Goal: Information Seeking & Learning: Check status

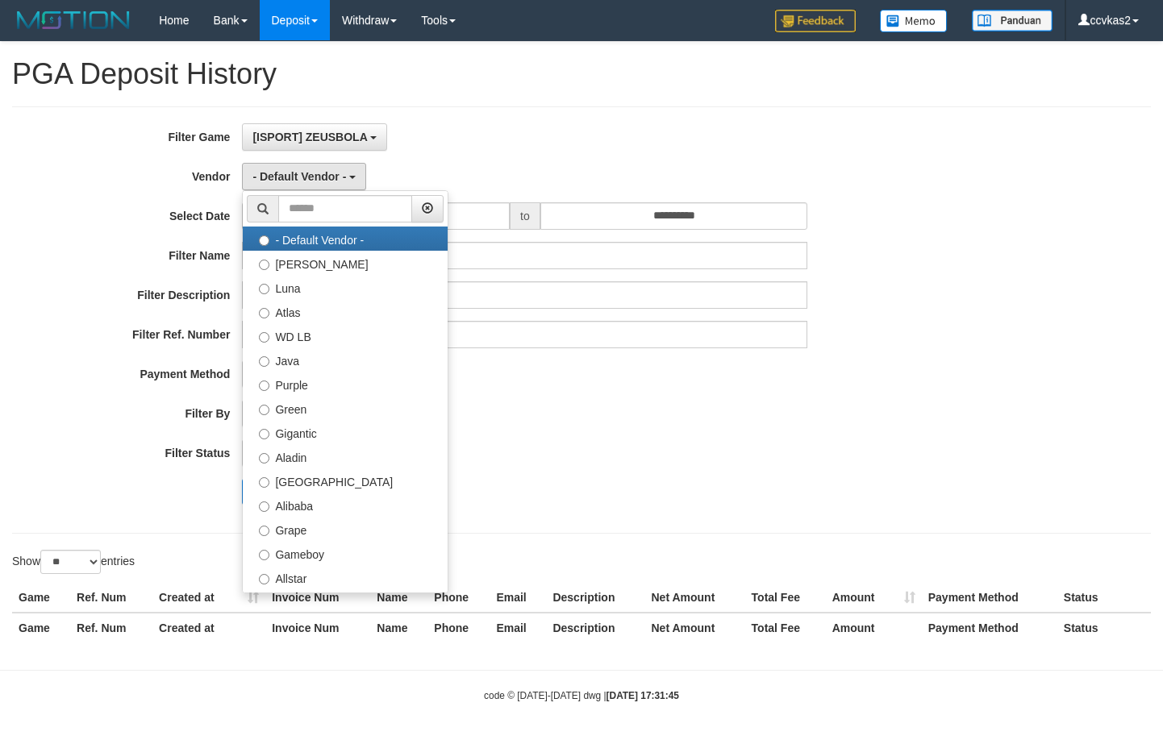
select select "**"
click at [754, 393] on div "**********" at bounding box center [485, 320] width 970 height 394
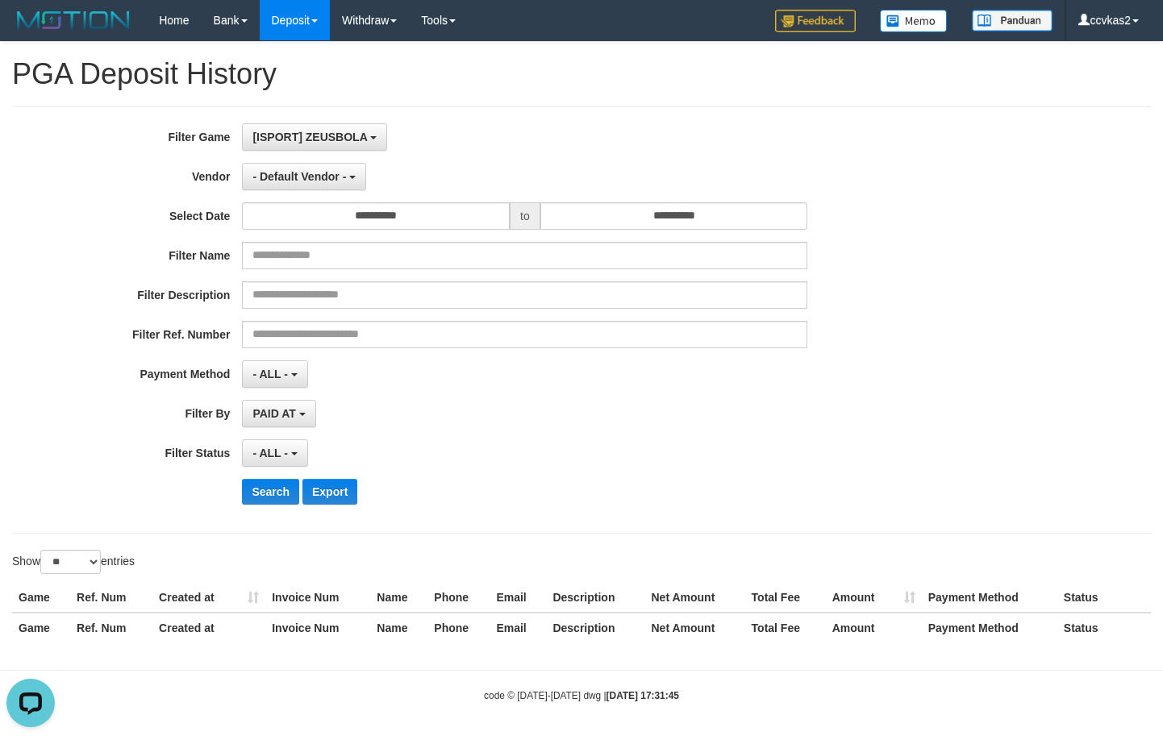
drag, startPoint x: 123, startPoint y: 360, endPoint x: 129, endPoint y: 348, distance: 13.4
click at [124, 357] on div "**********" at bounding box center [485, 320] width 970 height 394
click at [306, 185] on button "- Default Vendor -" at bounding box center [304, 176] width 124 height 27
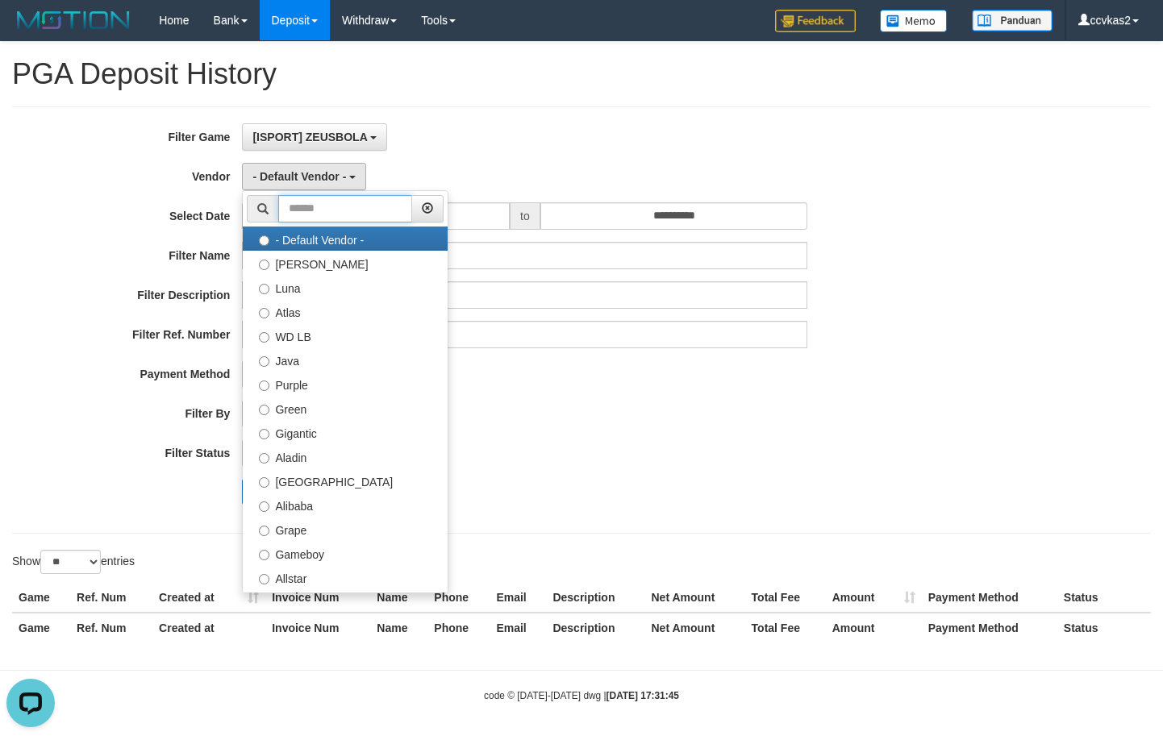
click at [336, 215] on input "text" at bounding box center [345, 208] width 134 height 27
type input "*"
click at [360, 211] on input "*" at bounding box center [345, 208] width 134 height 27
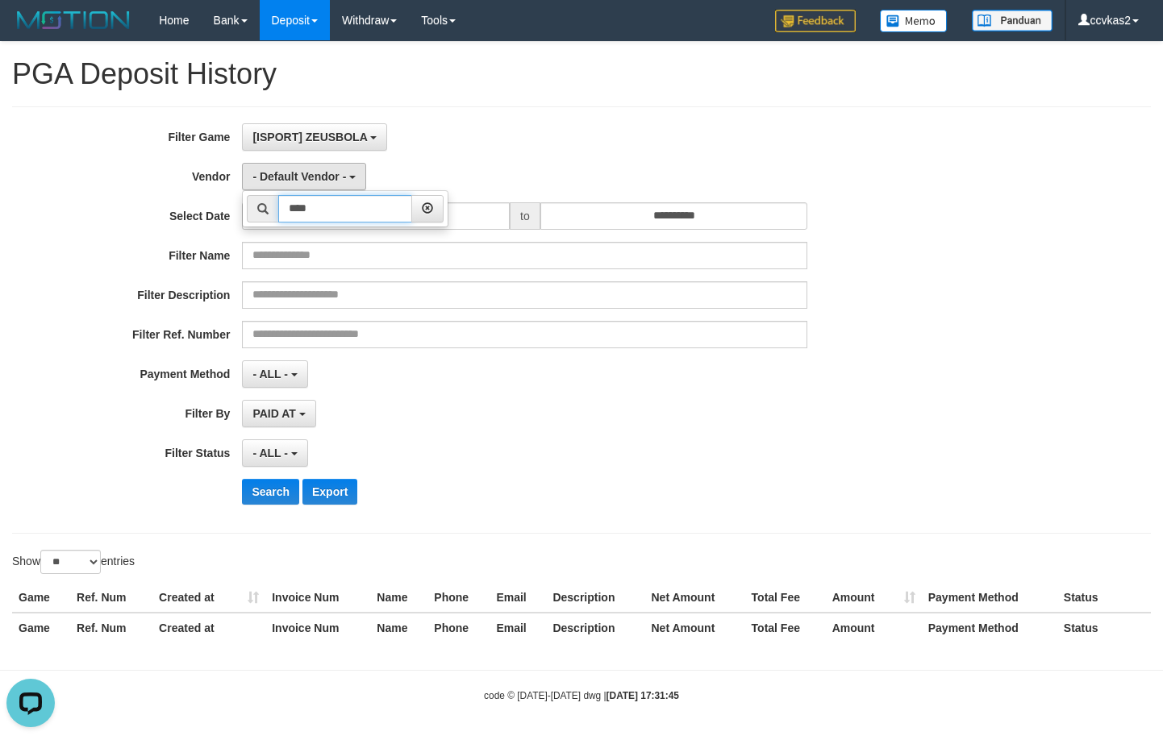
click at [369, 209] on input "****" at bounding box center [345, 208] width 134 height 27
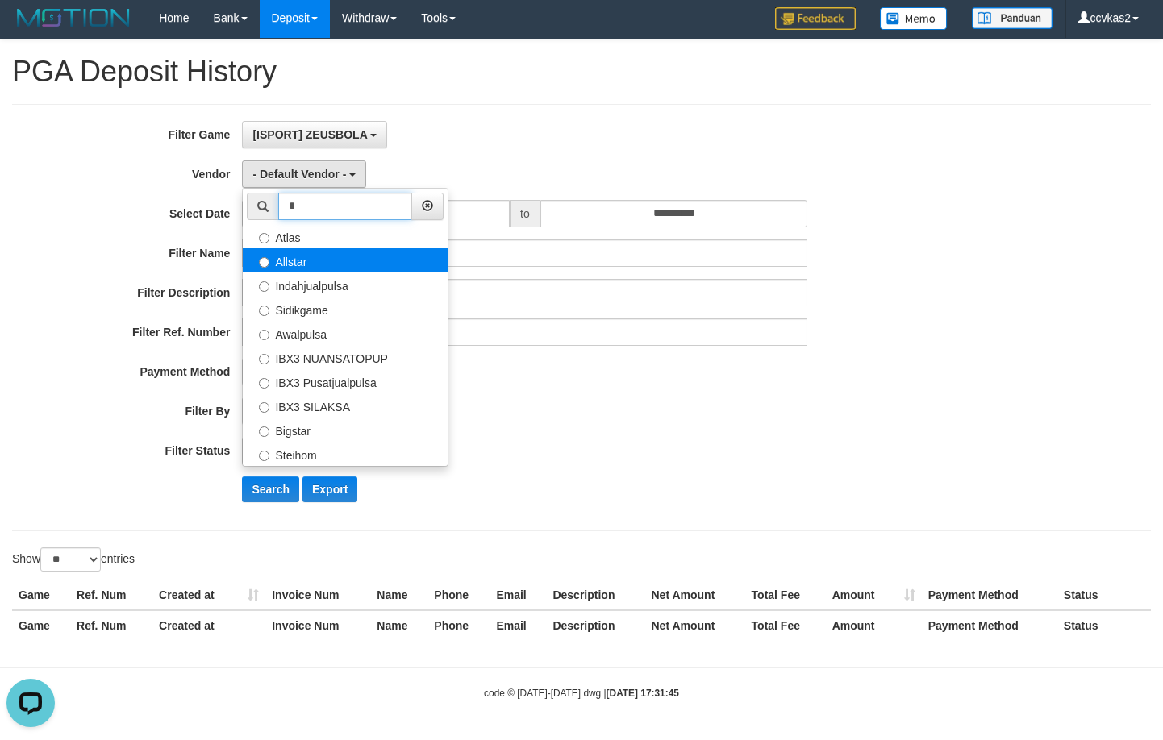
scroll to position [3, 0]
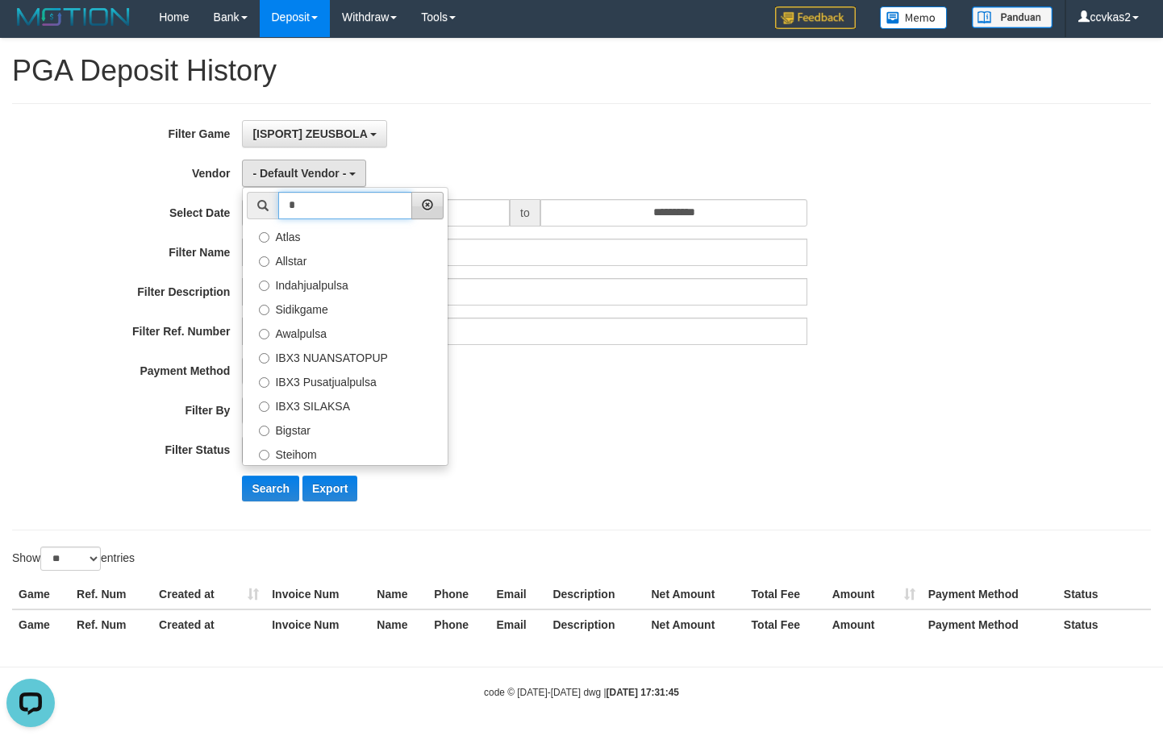
type input "*"
click at [433, 199] on icon "button" at bounding box center [427, 204] width 11 height 11
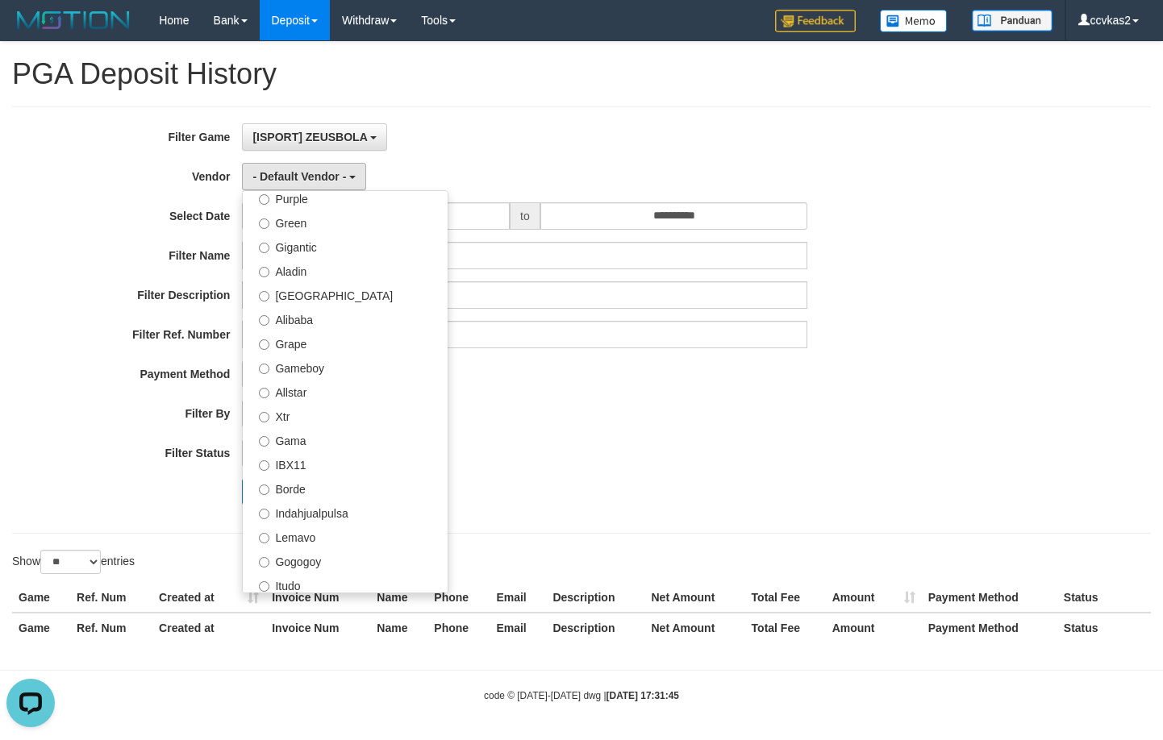
scroll to position [0, 0]
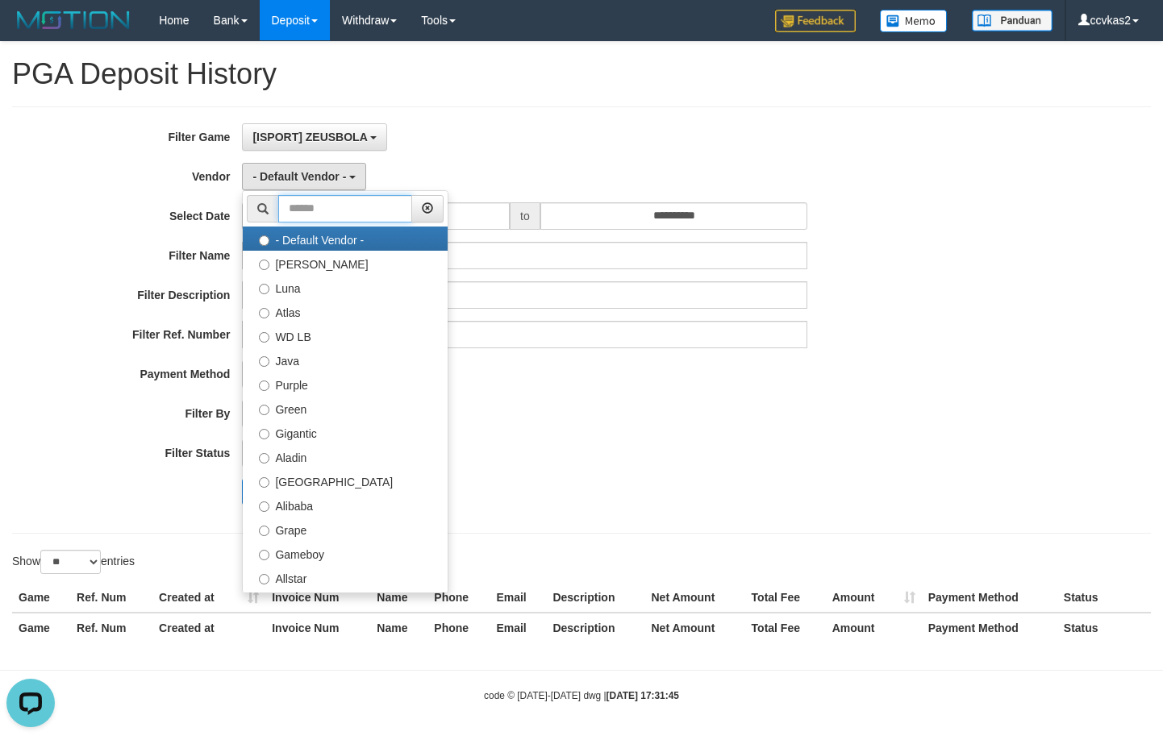
click at [354, 211] on input "text" at bounding box center [345, 208] width 134 height 27
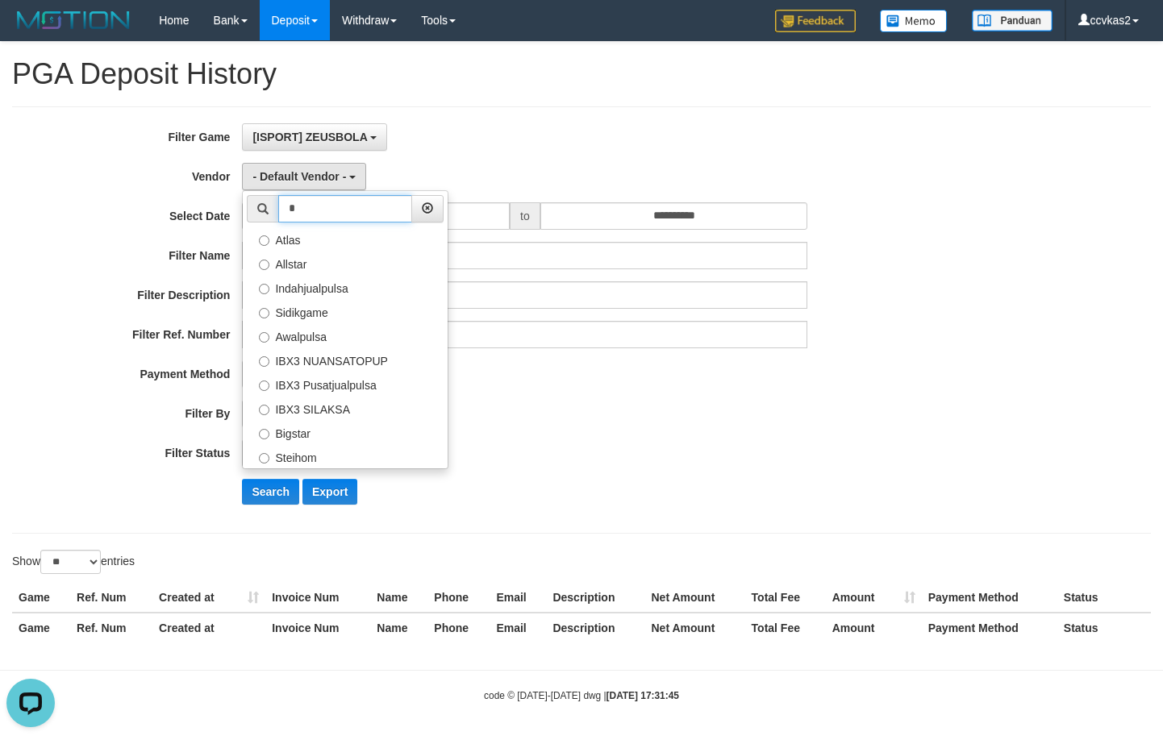
type input "*"
click at [552, 351] on div "**********" at bounding box center [485, 320] width 970 height 394
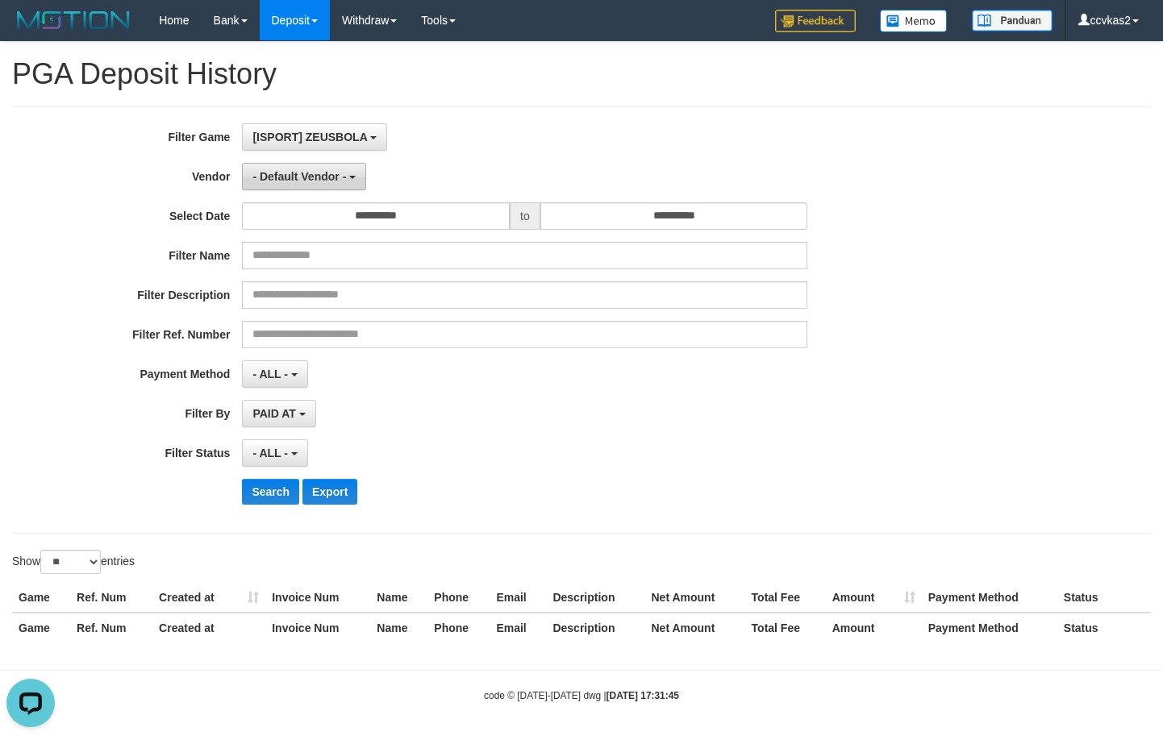
click at [311, 177] on span "- Default Vendor -" at bounding box center [299, 176] width 94 height 13
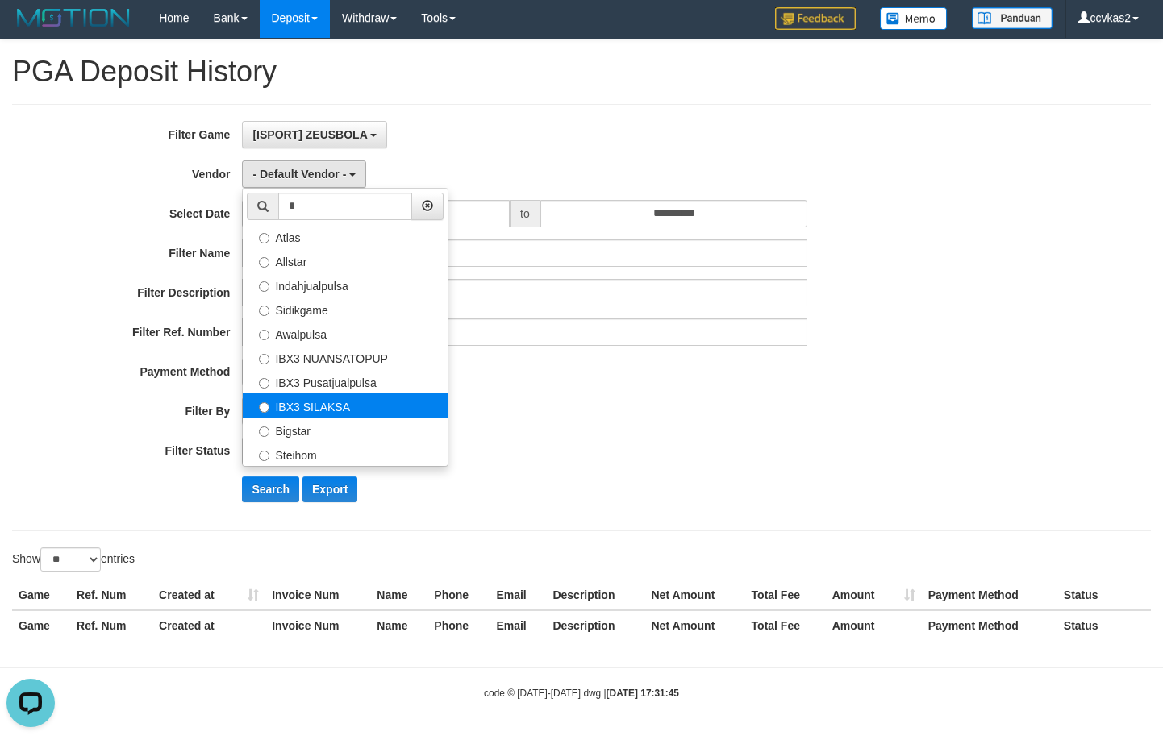
scroll to position [3, 0]
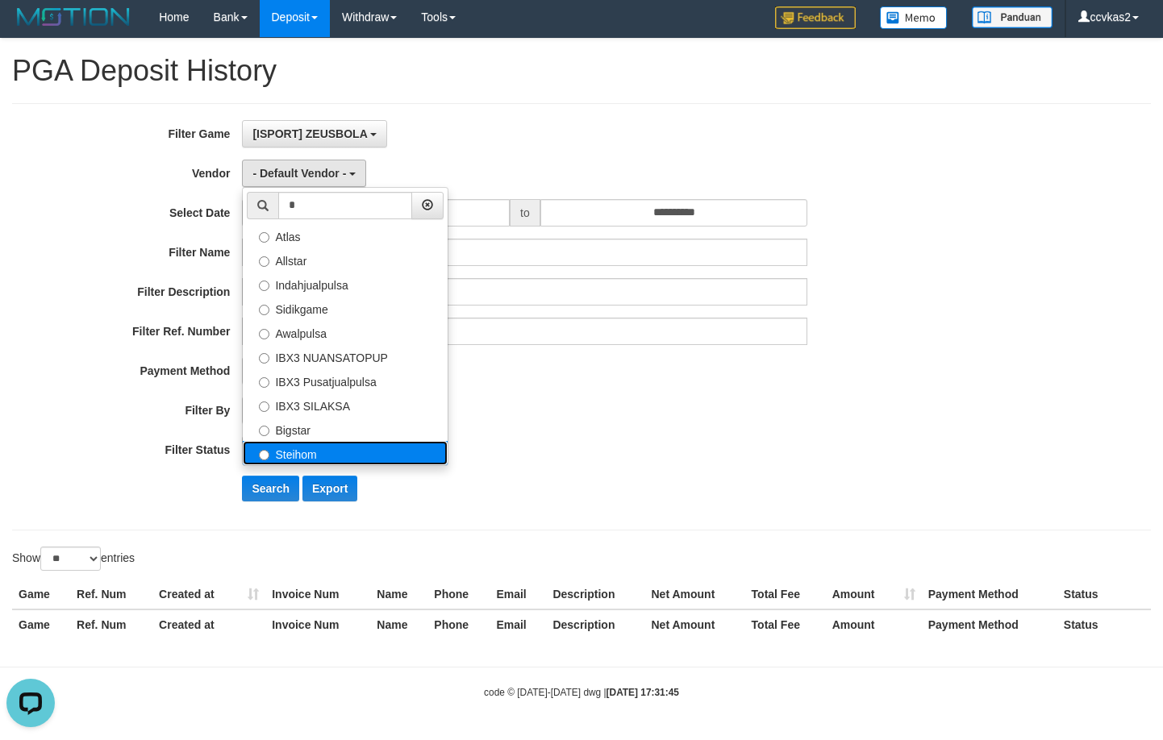
click at [346, 450] on label "Steihom" at bounding box center [345, 453] width 205 height 24
select select "**********"
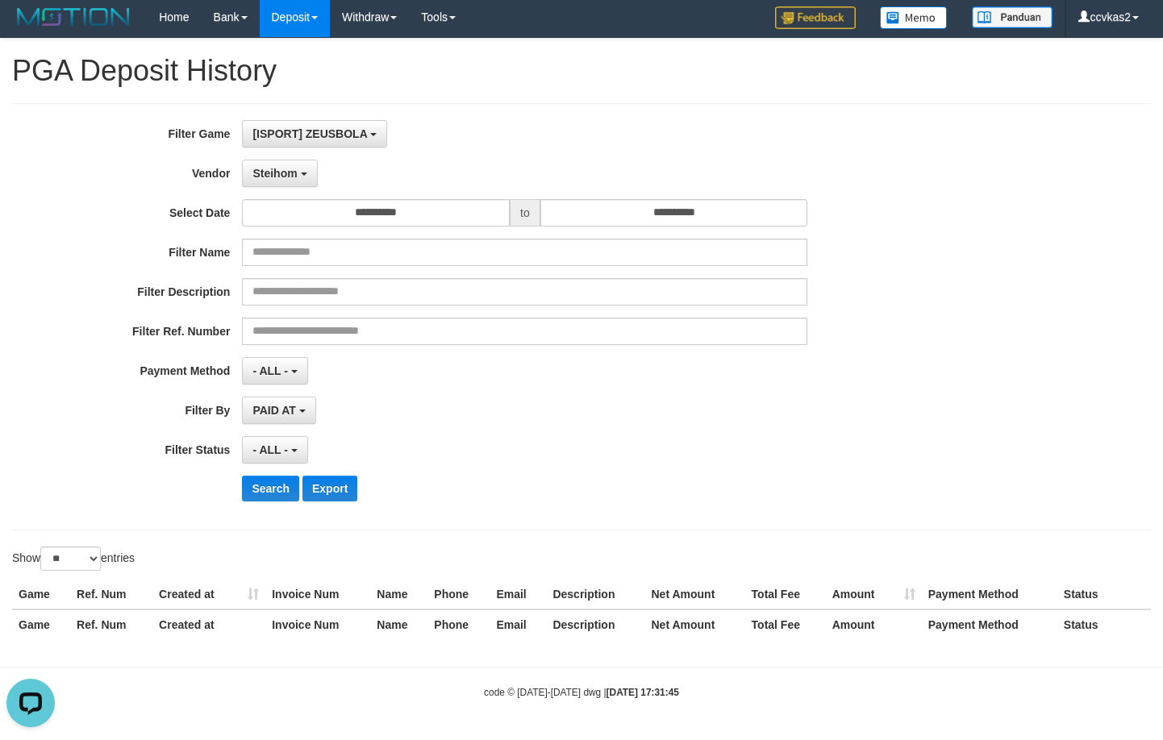
click at [298, 424] on div "**********" at bounding box center [485, 317] width 970 height 394
click at [287, 410] on span "PAID AT" at bounding box center [273, 410] width 43 height 13
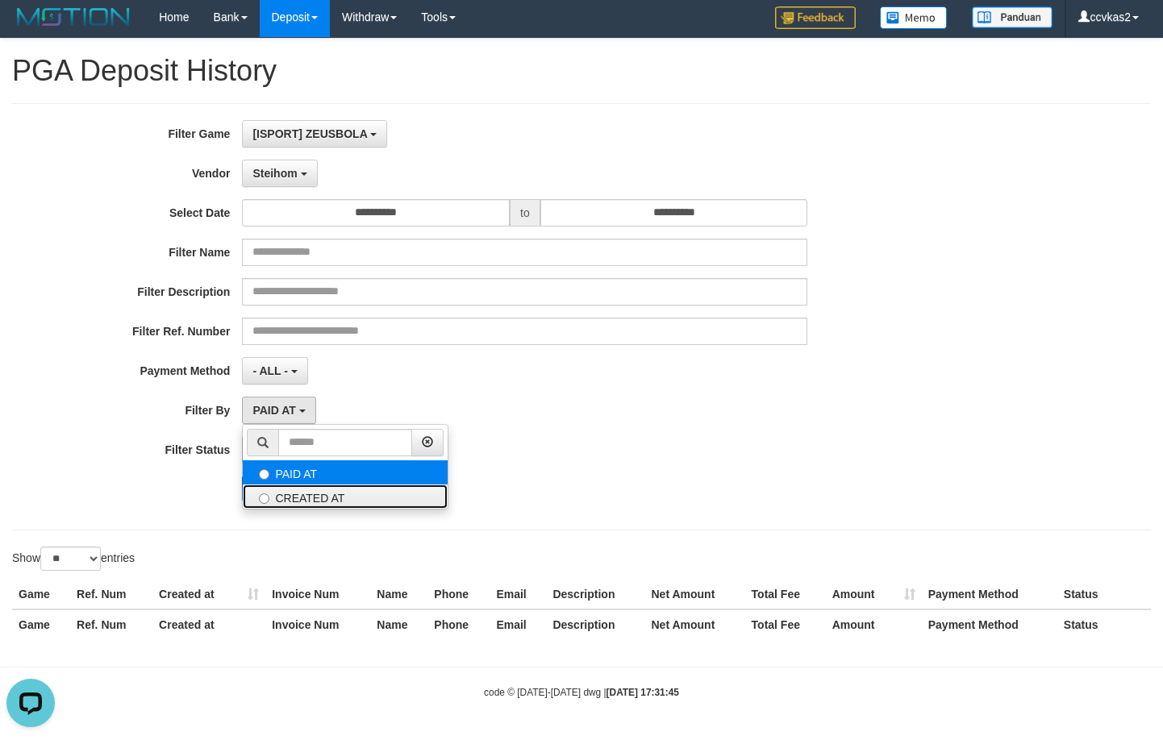
drag, startPoint x: 315, startPoint y: 493, endPoint x: 319, endPoint y: 466, distance: 27.1
click at [319, 466] on ul "PAID AT CREATED AT" at bounding box center [345, 467] width 206 height 86
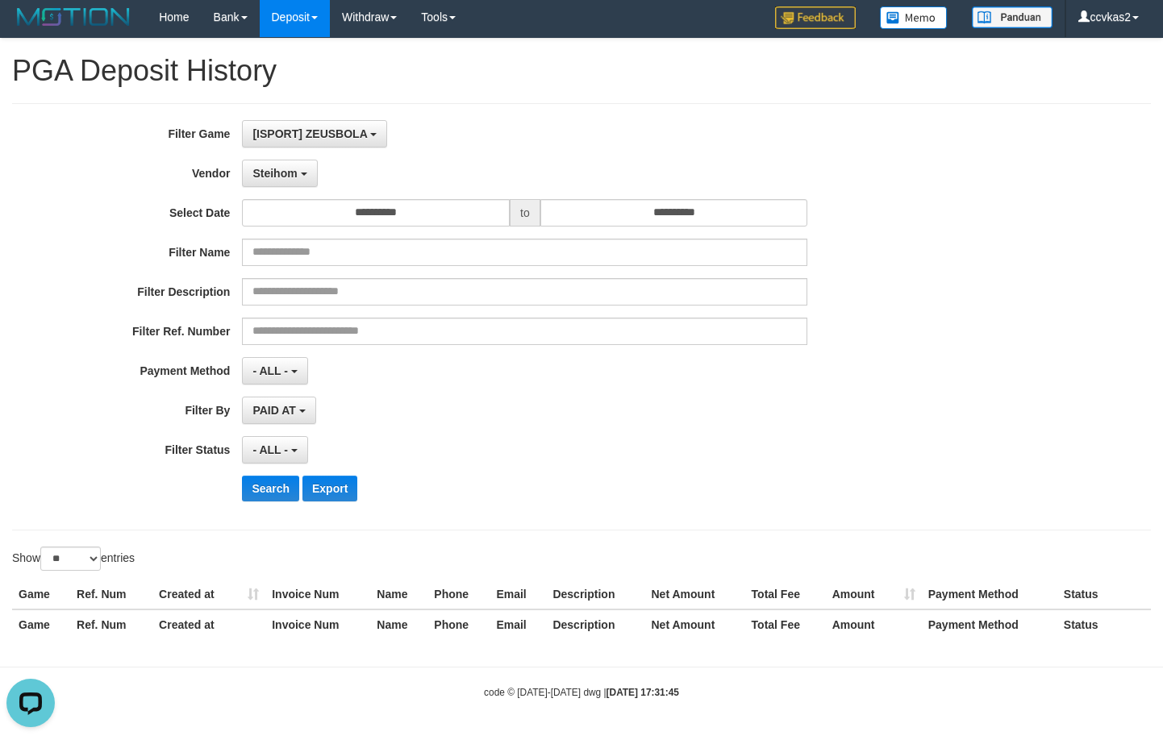
click at [319, 466] on div "**********" at bounding box center [485, 317] width 970 height 394
click at [271, 444] on span "- ALL -" at bounding box center [269, 450] width 35 height 13
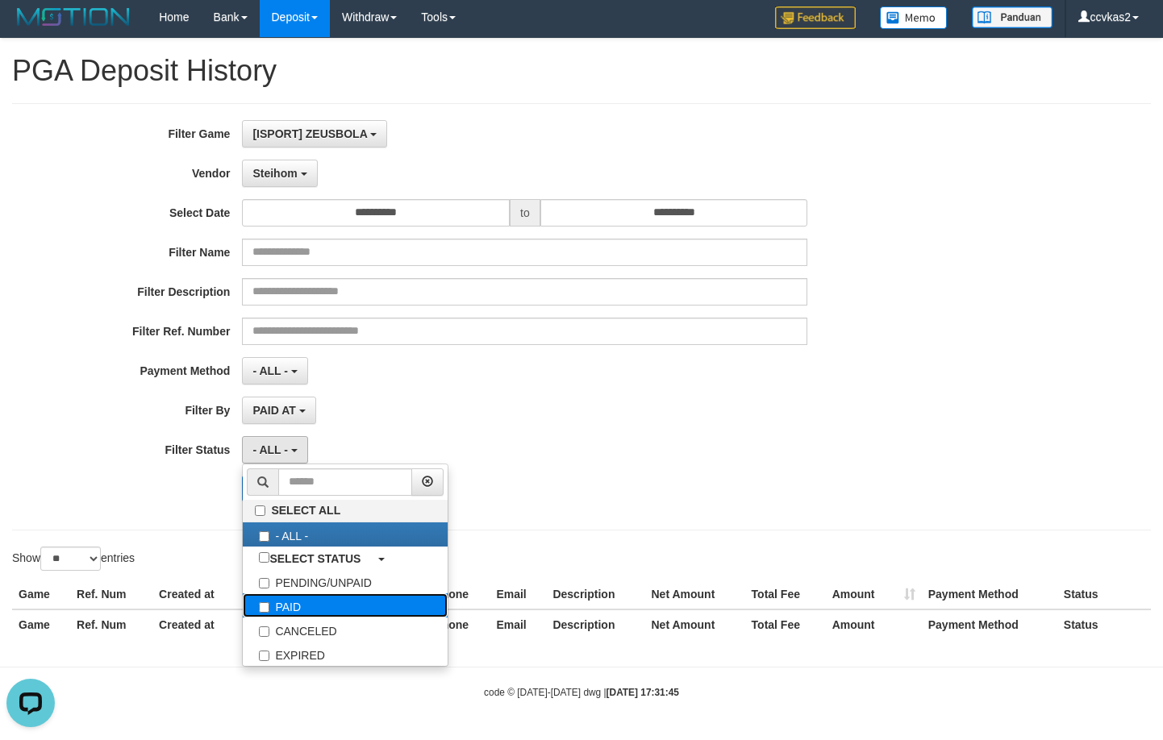
click at [339, 598] on label "PAID" at bounding box center [345, 606] width 205 height 24
select select "*"
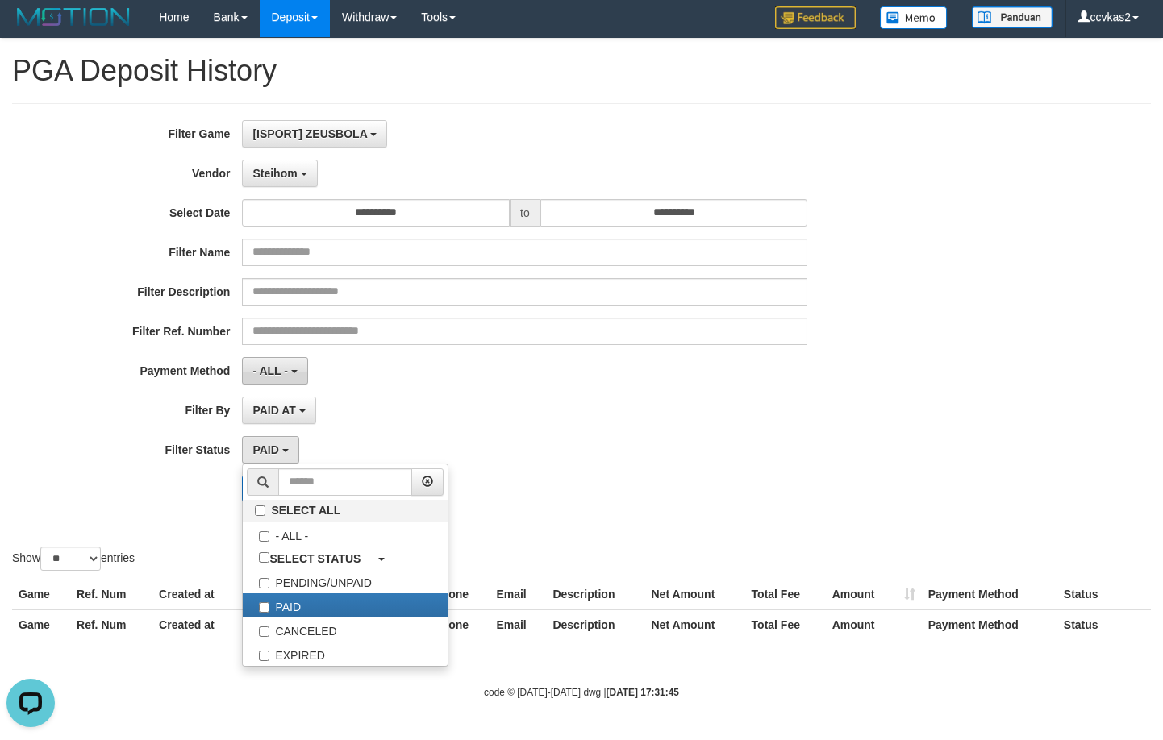
click at [281, 373] on span "- ALL -" at bounding box center [269, 371] width 35 height 13
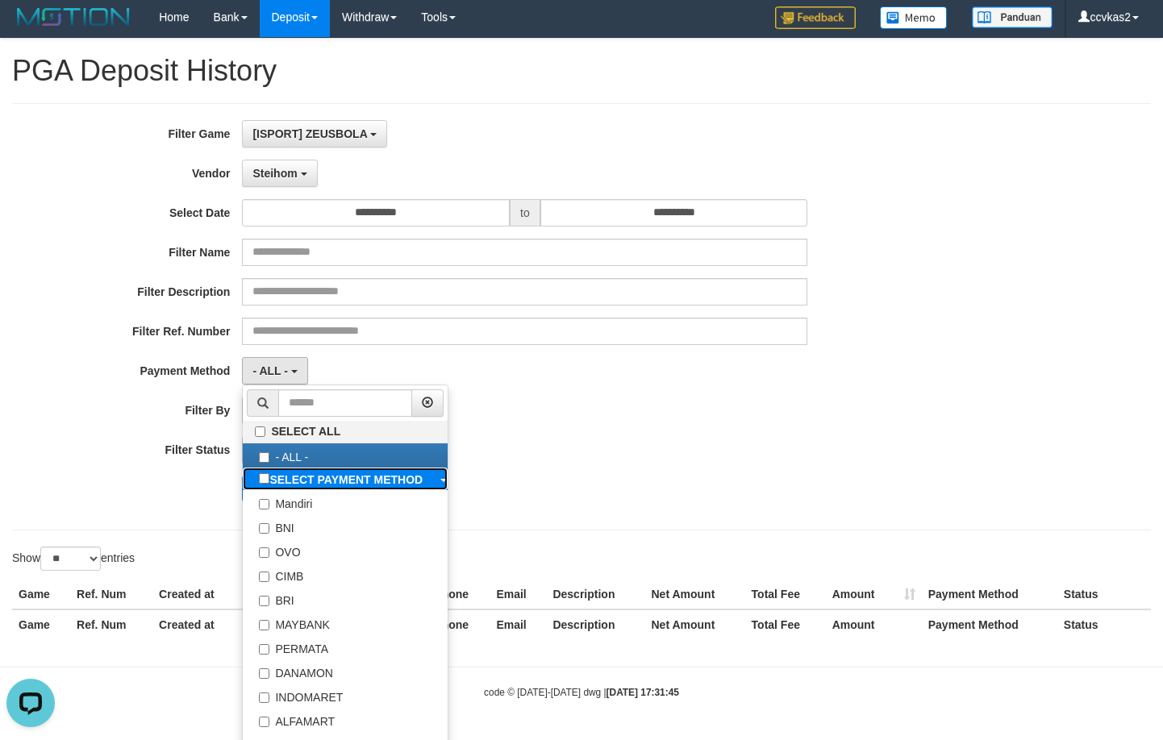
click at [336, 478] on b "SELECT PAYMENT METHOD" at bounding box center [345, 479] width 153 height 13
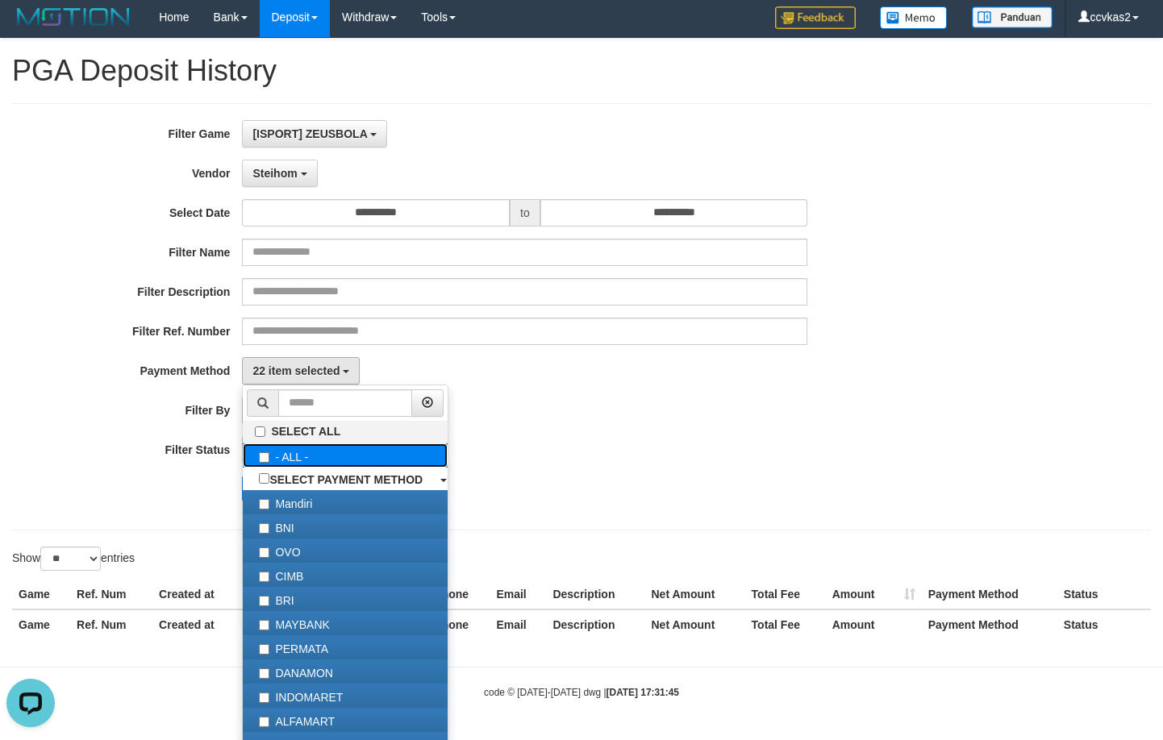
click at [336, 458] on label "- ALL -" at bounding box center [345, 456] width 205 height 24
select select "***"
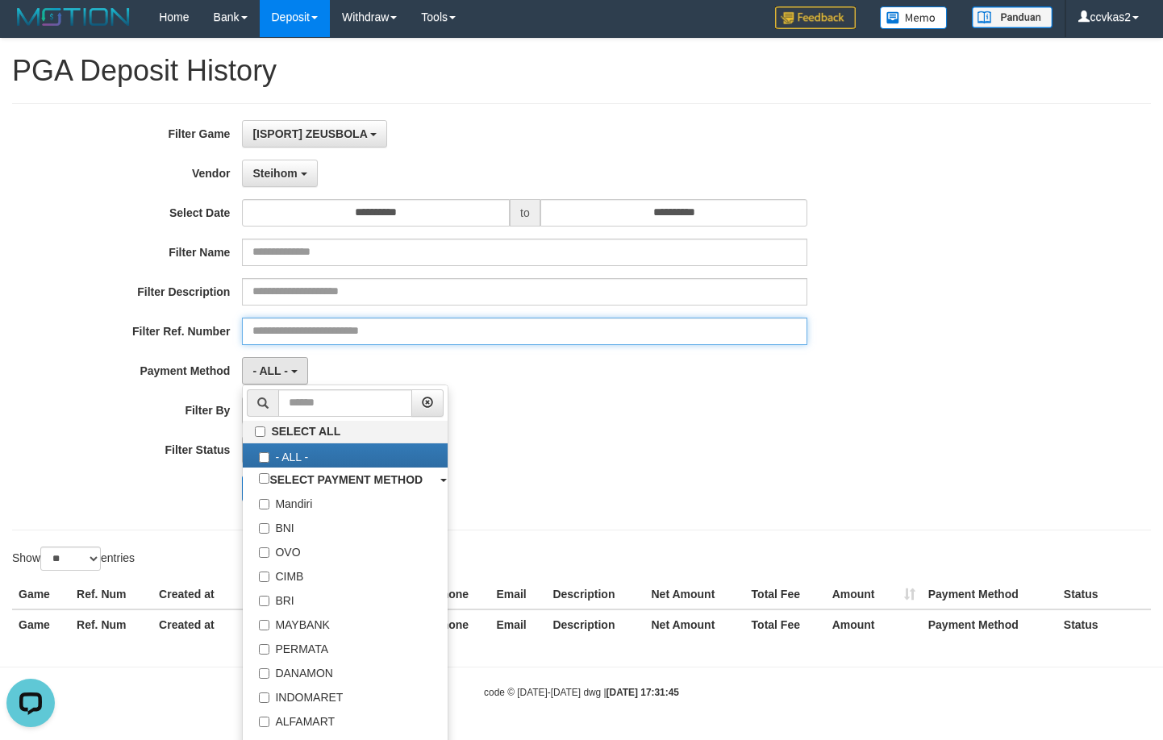
click at [559, 336] on input "text" at bounding box center [524, 331] width 565 height 27
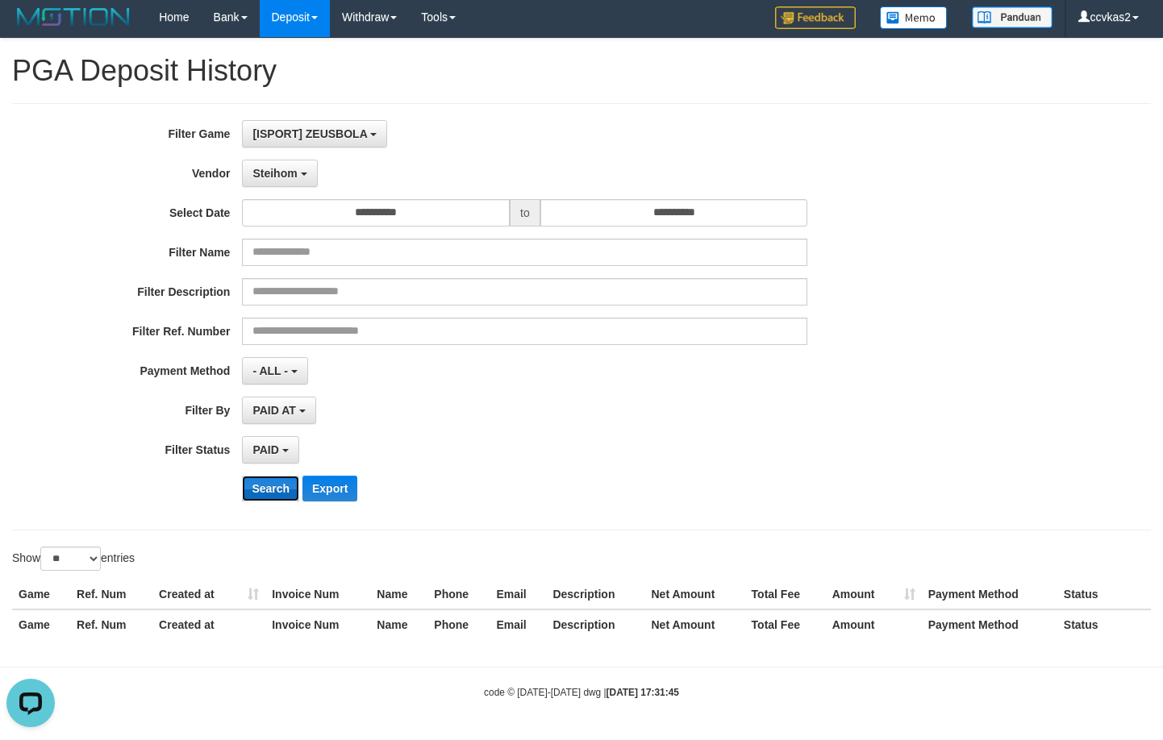
click at [276, 480] on button "Search" at bounding box center [270, 489] width 57 height 26
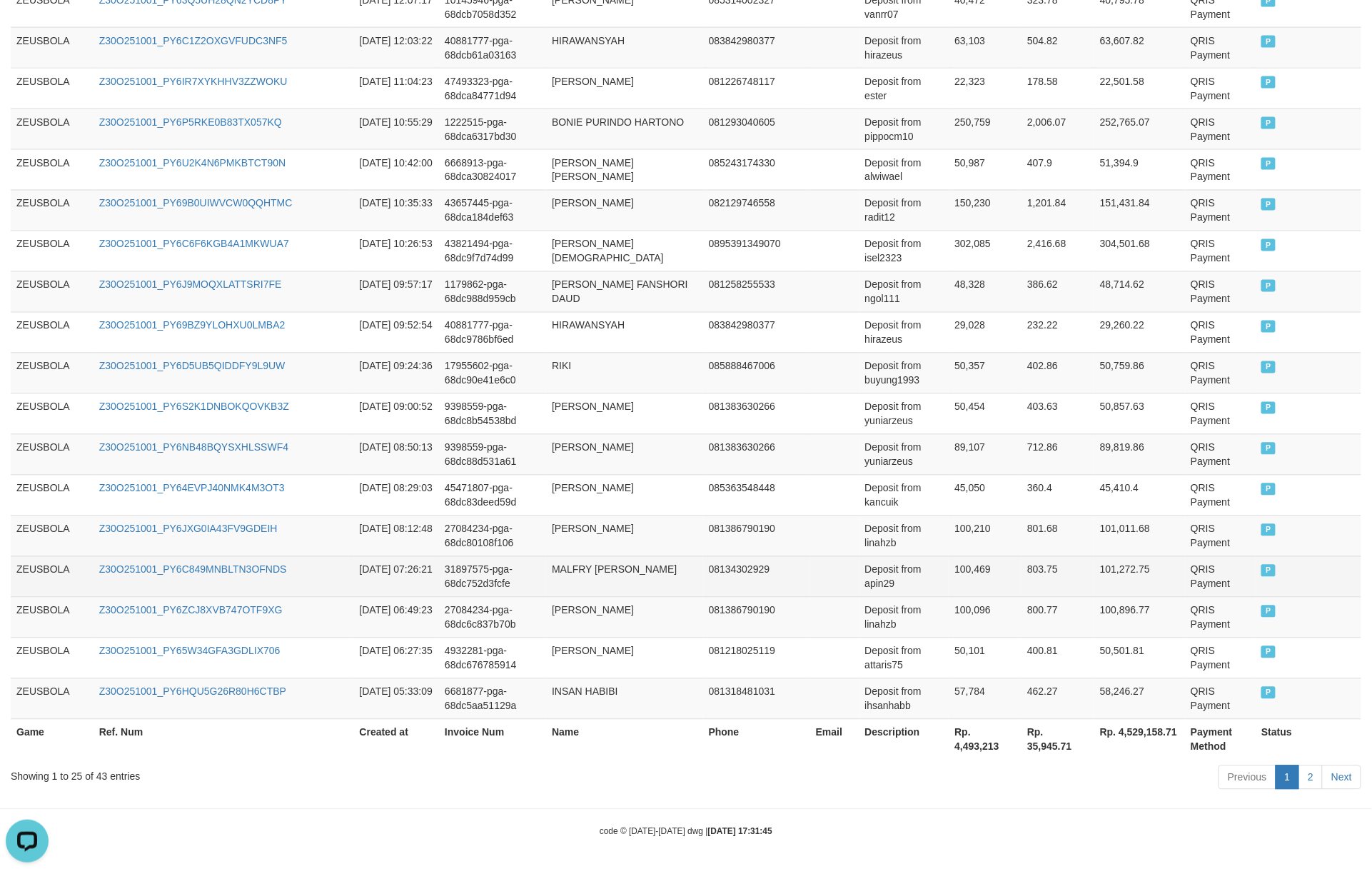
scroll to position [864, 0]
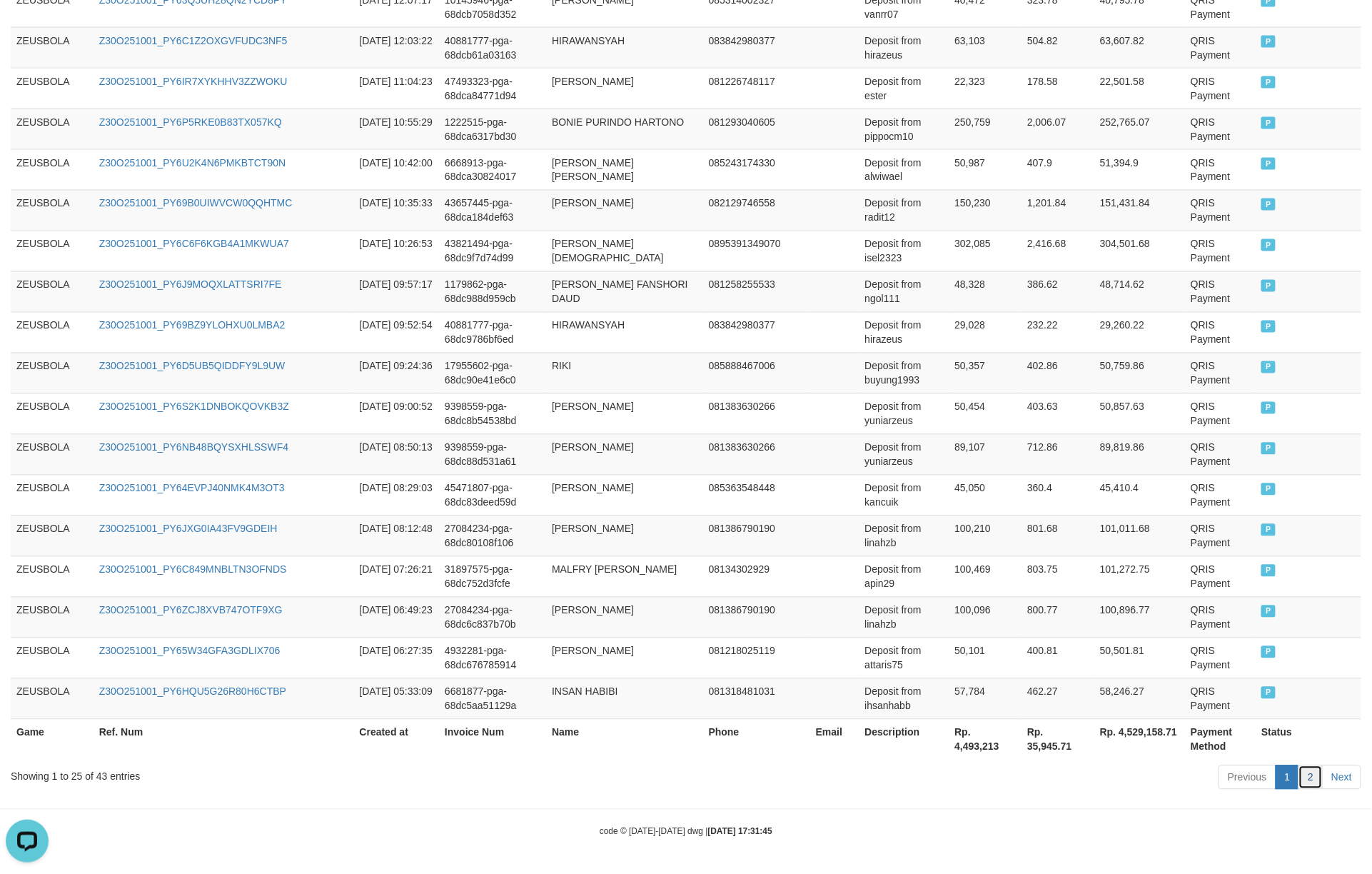
click at [1029, 655] on link "2" at bounding box center [1310, 777] width 24 height 24
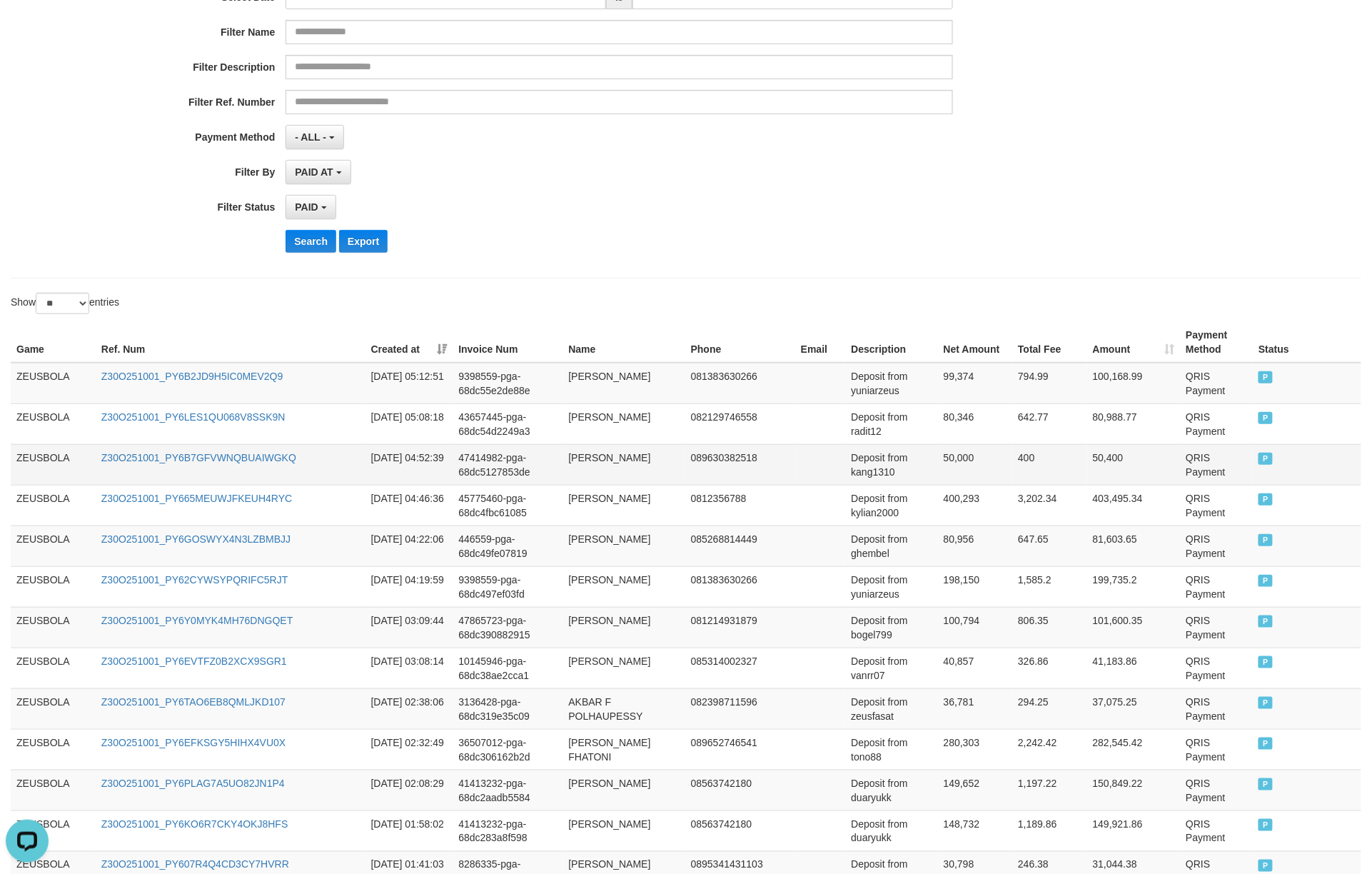
scroll to position [292, 0]
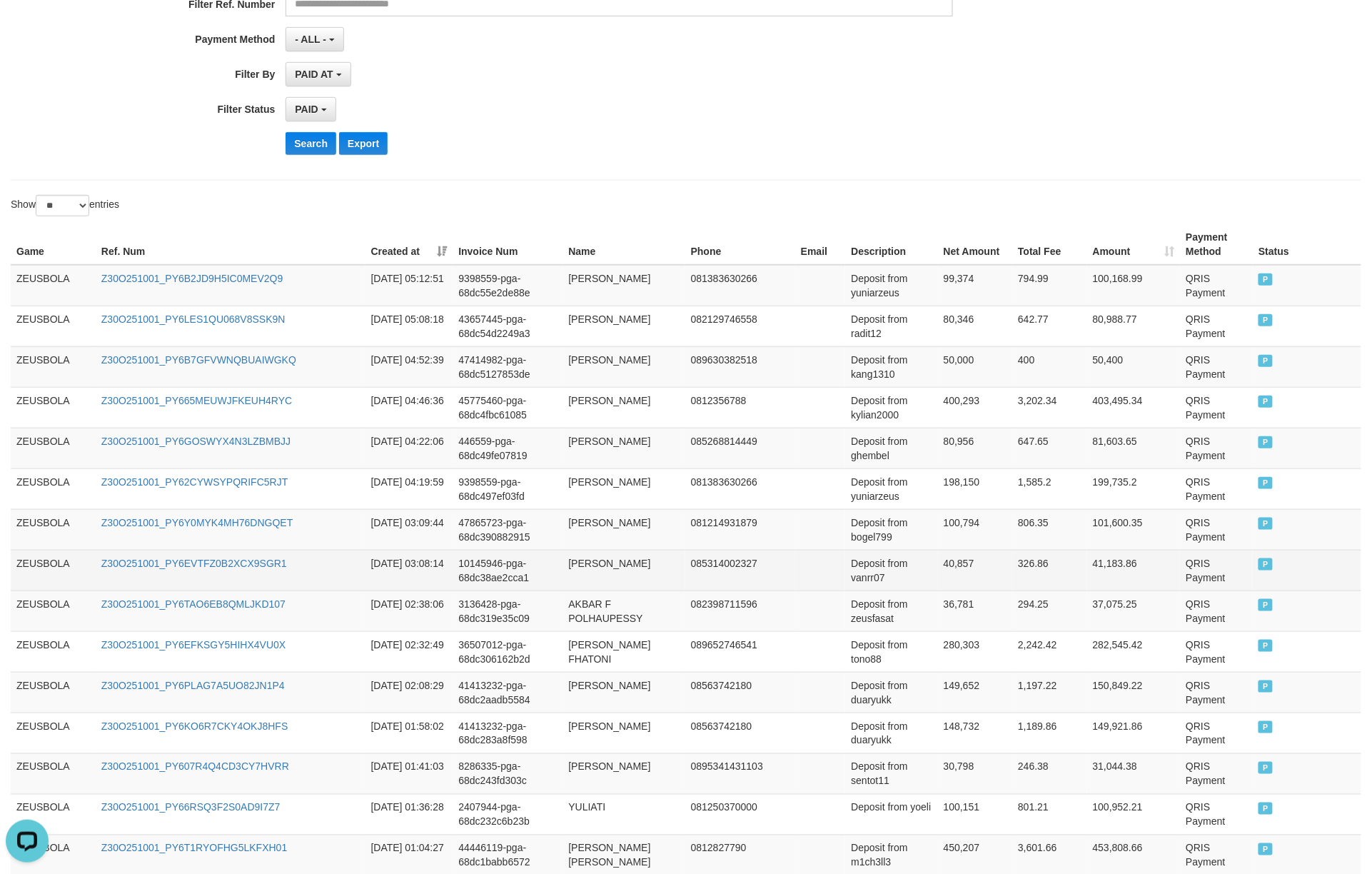
click at [796, 587] on td at bounding box center [821, 570] width 50 height 41
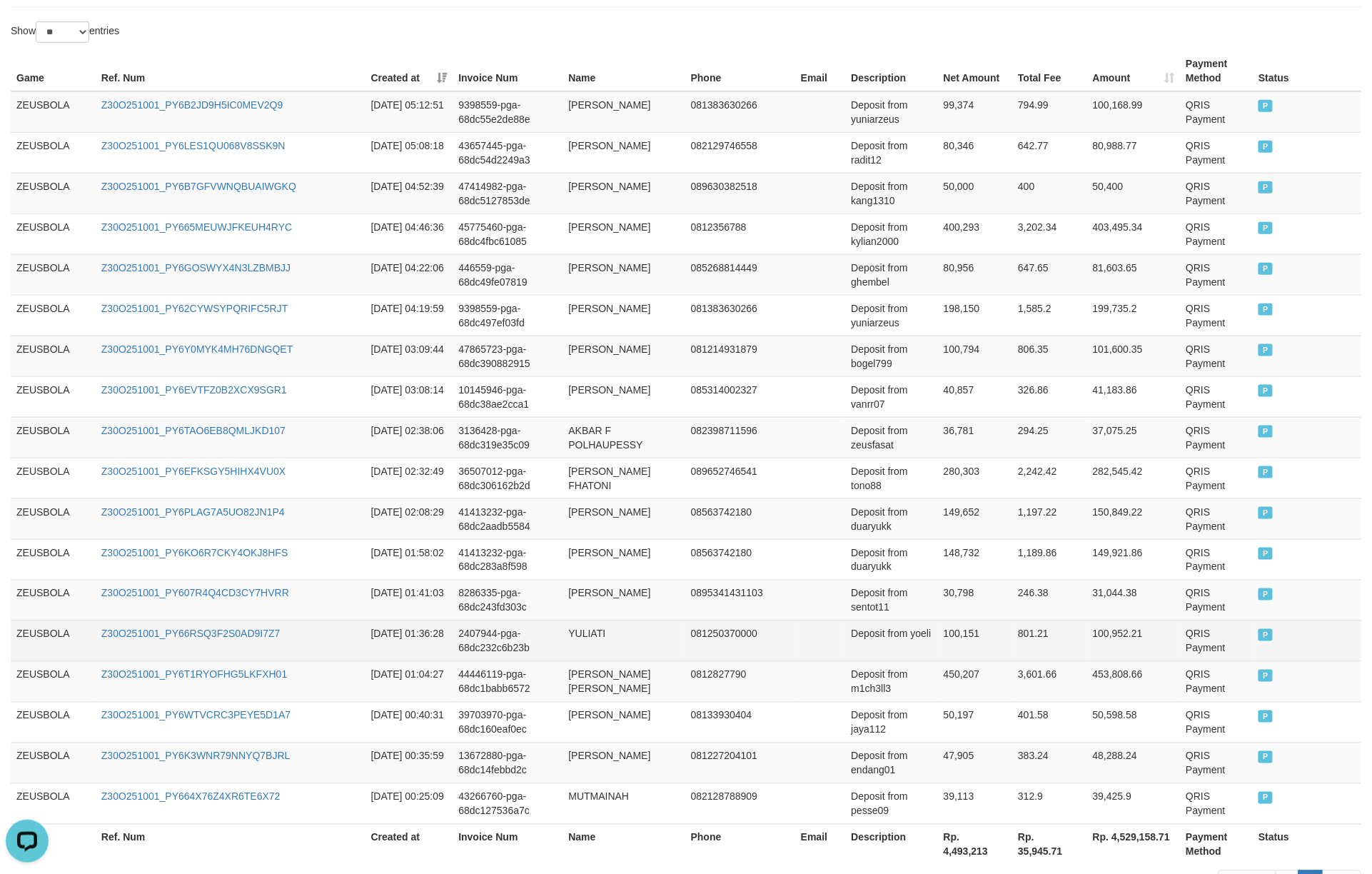
scroll to position [578, 0]
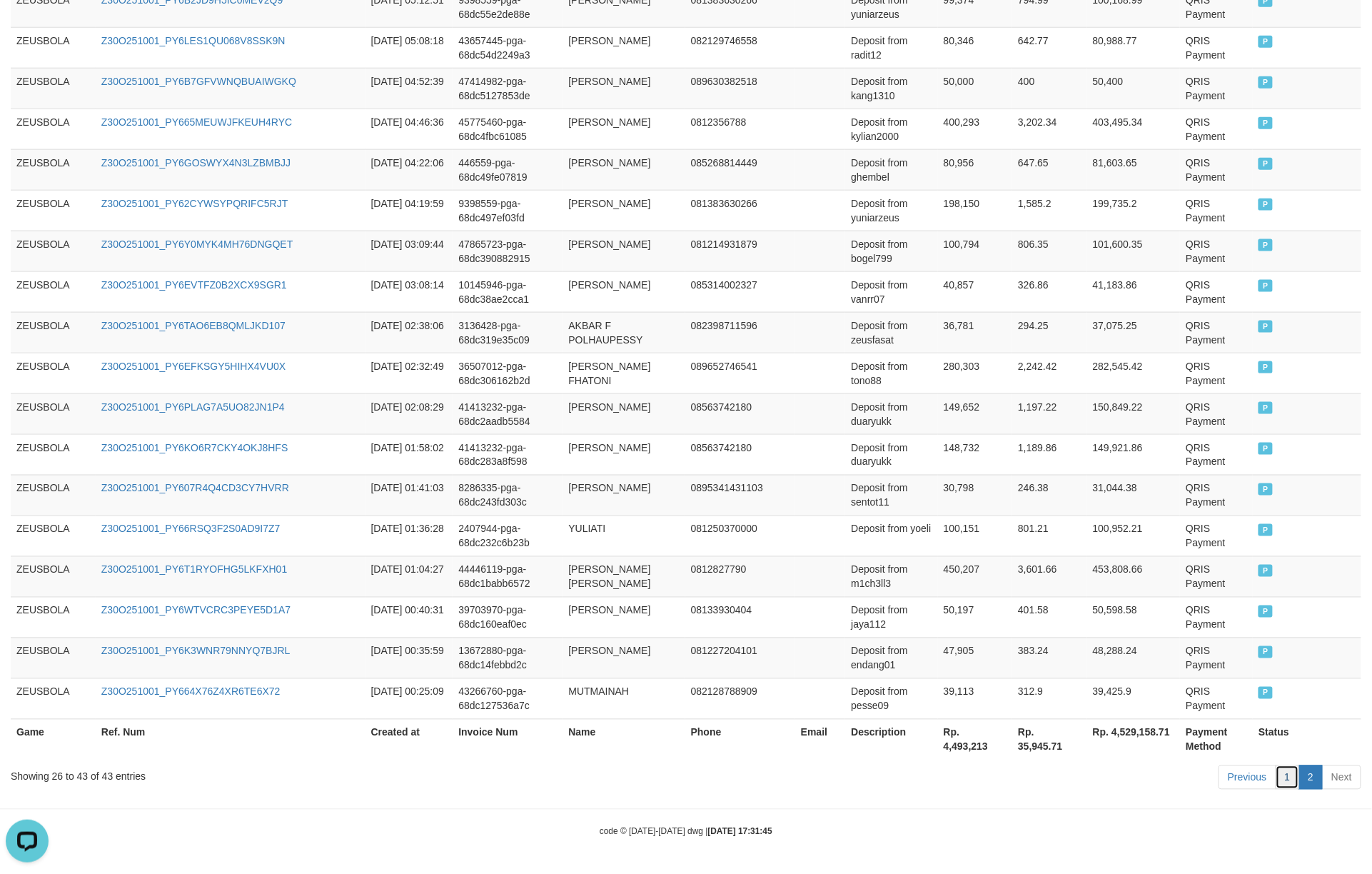
click at [1029, 655] on link "1" at bounding box center [1287, 777] width 24 height 24
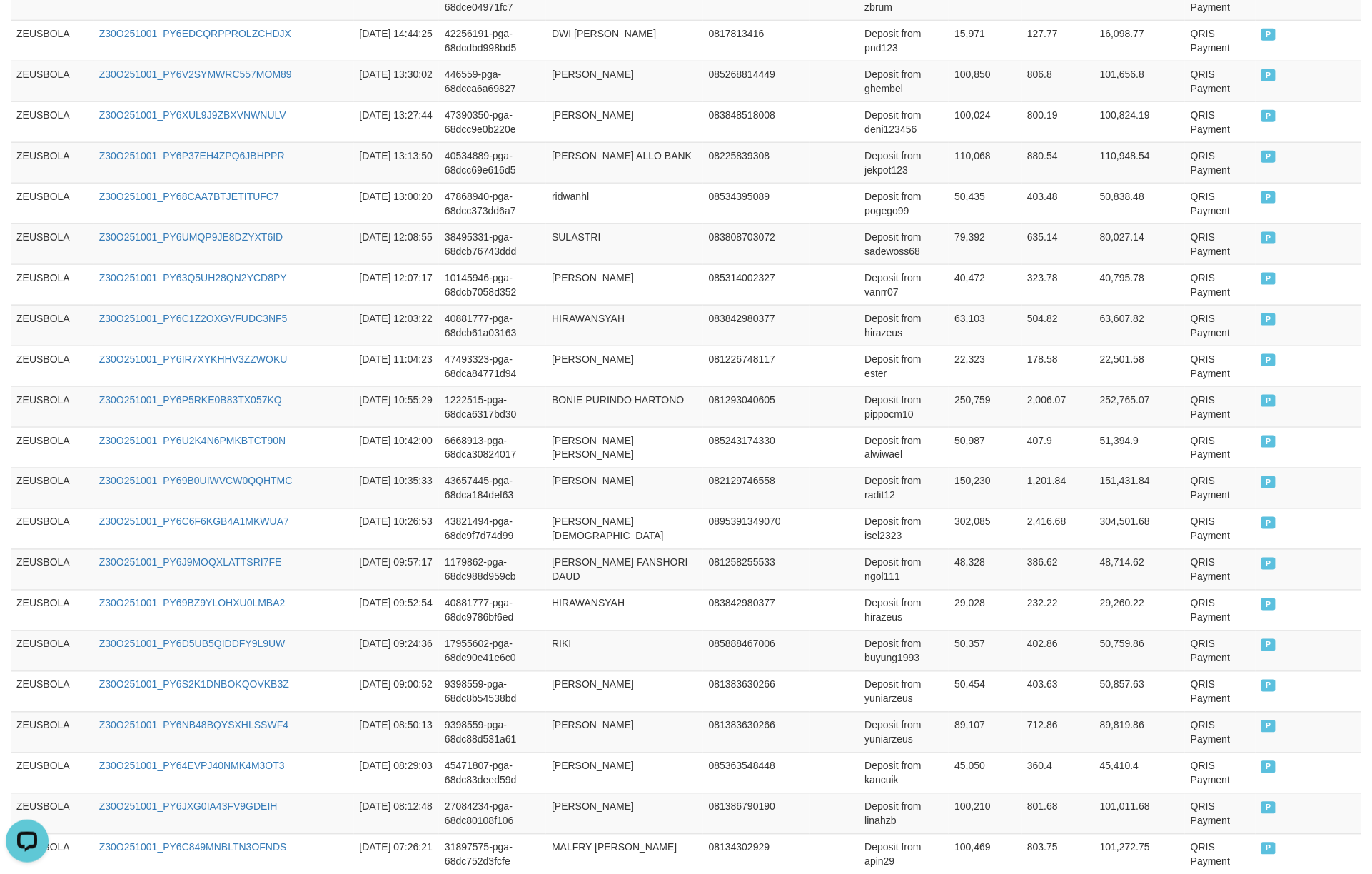
scroll to position [864, 0]
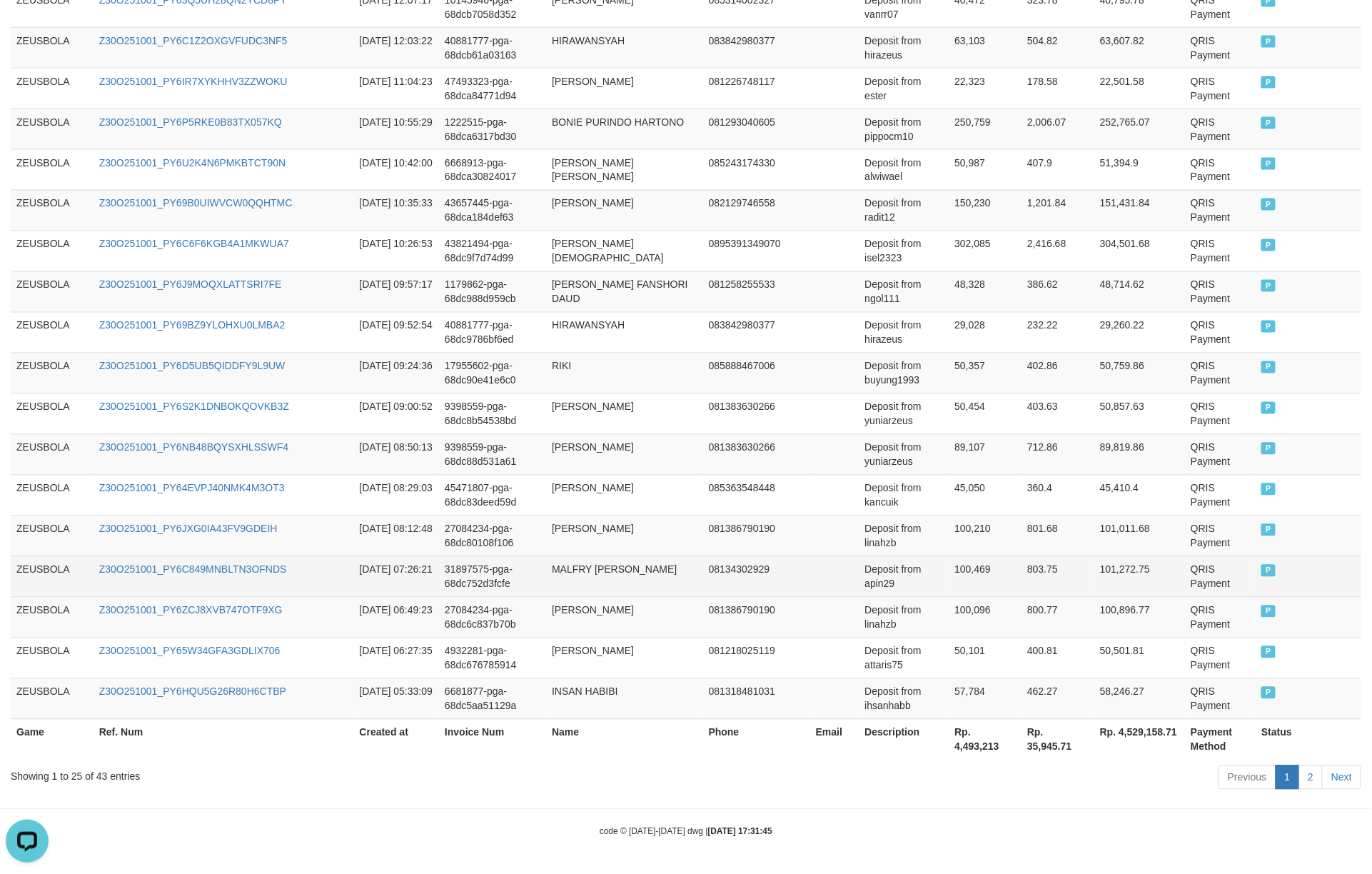
click at [949, 567] on td "100,469" at bounding box center [985, 576] width 73 height 41
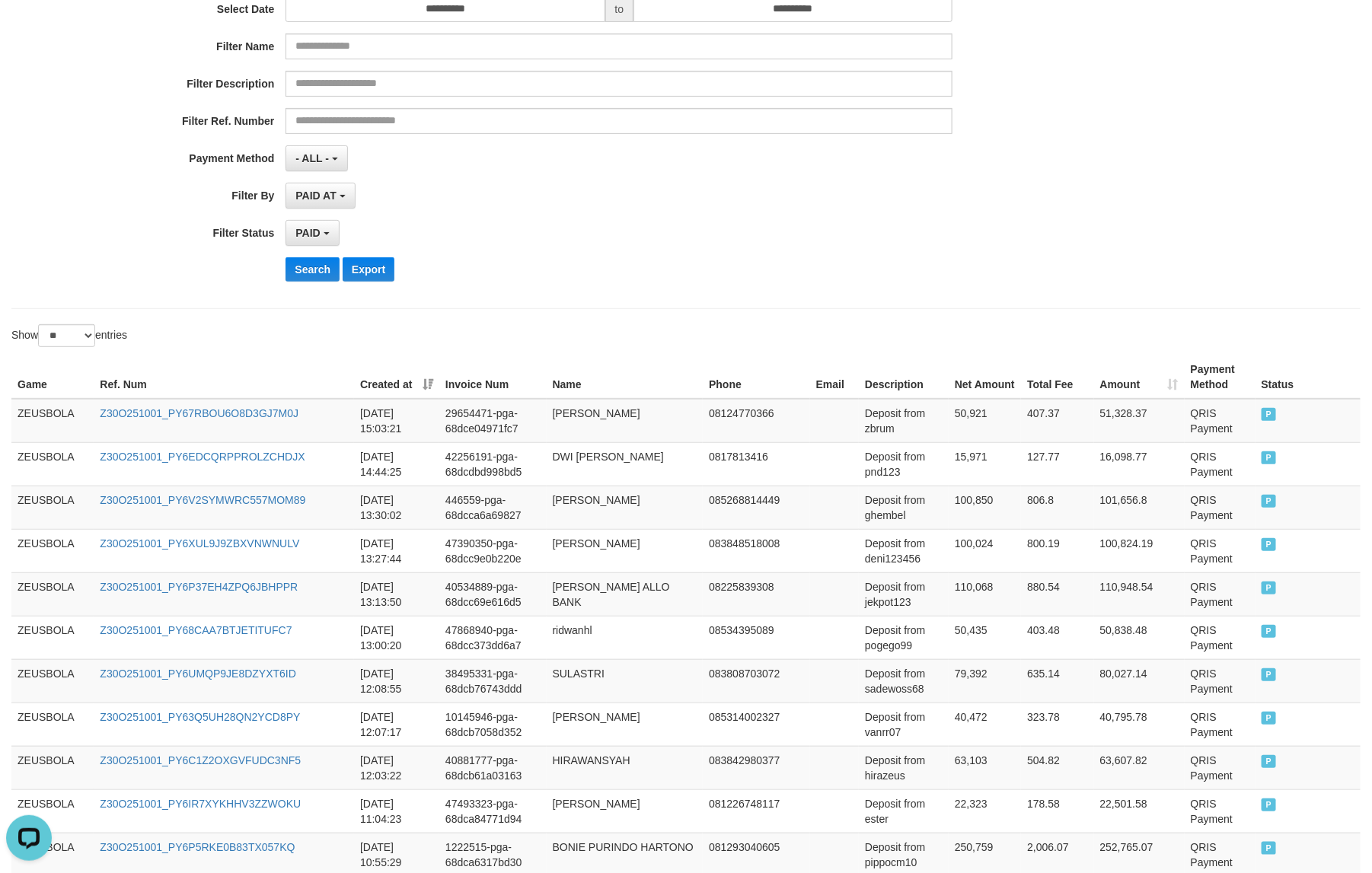
scroll to position [160, 0]
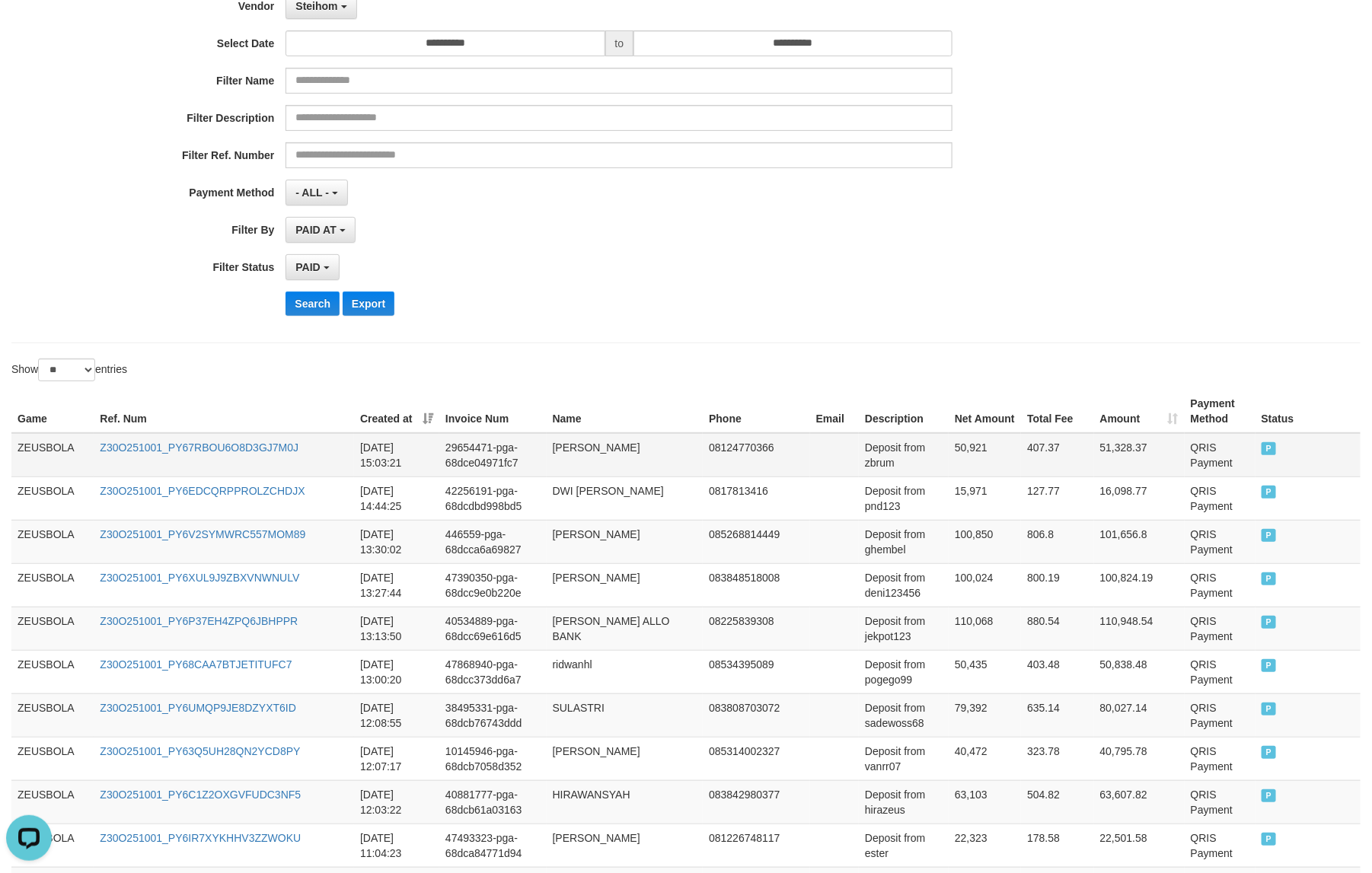
click at [37, 439] on td "ZEUSBOLA" at bounding box center [52, 455] width 82 height 44
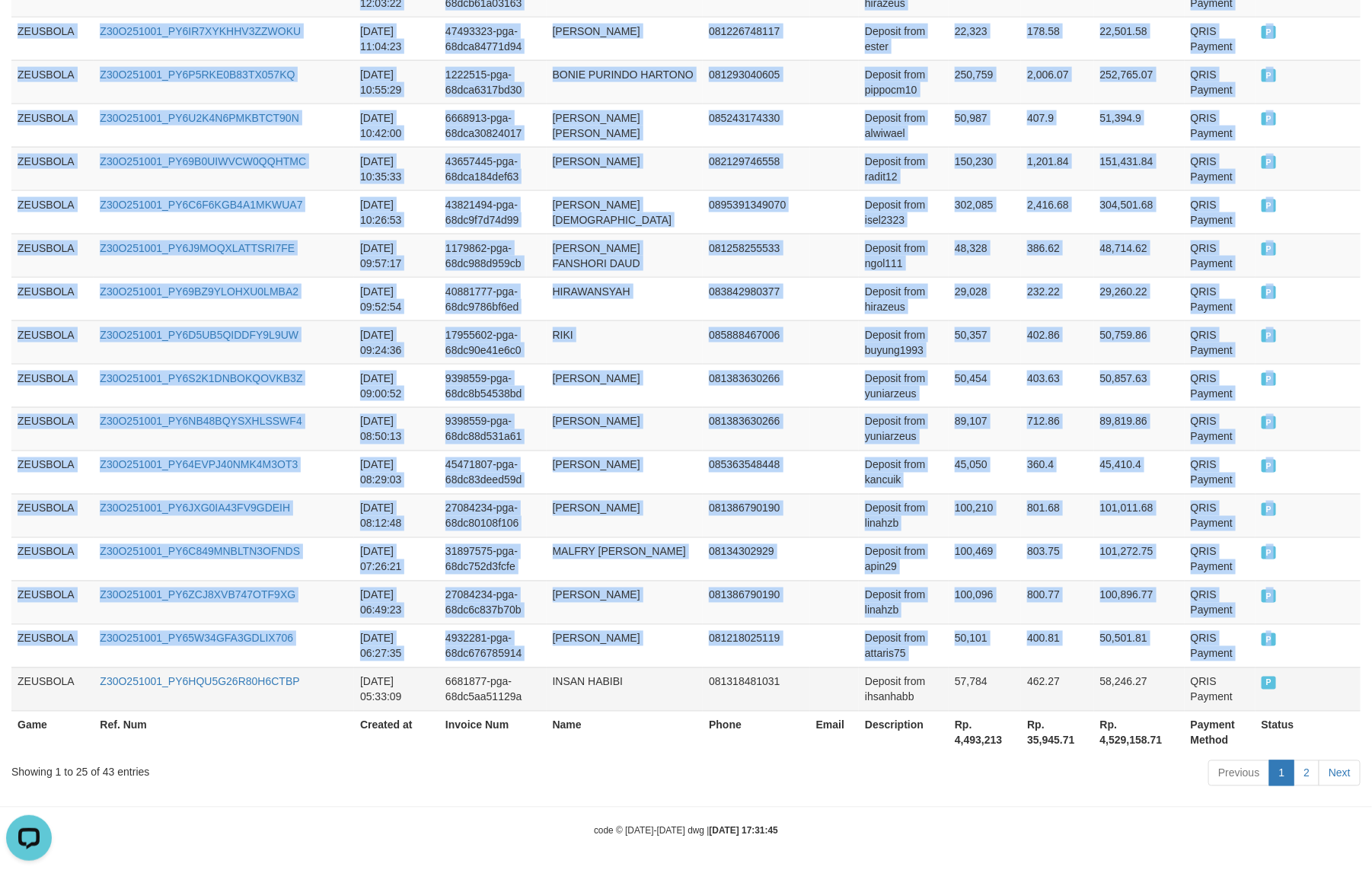
scroll to position [992, 0]
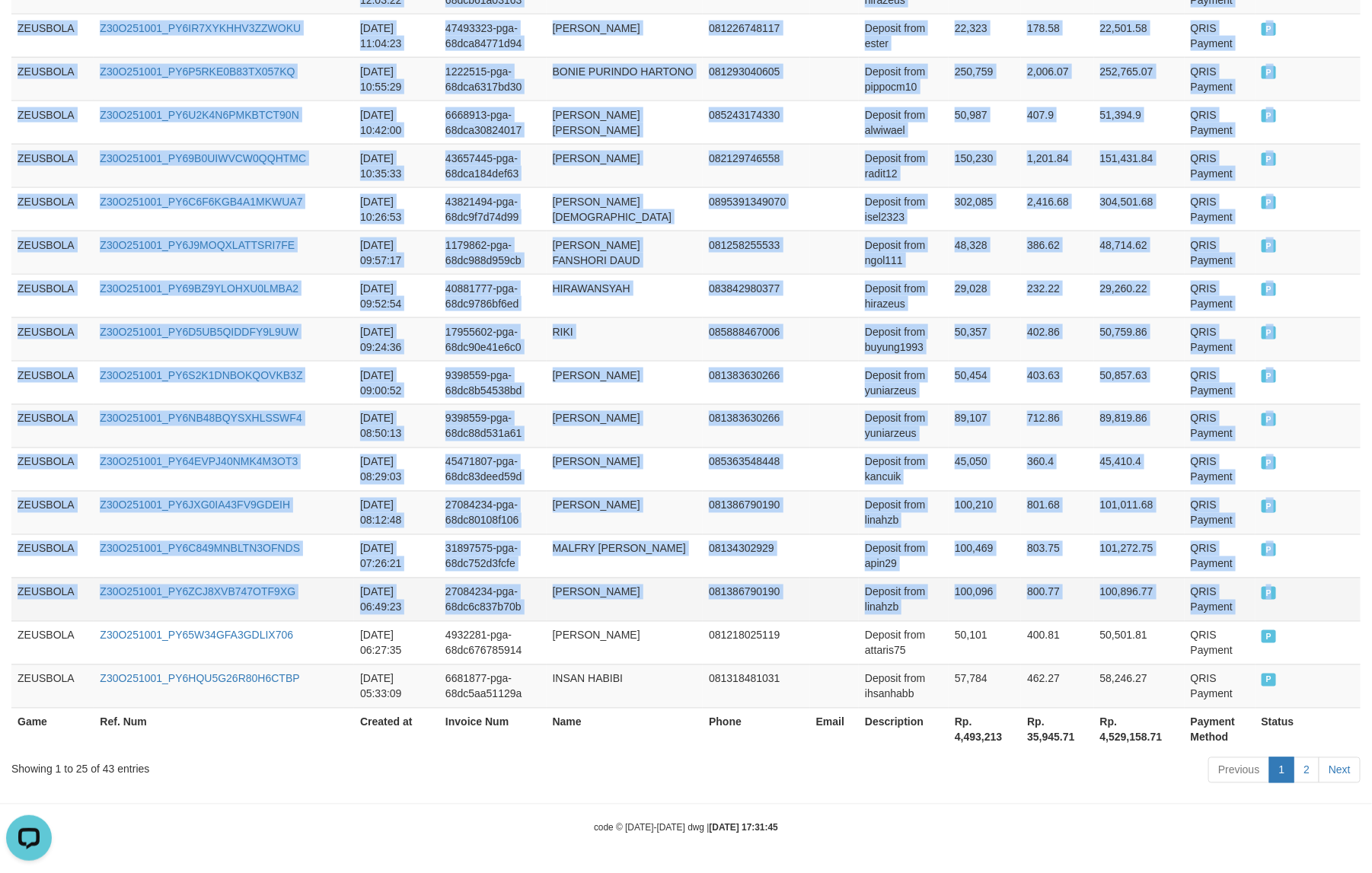
copy tbody "ZEUSBOLA Z30O251001_PY67RBOU6O8D3GJ7M0J [DATE] 15:03:21 29654471-pga-68dce04971…"
drag, startPoint x: 37, startPoint y: 439, endPoint x: 1306, endPoint y: 603, distance: 1279.6
click at [1096, 603] on tbody "ZEUSBOLA Z30O251001_PY67RBOU6O8D3GJ7M0J 2025-10-01 15:03:21 29654471-pga-68dce0…" at bounding box center [685, 166] width 1348 height 1085
click at [263, 530] on td "Z30O251001_PY6JXG0IA43FV9GDEIH" at bounding box center [224, 512] width 260 height 43
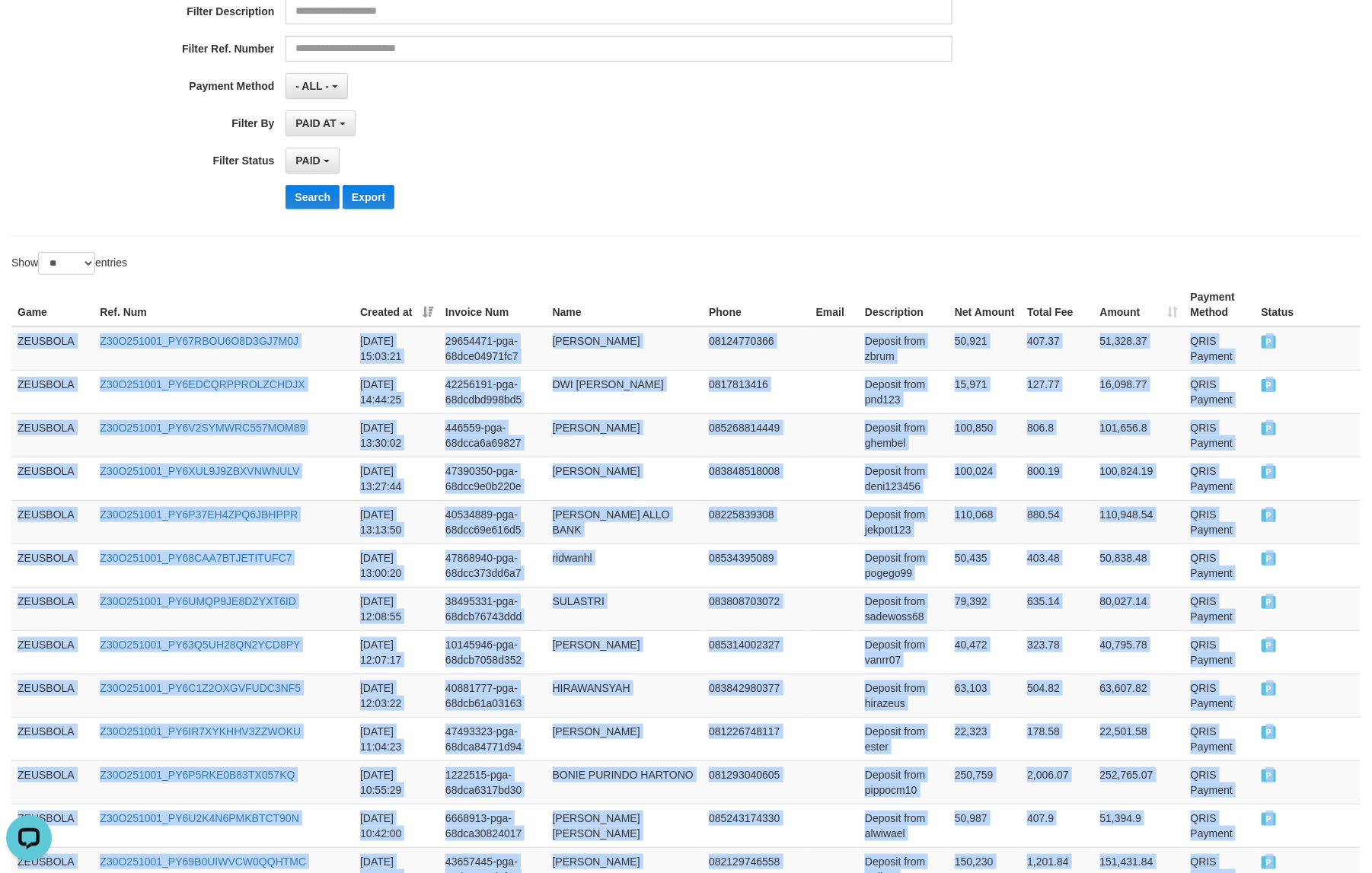
scroll to position [0, 0]
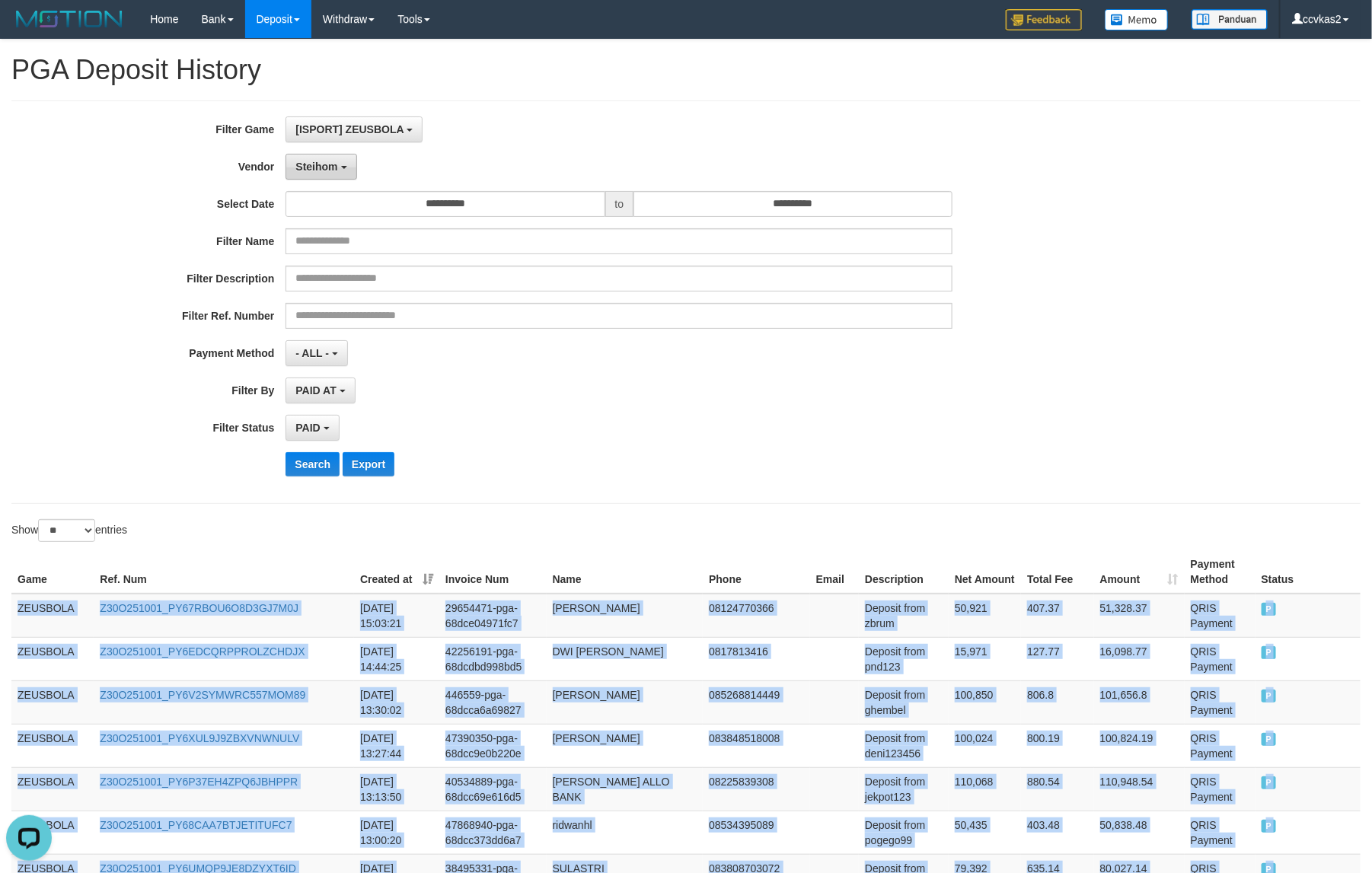
click at [331, 165] on span "Steihom" at bounding box center [316, 166] width 42 height 12
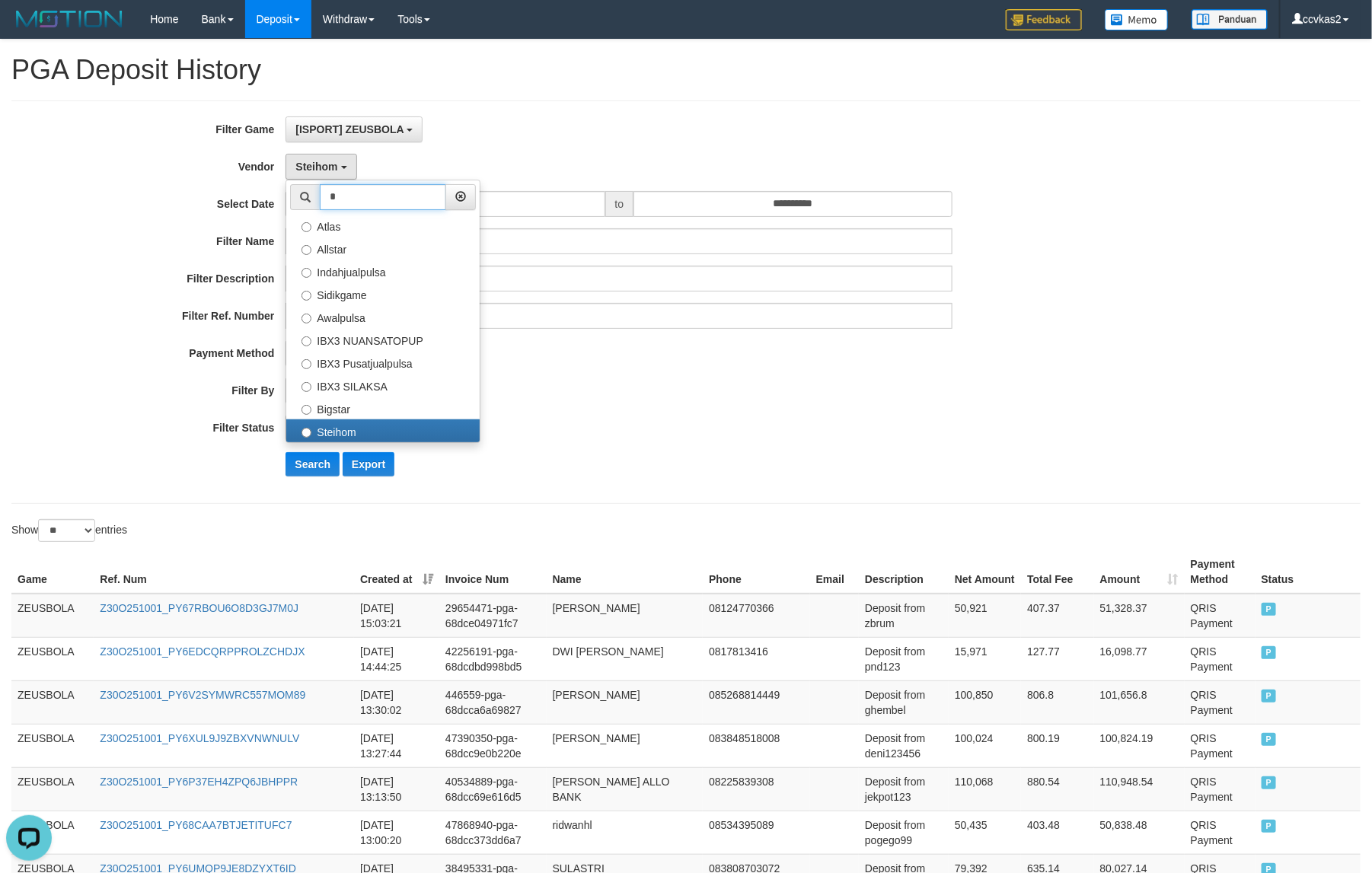
click at [404, 203] on input "*" at bounding box center [383, 196] width 126 height 25
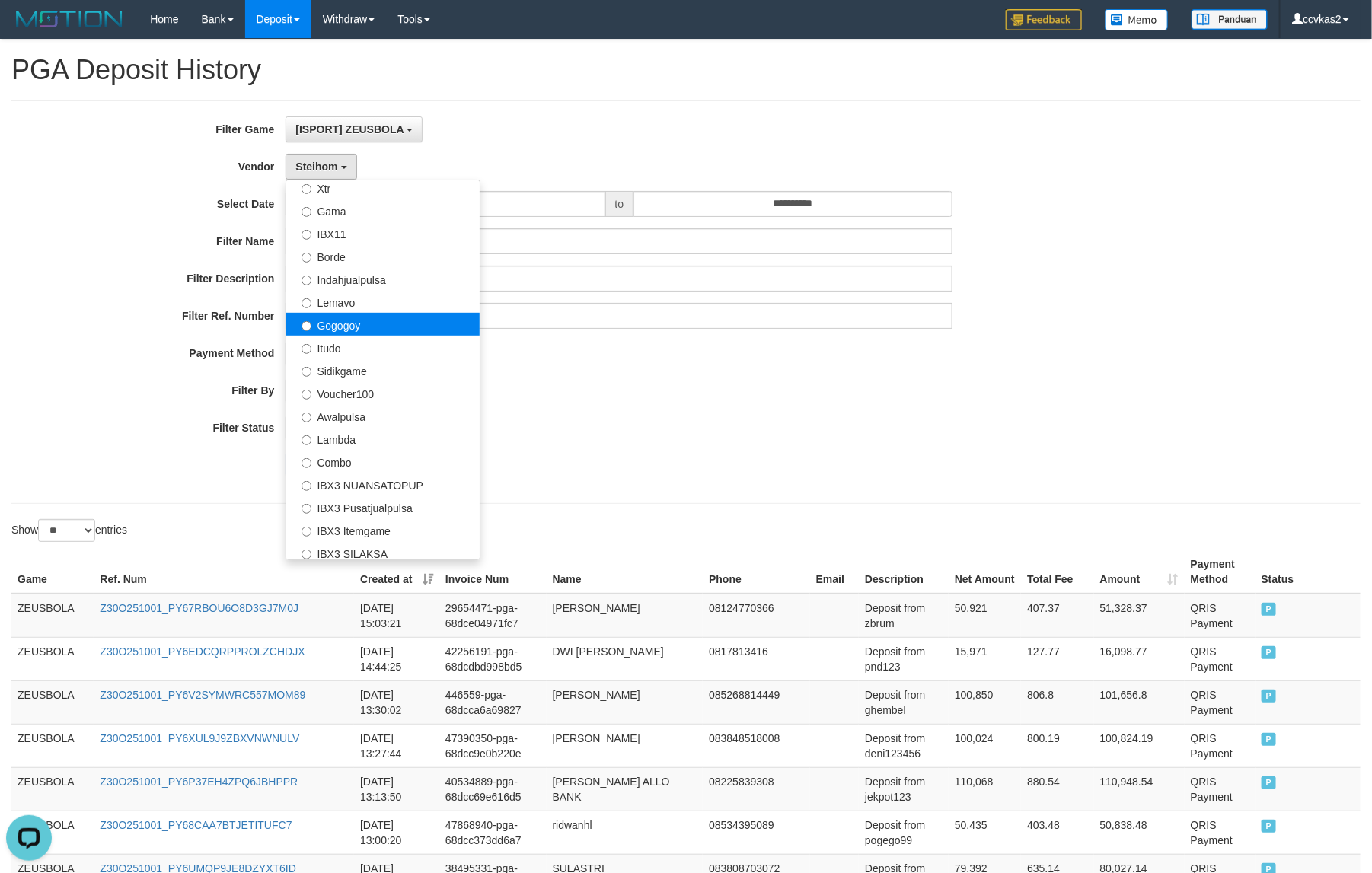
scroll to position [476, 0]
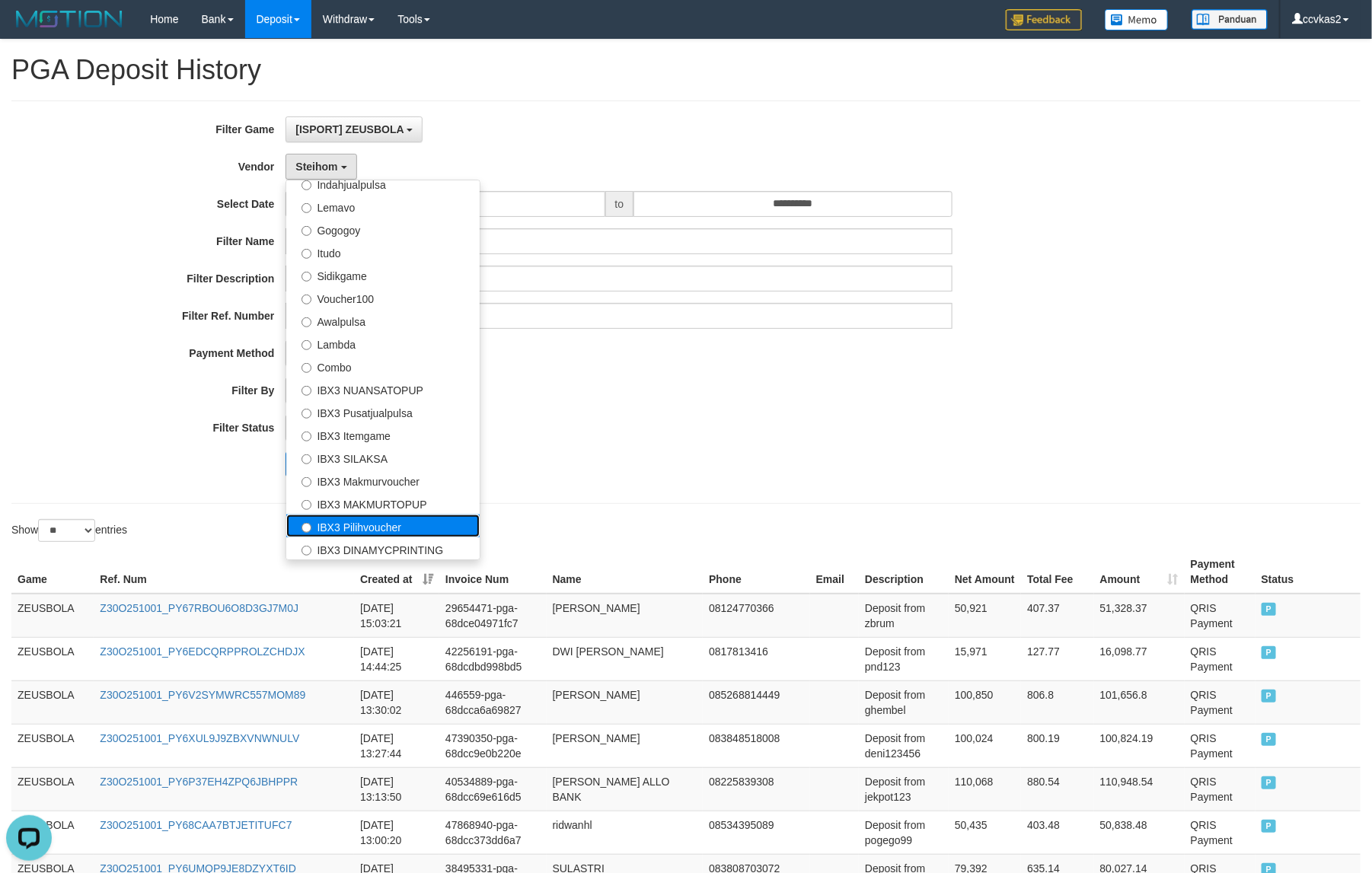
click at [421, 529] on label "IBX3 Pilihvoucher" at bounding box center [382, 526] width 193 height 23
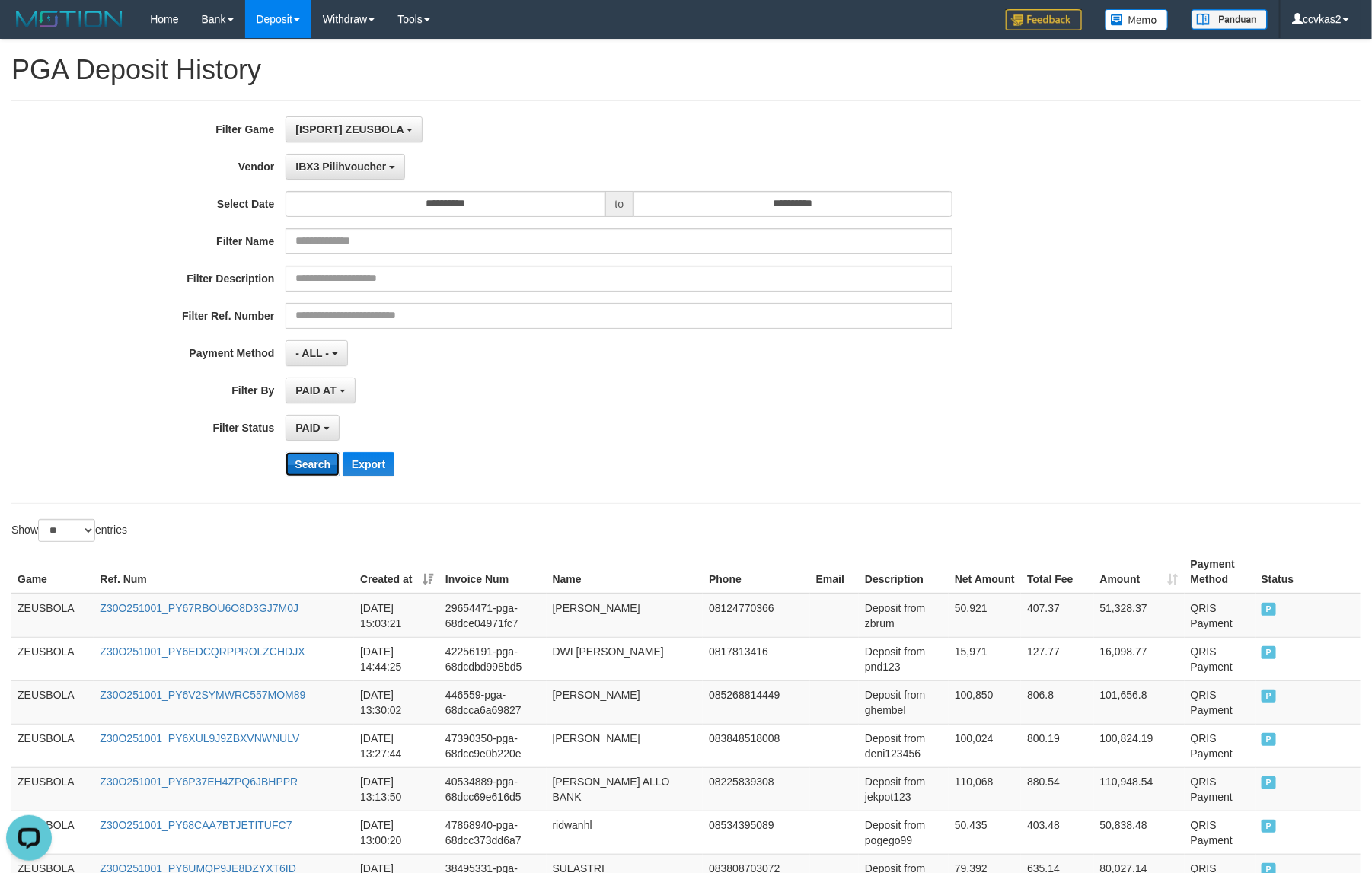
click at [324, 470] on button "Search" at bounding box center [311, 464] width 54 height 25
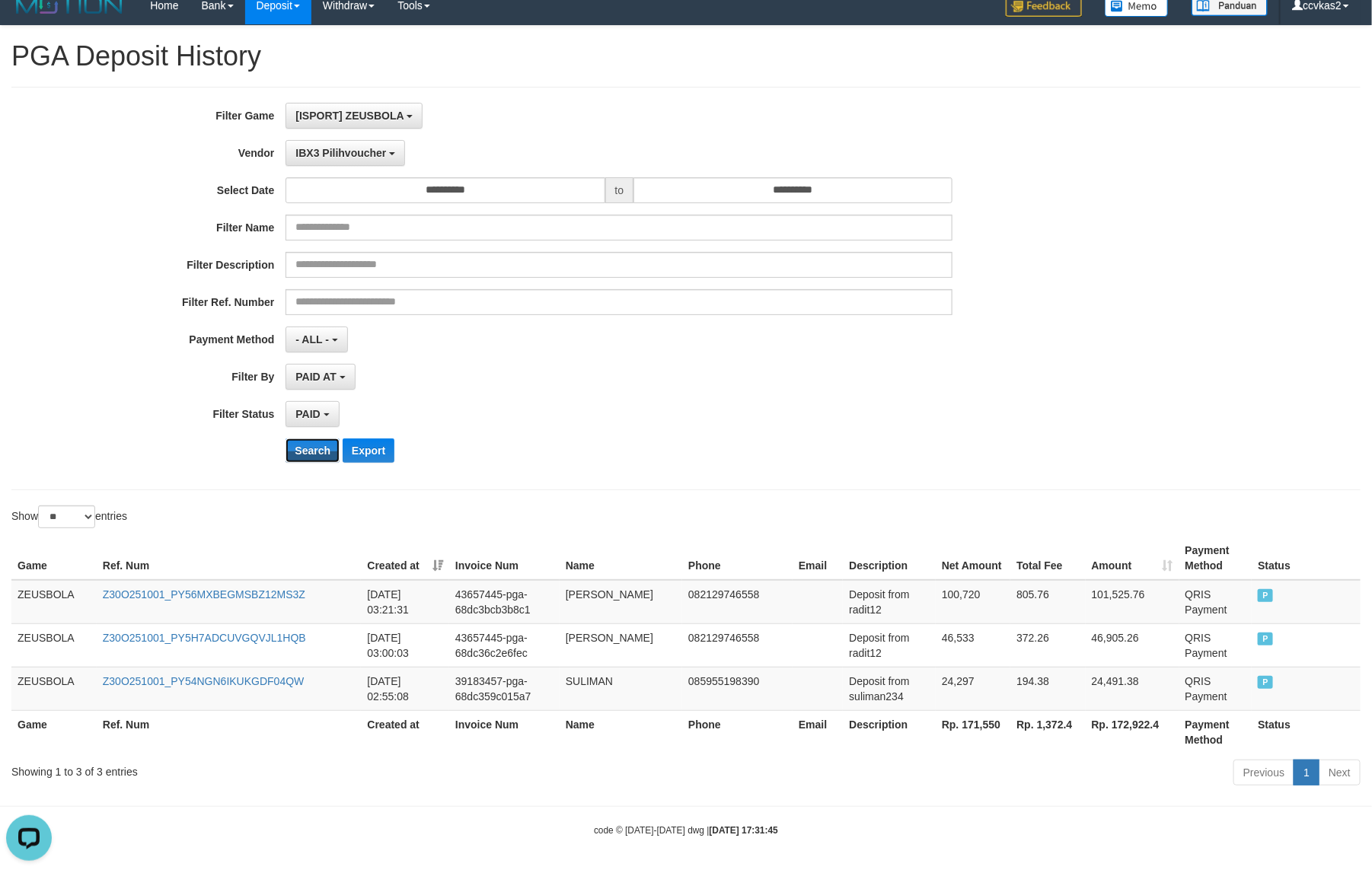
scroll to position [18, 0]
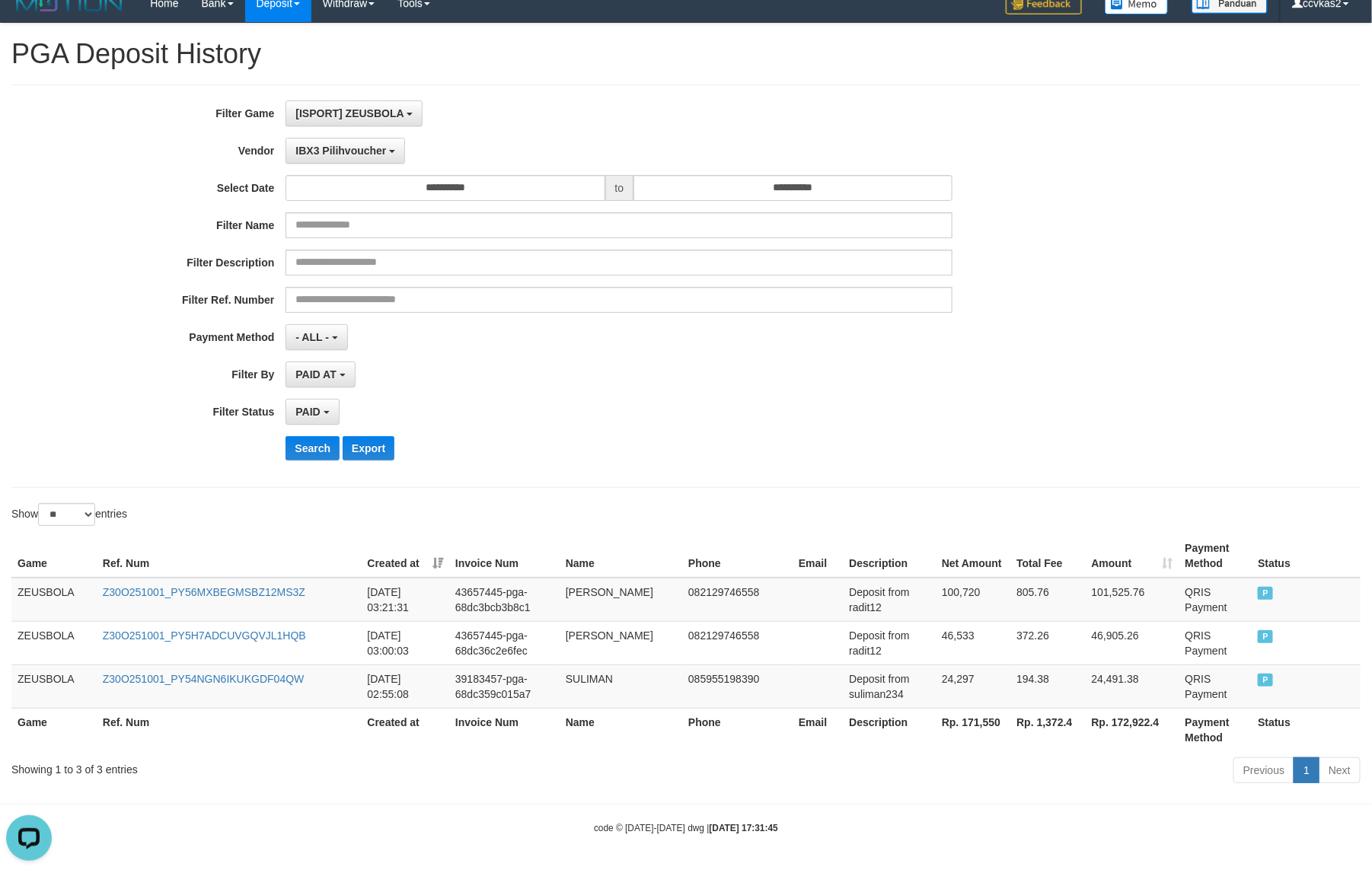
click at [902, 341] on div "- ALL - SELECT ALL - ALL - SELECT PAYMENT METHOD Mandiri BNI OVO CIMB BRI MAYBA…" at bounding box center [618, 337] width 667 height 25
click at [1074, 297] on div "Filter Ref. Number" at bounding box center [572, 299] width 1144 height 25
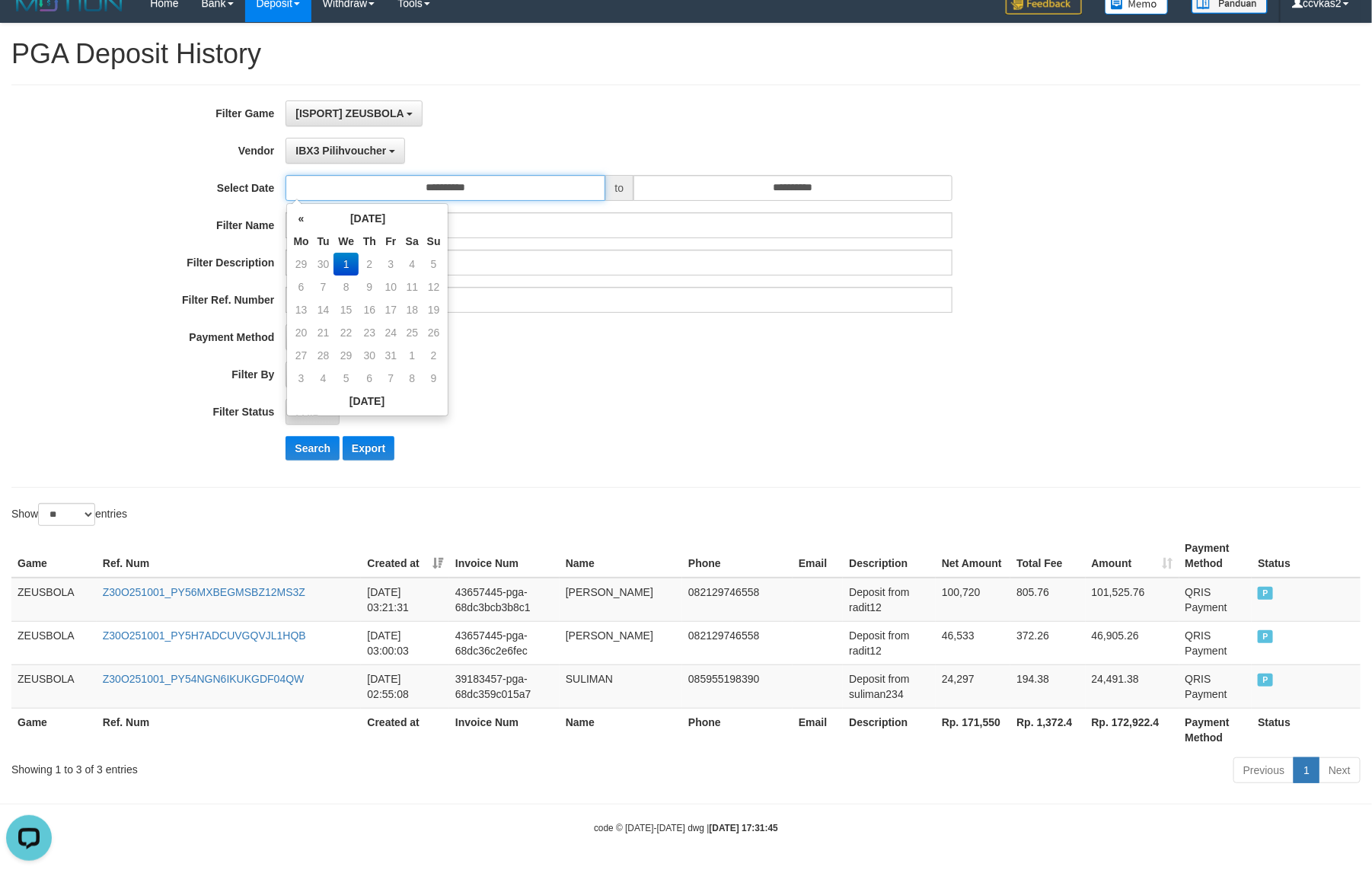
drag, startPoint x: 466, startPoint y: 187, endPoint x: 470, endPoint y: 177, distance: 10.8
click at [469, 187] on input "**********" at bounding box center [444, 188] width 319 height 25
click at [352, 259] on td "1" at bounding box center [345, 264] width 25 height 23
click at [815, 202] on div "**********" at bounding box center [572, 286] width 1144 height 372
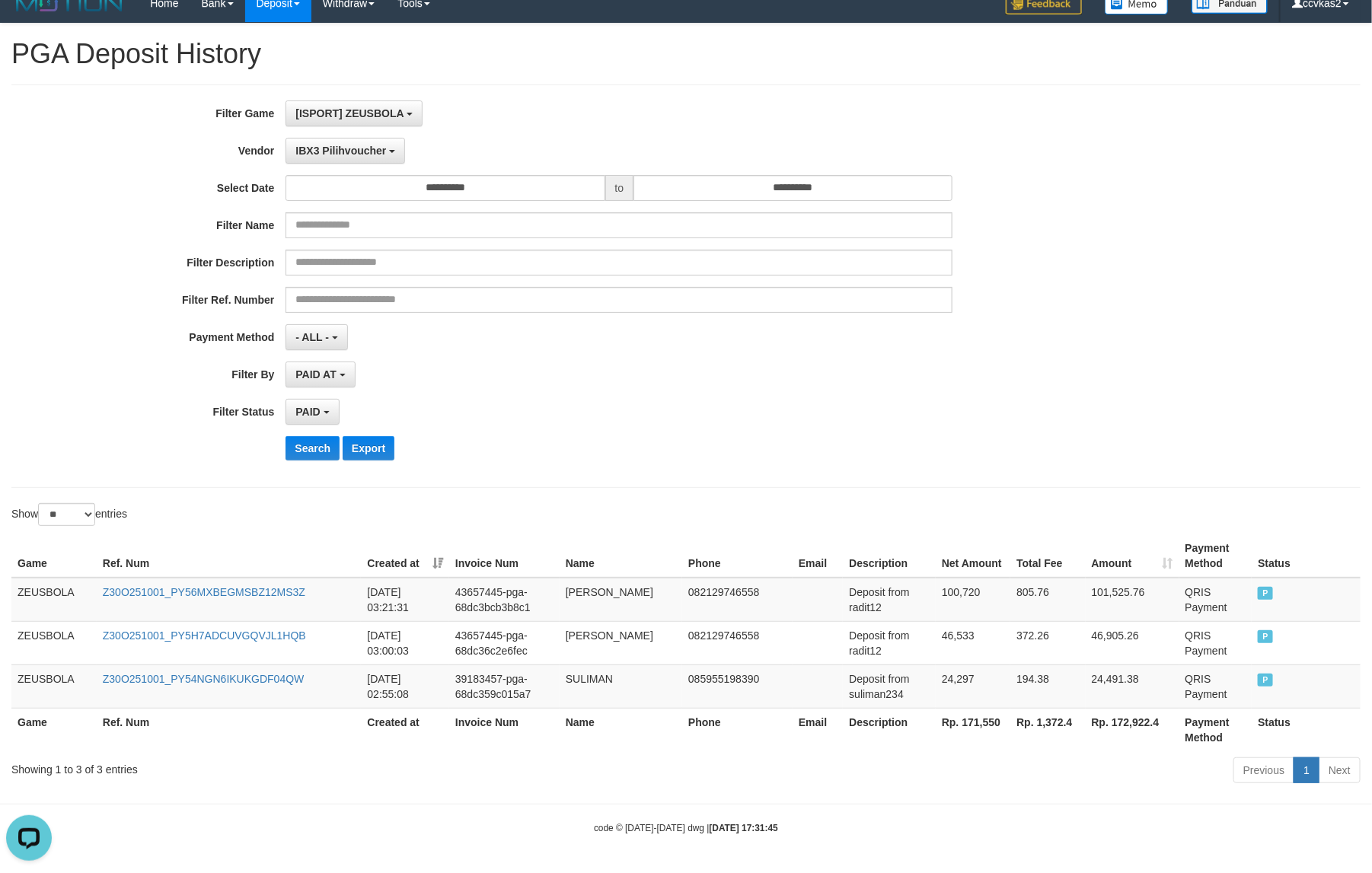
click at [725, 361] on div "PAID AT PAID AT CREATED AT" at bounding box center [618, 374] width 667 height 25
click at [361, 144] on span "IBX3 Pilihvoucher" at bounding box center [341, 150] width 91 height 12
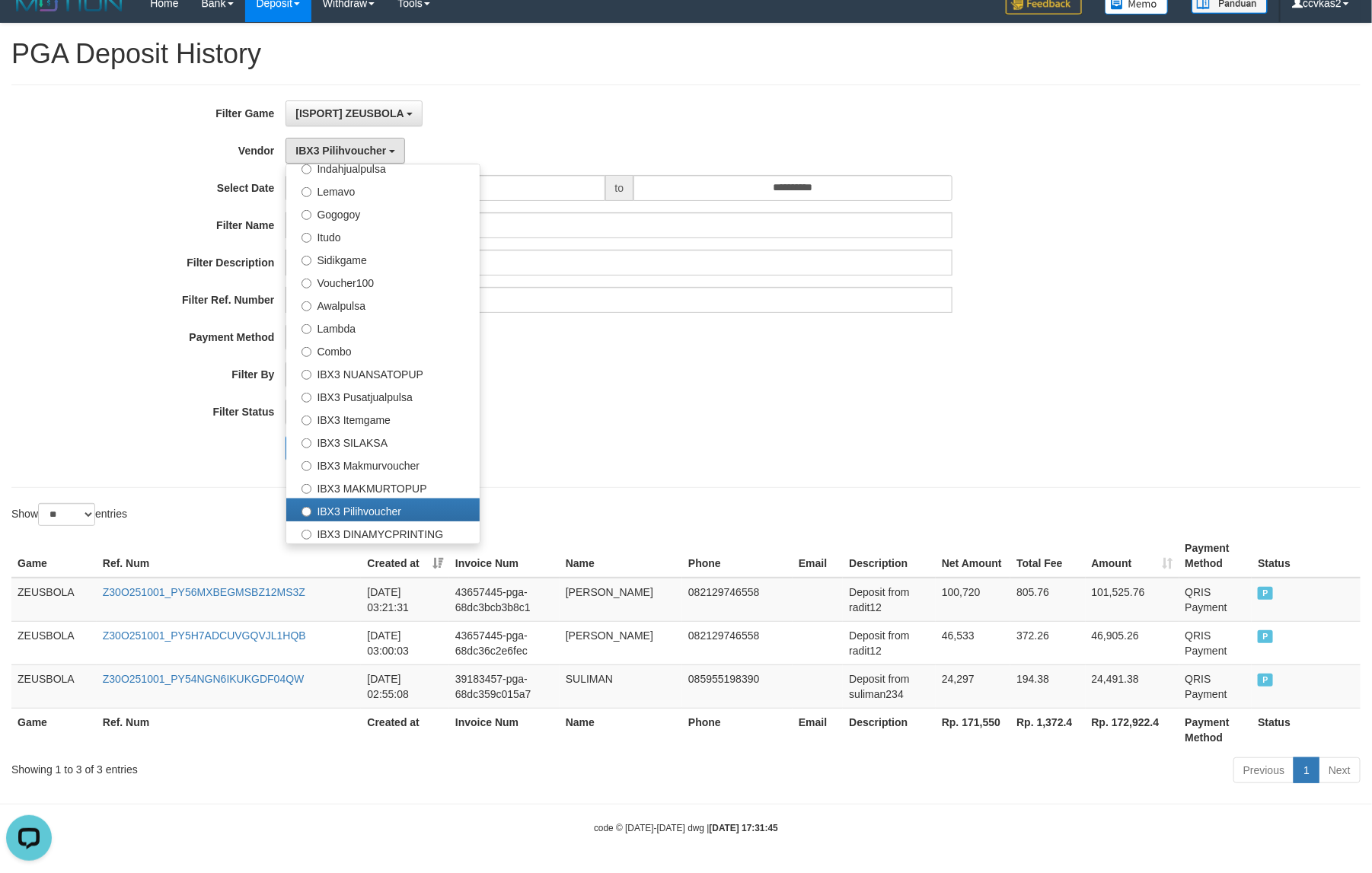
click at [934, 406] on div "PAID SELECT ALL - ALL - SELECT STATUS PENDING/UNPAID PAID CANCELED EXPIRED" at bounding box center [618, 411] width 667 height 25
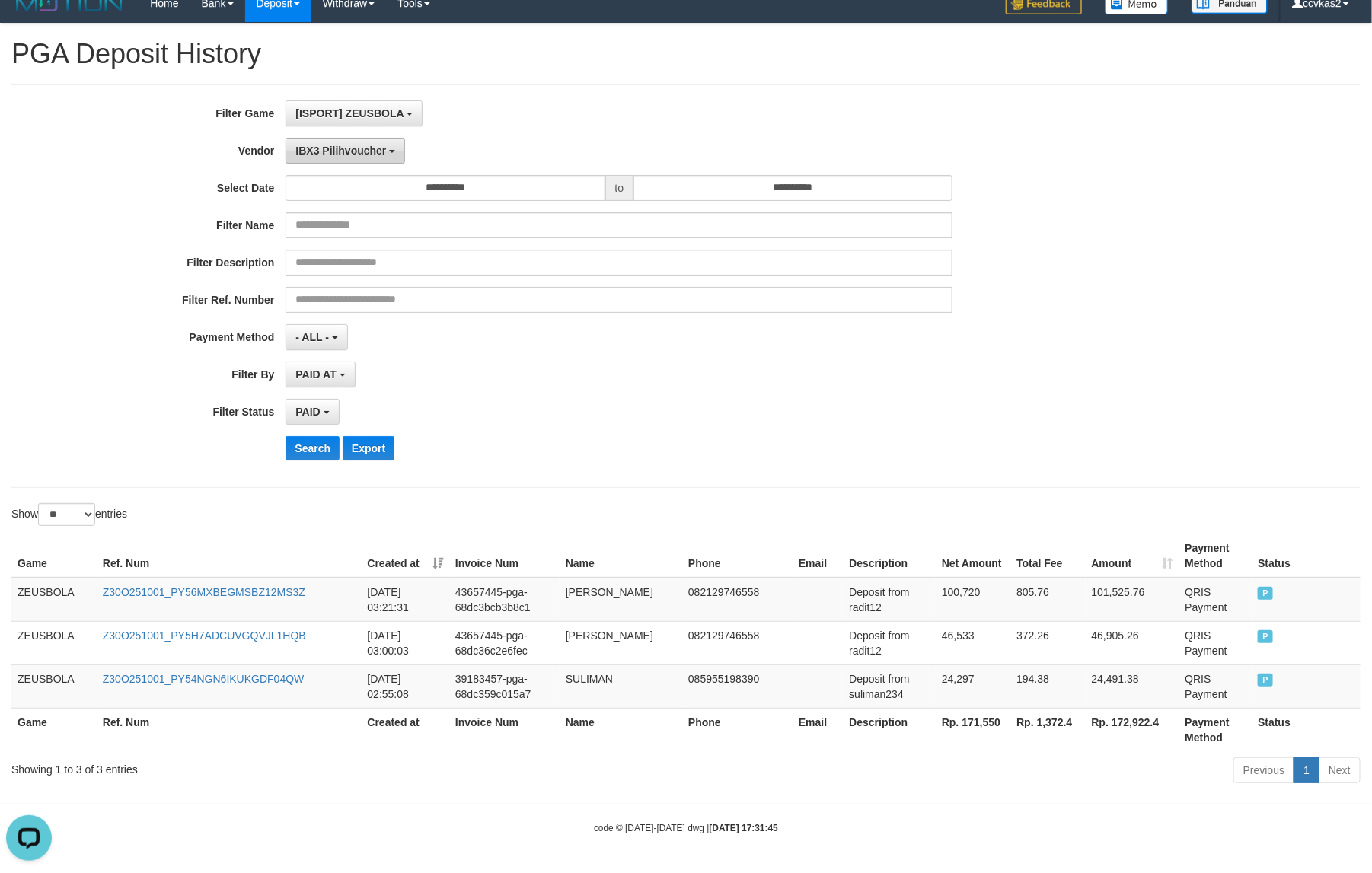
click at [365, 147] on span "IBX3 Pilihvoucher" at bounding box center [341, 150] width 91 height 12
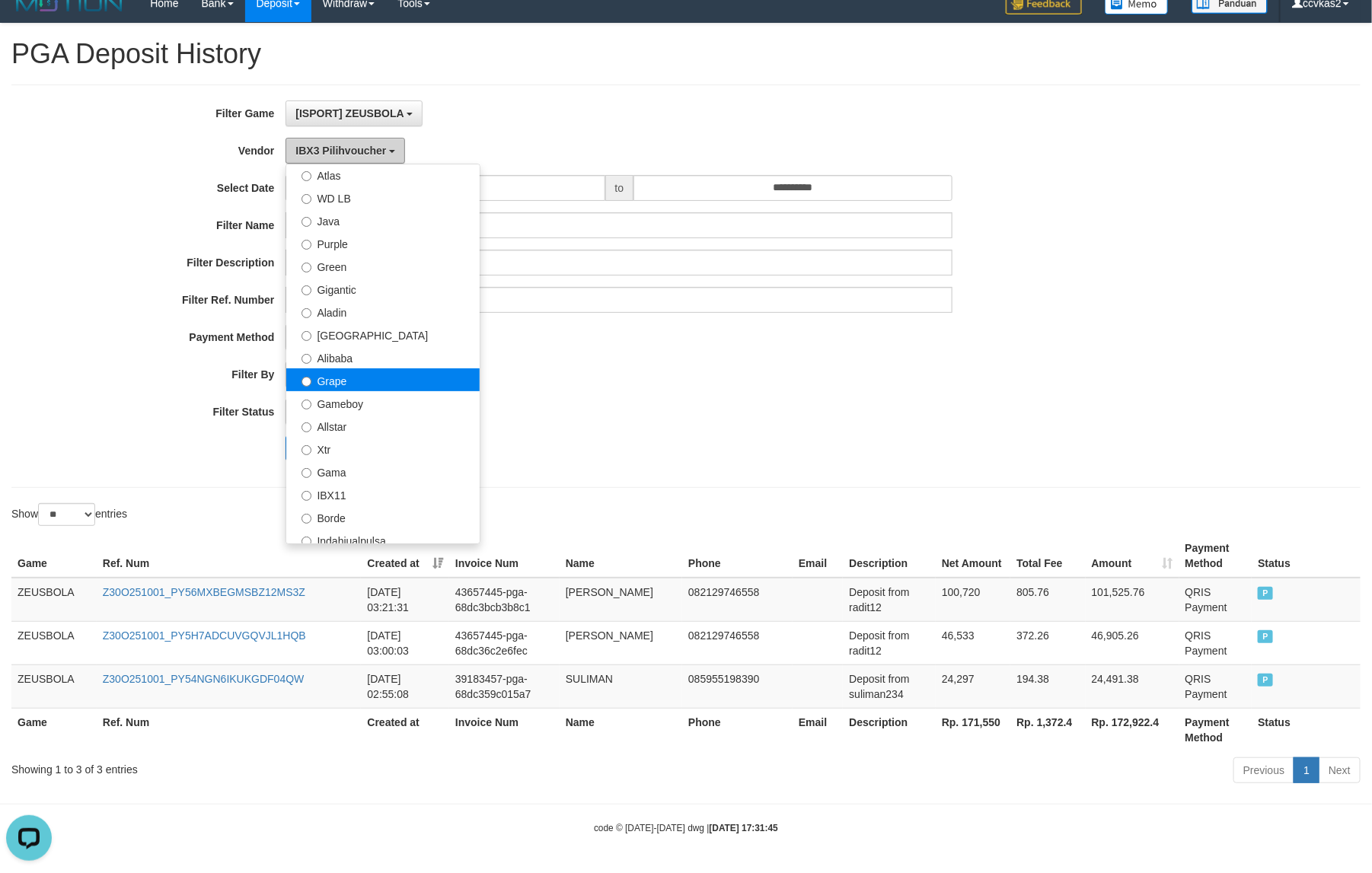
scroll to position [95, 0]
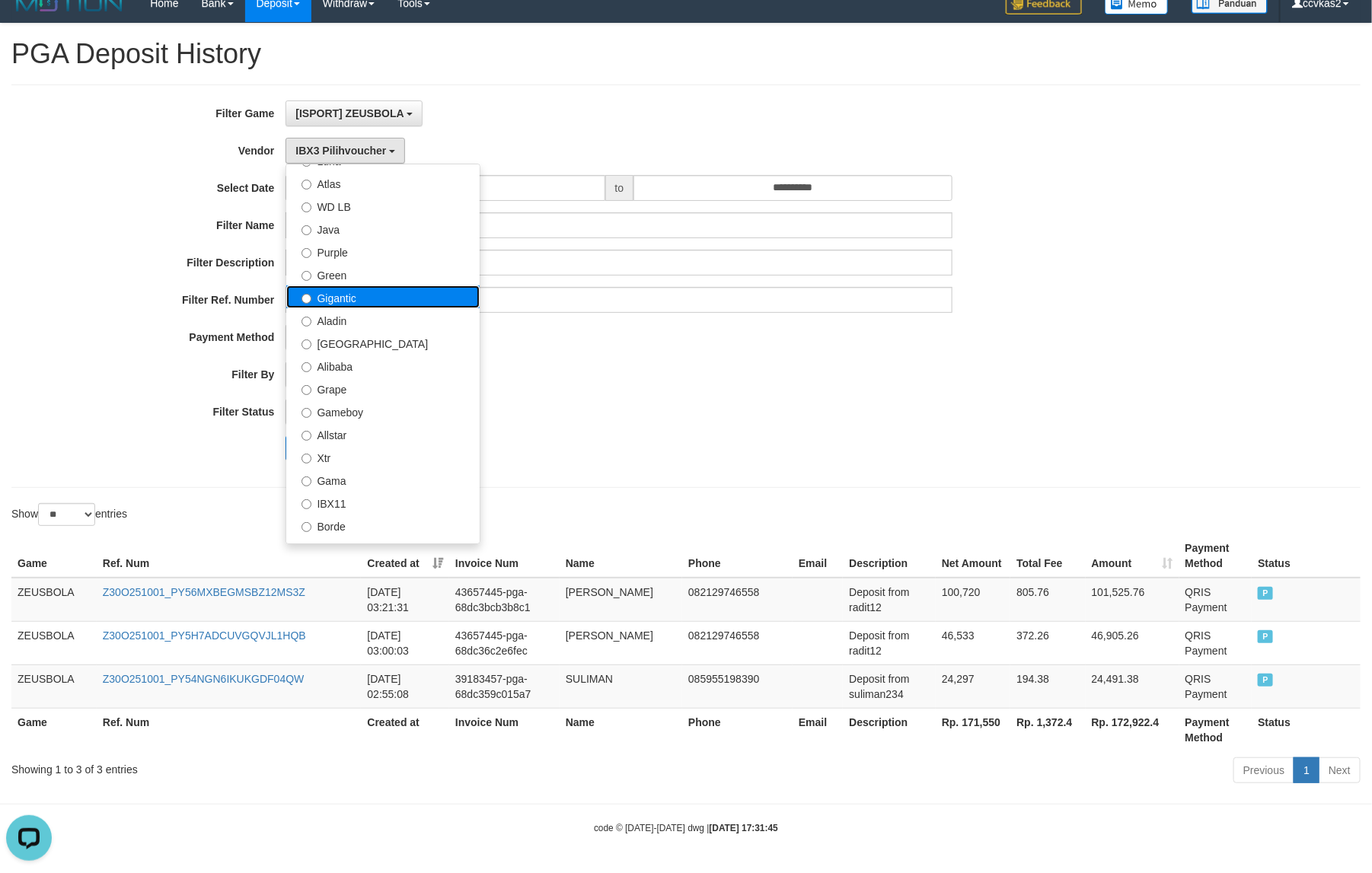
click at [404, 294] on label "Gigantic" at bounding box center [382, 296] width 193 height 23
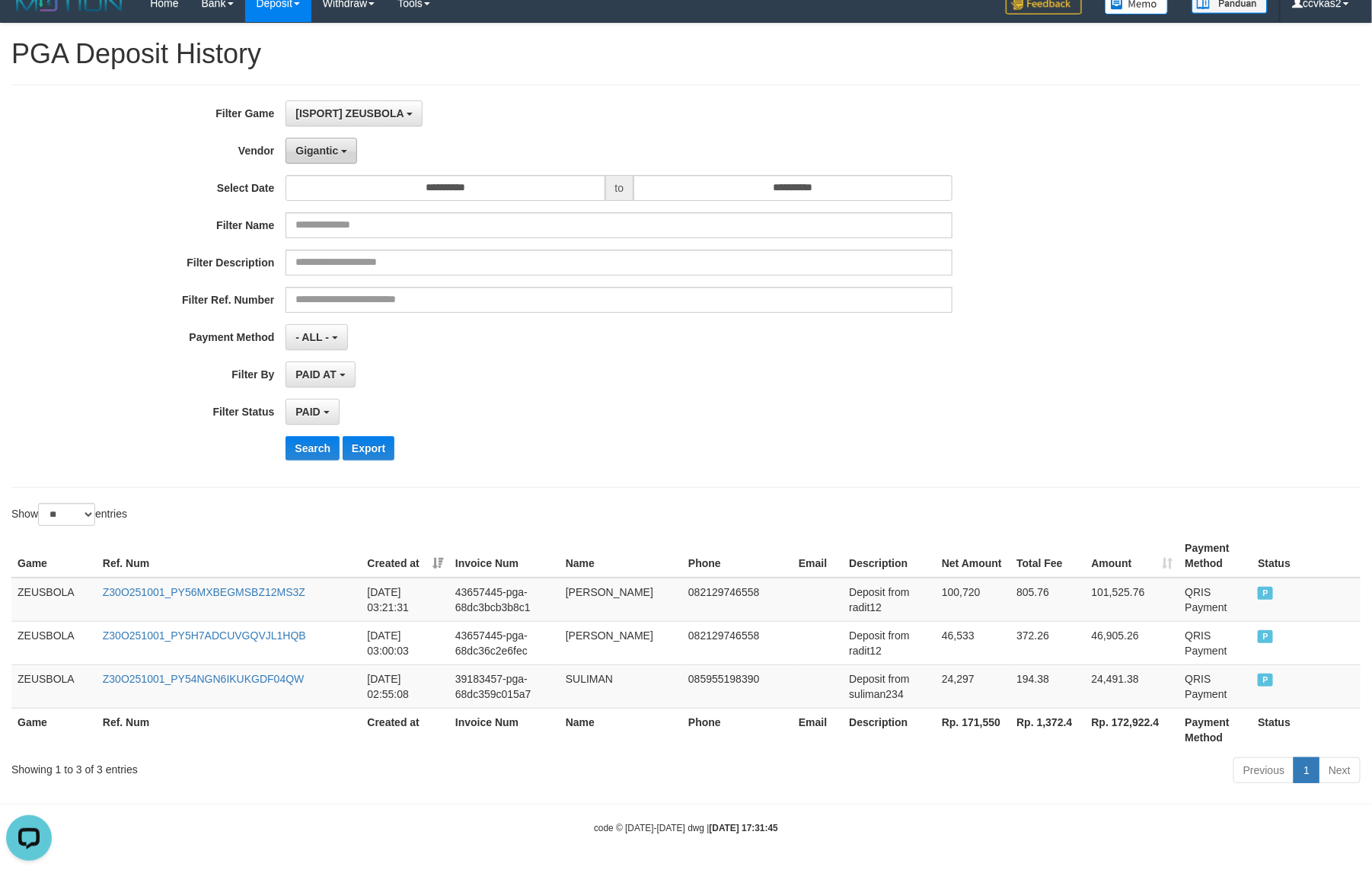
click at [326, 143] on button "Gigantic" at bounding box center [321, 150] width 72 height 25
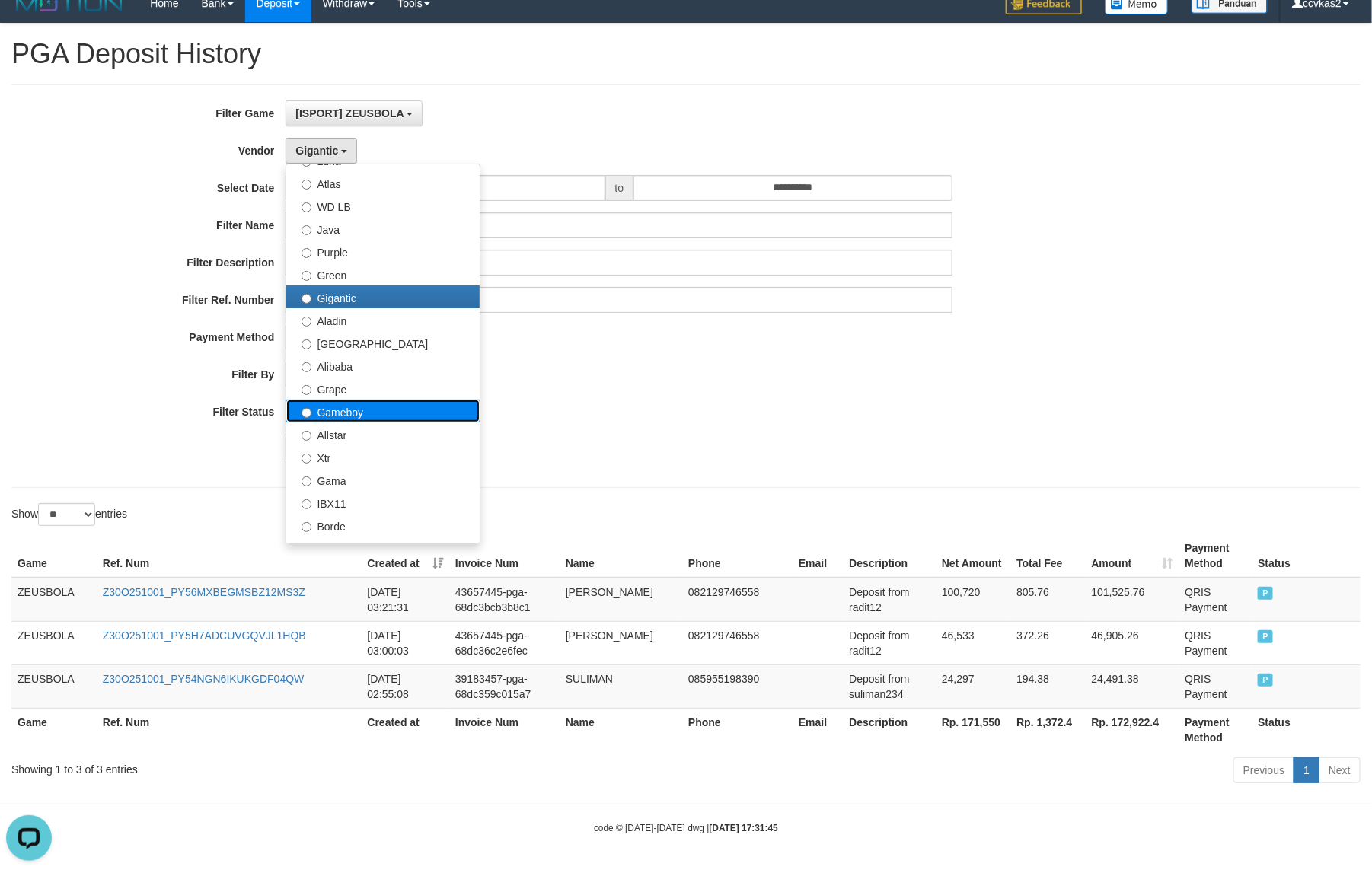
click at [344, 409] on label "Gameboy" at bounding box center [382, 411] width 193 height 23
select select "**********"
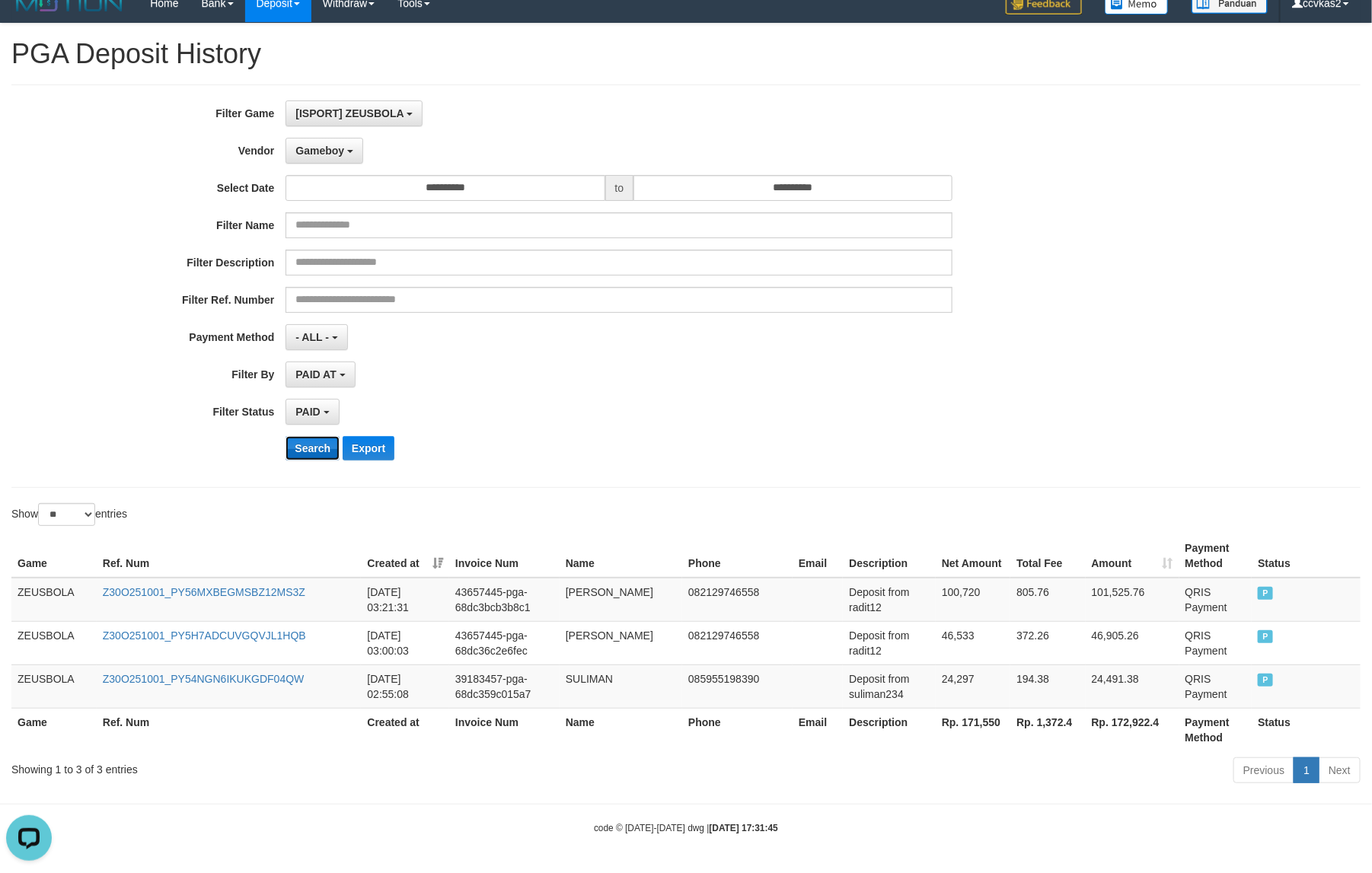
click at [321, 451] on button "Search" at bounding box center [311, 448] width 54 height 25
click at [545, 419] on div "PAID SELECT ALL - ALL - SELECT STATUS PENDING/UNPAID PAID CANCELED EXPIRED" at bounding box center [618, 411] width 667 height 25
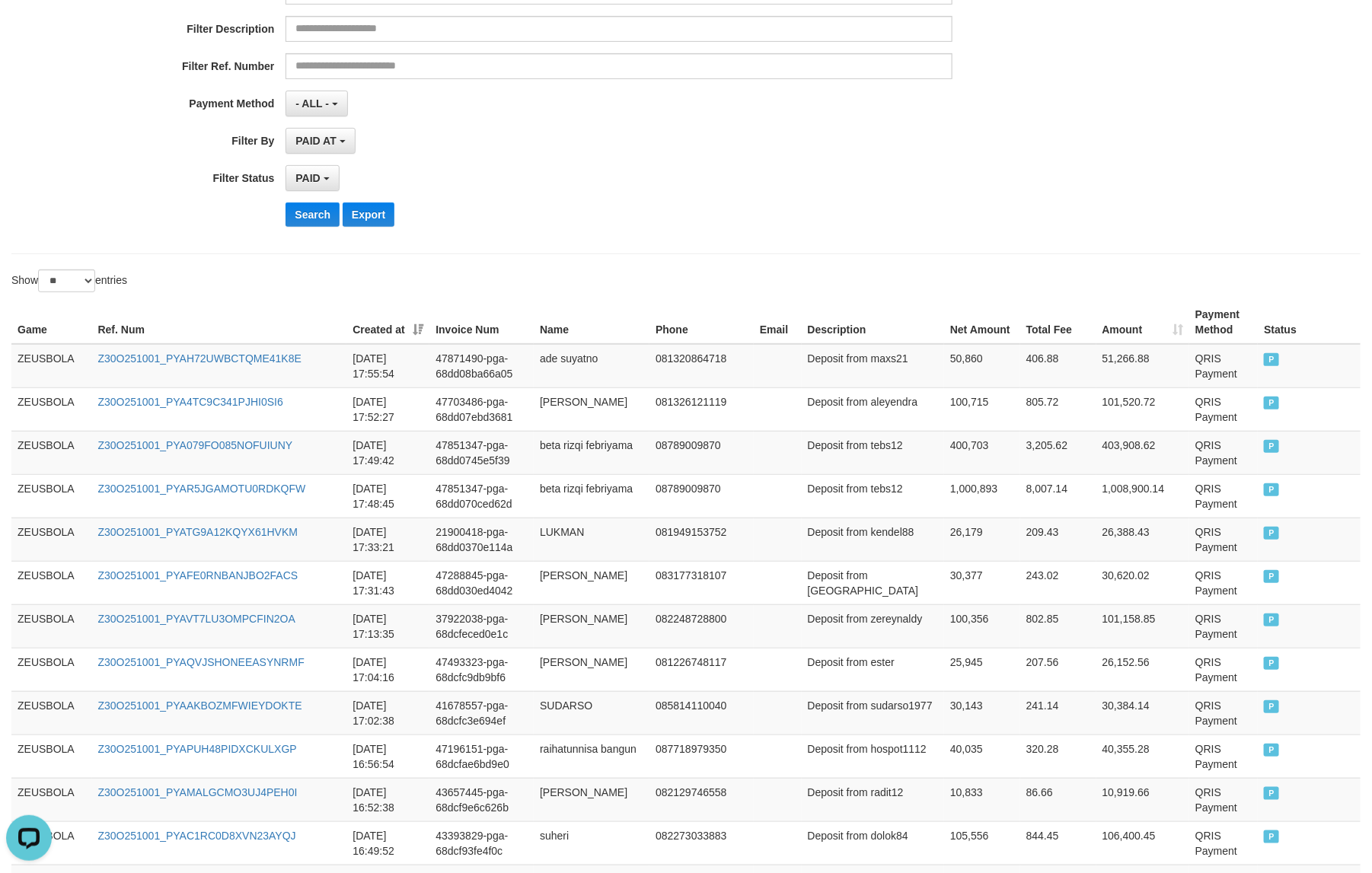
scroll to position [494, 0]
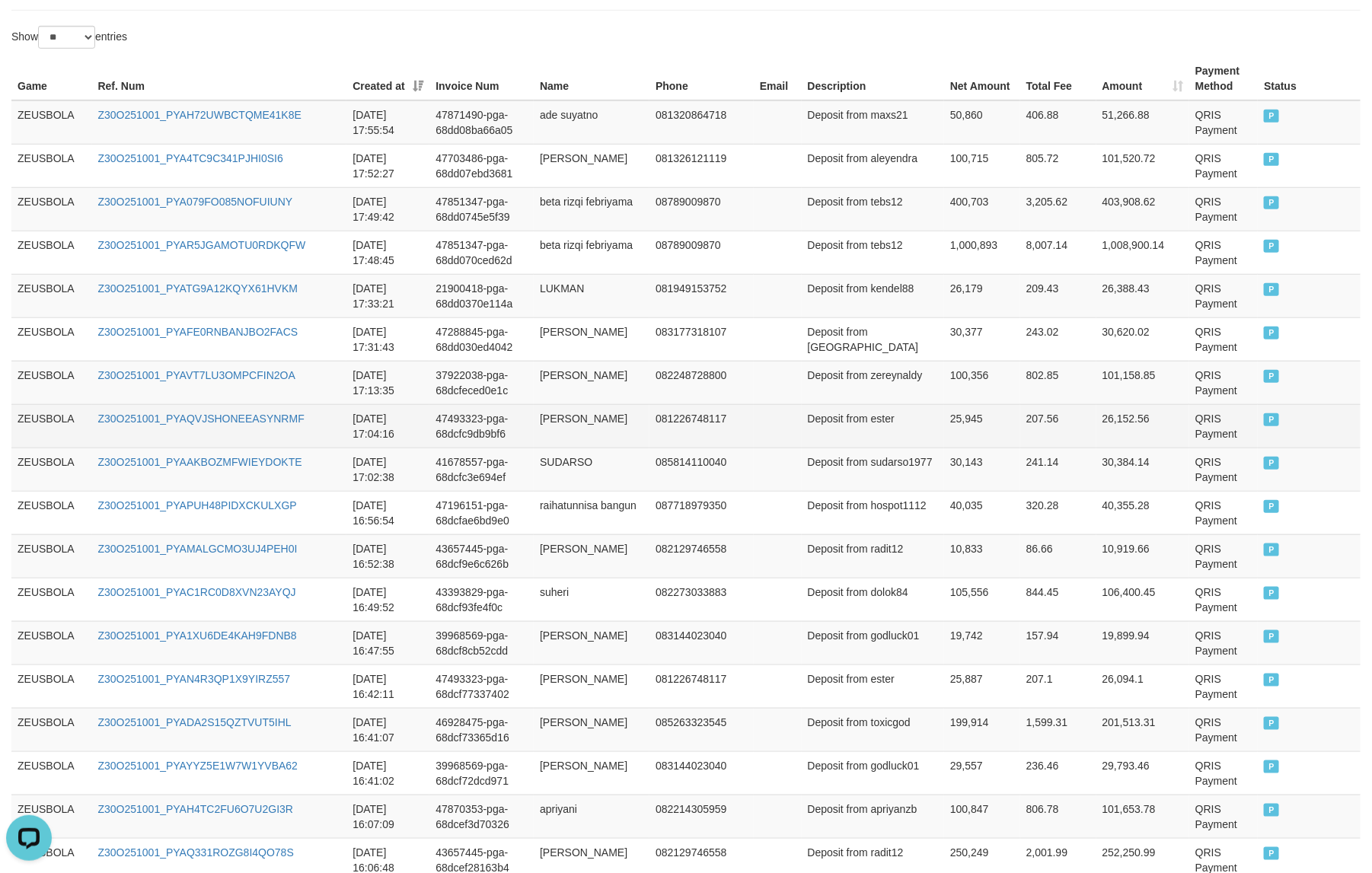
click at [679, 424] on td "081226748117" at bounding box center [701, 426] width 105 height 43
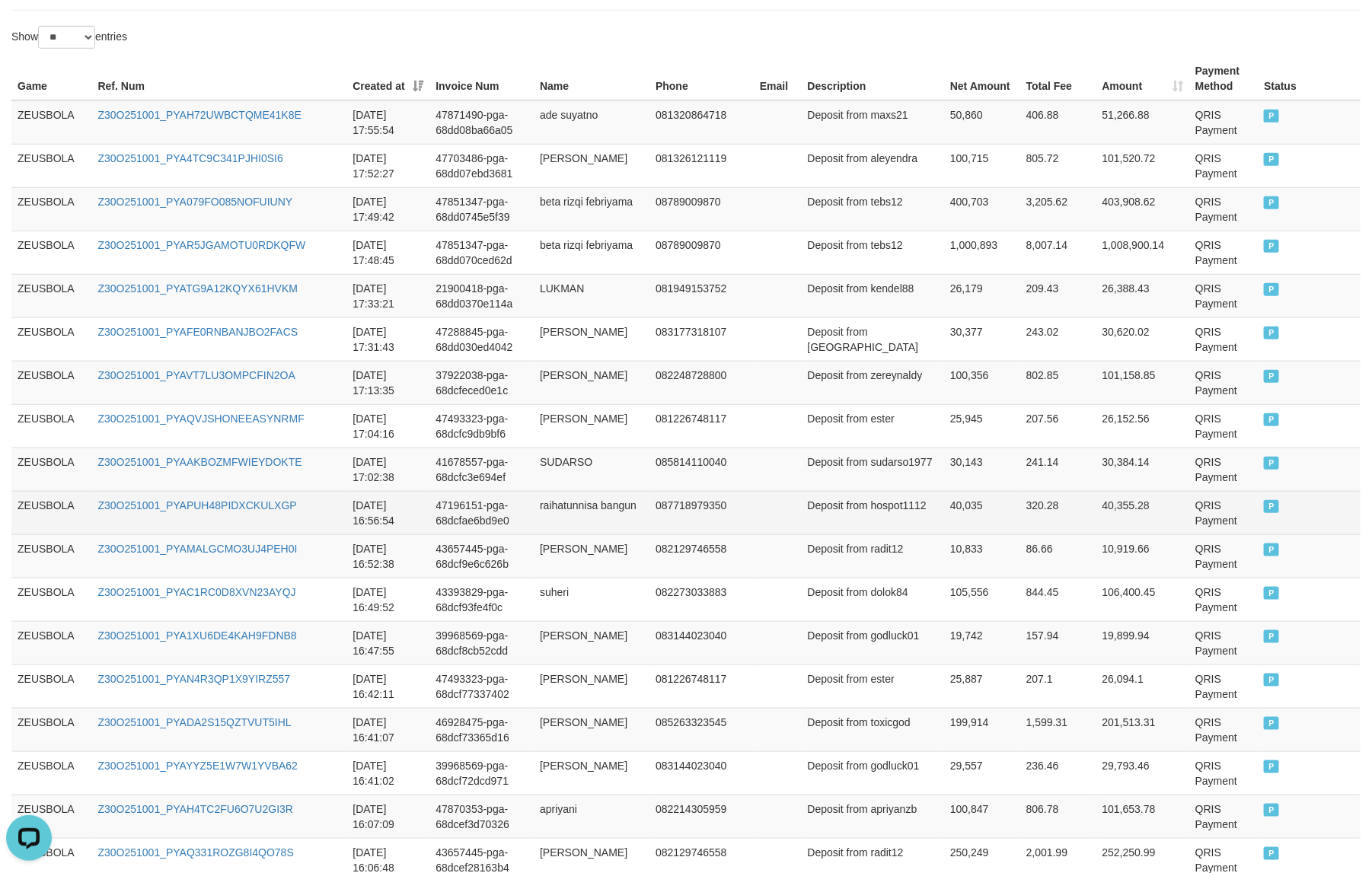
click at [786, 510] on td at bounding box center [778, 512] width 48 height 43
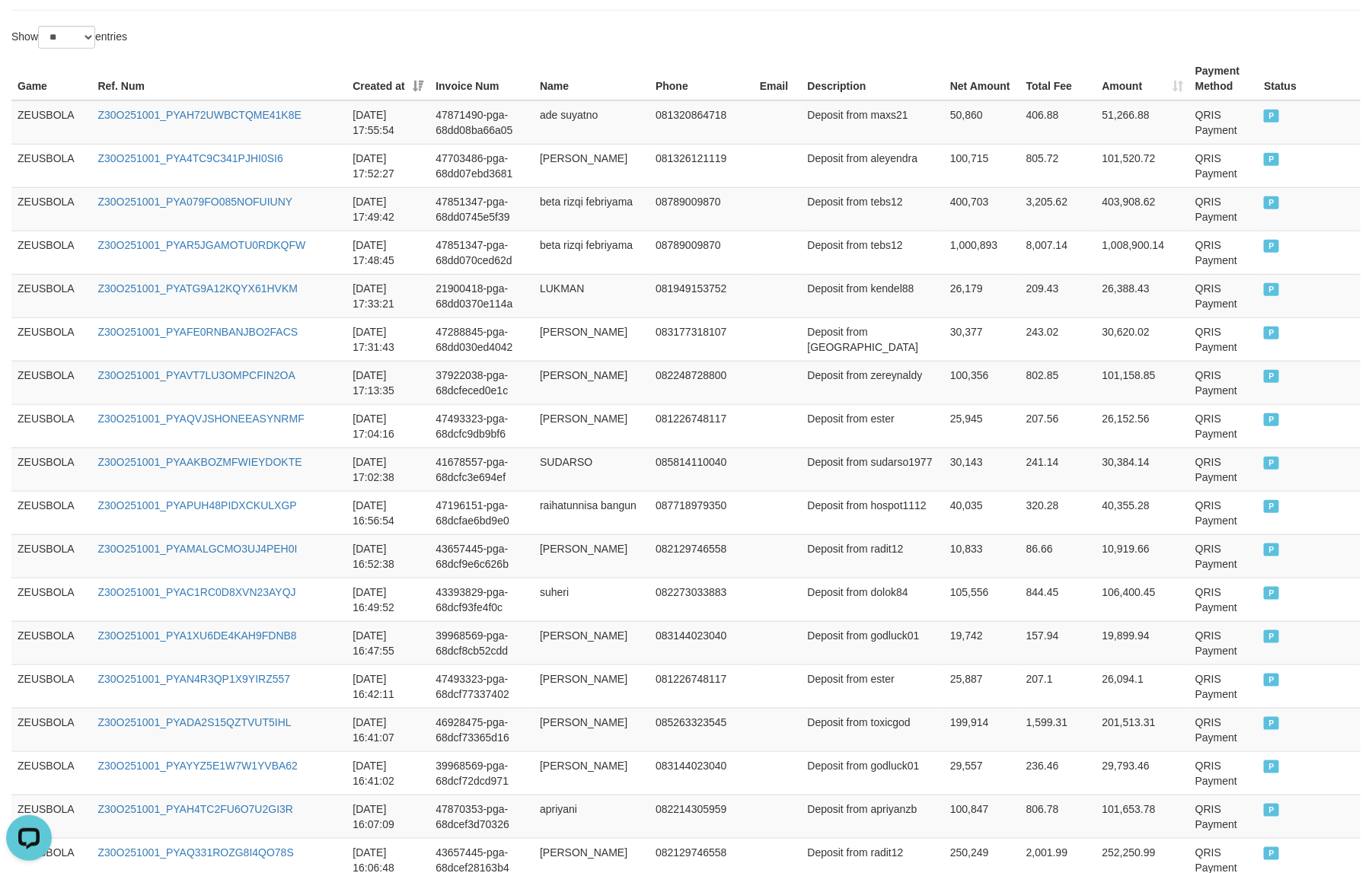
scroll to position [992, 0]
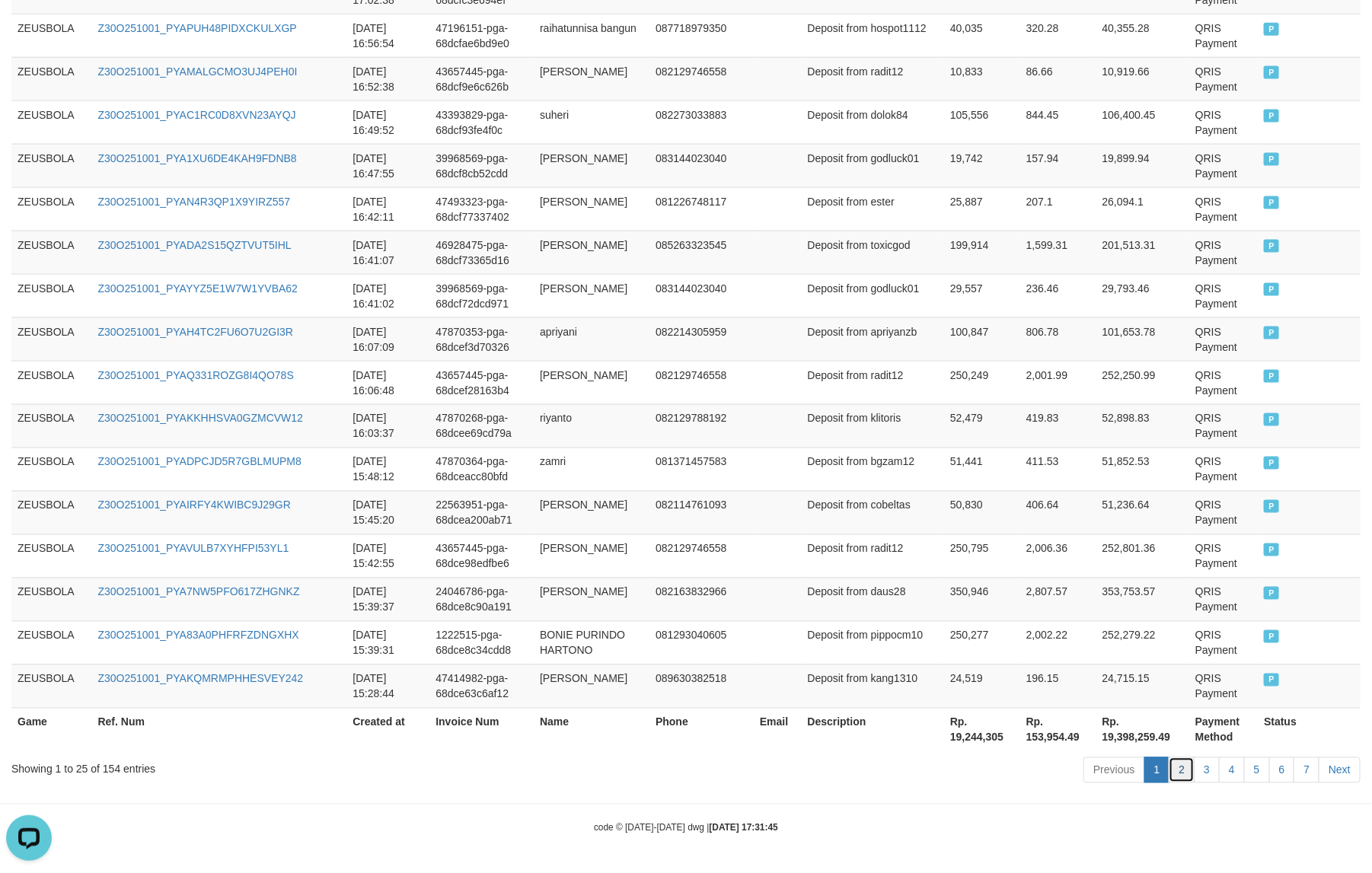
click at [1096, 698] on link "2" at bounding box center [1180, 770] width 25 height 25
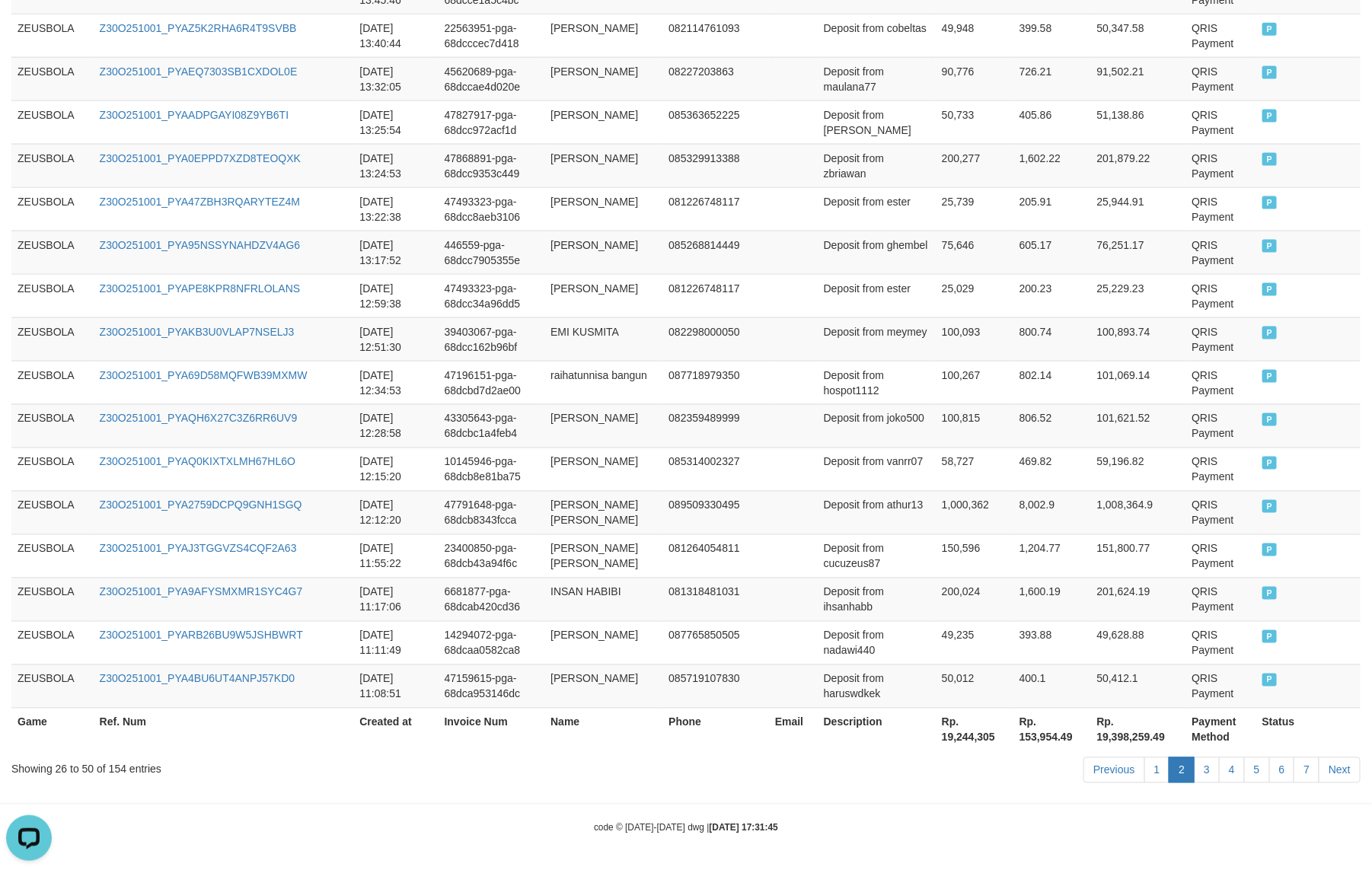
scroll to position [1007, 0]
click at [1096, 580] on td "201,624.19" at bounding box center [1138, 599] width 95 height 43
click at [1096, 698] on link "3" at bounding box center [1206, 770] width 25 height 25
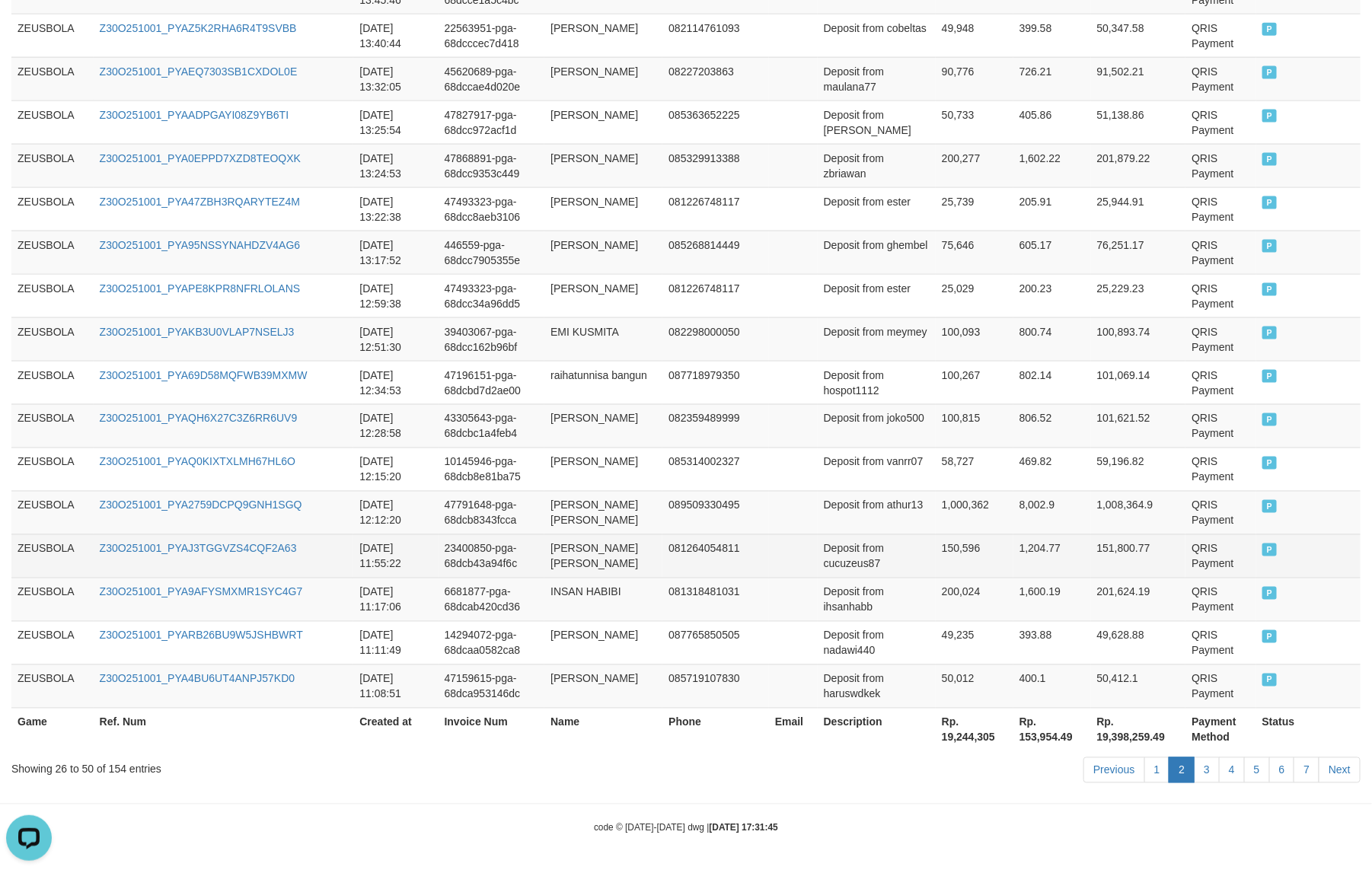
click at [1096, 542] on td "151,800.77" at bounding box center [1138, 556] width 95 height 43
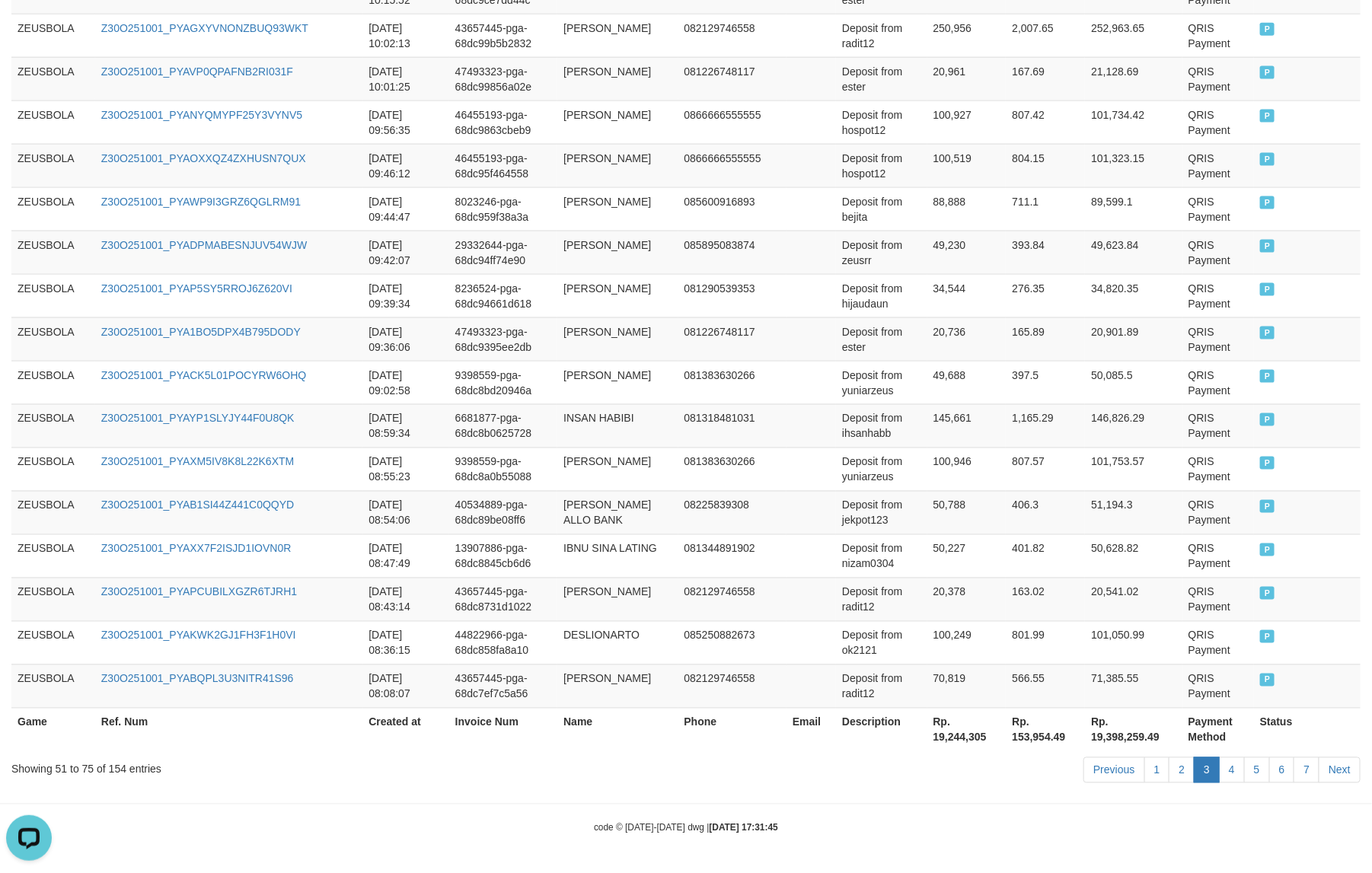
scroll to position [977, 0]
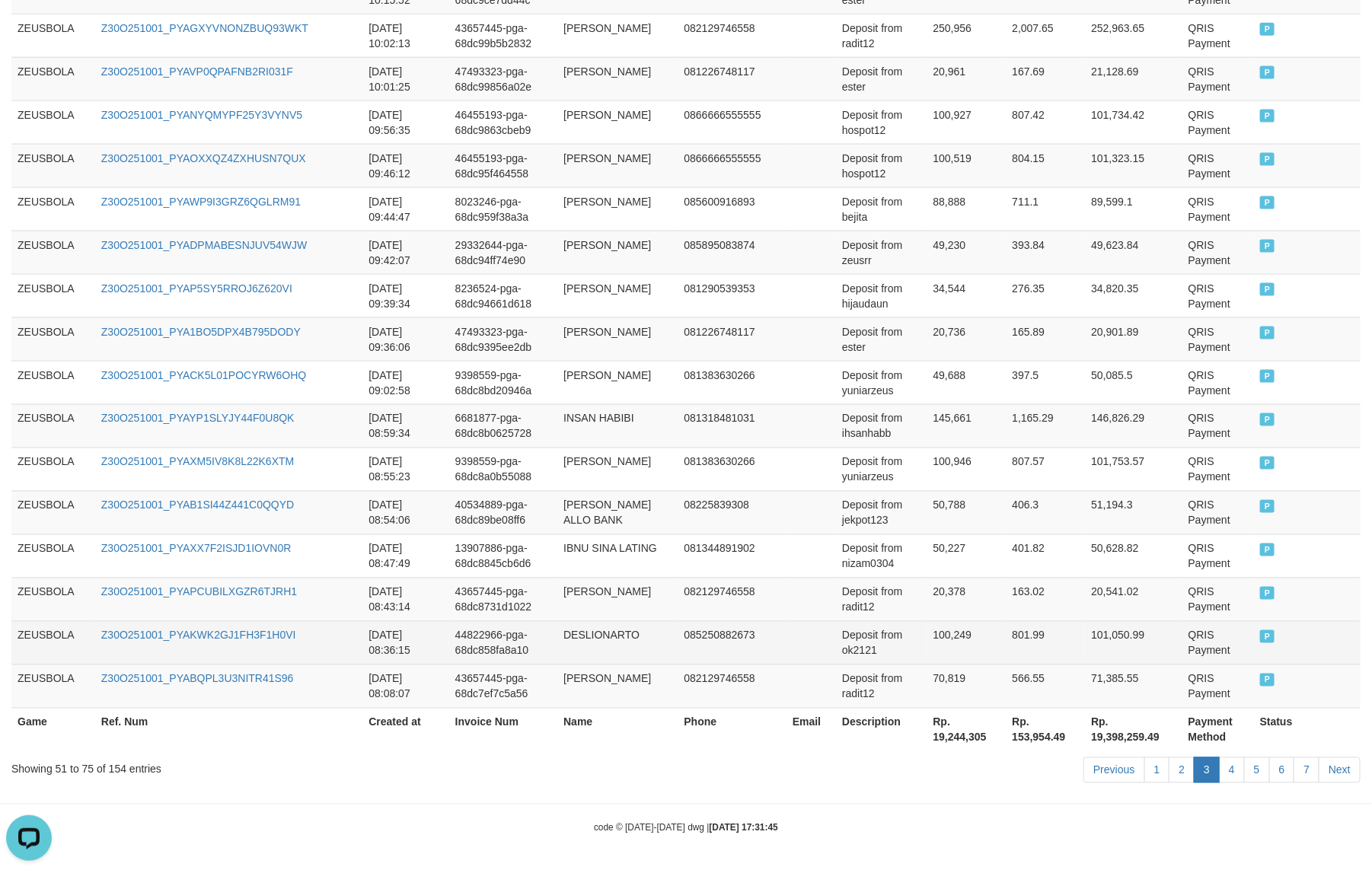
drag, startPoint x: 1189, startPoint y: 660, endPoint x: 1200, endPoint y: 695, distance: 36.7
click at [1096, 660] on td "QRIS Payment" at bounding box center [1218, 643] width 72 height 43
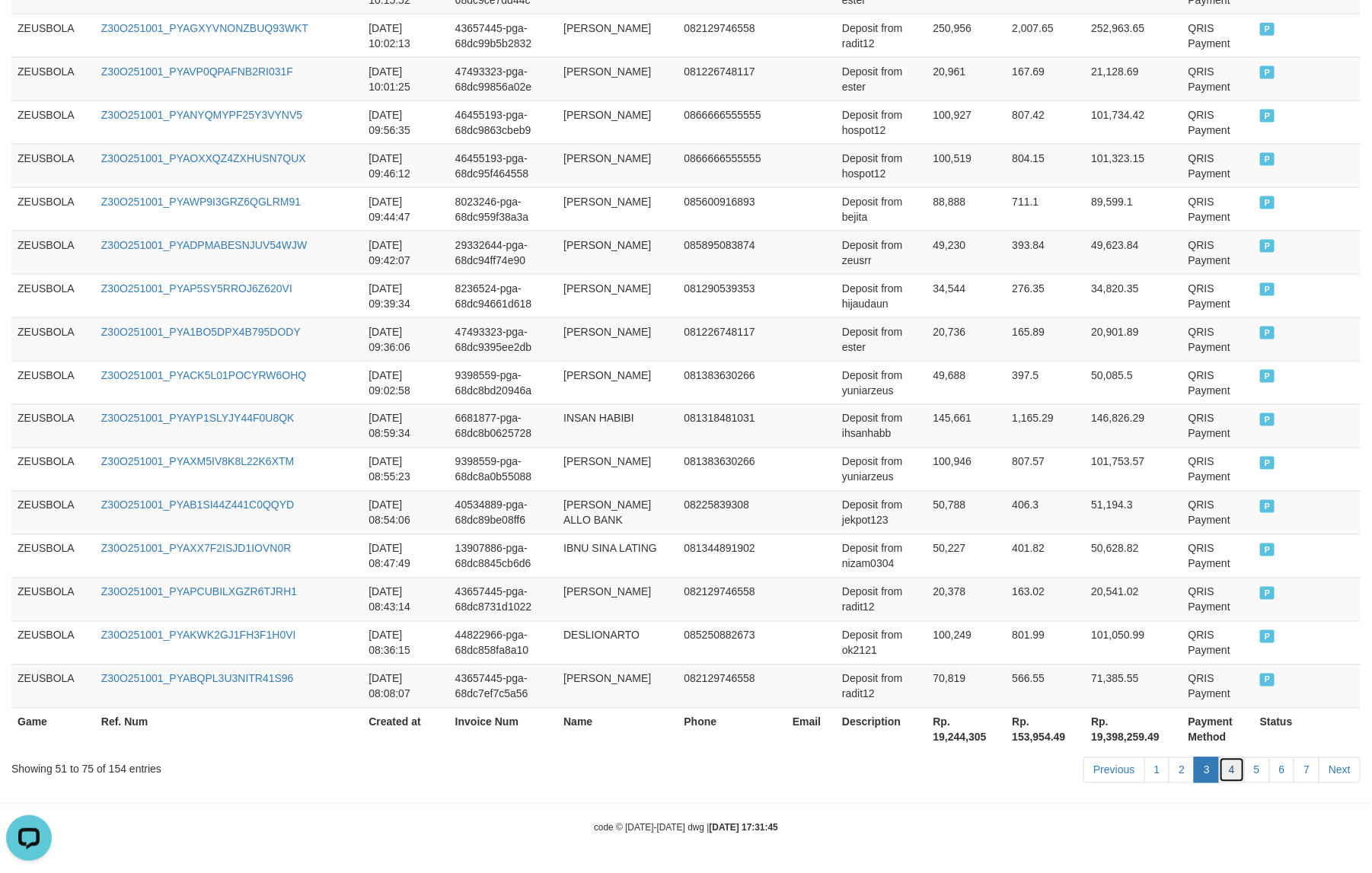
click at [1096, 698] on link "4" at bounding box center [1230, 770] width 25 height 25
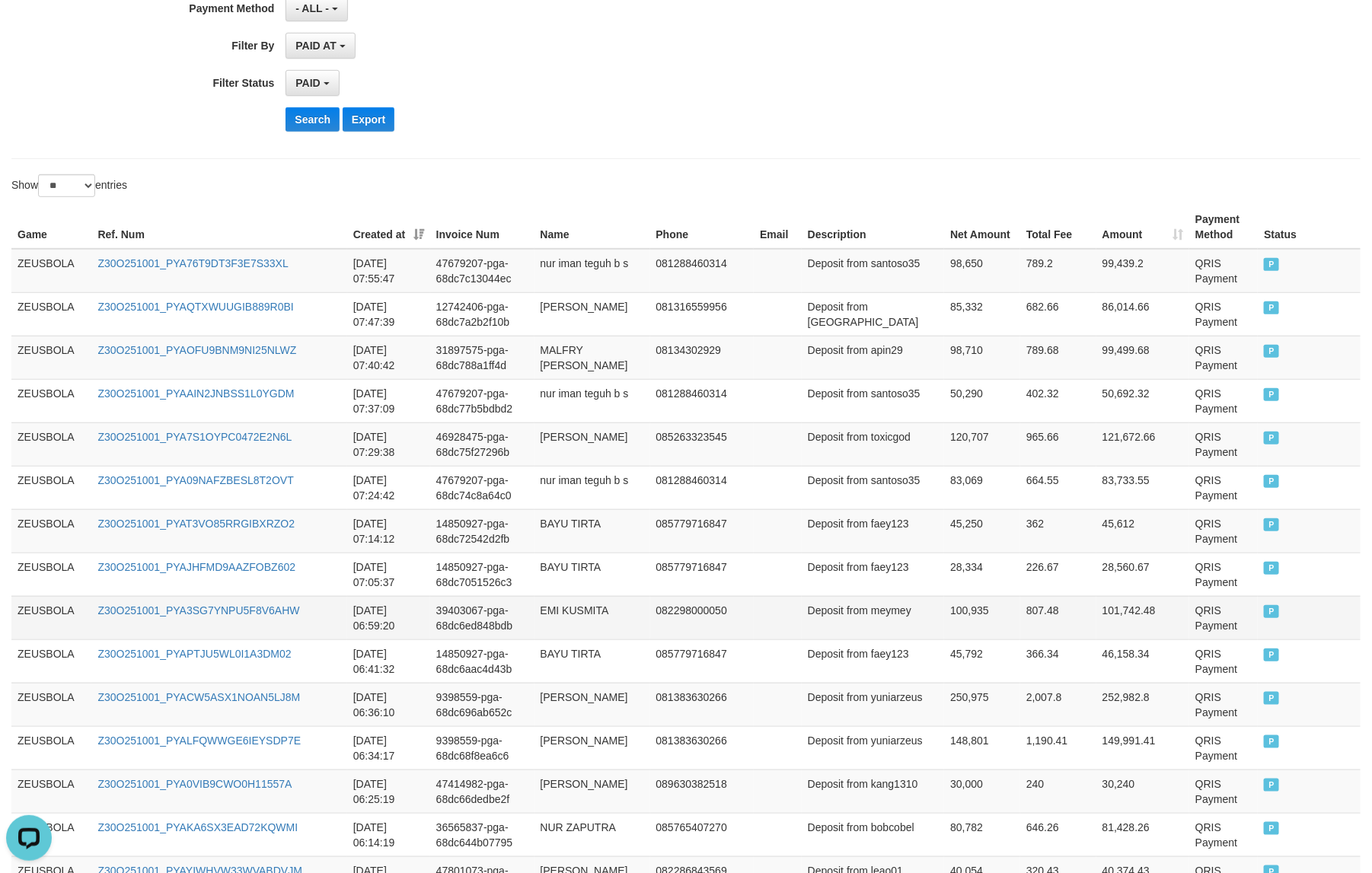
scroll to position [311, 0]
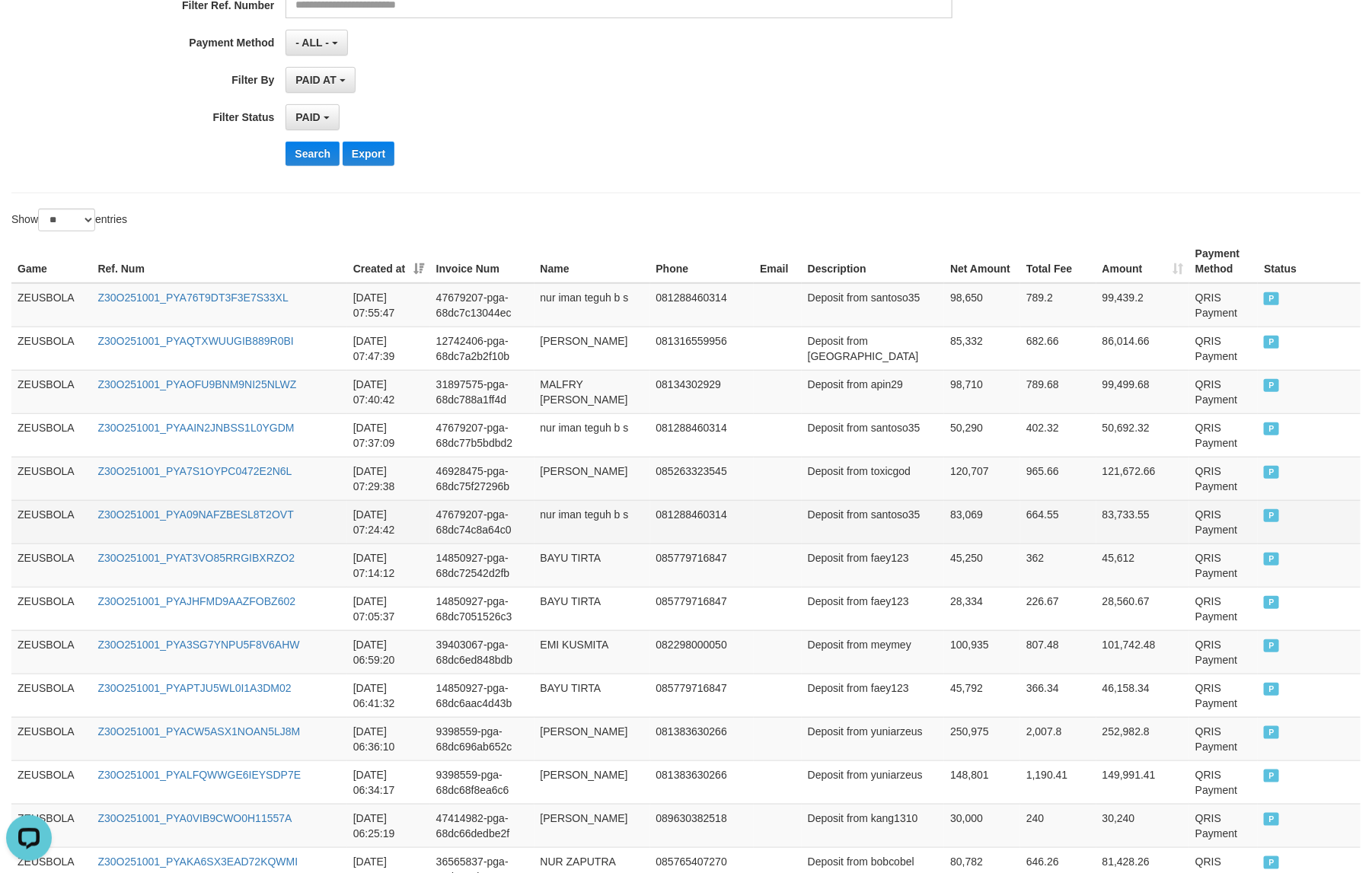
drag, startPoint x: 203, startPoint y: 629, endPoint x: 469, endPoint y: 538, distance: 281.1
click at [203, 628] on td "Z30O251001_PYAJHFMD9AAZFOBZ602" at bounding box center [219, 609] width 255 height 43
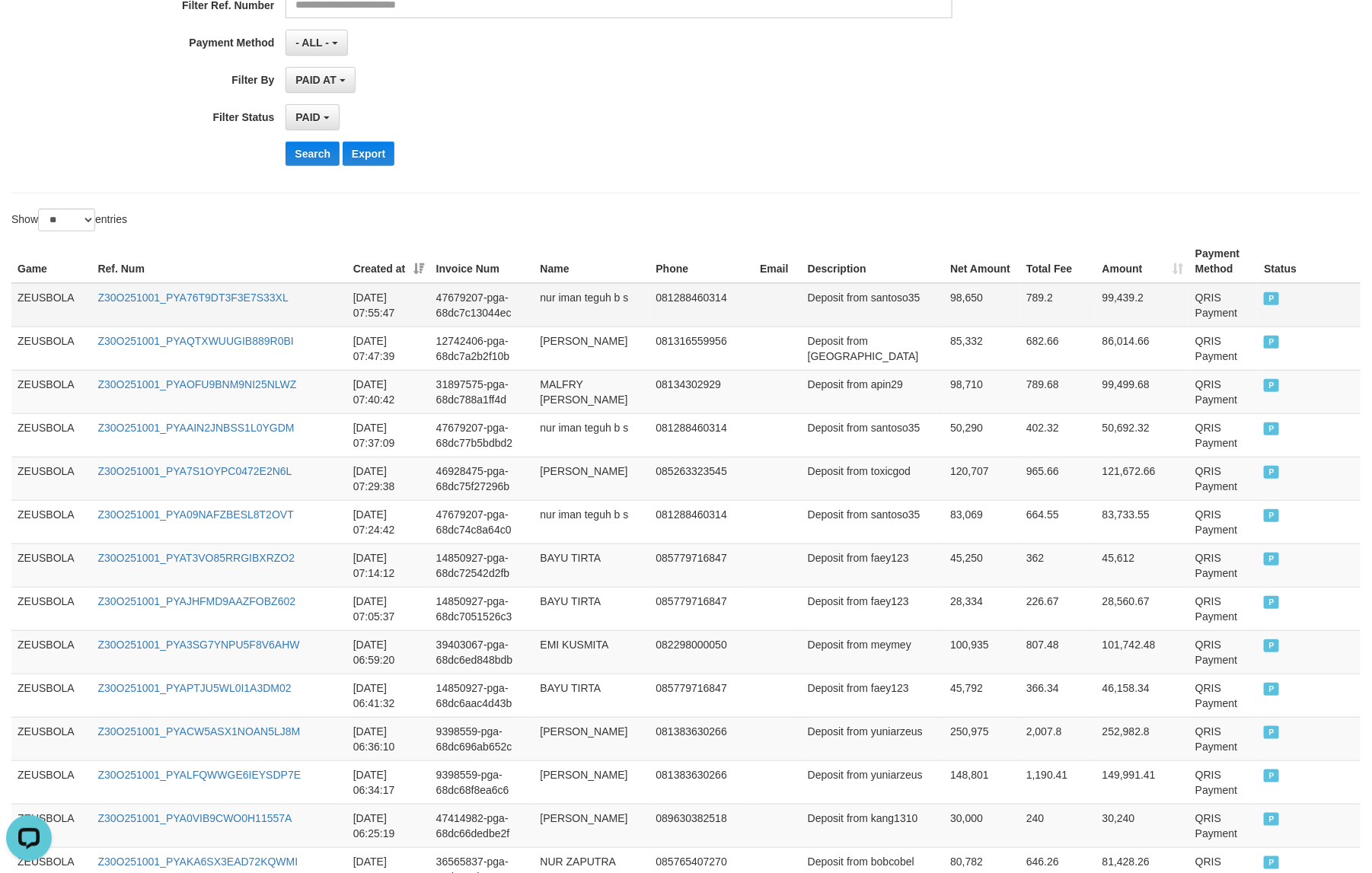
click at [42, 307] on td "ZEUSBOLA" at bounding box center [51, 305] width 80 height 44
click at [42, 301] on td "ZEUSBOLA" at bounding box center [51, 305] width 80 height 44
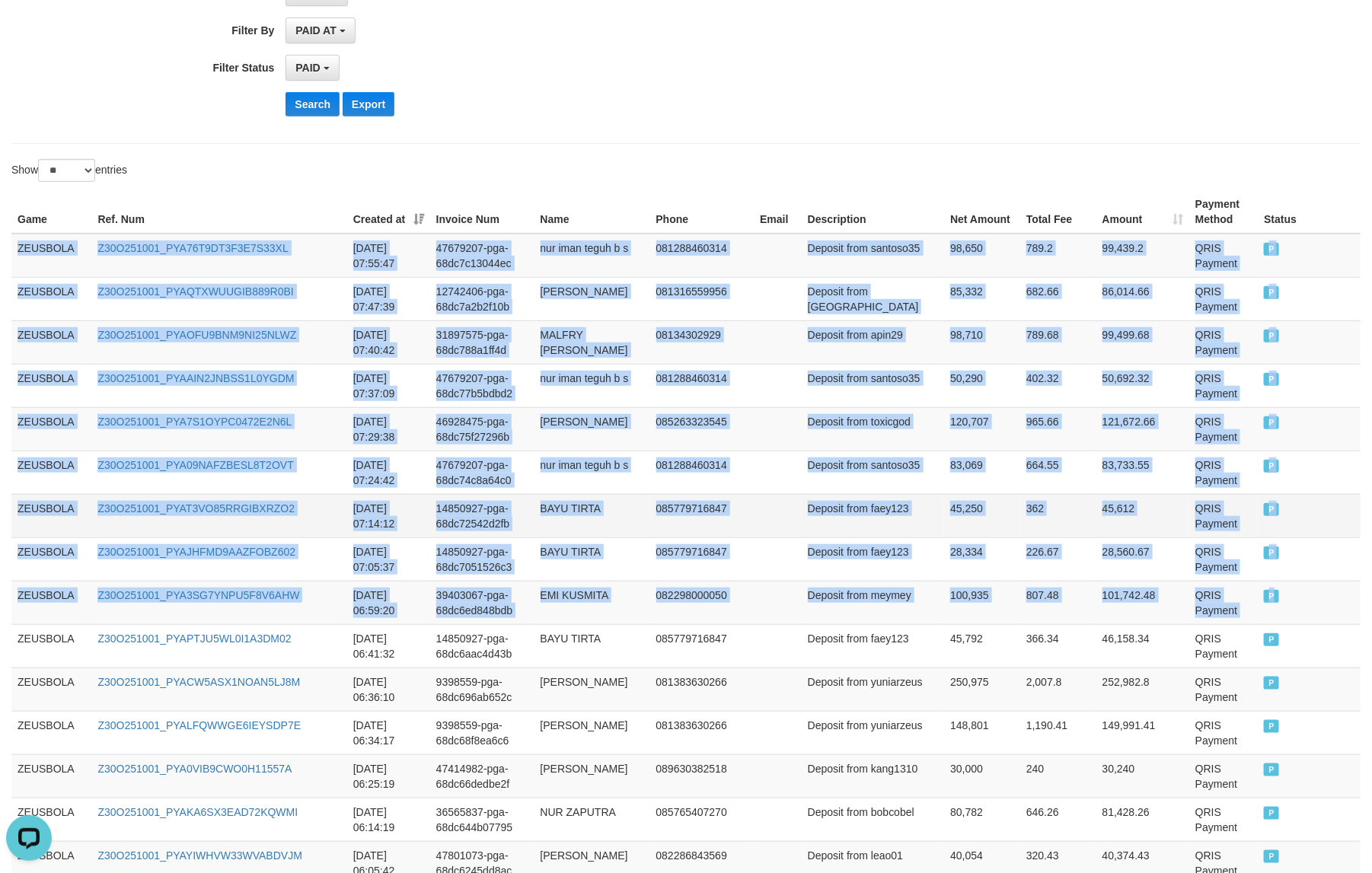
scroll to position [406, 0]
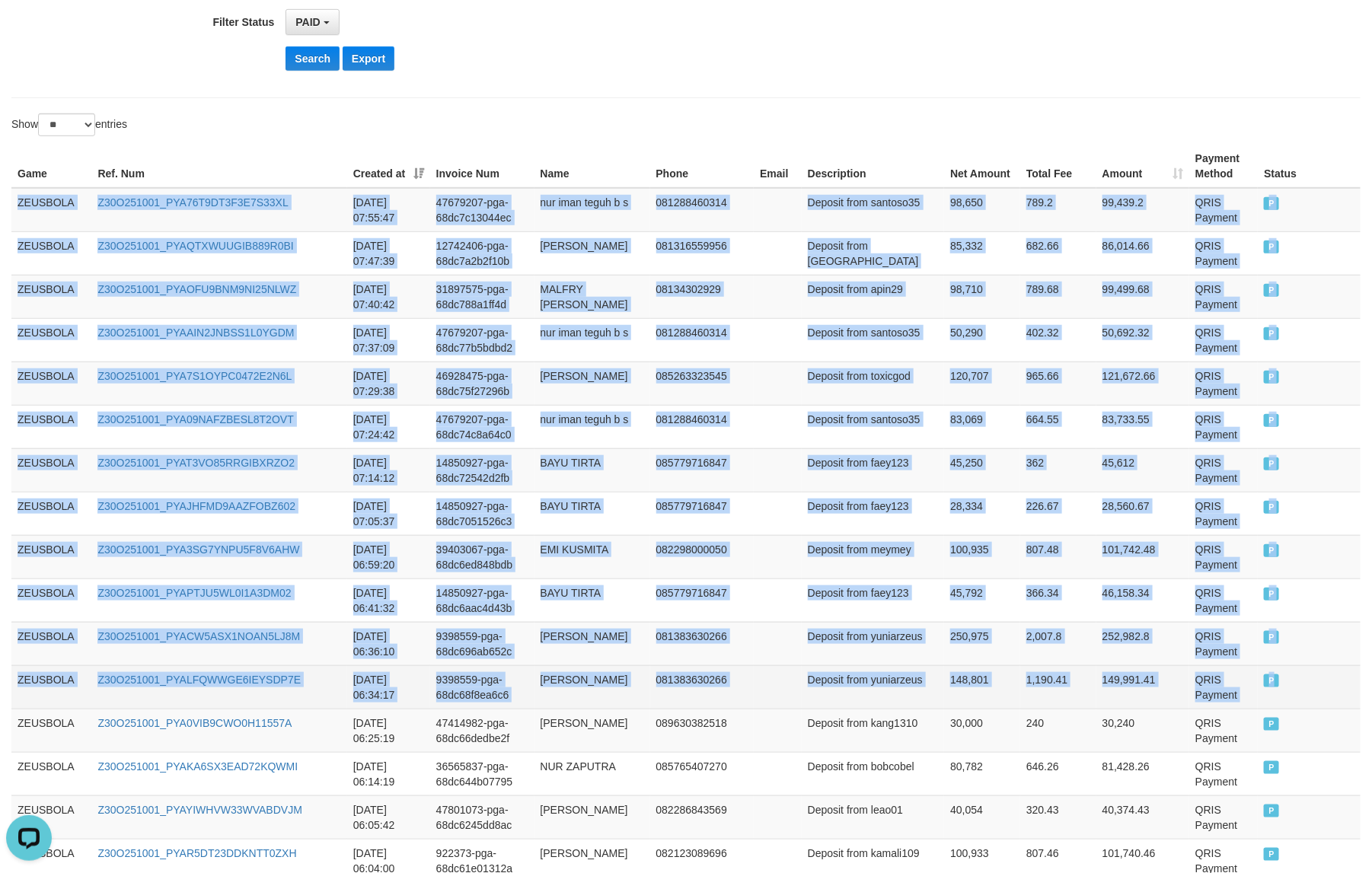
drag, startPoint x: 42, startPoint y: 301, endPoint x: 1275, endPoint y: 691, distance: 1293.2
click at [1096, 691] on tbody "ZEUSBOLA Z30O251001_PYA76T9DT3F3E7S33XL 2025-10-01 07:55:47 47679207-pga-68dc7c…" at bounding box center [685, 730] width 1348 height 1085
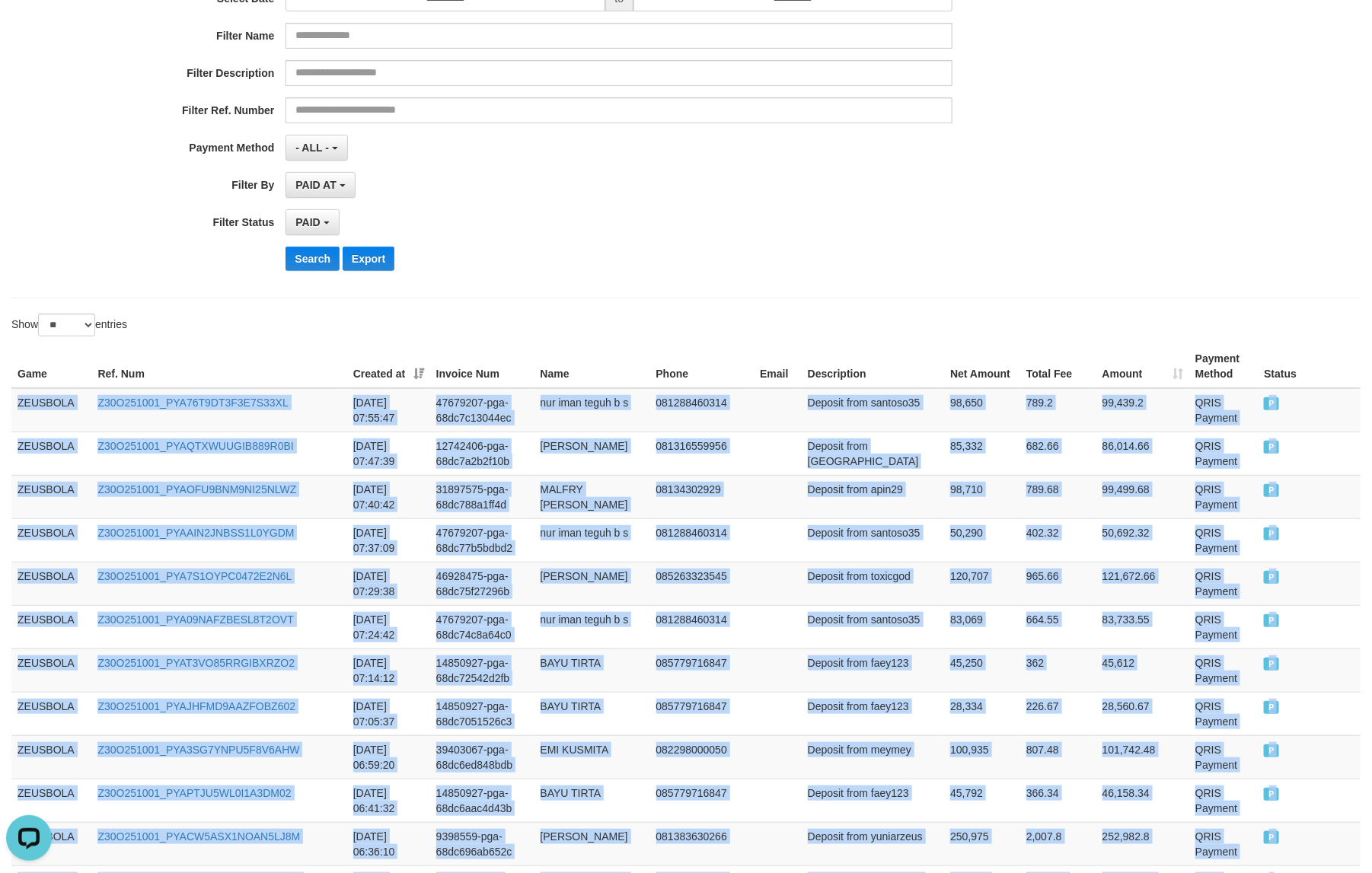
scroll to position [25, 0]
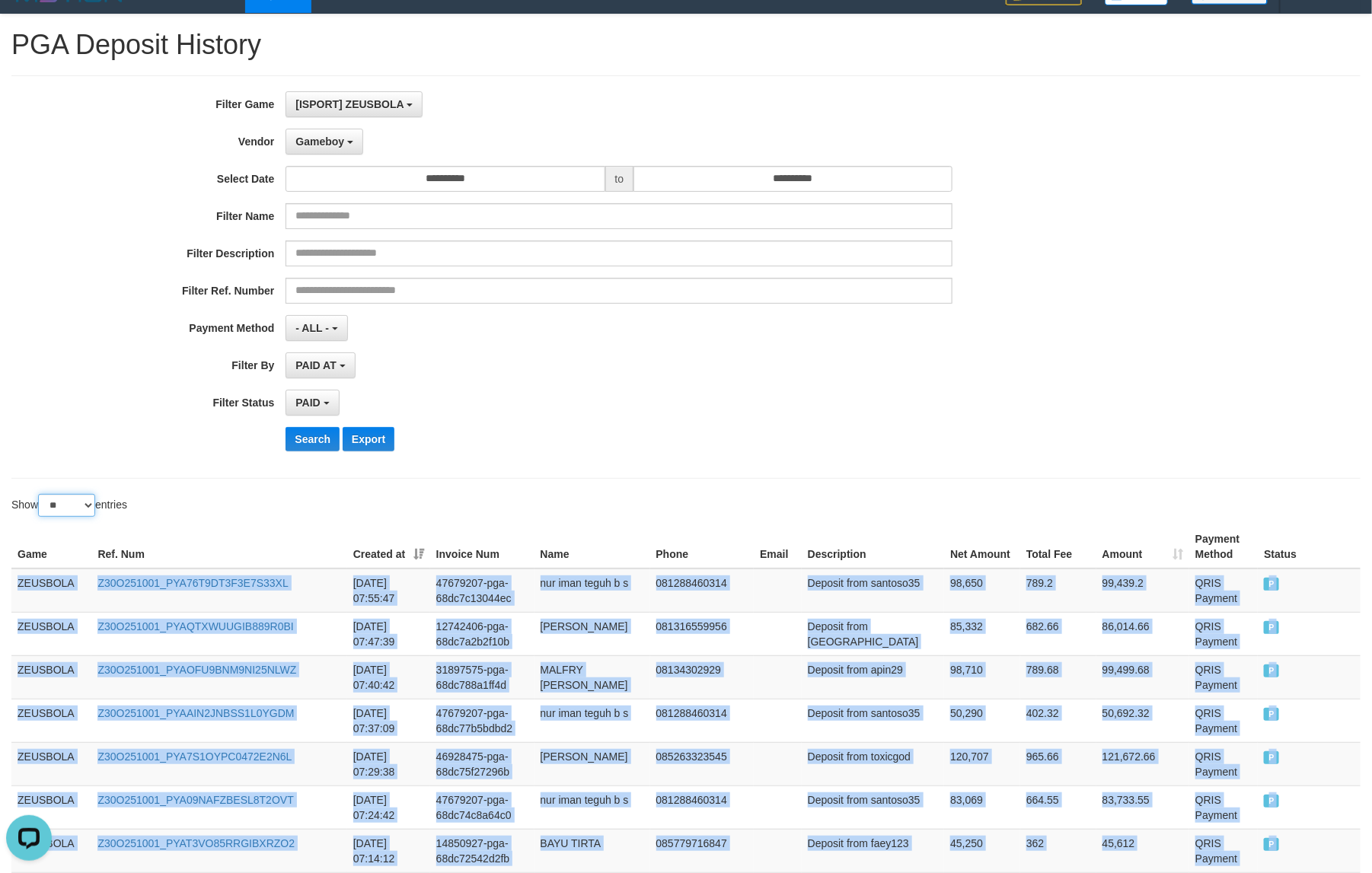
click at [84, 509] on select "** ** ** ***" at bounding box center [66, 505] width 57 height 23
select select "***"
click at [41, 495] on select "** ** ** ***" at bounding box center [66, 505] width 57 height 23
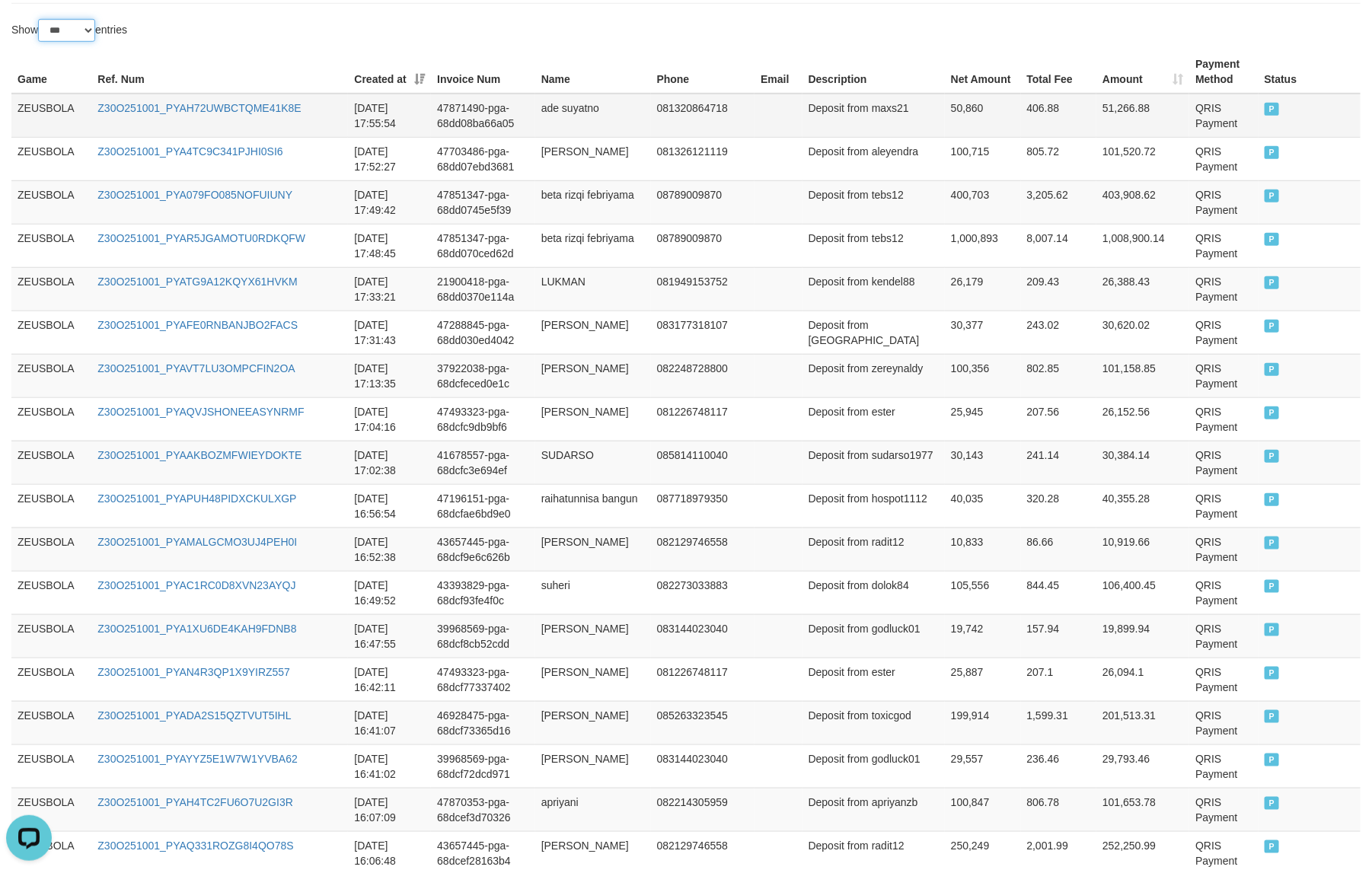
scroll to position [501, 0]
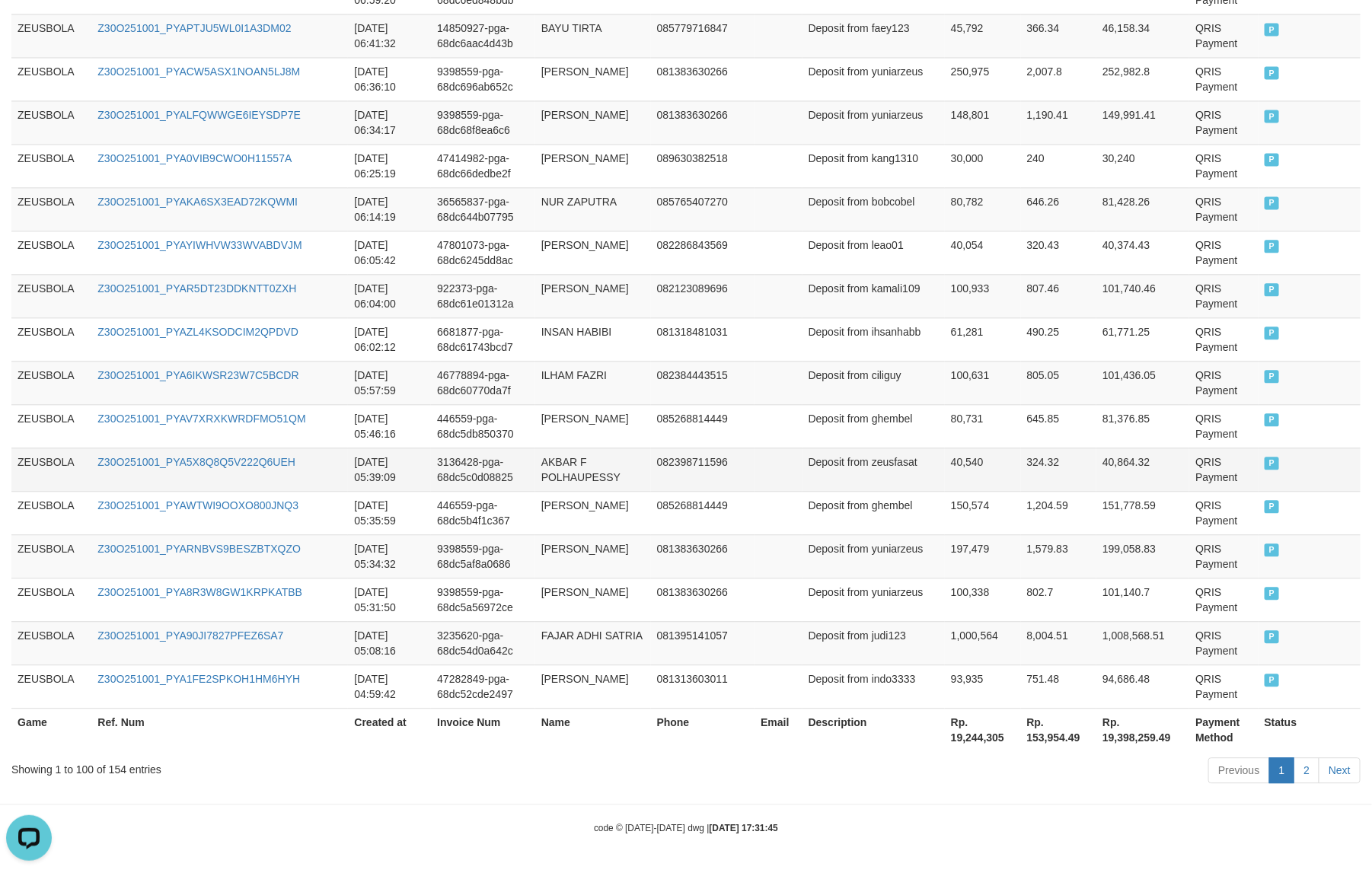
click at [1021, 451] on td "324.32" at bounding box center [1059, 469] width 76 height 43
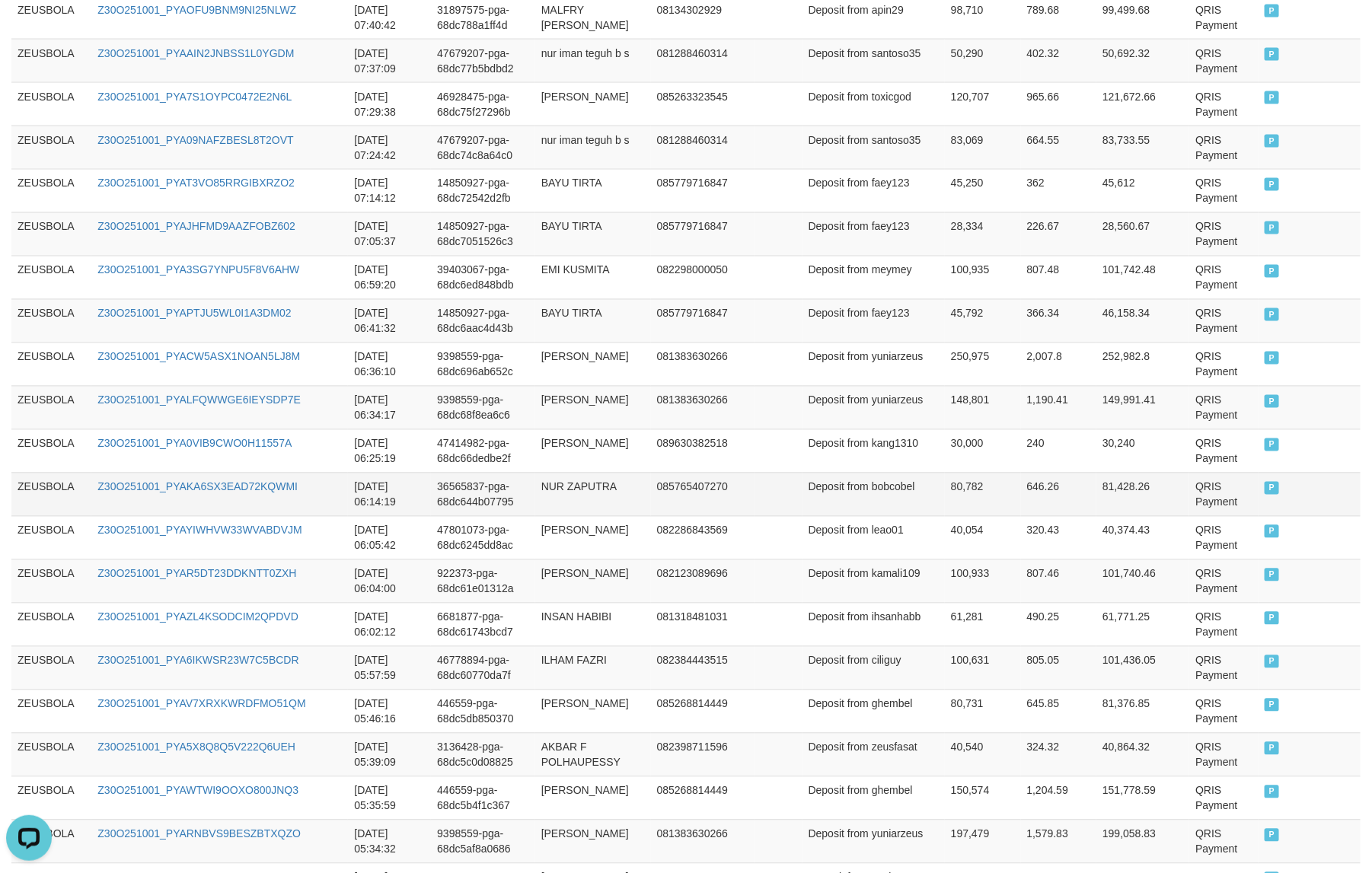
scroll to position [3909, 0]
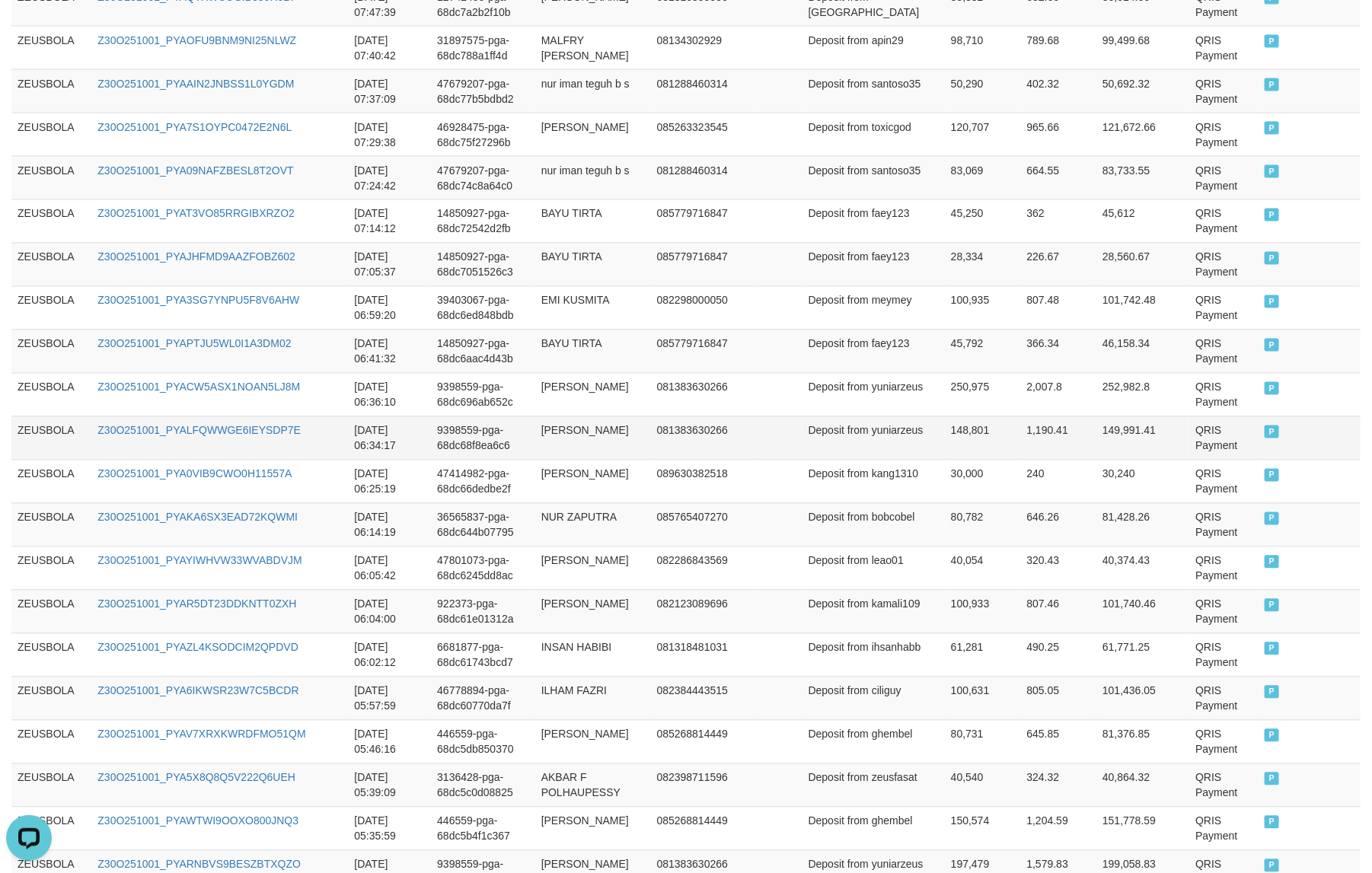
click at [1096, 460] on td "QRIS Payment" at bounding box center [1223, 438] width 69 height 43
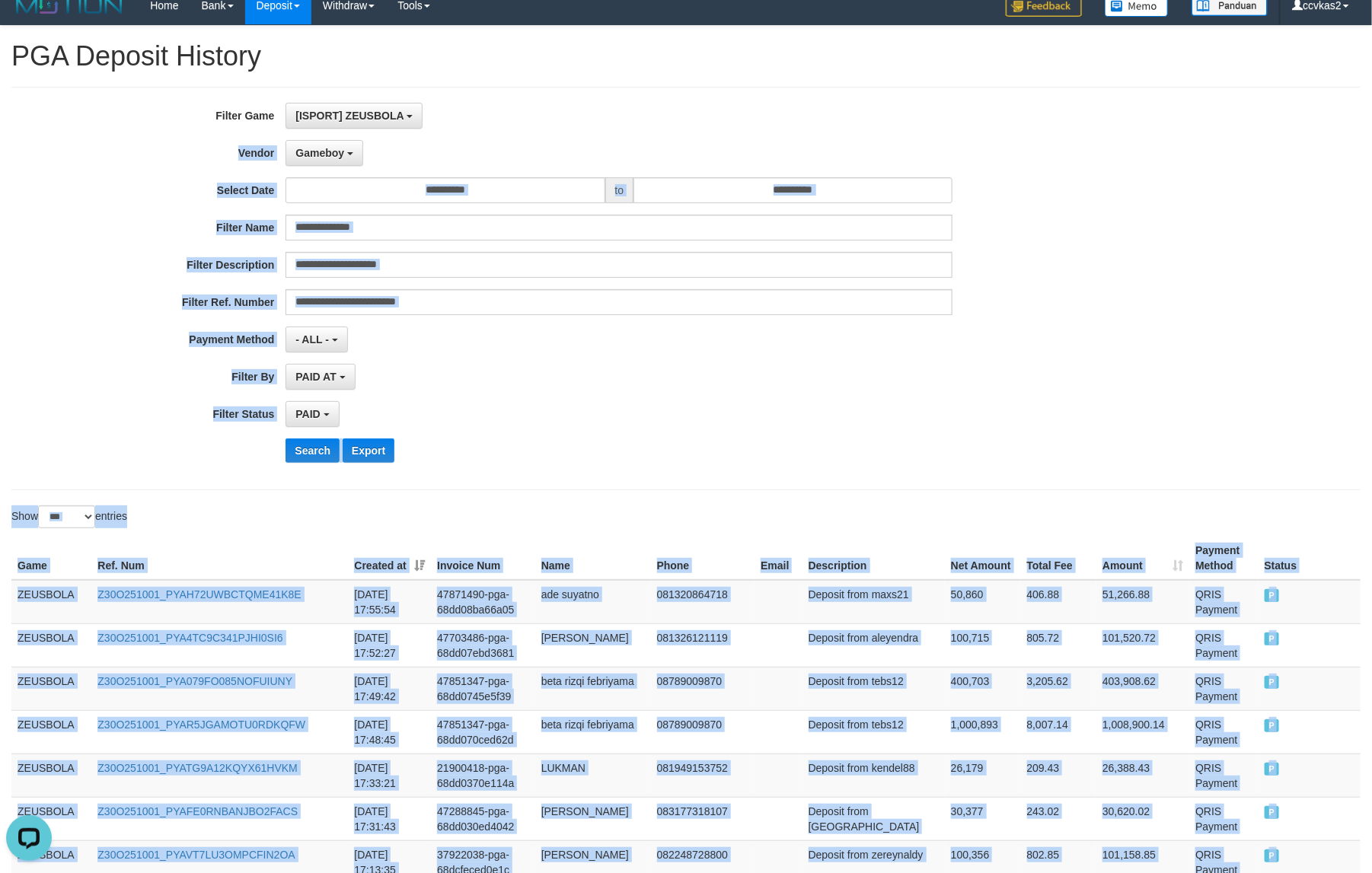
scroll to position [0, 0]
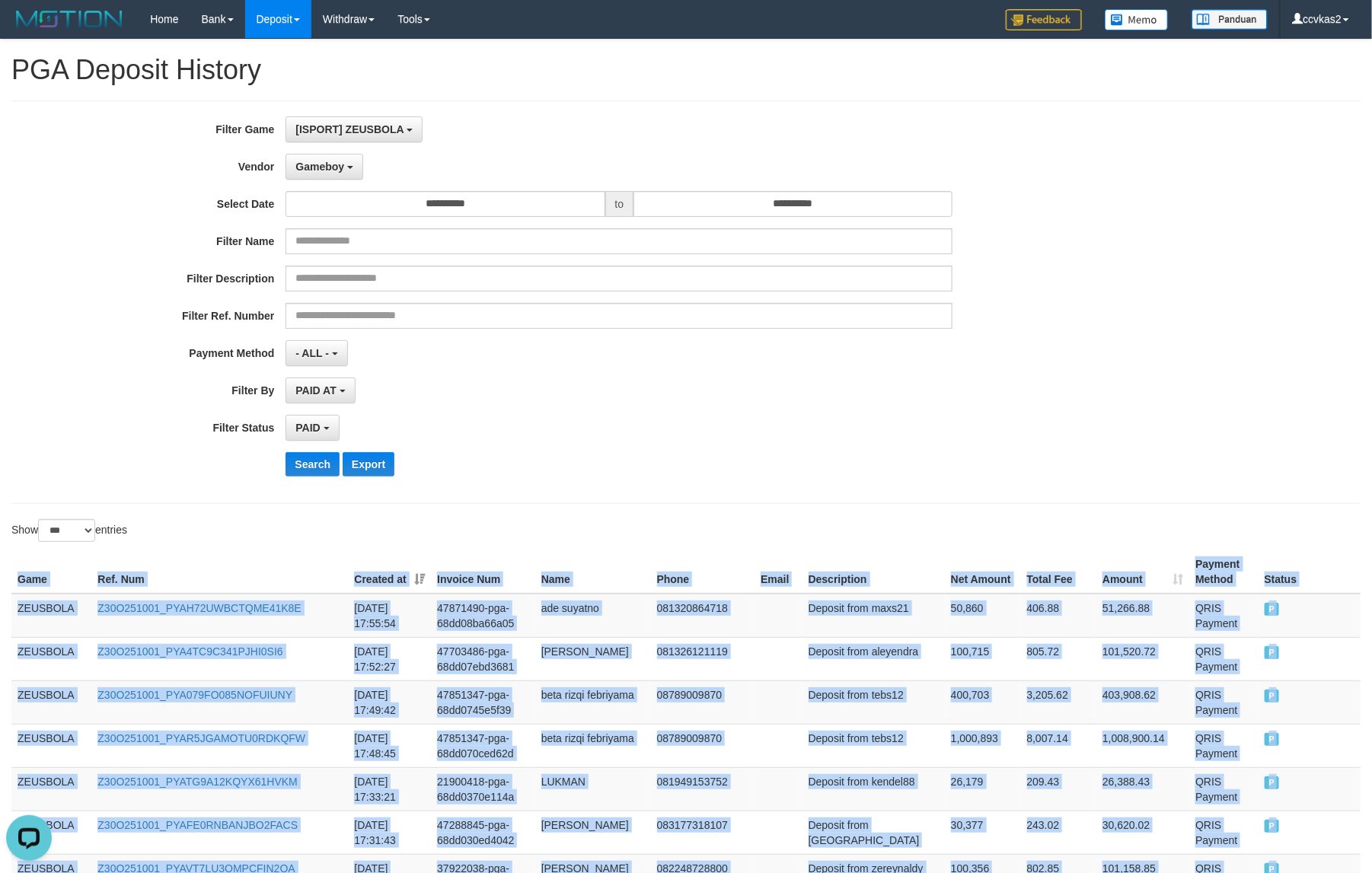
drag, startPoint x: 1289, startPoint y: 488, endPoint x: 8, endPoint y: 598, distance: 1285.7
copy table "Game Ref. Num Created at Invoice Num Name Phone Email Description Net Amount To…"
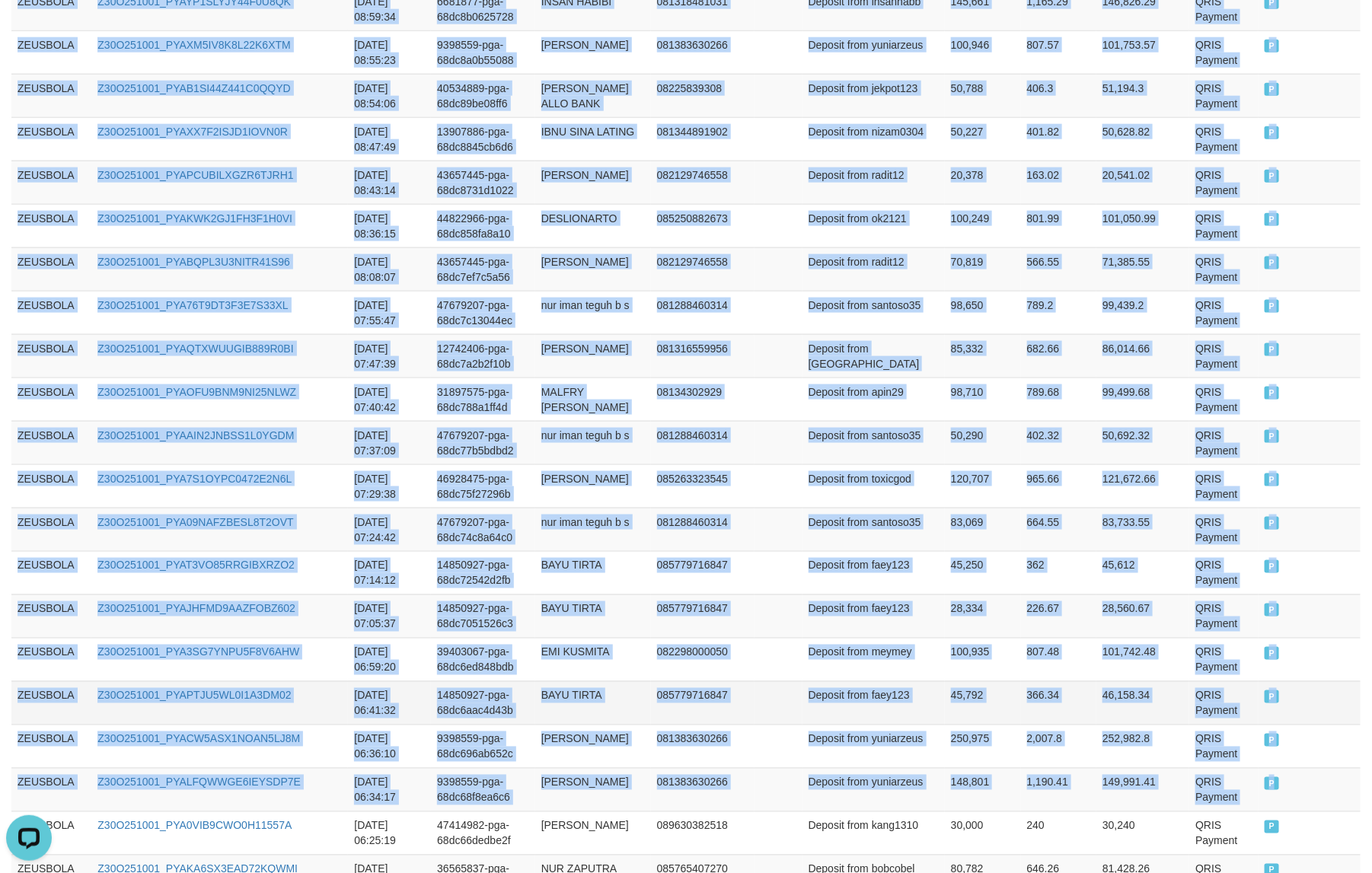
scroll to position [3806, 0]
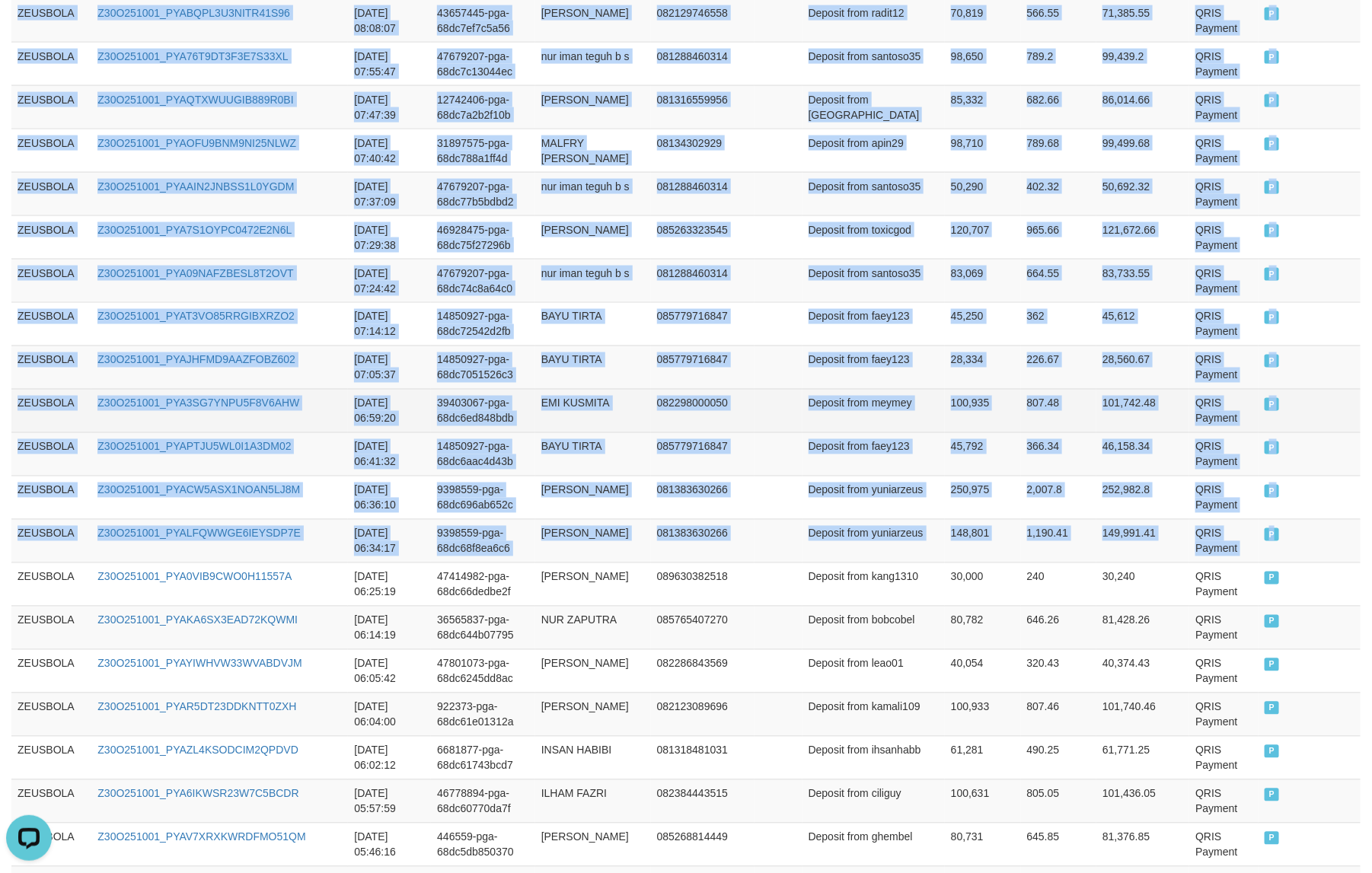
drag, startPoint x: 124, startPoint y: 455, endPoint x: 185, endPoint y: 464, distance: 61.7
click at [125, 432] on td "Z30O251001_PYA3SG7YNPU5F8V6AHW" at bounding box center [220, 411] width 257 height 43
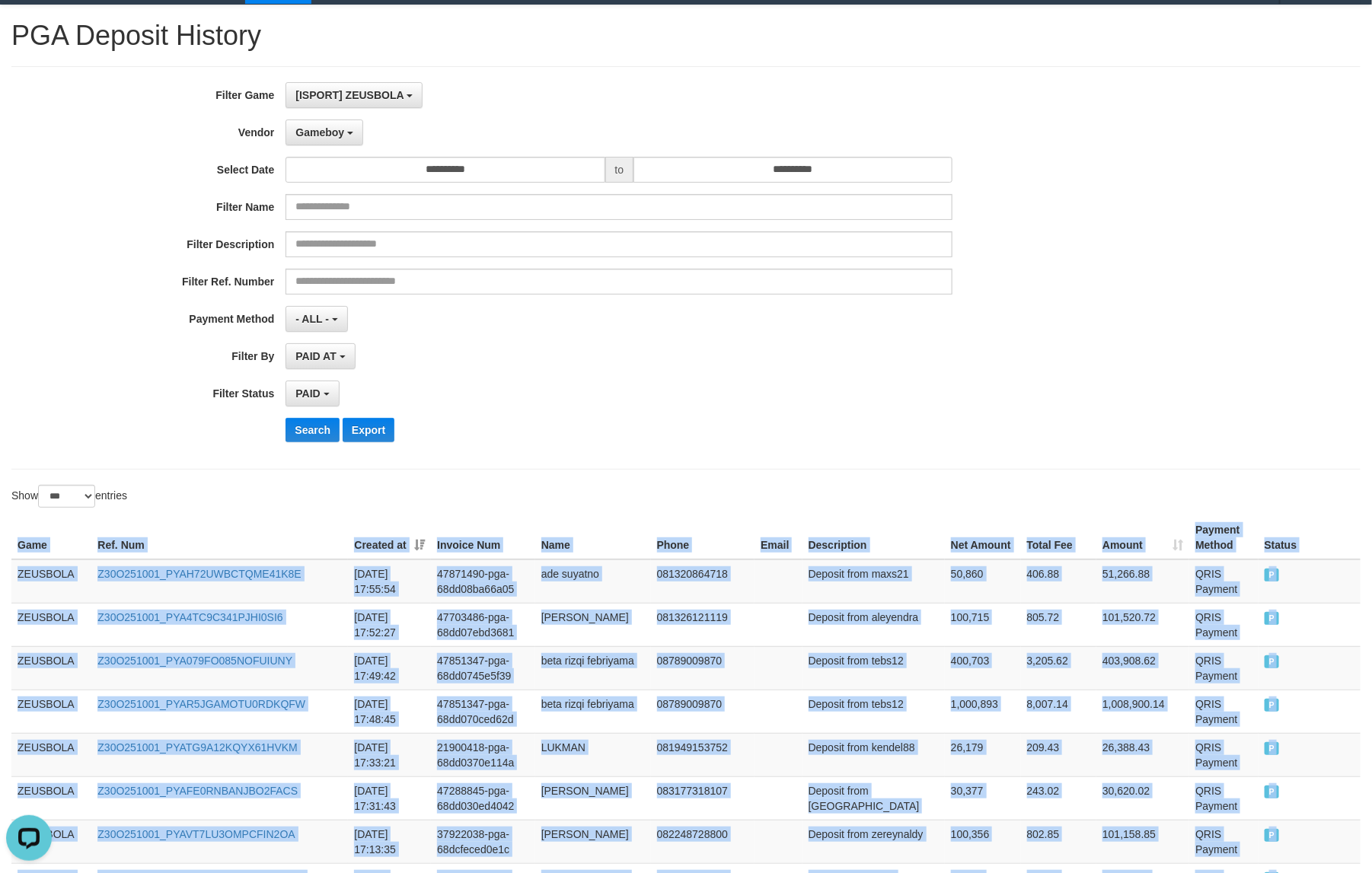
scroll to position [0, 0]
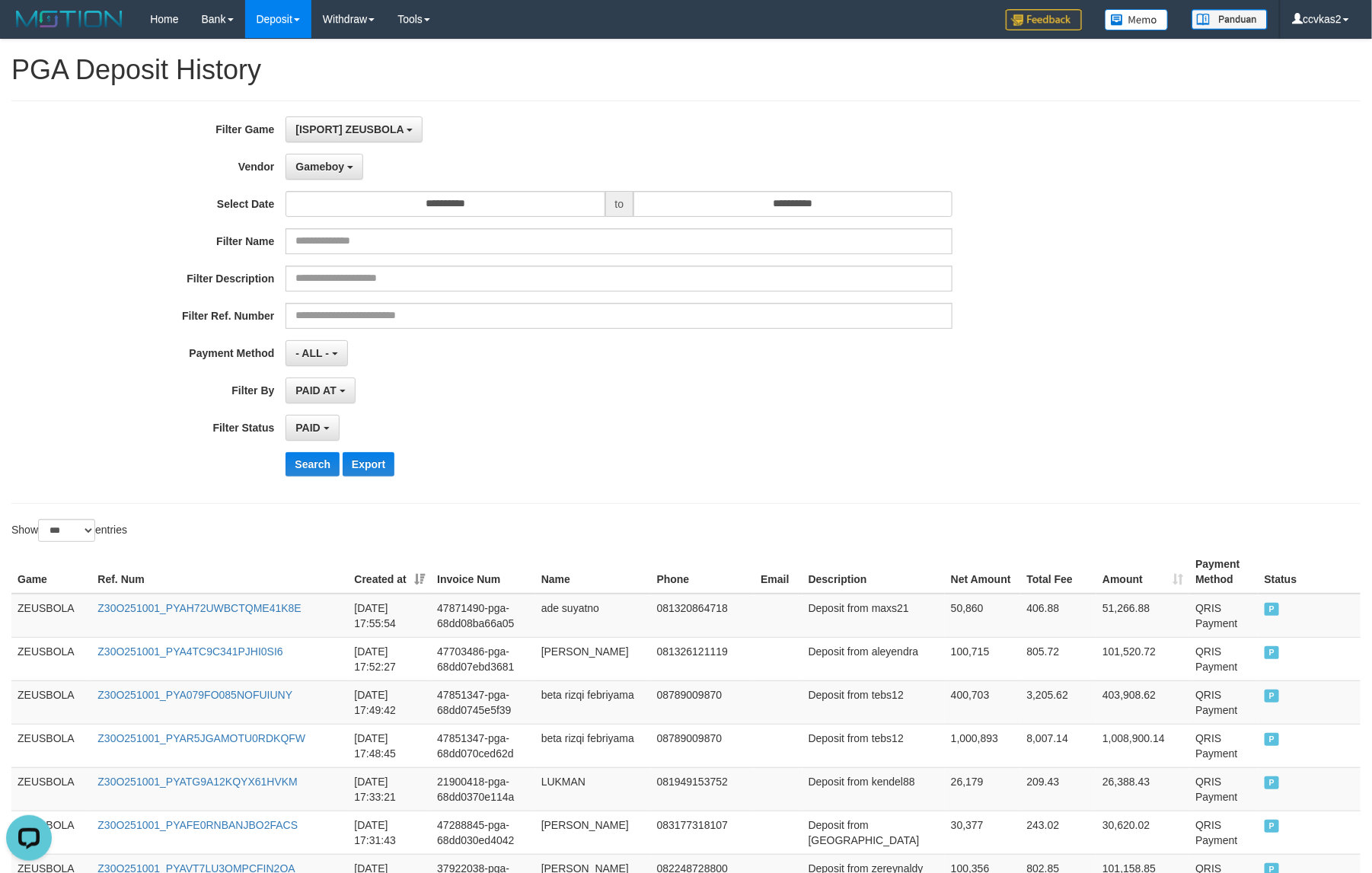
click at [713, 462] on div "Search Export" at bounding box center [713, 464] width 857 height 25
click at [337, 167] on span "Gameboy" at bounding box center [320, 166] width 49 height 12
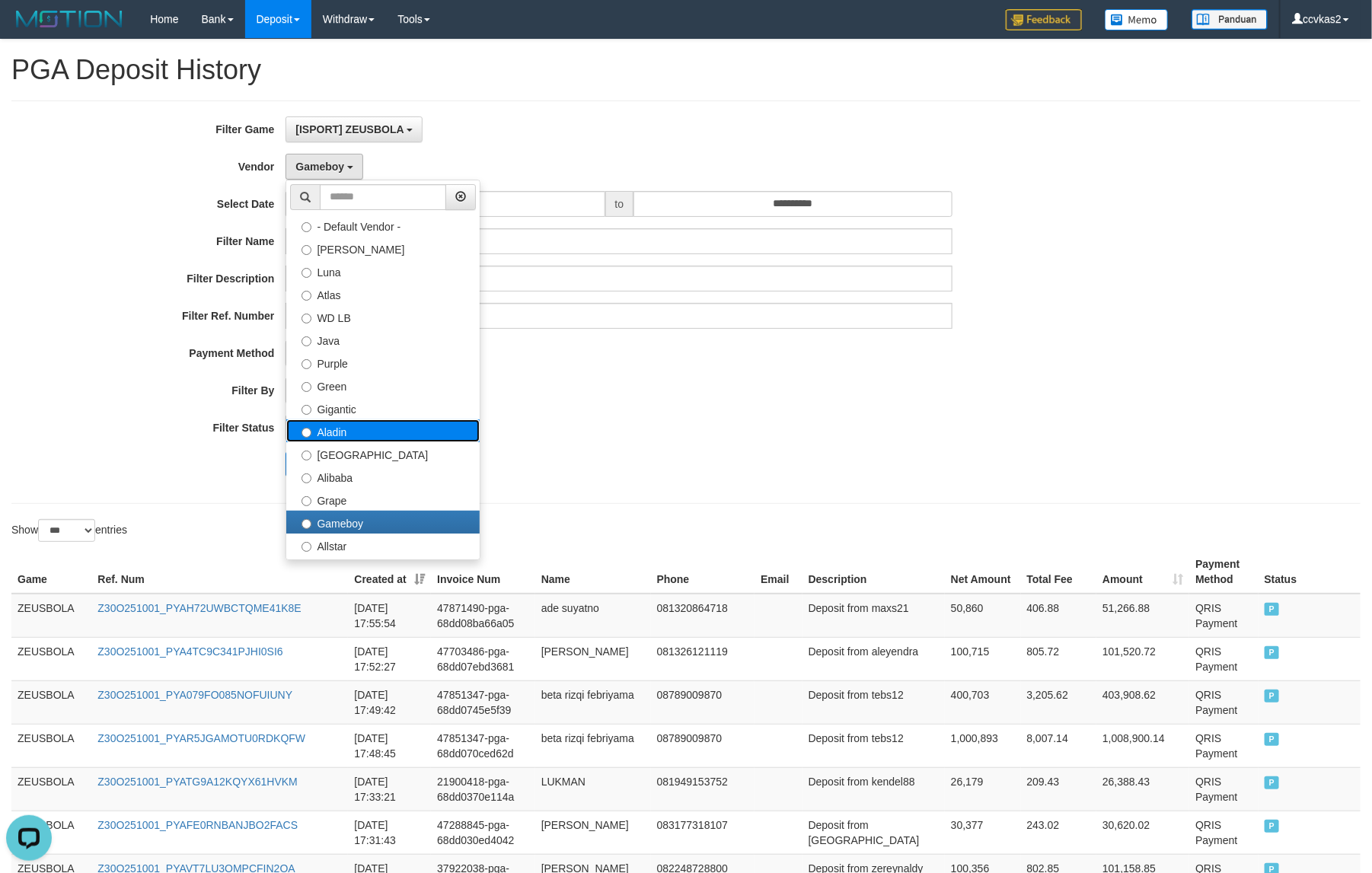
click at [369, 424] on label "Aladin" at bounding box center [382, 430] width 193 height 23
select select "**********"
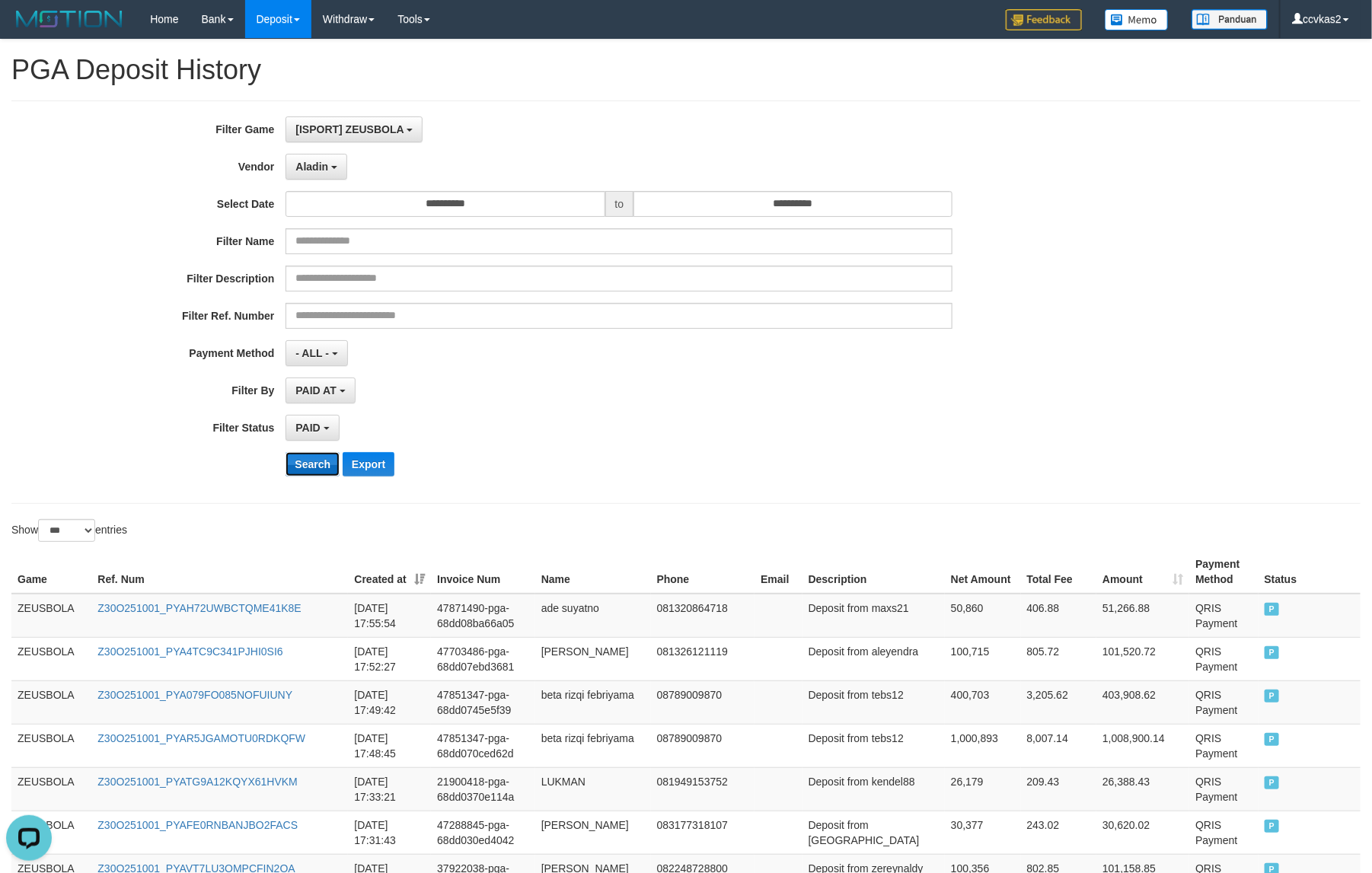
click at [327, 466] on button "Search" at bounding box center [311, 464] width 54 height 25
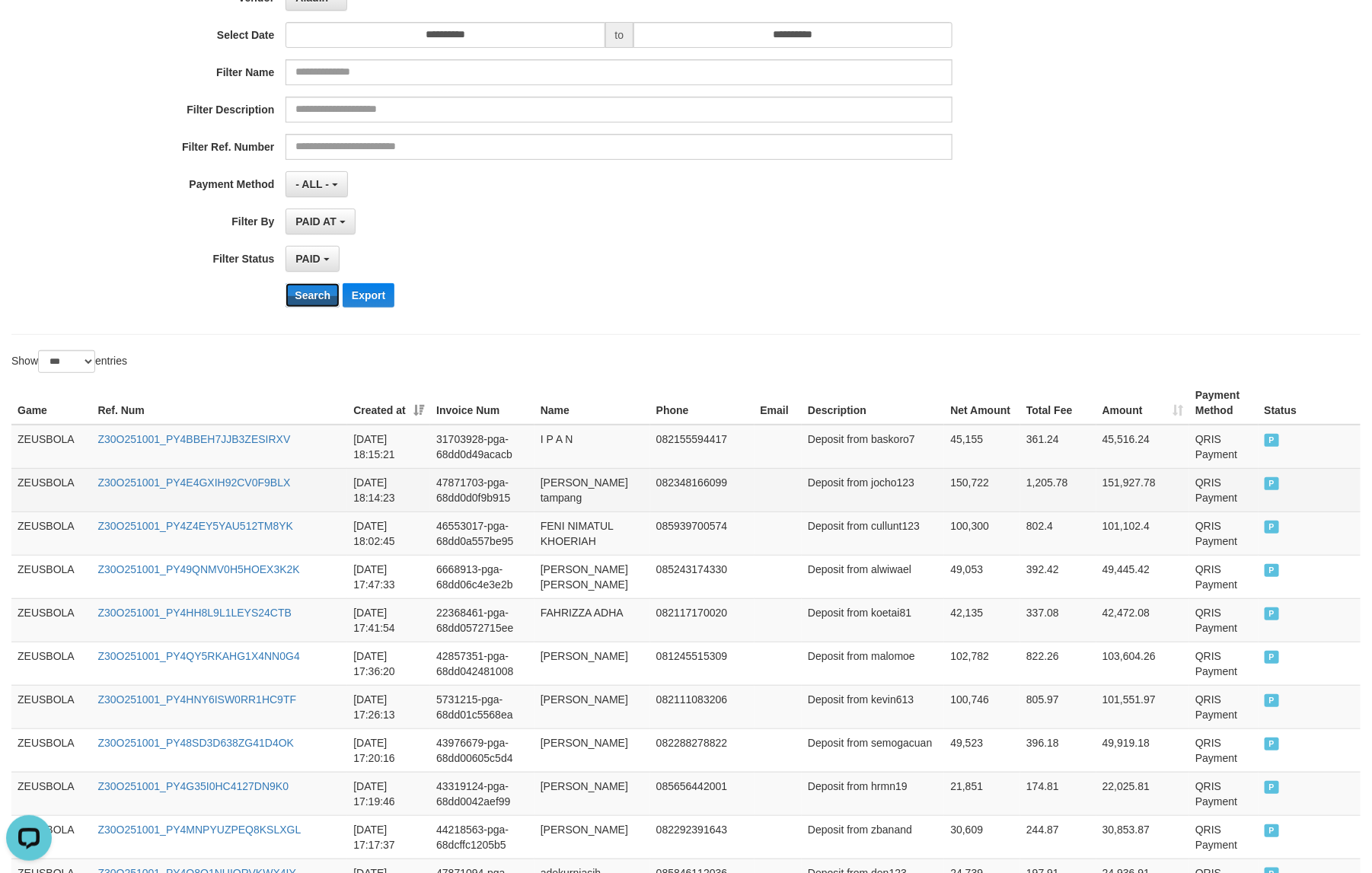
scroll to position [285, 0]
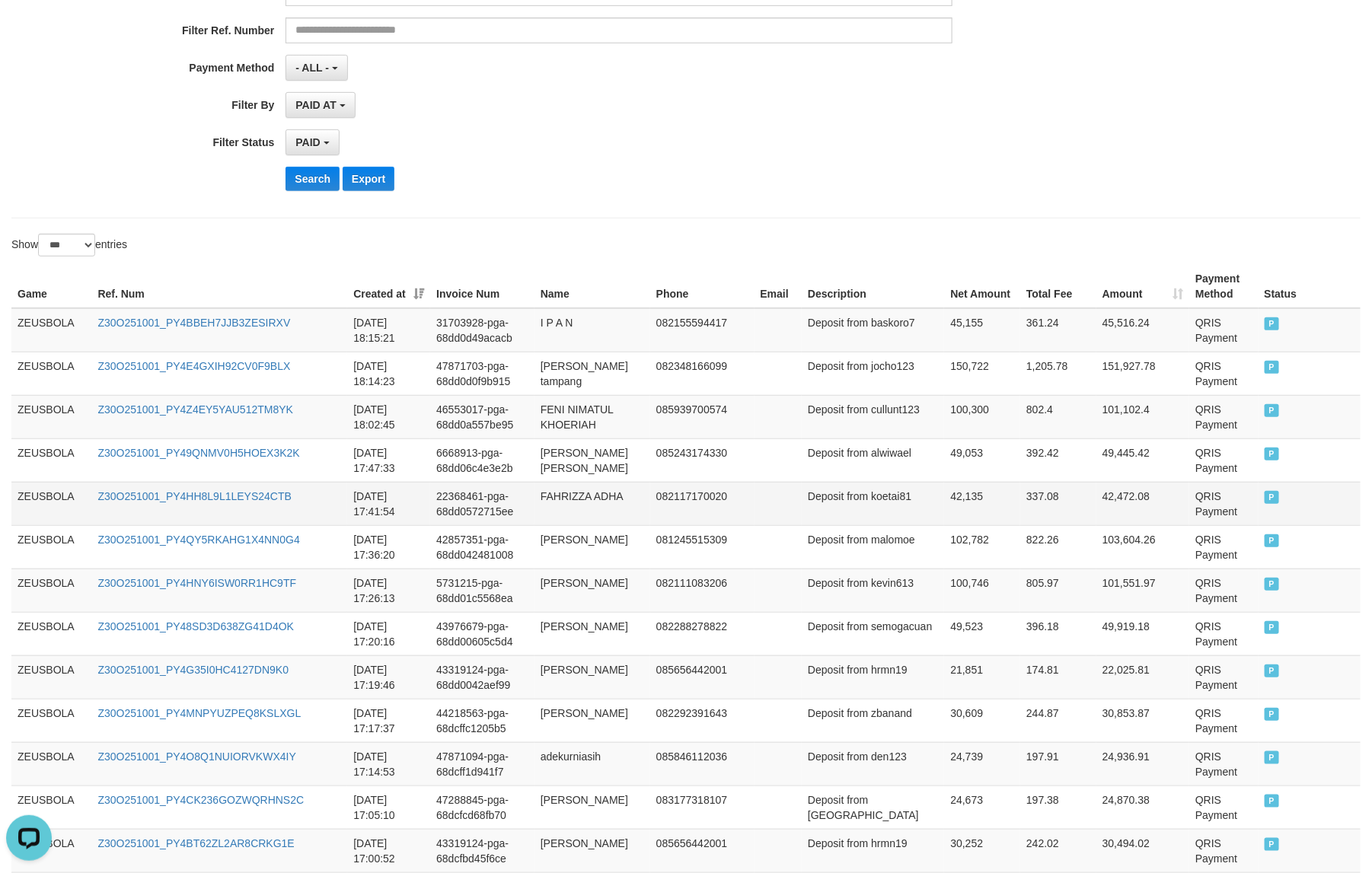
click at [944, 522] on td "42,135" at bounding box center [981, 504] width 76 height 43
click at [880, 488] on td "Deposit from koetai81" at bounding box center [872, 504] width 142 height 43
click at [89, 249] on select "** ** ** ***" at bounding box center [66, 245] width 57 height 23
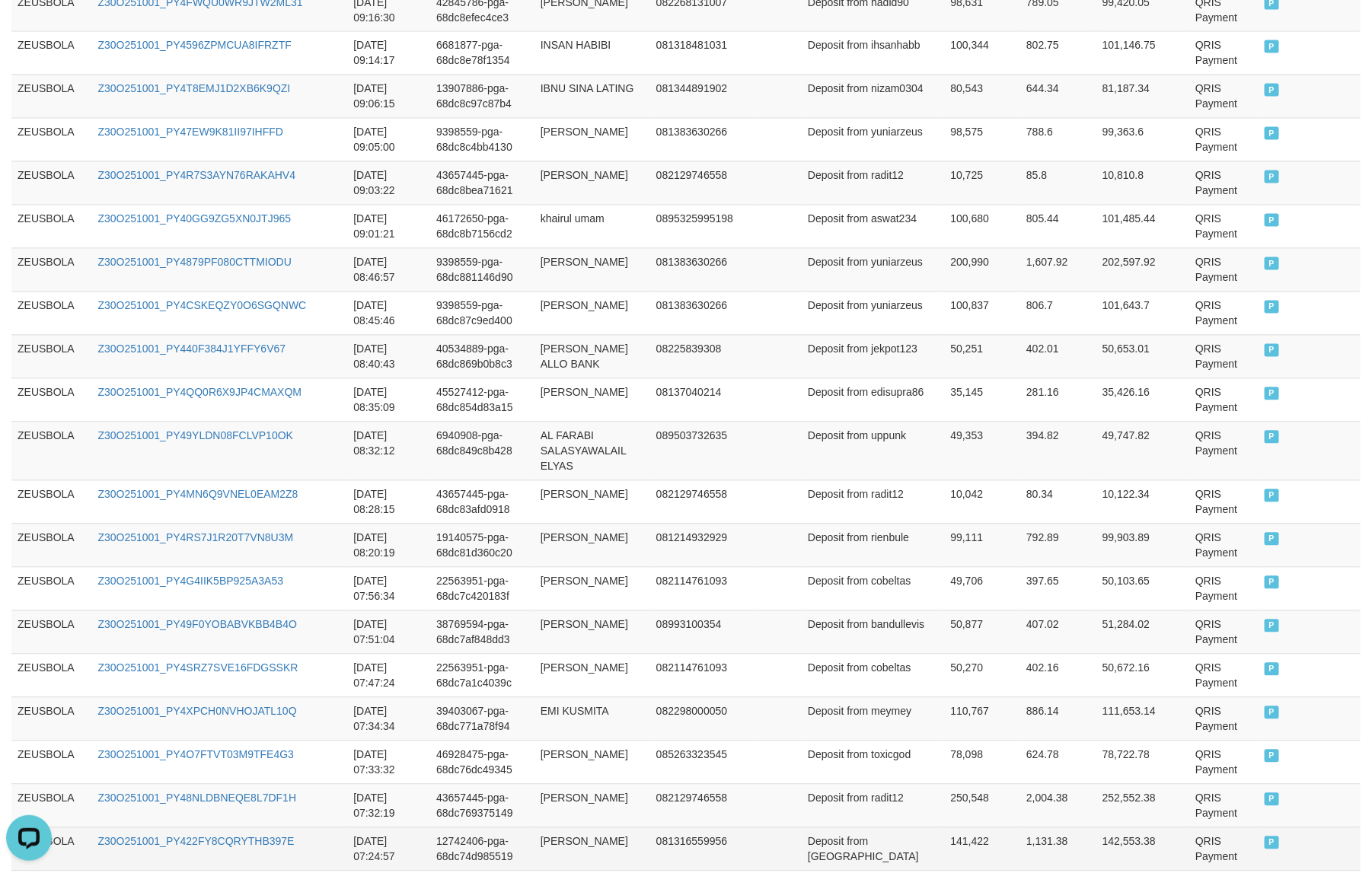
scroll to position [4259, 0]
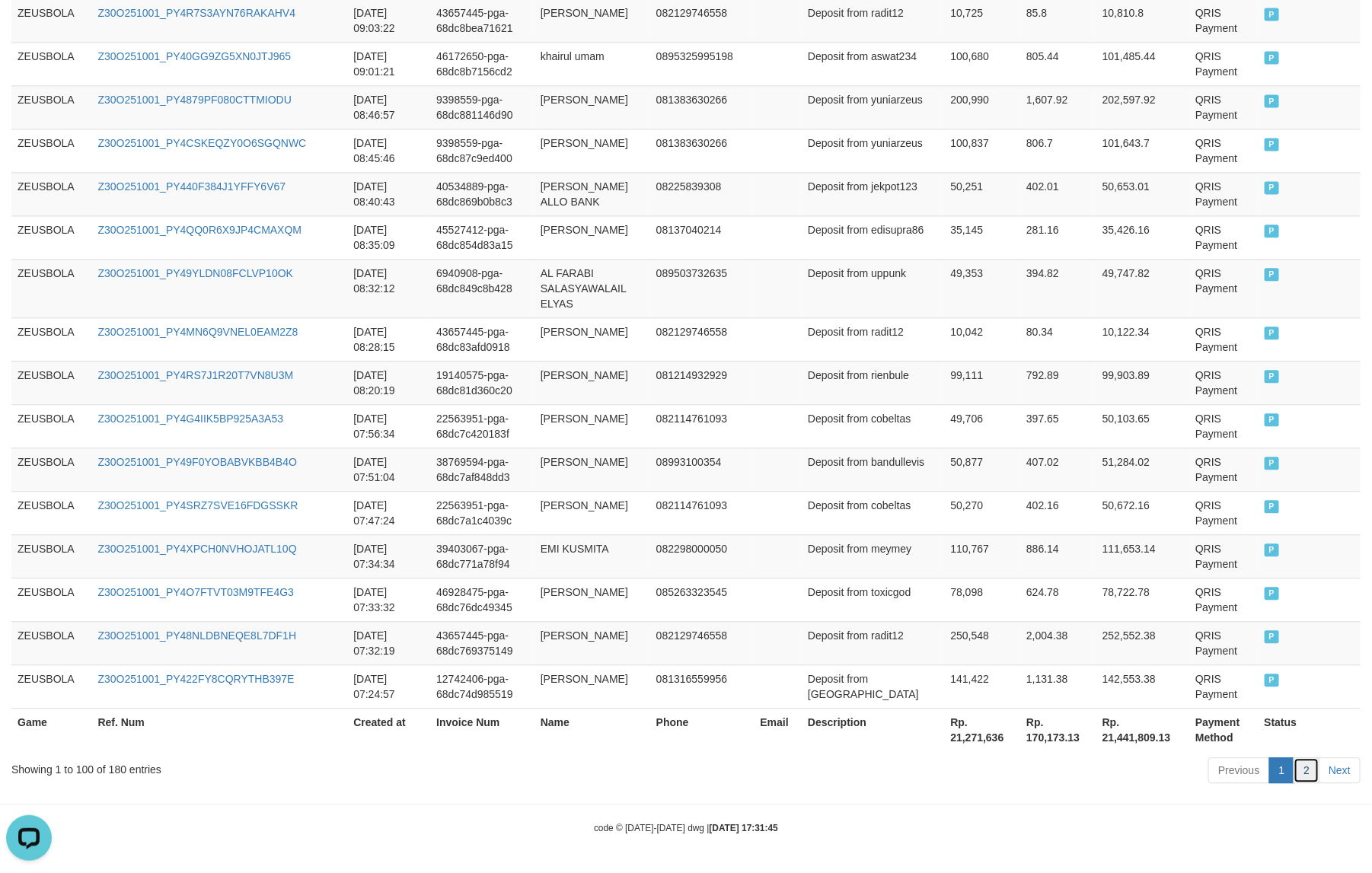
click at [1096, 698] on link "2" at bounding box center [1305, 770] width 25 height 25
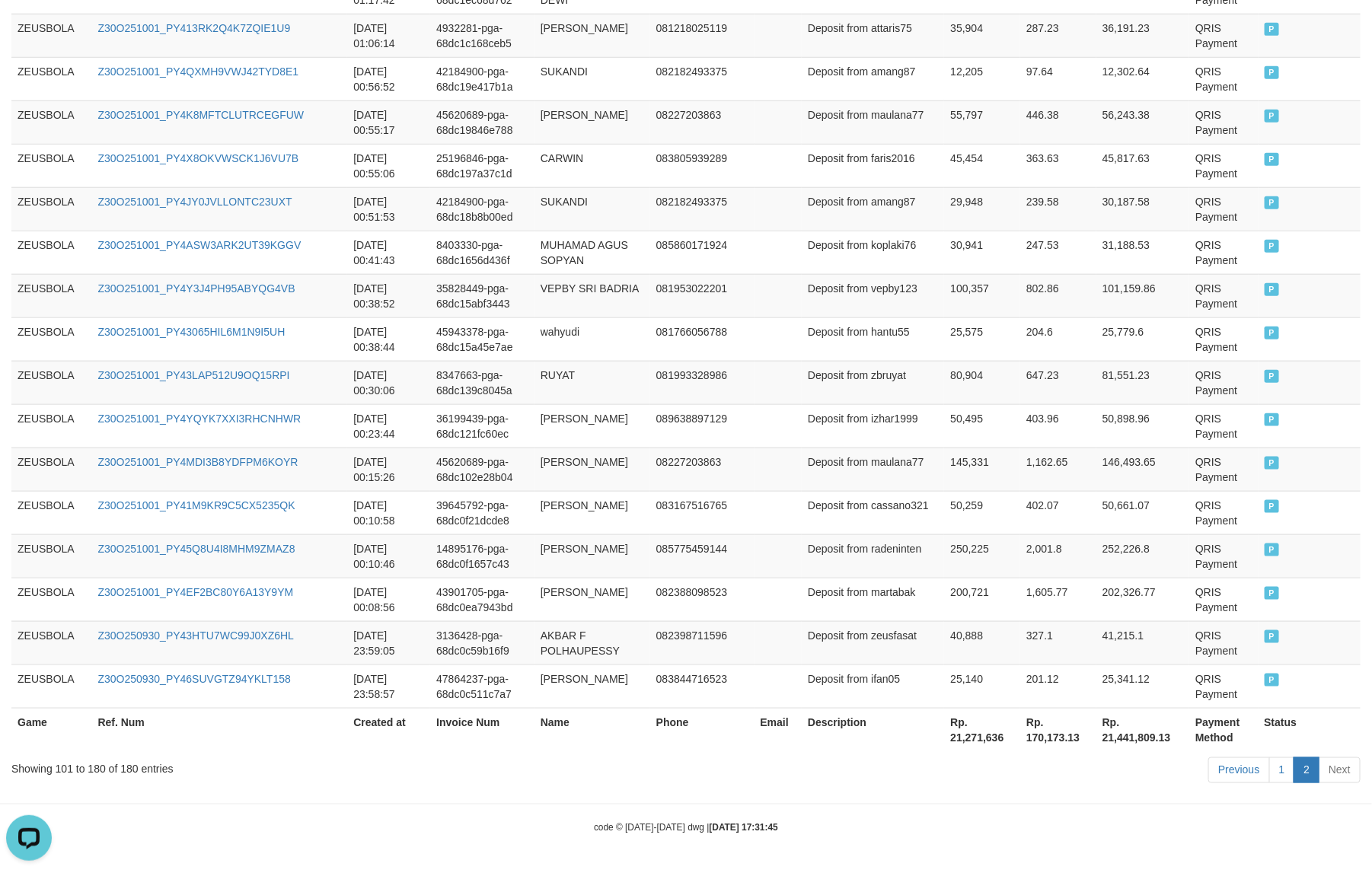
click at [858, 405] on td "Deposit from izhar1999" at bounding box center [872, 426] width 142 height 43
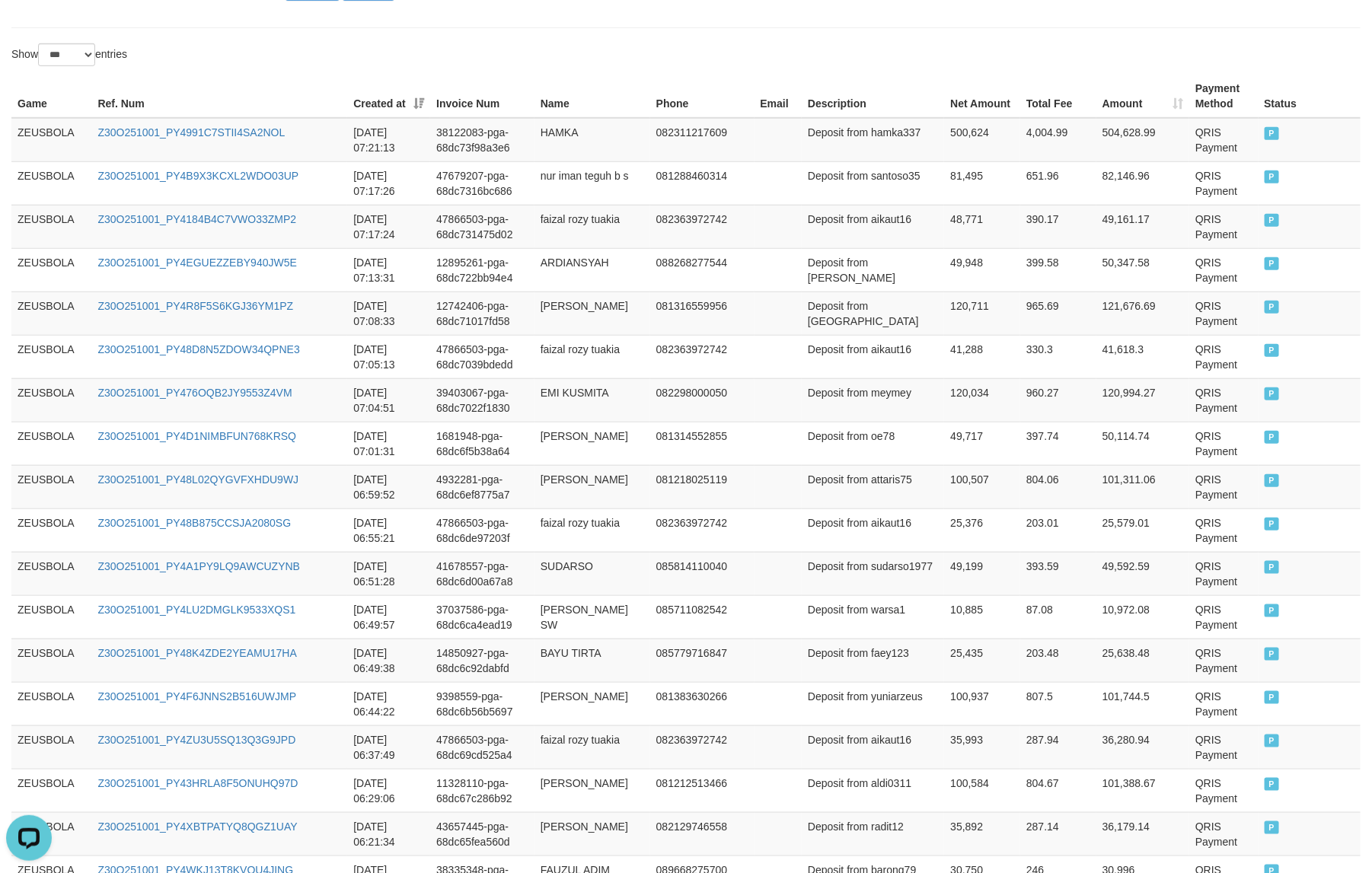
scroll to position [0, 0]
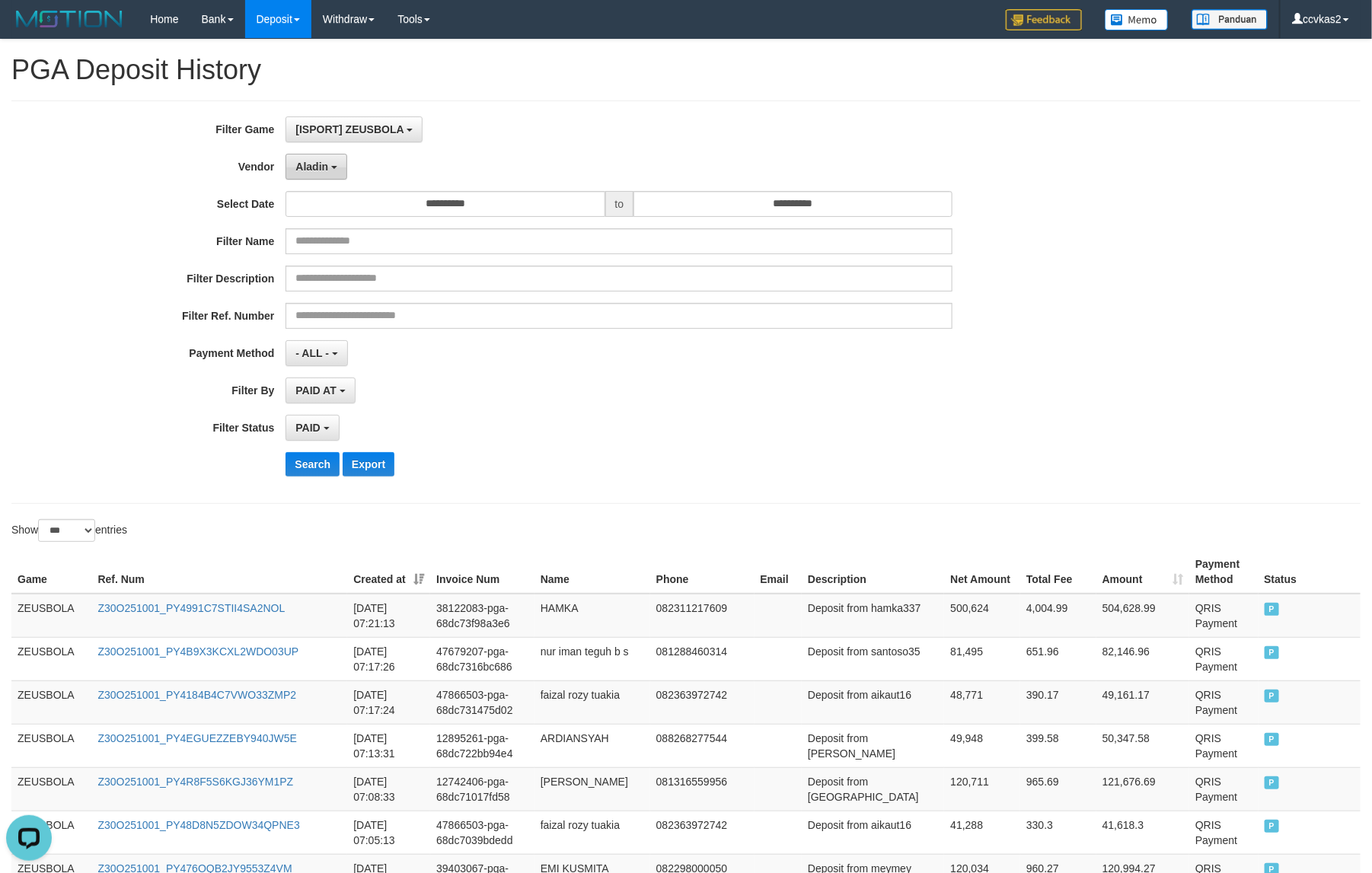
click at [331, 169] on b "button" at bounding box center [334, 167] width 6 height 3
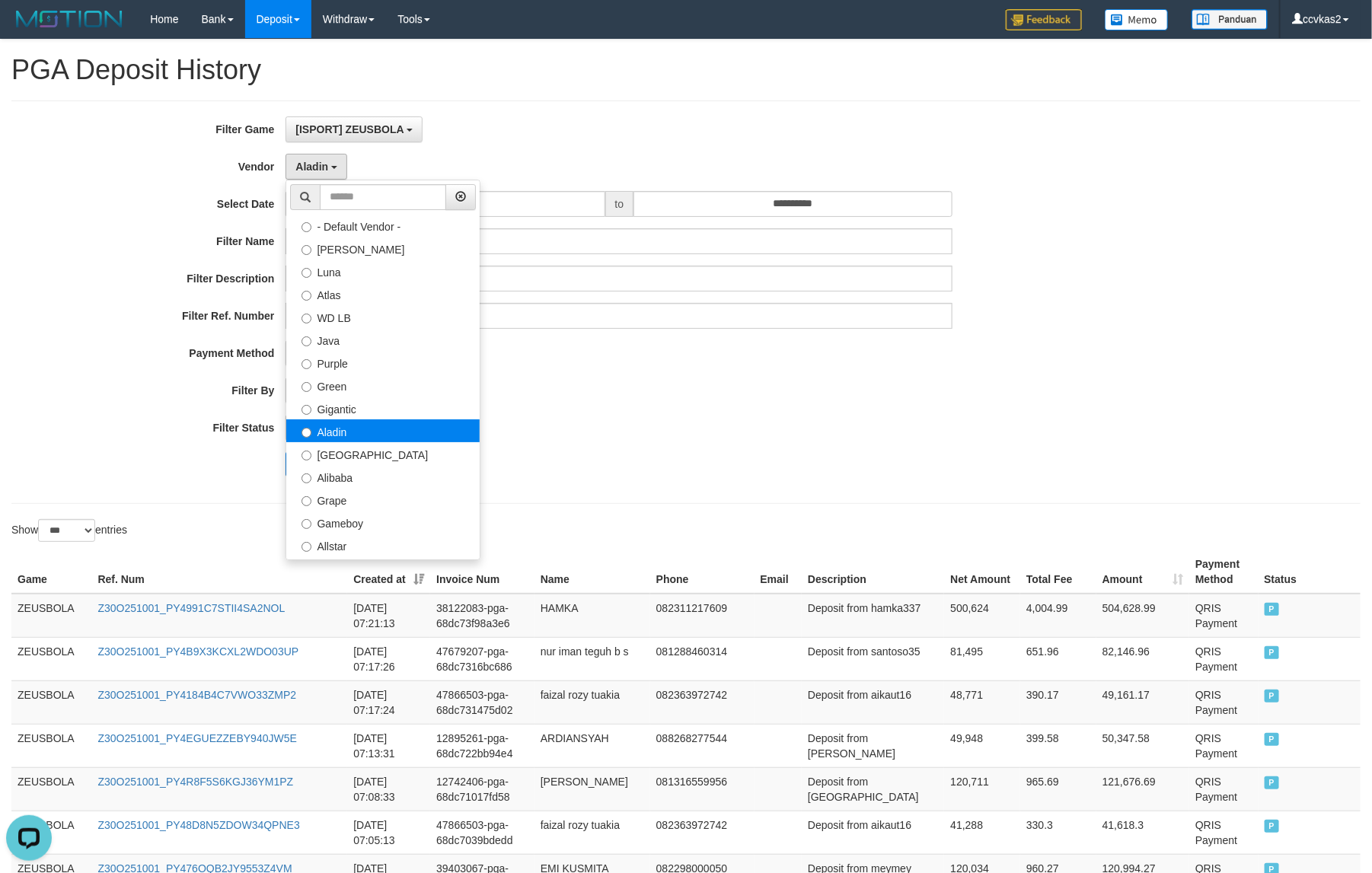
click at [373, 428] on label "Aladin" at bounding box center [382, 430] width 193 height 23
click at [879, 394] on div "PAID AT PAID AT CREATED AT" at bounding box center [618, 390] width 667 height 25
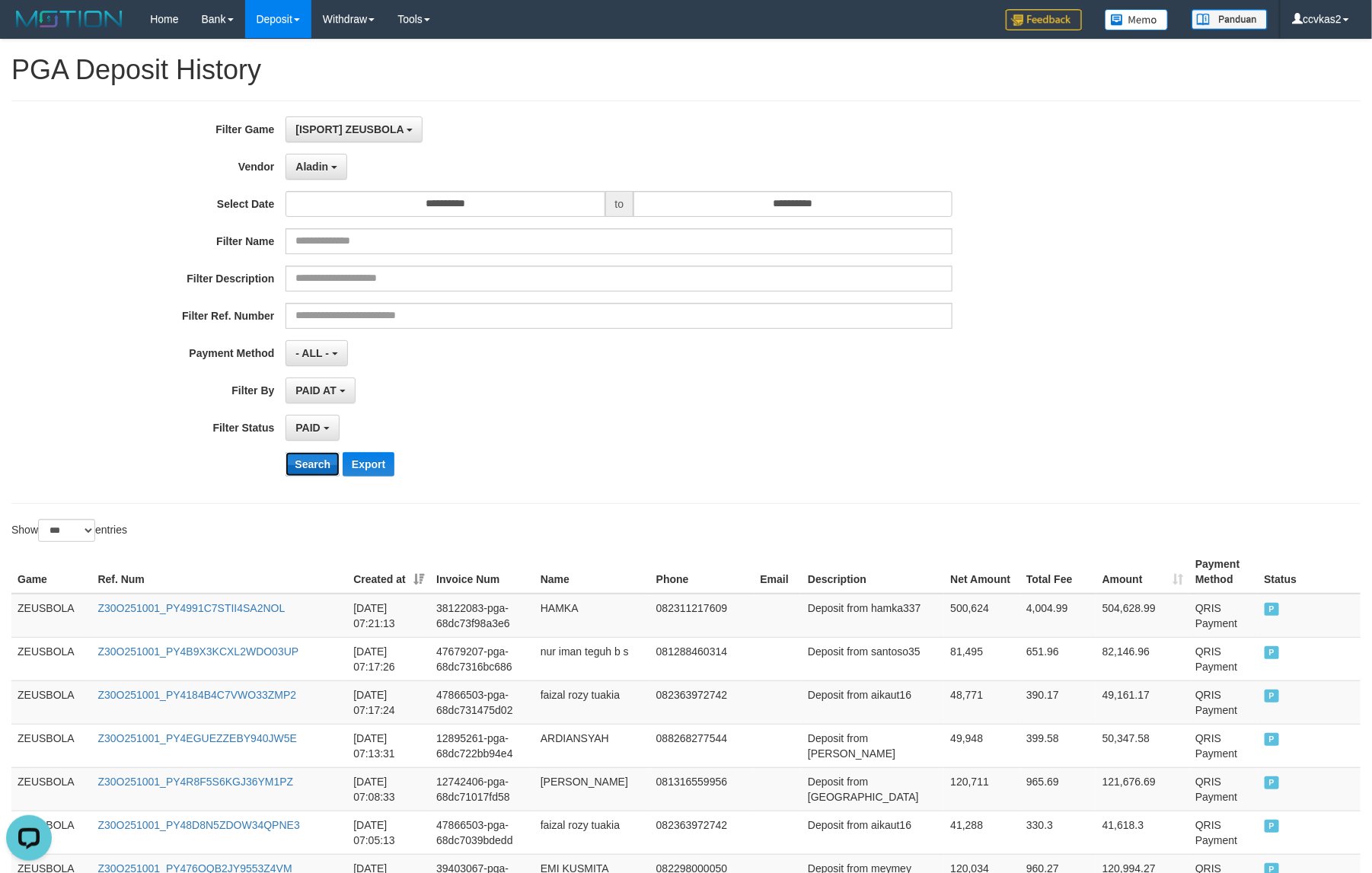
click at [326, 470] on button "Search" at bounding box center [311, 464] width 54 height 25
click at [611, 405] on div "**********" at bounding box center [572, 302] width 1144 height 372
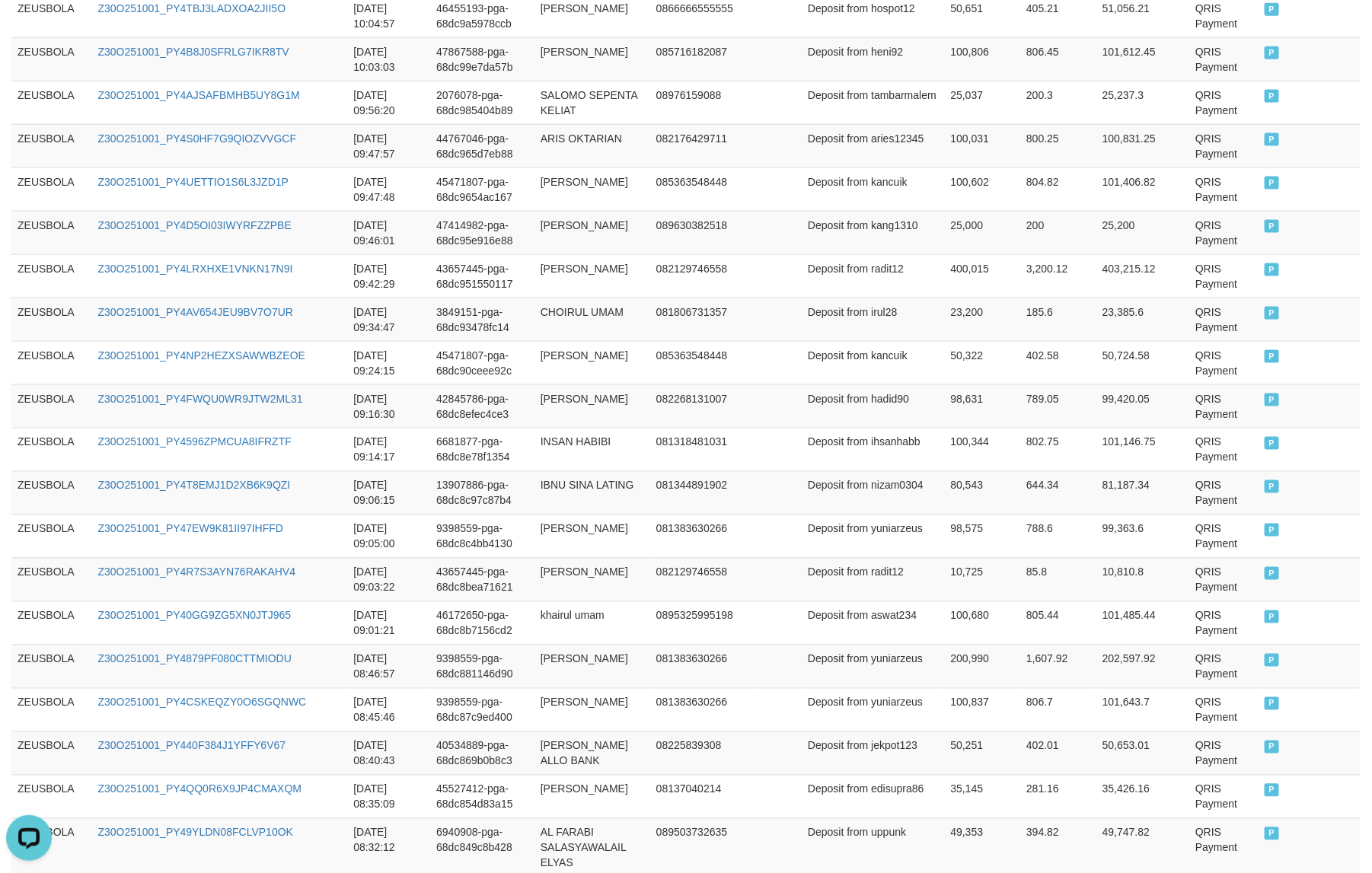
scroll to position [4259, 0]
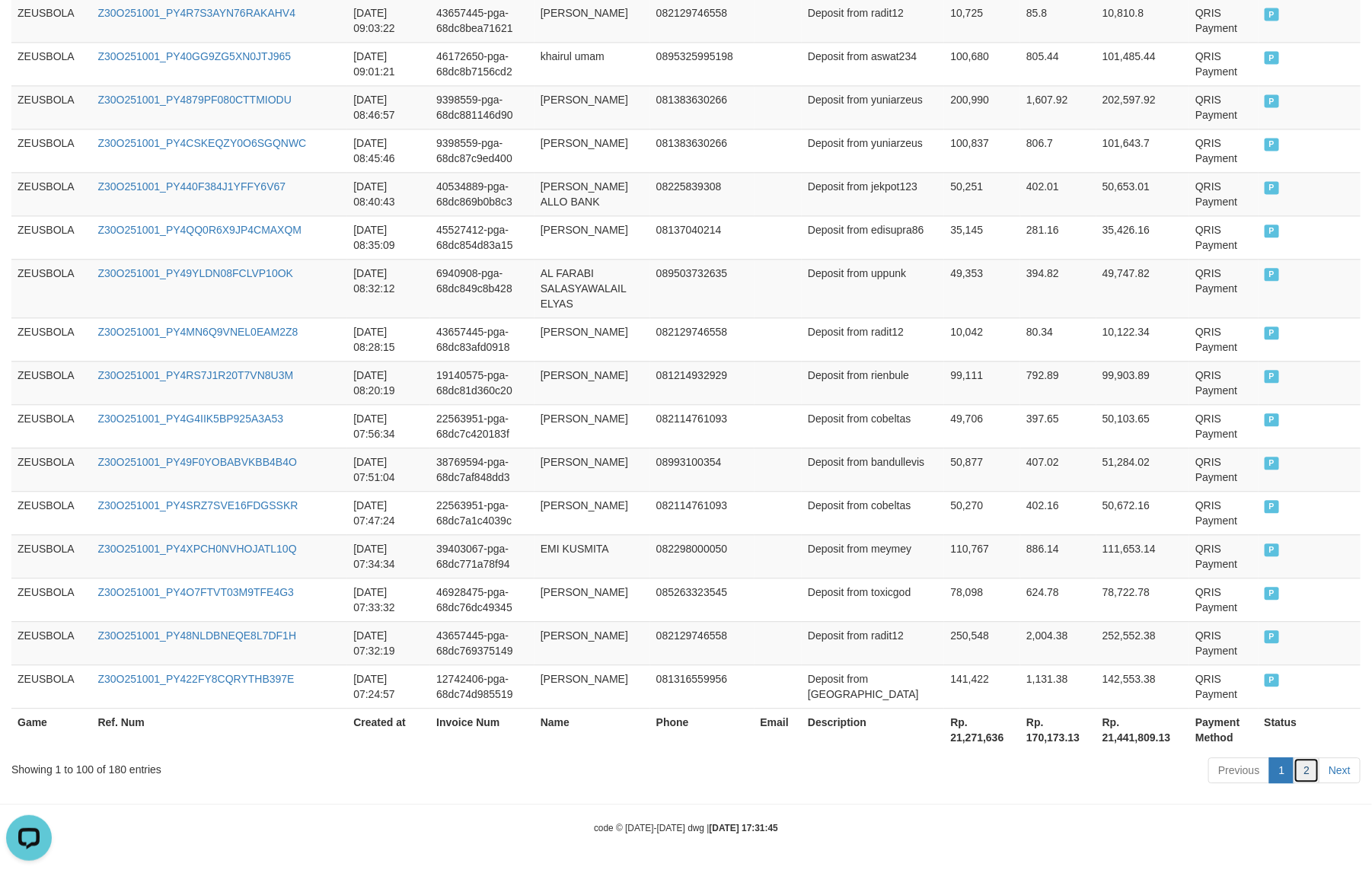
click at [1096, 698] on link "2" at bounding box center [1305, 770] width 25 height 25
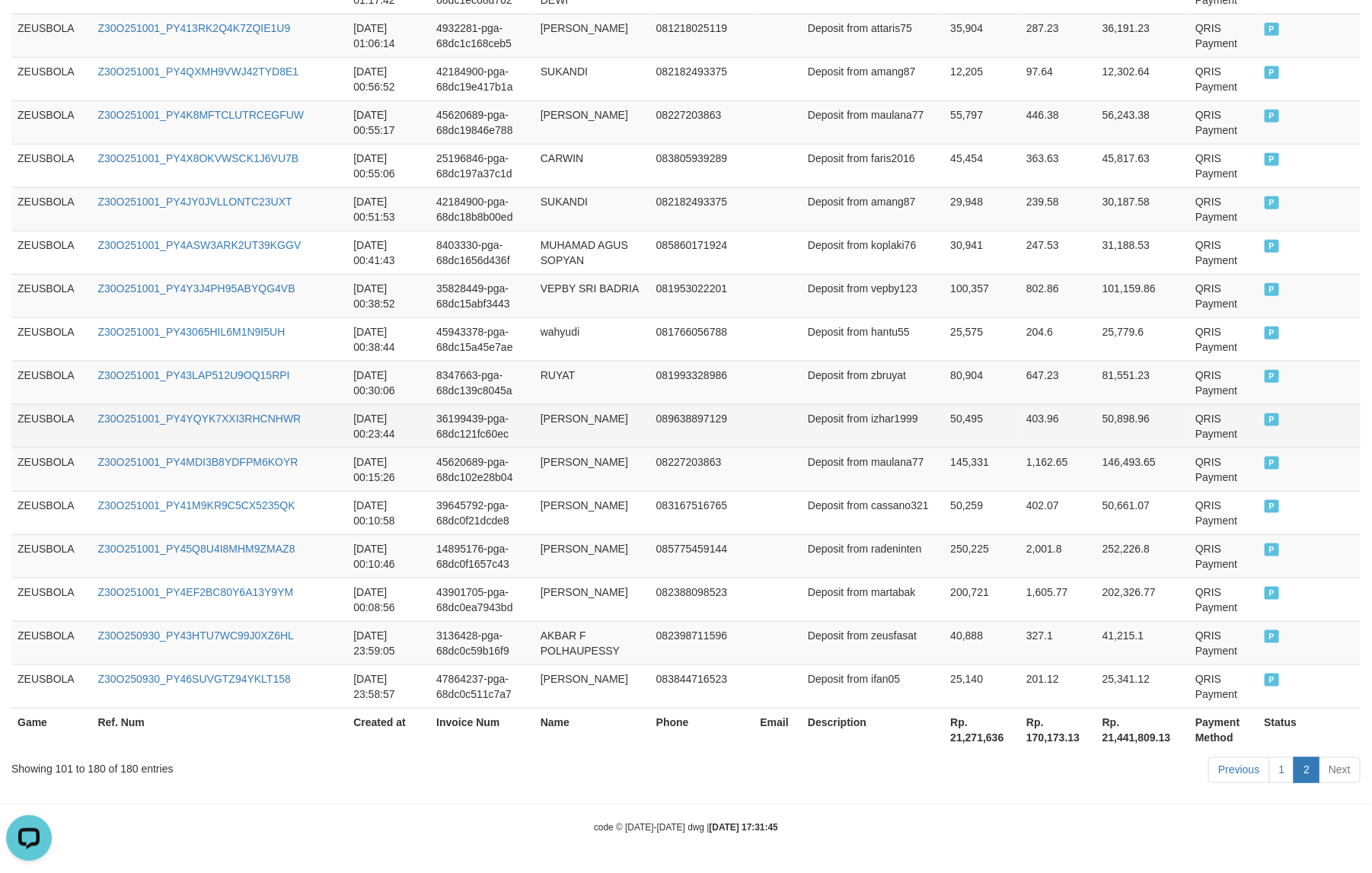
click at [1020, 423] on td "403.96" at bounding box center [1058, 426] width 76 height 43
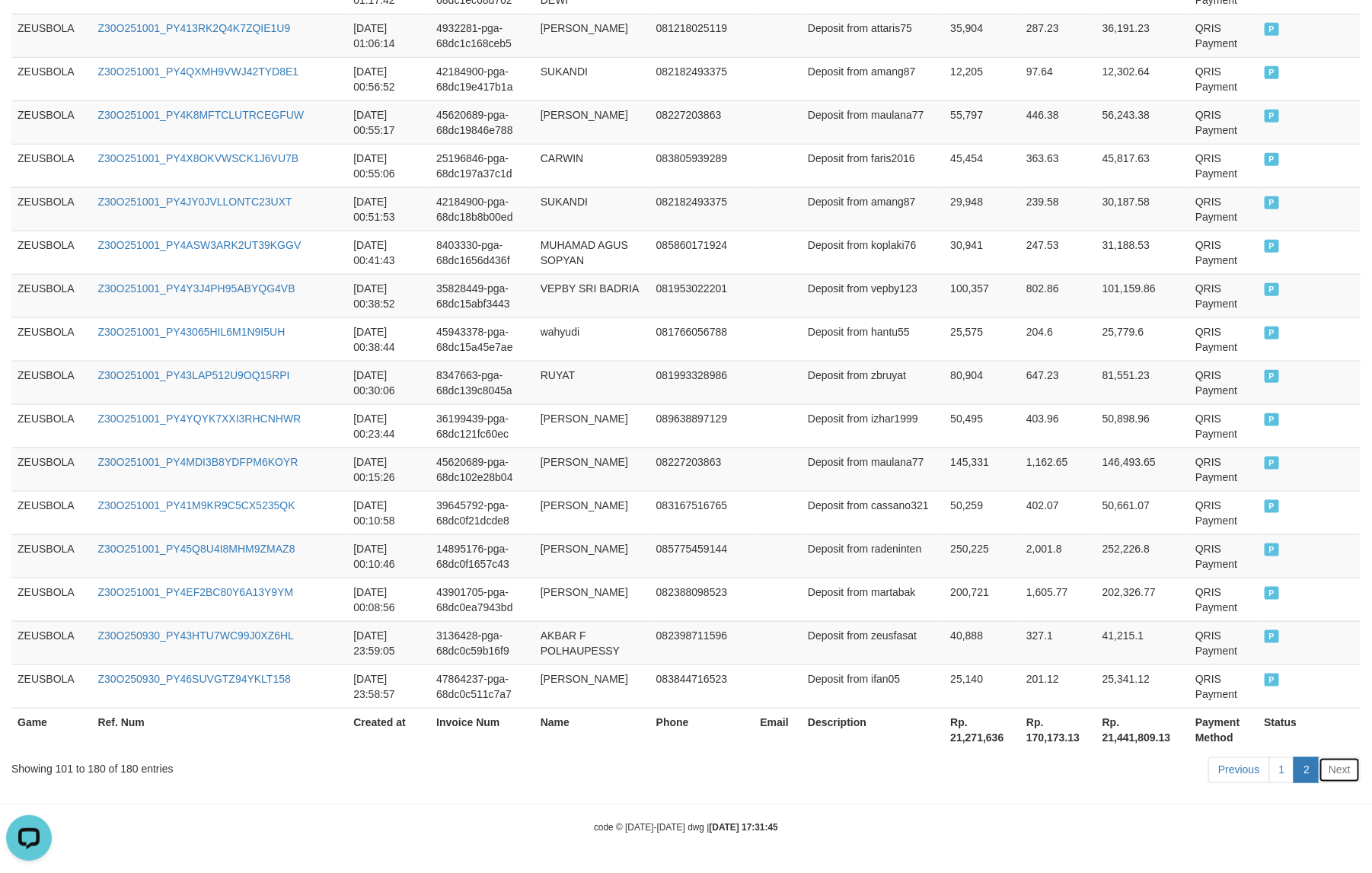
click at [1096, 698] on link "Next" at bounding box center [1339, 770] width 42 height 25
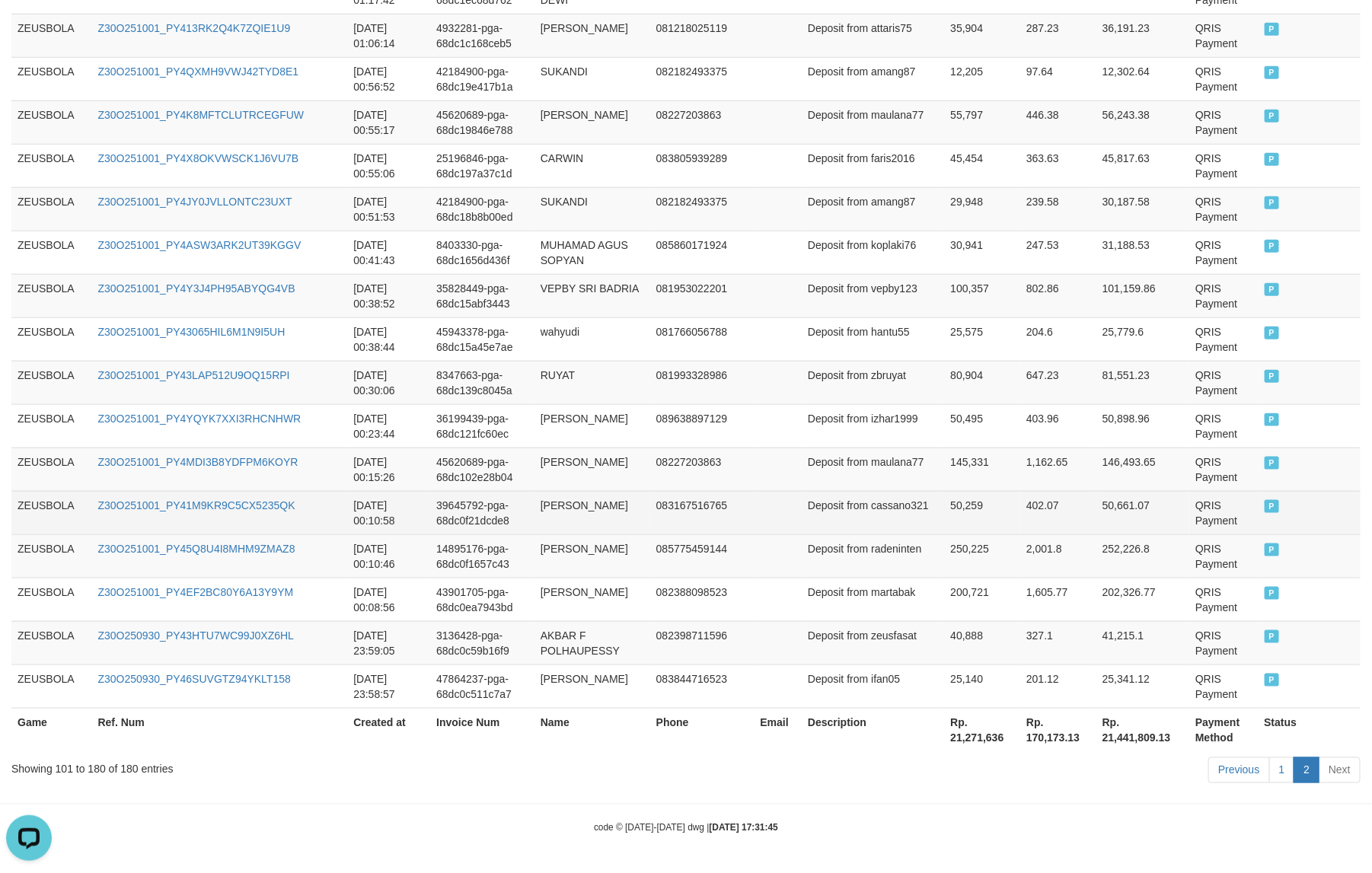
click at [944, 507] on td "50,259" at bounding box center [981, 512] width 76 height 43
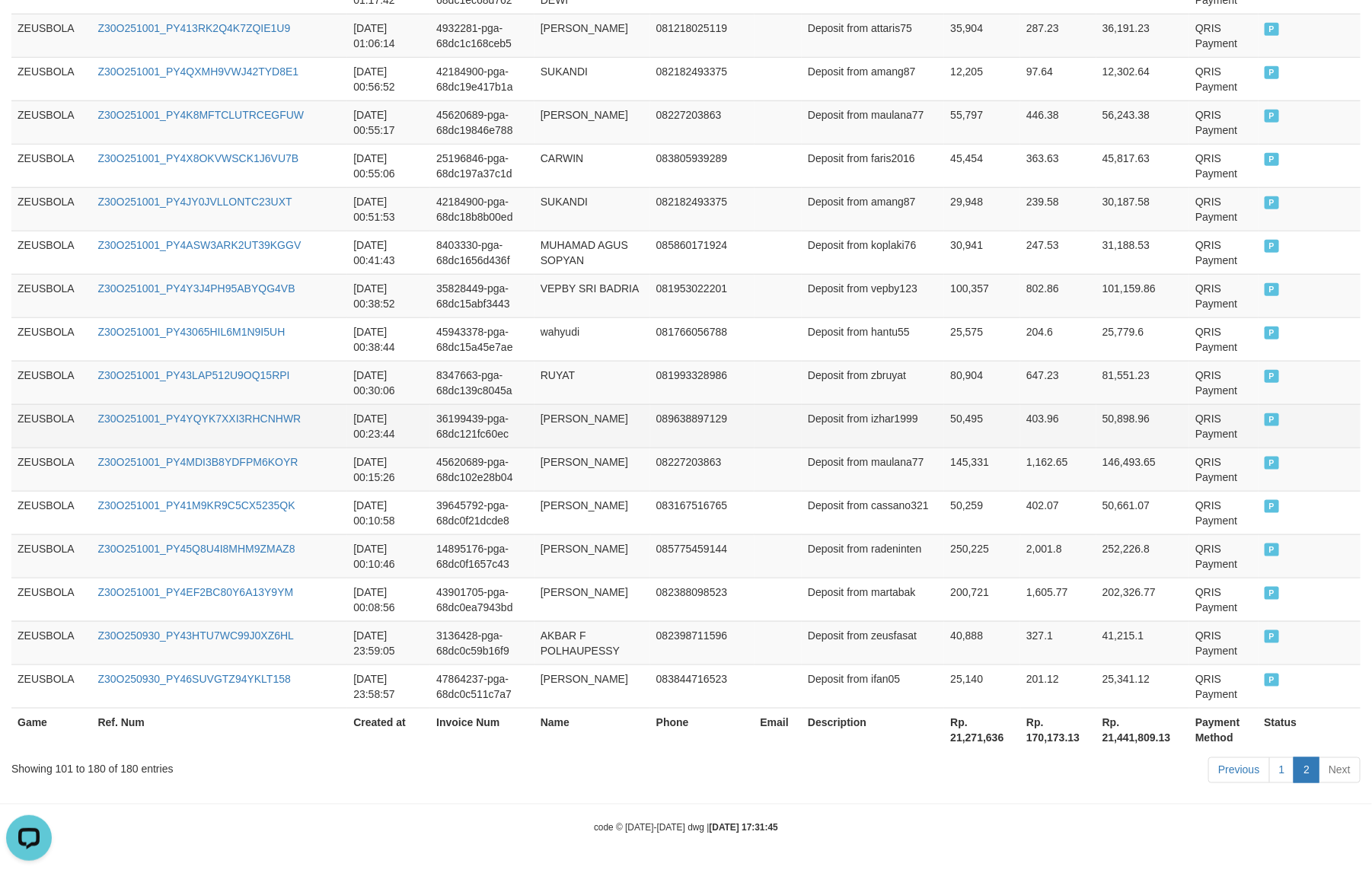
click at [1026, 415] on td "403.96" at bounding box center [1058, 426] width 76 height 43
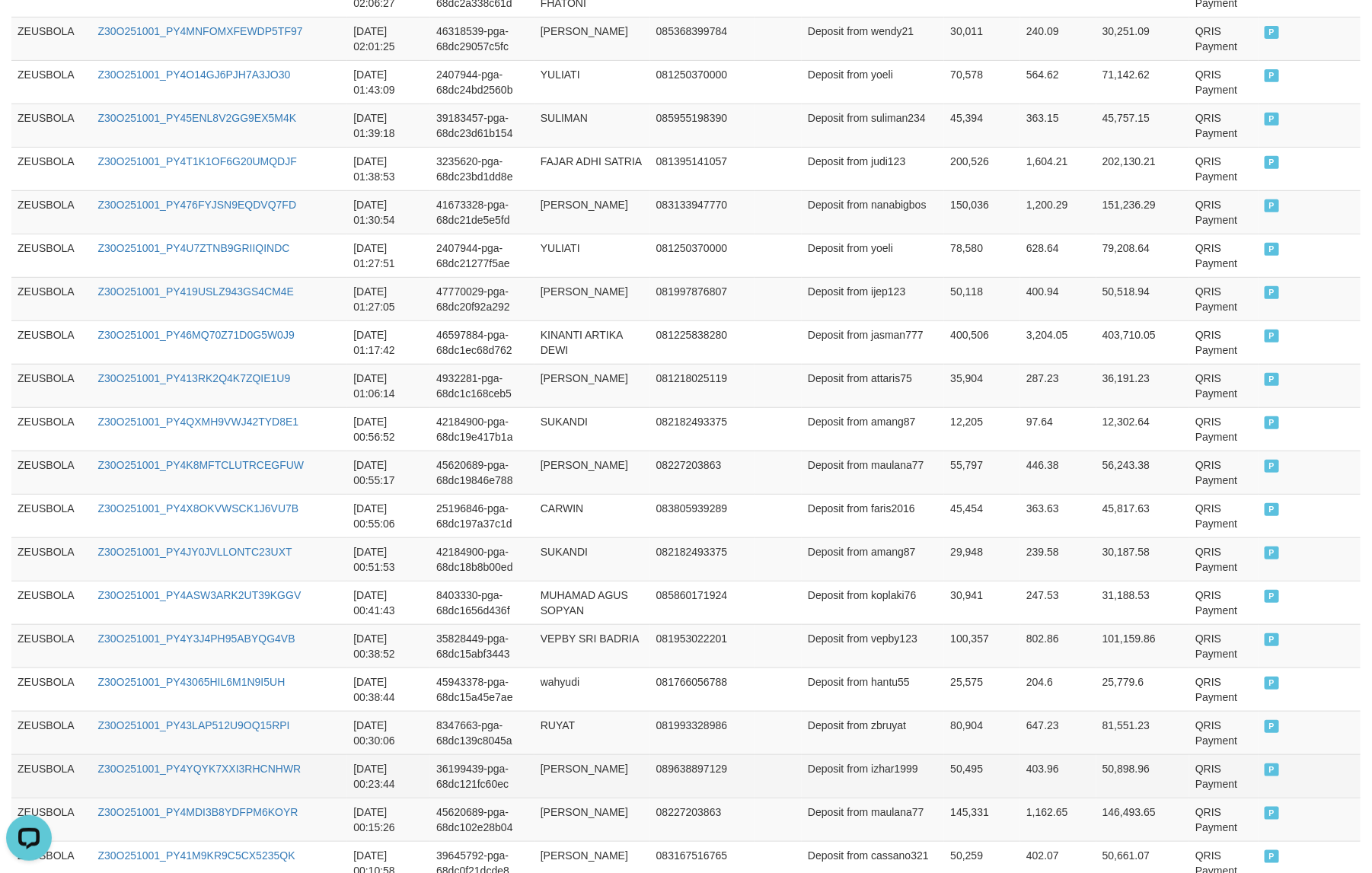
scroll to position [2722, 0]
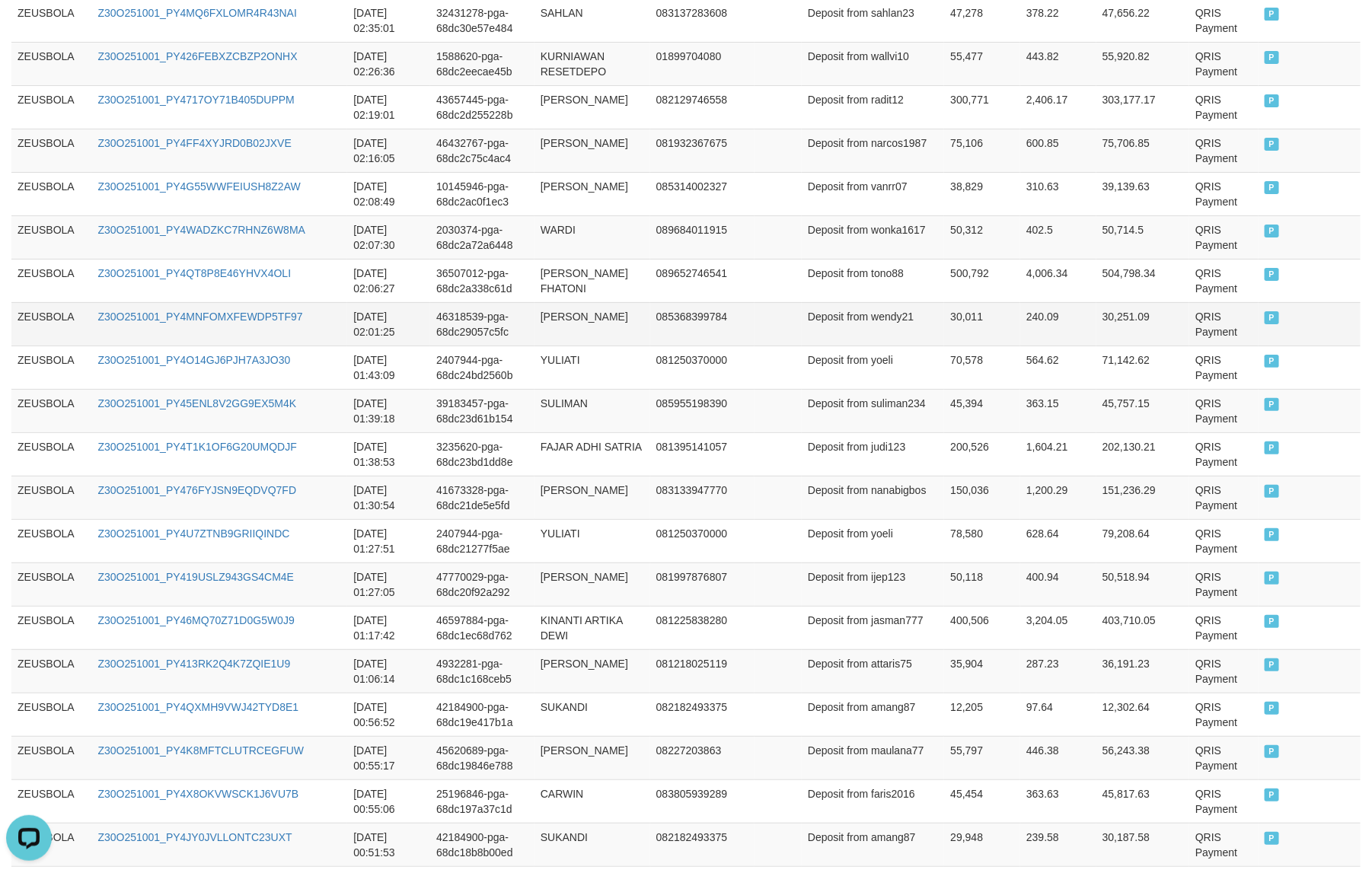
click at [865, 344] on td "Deposit from wendy21" at bounding box center [872, 324] width 142 height 43
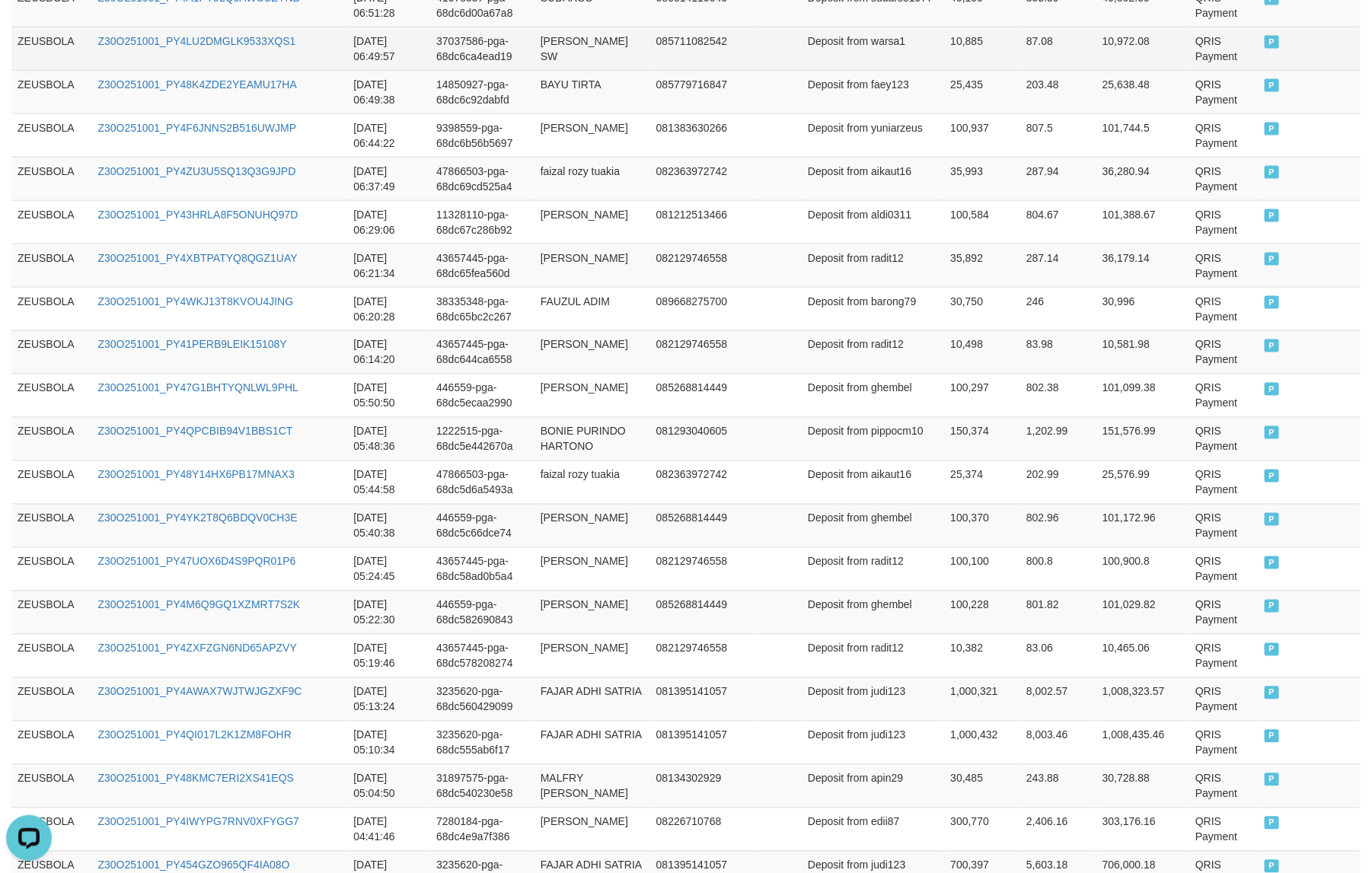
scroll to position [723, 0]
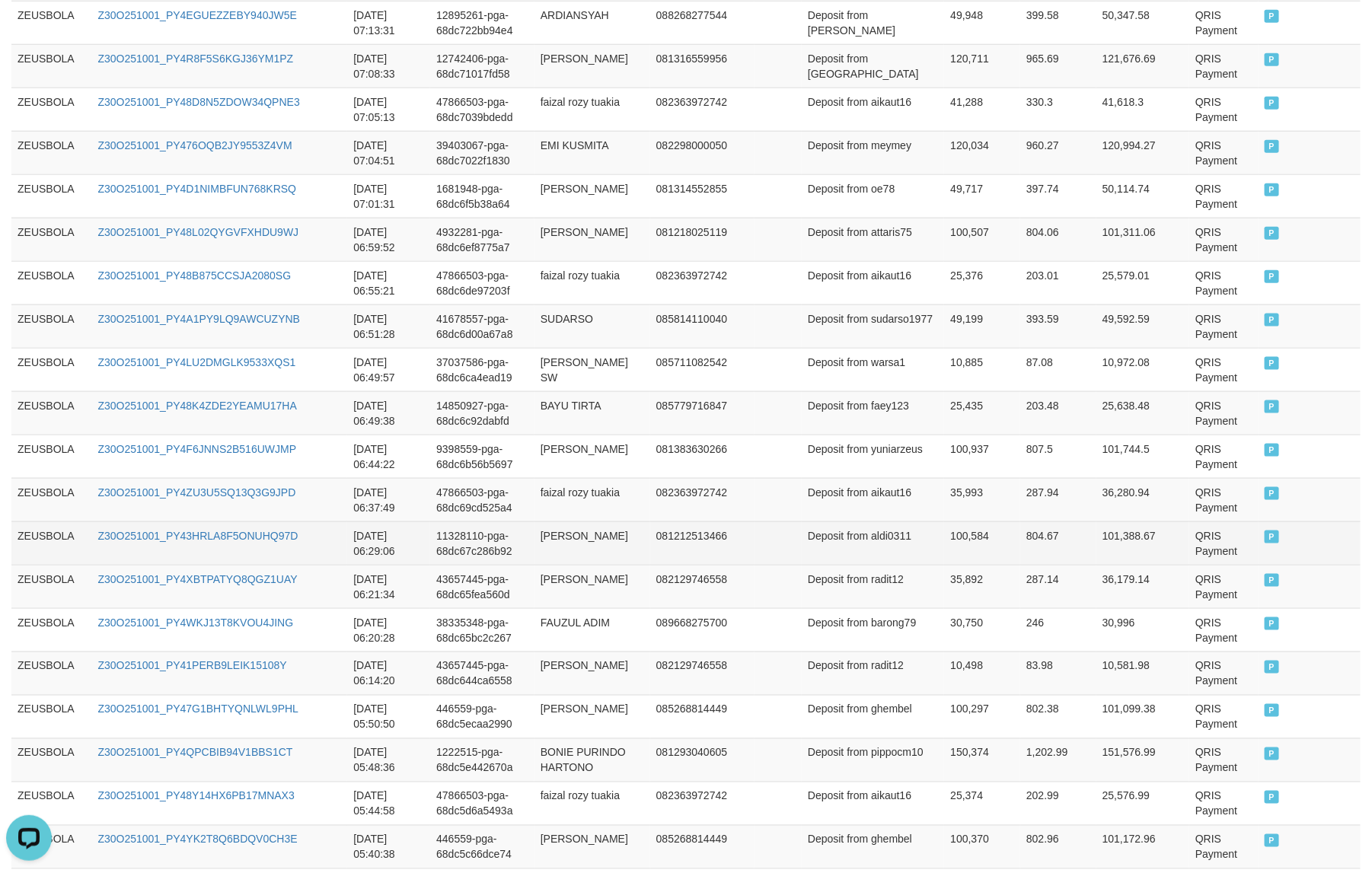
click at [944, 541] on td "100,584" at bounding box center [981, 544] width 76 height 43
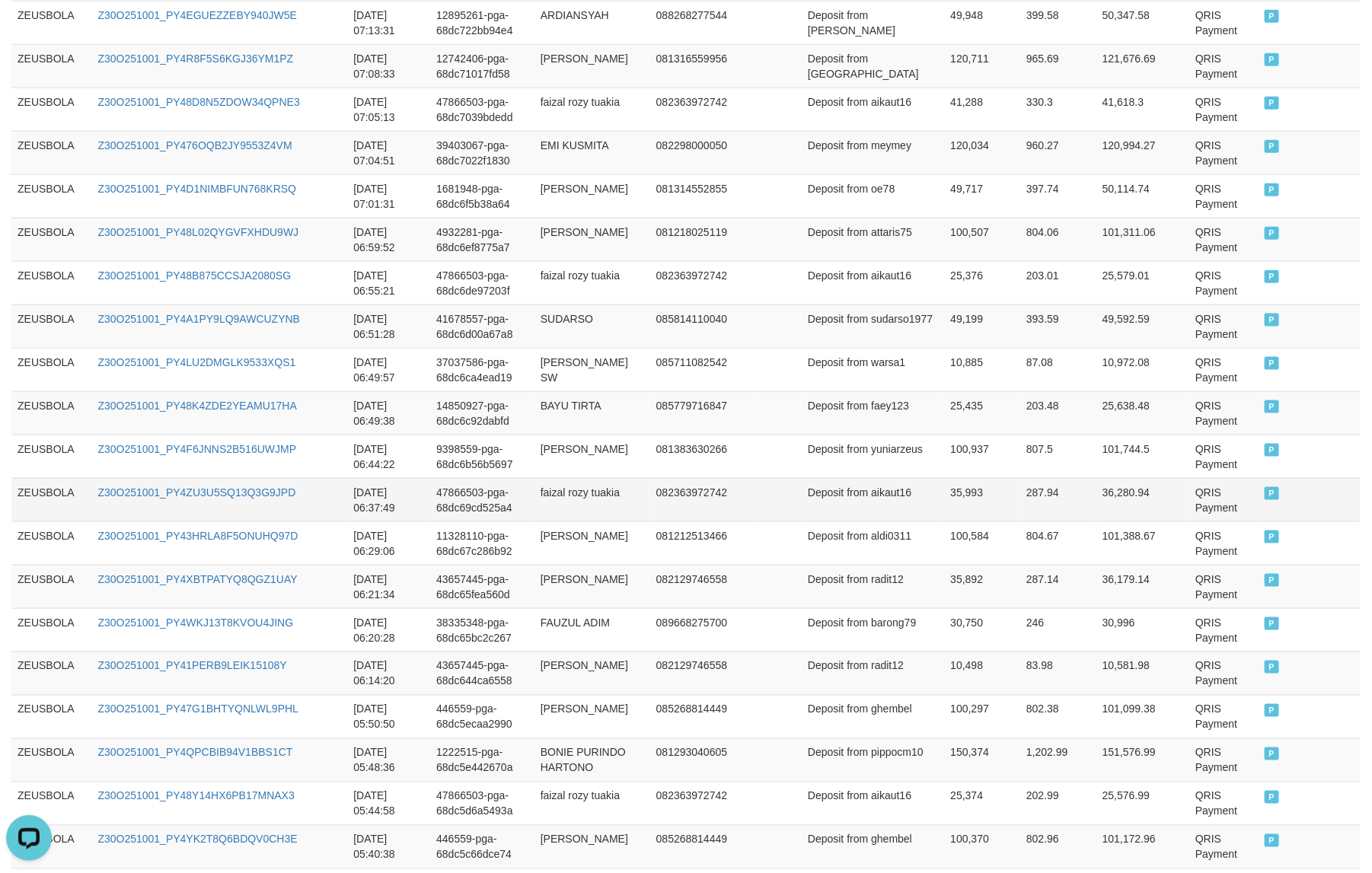
click at [944, 487] on td "35,993" at bounding box center [981, 500] width 76 height 43
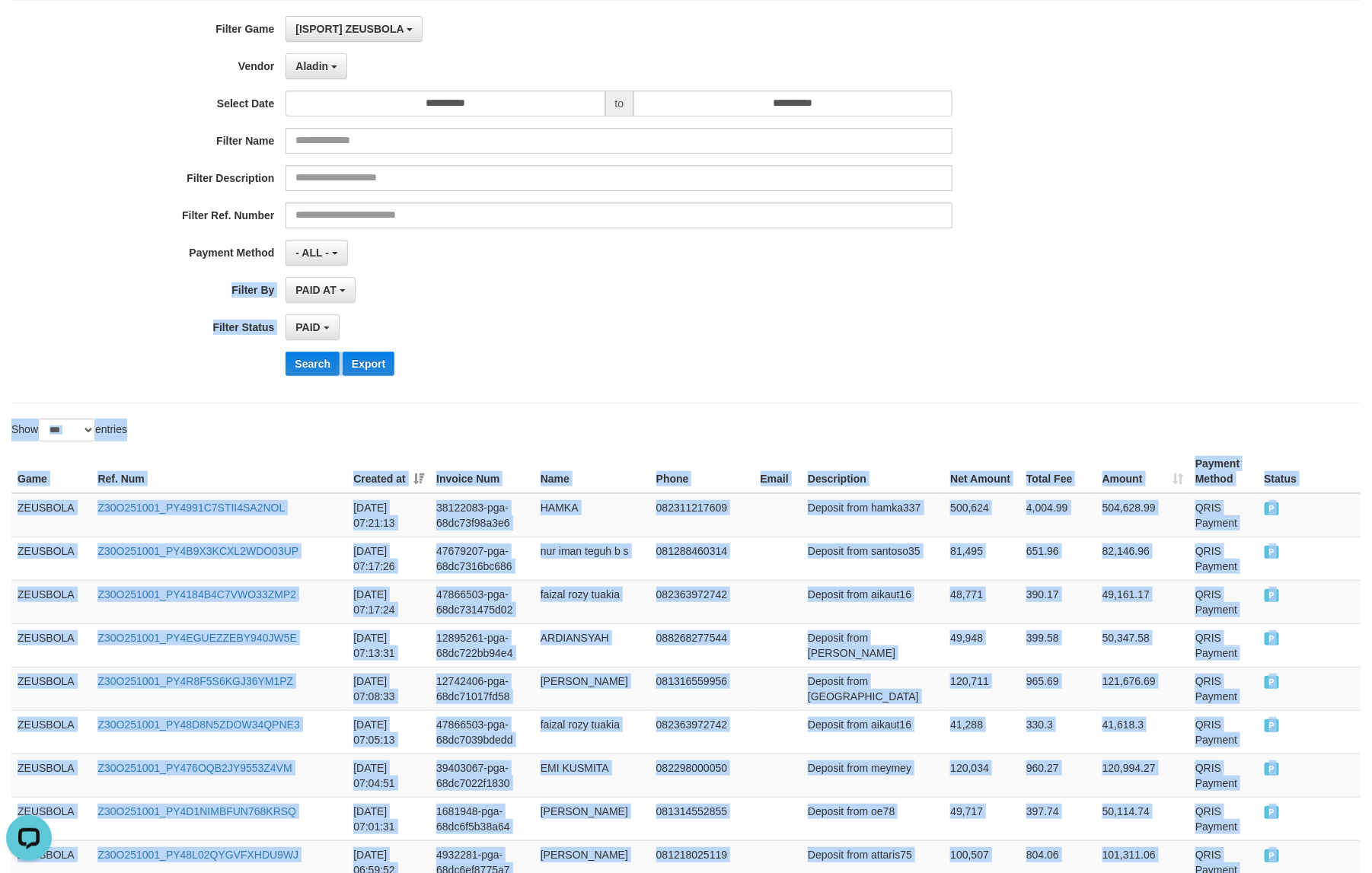
scroll to position [0, 0]
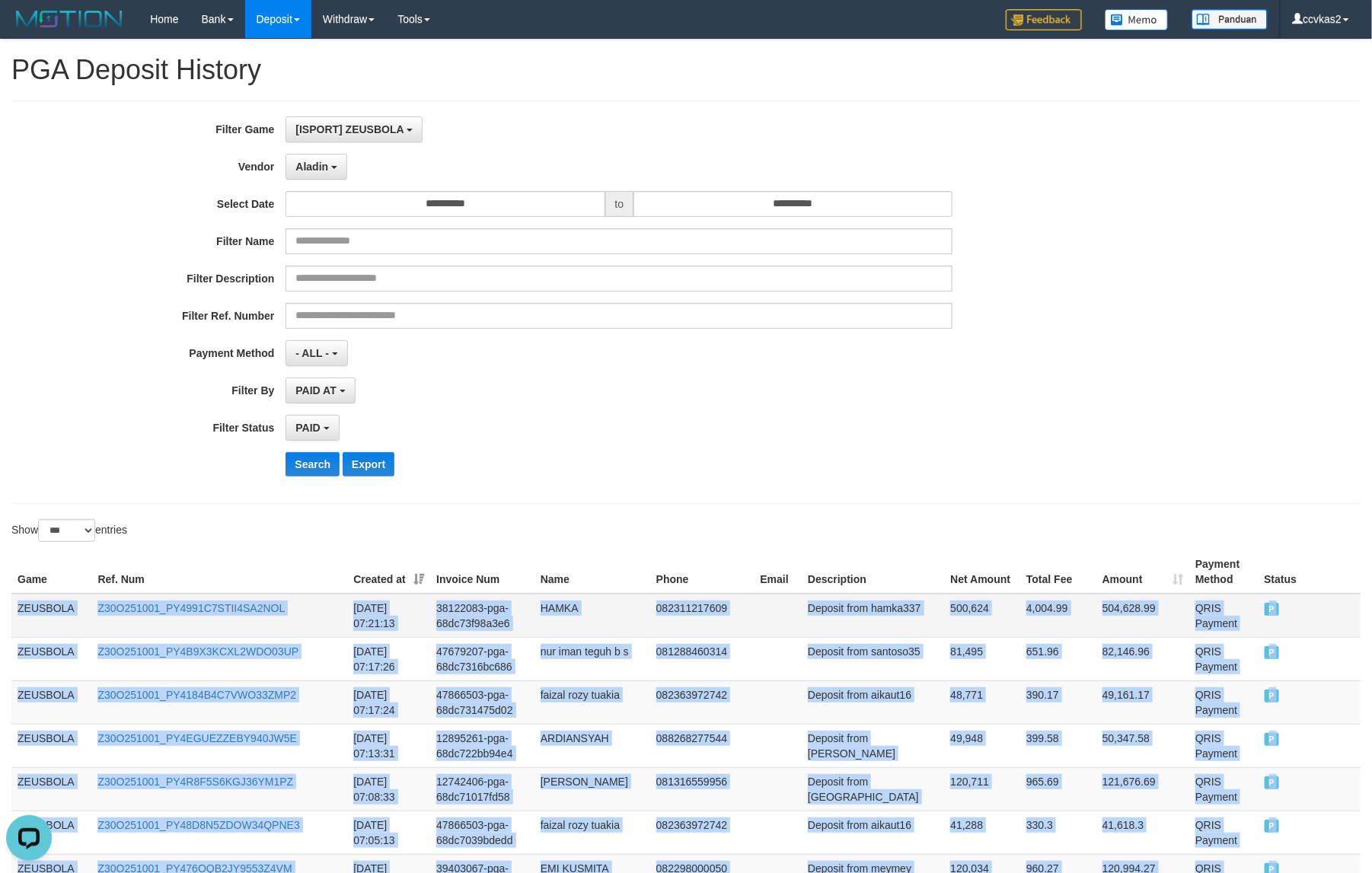
copy tbody "ZEUSBOLA Z30O251001_PY4991C7STII4SA2NOL 2025-10-01 07:21:13 38122083-pga-68dc73…"
drag, startPoint x: 1313, startPoint y: 542, endPoint x: 13, endPoint y: 605, distance: 1301.5
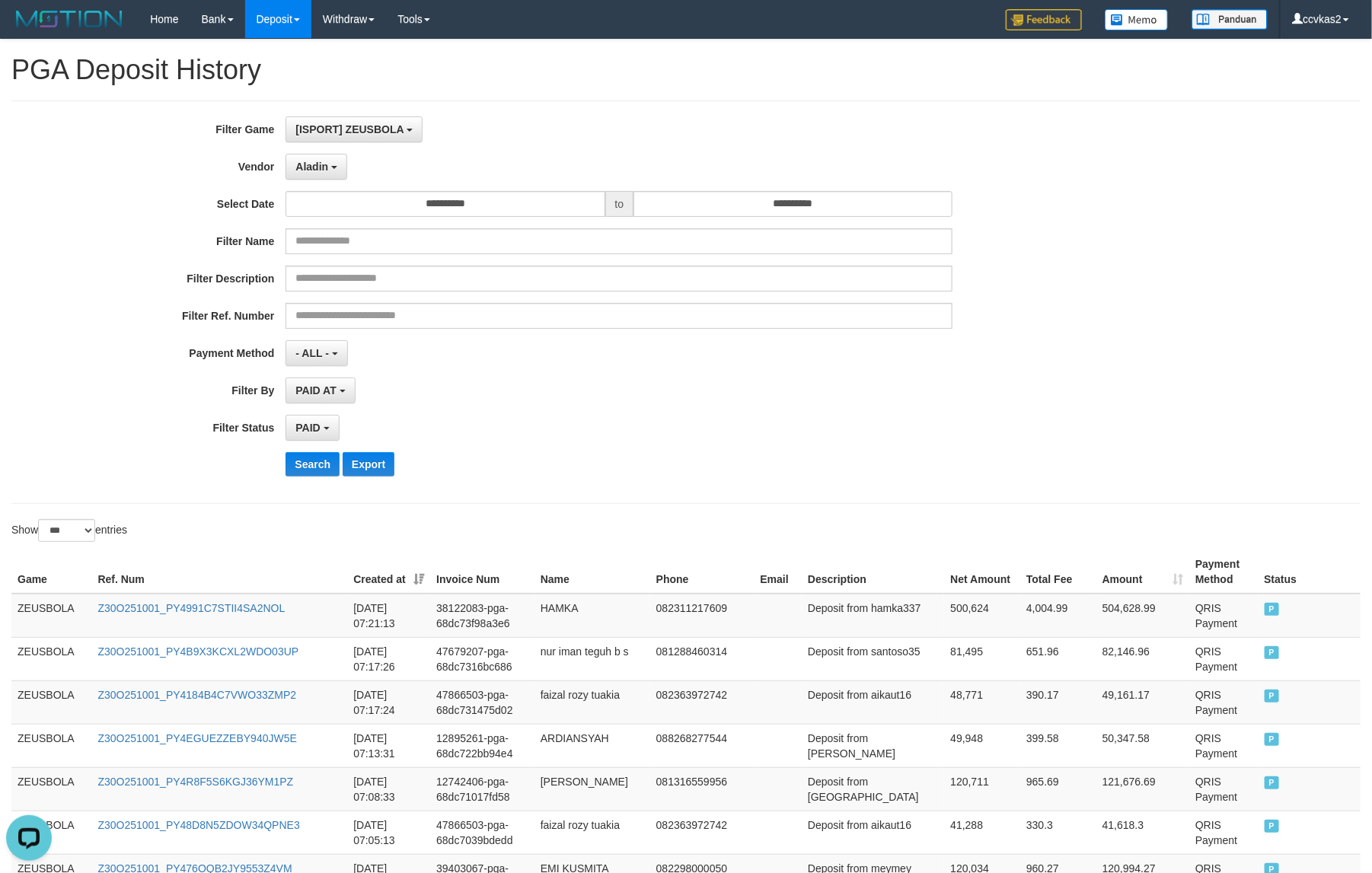
click at [731, 459] on div "Search Export" at bounding box center [713, 464] width 857 height 25
click at [461, 473] on div "Search Export" at bounding box center [713, 464] width 857 height 25
drag, startPoint x: 812, startPoint y: 262, endPoint x: 794, endPoint y: 258, distance: 18.4
click at [812, 262] on div "**********" at bounding box center [572, 302] width 1144 height 372
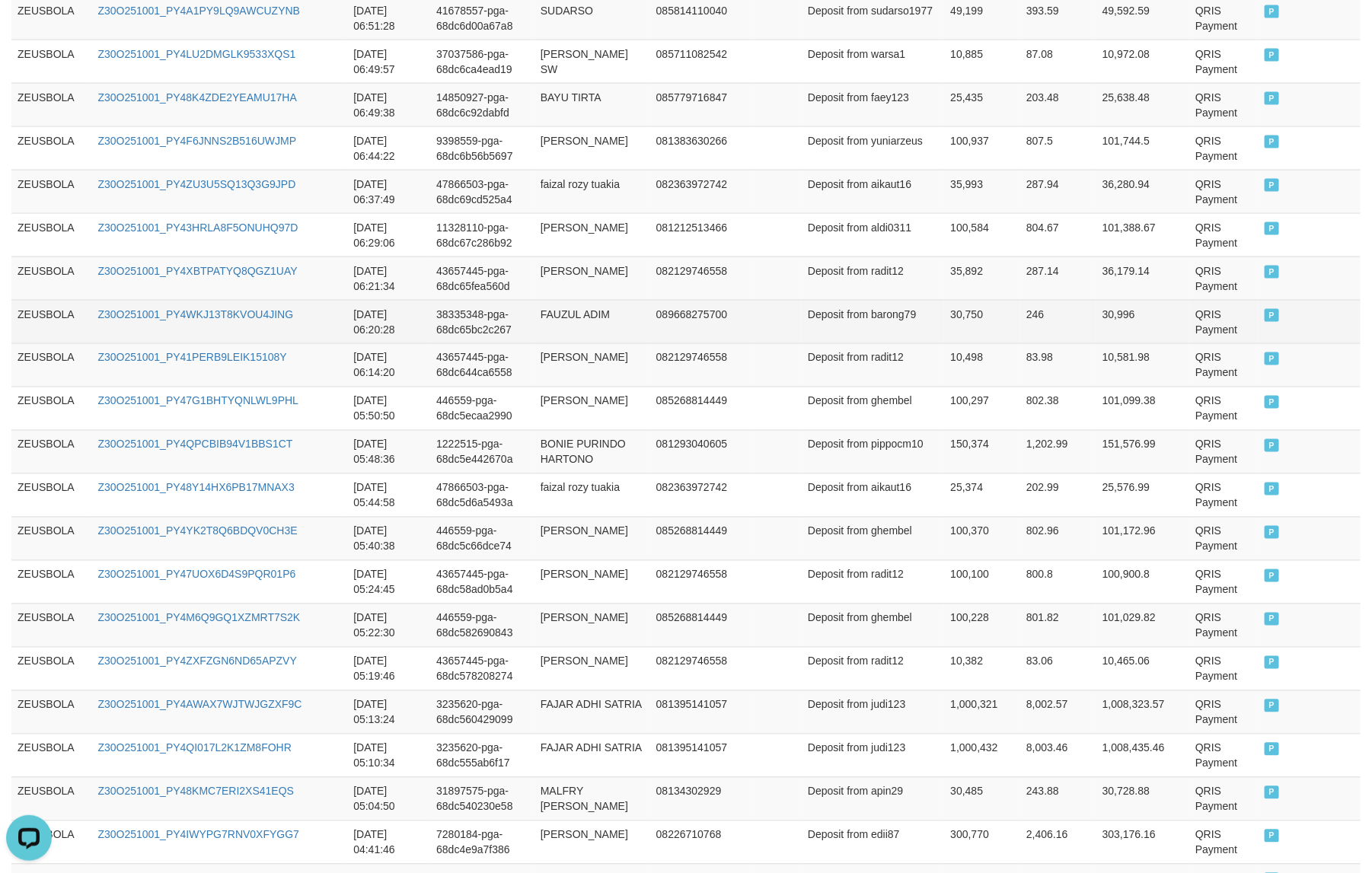
scroll to position [856, 0]
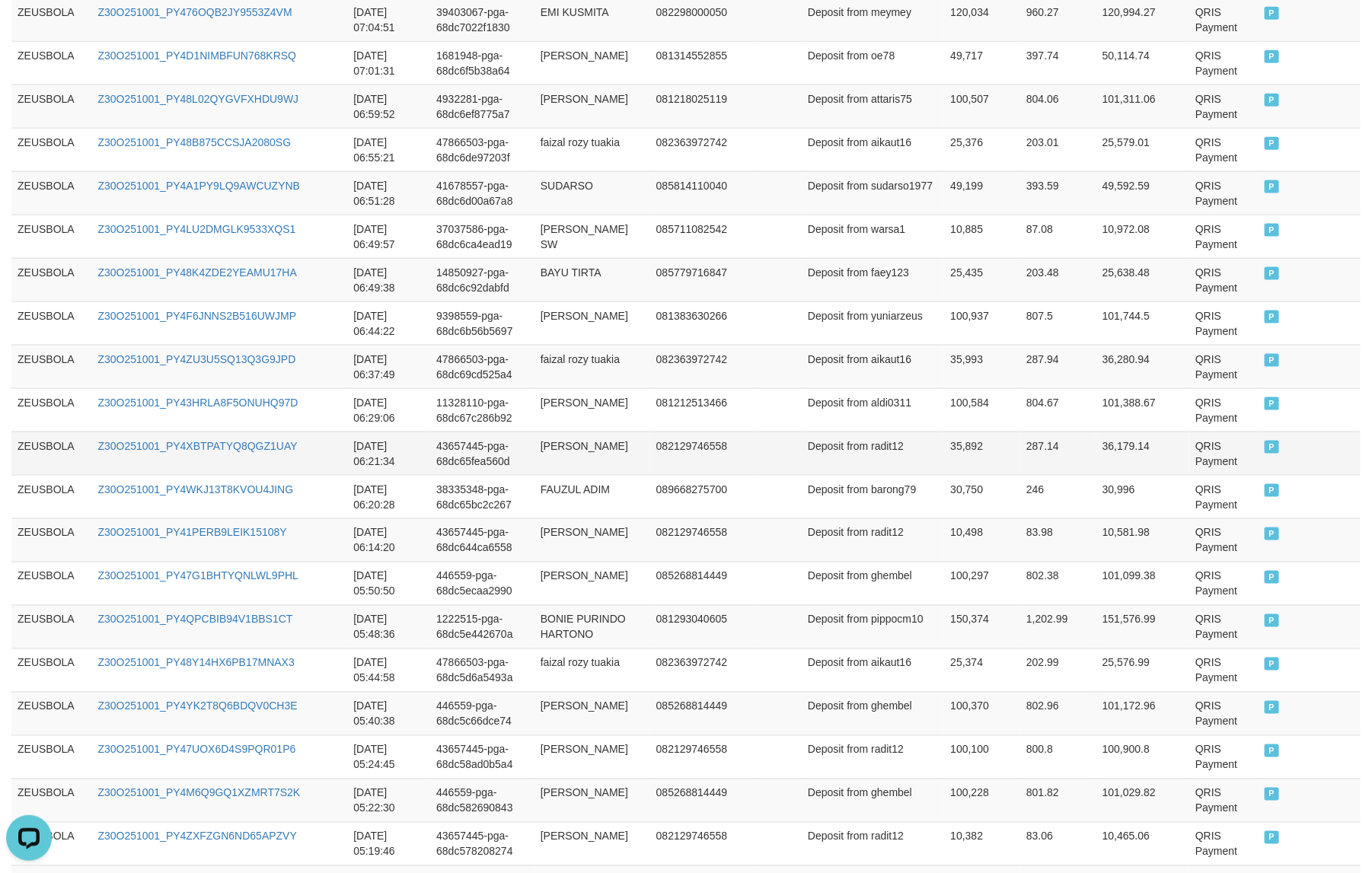
click at [948, 454] on td "35,892" at bounding box center [981, 453] width 76 height 43
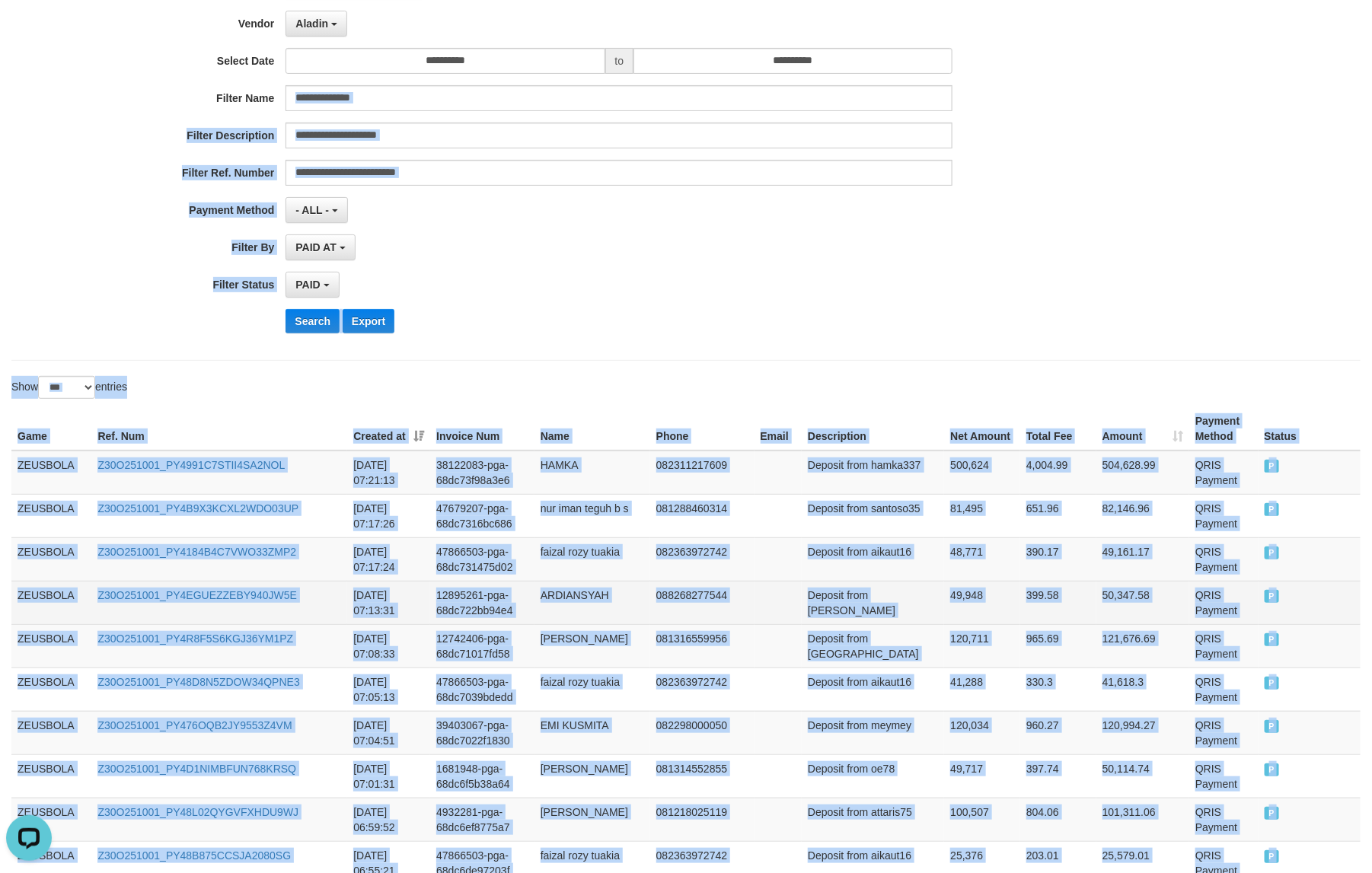
scroll to position [95, 0]
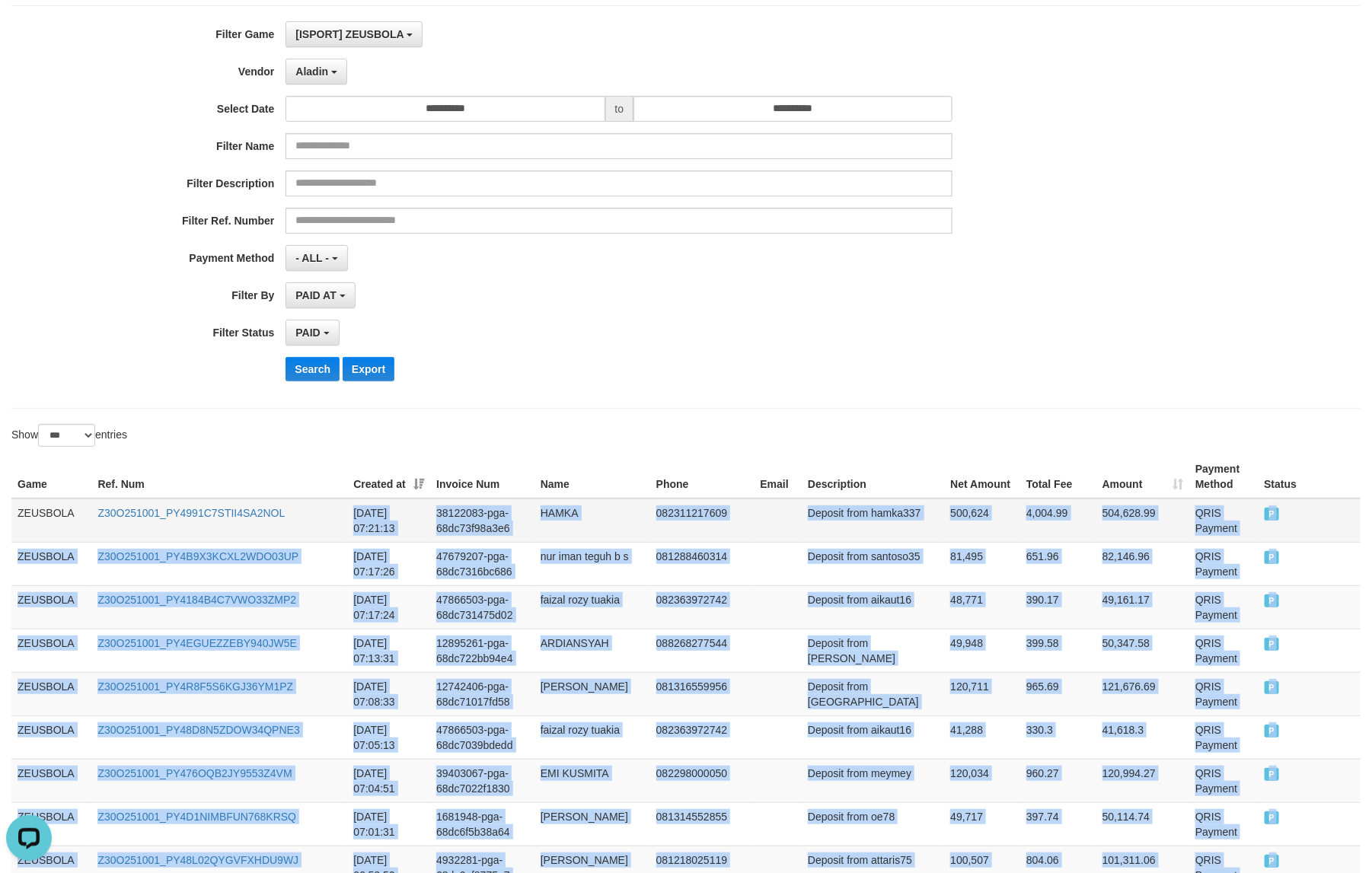
drag, startPoint x: 1281, startPoint y: 603, endPoint x: 301, endPoint y: 509, distance: 984.5
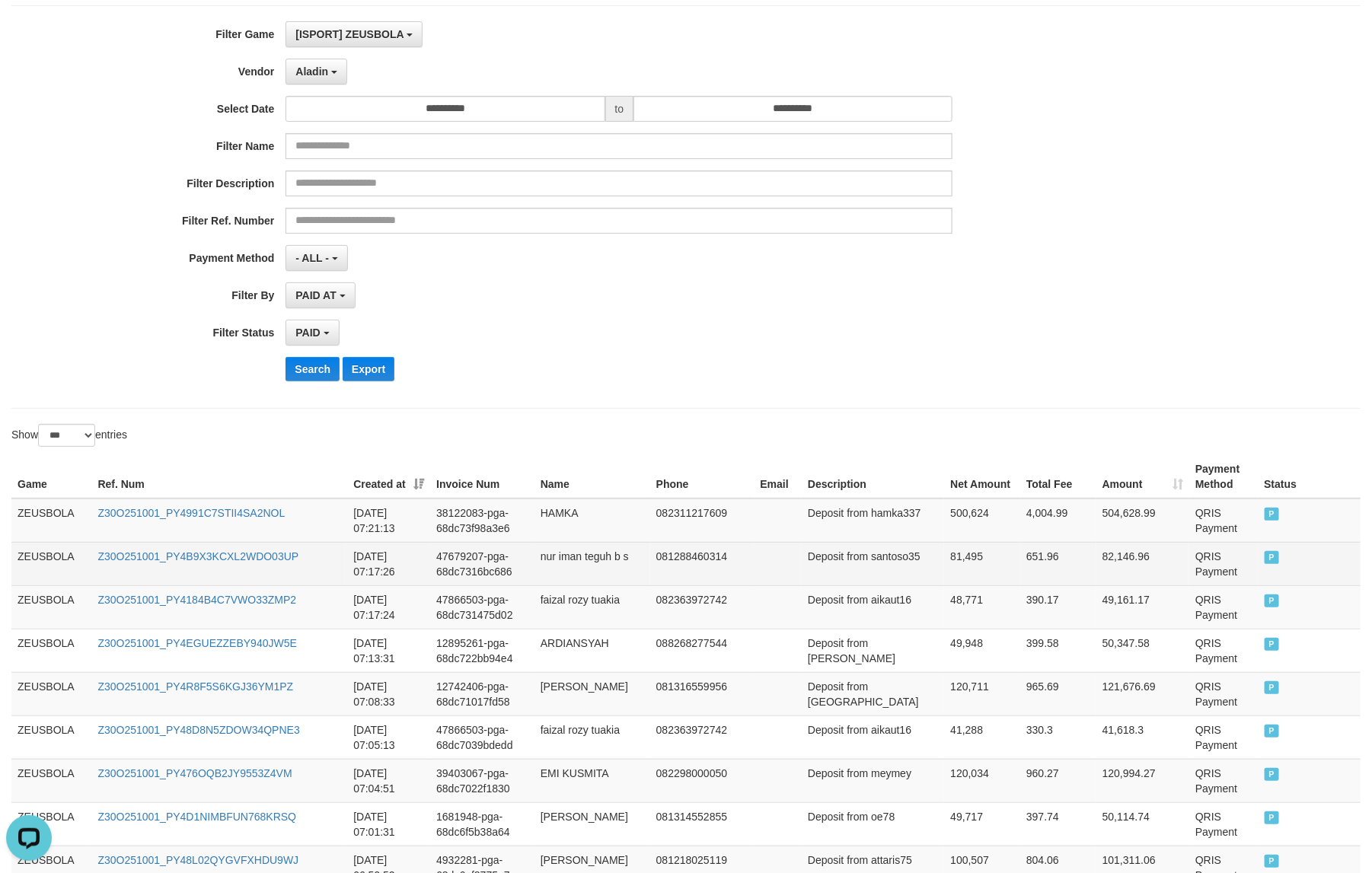
click at [337, 571] on td "Z30O251001_PY4B9X3KCXL2WDO03UP" at bounding box center [219, 563] width 256 height 43
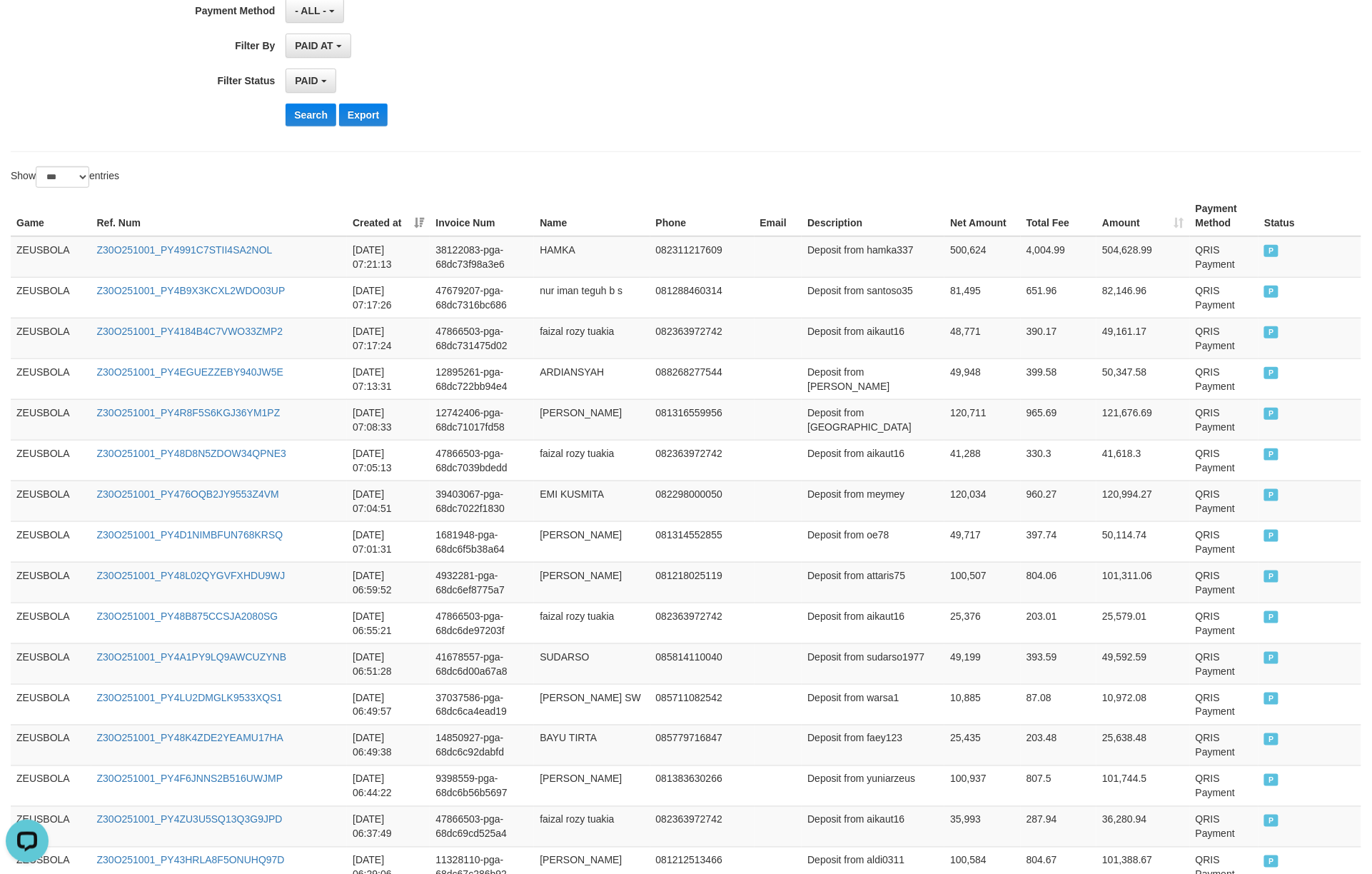
scroll to position [0, 0]
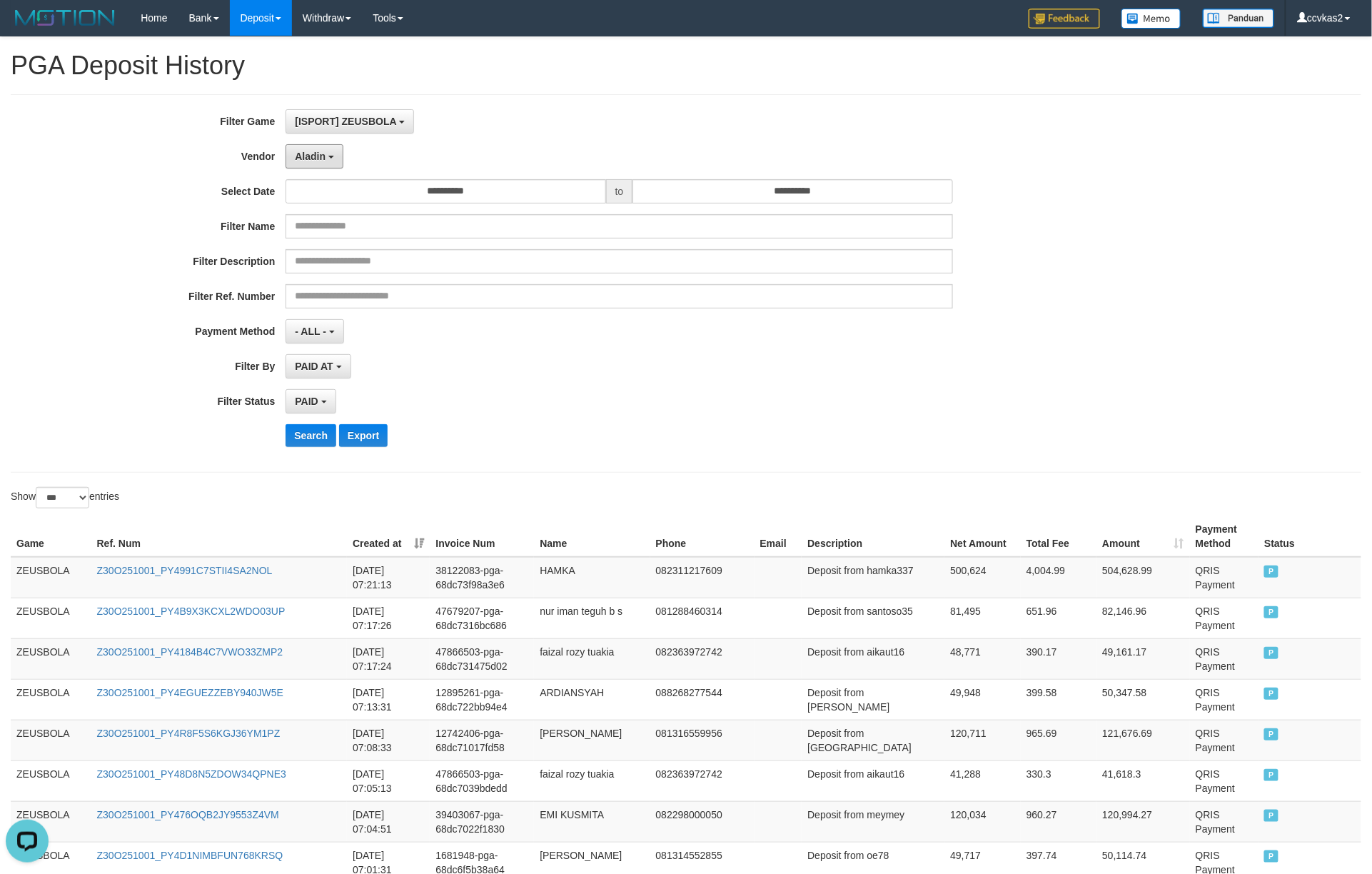
drag, startPoint x: 317, startPoint y: 158, endPoint x: 332, endPoint y: 177, distance: 24.2
click at [317, 158] on span "Aladin" at bounding box center [310, 156] width 31 height 12
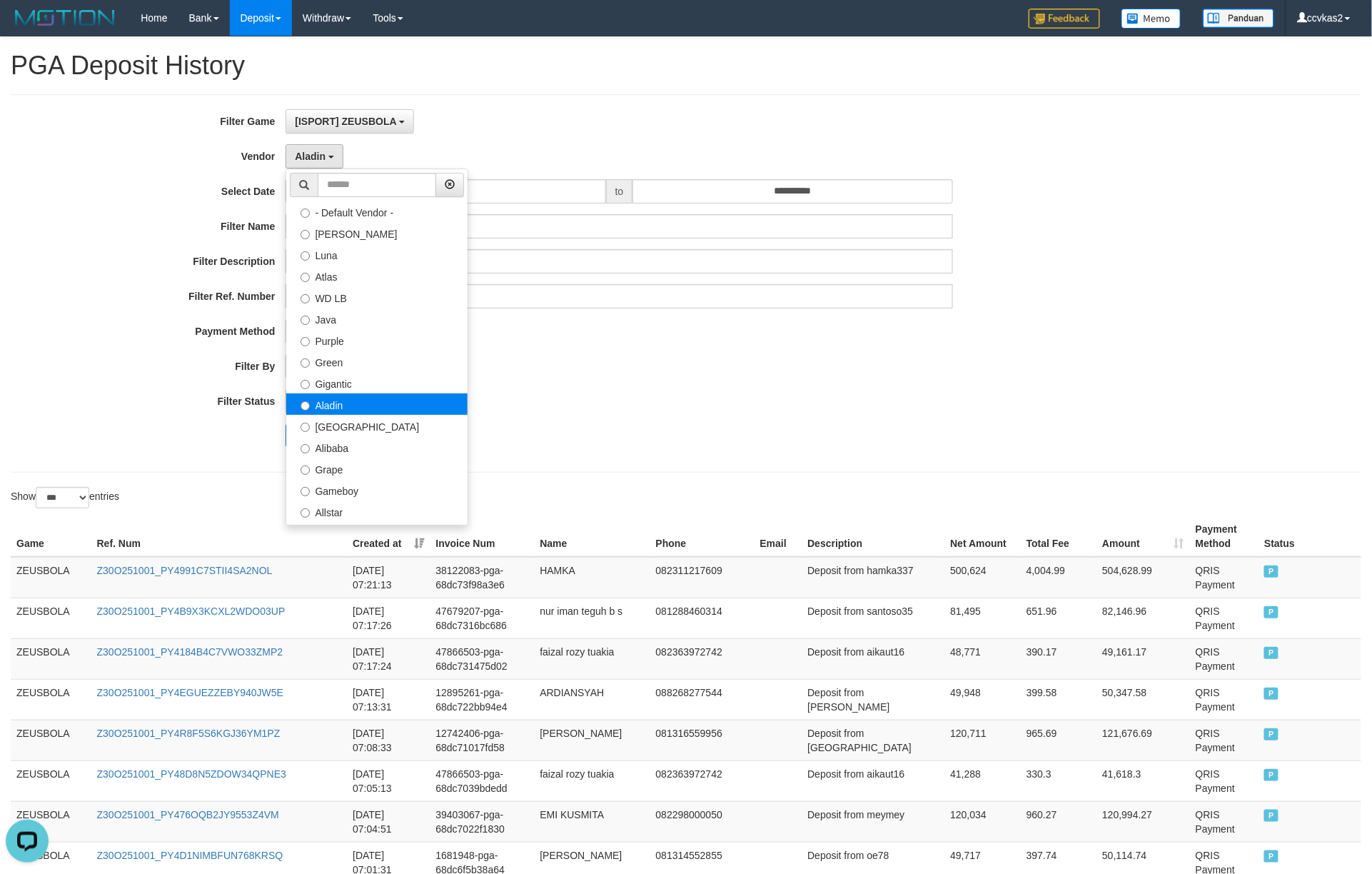
click at [379, 407] on label "Aladin" at bounding box center [376, 404] width 181 height 21
click at [852, 417] on div "**********" at bounding box center [572, 283] width 1144 height 349
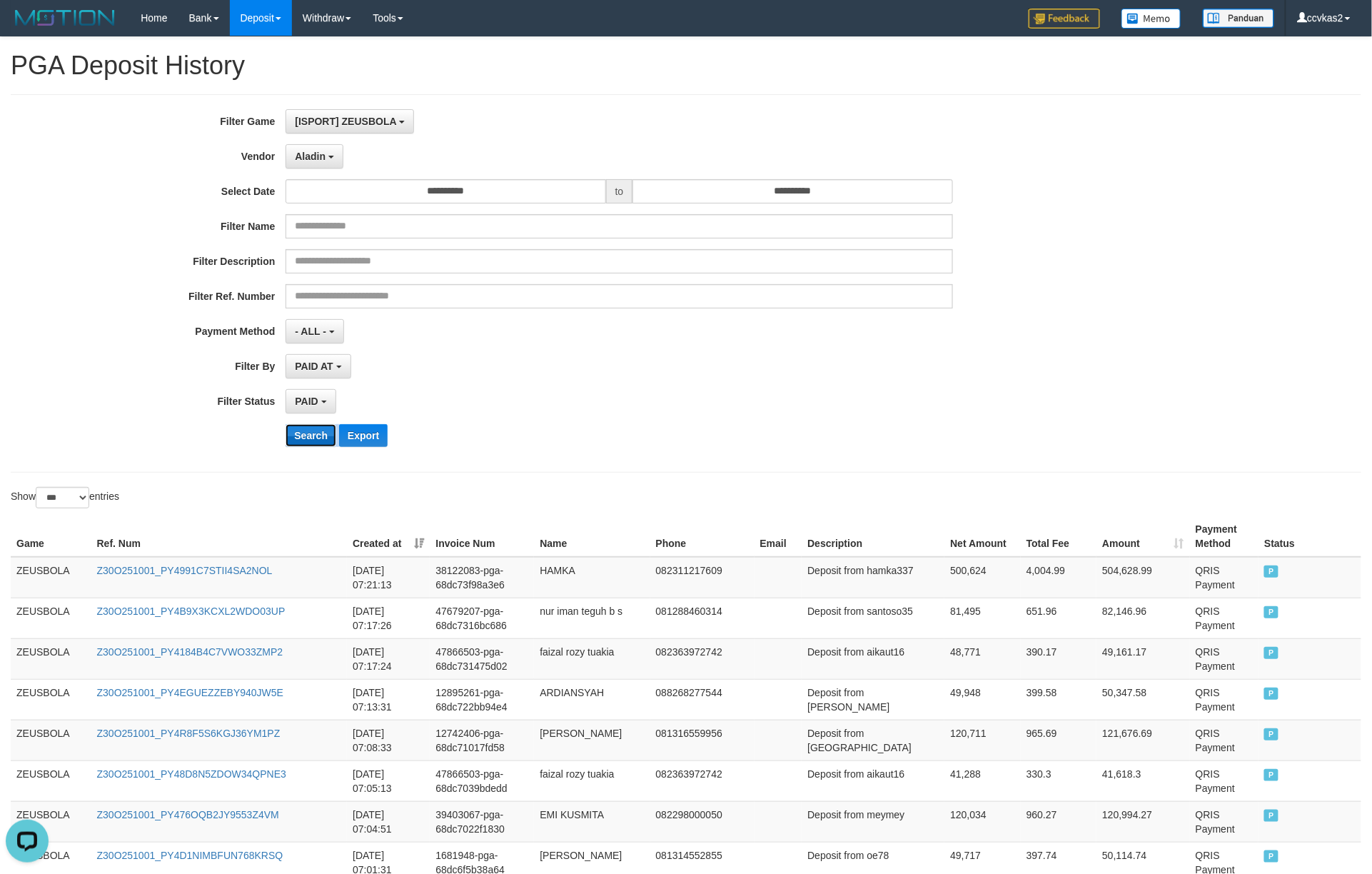
click at [320, 444] on button "Search" at bounding box center [311, 436] width 50 height 23
click at [791, 406] on div "PAID SELECT ALL - ALL - SELECT STATUS PENDING/UNPAID PAID CANCELED EXPIRED" at bounding box center [619, 401] width 667 height 24
click at [70, 503] on select "** ** ** ***" at bounding box center [62, 498] width 53 height 21
click at [38, 490] on select "** ** ** ***" at bounding box center [62, 498] width 53 height 21
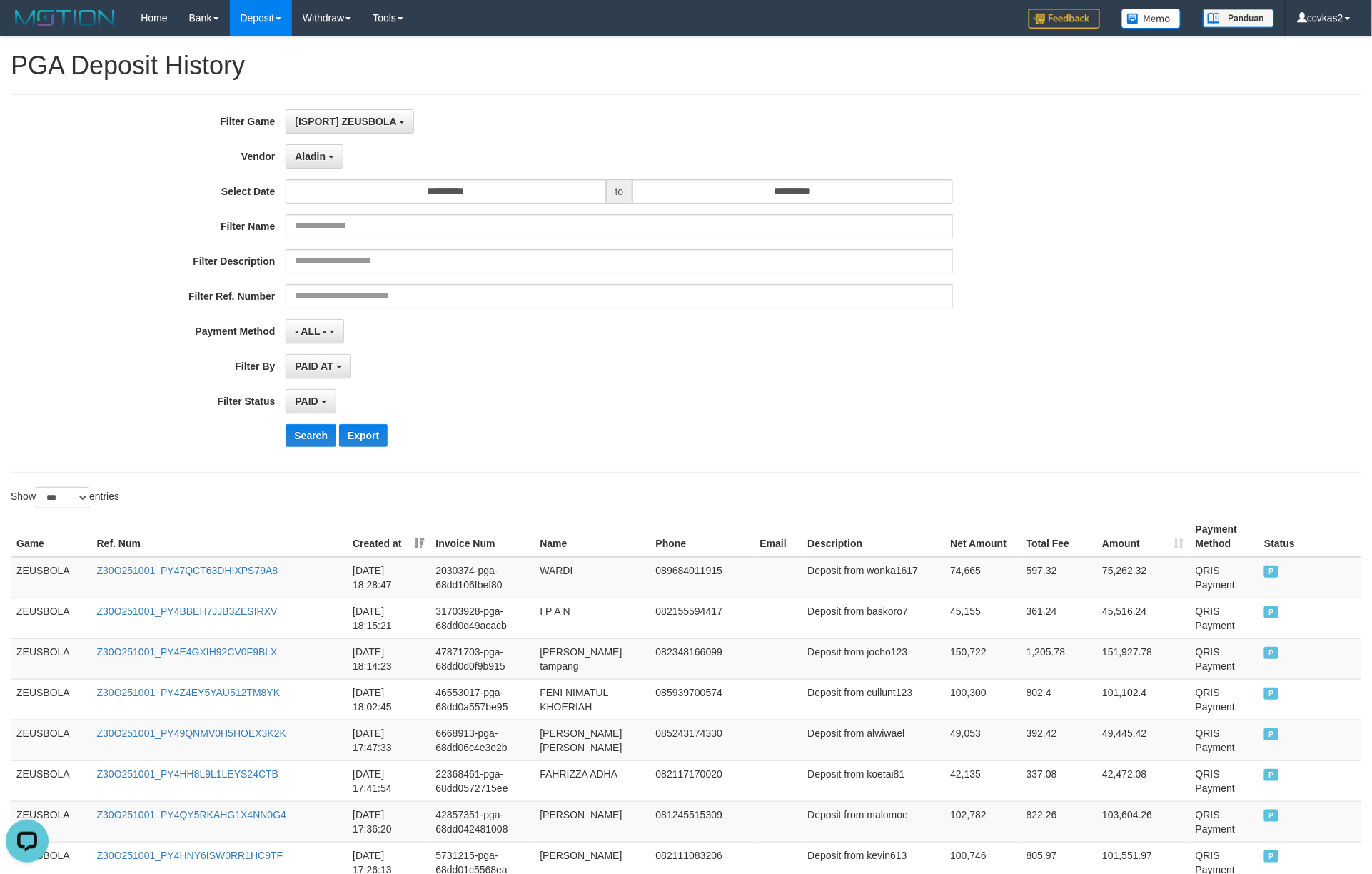
click at [620, 391] on div "PAID SELECT ALL - ALL - SELECT STATUS PENDING/UNPAID PAID CANCELED EXPIRED" at bounding box center [619, 401] width 667 height 24
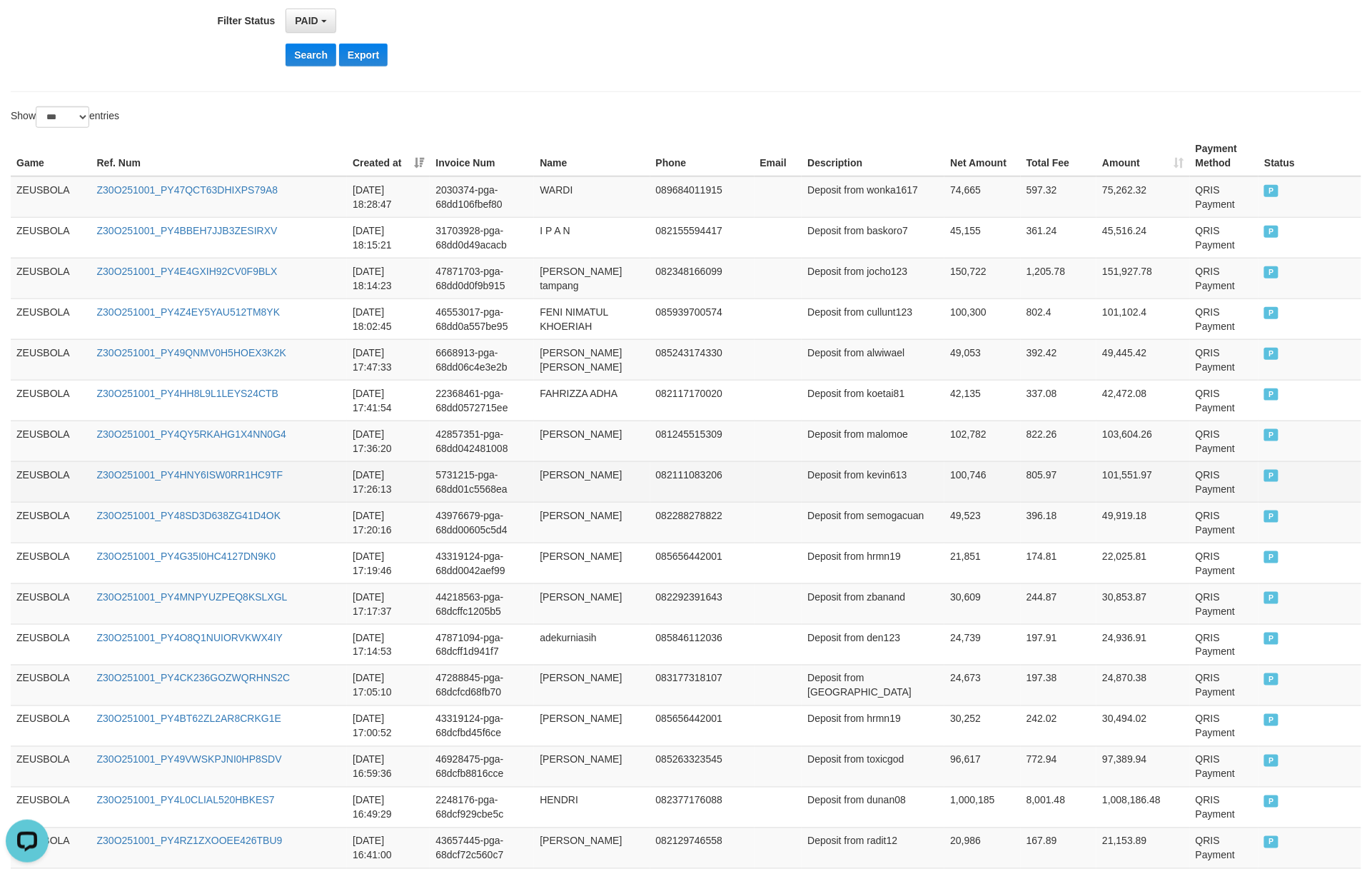
click at [1029, 499] on td "101,551.97" at bounding box center [1144, 482] width 94 height 41
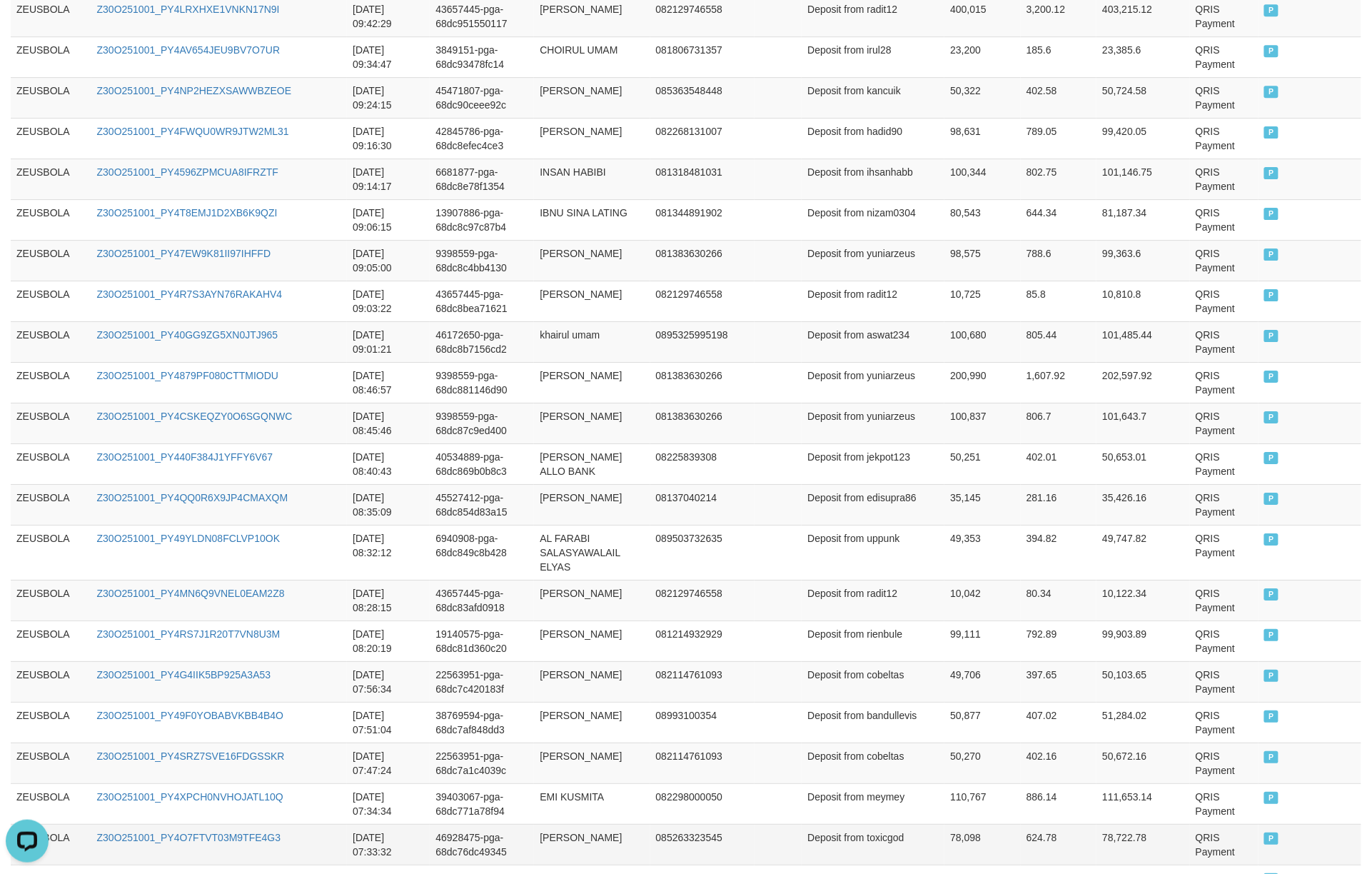
scroll to position [3950, 0]
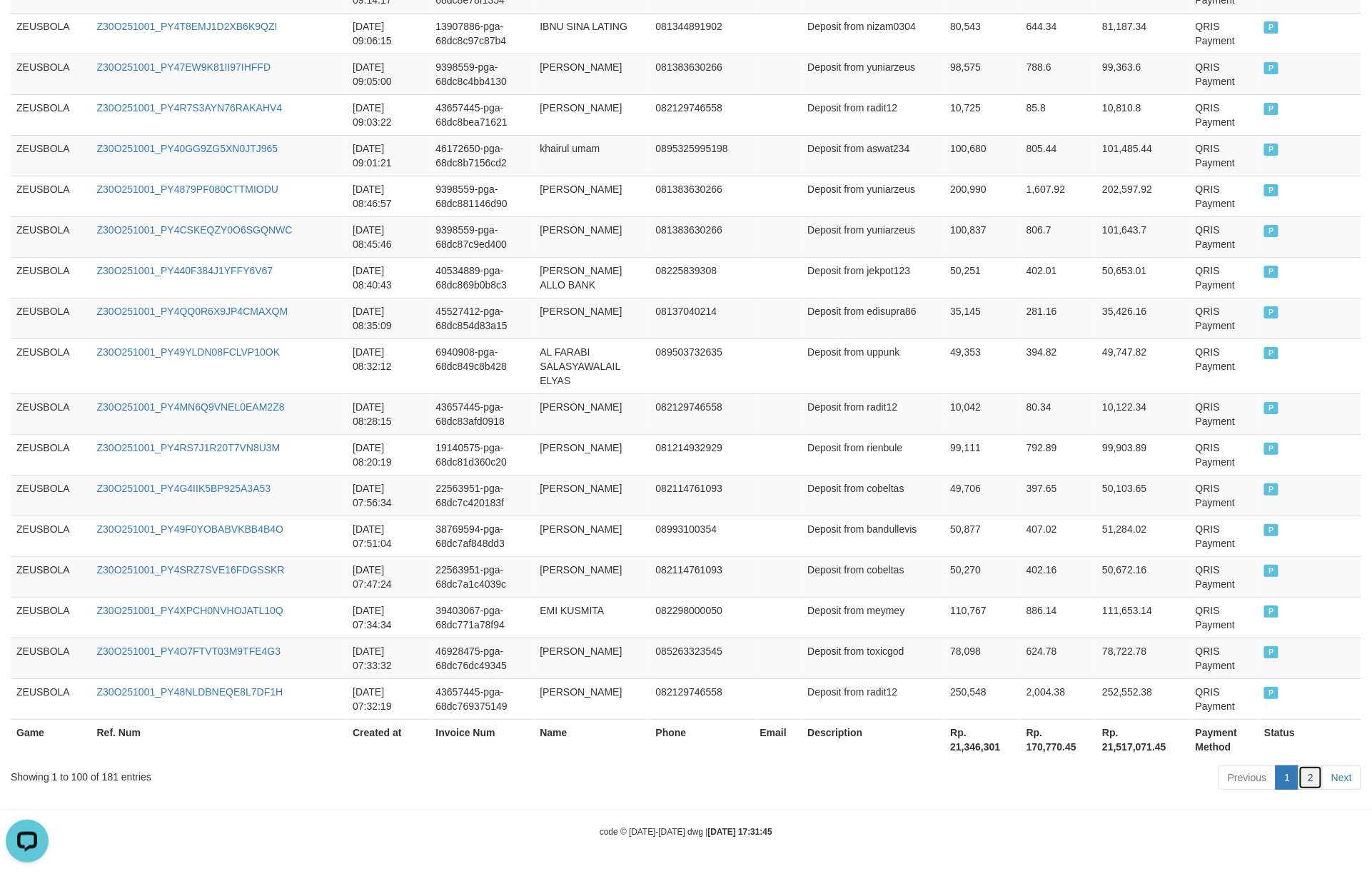
click at [1029, 655] on link "2" at bounding box center [1310, 777] width 24 height 24
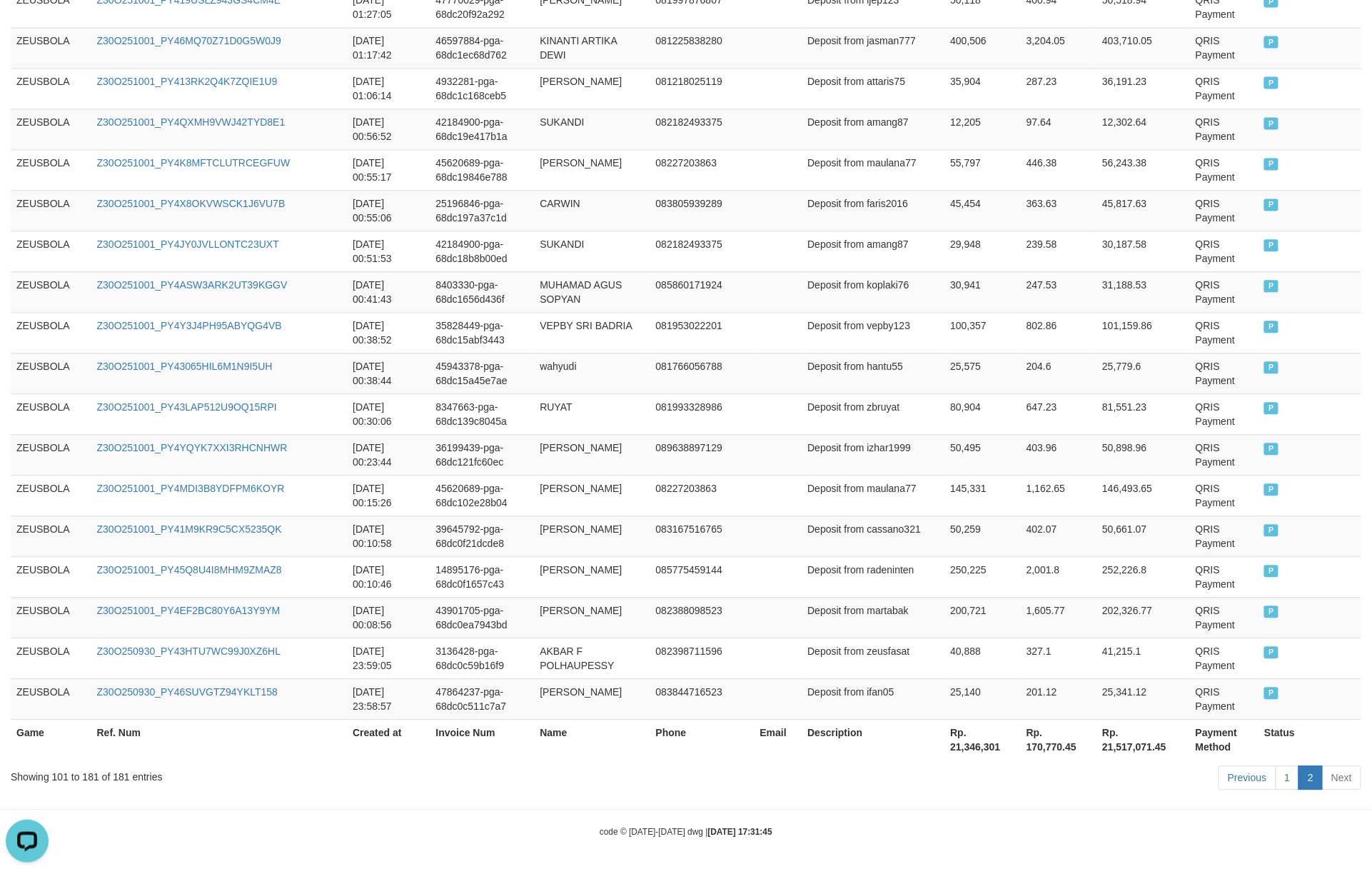
click at [944, 420] on td "80,904" at bounding box center [983, 414] width 76 height 41
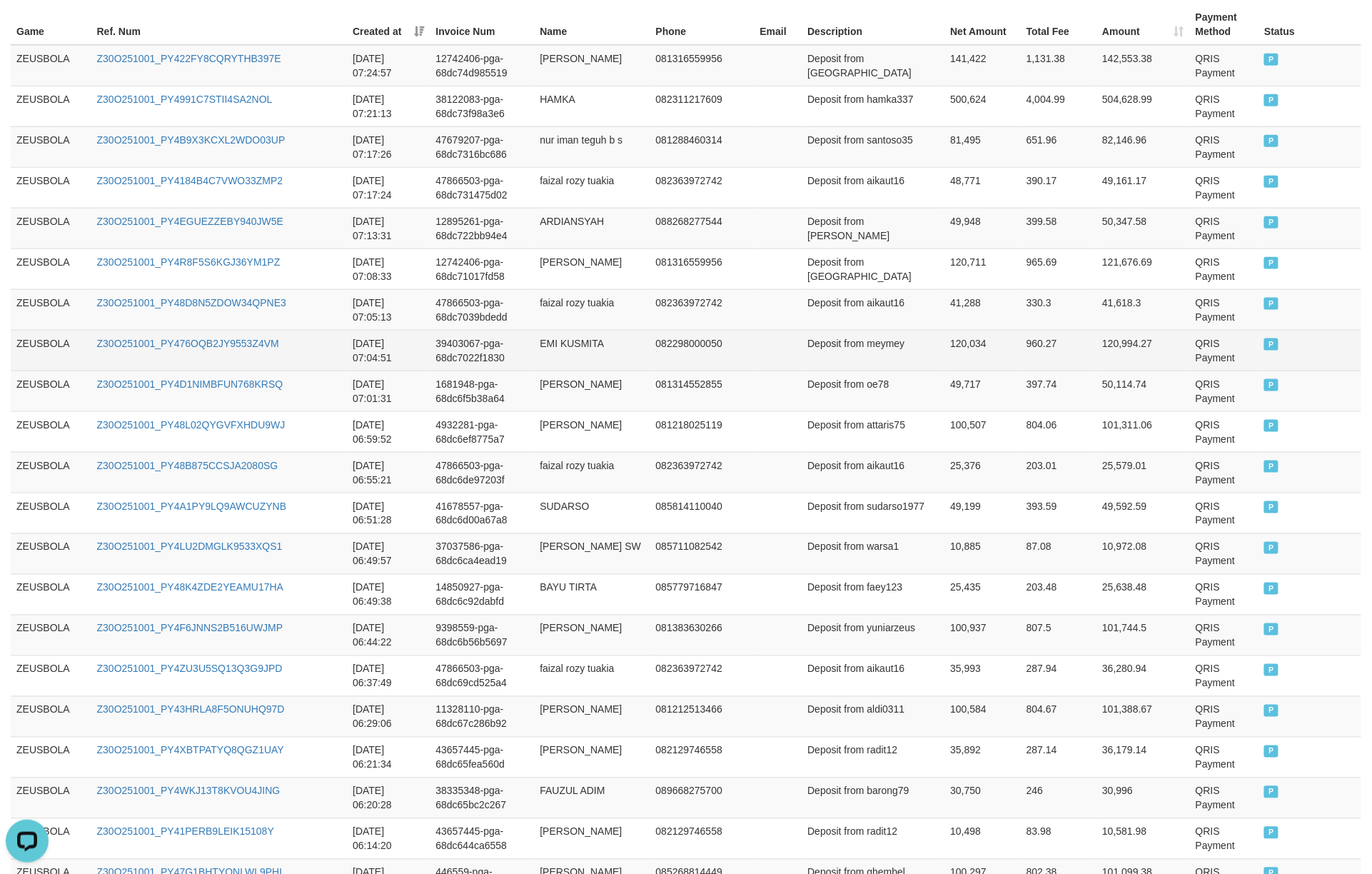
scroll to position [696, 0]
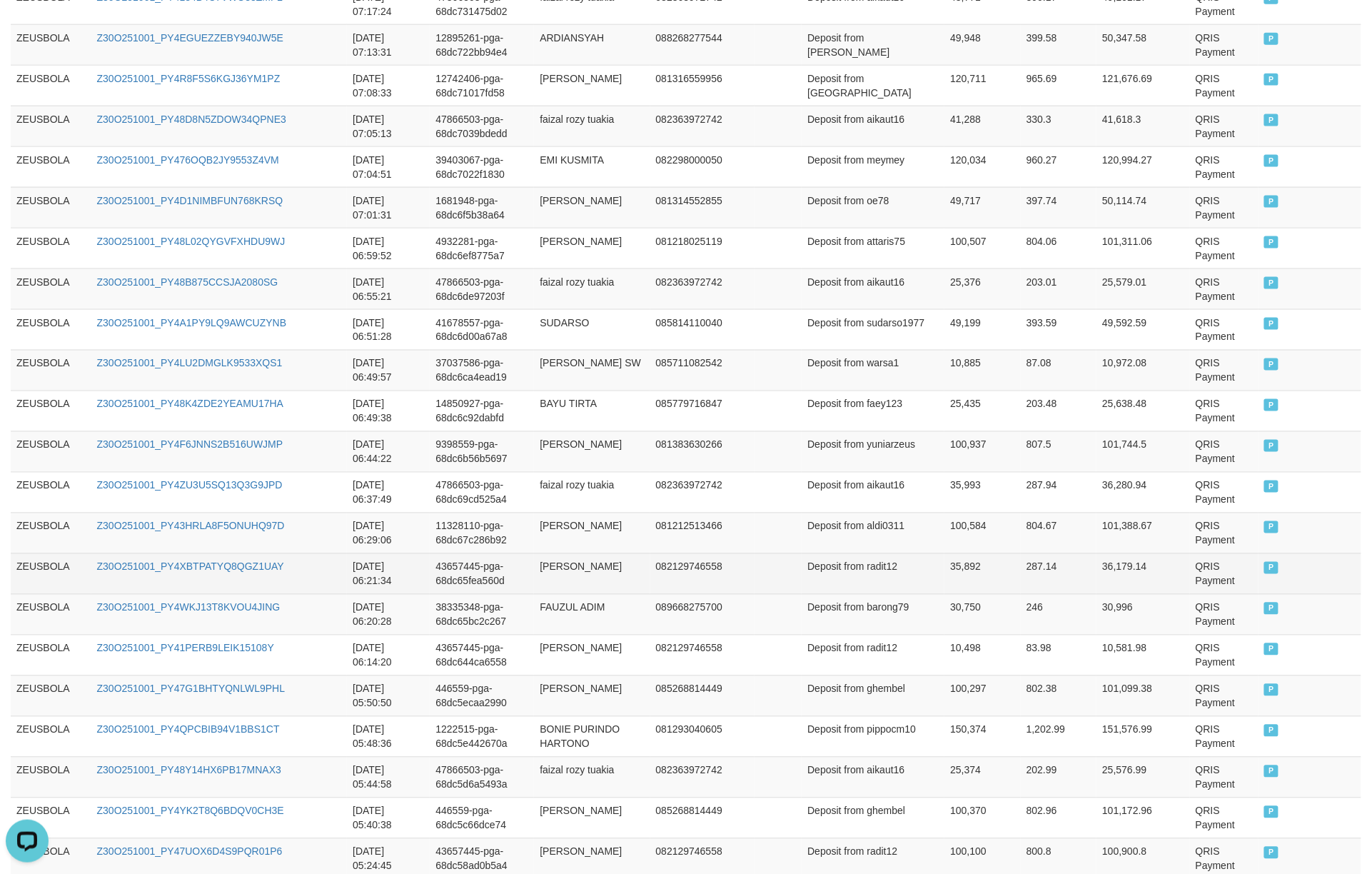
click at [954, 594] on td "35,892" at bounding box center [983, 574] width 76 height 41
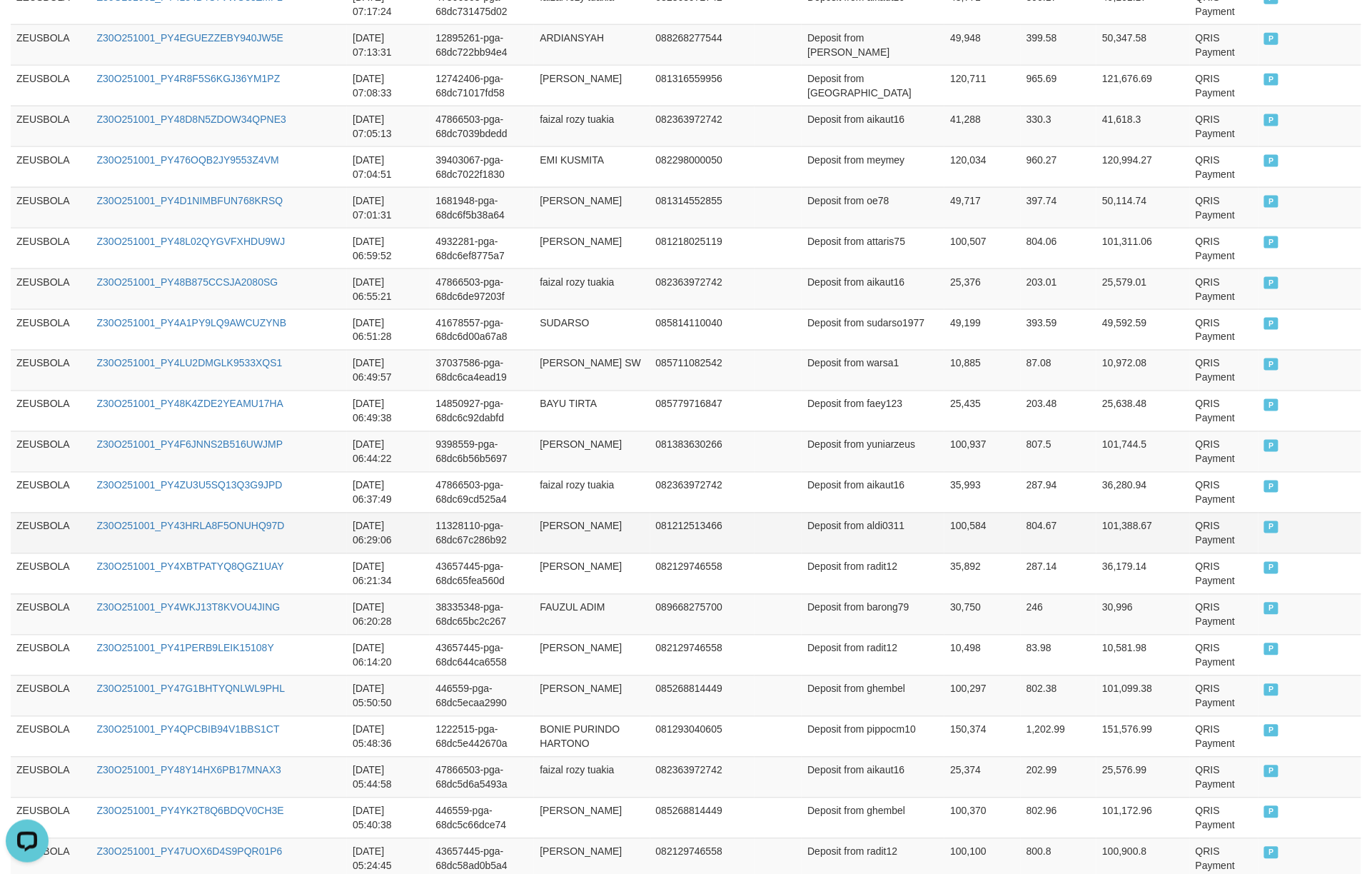
click at [1024, 553] on td "804.67" at bounding box center [1059, 533] width 76 height 41
click at [1029, 544] on td "QRIS Payment" at bounding box center [1224, 533] width 68 height 41
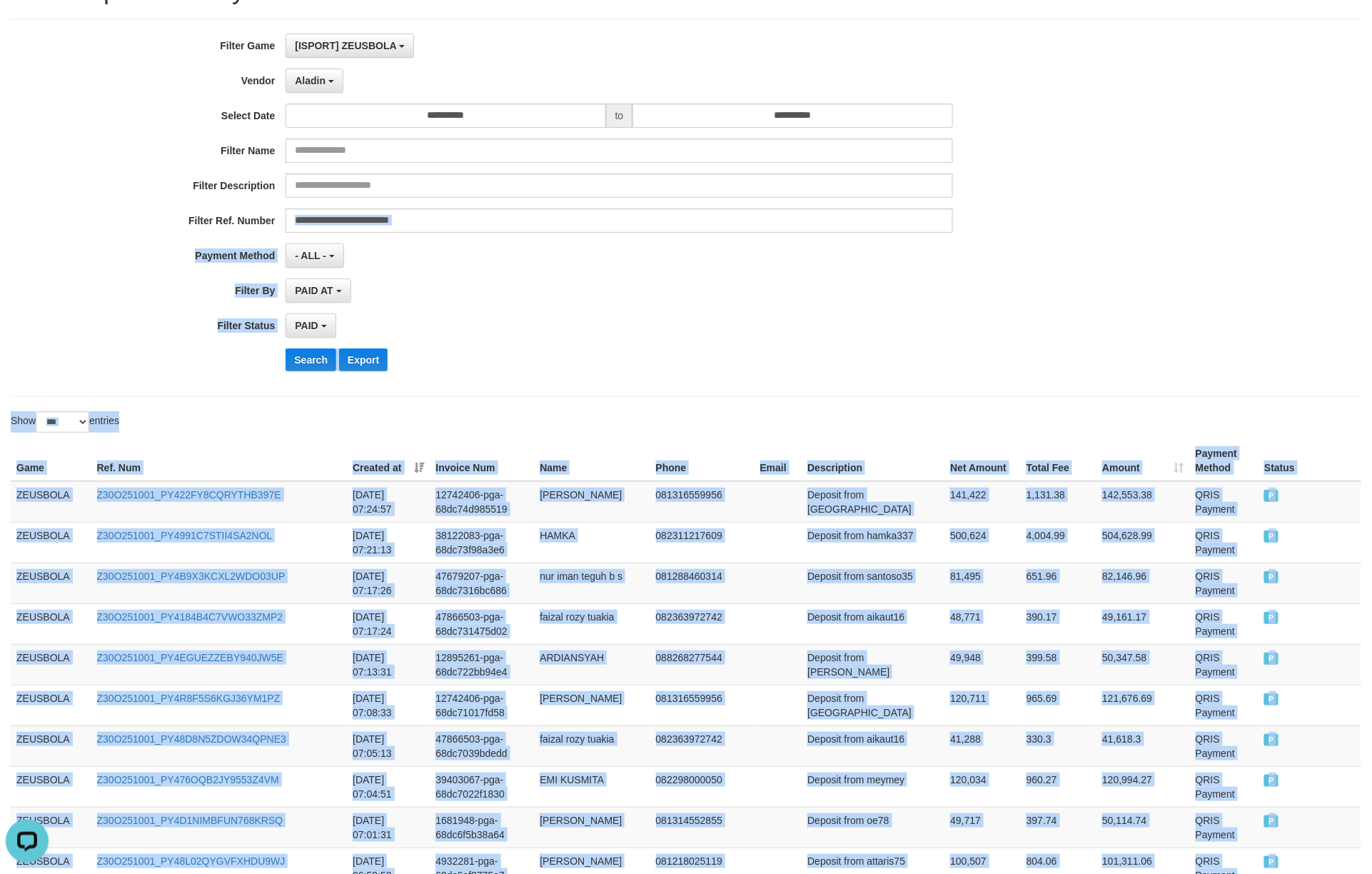
scroll to position [0, 0]
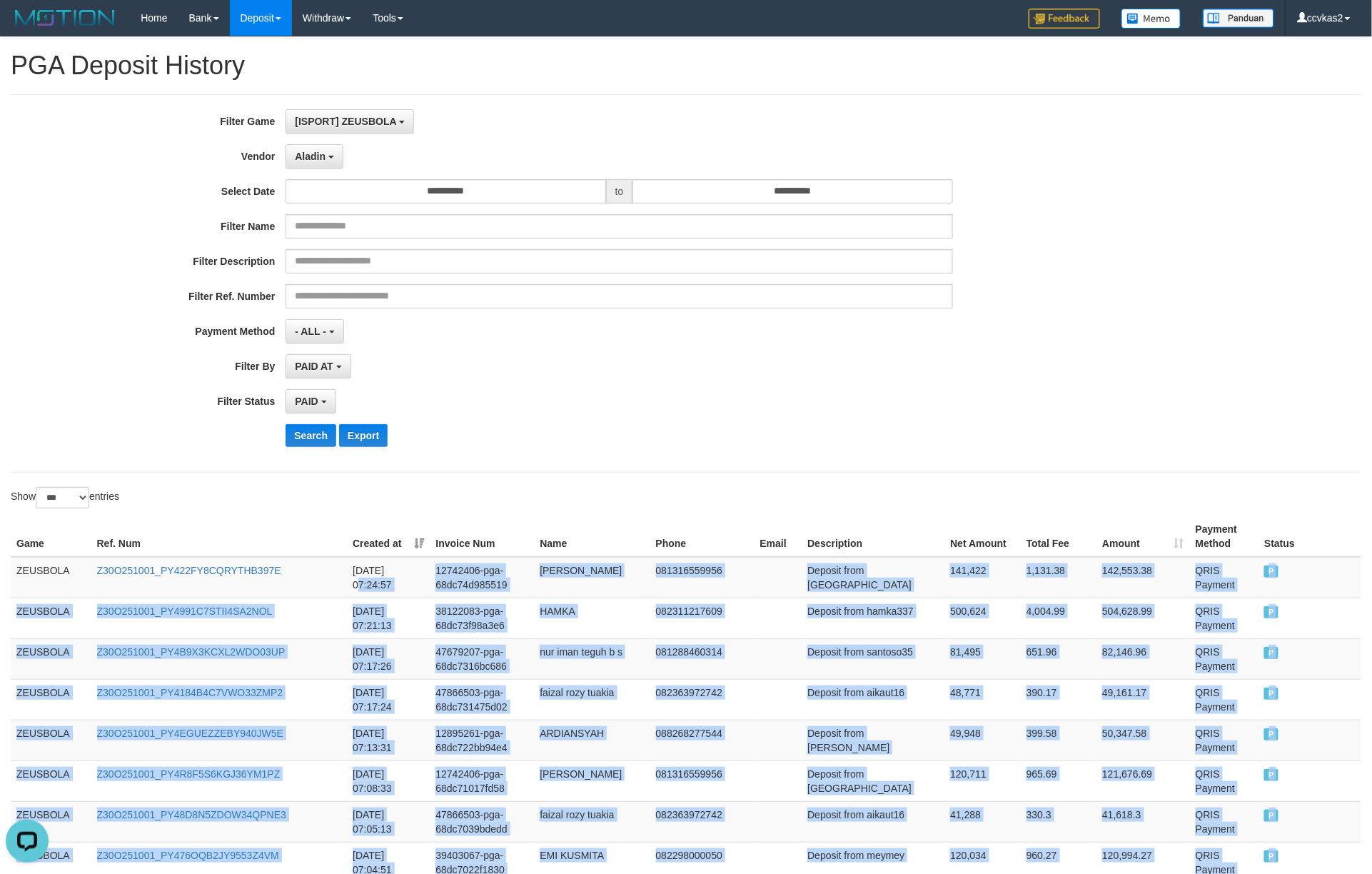
drag, startPoint x: 1204, startPoint y: 544, endPoint x: 464, endPoint y: 548, distance: 740.0
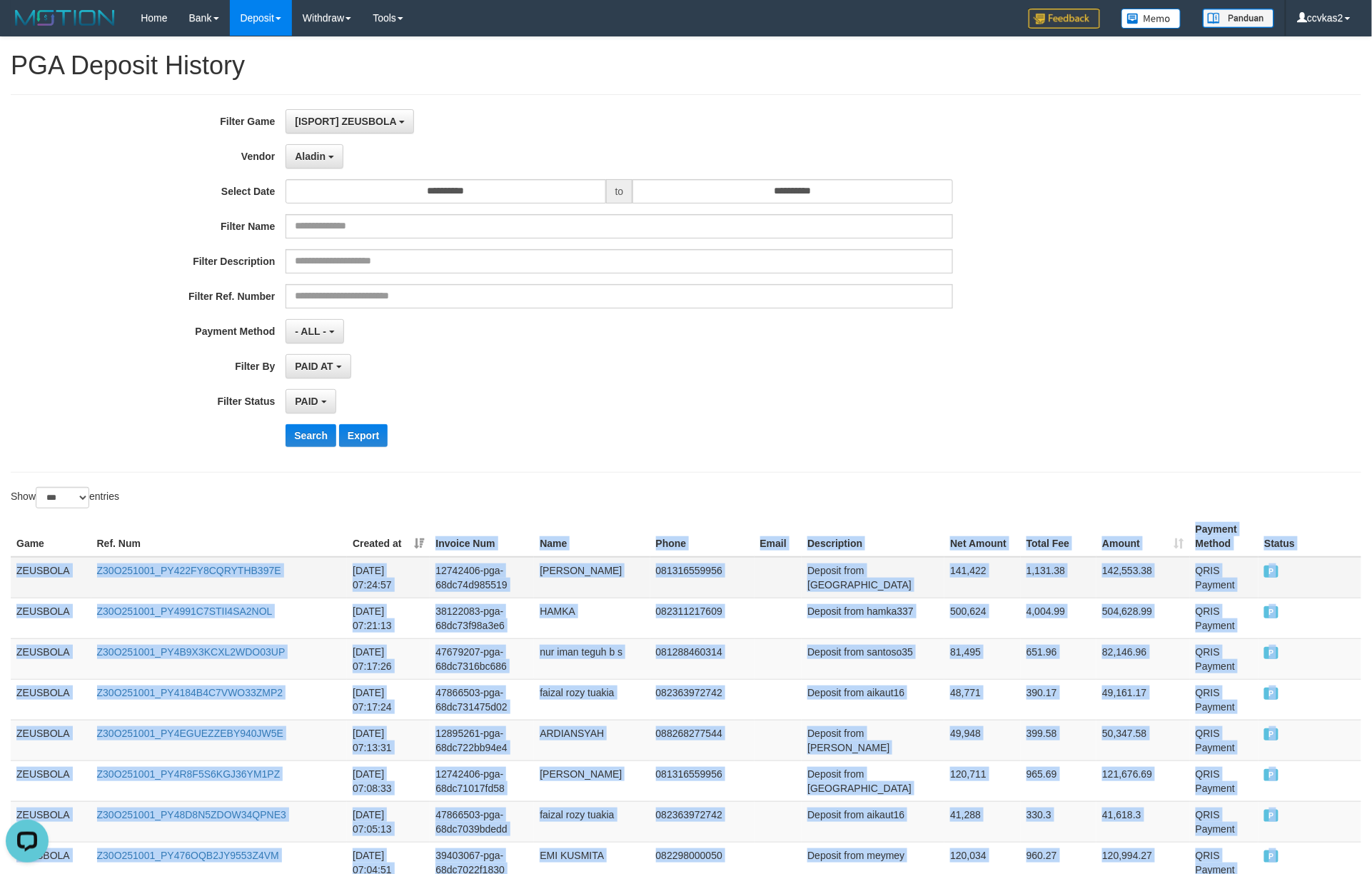
drag, startPoint x: 296, startPoint y: 590, endPoint x: 308, endPoint y: 585, distance: 13.0
click at [297, 589] on td "Z30O251001_PY422FY8CQRYTHB397E" at bounding box center [220, 577] width 257 height 42
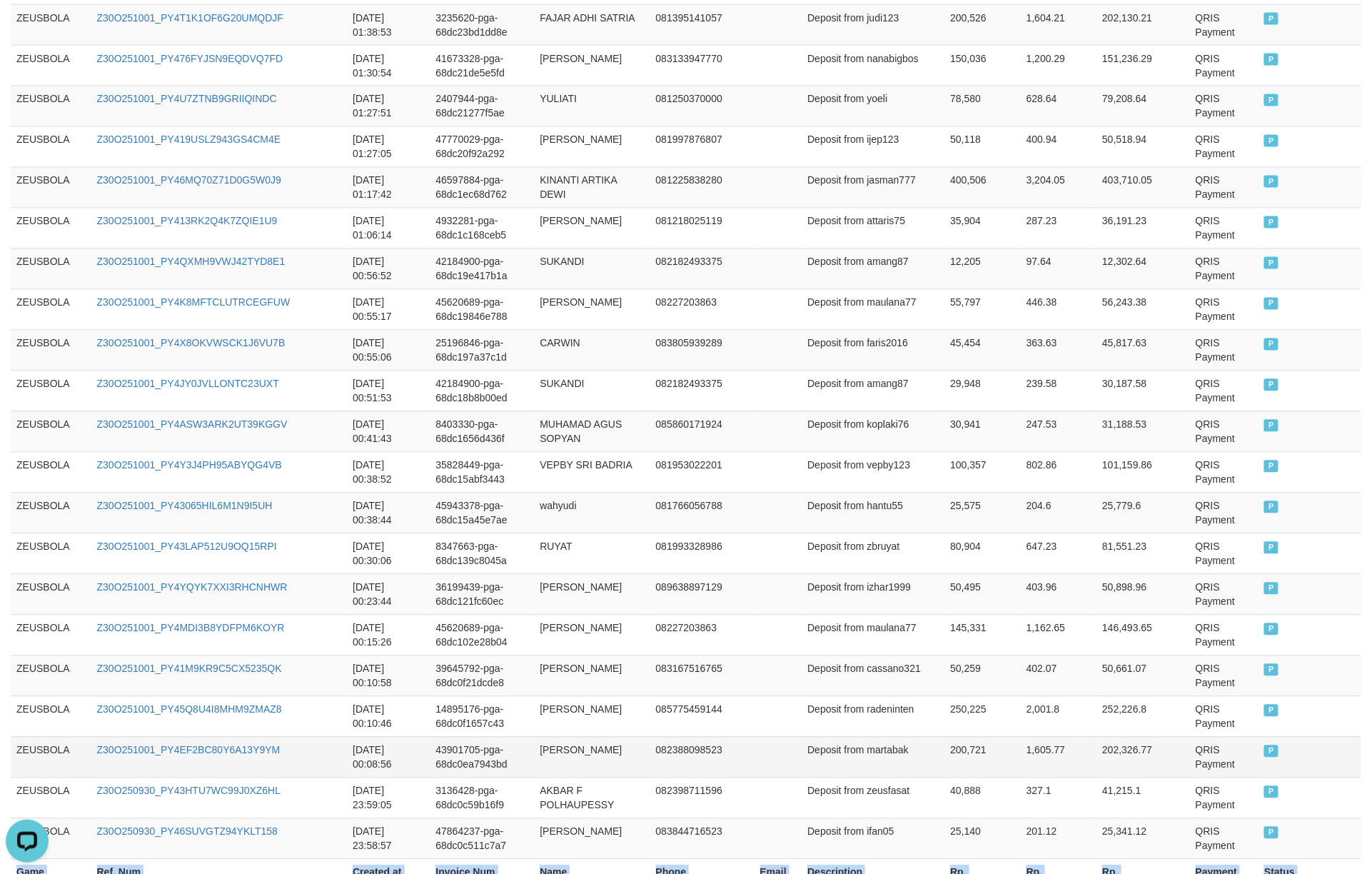
scroll to position [3172, 0]
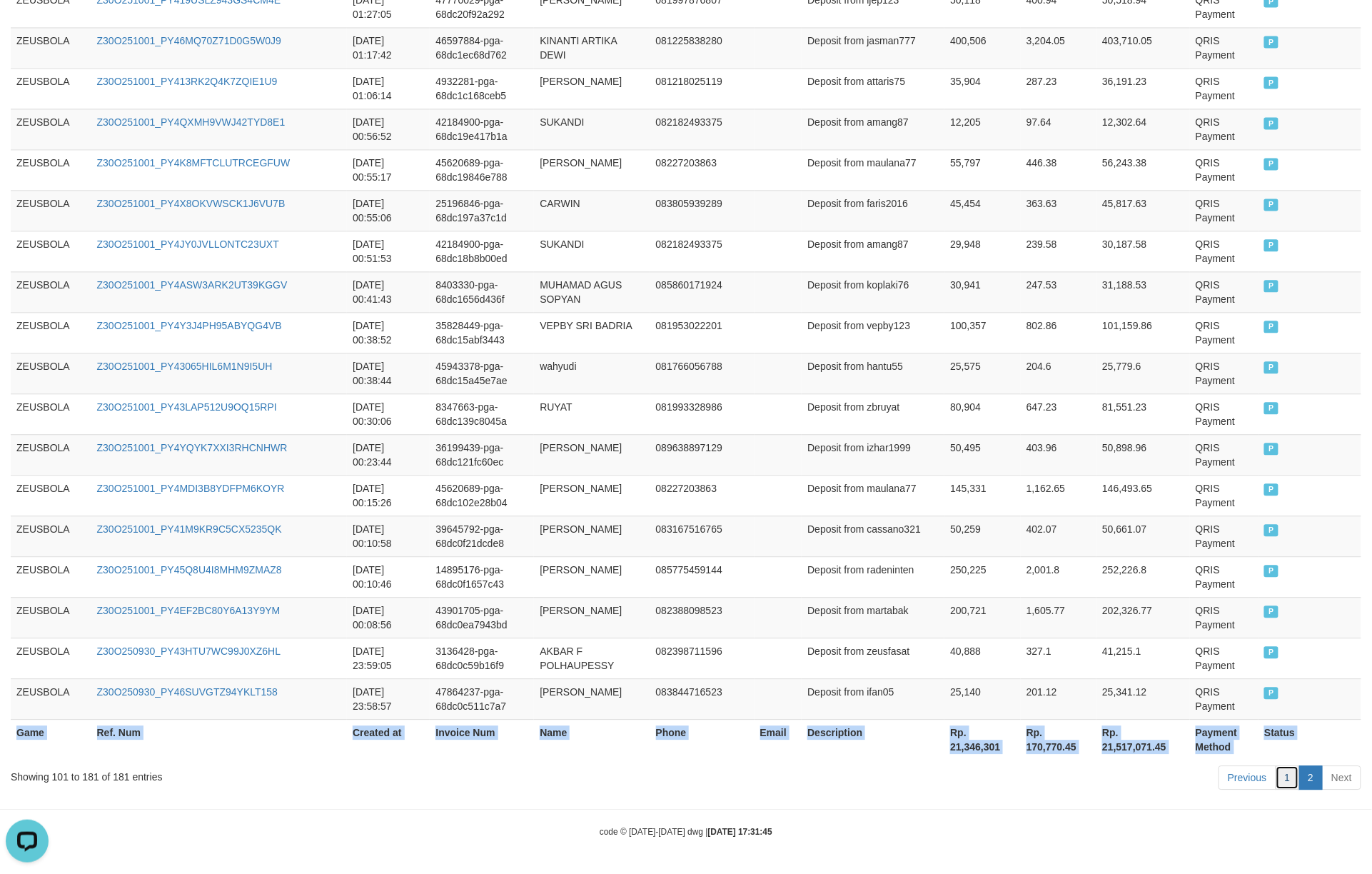
click at [1029, 655] on link "1" at bounding box center [1287, 777] width 24 height 24
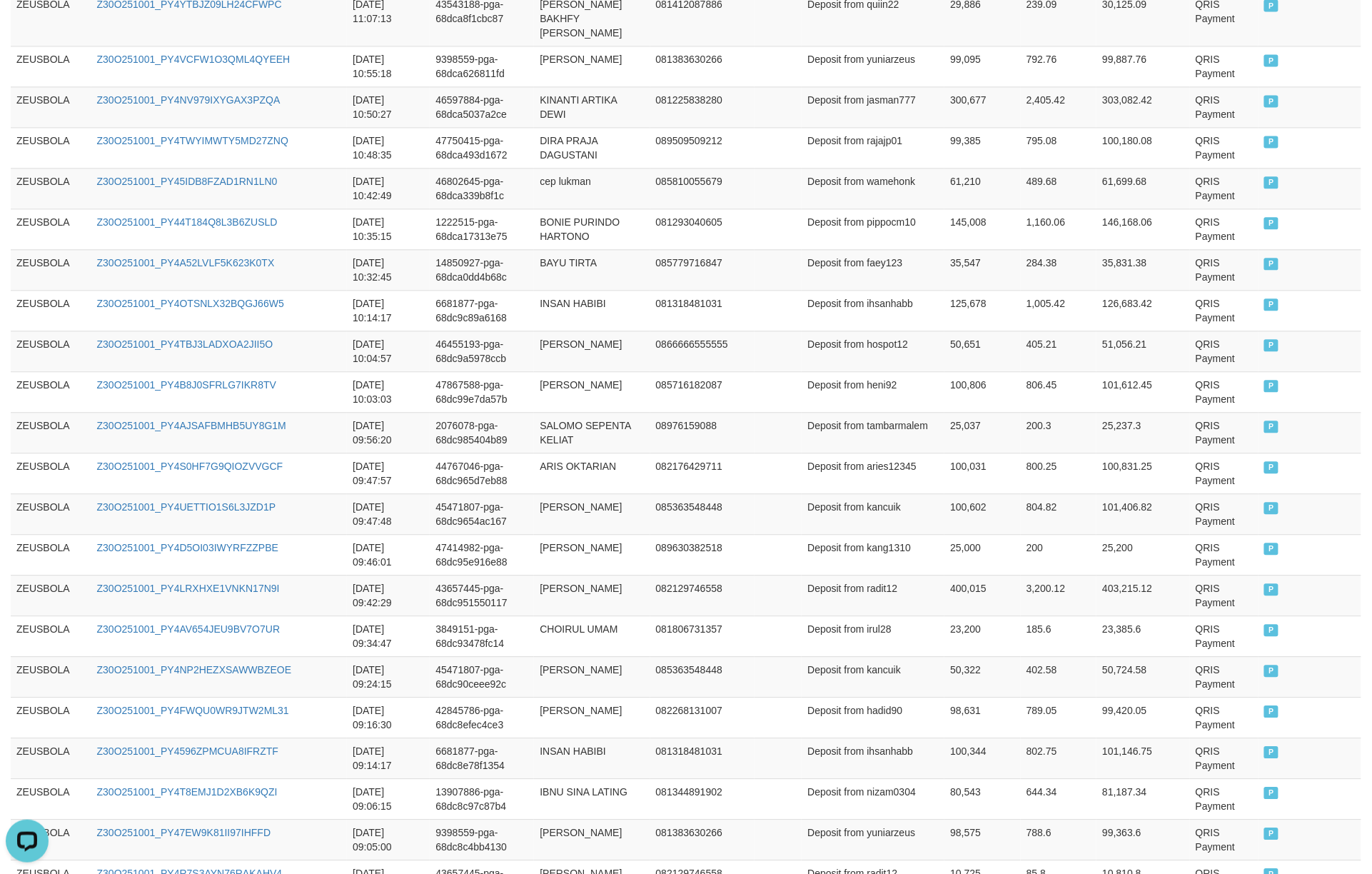
scroll to position [3950, 0]
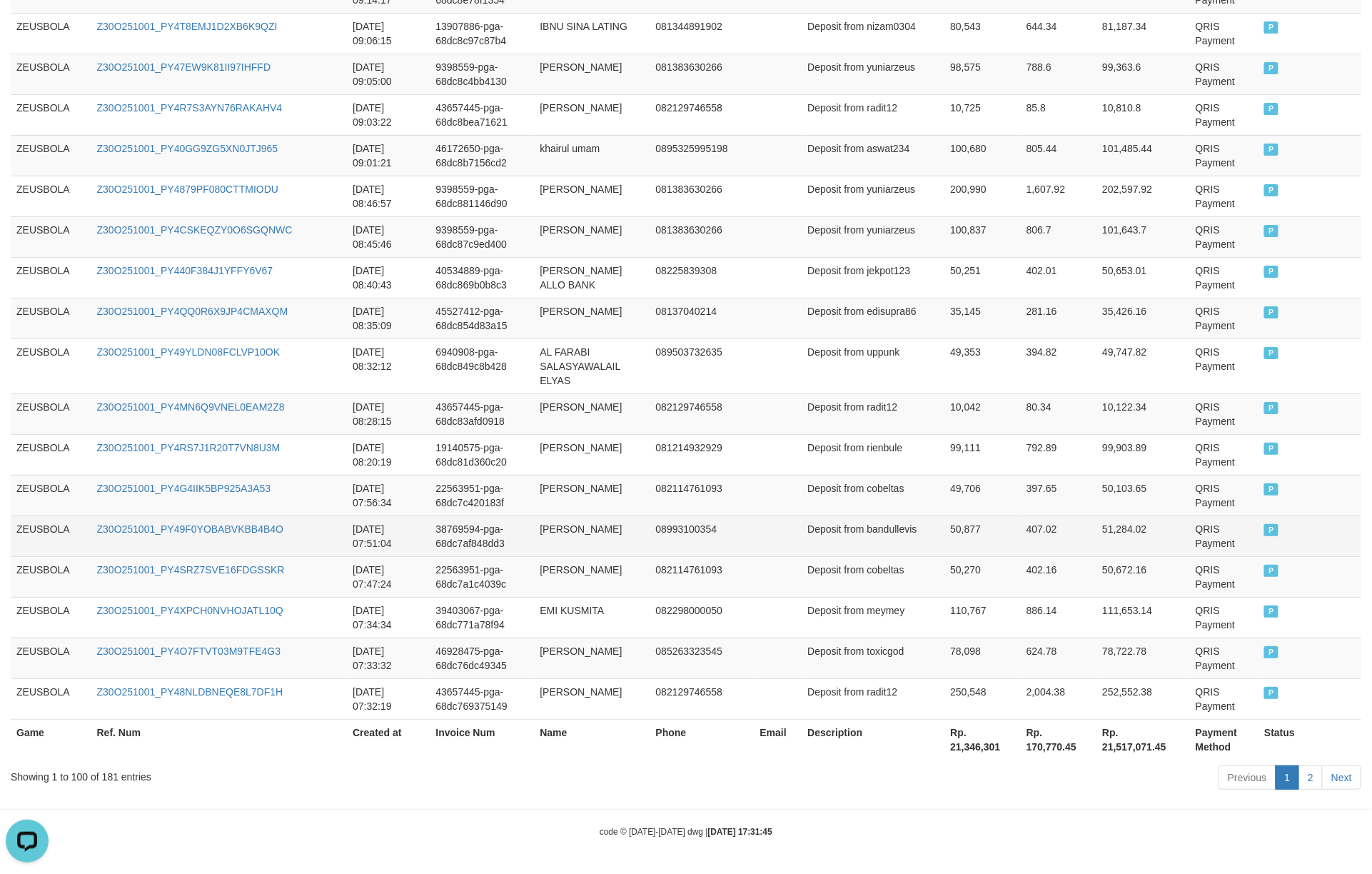
click at [1029, 521] on td "51,284.02" at bounding box center [1144, 536] width 94 height 41
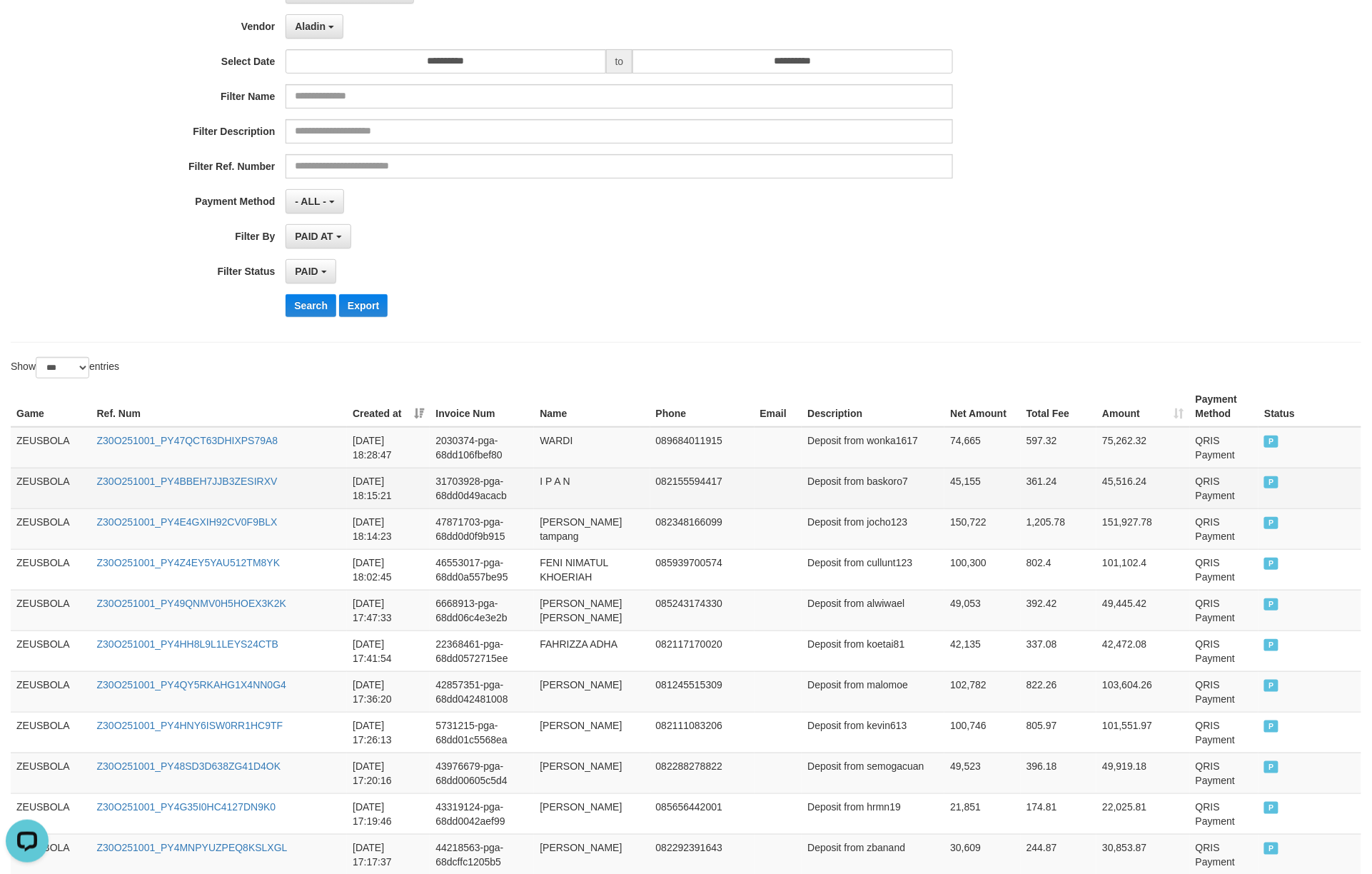
scroll to position [236, 0]
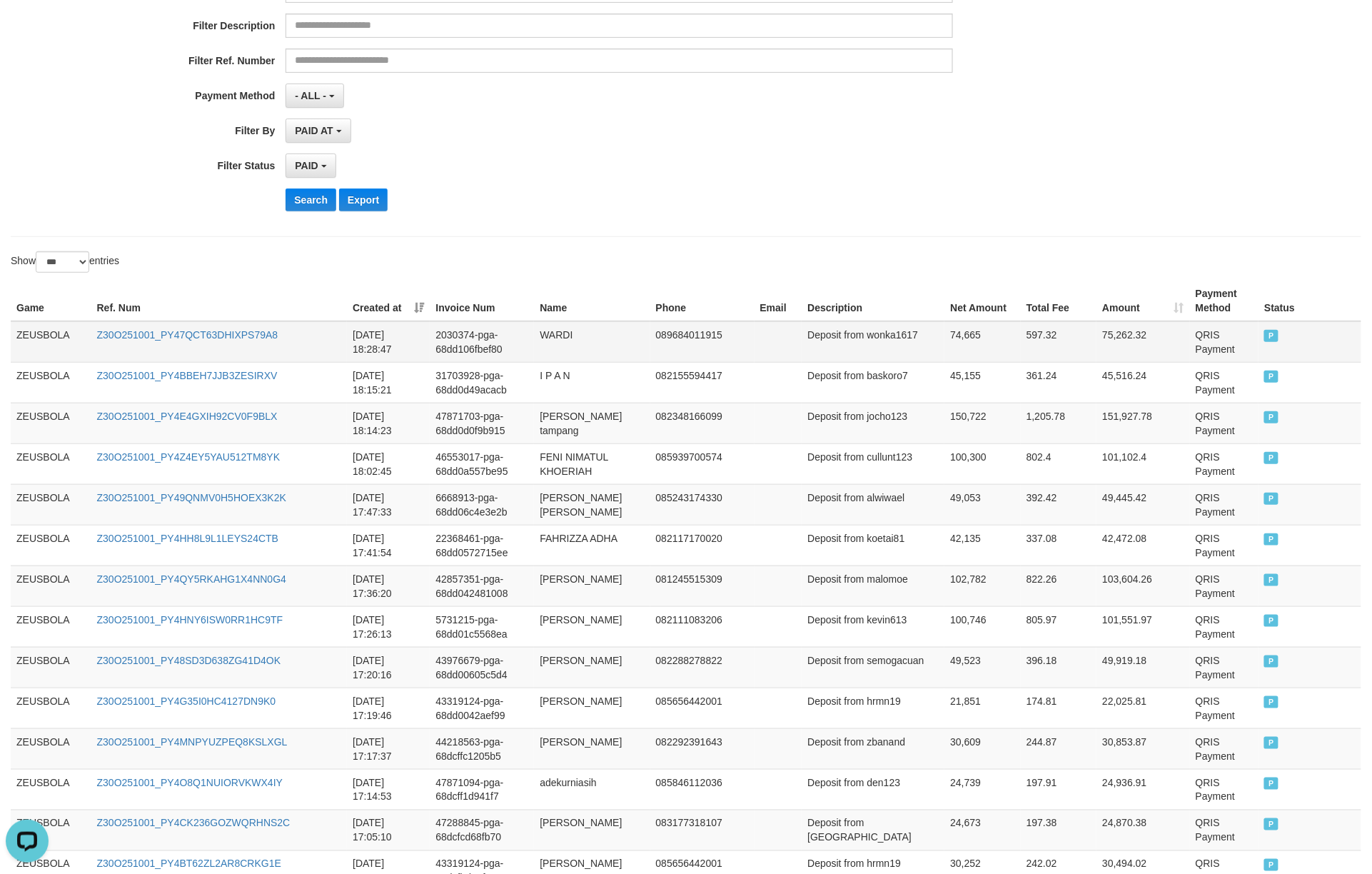
click at [39, 344] on td "ZEUSBOLA" at bounding box center [50, 342] width 81 height 42
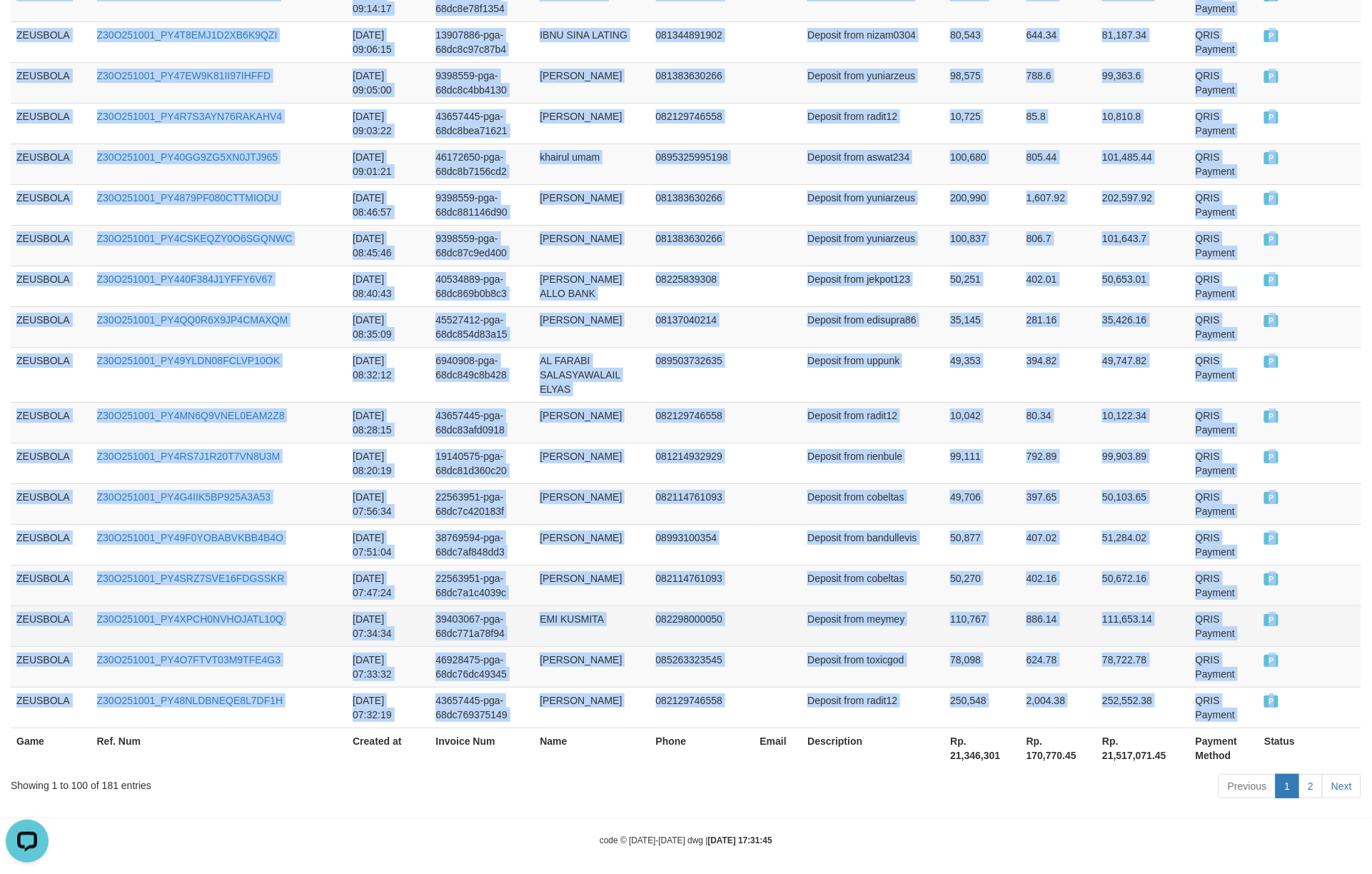
scroll to position [3950, 0]
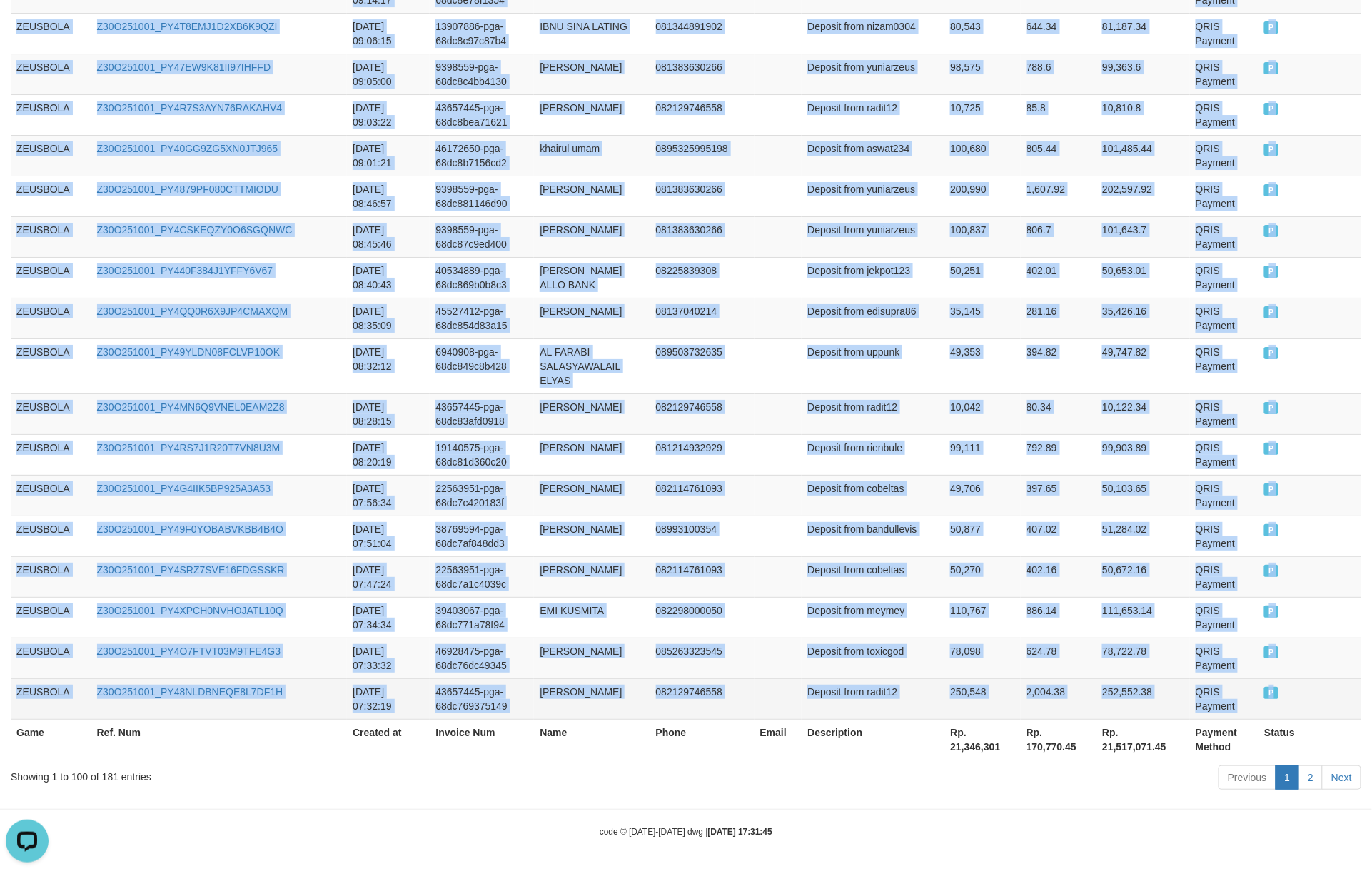
drag, startPoint x: 39, startPoint y: 344, endPoint x: 1271, endPoint y: 700, distance: 1282.4
copy tbody "ZEUSBOLA Z30O251001_PY47QCT63DHIXPS79A8 2025-10-01 18:28:47 2030374-pga-68dd106…"
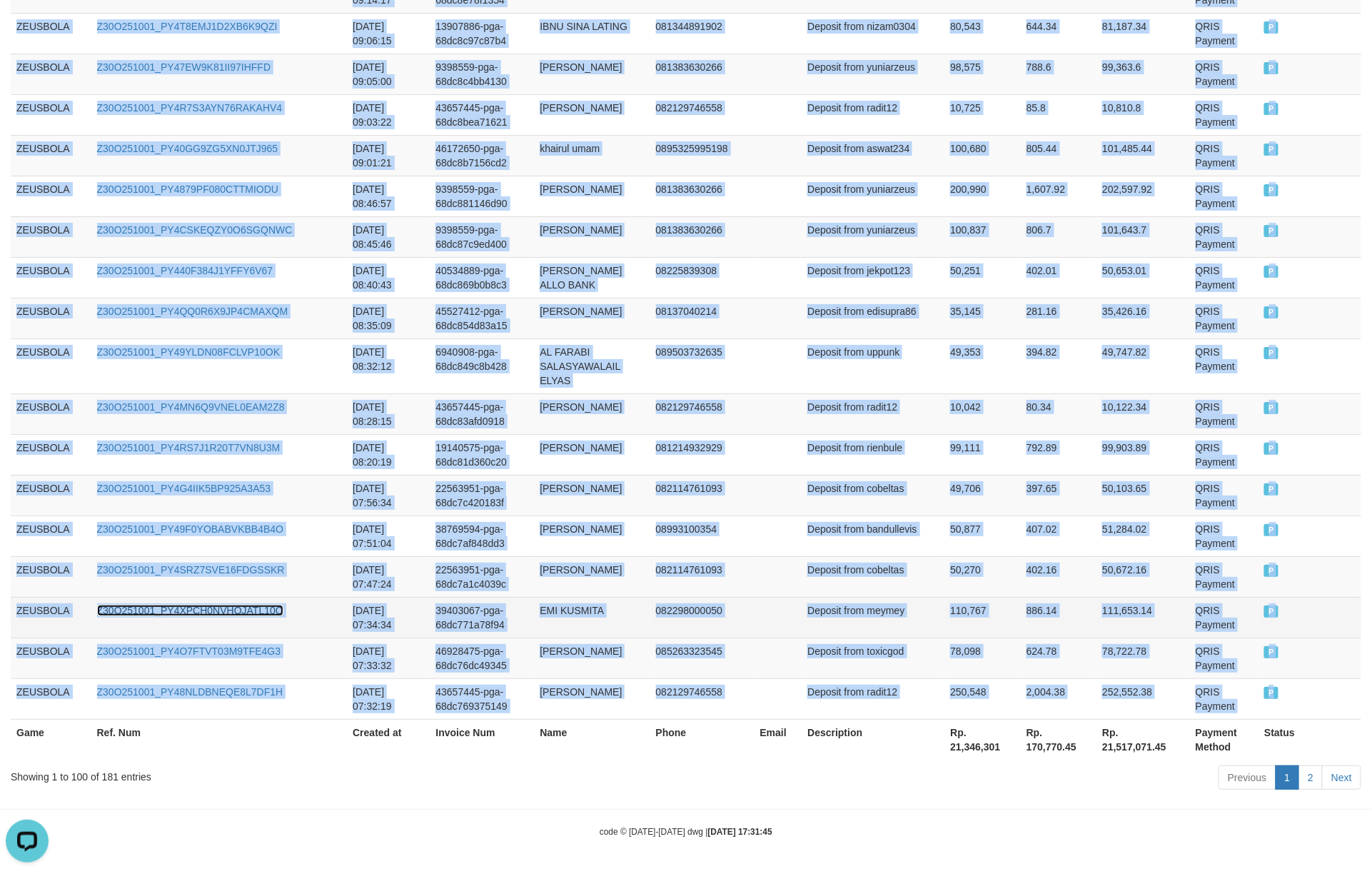
click at [142, 607] on link "Z30O251001_PY4XPCH0NVHOJATL10Q" at bounding box center [190, 610] width 187 height 12
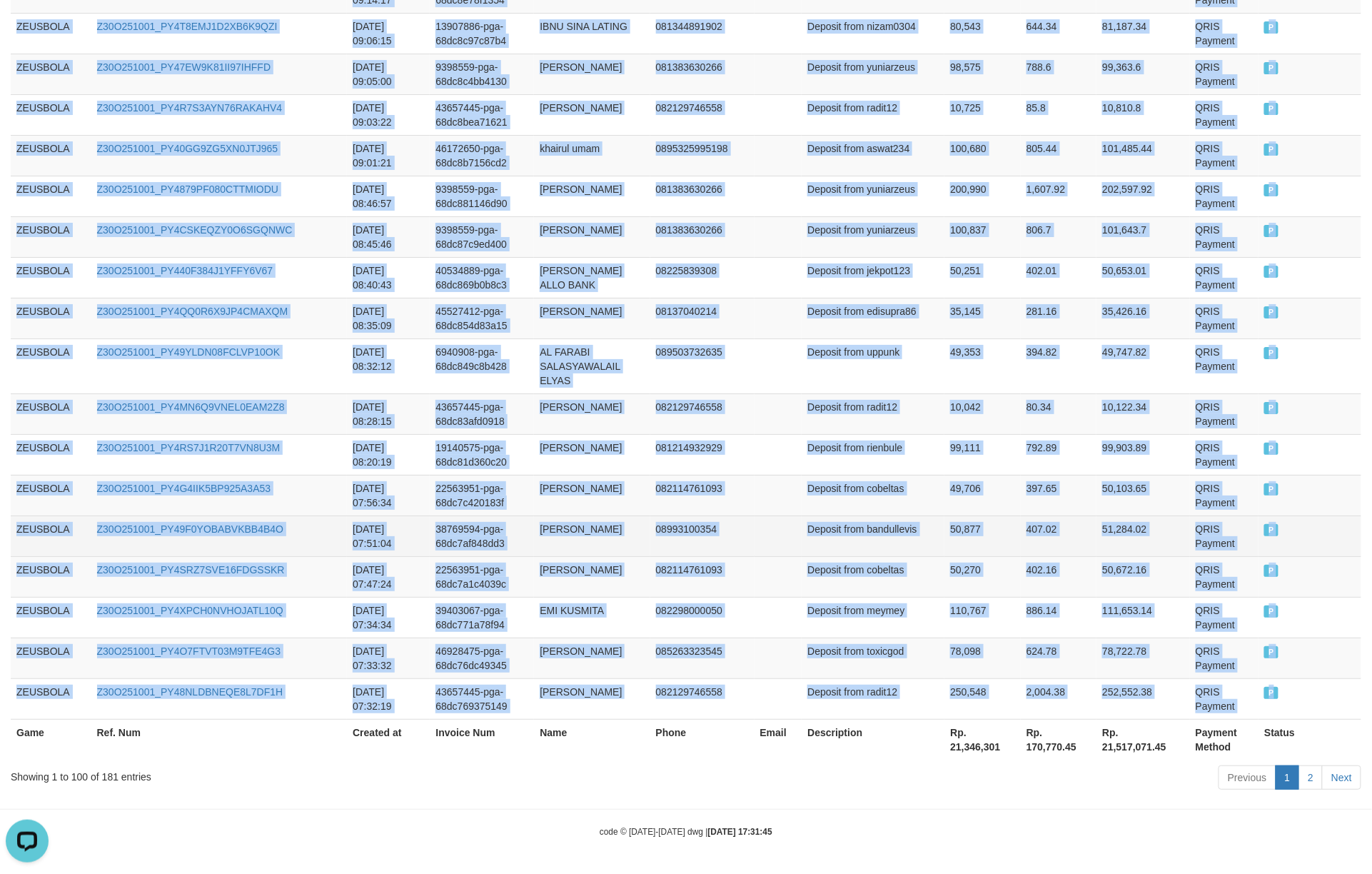
click at [912, 532] on td "Deposit from bandullevis" at bounding box center [873, 536] width 143 height 41
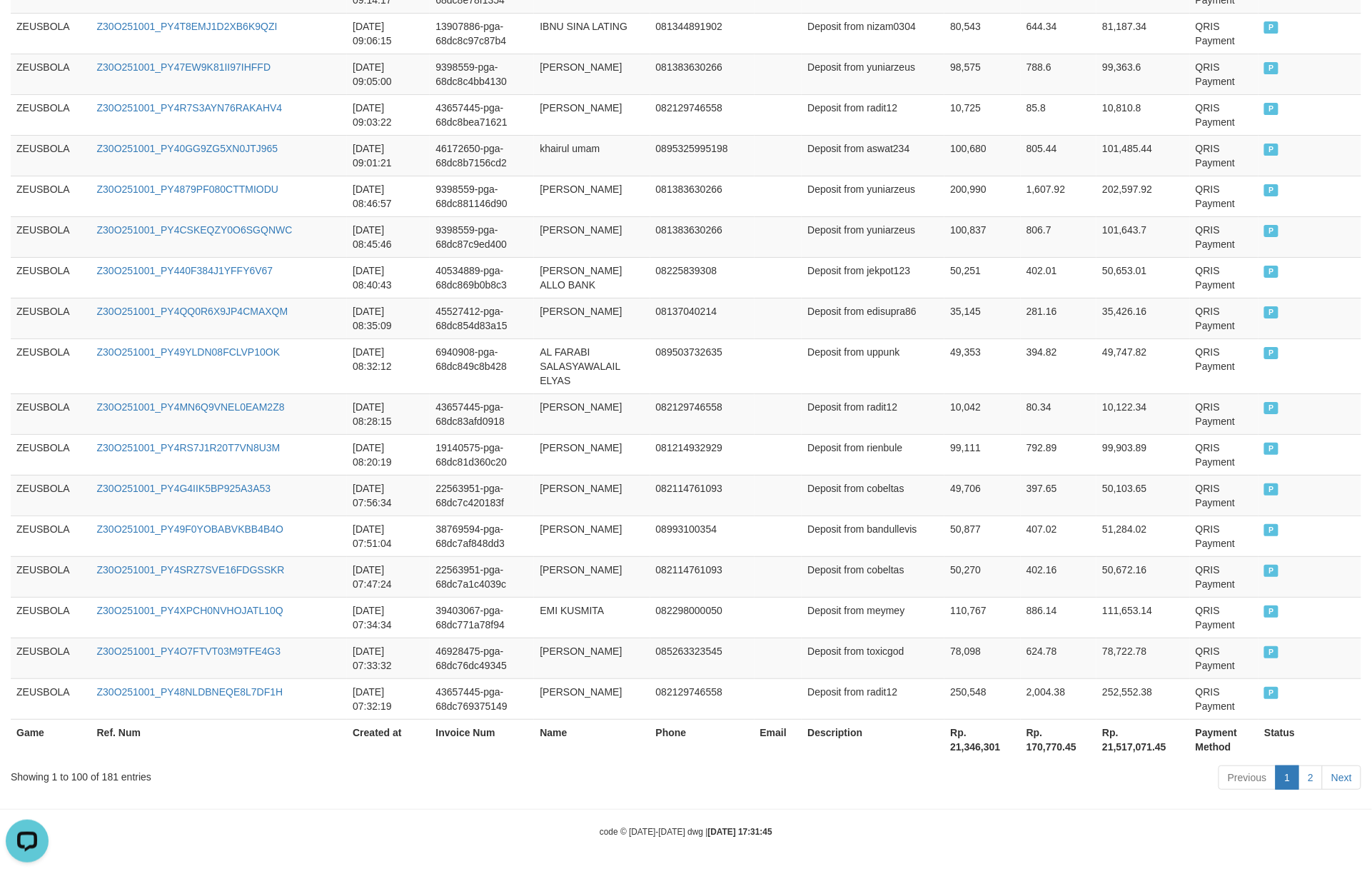
drag, startPoint x: 888, startPoint y: 818, endPoint x: 1071, endPoint y: 797, distance: 184.2
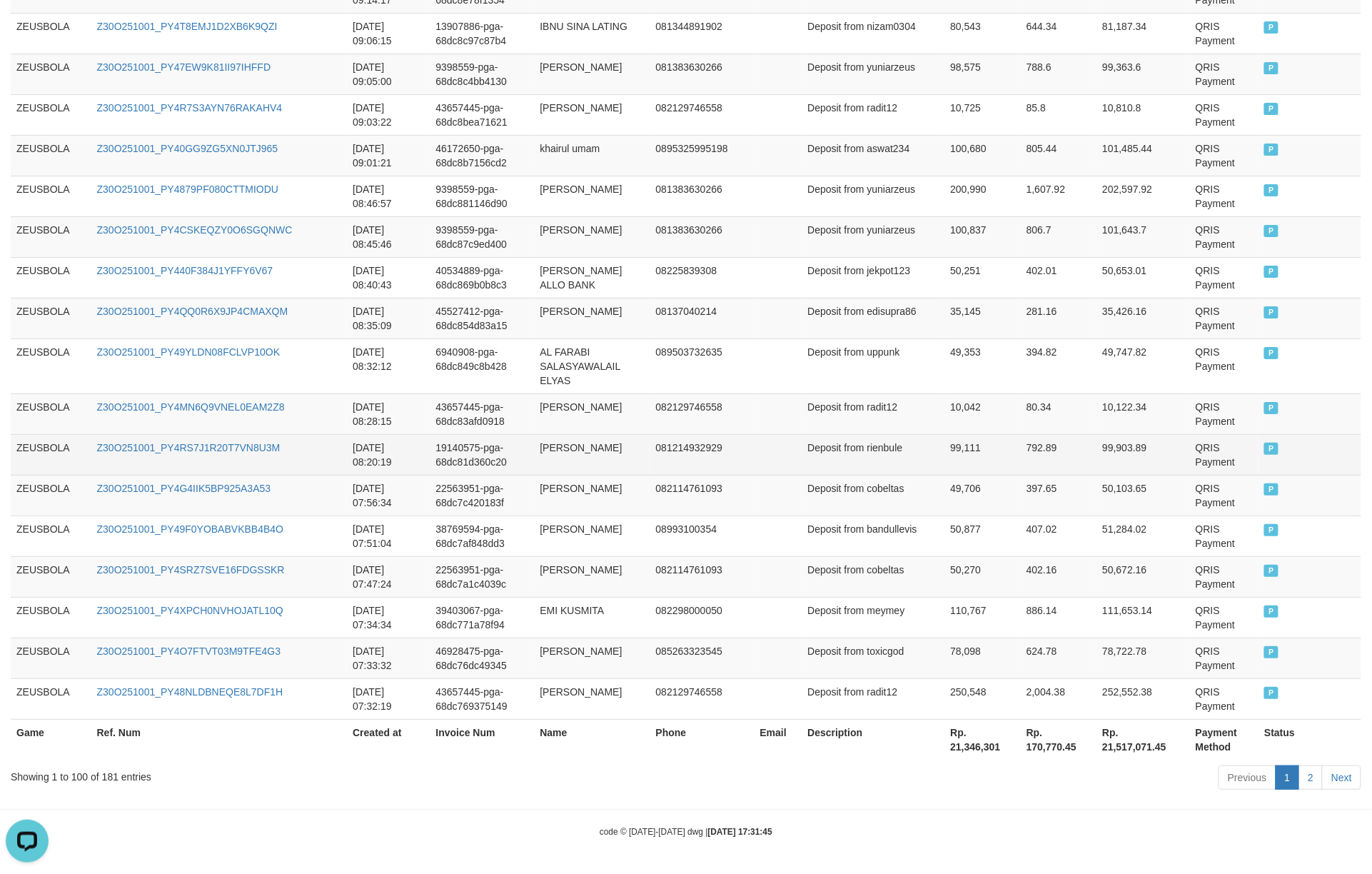
click at [840, 456] on td "Deposit from rienbule" at bounding box center [873, 454] width 143 height 41
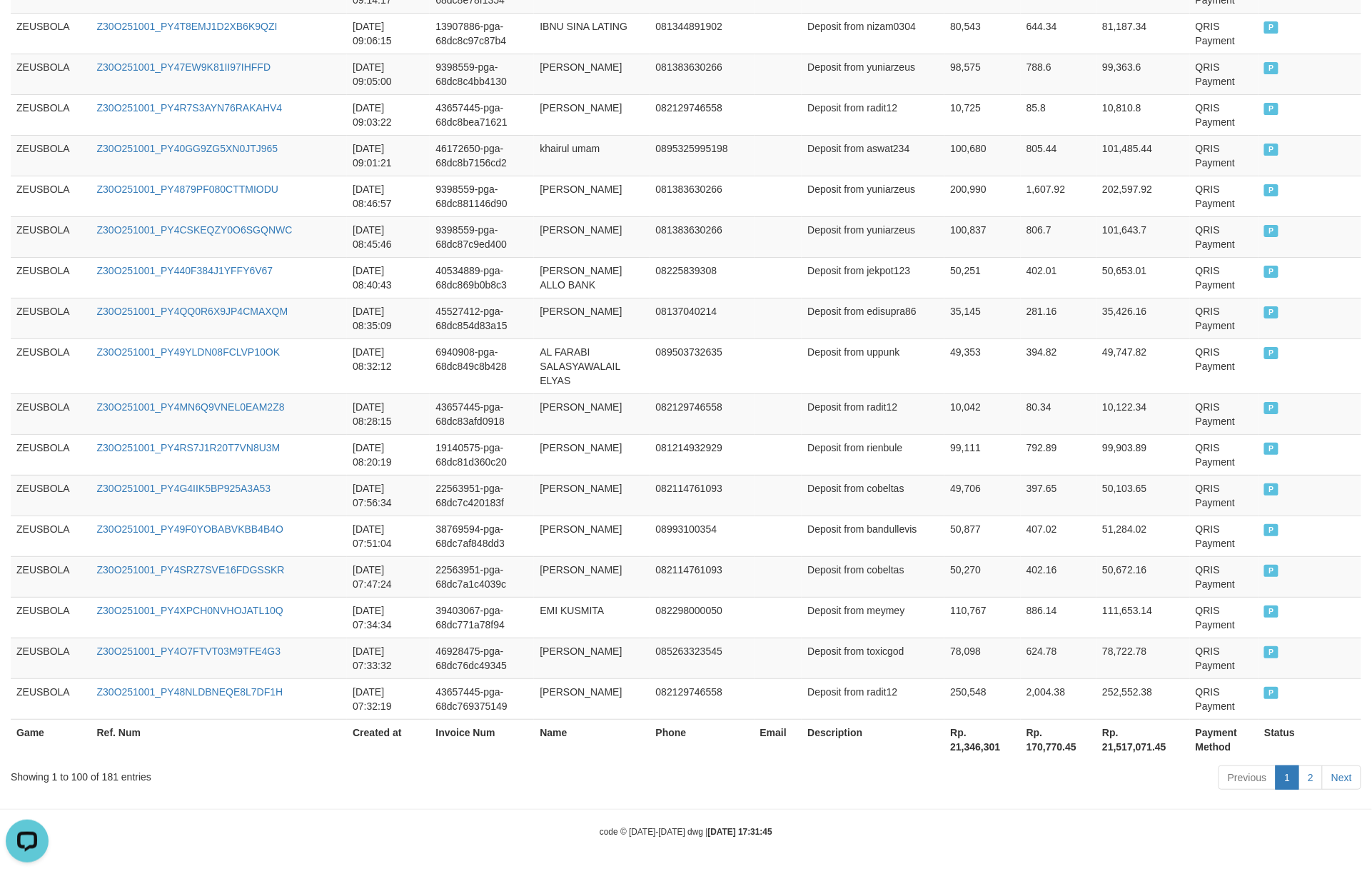
click at [1029, 655] on th "Rp. 21,517,071.45" at bounding box center [1144, 739] width 94 height 41
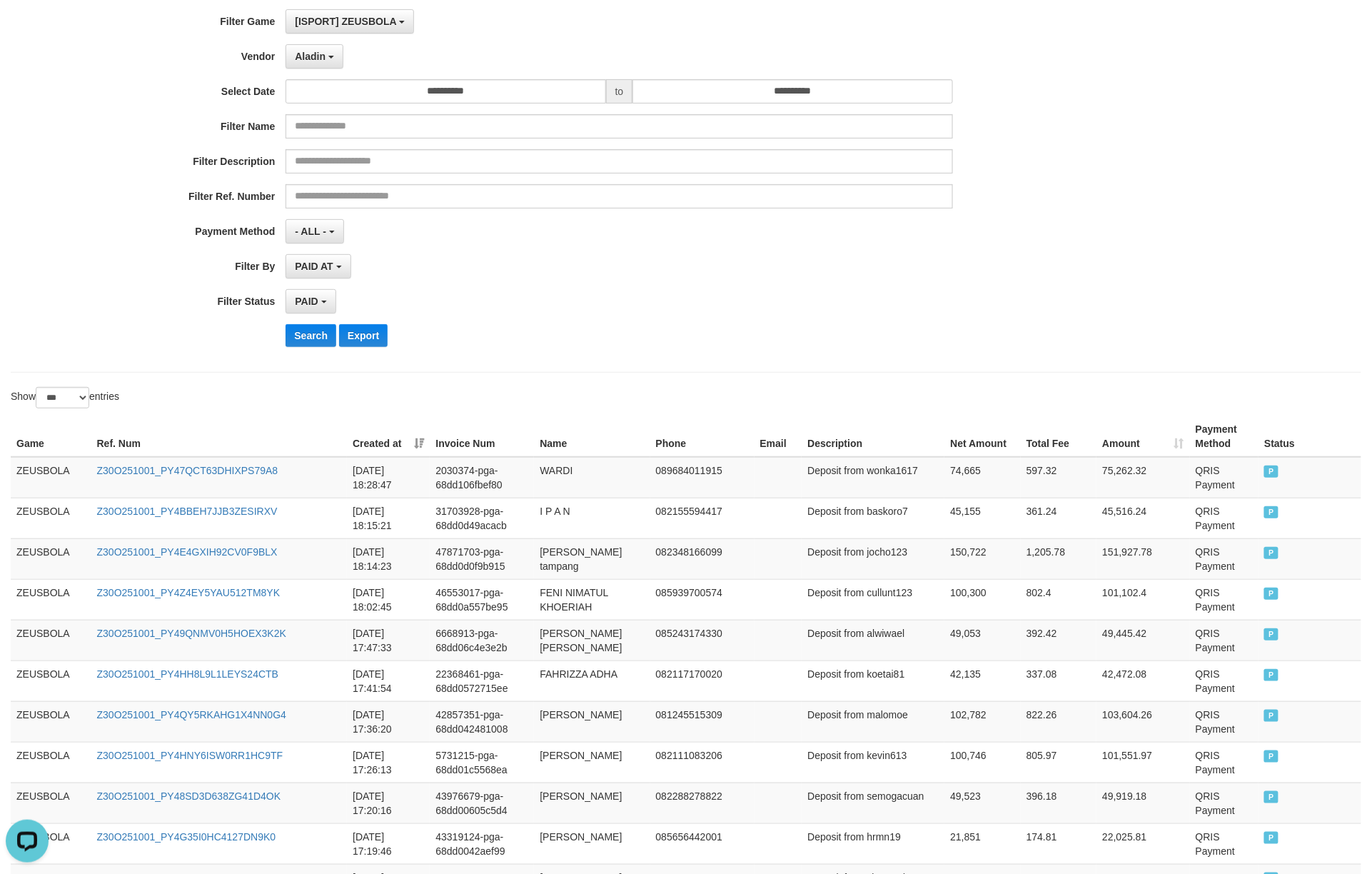
scroll to position [0, 0]
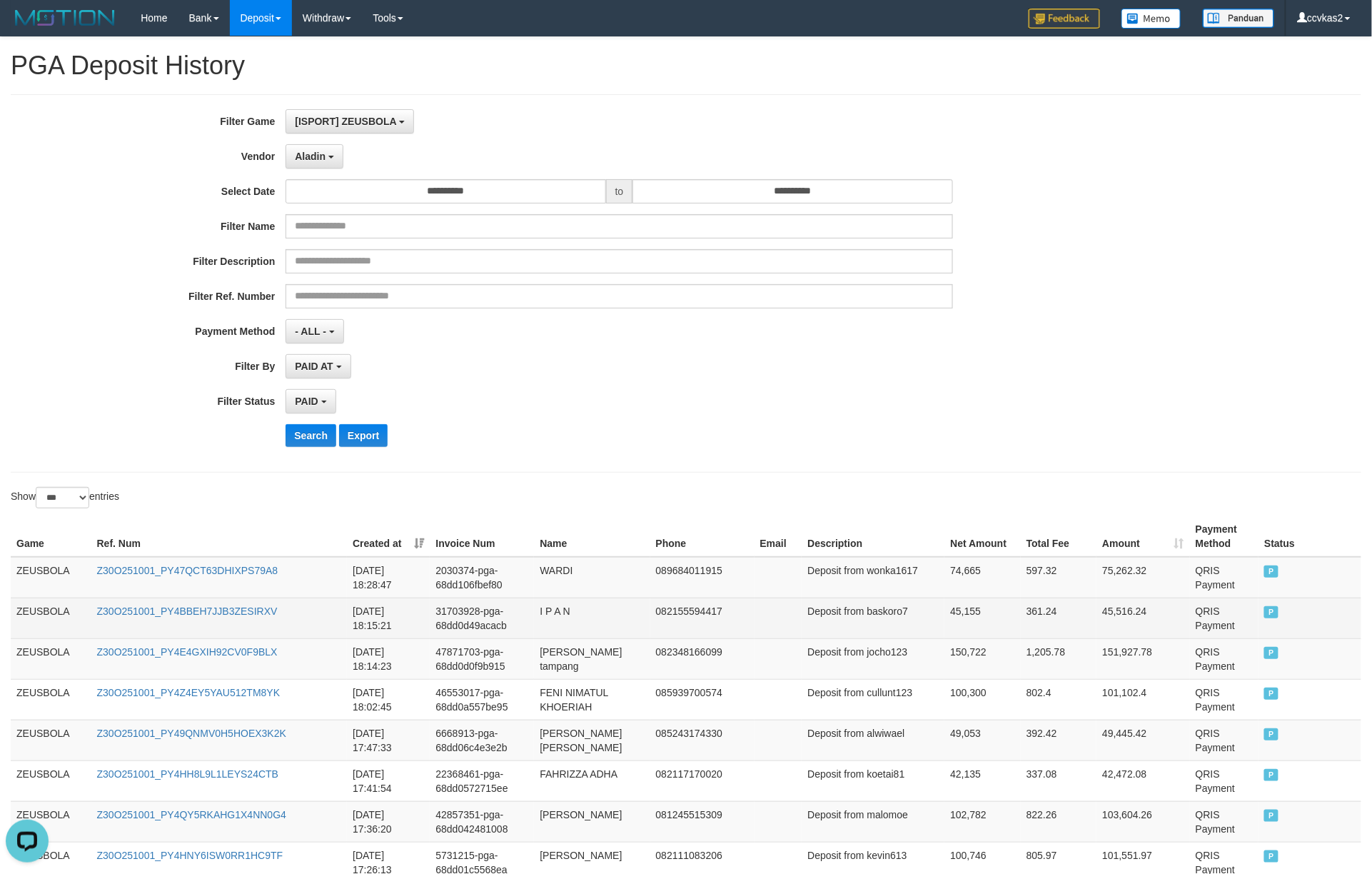
click at [1029, 618] on td "QRIS Payment" at bounding box center [1224, 618] width 68 height 41
click at [944, 613] on td "45,155" at bounding box center [983, 618] width 76 height 41
copy td "45,155"
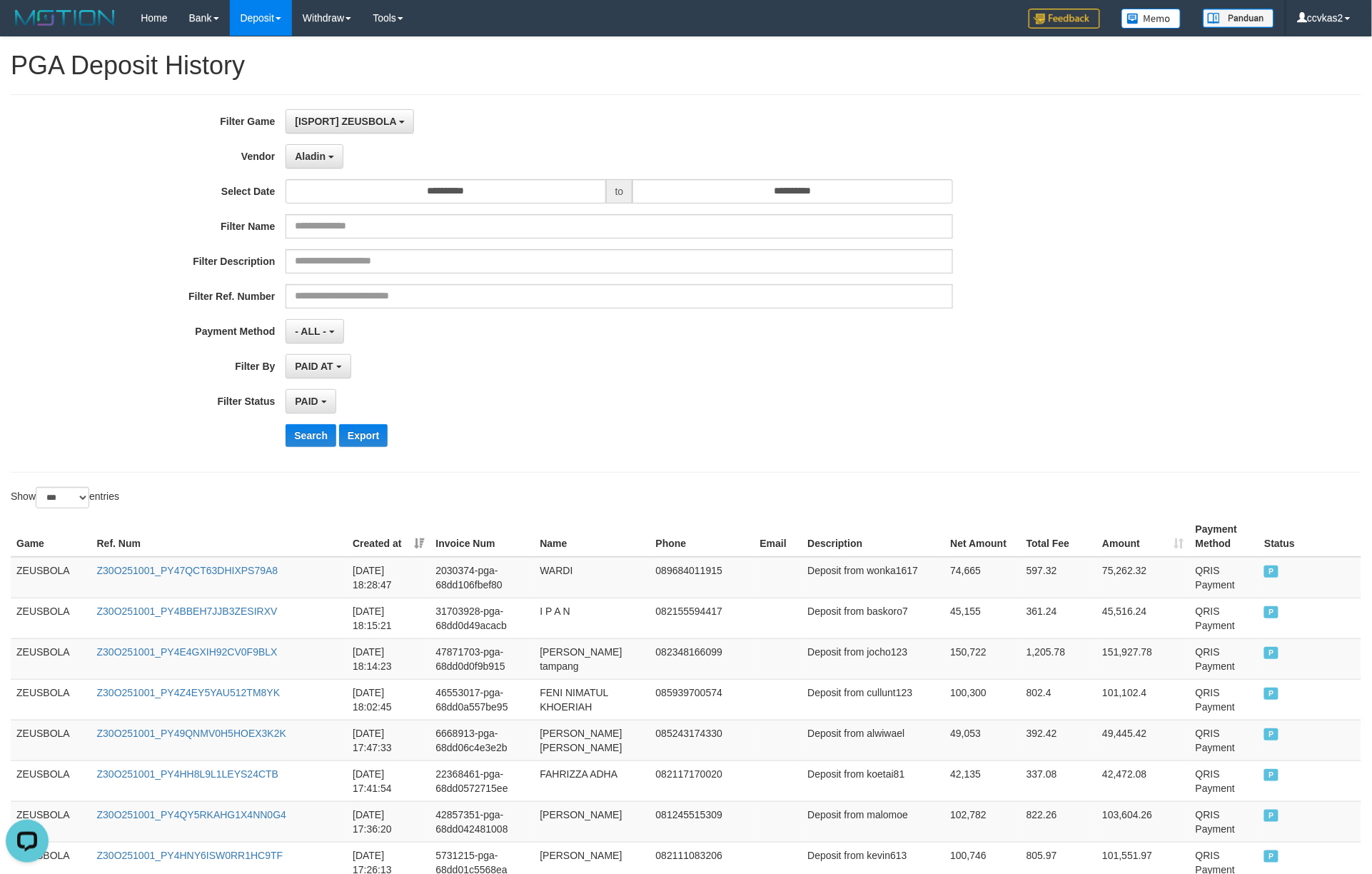
click at [806, 410] on div "PAID SELECT ALL - ALL - SELECT STATUS PENDING/UNPAID PAID CANCELED EXPIRED" at bounding box center [619, 401] width 667 height 24
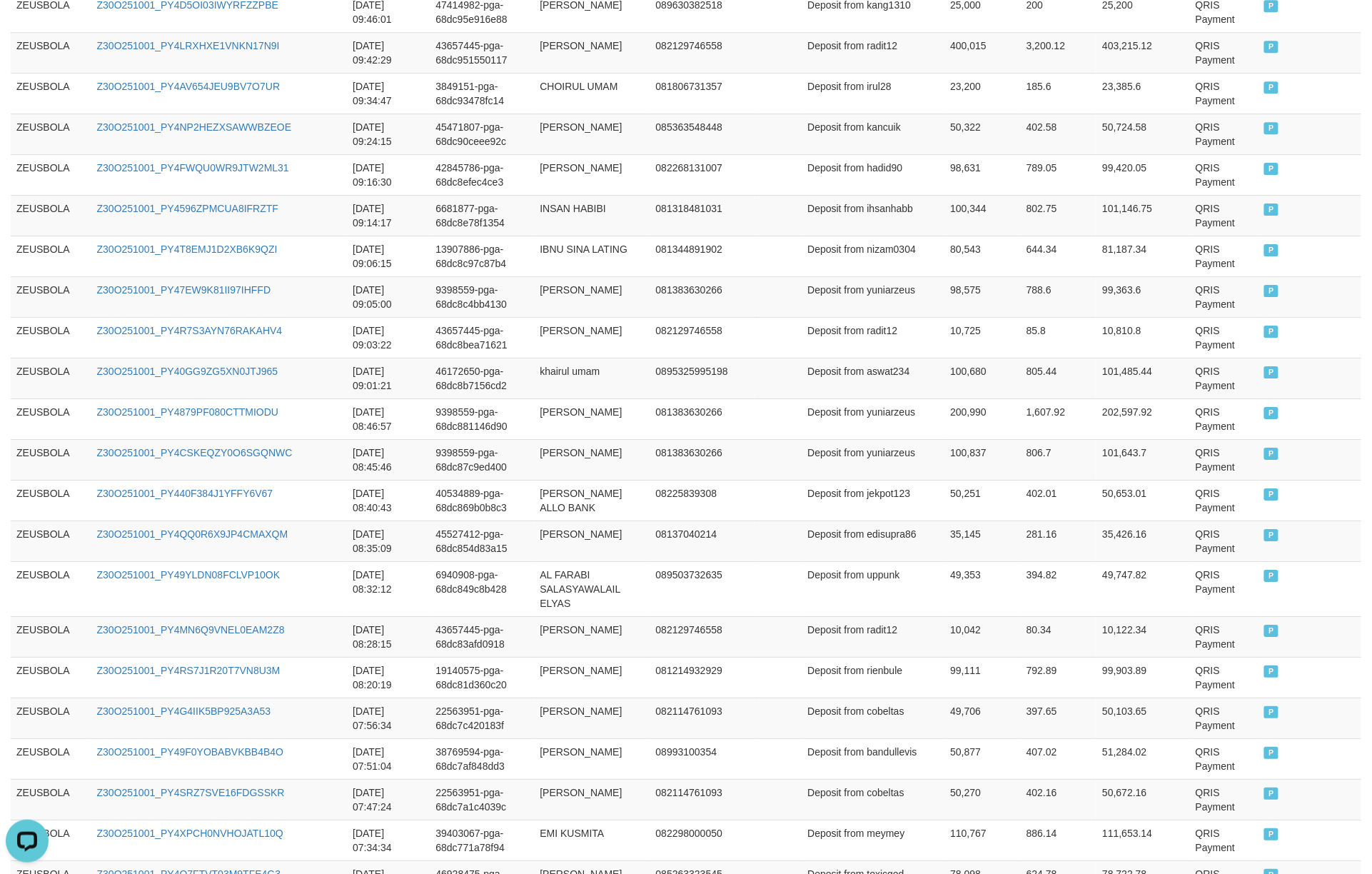
scroll to position [3950, 0]
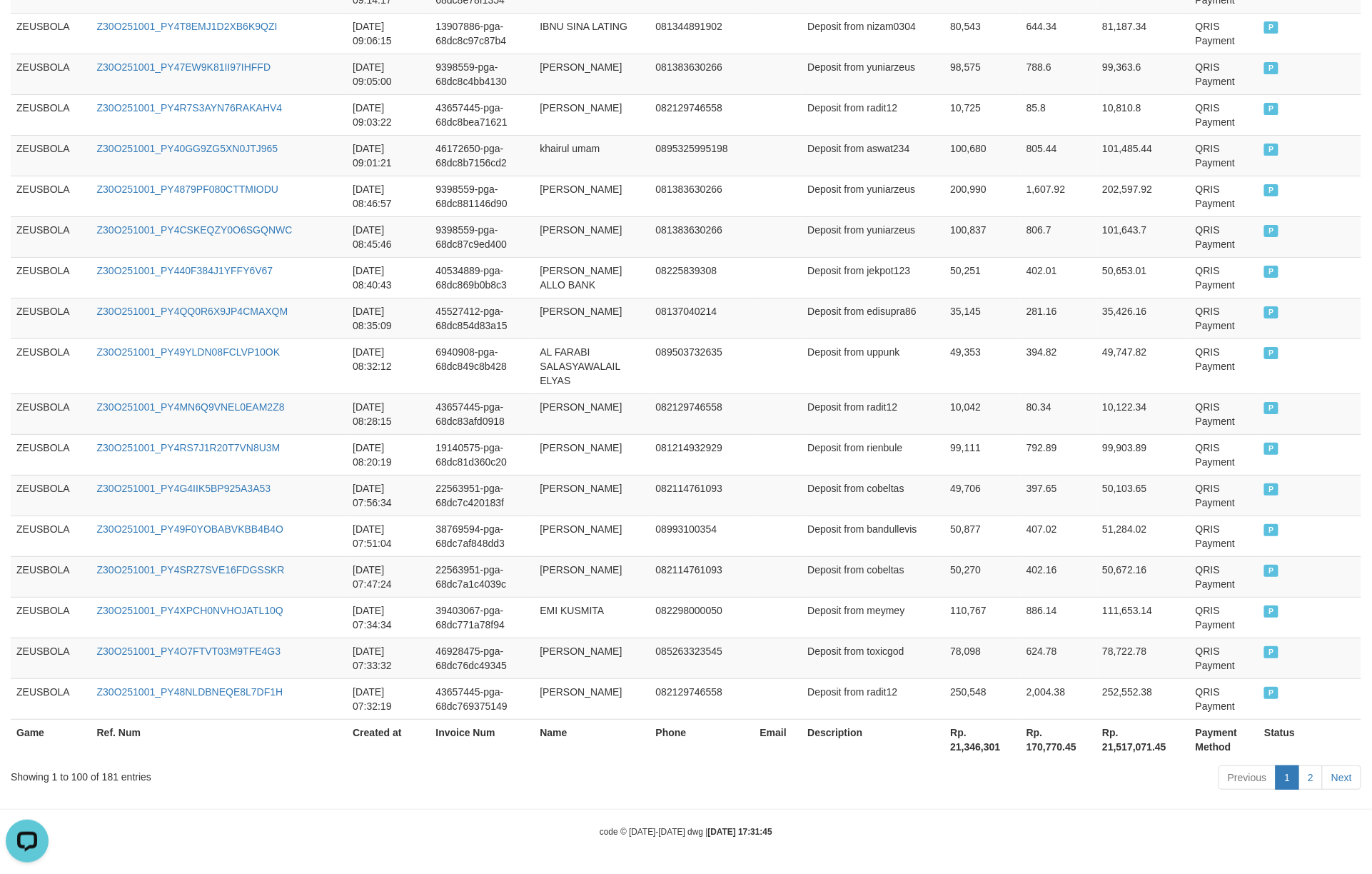
click at [1029, 655] on th "Rp. 170,770.45" at bounding box center [1059, 739] width 76 height 41
click at [1029, 655] on th "Rp. 21,517,071.45" at bounding box center [1144, 739] width 94 height 41
drag, startPoint x: 1069, startPoint y: 764, endPoint x: 1386, endPoint y: 597, distance: 358.3
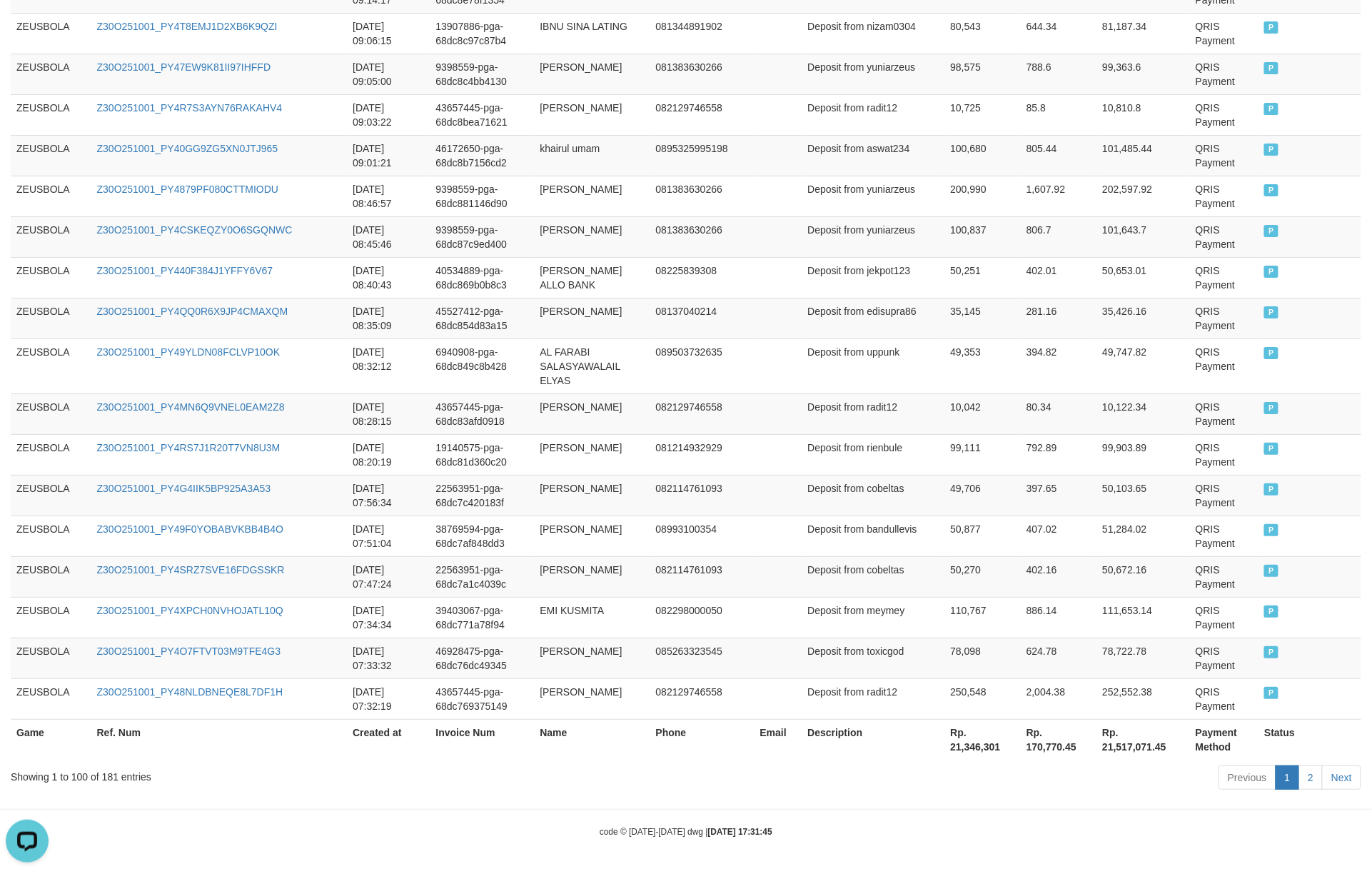
click at [960, 655] on th "Rp. 21,346,301" at bounding box center [983, 739] width 76 height 41
click at [1021, 655] on th "Rp. 170,770.45" at bounding box center [1059, 739] width 76 height 41
click at [1029, 655] on th "Rp. 21,517,071.45" at bounding box center [1144, 739] width 94 height 41
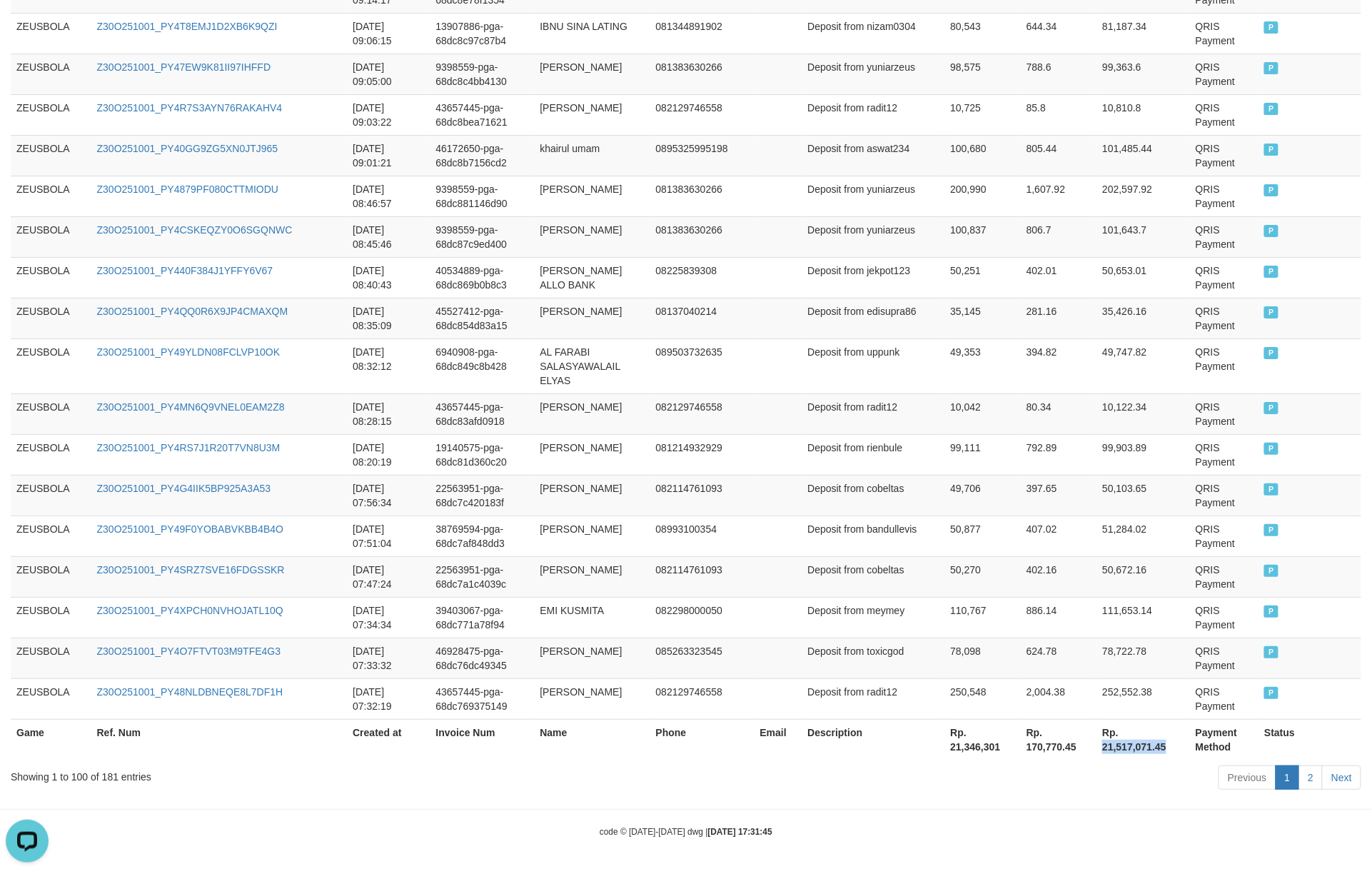
click at [1029, 655] on th "Rp. 21,517,071.45" at bounding box center [1144, 739] width 94 height 41
click at [974, 655] on th "Rp. 21,346,301" at bounding box center [983, 739] width 76 height 41
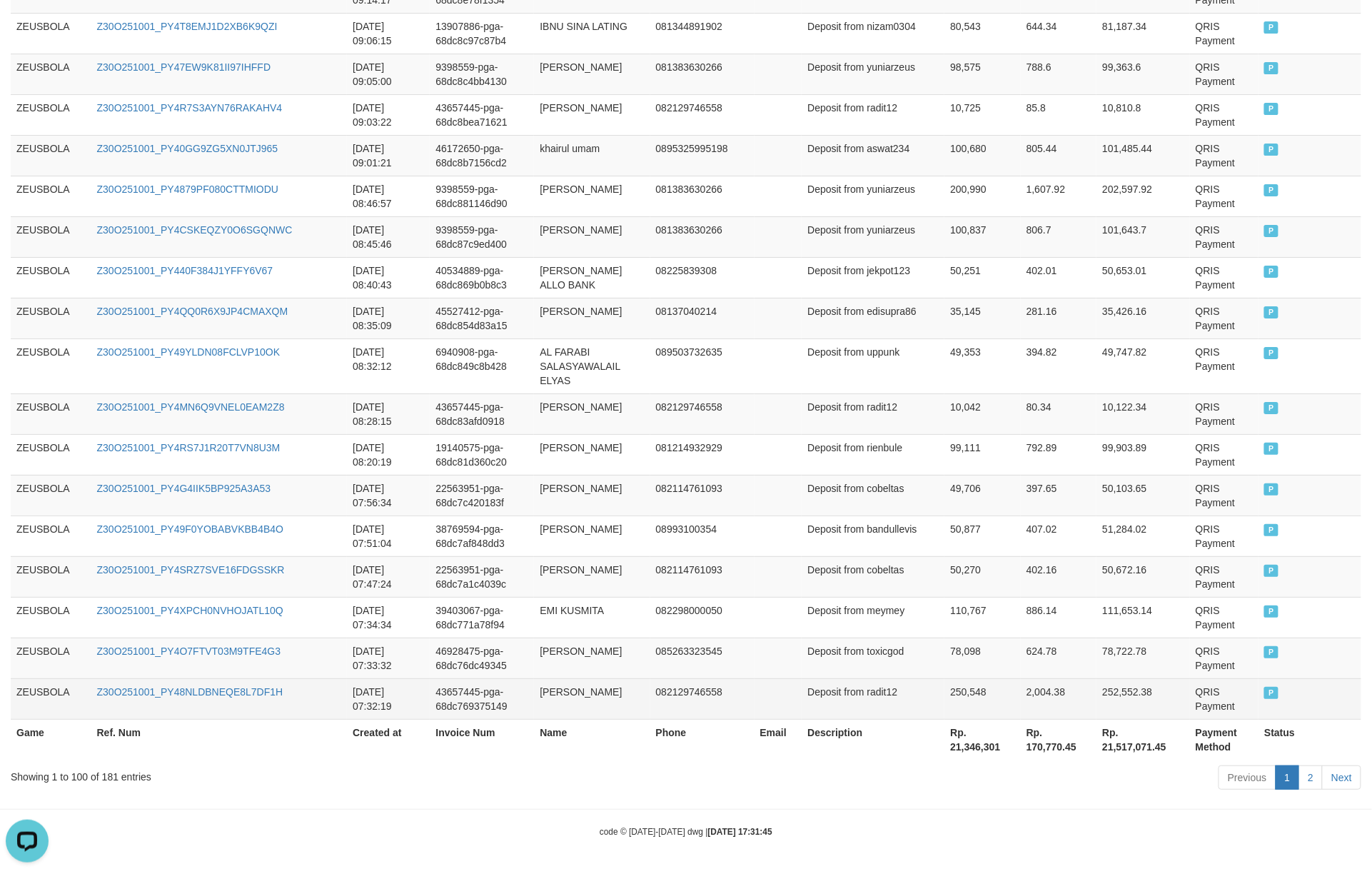
click at [1029, 655] on td "252,552.38" at bounding box center [1144, 699] width 94 height 41
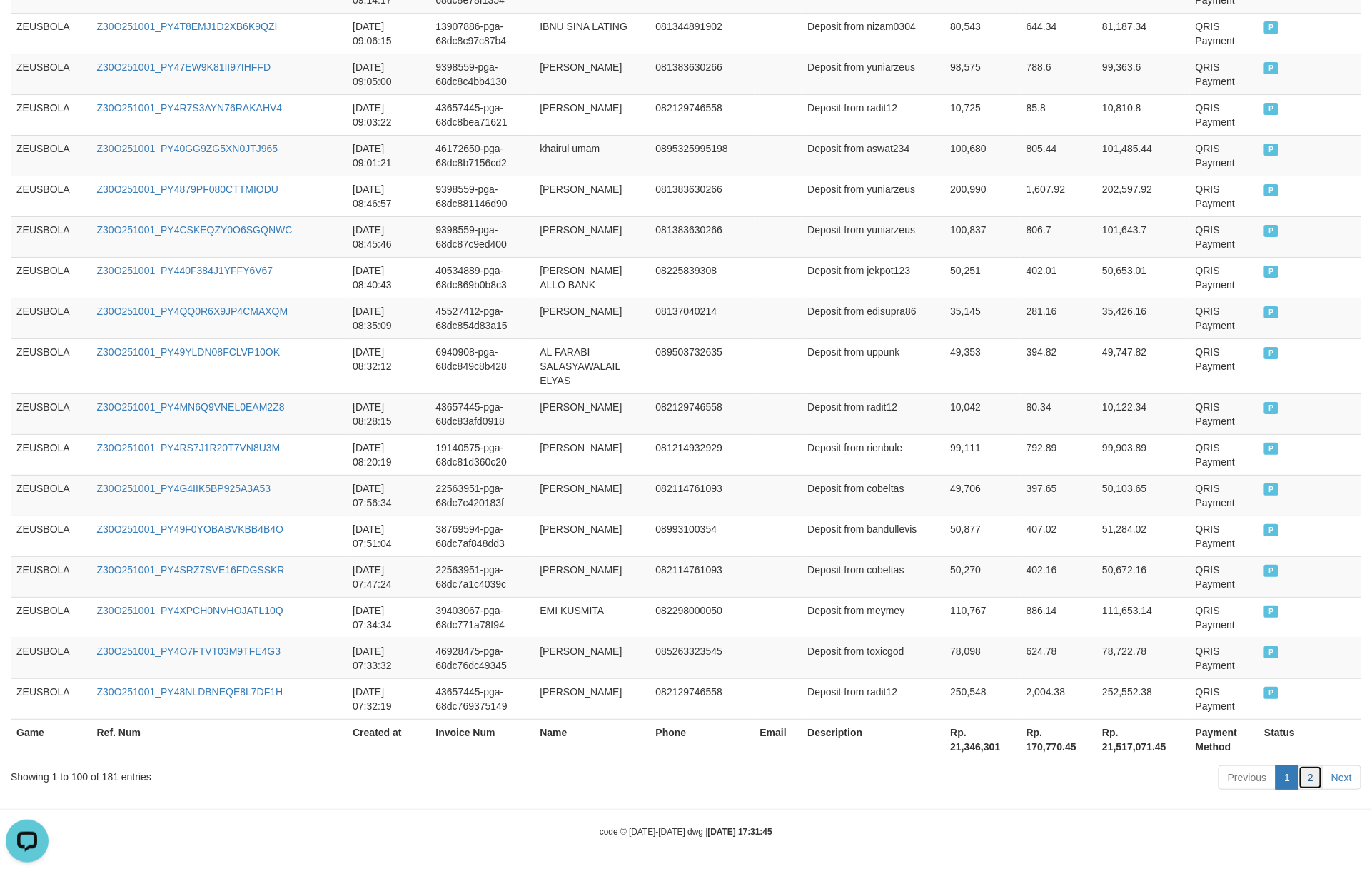
click at [1029, 655] on link "2" at bounding box center [1310, 777] width 24 height 24
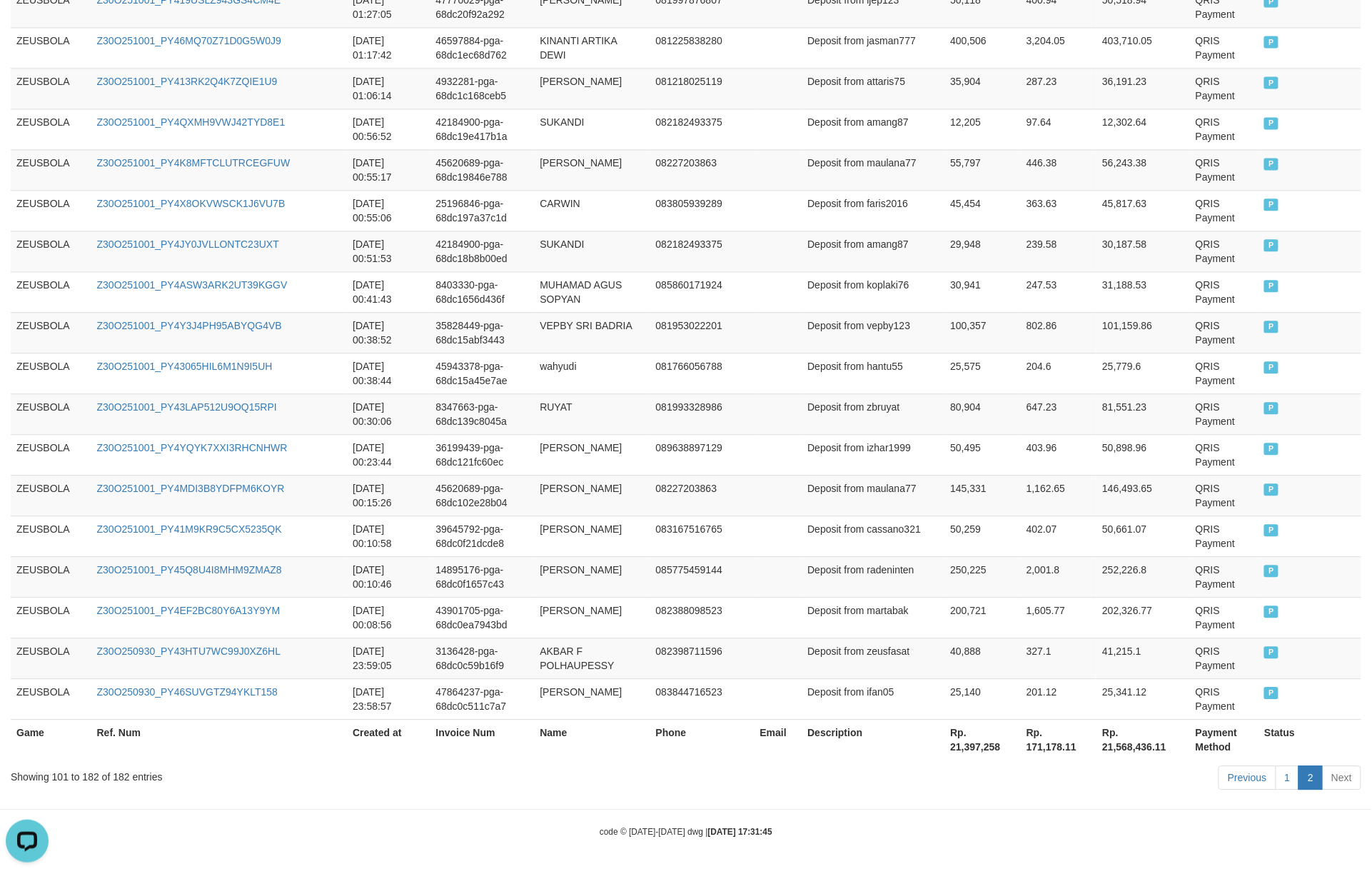
scroll to position [3213, 0]
click at [944, 486] on td "145,331" at bounding box center [983, 495] width 76 height 41
click at [1003, 563] on td "250,225" at bounding box center [983, 576] width 76 height 41
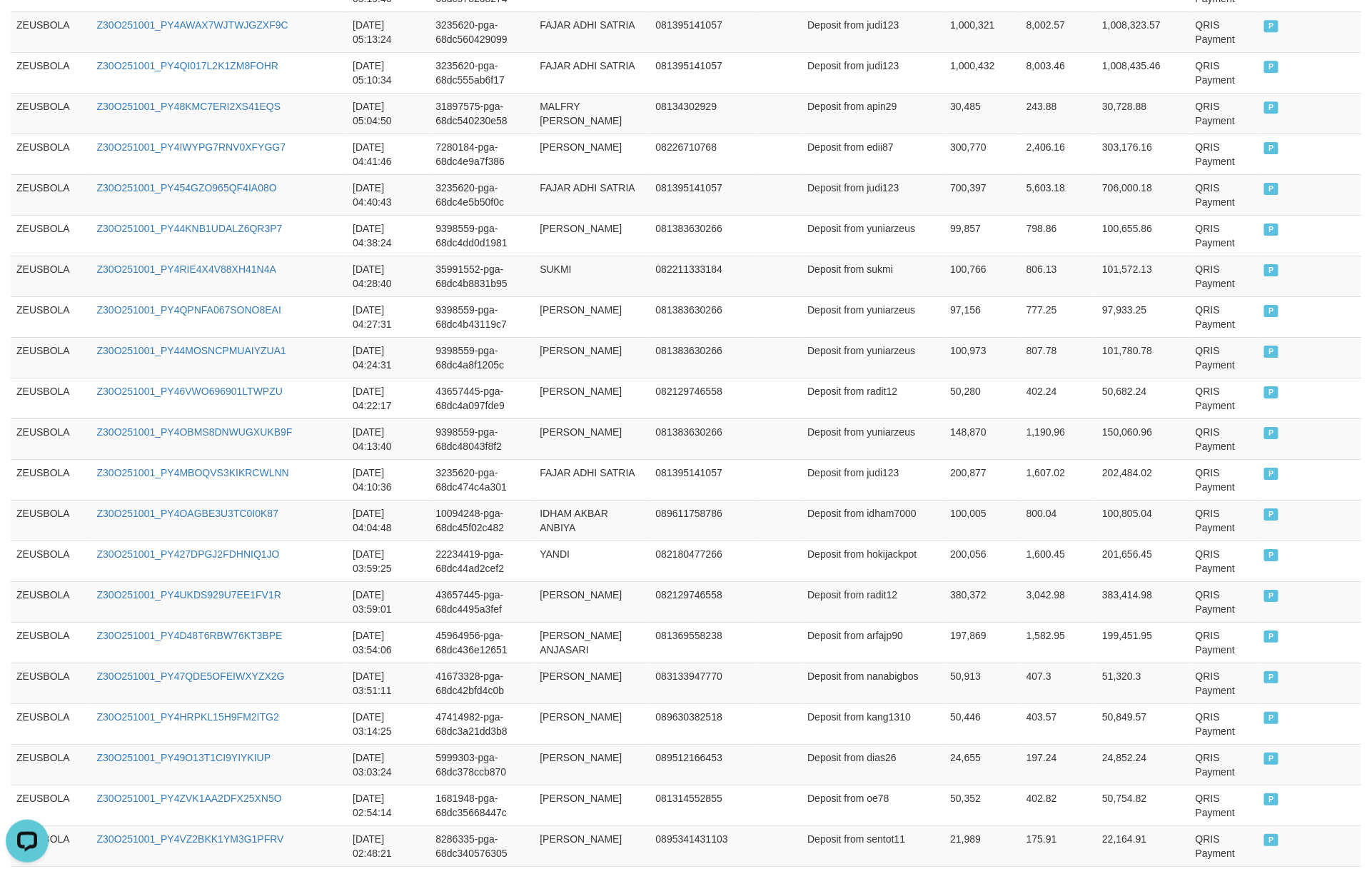
scroll to position [1594, 0]
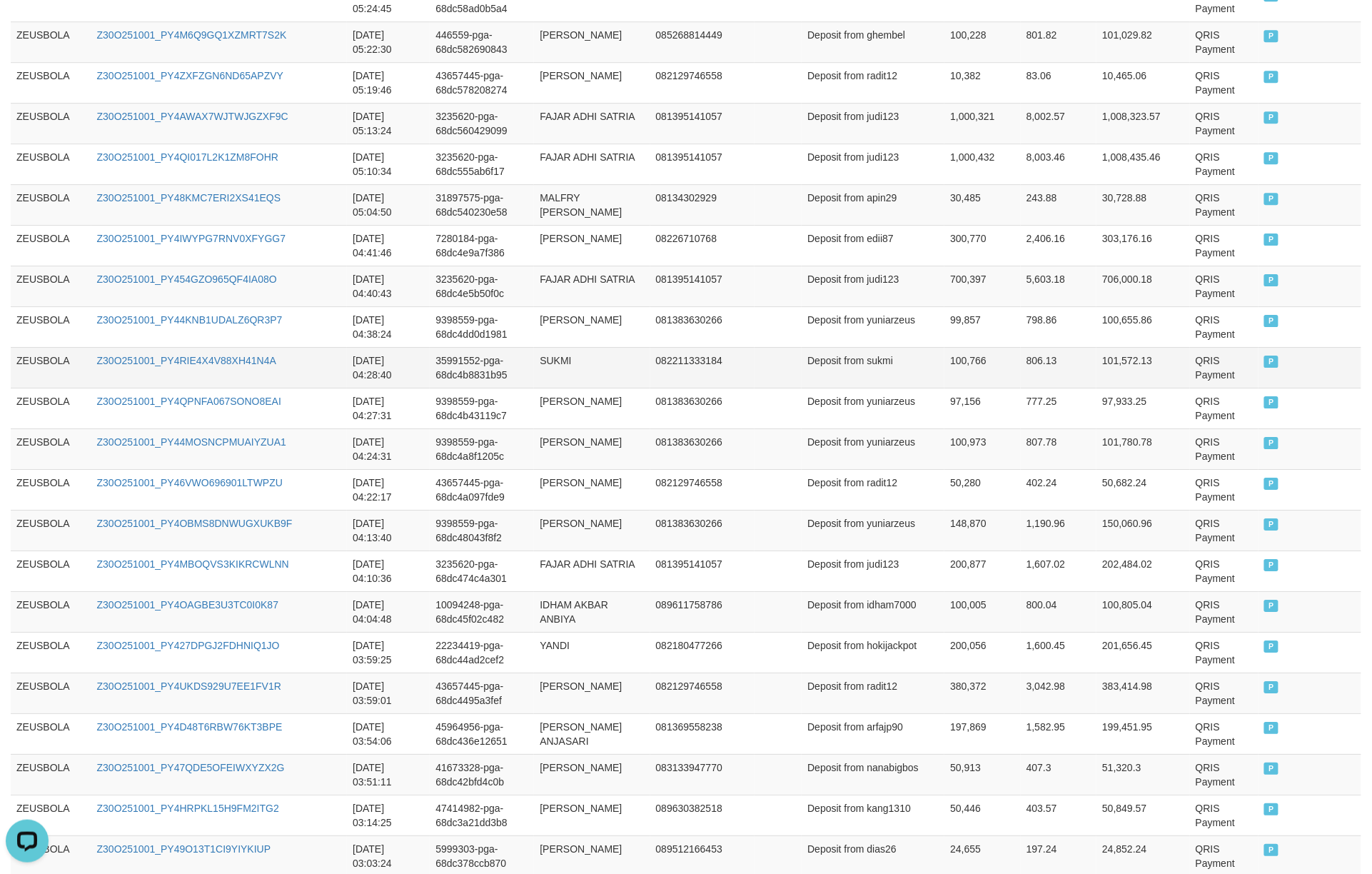
click at [864, 380] on td "Deposit from sukmi" at bounding box center [873, 367] width 143 height 41
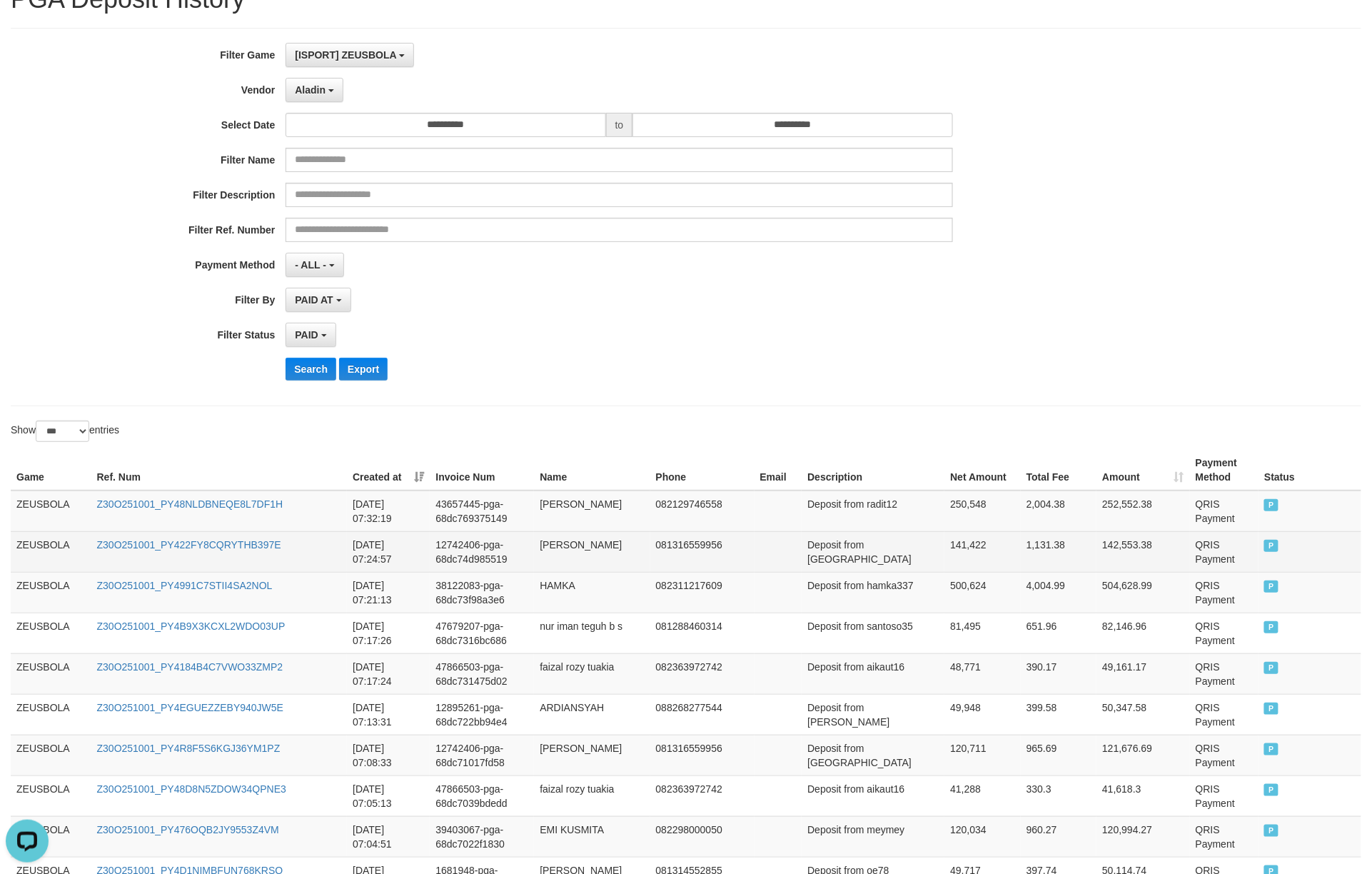
scroll to position [0, 0]
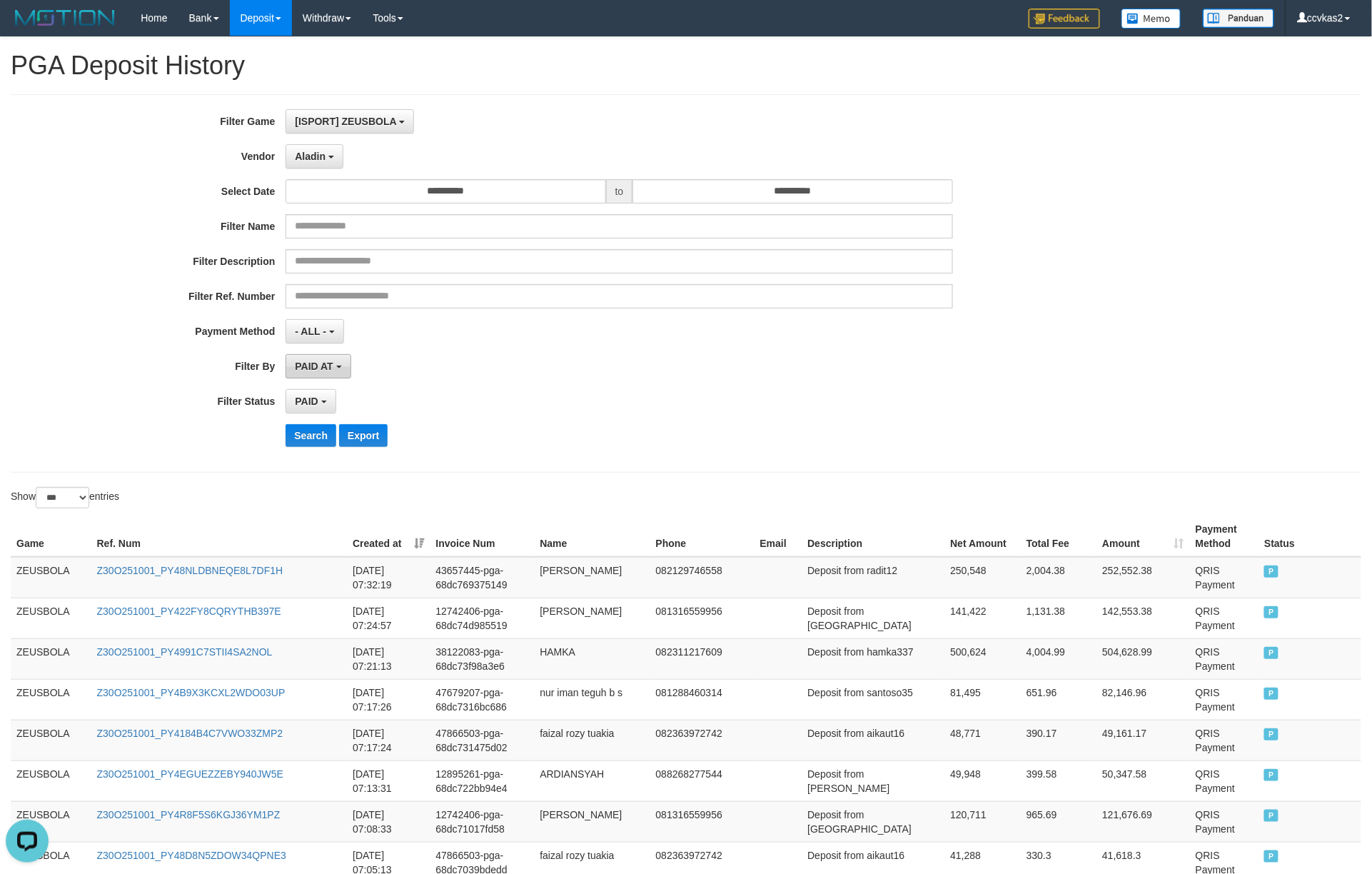
click at [338, 375] on button "PAID AT" at bounding box center [318, 366] width 65 height 24
click at [329, 444] on label "CREATED AT" at bounding box center [376, 443] width 181 height 21
select select "*"
click at [324, 437] on button "Search" at bounding box center [311, 436] width 50 height 23
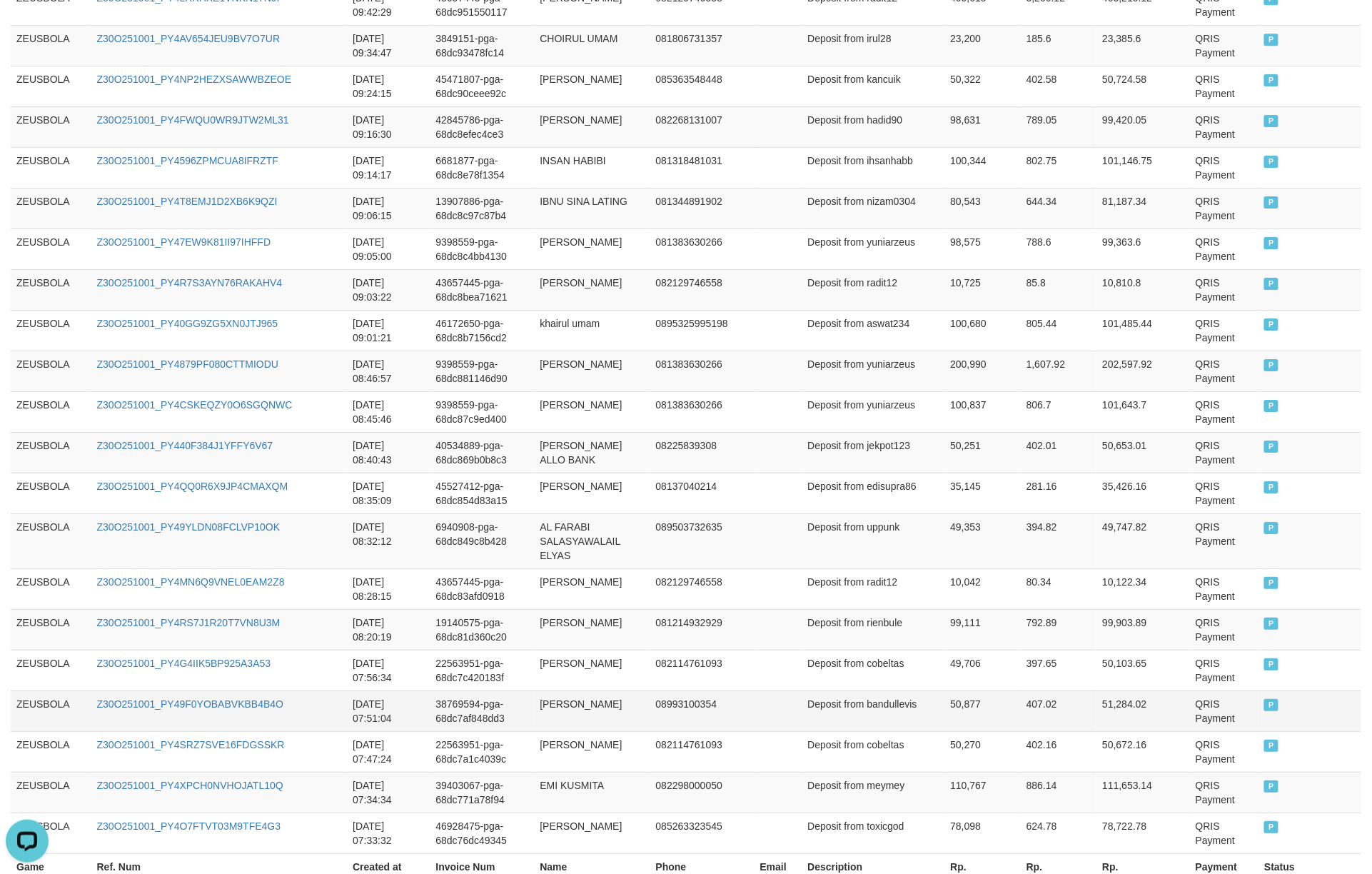
scroll to position [3950, 0]
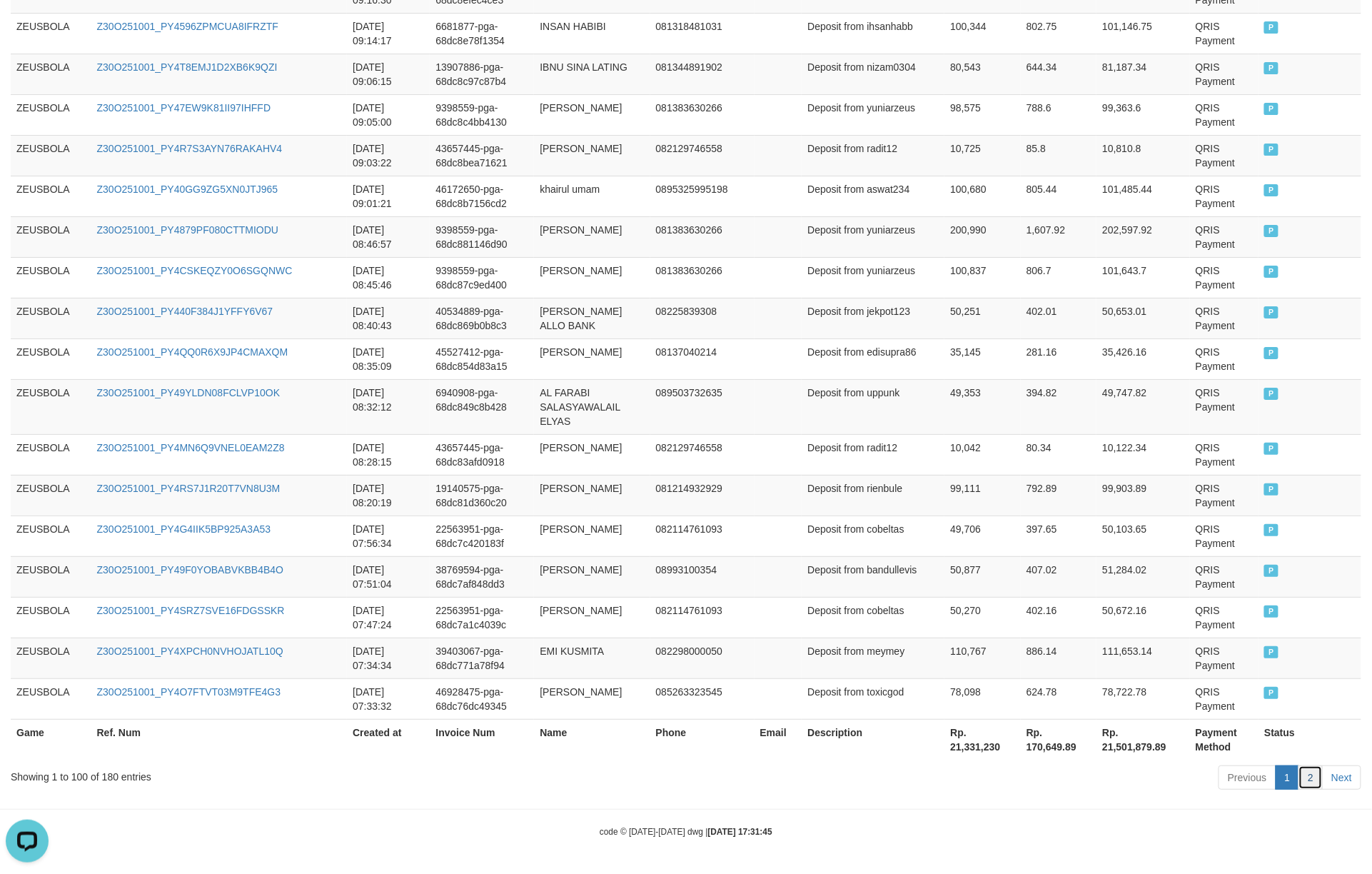
click at [1029, 655] on link "2" at bounding box center [1310, 777] width 24 height 24
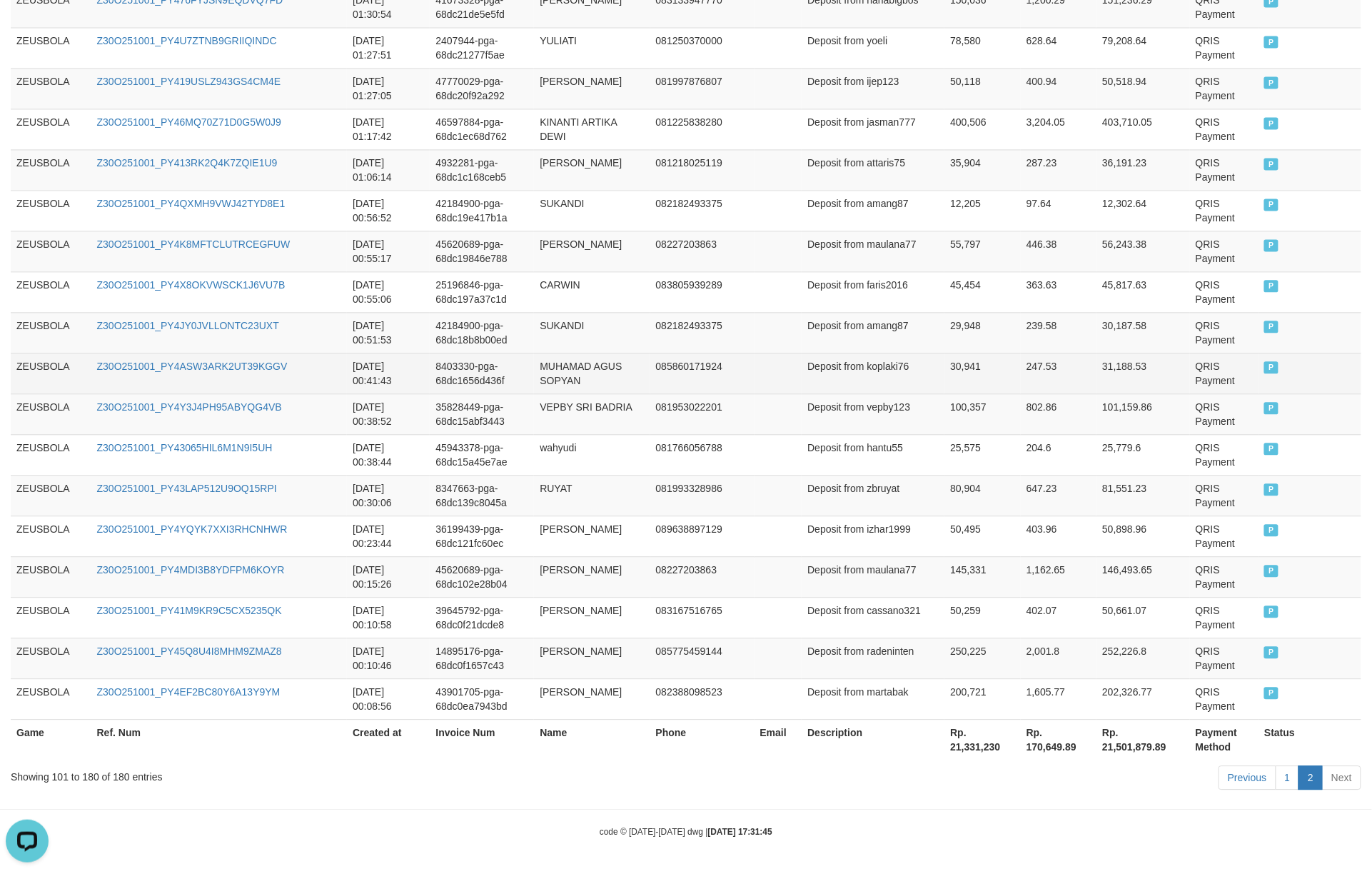
scroll to position [3131, 0]
click at [1029, 367] on td "247.53" at bounding box center [1059, 373] width 76 height 41
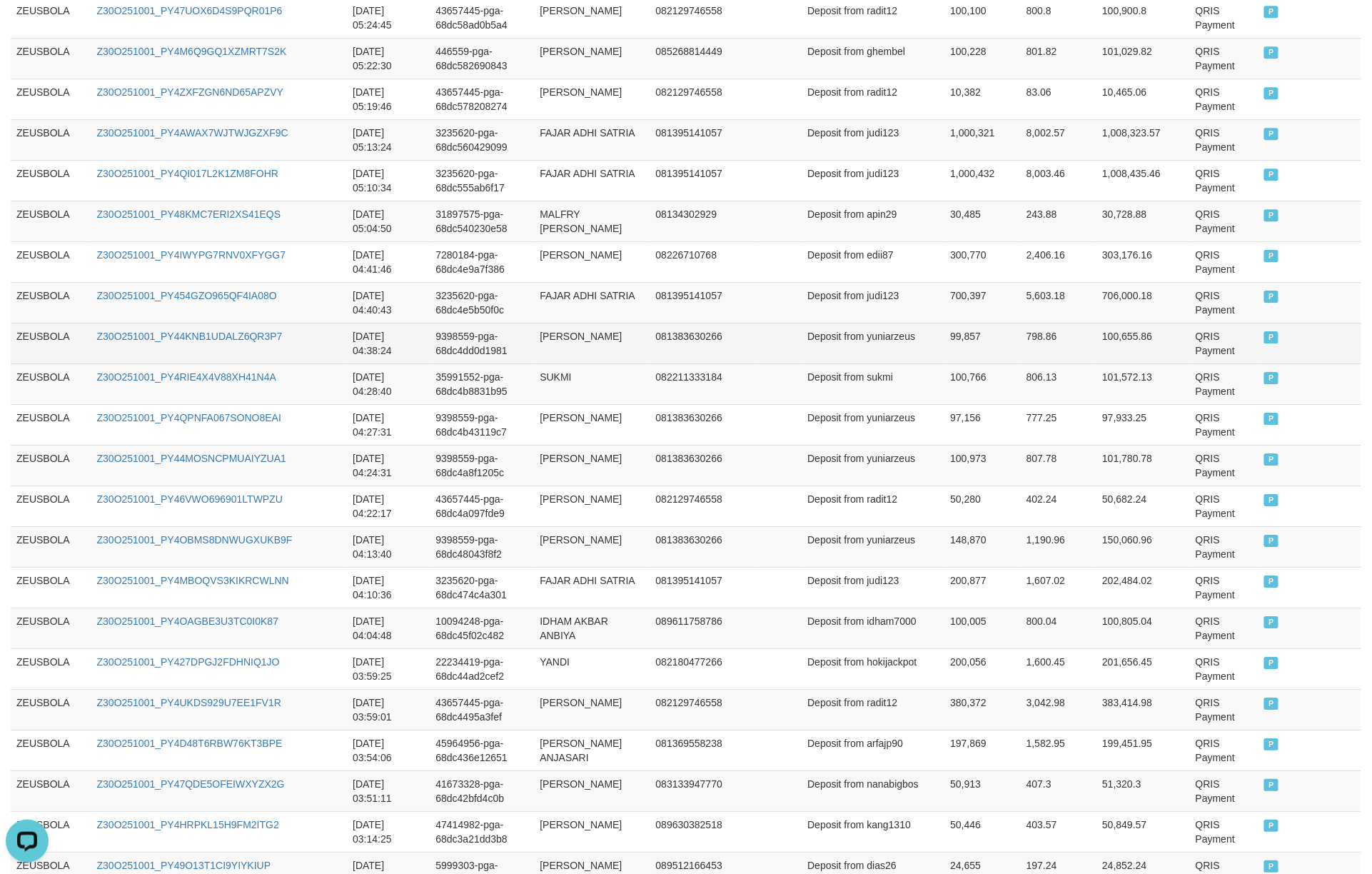
scroll to position [1417, 0]
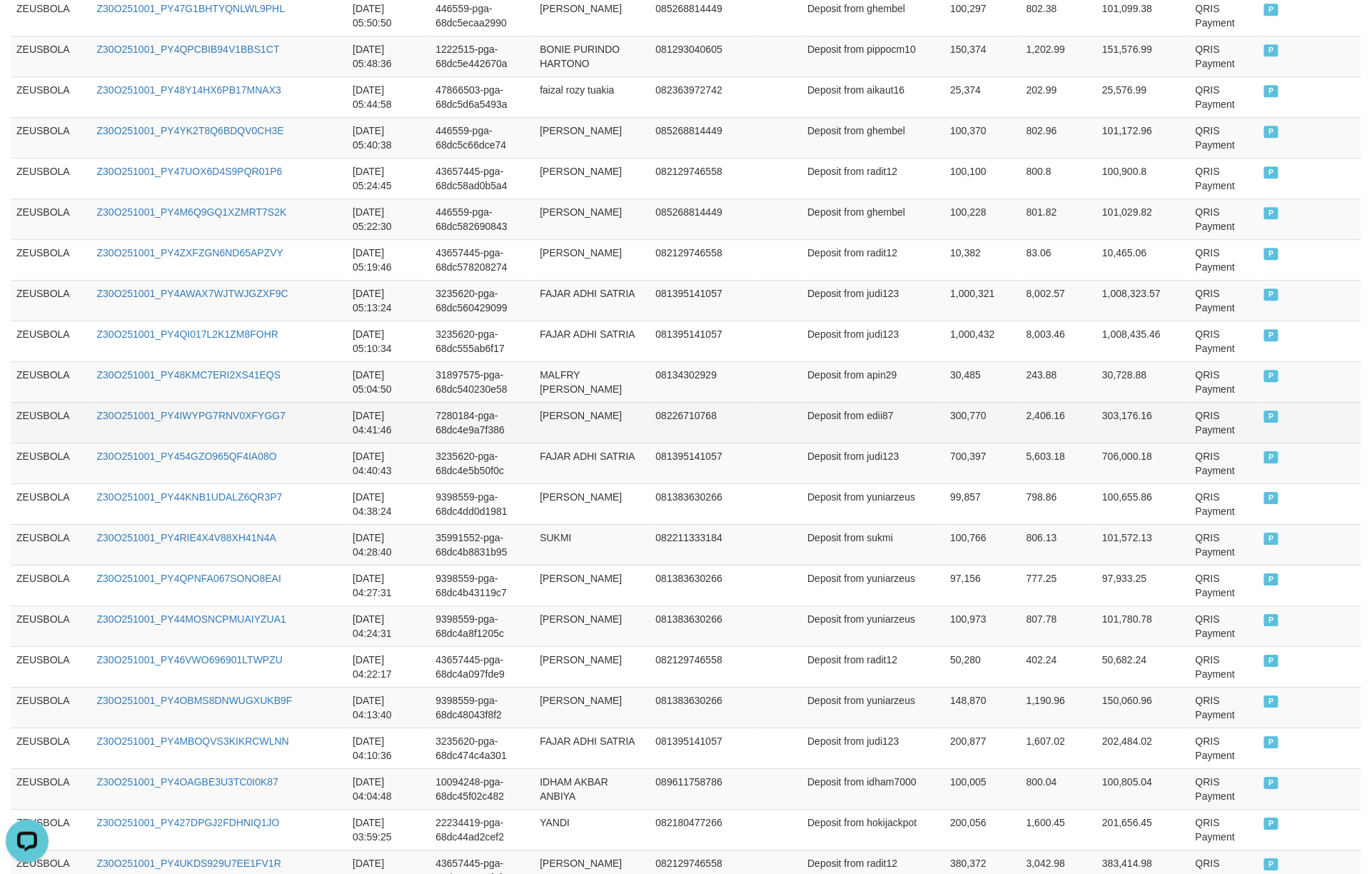
click at [964, 432] on td "300,770" at bounding box center [983, 422] width 76 height 41
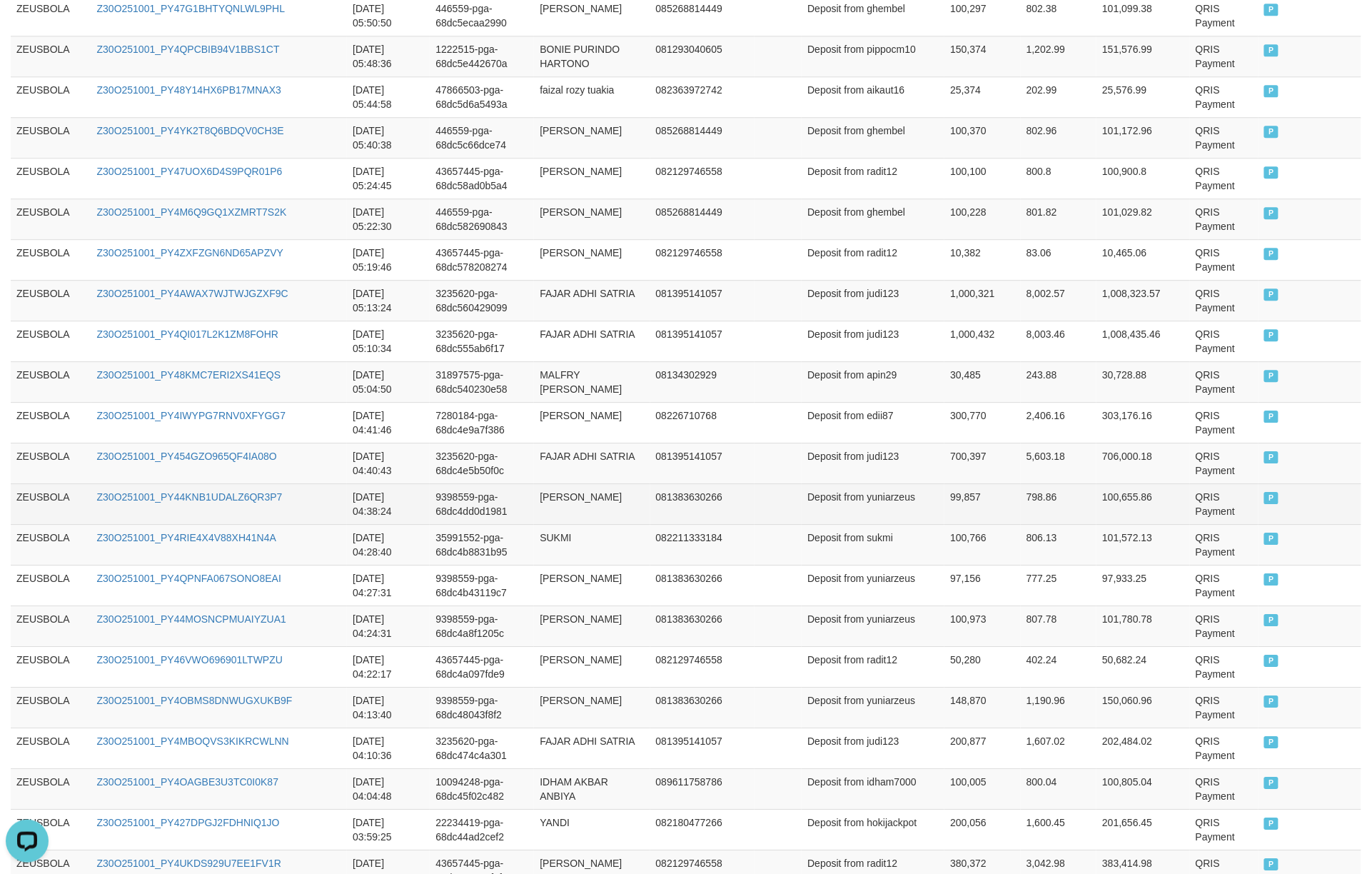
click at [650, 524] on td "[PERSON_NAME]" at bounding box center [591, 504] width 116 height 41
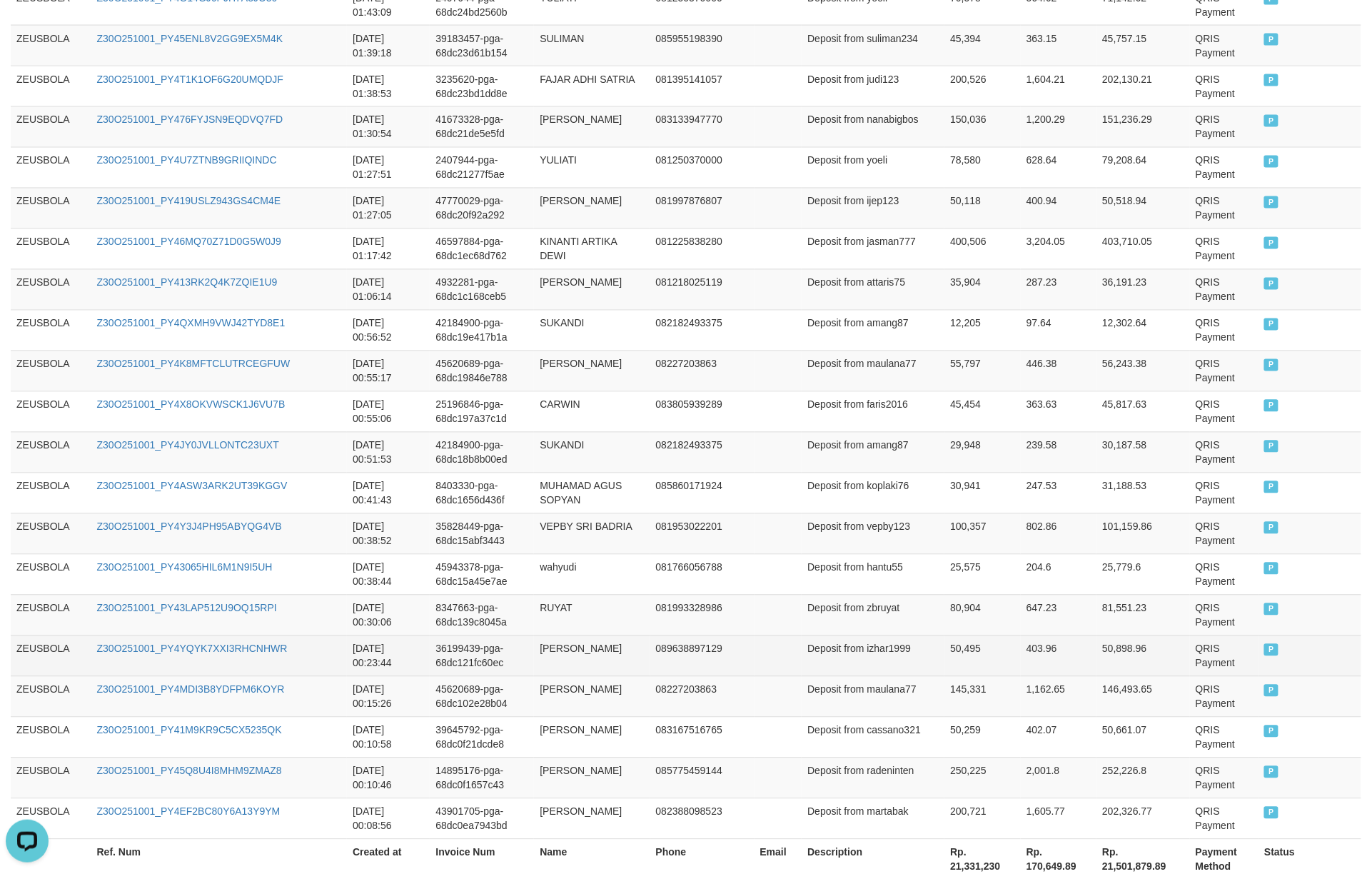
scroll to position [3131, 0]
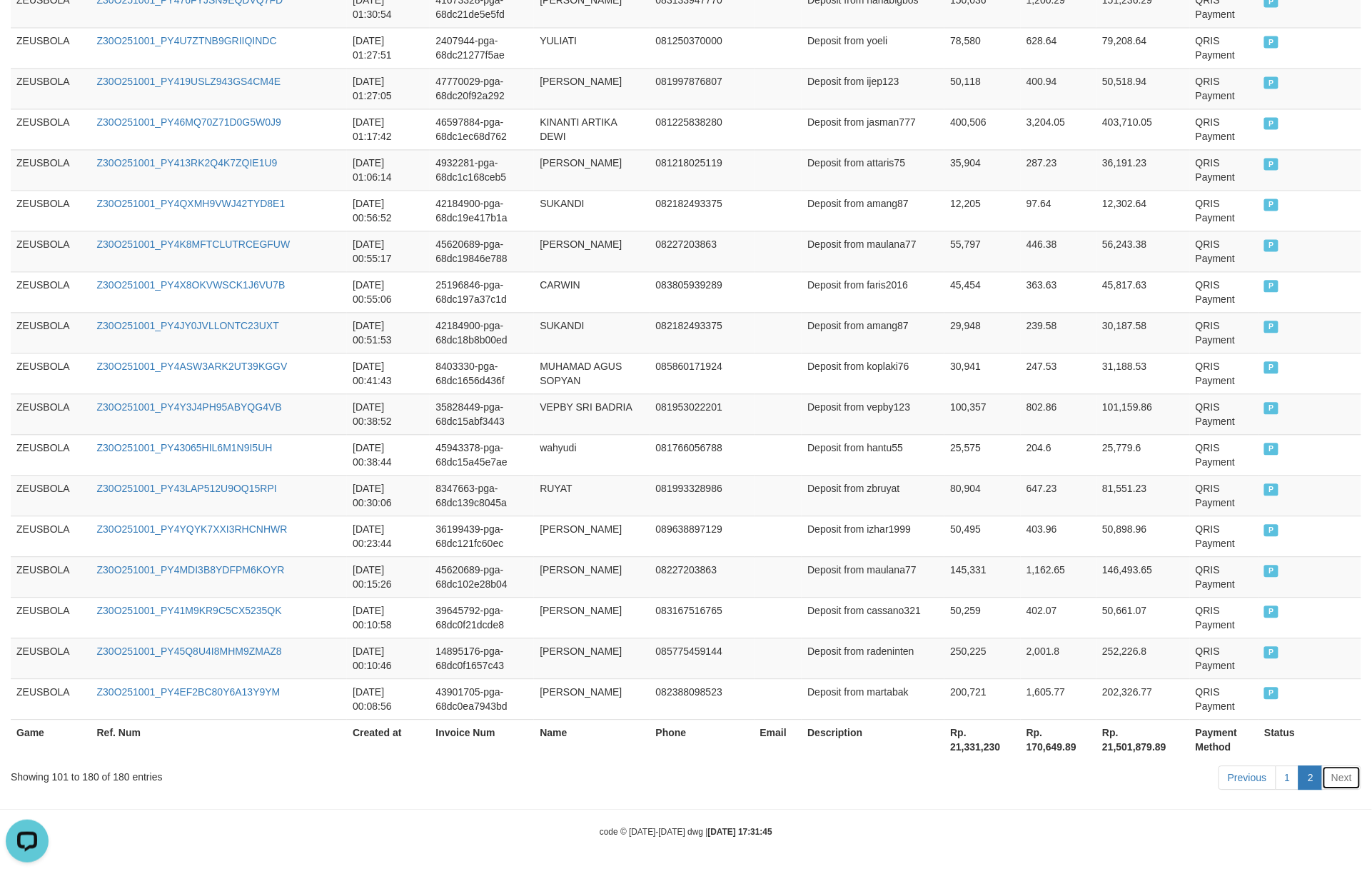
click at [1029, 655] on link "Next" at bounding box center [1342, 777] width 39 height 24
click at [1029, 655] on link "2" at bounding box center [1310, 777] width 24 height 24
click at [1029, 655] on link "1" at bounding box center [1287, 777] width 24 height 24
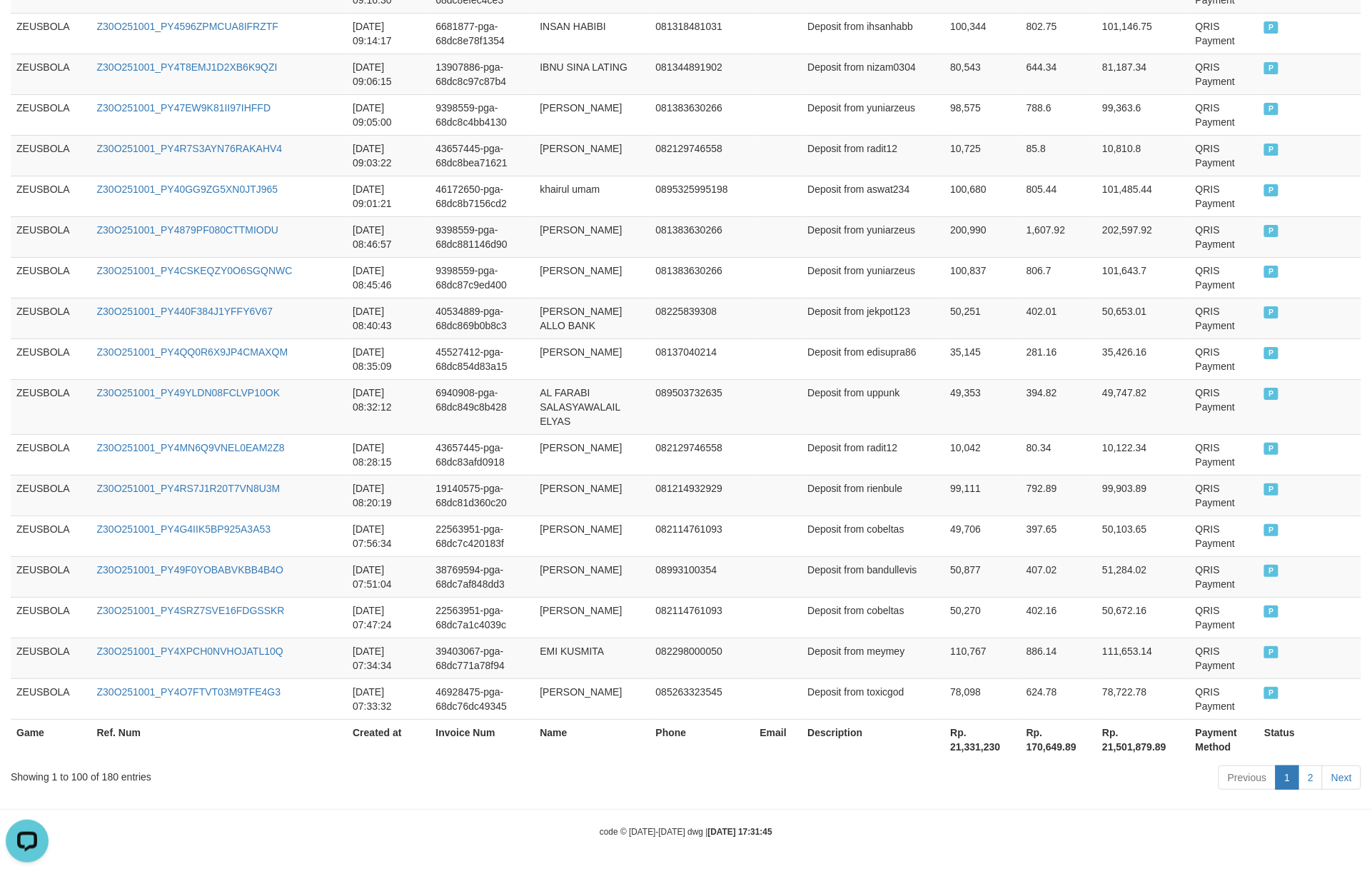
click at [1029, 655] on link "1" at bounding box center [1287, 777] width 24 height 24
click at [1029, 483] on td "99,903.89" at bounding box center [1144, 495] width 94 height 41
click at [1029, 655] on link "2" at bounding box center [1310, 777] width 24 height 24
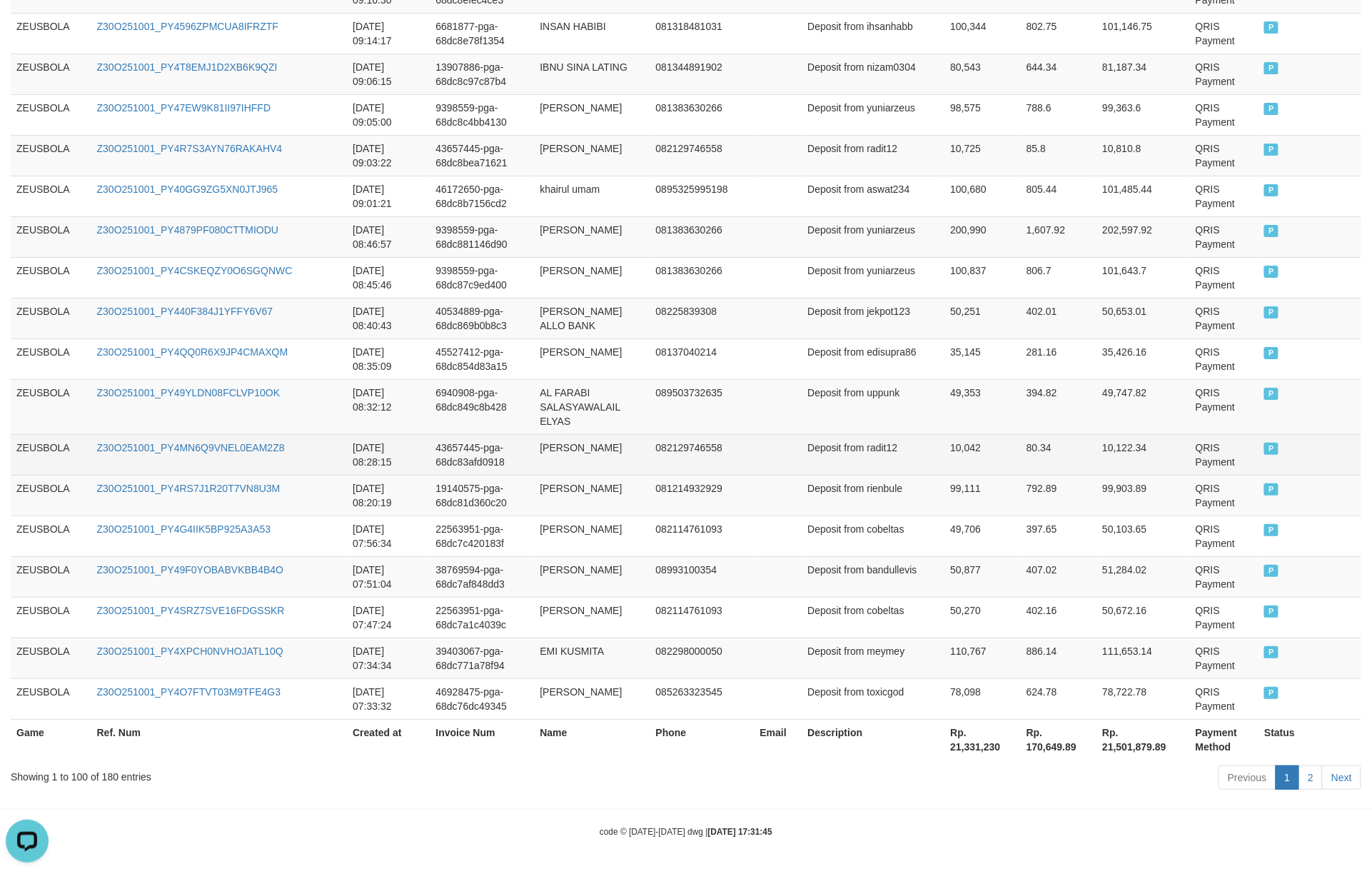
click at [980, 434] on td "10,042" at bounding box center [983, 454] width 76 height 41
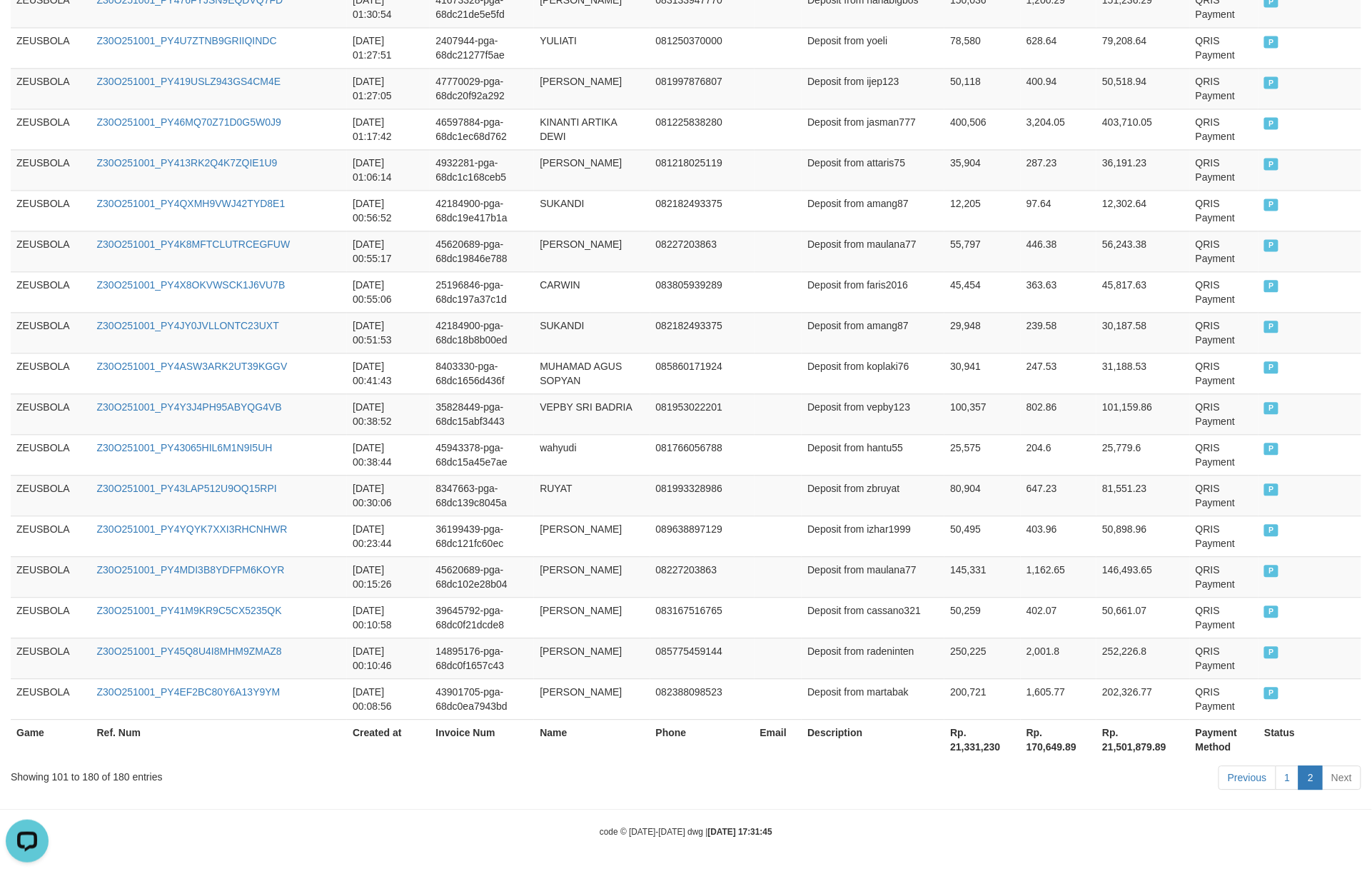
scroll to position [3131, 0]
click at [989, 655] on div "Previous 1 2 Next" at bounding box center [972, 779] width 779 height 31
click at [1029, 655] on th "Rp. 21,501,879.89" at bounding box center [1144, 739] width 94 height 41
click at [952, 655] on th "Rp. 21,331,230" at bounding box center [983, 739] width 76 height 41
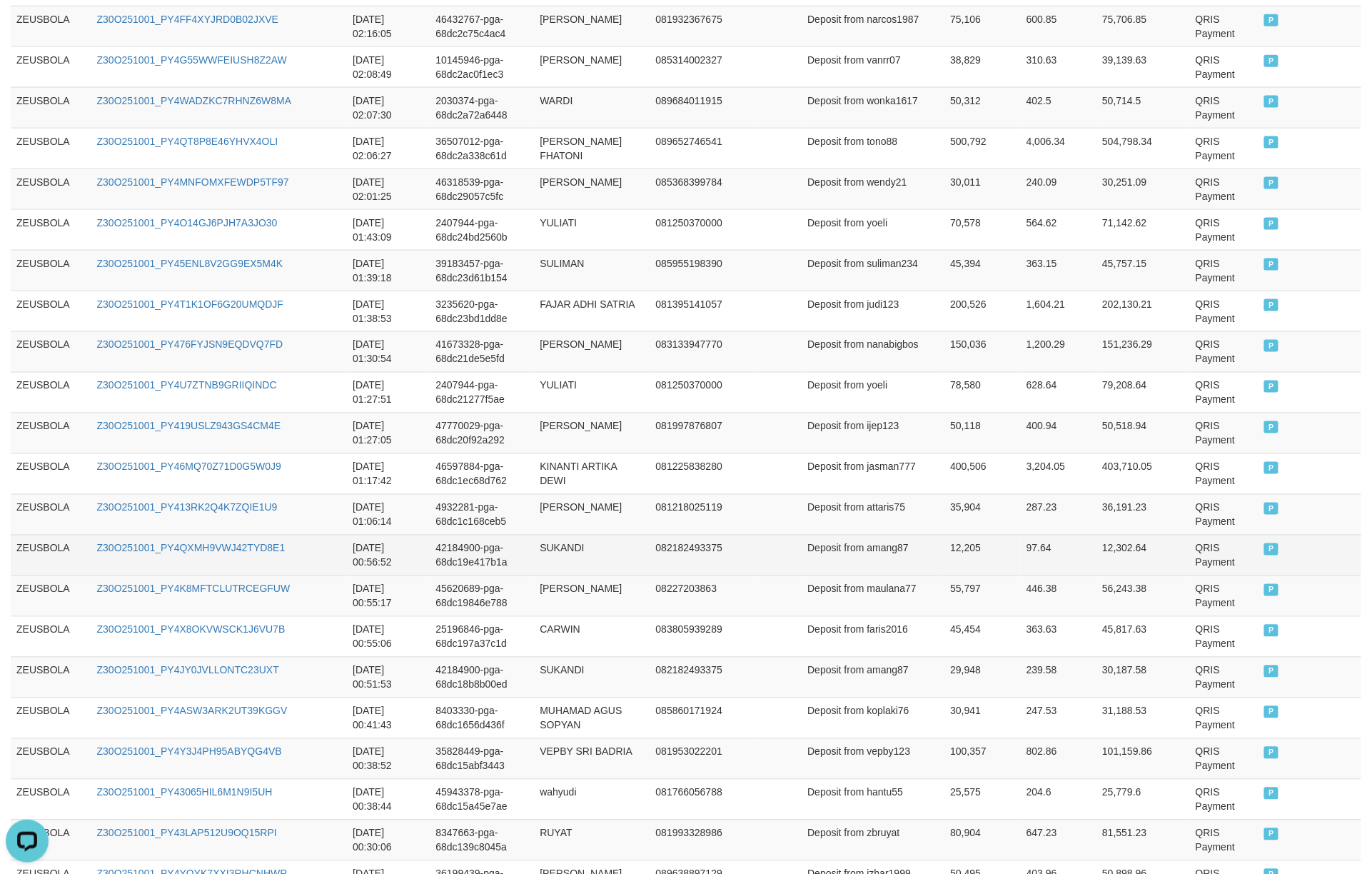
click at [1029, 576] on td "12,302.64" at bounding box center [1144, 555] width 94 height 41
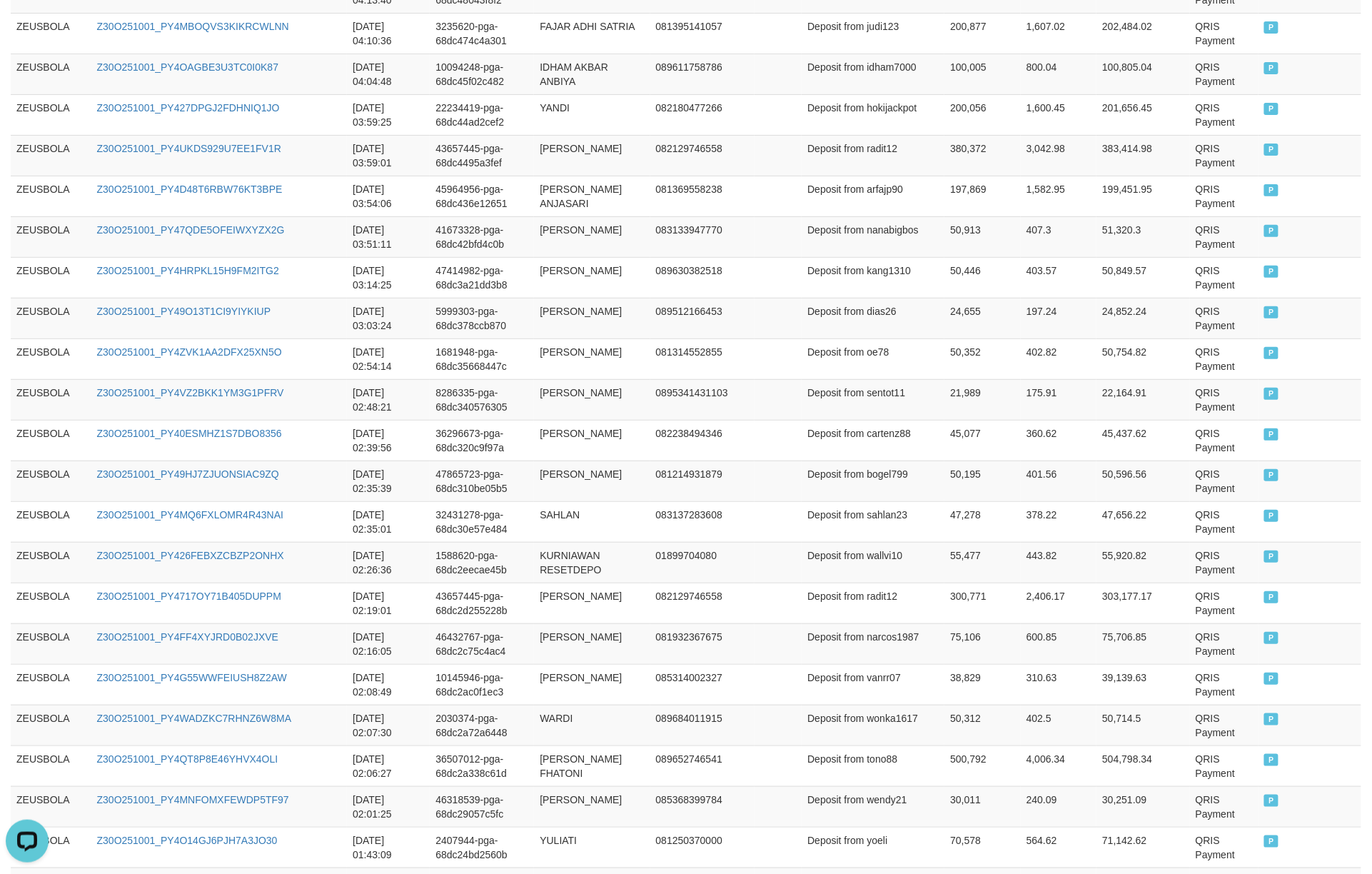
scroll to position [1893, 0]
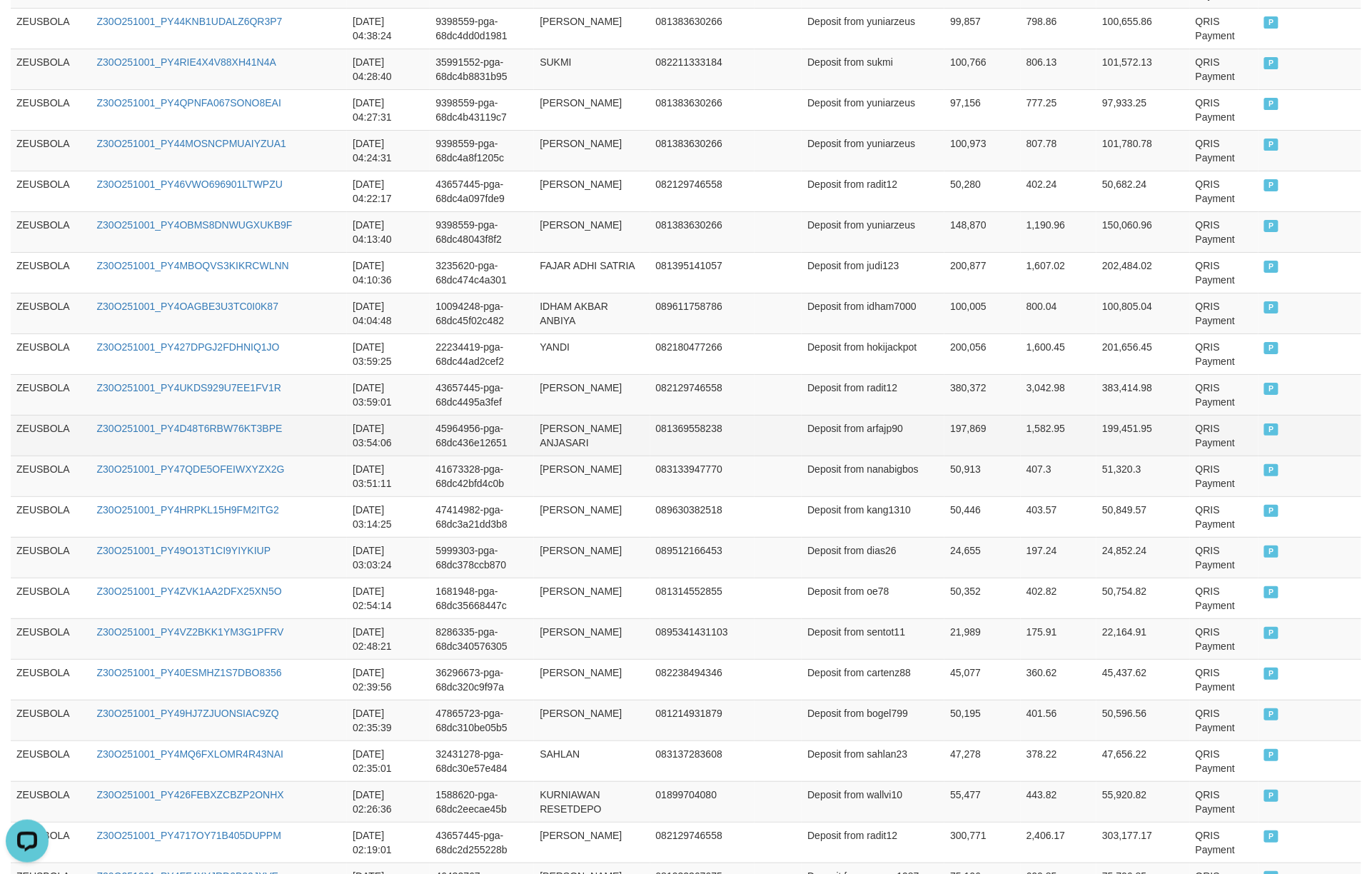
click at [1029, 456] on td "1,582.95" at bounding box center [1059, 436] width 76 height 41
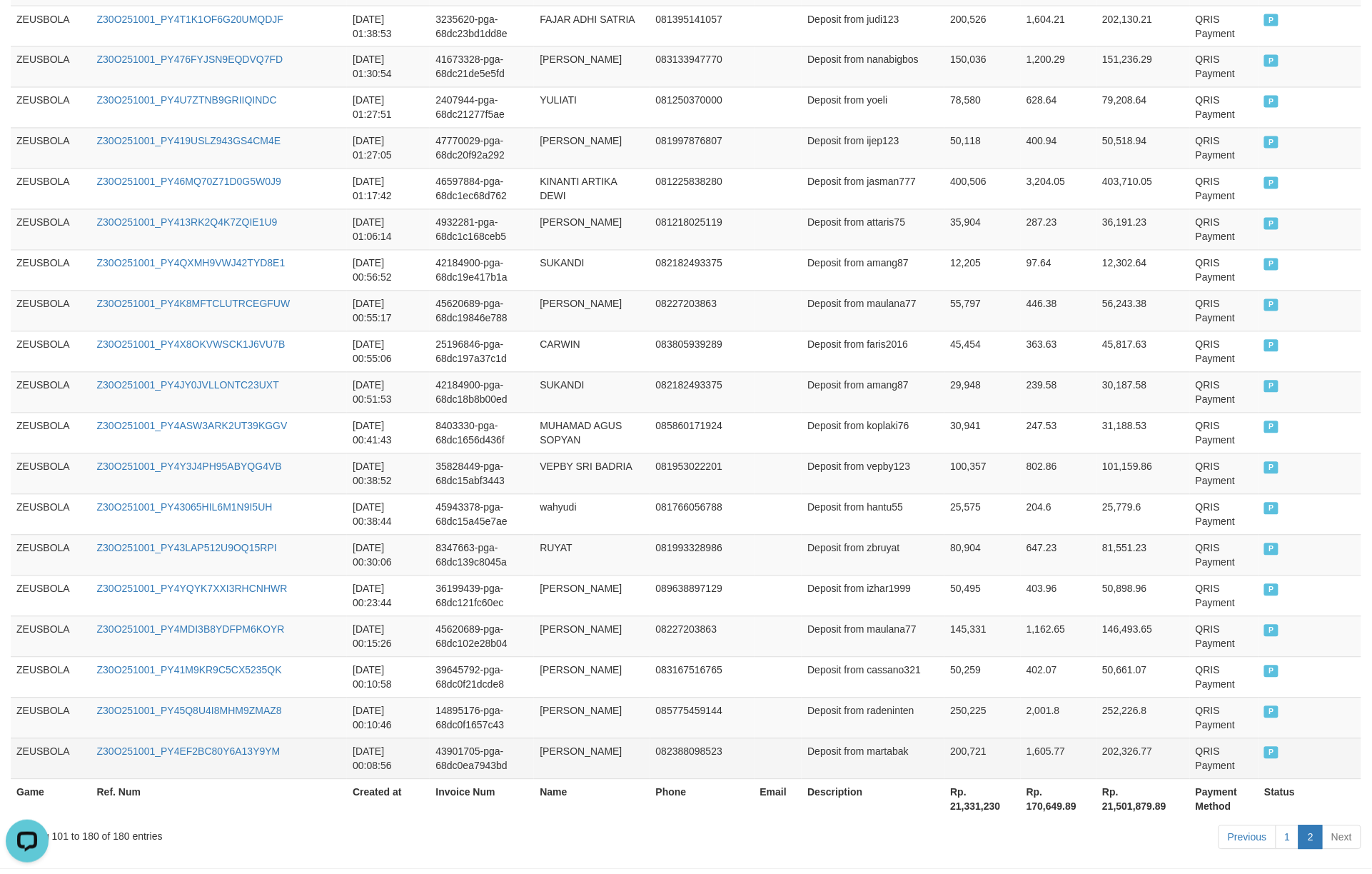
scroll to position [3131, 0]
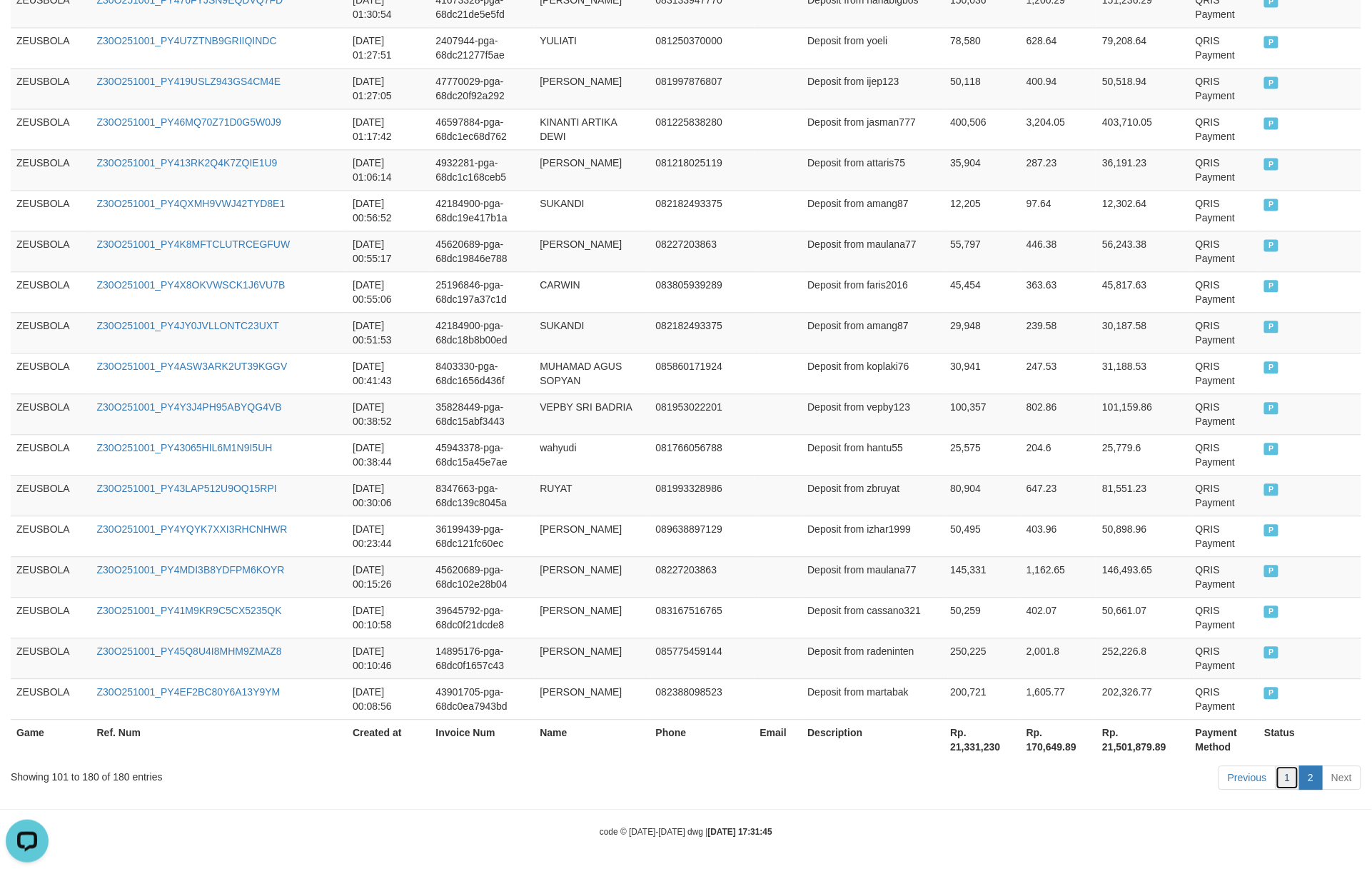
click at [1029, 655] on link "1" at bounding box center [1287, 777] width 24 height 24
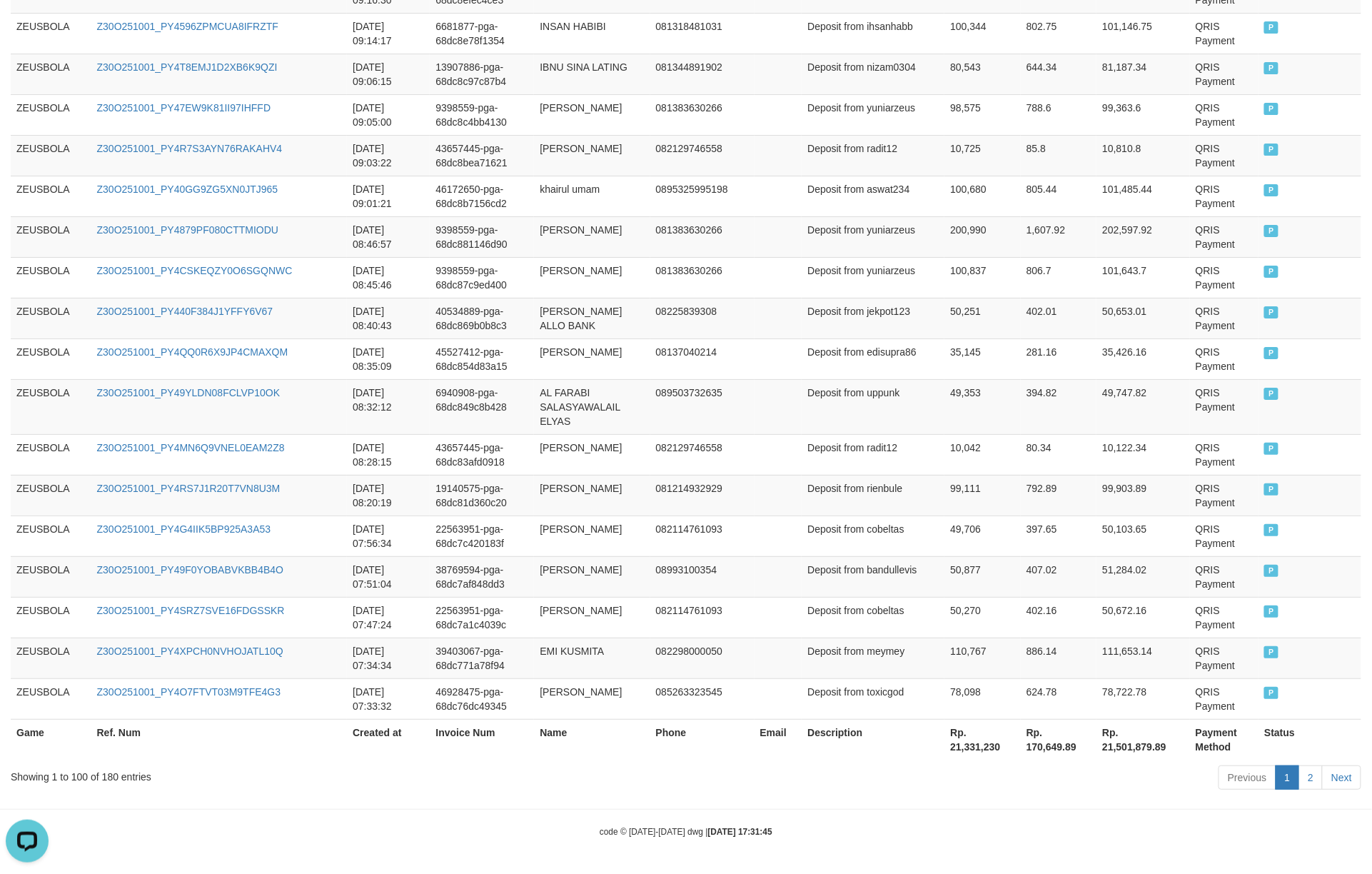
click at [1029, 583] on td "407.02" at bounding box center [1059, 576] width 76 height 41
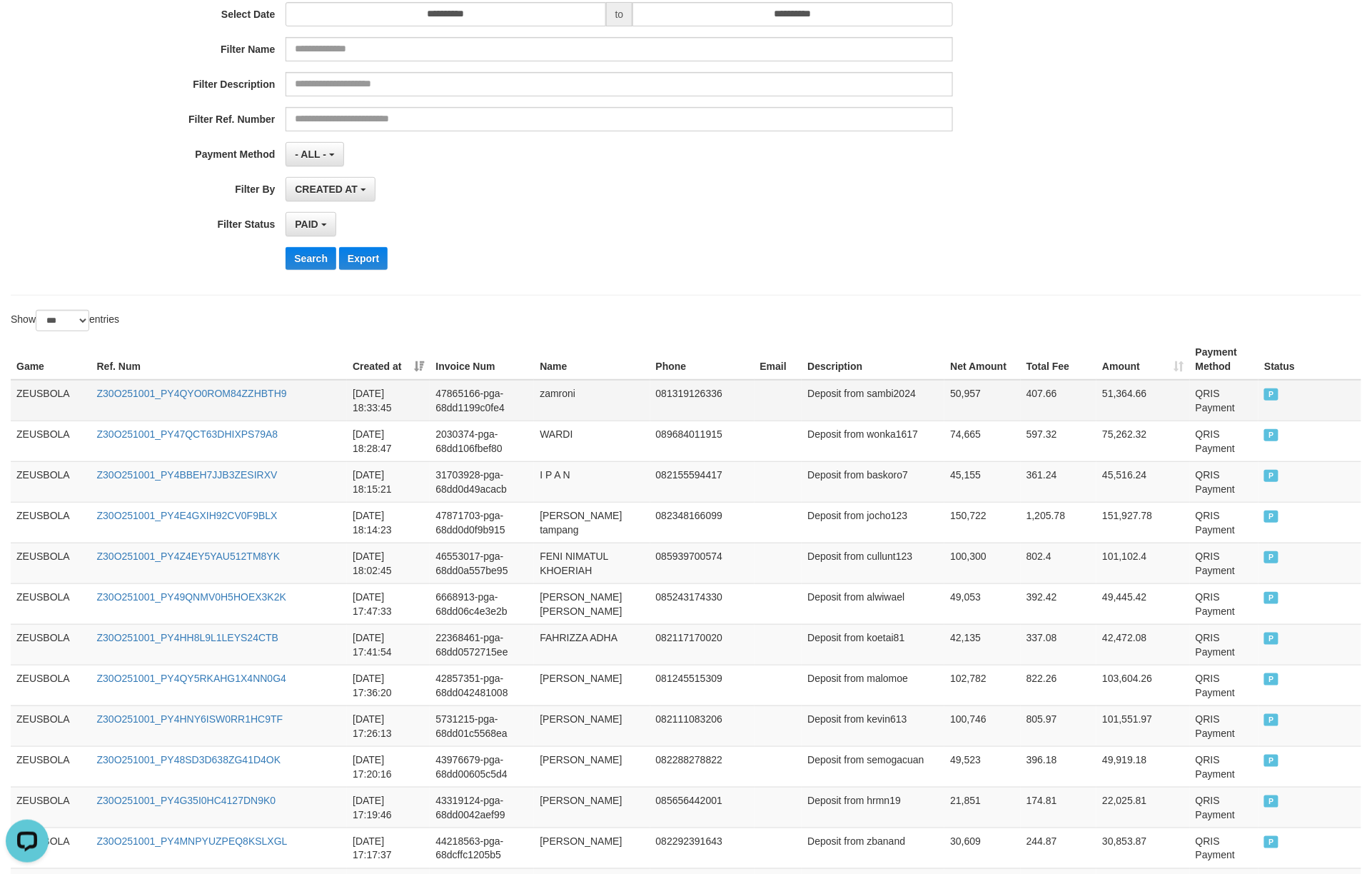
click at [574, 390] on td "zamroni" at bounding box center [591, 400] width 116 height 42
click at [572, 390] on td "zamroni" at bounding box center [591, 400] width 116 height 42
click at [871, 410] on td "Deposit from sambi2024" at bounding box center [873, 400] width 143 height 42
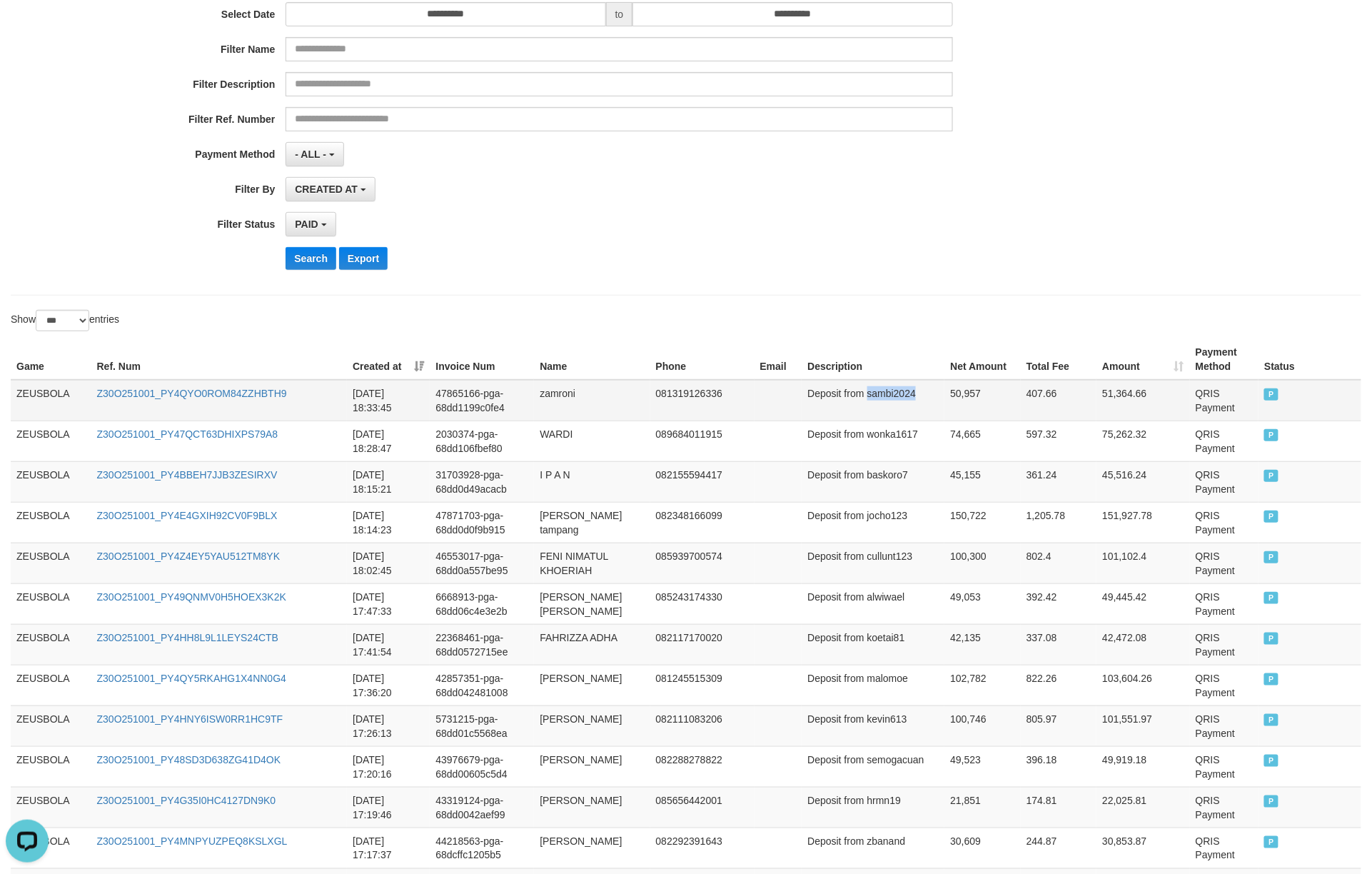
click at [871, 410] on td "Deposit from sambi2024" at bounding box center [873, 400] width 143 height 42
copy td "sambi2024"
click at [869, 480] on td "Deposit from baskoro7" at bounding box center [873, 482] width 143 height 41
click at [1029, 394] on td "407.66" at bounding box center [1059, 400] width 76 height 42
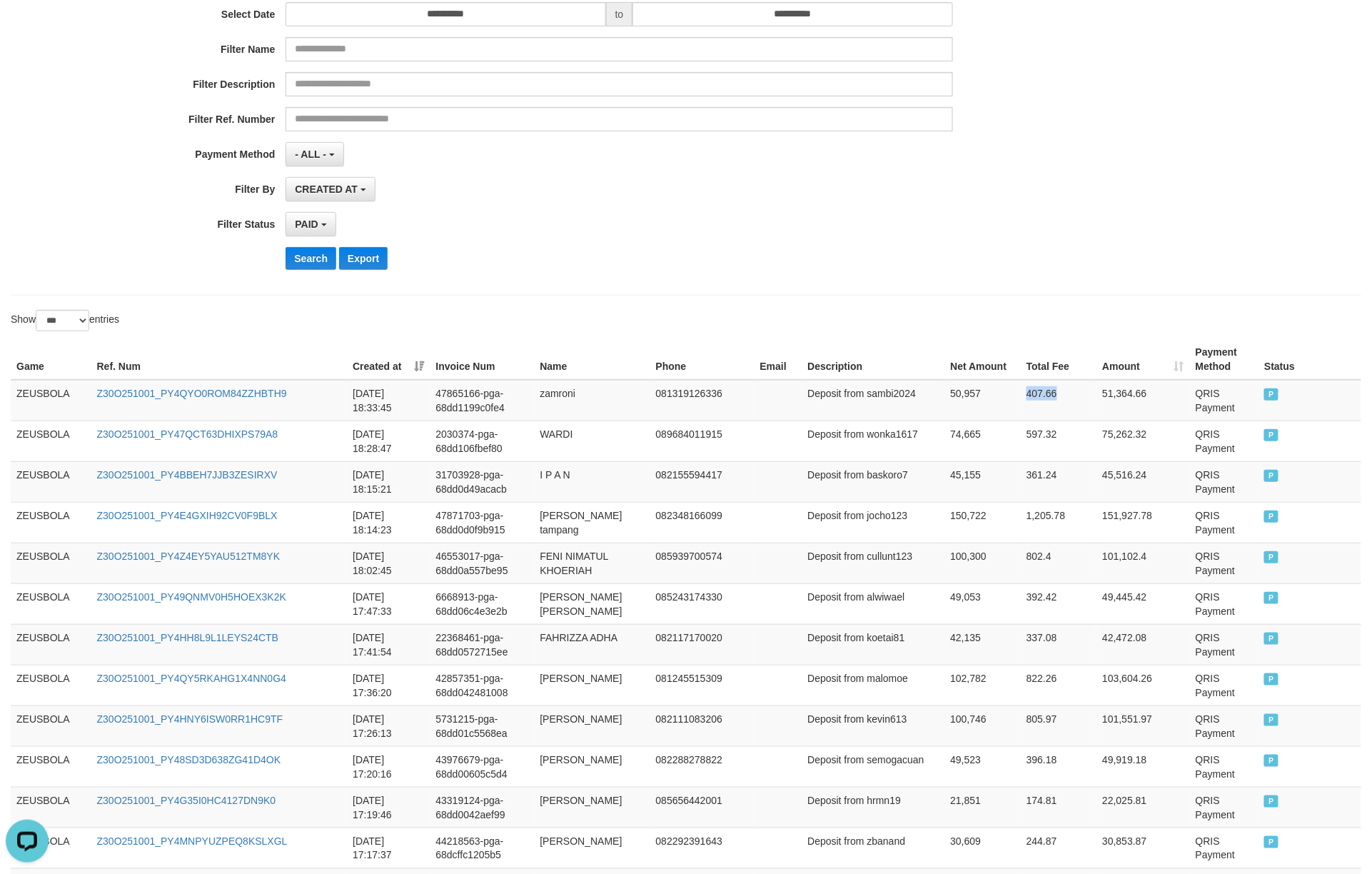
copy td "407.66"
click at [944, 398] on td "50,957" at bounding box center [983, 400] width 76 height 42
copy td "50,957"
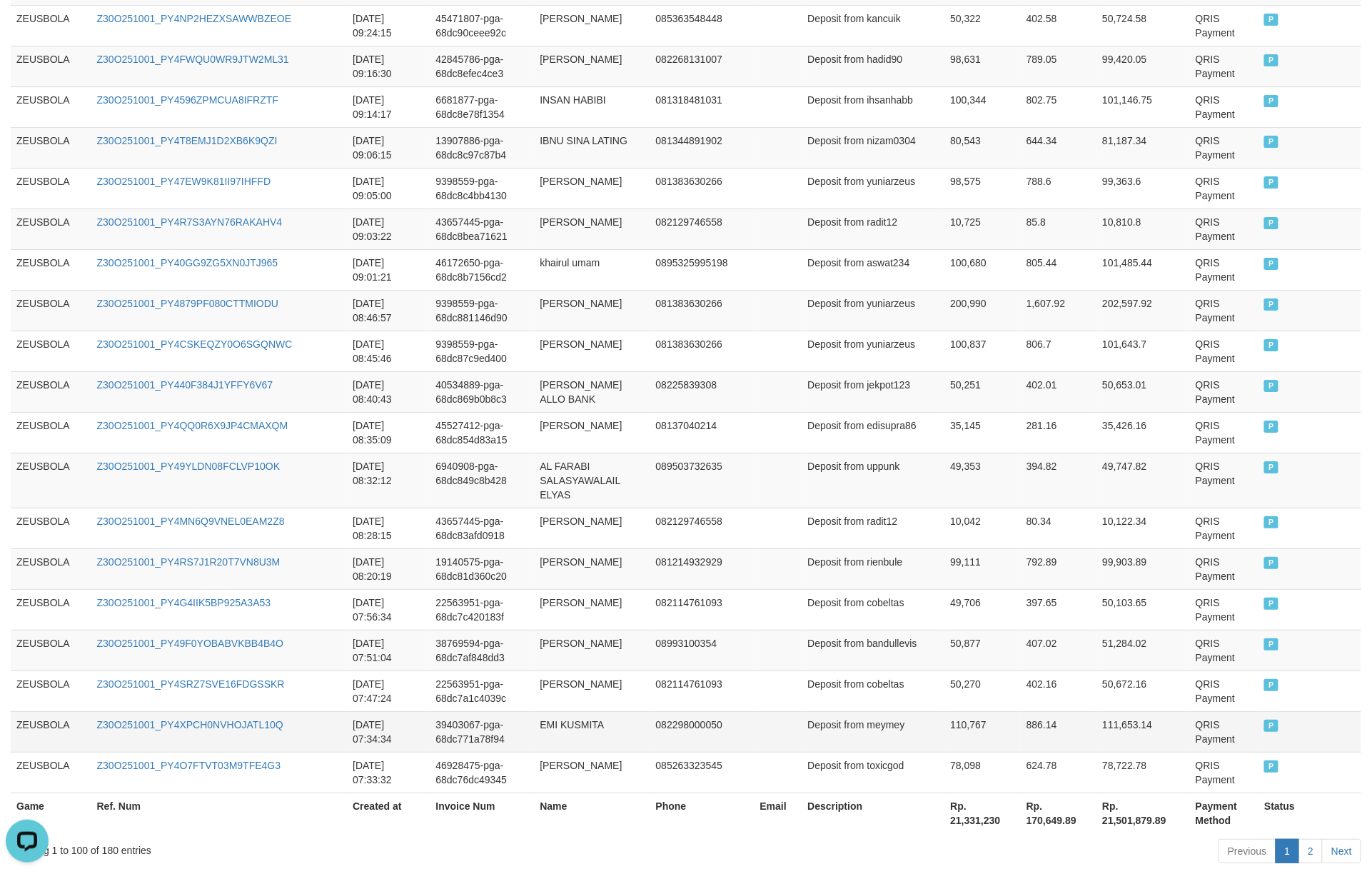
scroll to position [3950, 0]
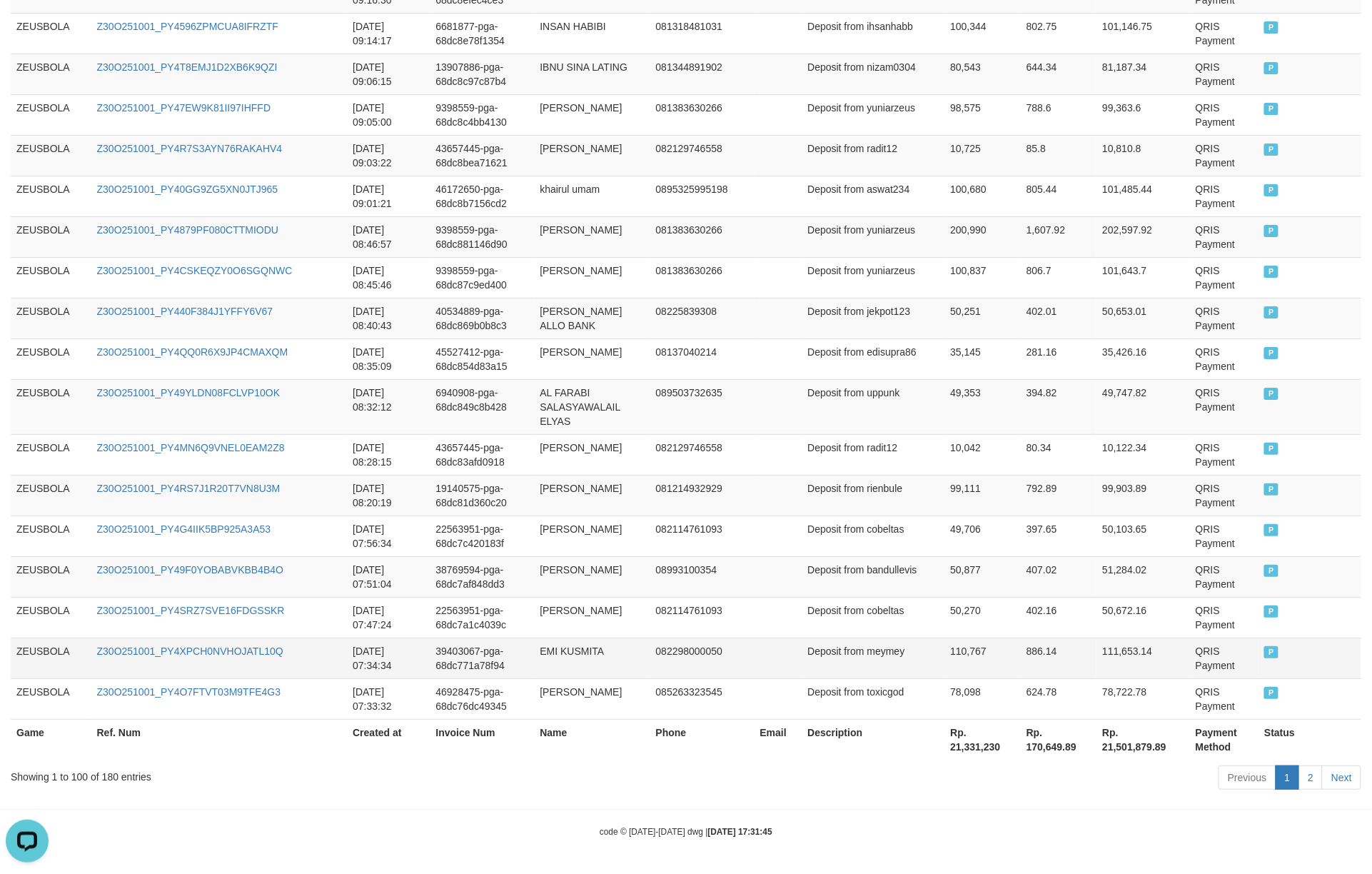
click at [1029, 655] on td "111,653.14" at bounding box center [1144, 658] width 94 height 41
click at [952, 500] on td "99,111" at bounding box center [983, 495] width 76 height 41
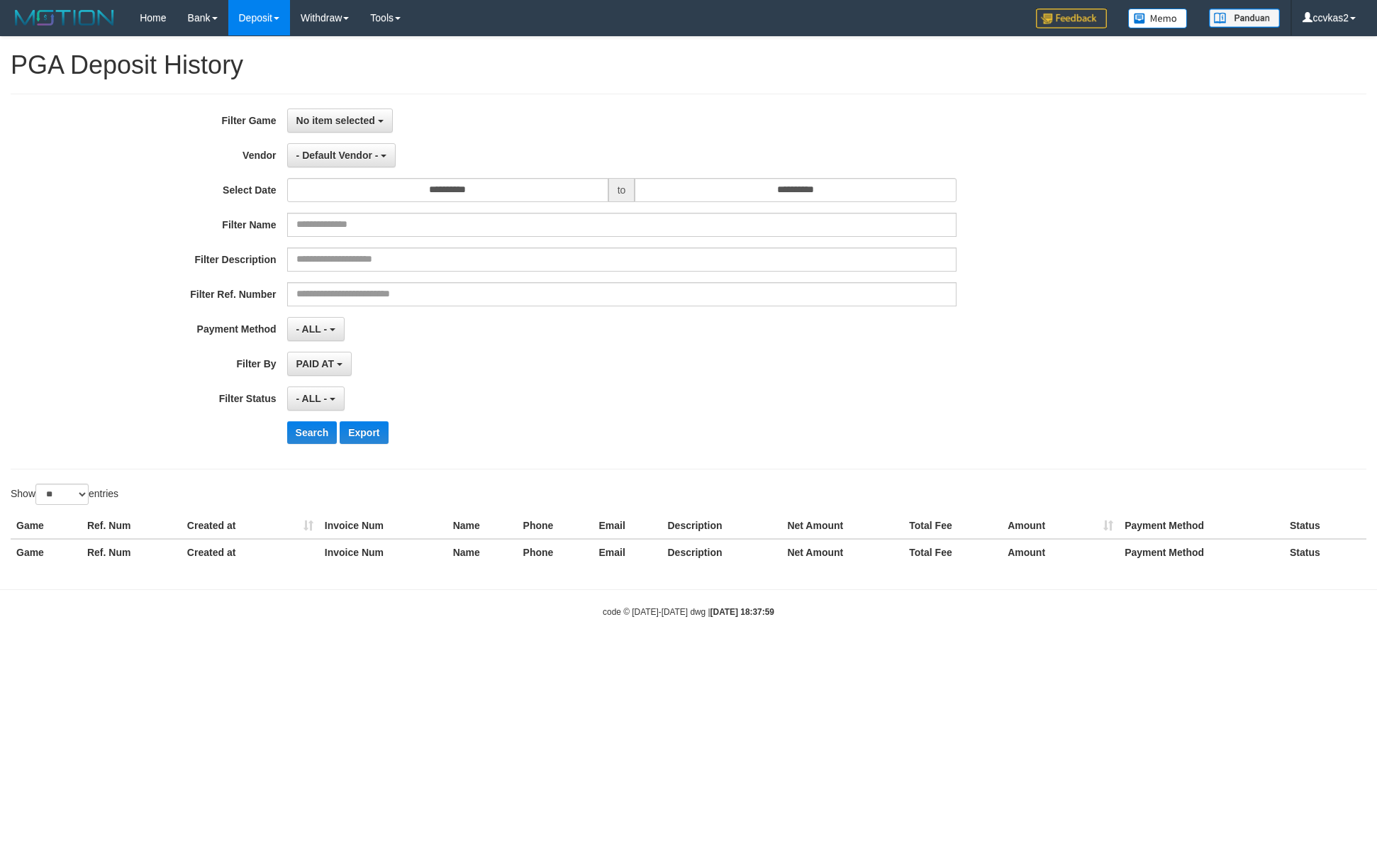
select select
select select "**"
select select
select select "**"
click at [349, 128] on button "No item selected" at bounding box center [340, 120] width 106 height 24
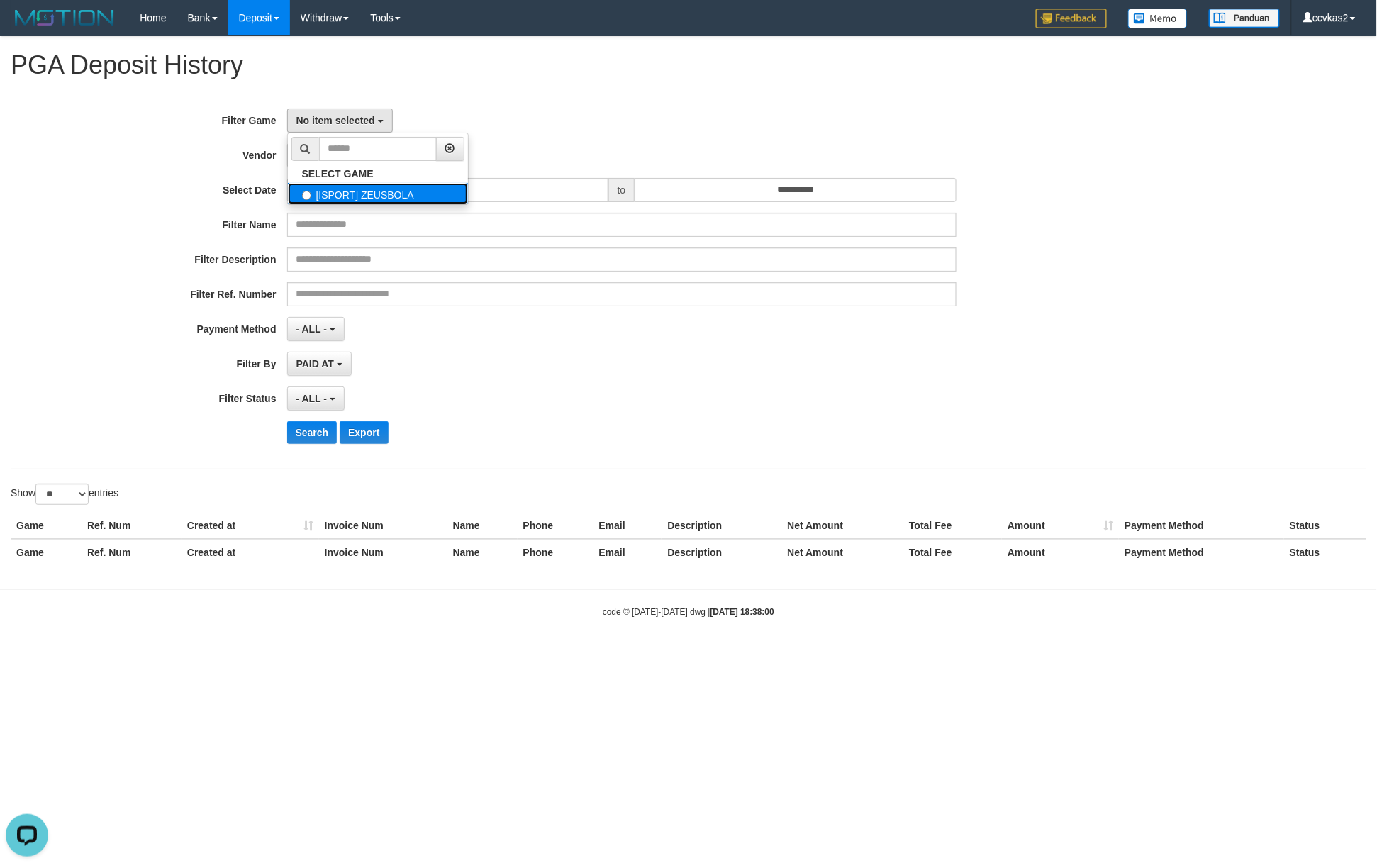
click at [349, 193] on label "[ISPORT] ZEUSBOLA" at bounding box center [377, 193] width 180 height 21
select select "****"
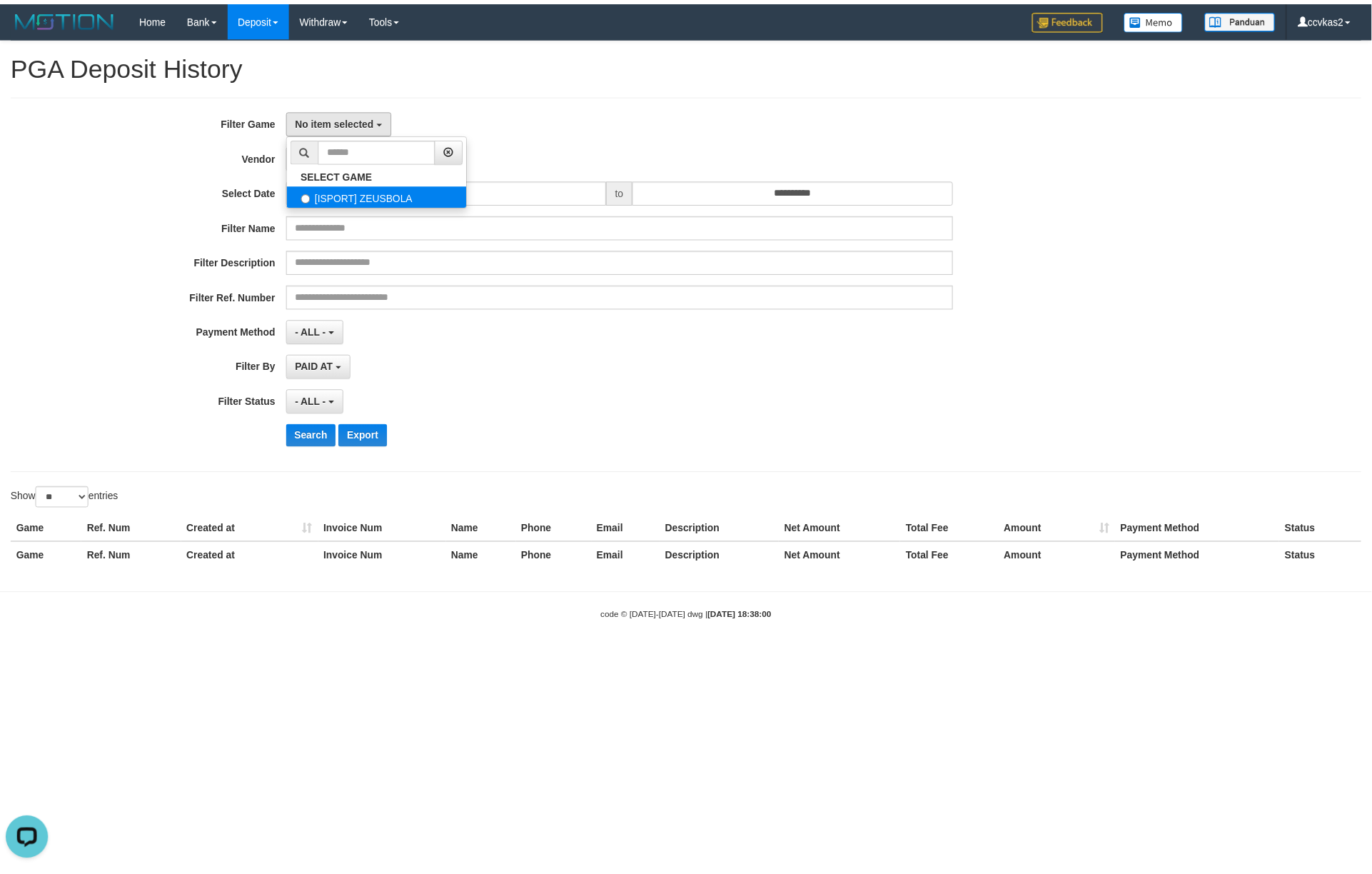
scroll to position [12, 0]
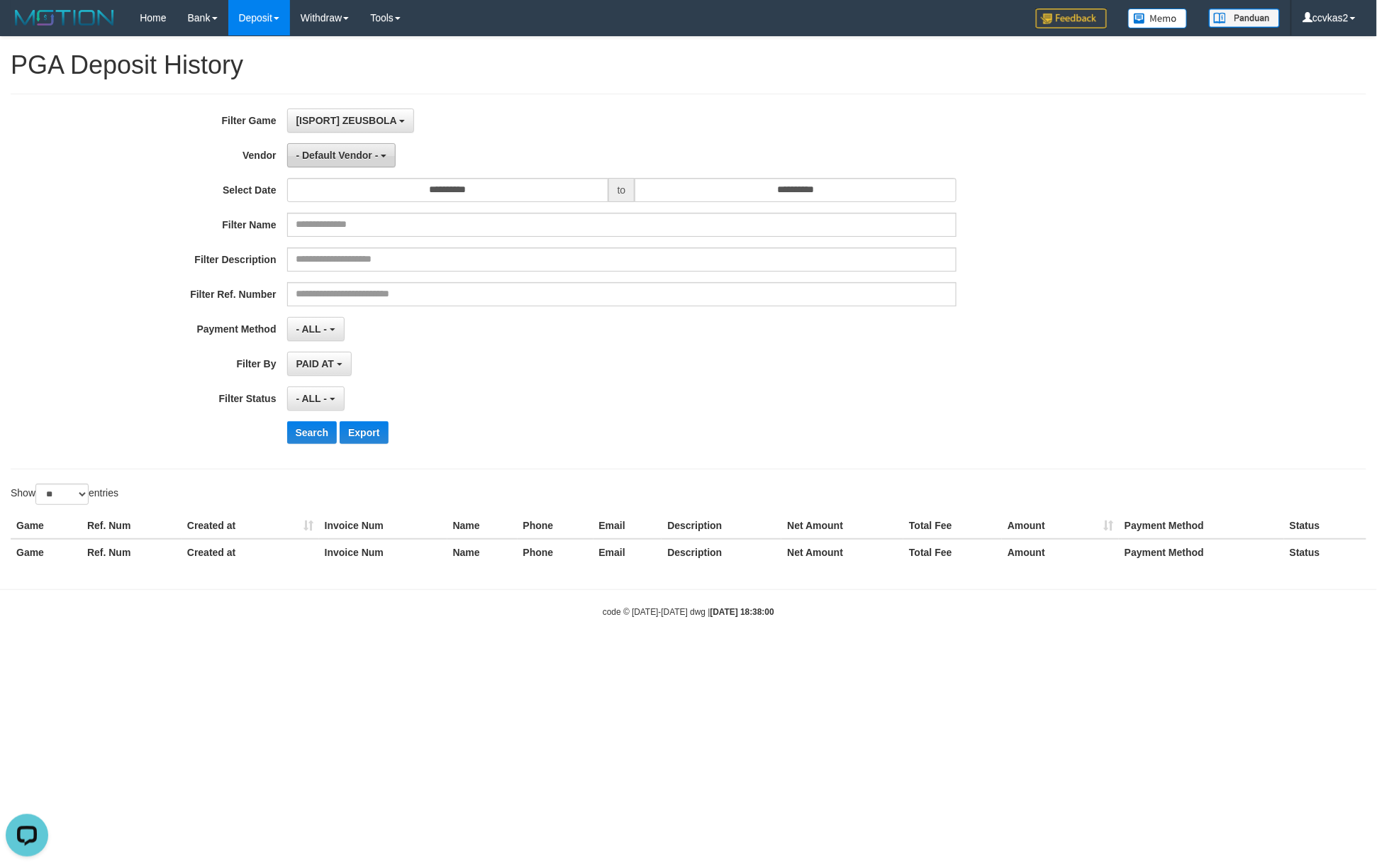
click at [347, 155] on span "- Default Vendor -" at bounding box center [338, 155] width 83 height 11
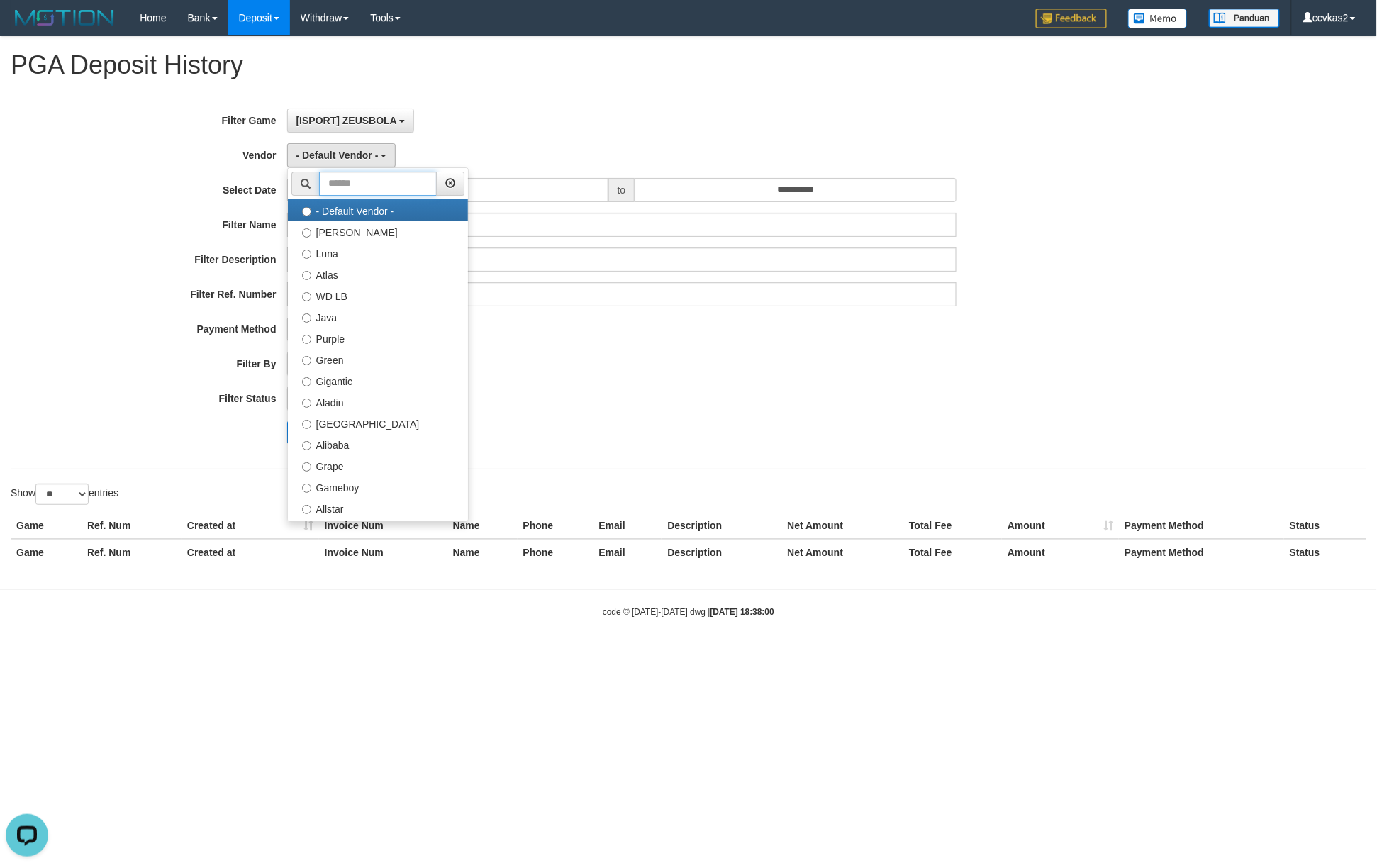
click at [380, 186] on input "text" at bounding box center [378, 183] width 118 height 24
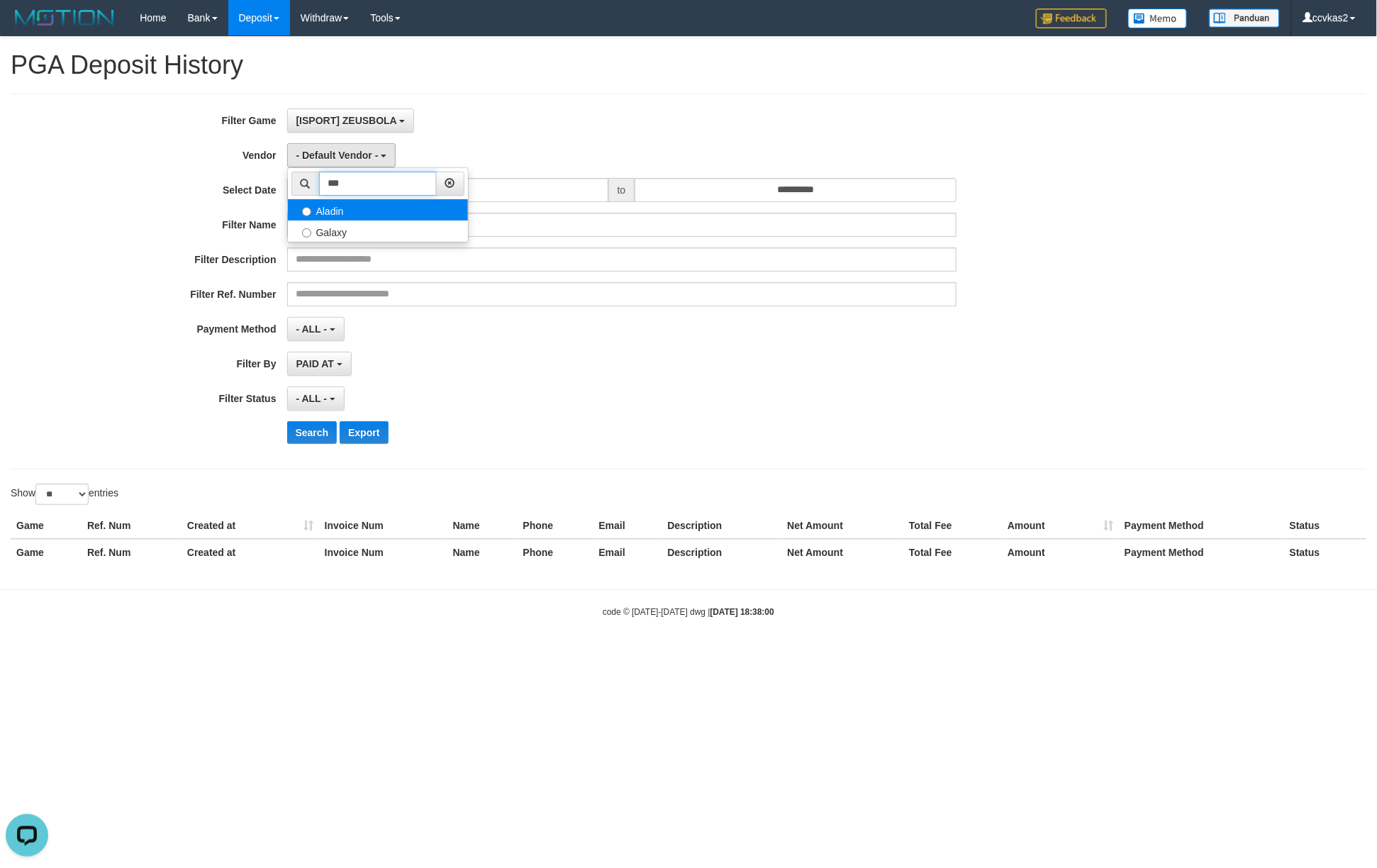
type input "***"
click at [384, 211] on label "Aladin" at bounding box center [377, 210] width 180 height 21
select select "**********"
click at [327, 332] on button "- ALL -" at bounding box center [316, 329] width 57 height 24
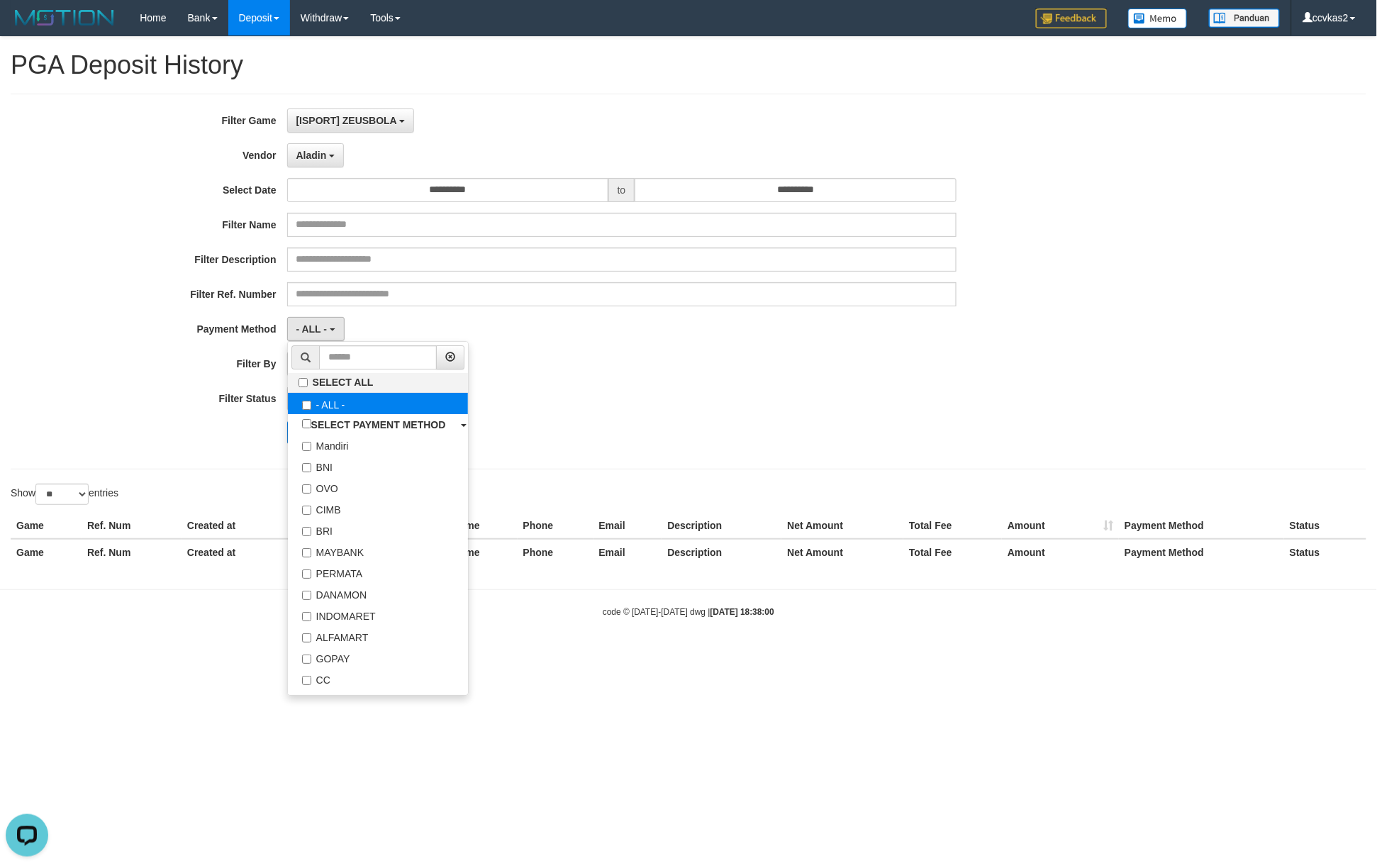
click at [341, 412] on label "- ALL -" at bounding box center [377, 404] width 180 height 21
select select "***"
click at [587, 384] on div "**********" at bounding box center [573, 281] width 1148 height 346
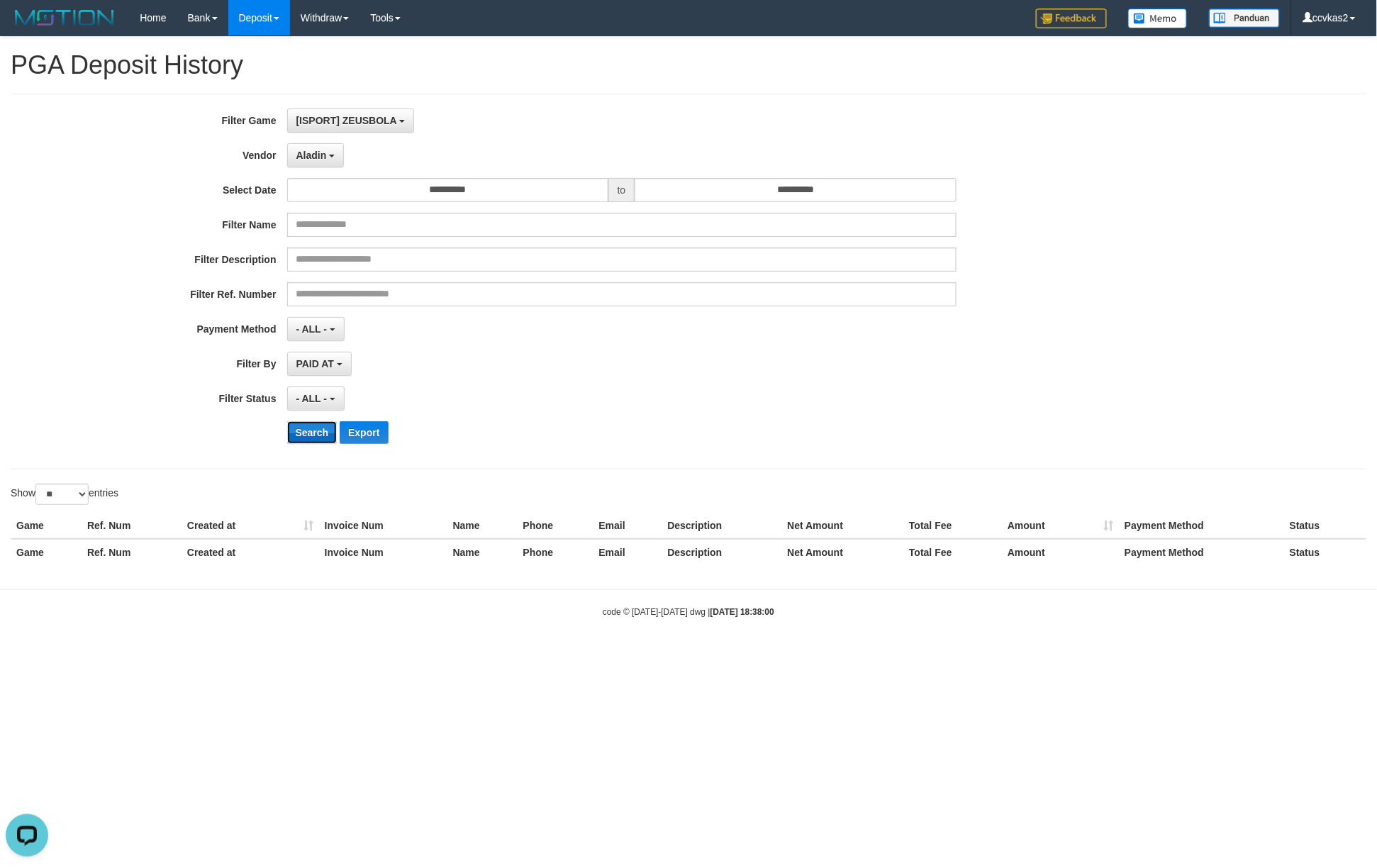
click at [314, 434] on button "Search" at bounding box center [312, 433] width 50 height 23
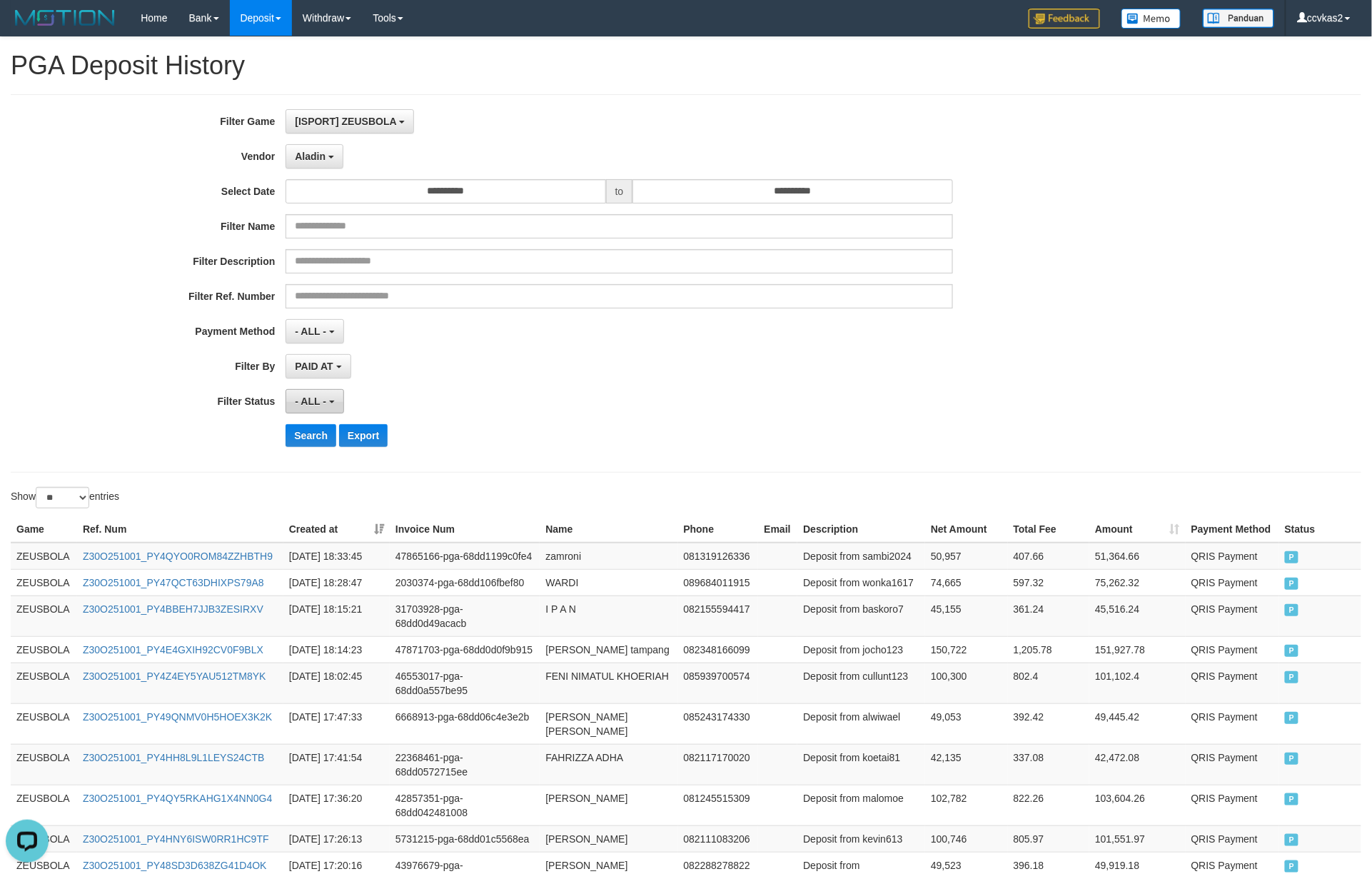
click at [323, 404] on span "- ALL -" at bounding box center [310, 401] width 31 height 12
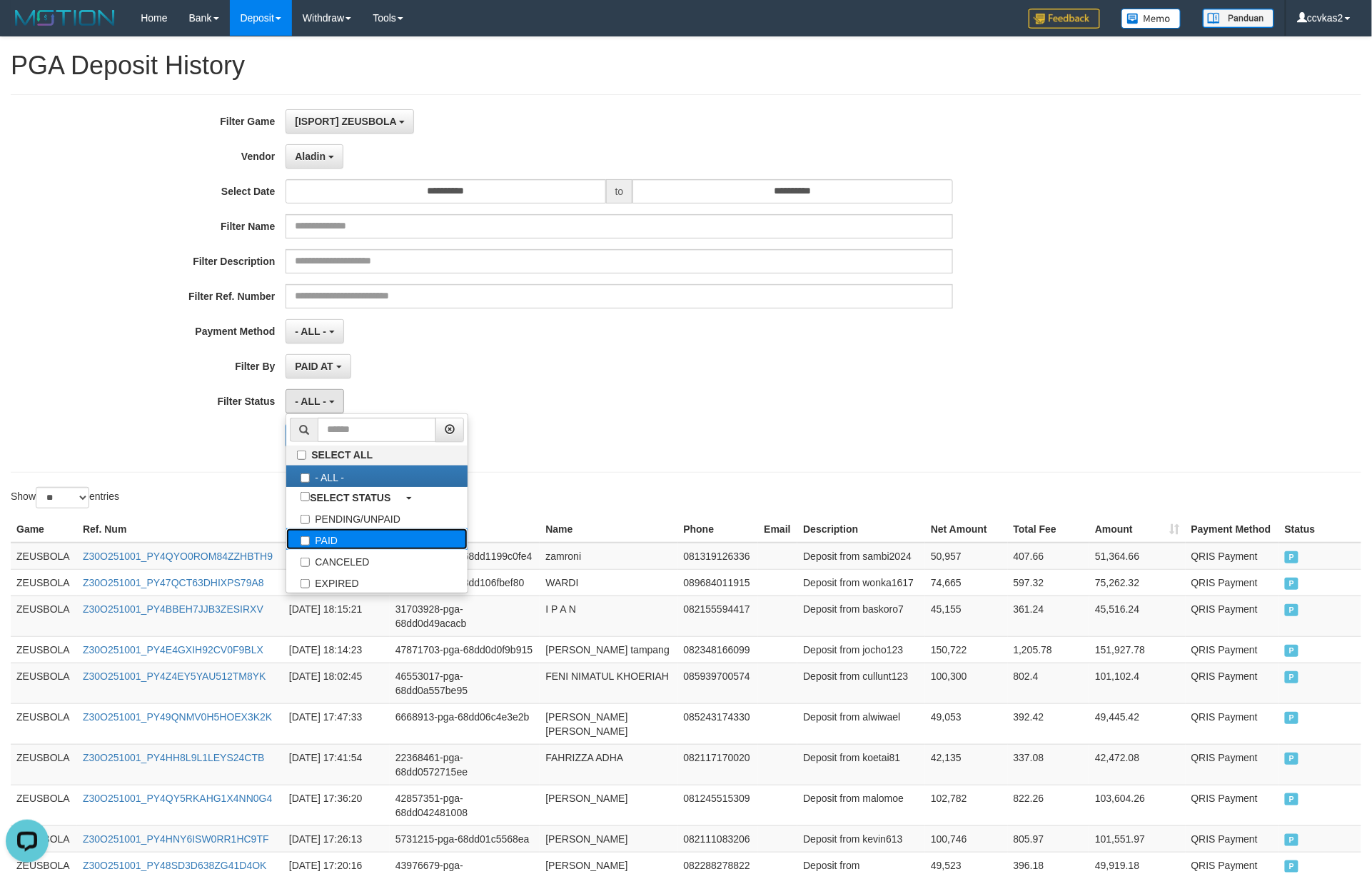
click at [349, 545] on label "PAID" at bounding box center [376, 539] width 181 height 21
click at [480, 364] on div "PAID AT PAID AT CREATED AT" at bounding box center [619, 366] width 667 height 24
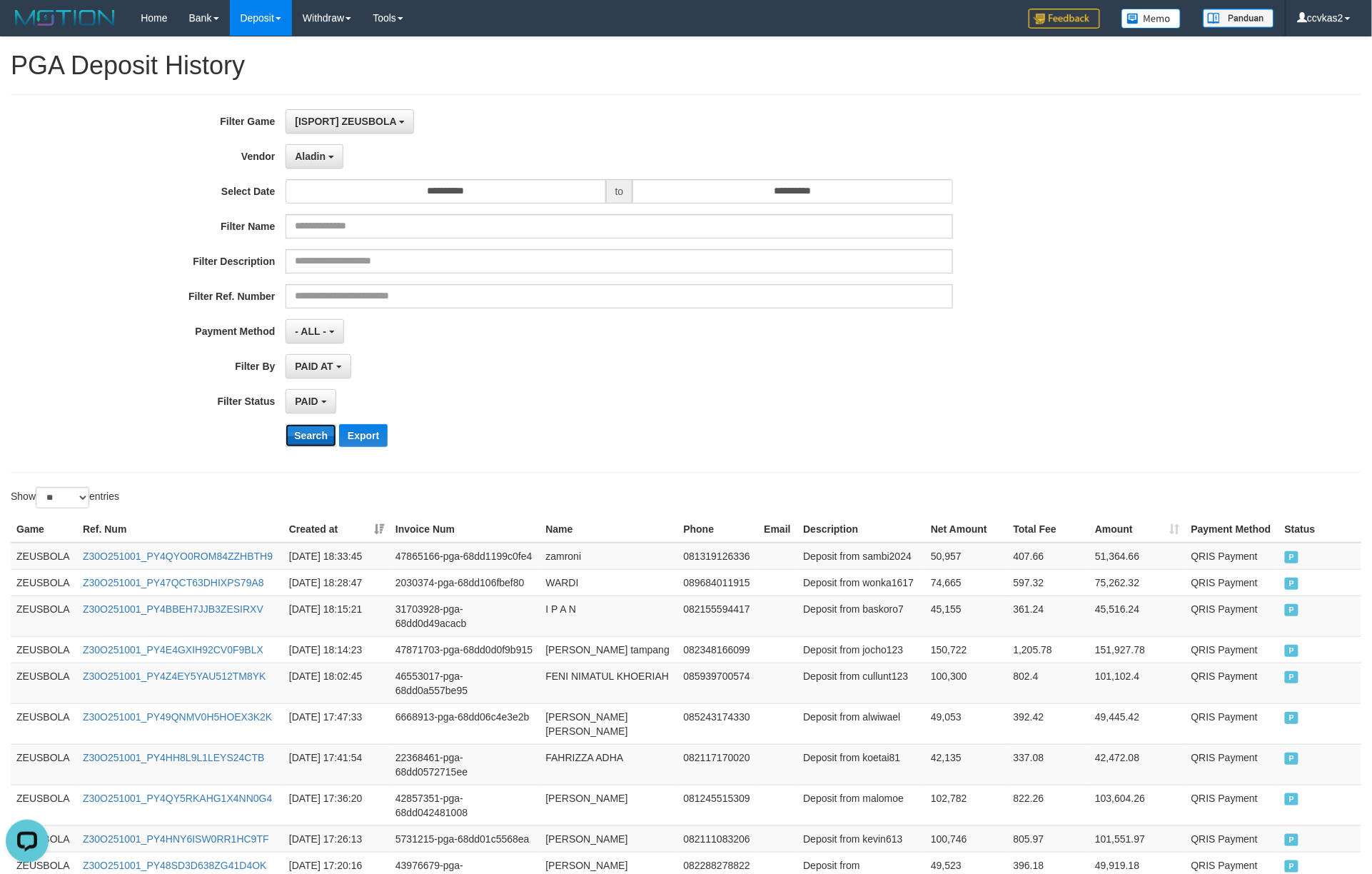
click at [321, 441] on button "Search" at bounding box center [311, 436] width 50 height 23
click at [626, 397] on div "PAID SELECT ALL - ALL - SELECT STATUS PENDING/UNPAID PAID CANCELED EXPIRED" at bounding box center [619, 401] width 667 height 24
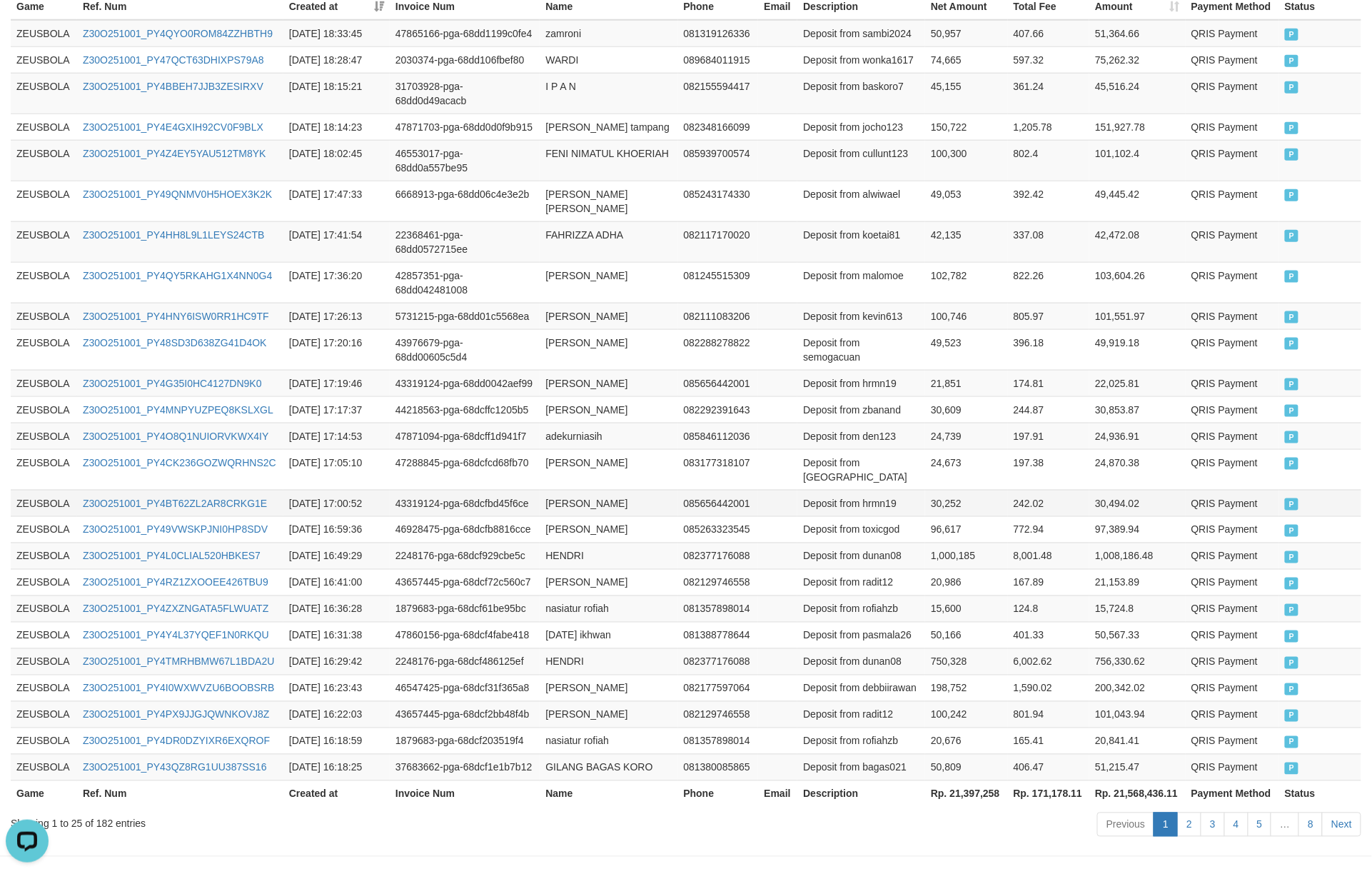
scroll to position [536, 0]
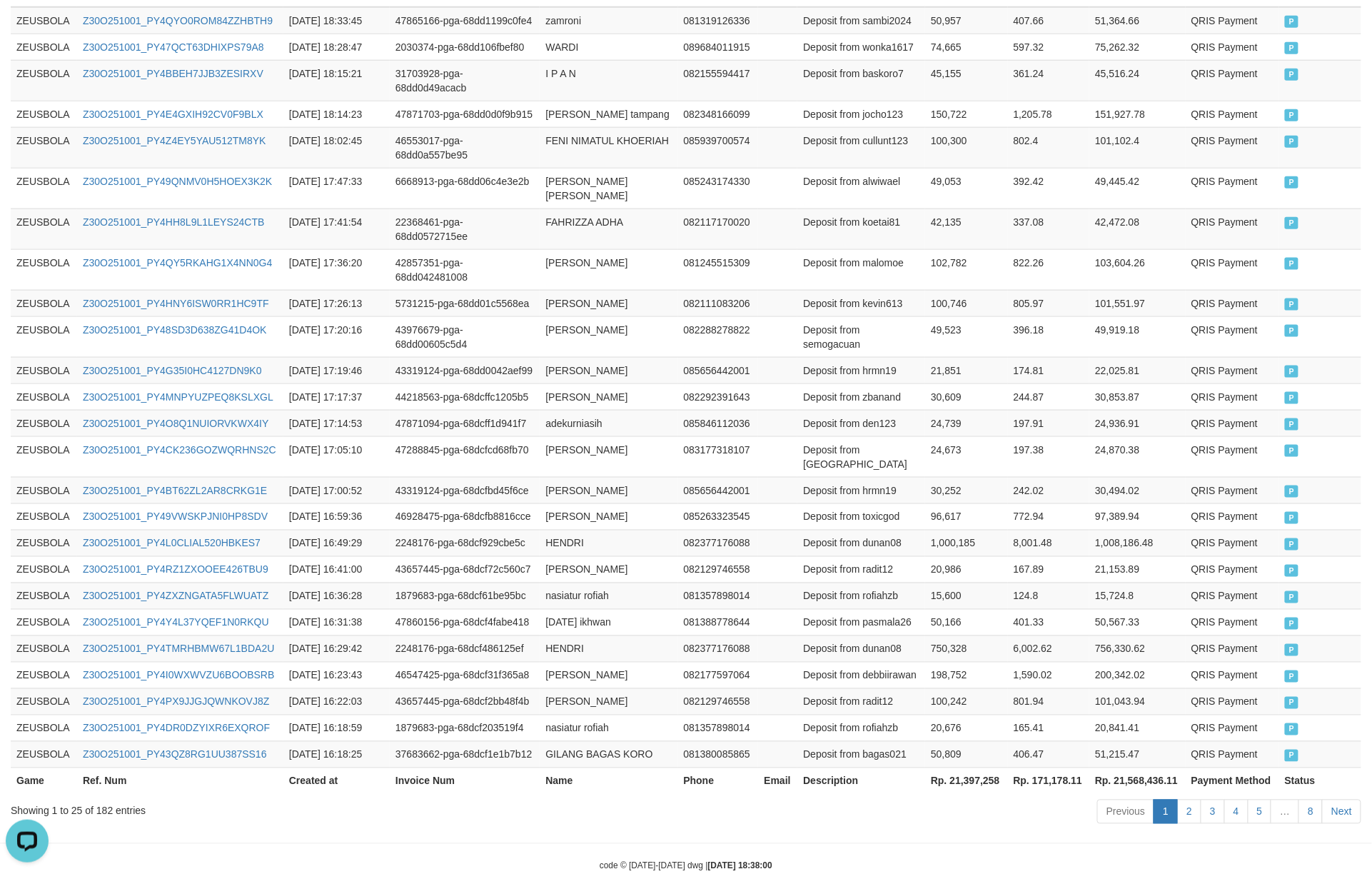
click at [988, 768] on th "Rp. 21,397,258" at bounding box center [967, 781] width 83 height 27
click at [1094, 741] on td "51,215.47" at bounding box center [1137, 754] width 96 height 27
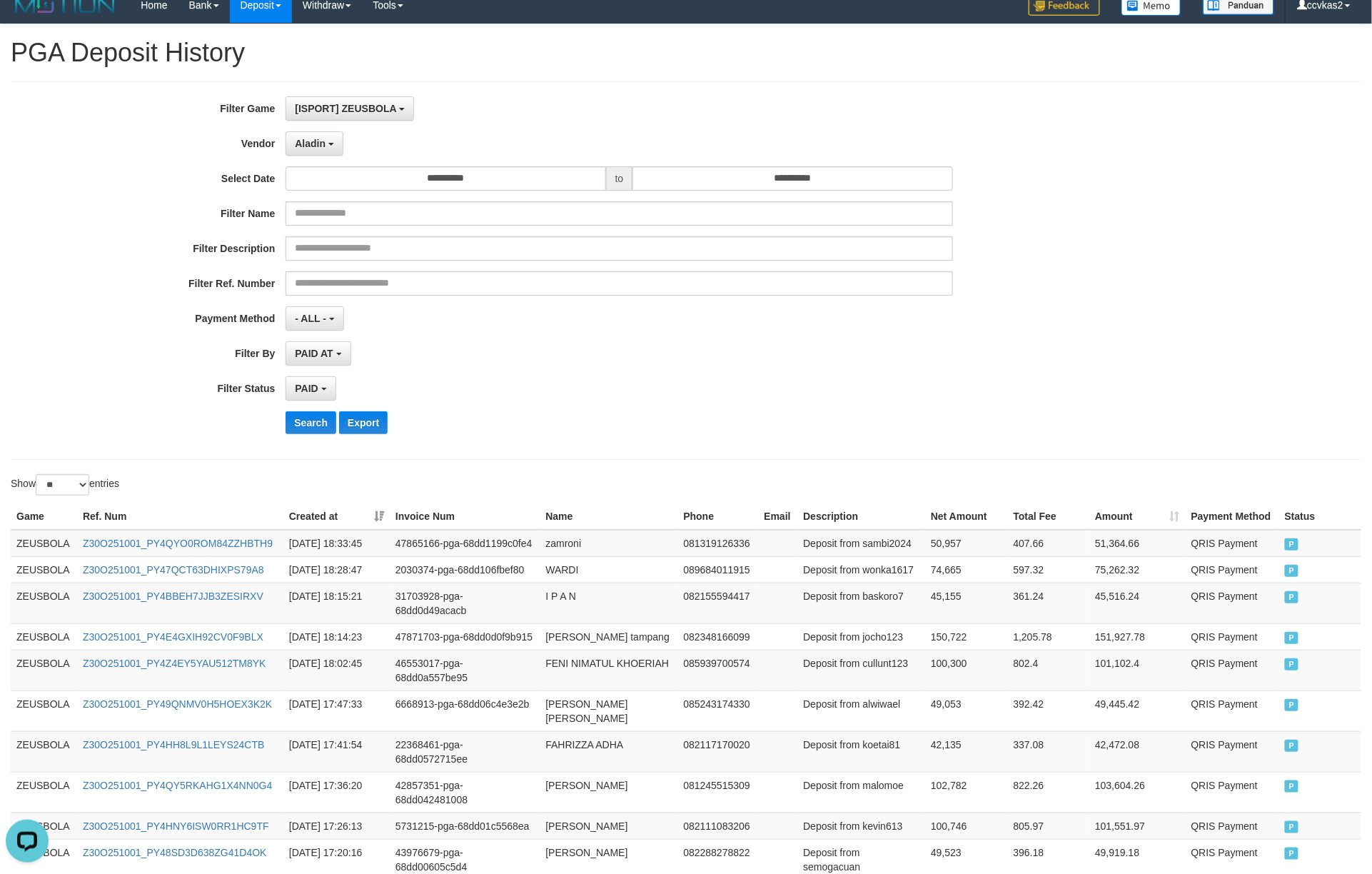
scroll to position [0, 0]
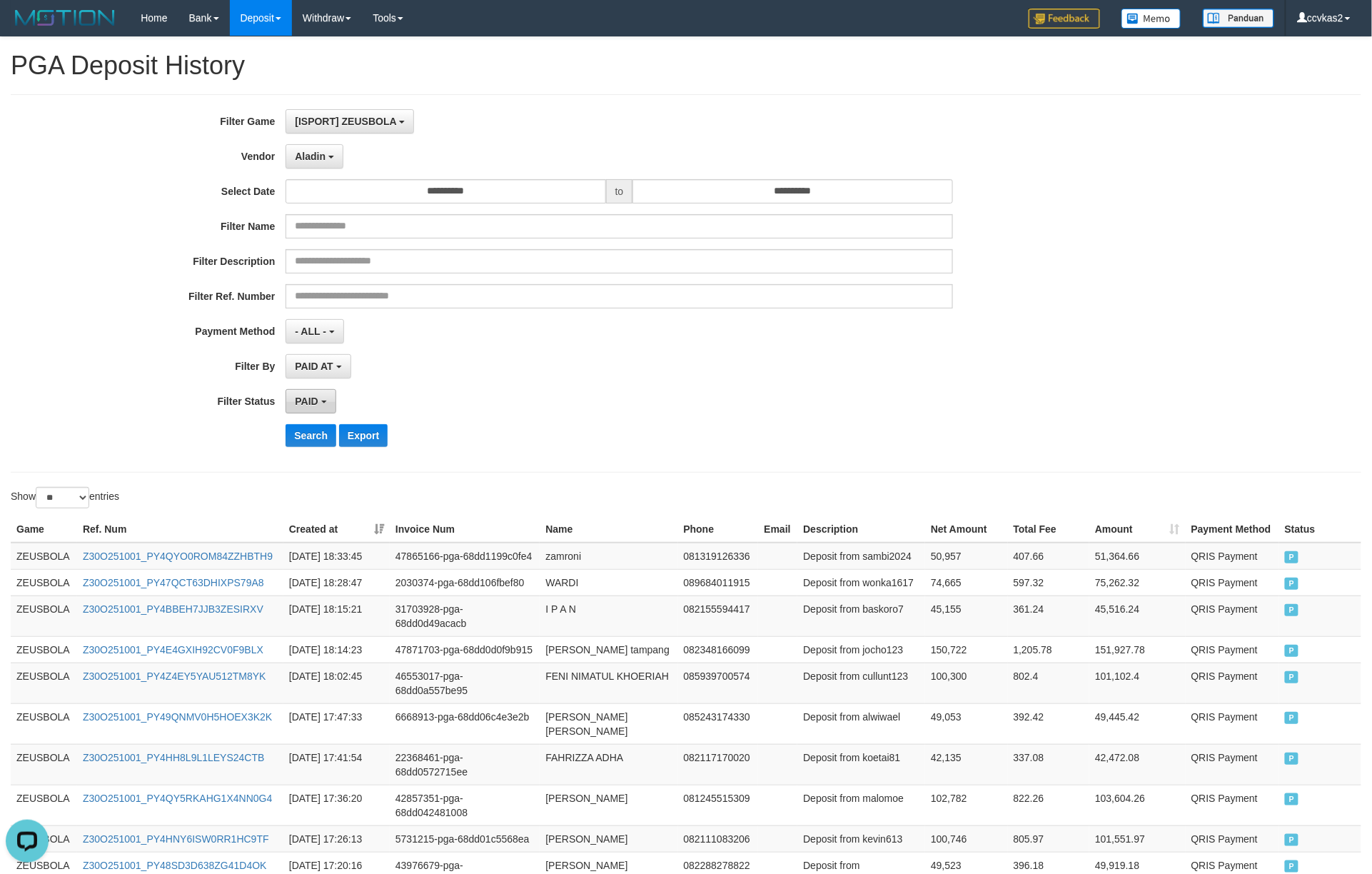
click at [306, 395] on button "PAID" at bounding box center [311, 401] width 50 height 24
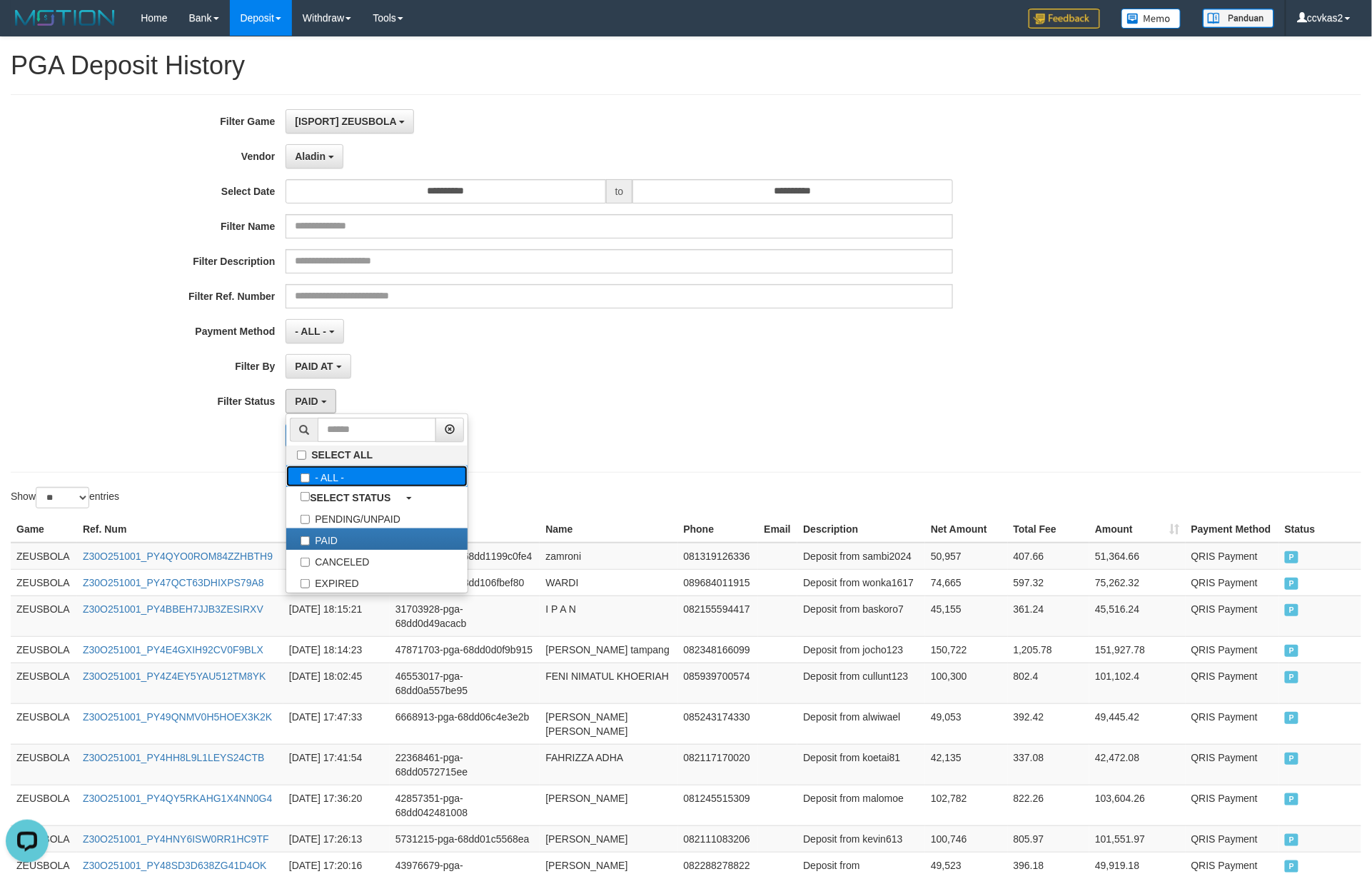
click at [337, 476] on label "- ALL -" at bounding box center [376, 476] width 181 height 21
select select "***"
click at [512, 356] on div "PAID AT PAID AT CREATED AT" at bounding box center [619, 366] width 667 height 24
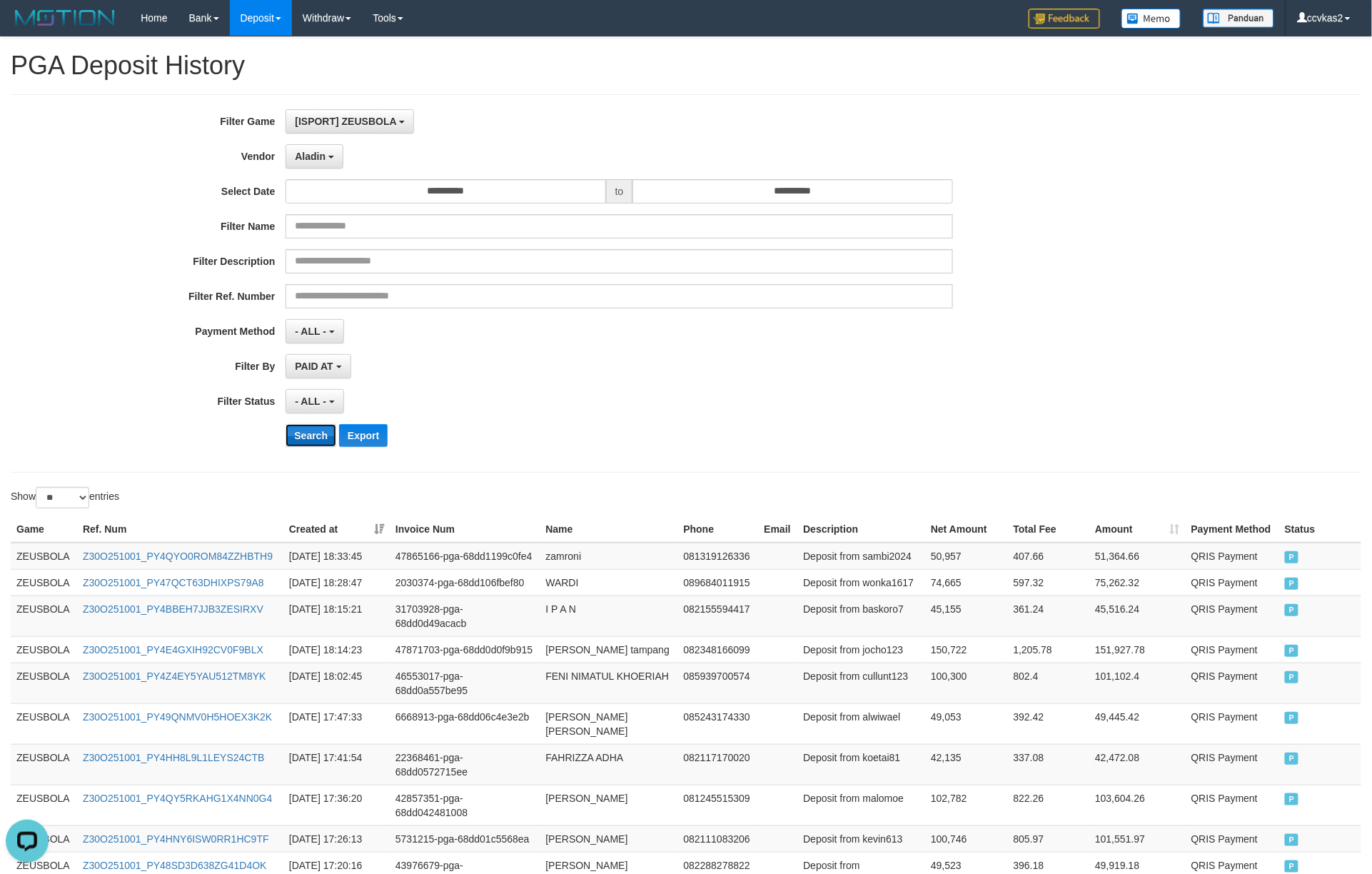
click at [304, 429] on button "Search" at bounding box center [311, 436] width 50 height 23
click at [72, 477] on div "**********" at bounding box center [686, 701] width 1372 height 1328
click at [73, 491] on select "** ** ** ***" at bounding box center [62, 498] width 53 height 21
select select "***"
click at [38, 490] on select "** ** ** ***" at bounding box center [62, 498] width 53 height 21
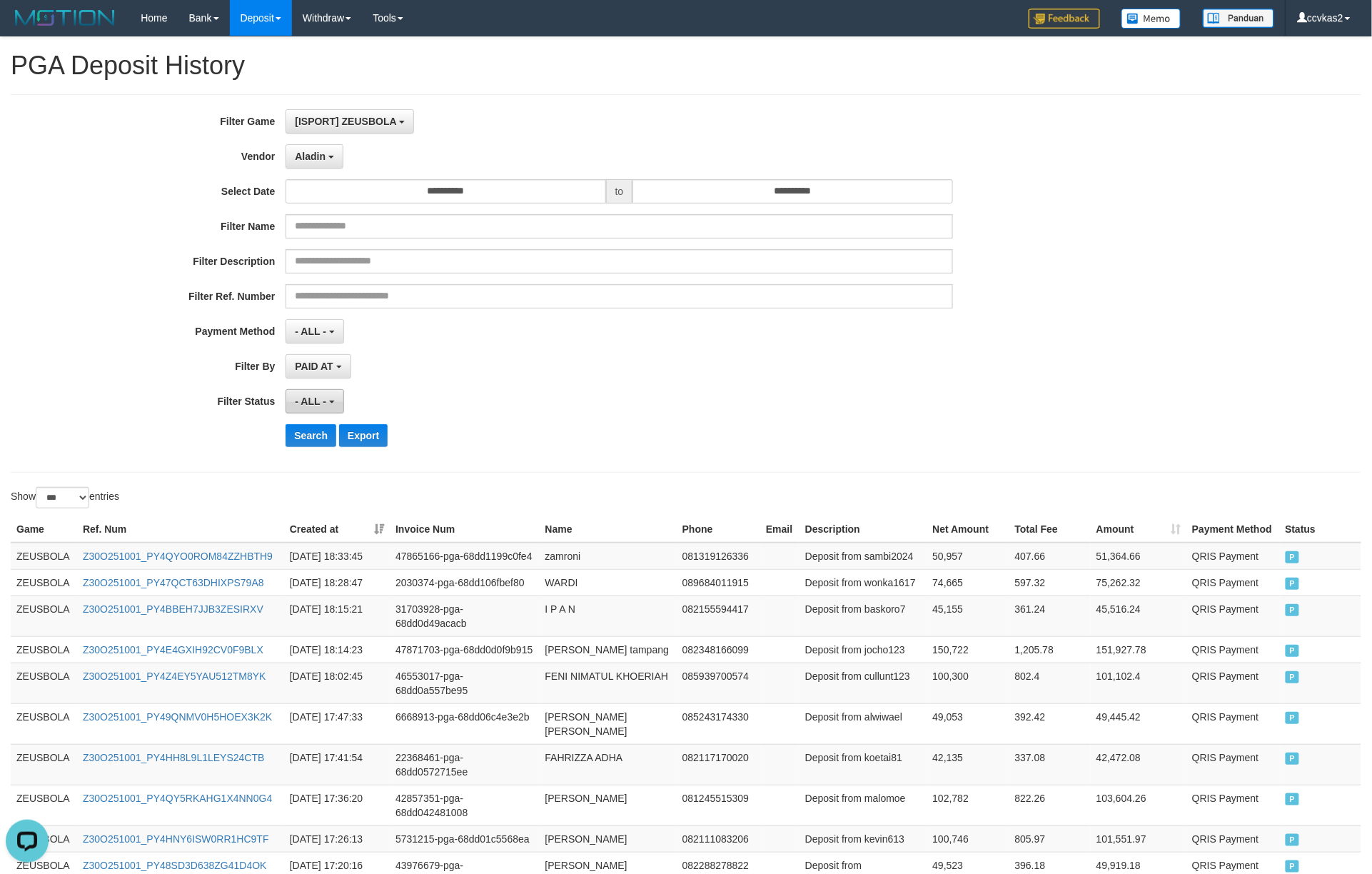
click at [303, 392] on button "- ALL -" at bounding box center [314, 401] width 58 height 24
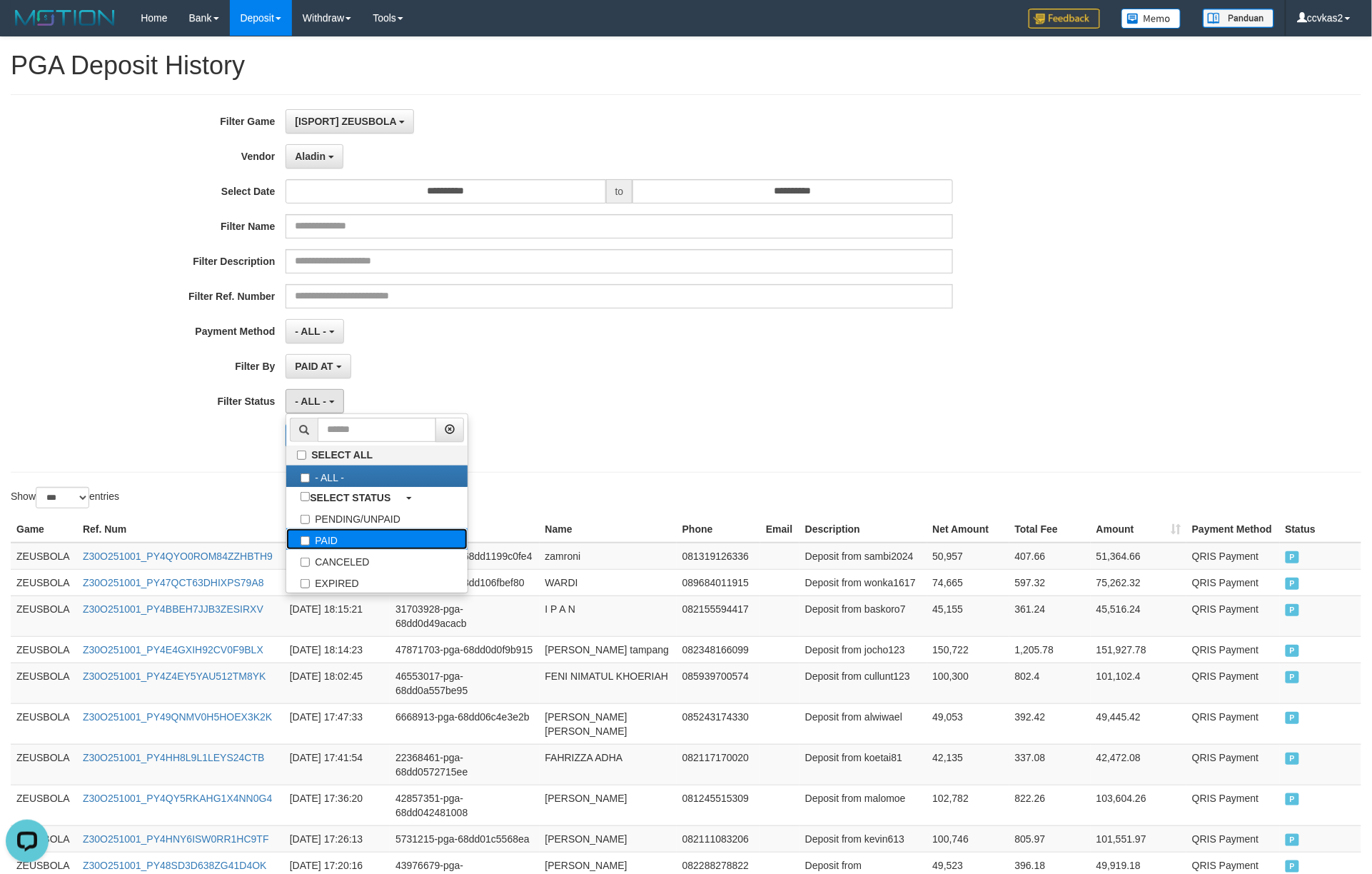
click at [396, 543] on label "PAID" at bounding box center [376, 539] width 181 height 21
select select "*"
click at [664, 431] on div "Search Export" at bounding box center [714, 436] width 858 height 23
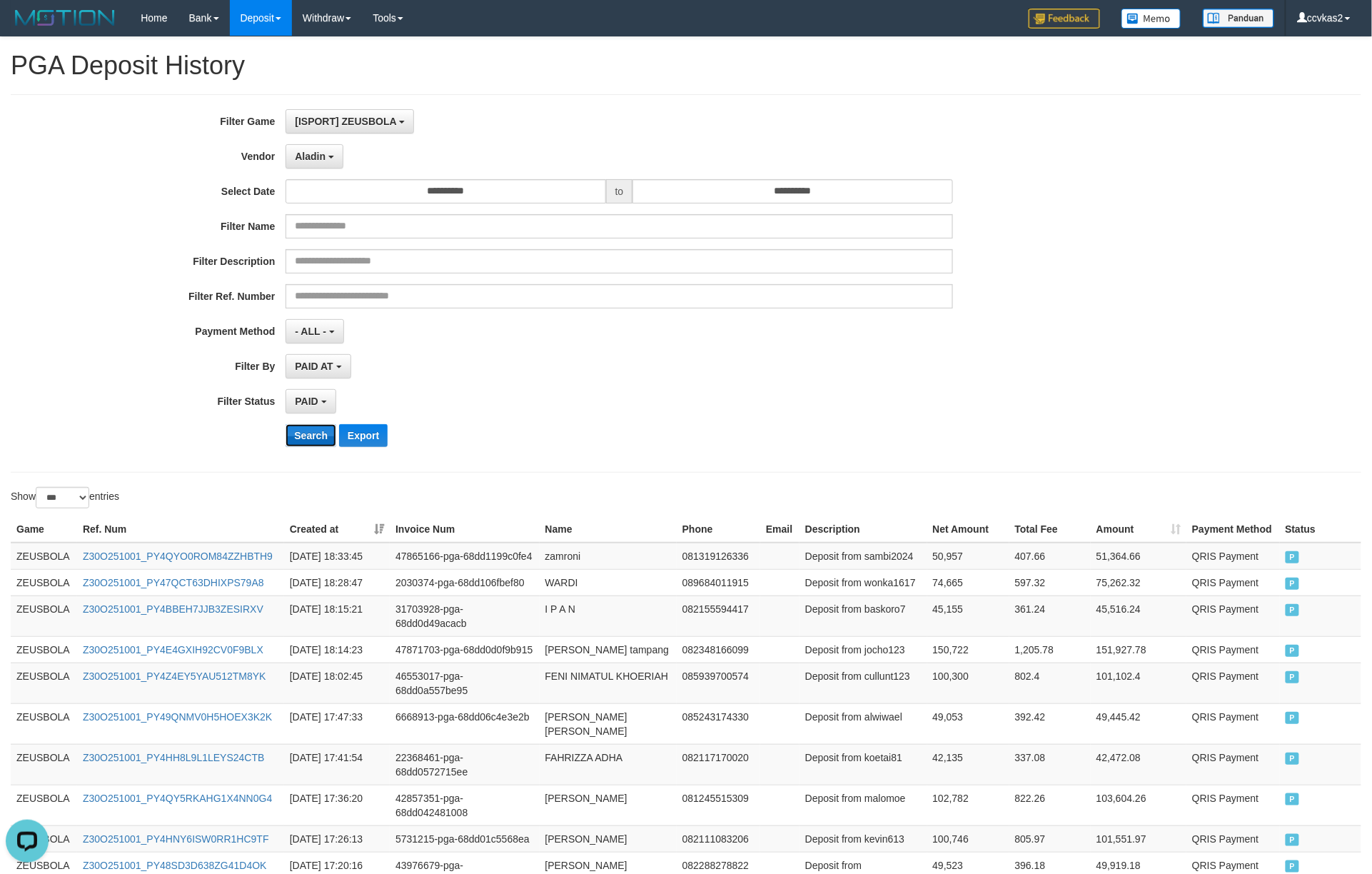
click at [319, 434] on button "Search" at bounding box center [311, 436] width 50 height 23
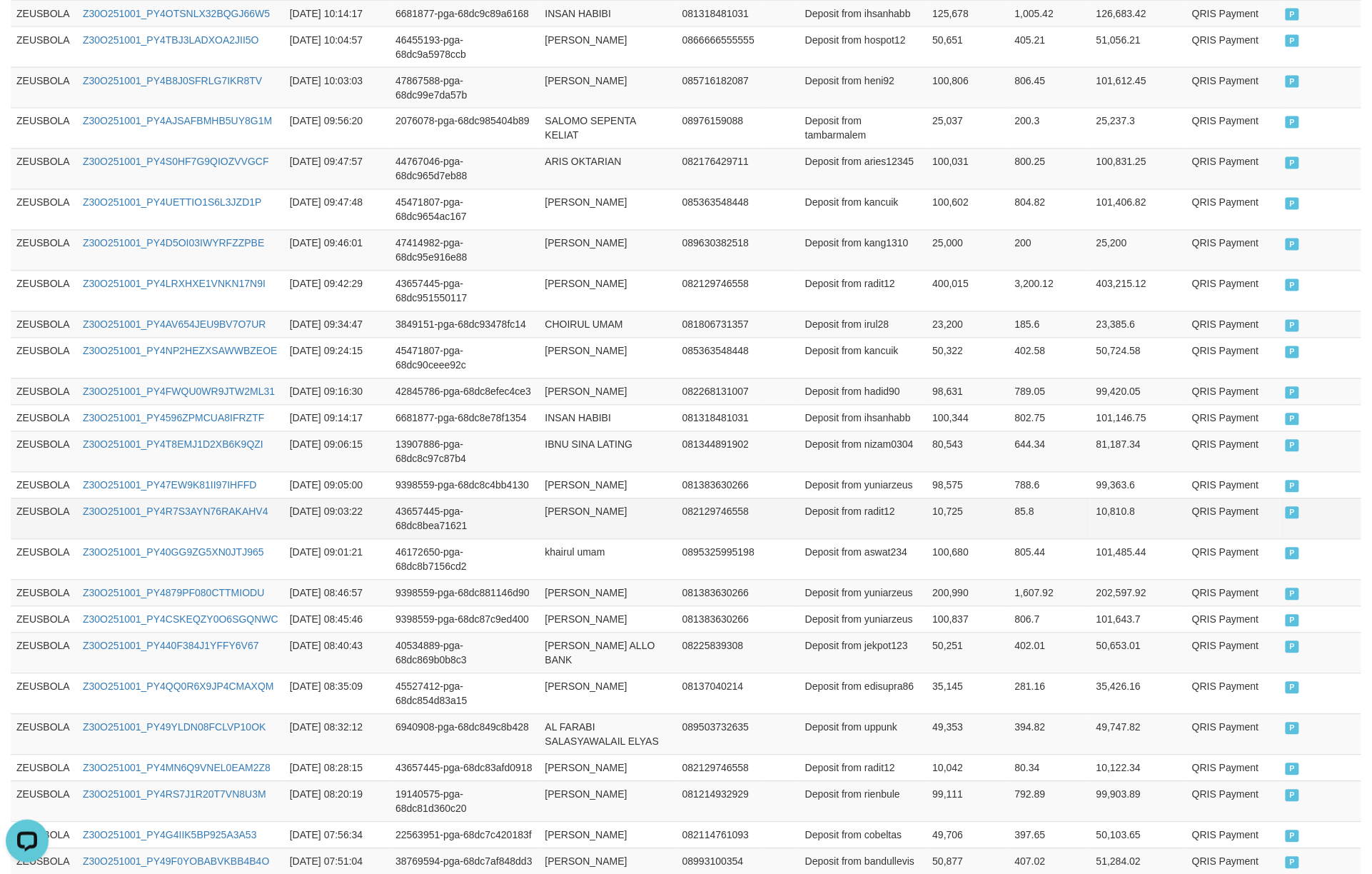
scroll to position [3121, 0]
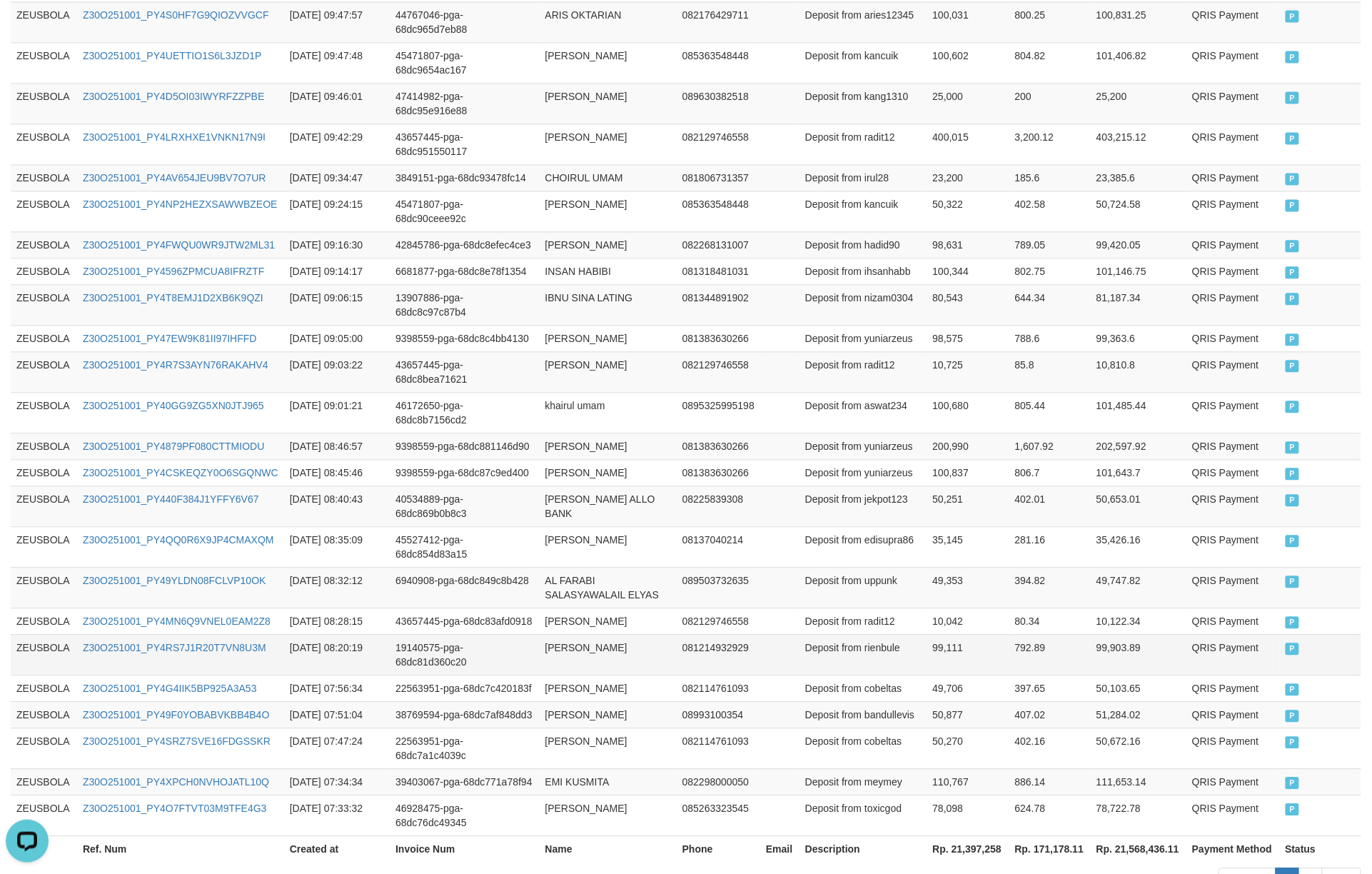
click at [935, 634] on td "99,111" at bounding box center [968, 654] width 82 height 41
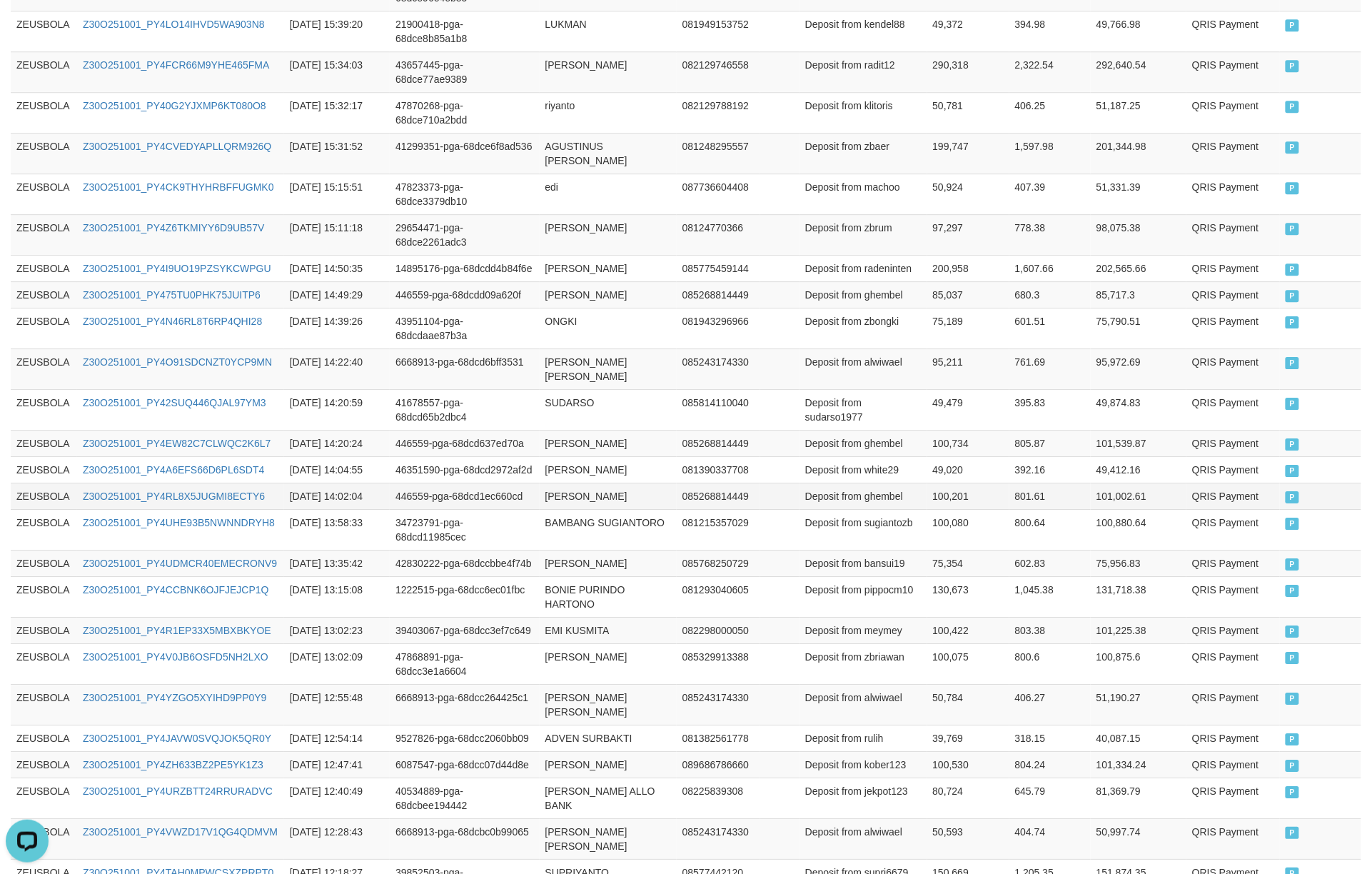
scroll to position [1312, 0]
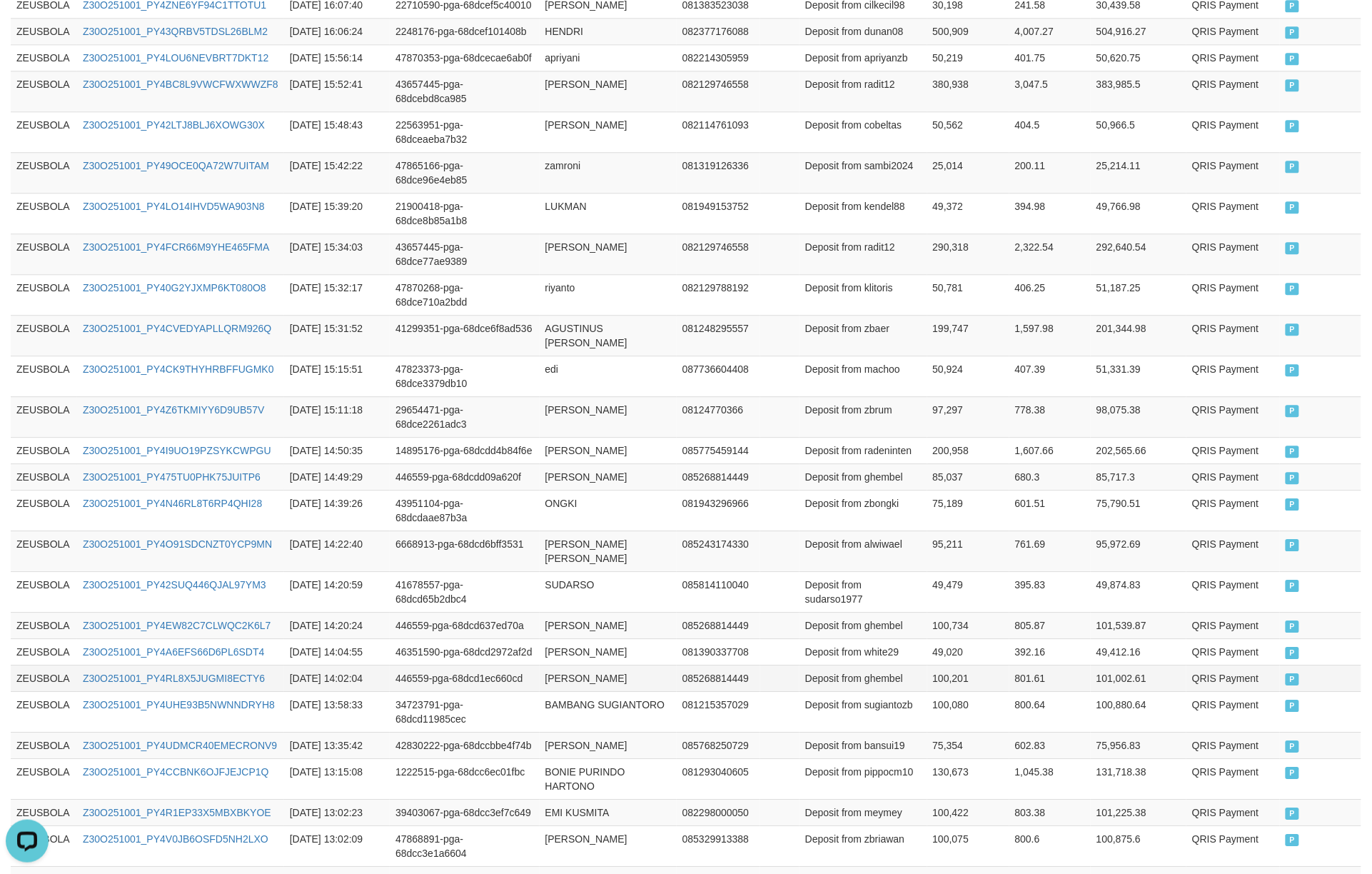
click at [944, 665] on td "100,201" at bounding box center [968, 678] width 82 height 27
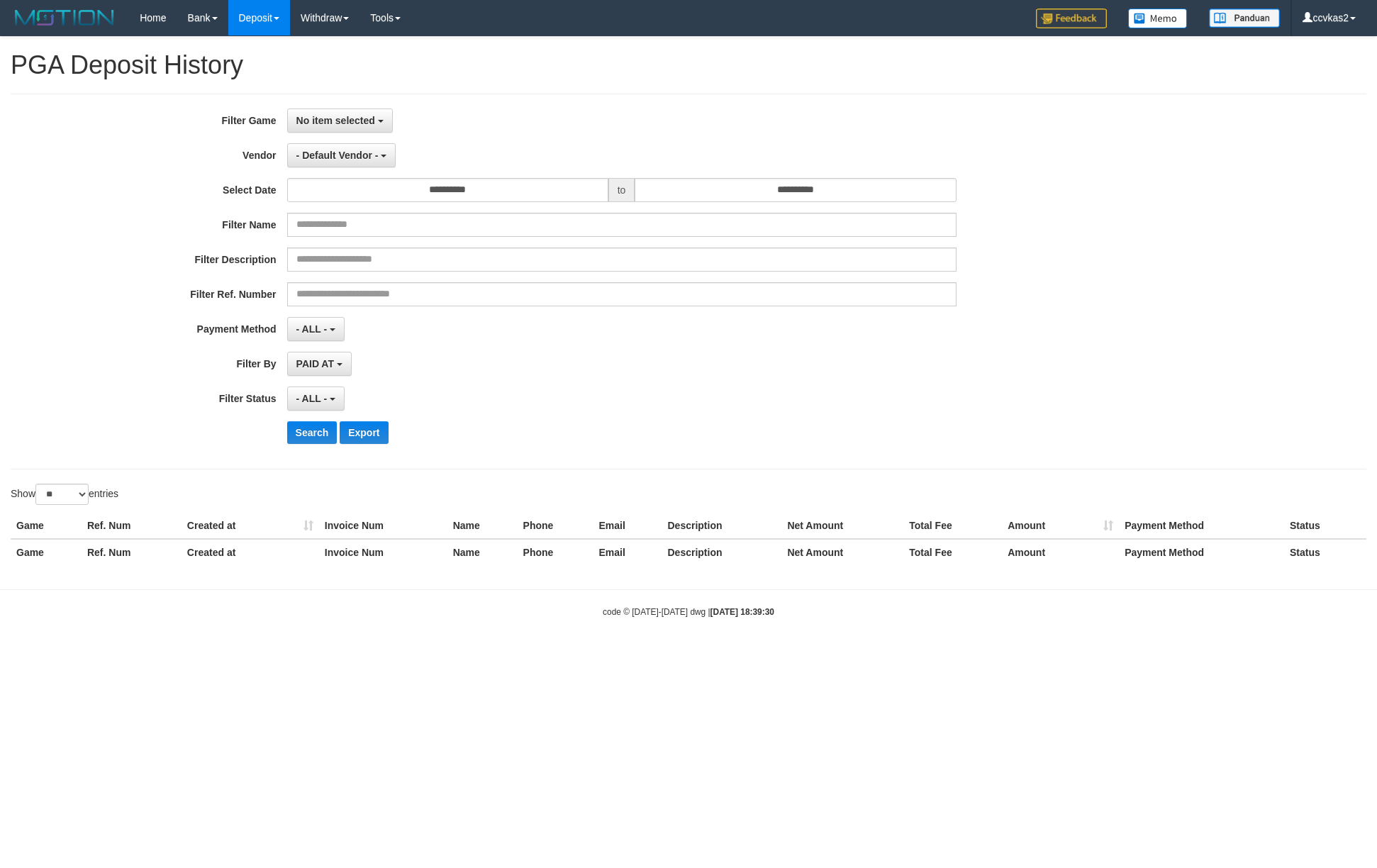
select select
select select "**"
click at [332, 325] on button "- ALL -" at bounding box center [316, 329] width 57 height 24
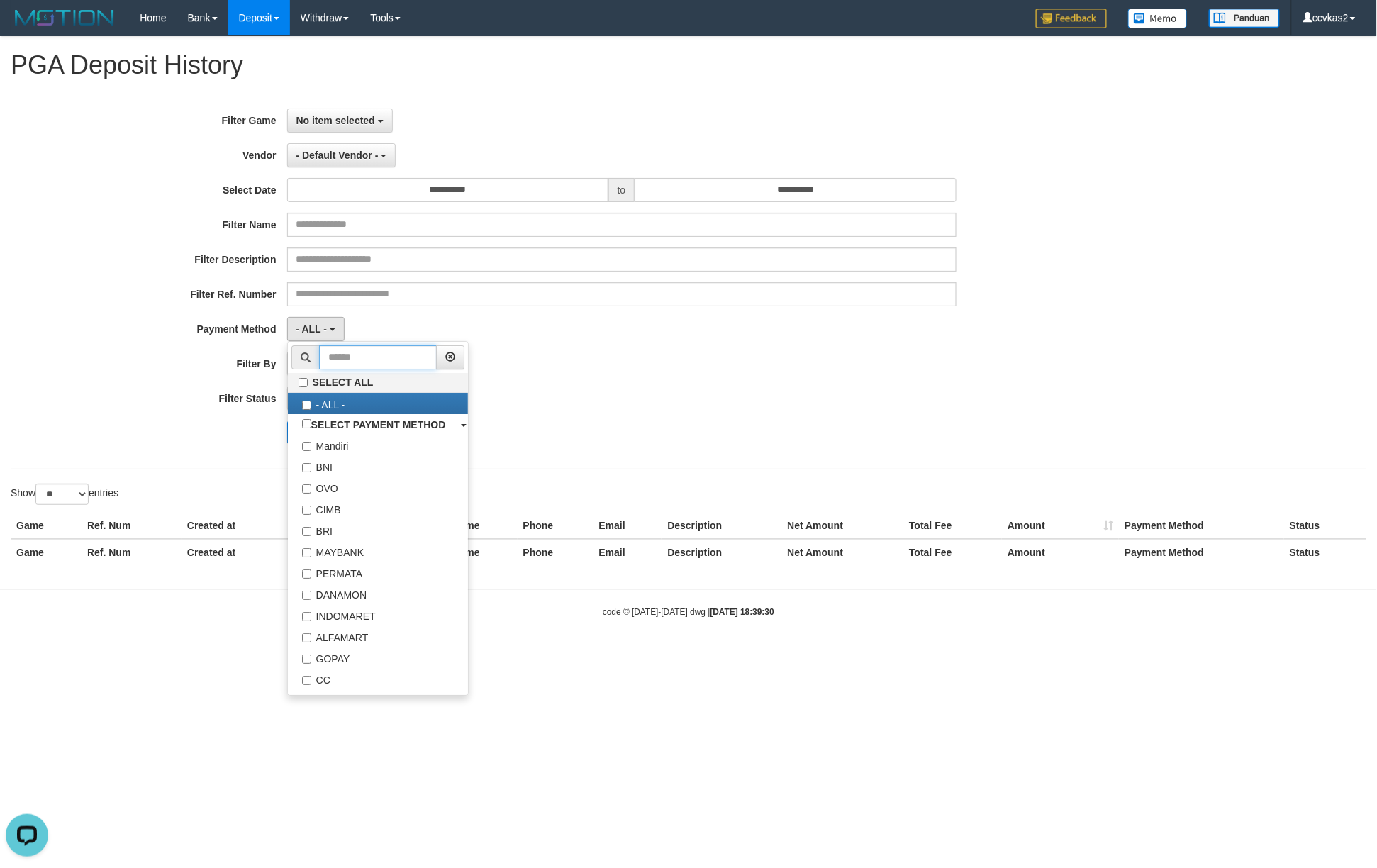
click at [378, 361] on input "text" at bounding box center [378, 357] width 118 height 24
click at [352, 120] on span "No item selected" at bounding box center [336, 120] width 79 height 11
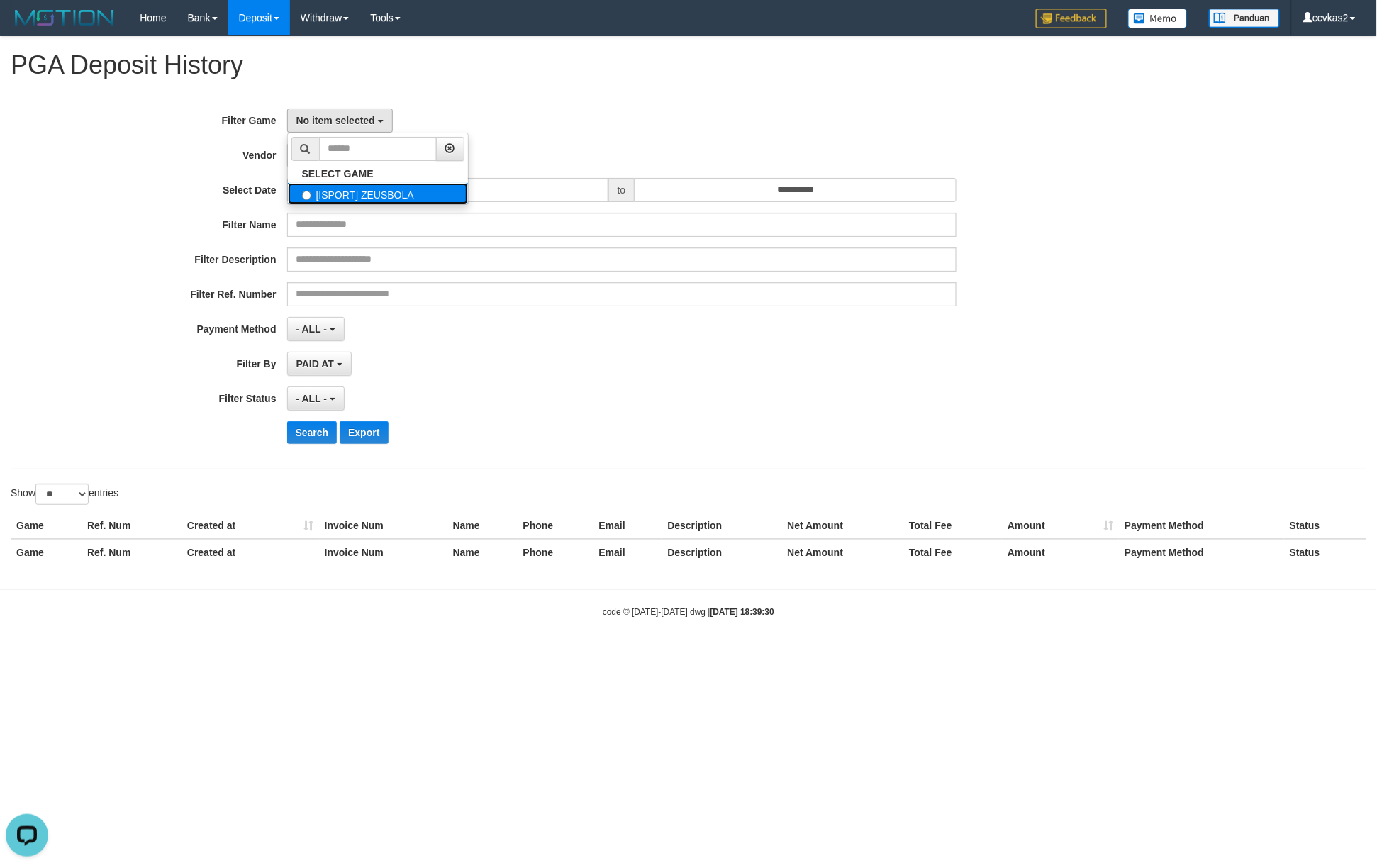
click at [393, 190] on label "[ISPORT] ZEUSBOLA" at bounding box center [377, 193] width 180 height 21
select select "****"
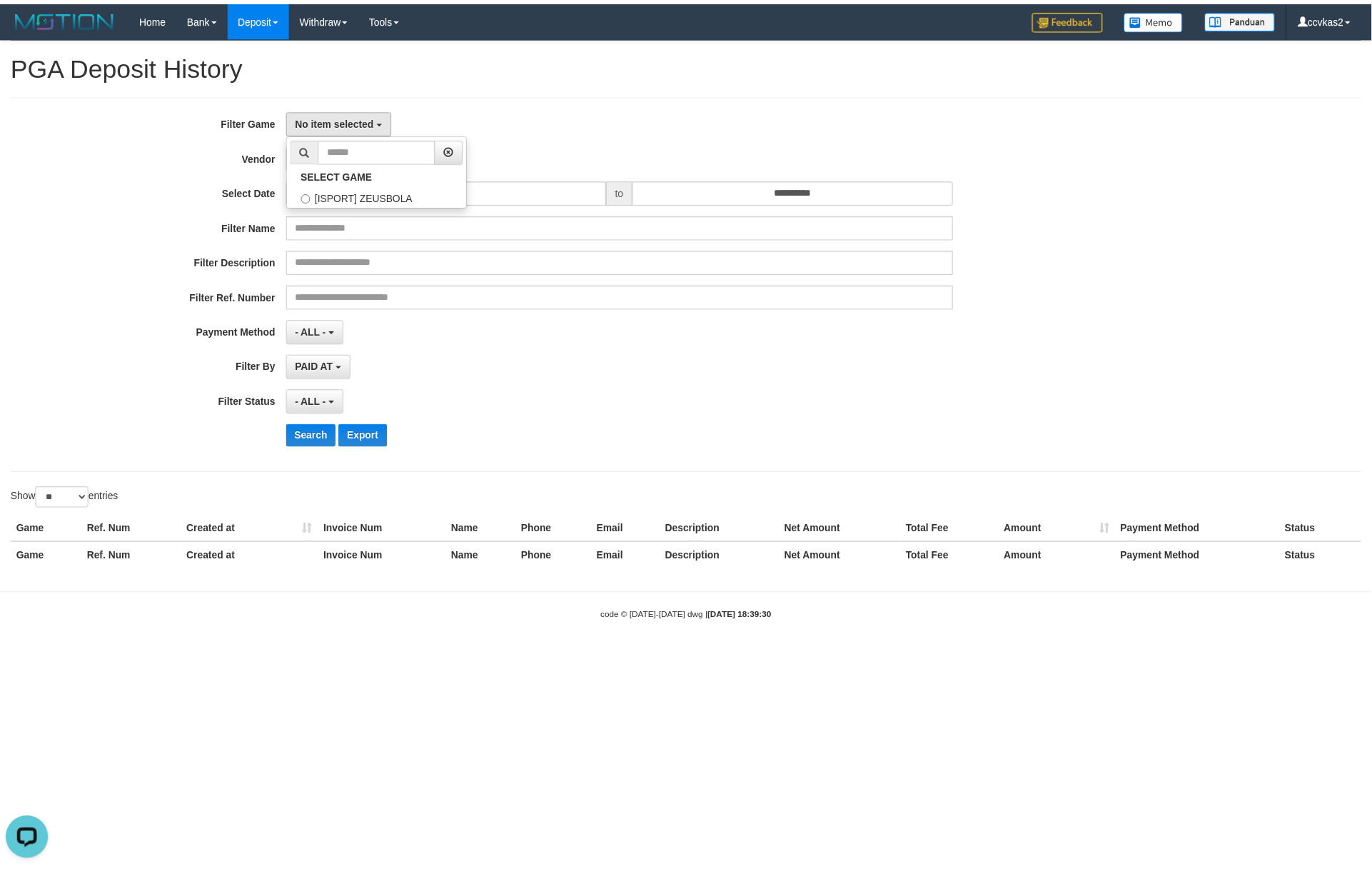
scroll to position [12, 0]
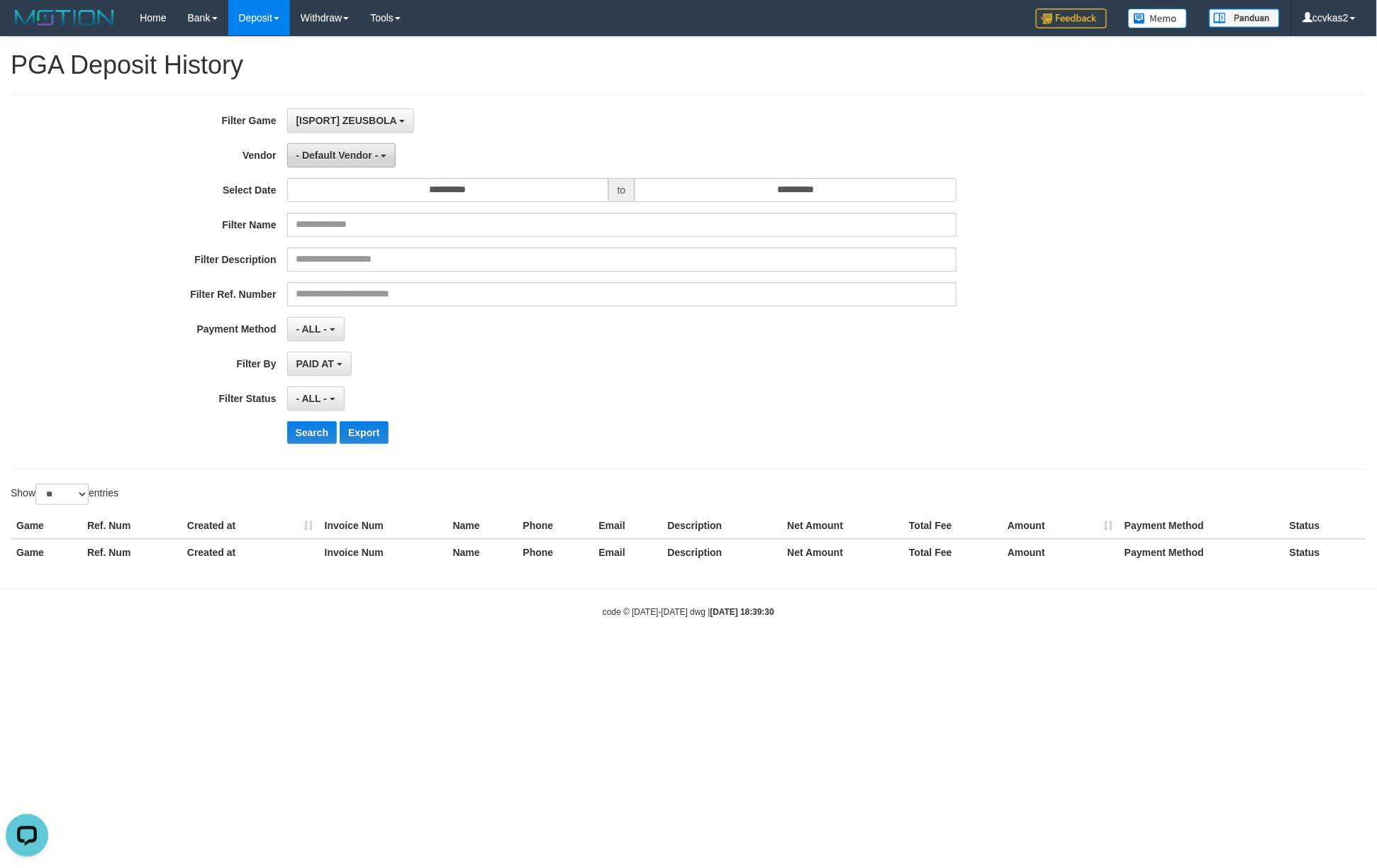
click at [359, 157] on span "- Default Vendor -" at bounding box center [338, 155] width 83 height 11
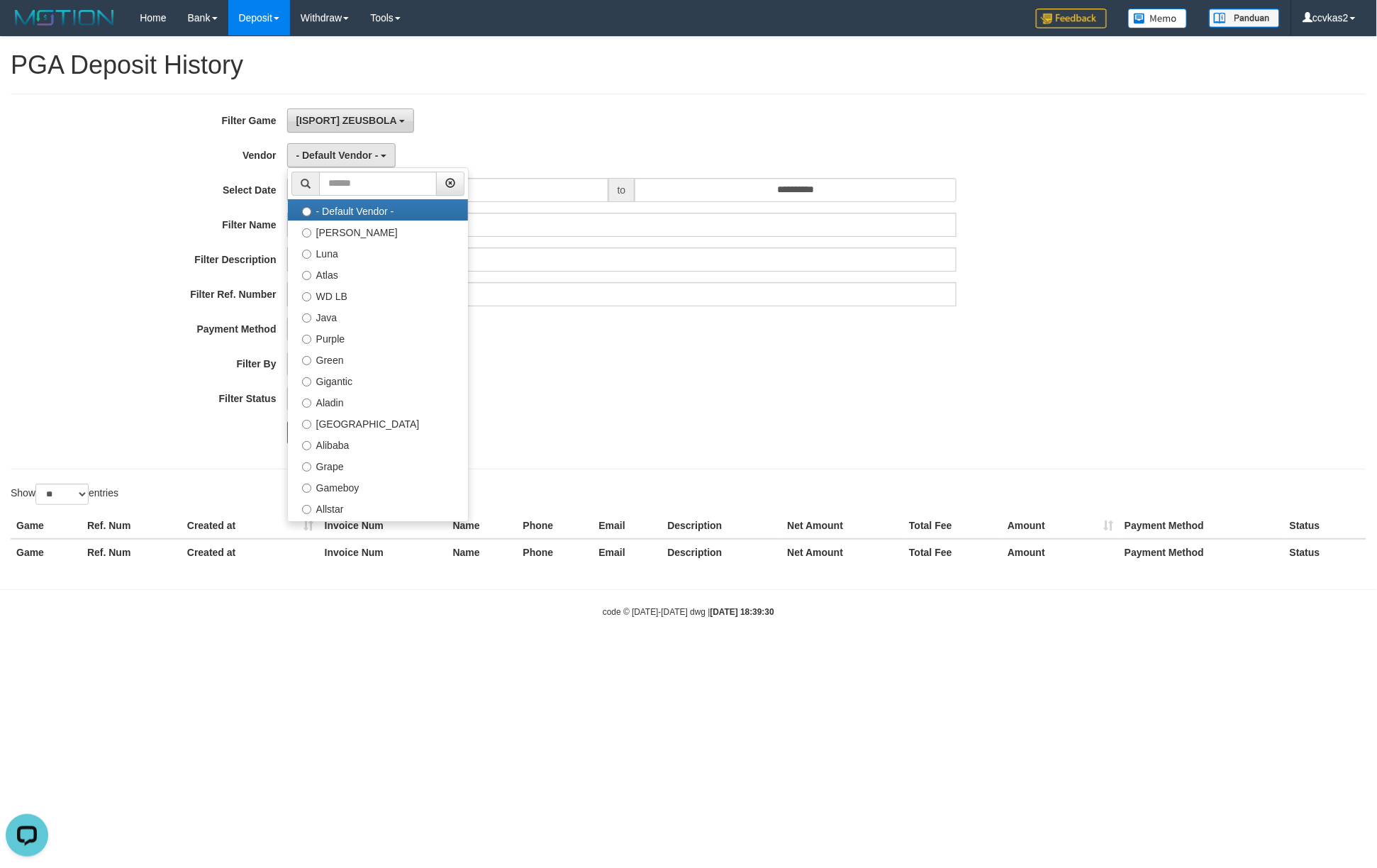
click at [393, 125] on span "[ISPORT] ZEUSBOLA" at bounding box center [346, 120] width 101 height 11
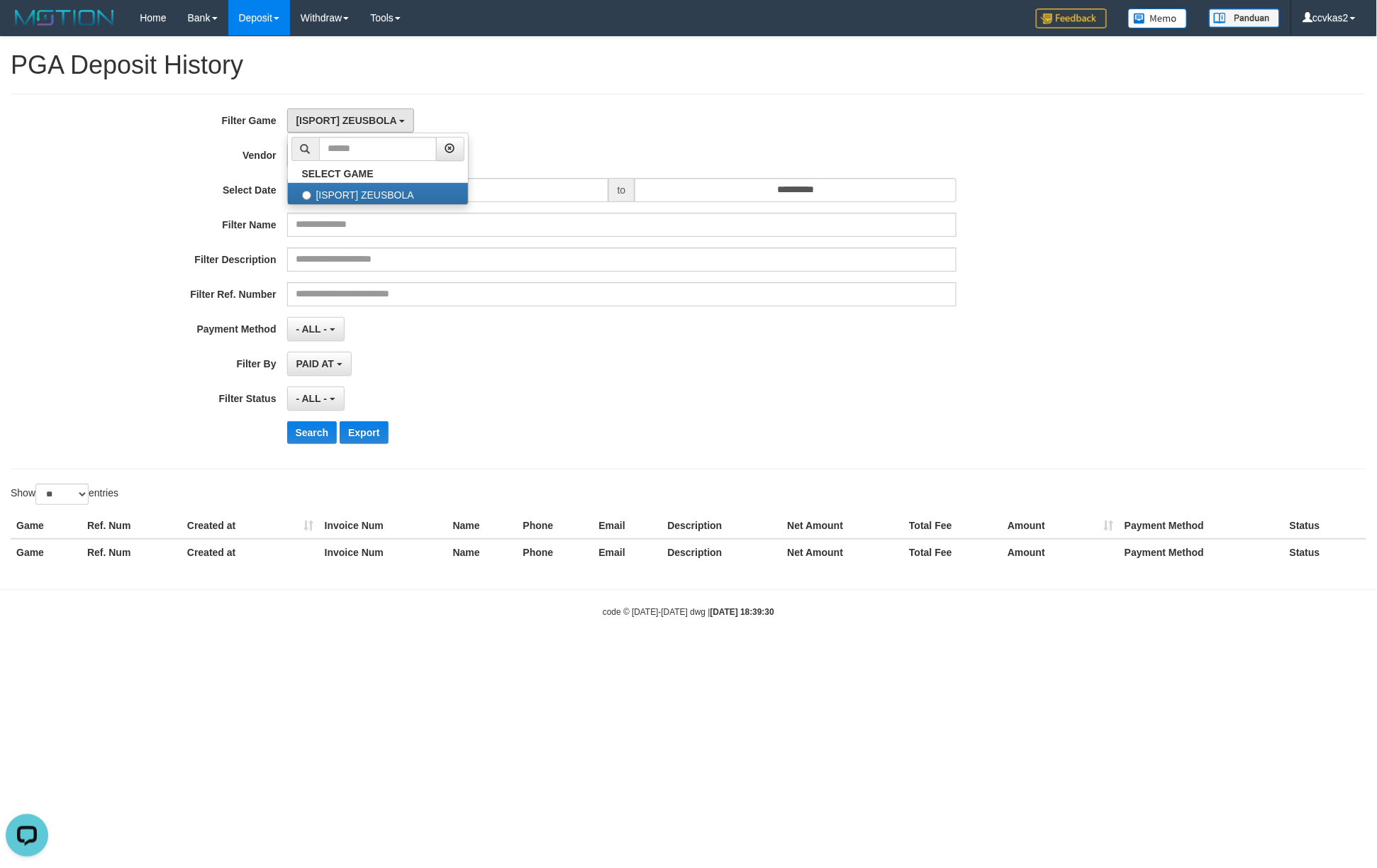
drag, startPoint x: 594, startPoint y: 346, endPoint x: 471, endPoint y: 299, distance: 131.7
click at [594, 346] on div "**********" at bounding box center [573, 281] width 1148 height 346
drag, startPoint x: 339, startPoint y: 168, endPoint x: 353, endPoint y: 185, distance: 22.0
click at [339, 167] on button "- Default Vendor -" at bounding box center [342, 155] width 109 height 24
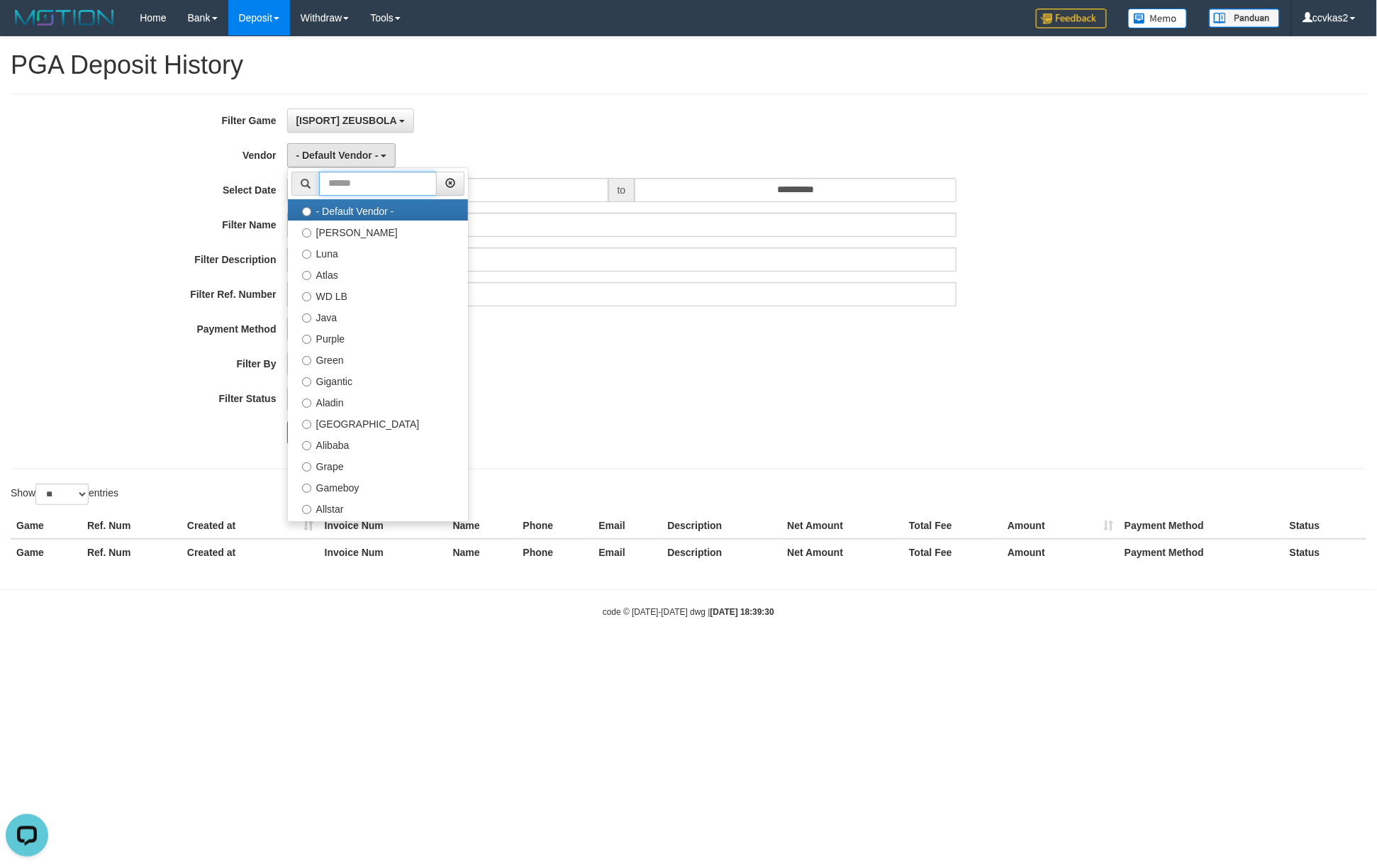
click at [384, 187] on input "text" at bounding box center [378, 183] width 118 height 24
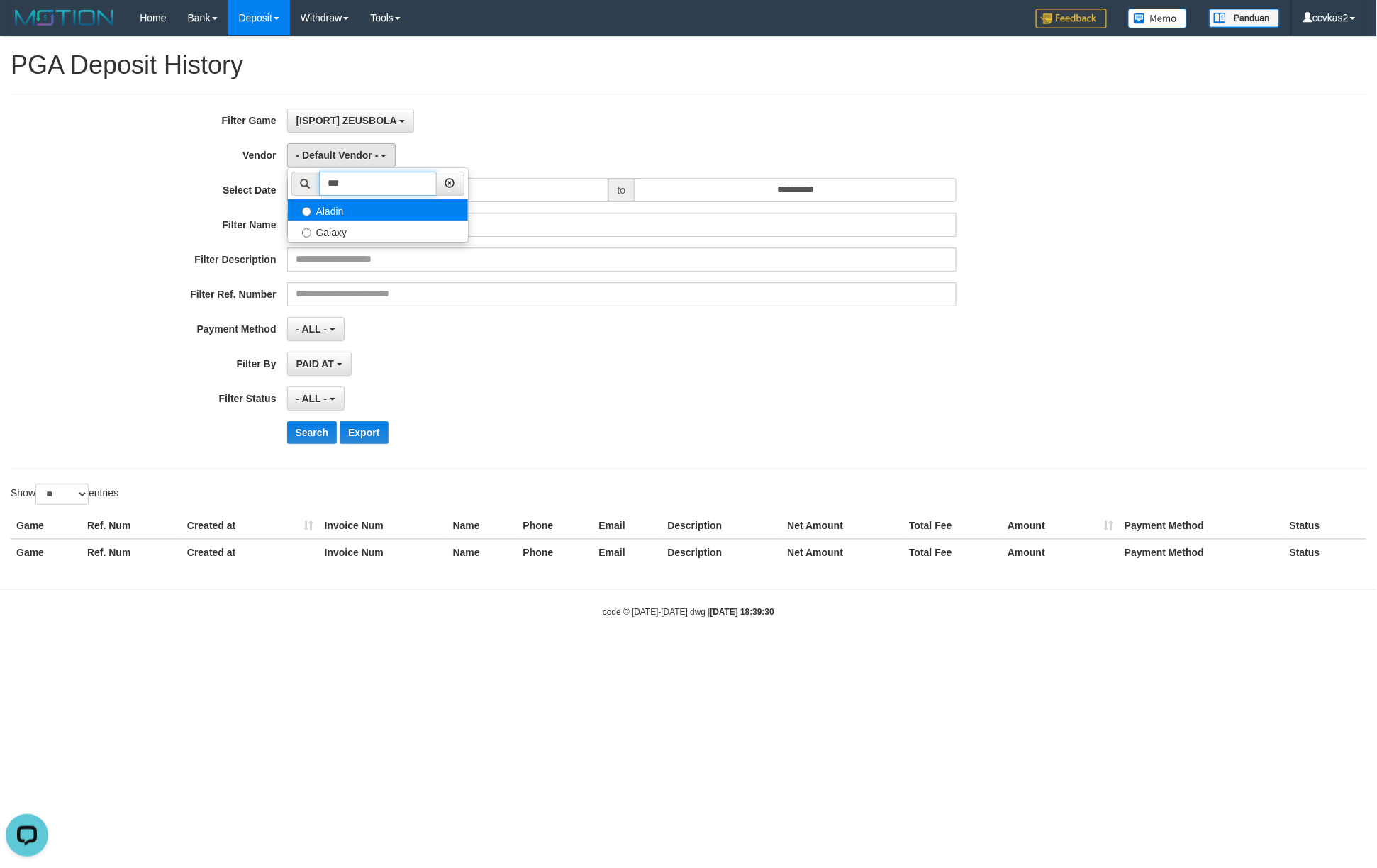
type input "***"
click at [395, 208] on label "Aladin" at bounding box center [377, 210] width 180 height 21
select select "**********"
click at [314, 438] on button "Search" at bounding box center [312, 433] width 50 height 23
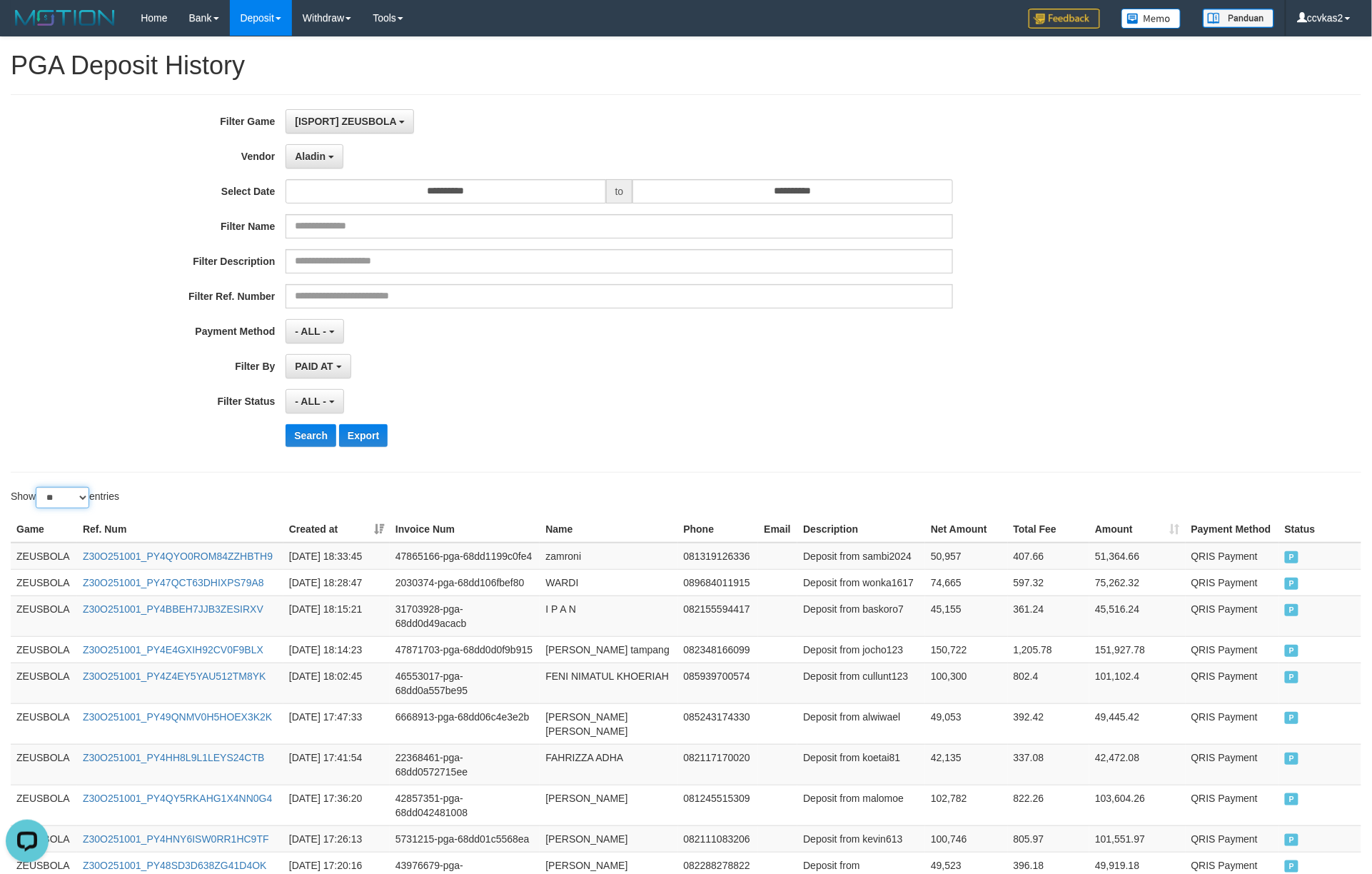
drag, startPoint x: 67, startPoint y: 501, endPoint x: 67, endPoint y: 509, distance: 8.0
click at [67, 501] on select "** ** ** ***" at bounding box center [62, 498] width 53 height 21
select select "***"
click at [38, 490] on select "** ** ** ***" at bounding box center [62, 498] width 53 height 21
drag, startPoint x: 817, startPoint y: 466, endPoint x: 889, endPoint y: 387, distance: 106.9
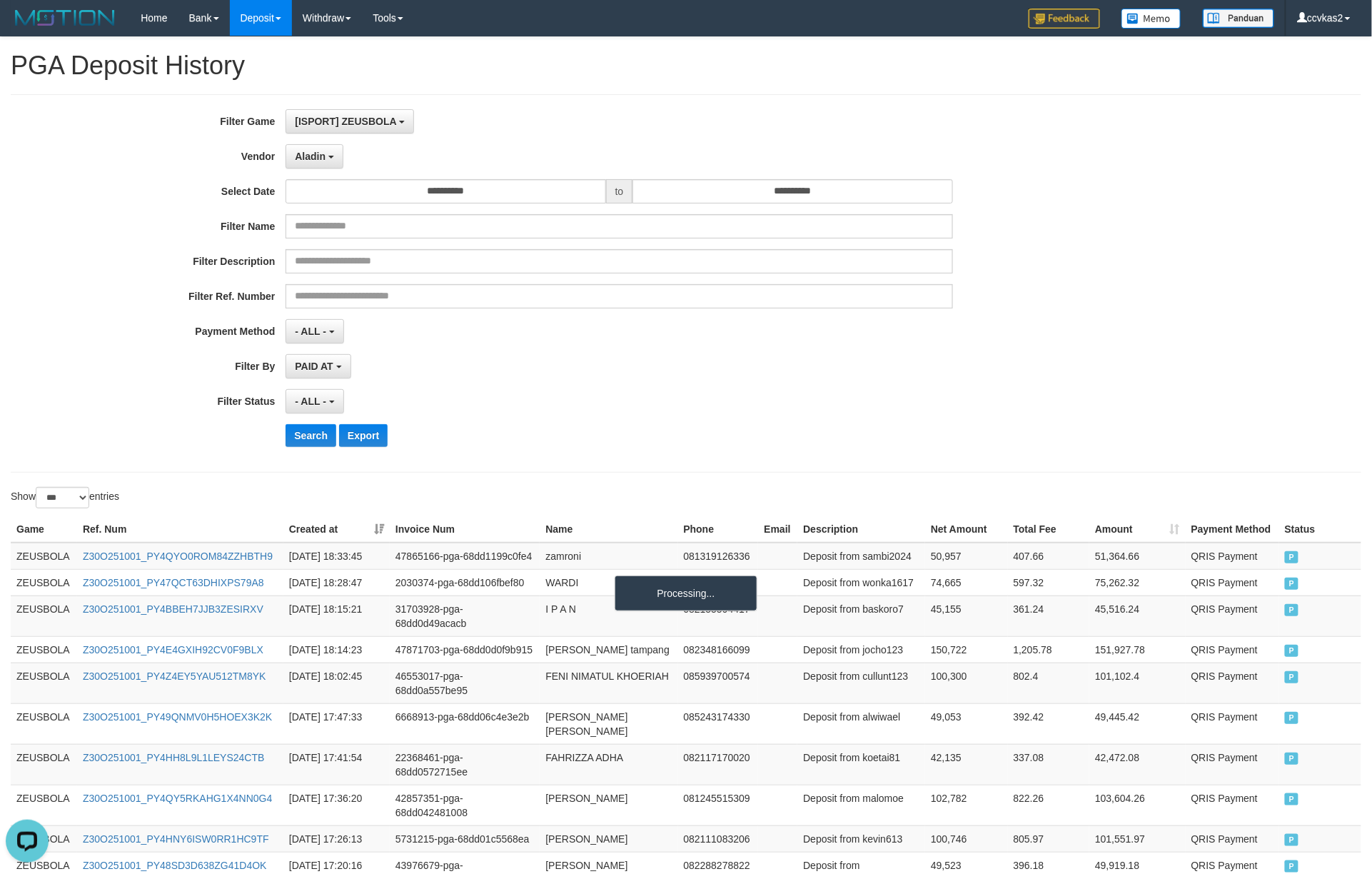
click at [825, 459] on div "**********" at bounding box center [686, 283] width 1351 height 379
click at [306, 434] on button "Search" at bounding box center [311, 436] width 50 height 23
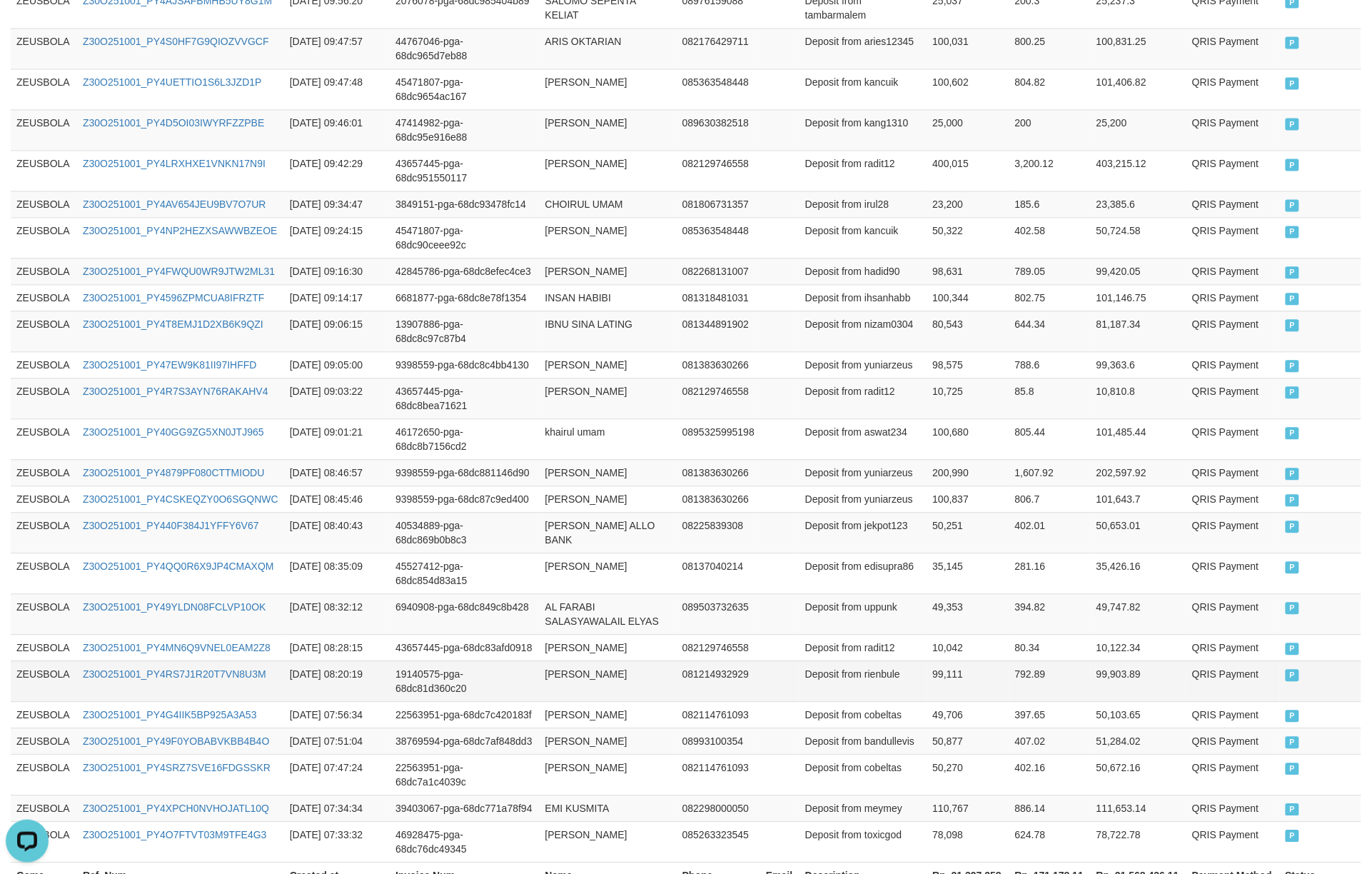
scroll to position [3121, 0]
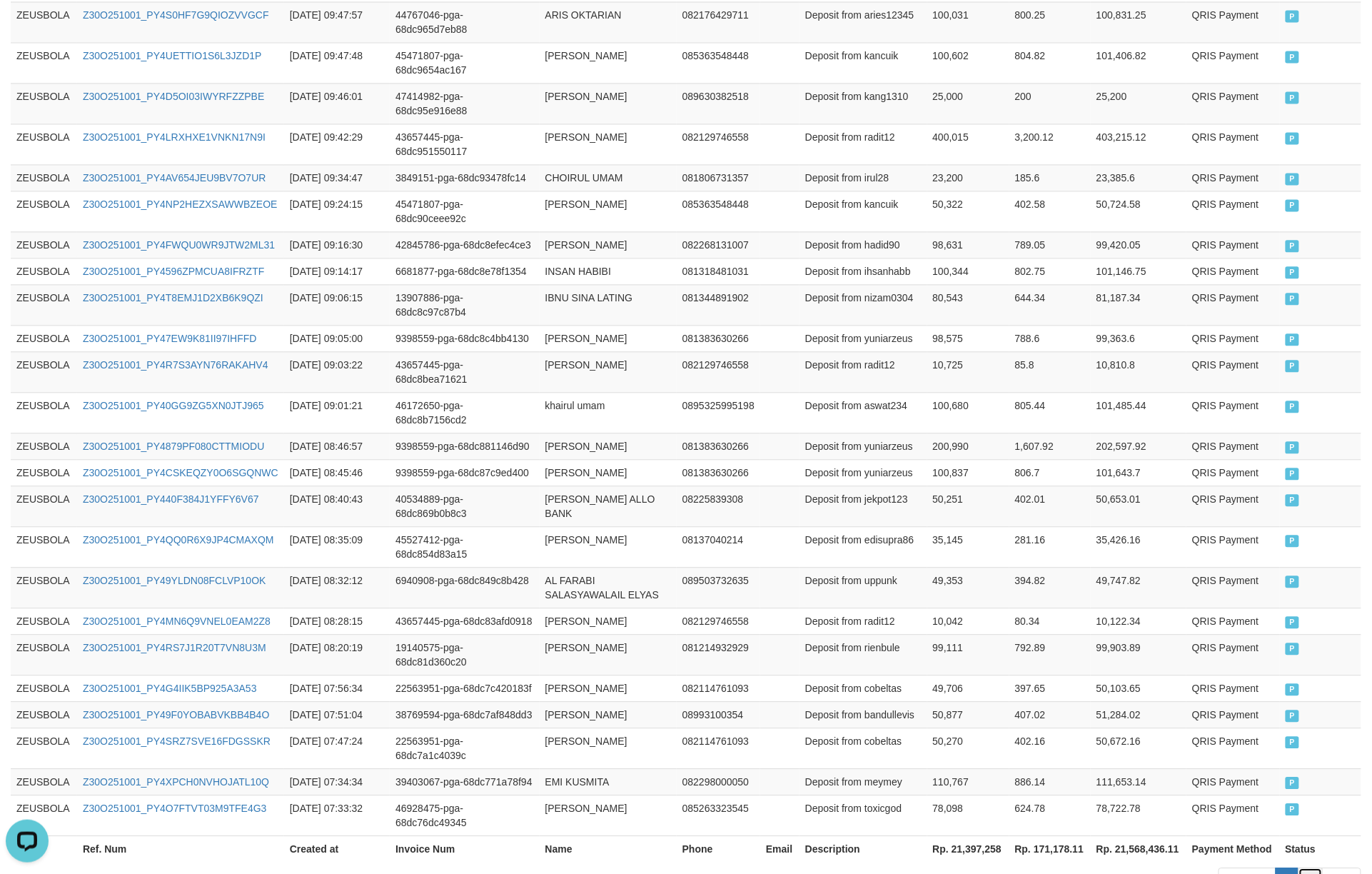
click at [1318, 868] on link "2" at bounding box center [1310, 879] width 24 height 24
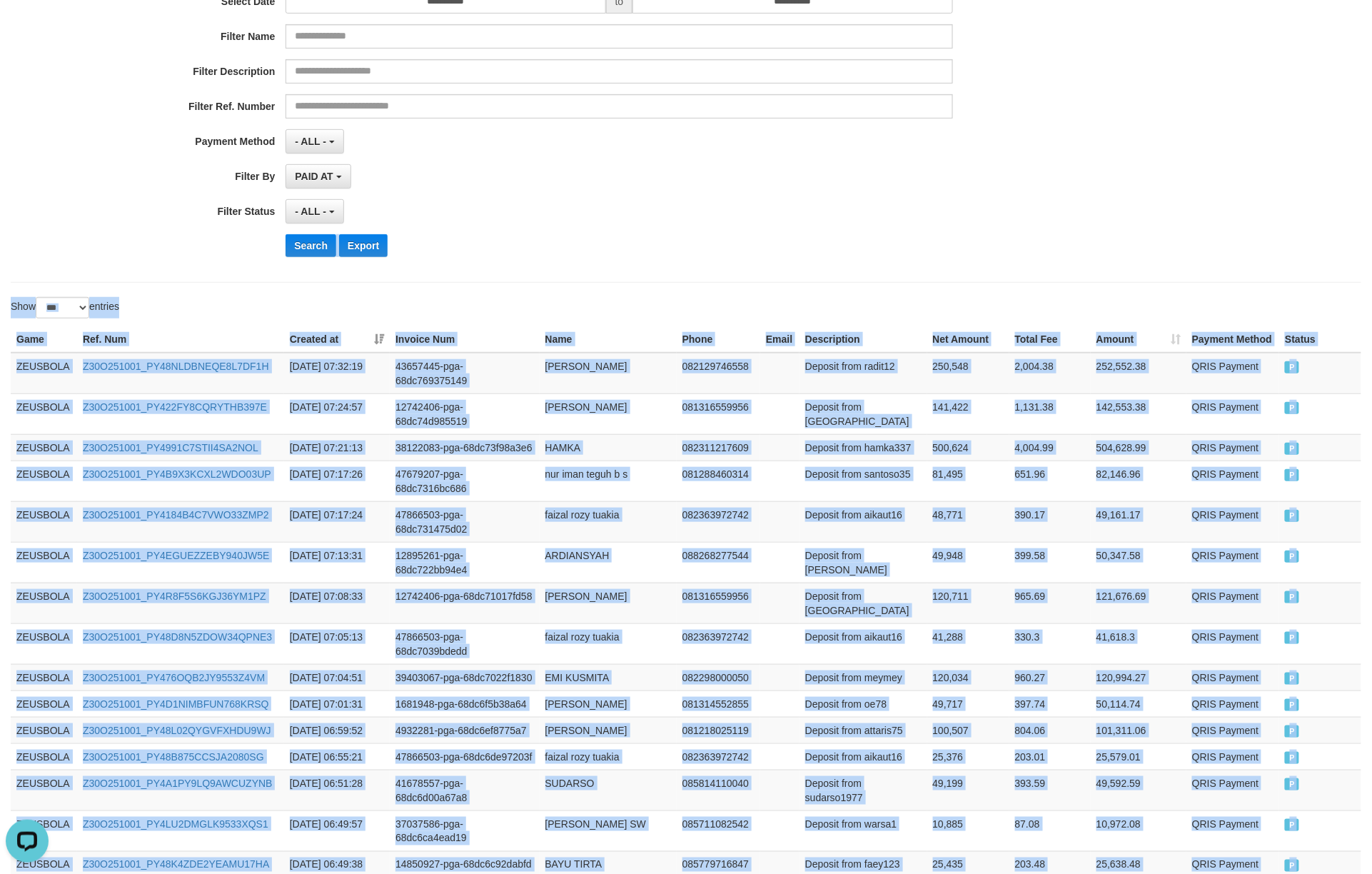
scroll to position [0, 0]
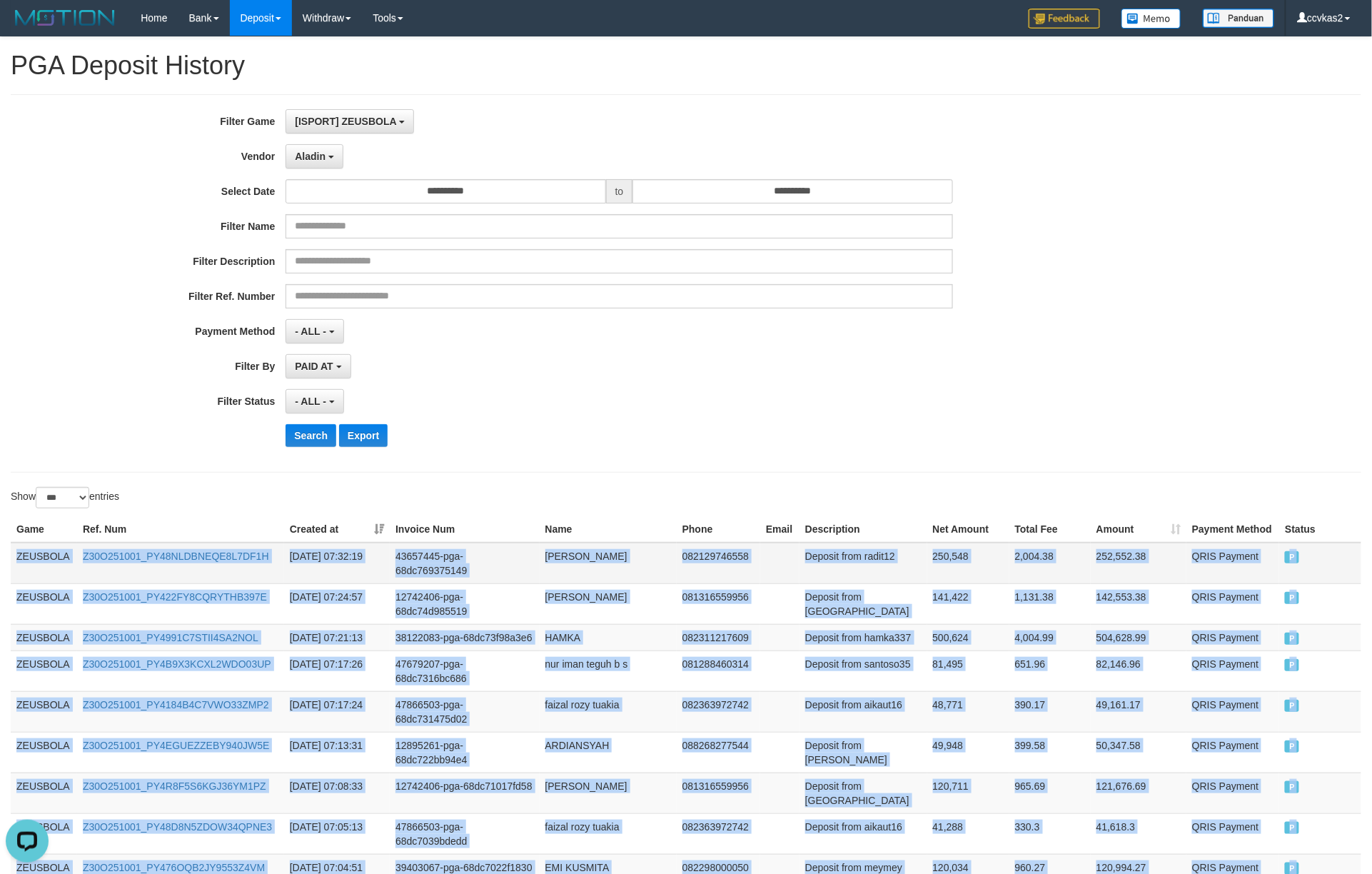
copy tbody "ZEUSBOLA Z30O251001_PY48NLDBNEQE8L7DF1H [DATE] 07:32:19 43657445-pga-68dc769375…"
drag, startPoint x: 1323, startPoint y: 397, endPoint x: 875, endPoint y: 638, distance: 508.7
click at [1083, 861] on td "960.27" at bounding box center [1051, 868] width 81 height 27
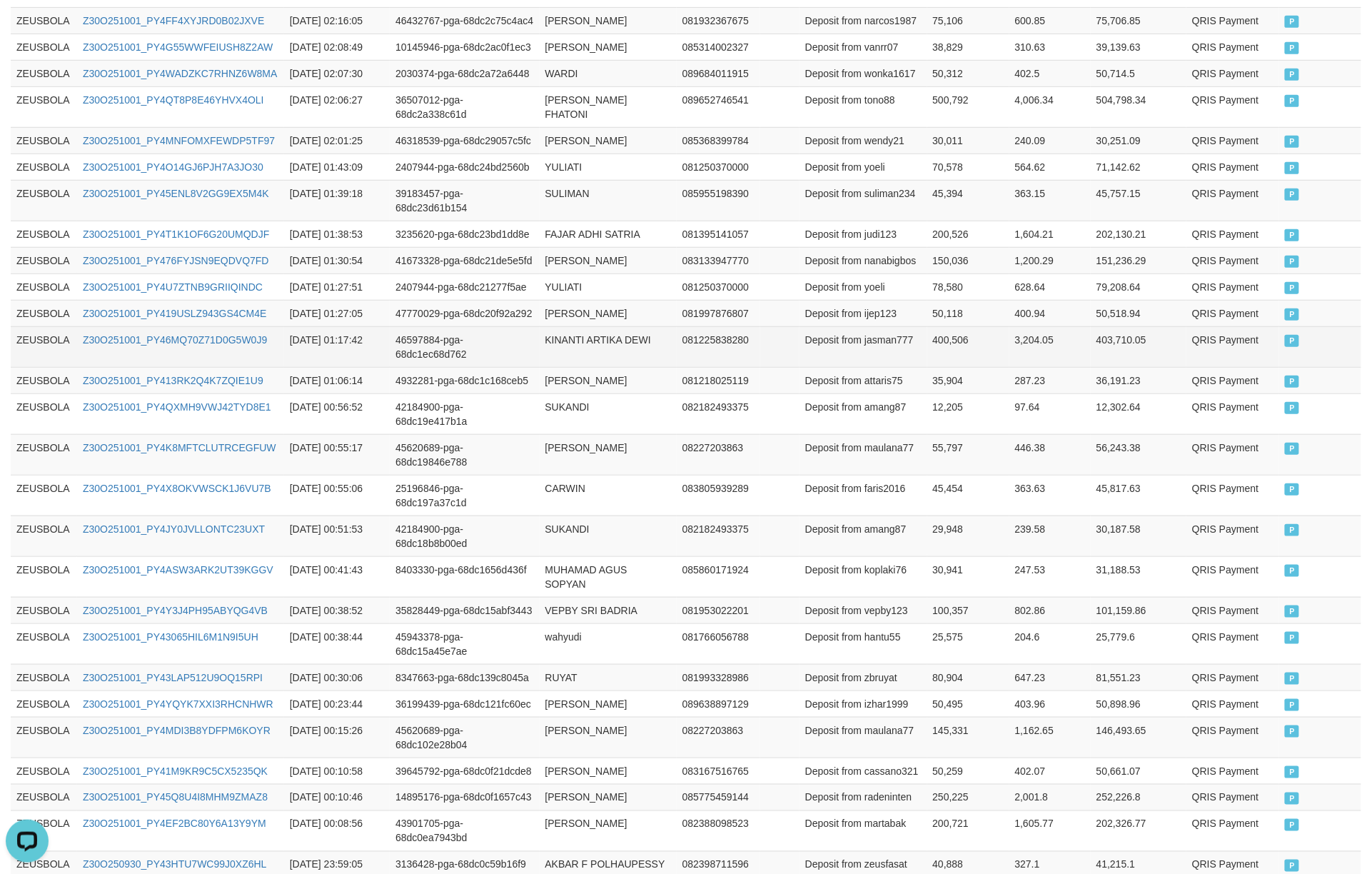
scroll to position [2456, 0]
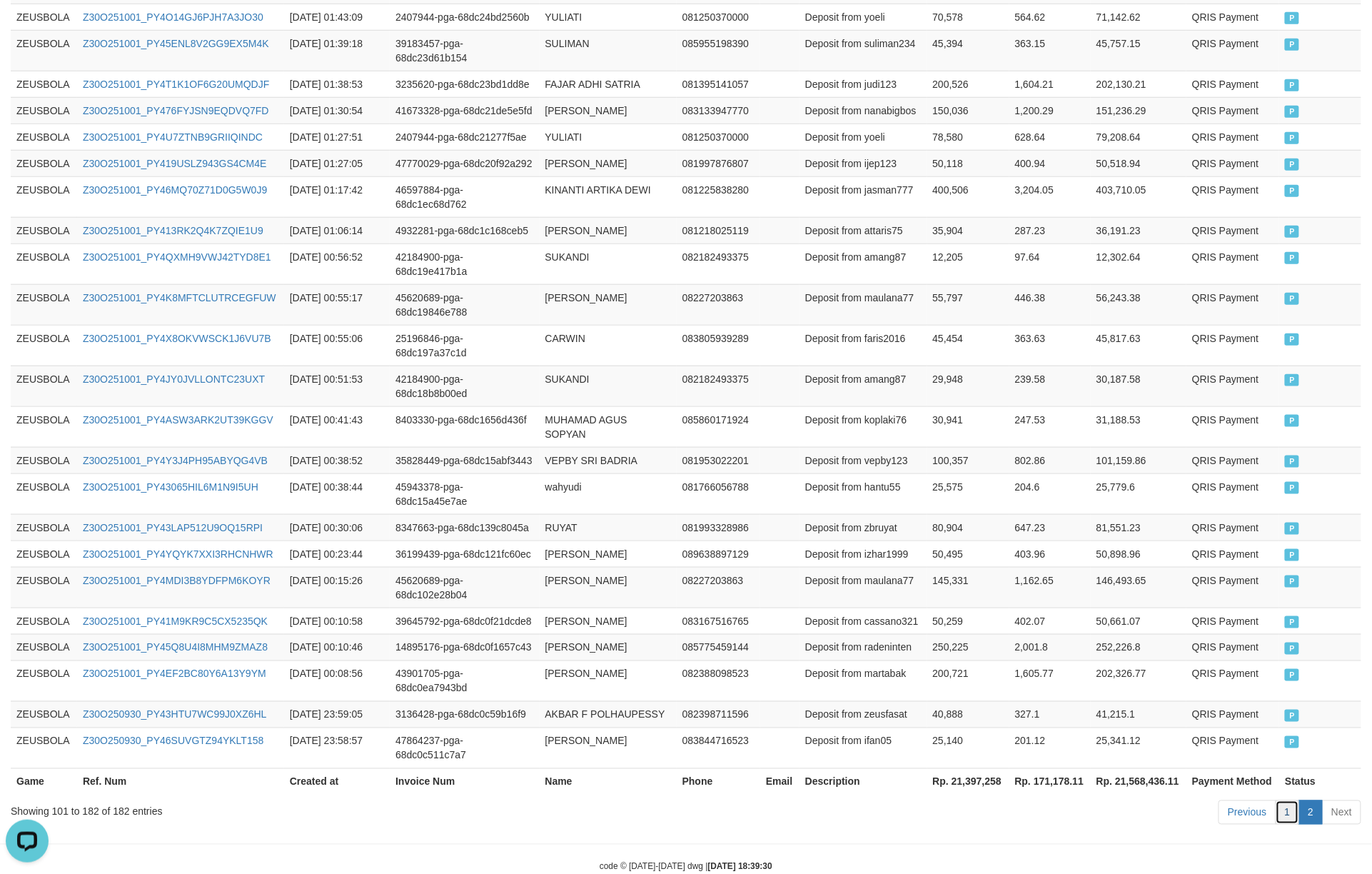
click at [1294, 801] on link "1" at bounding box center [1287, 812] width 24 height 24
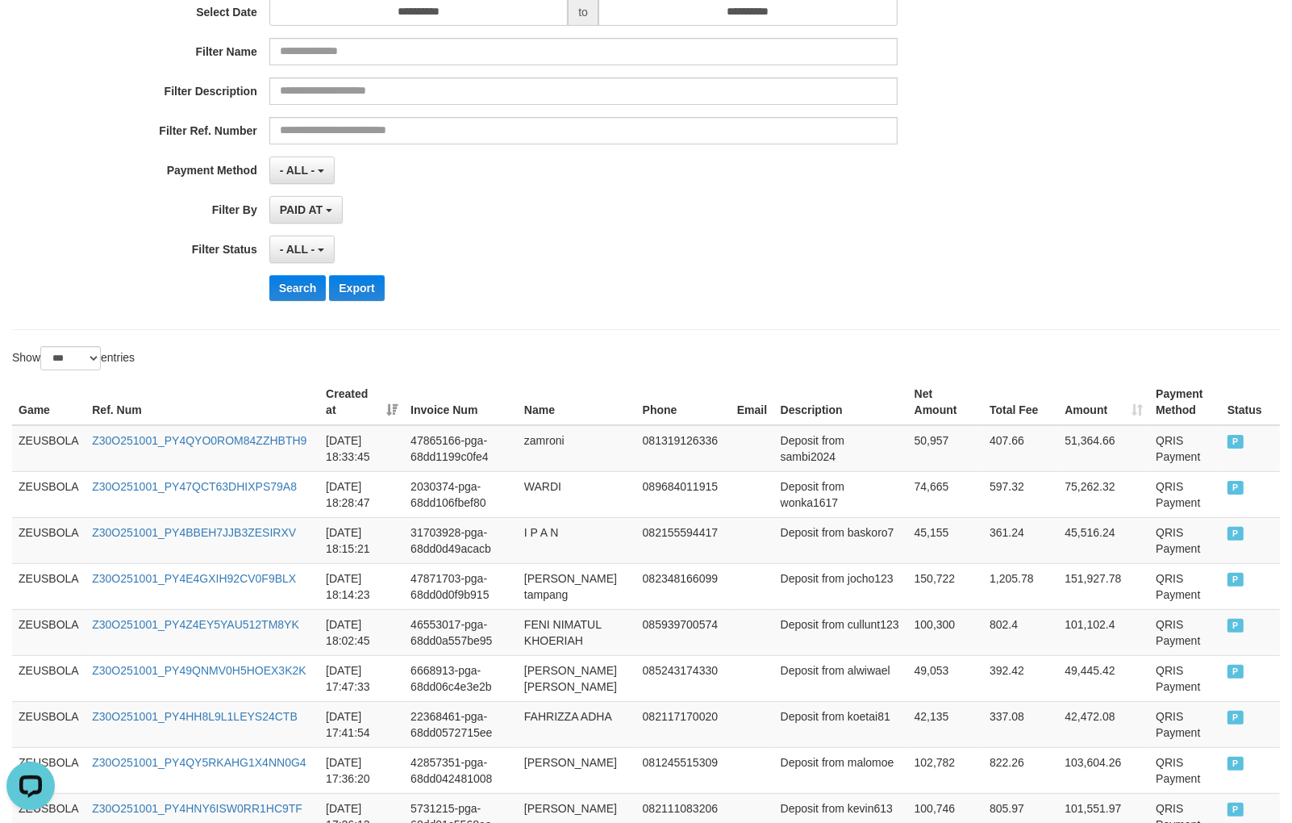
scroll to position [14, 0]
click at [594, 293] on div "Search Export" at bounding box center [672, 288] width 807 height 26
click at [573, 276] on div "Search Export" at bounding box center [672, 288] width 807 height 26
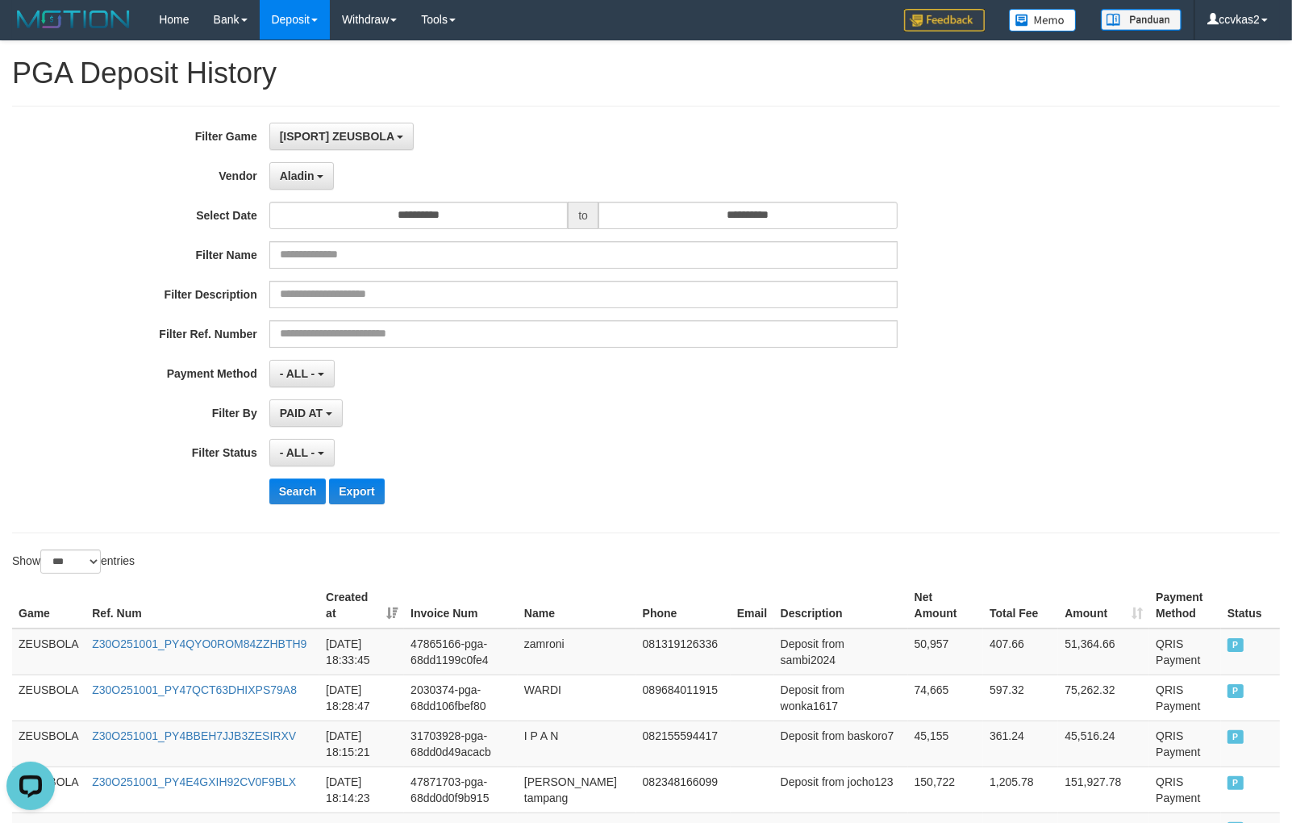
scroll to position [0, 0]
click at [581, 437] on div "**********" at bounding box center [538, 320] width 1077 height 394
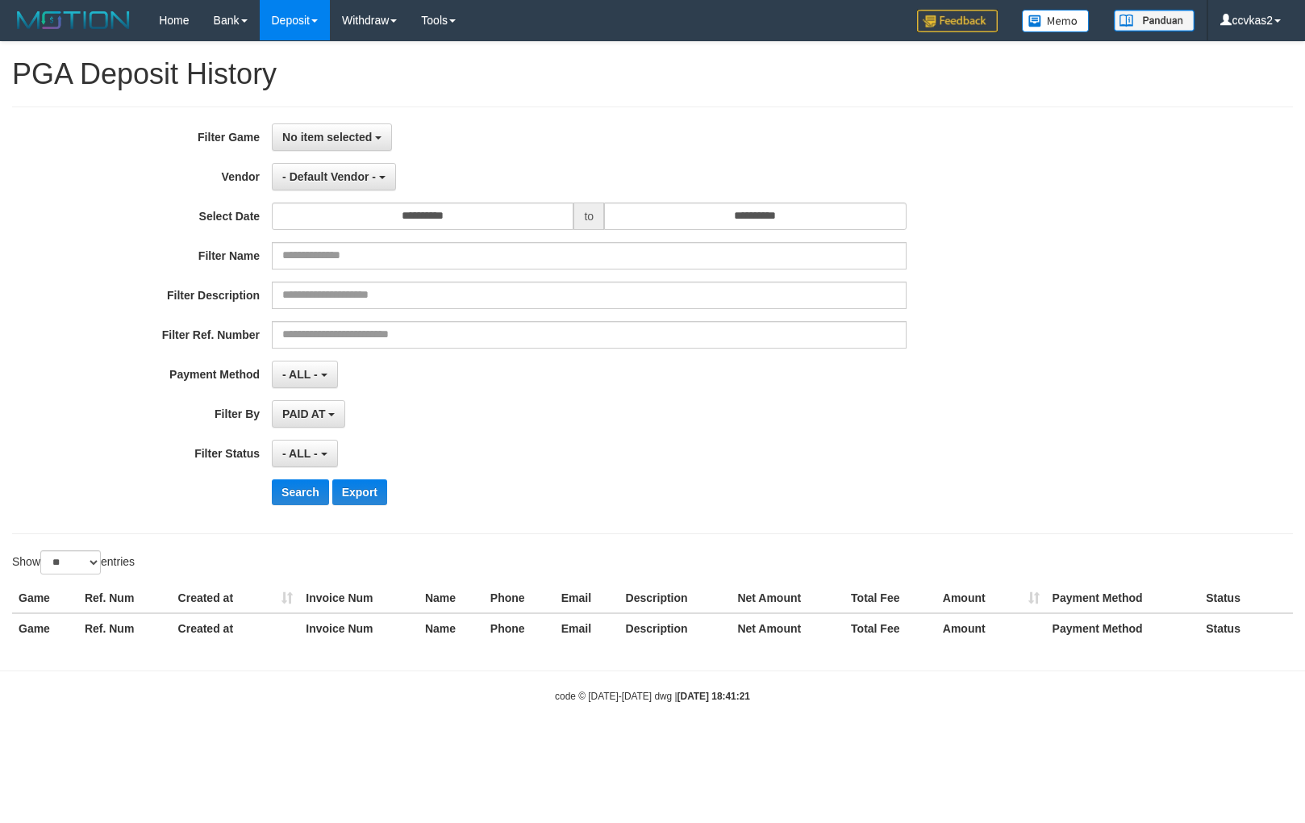
select select
select select "**"
click at [369, 148] on div "**********" at bounding box center [543, 320] width 1087 height 394
click at [352, 137] on span "No item selected" at bounding box center [327, 137] width 90 height 13
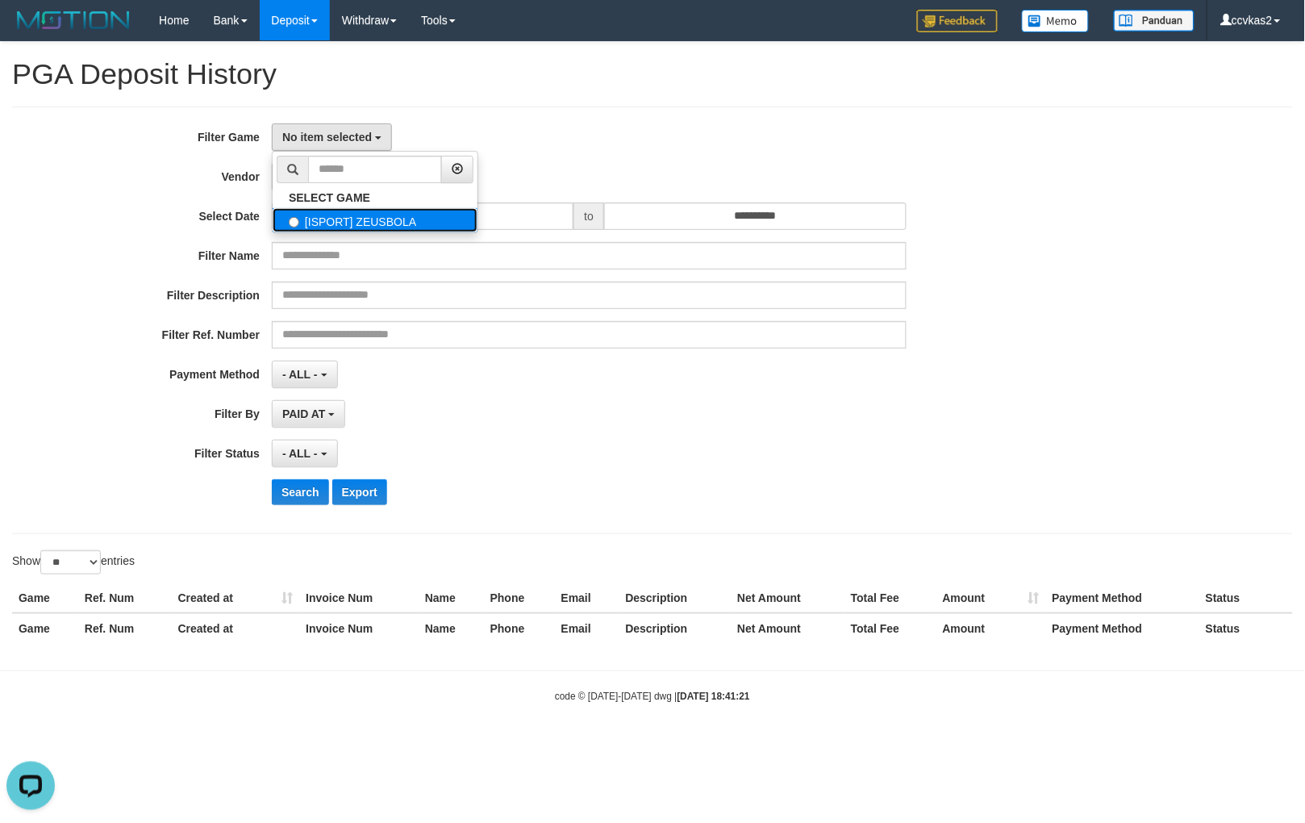
click at [363, 218] on label "[ISPORT] ZEUSBOLA" at bounding box center [375, 220] width 205 height 24
select select "****"
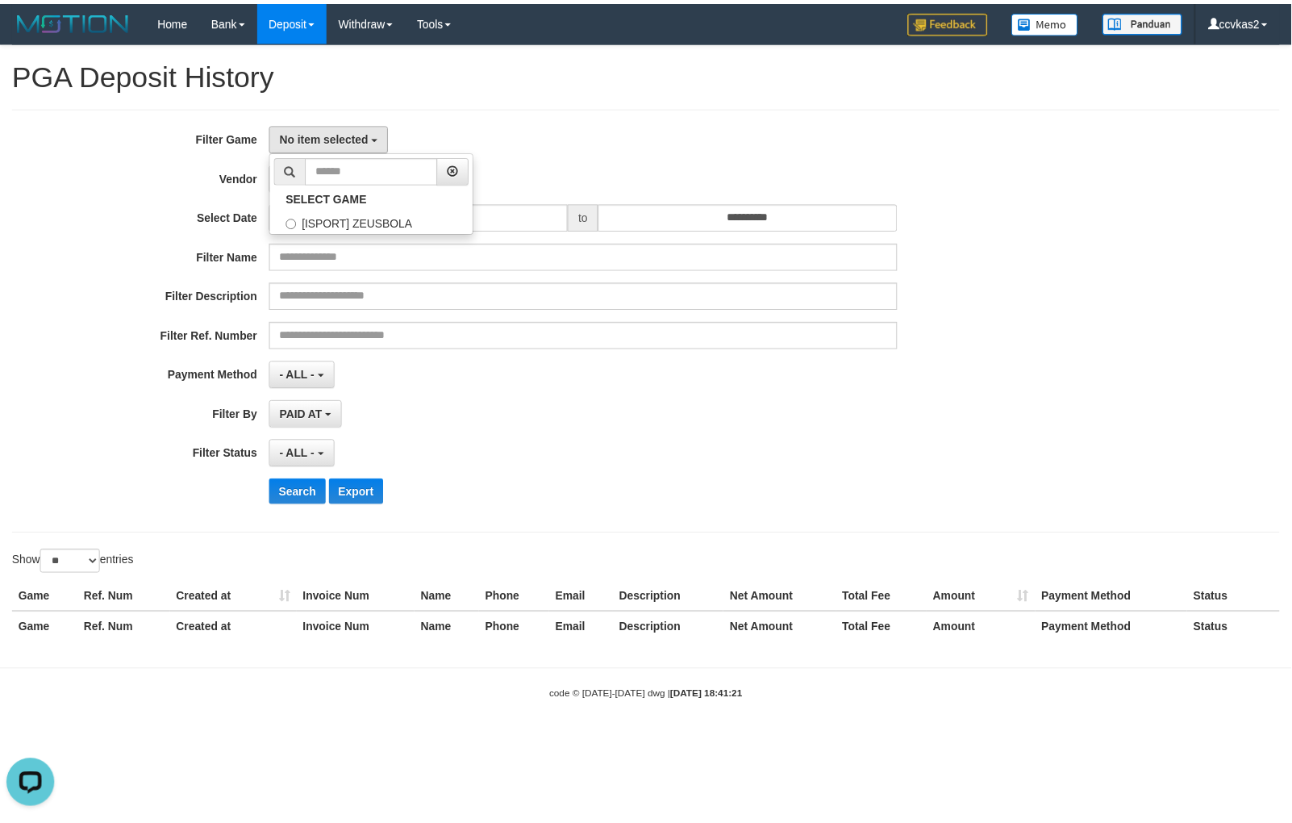
scroll to position [14, 0]
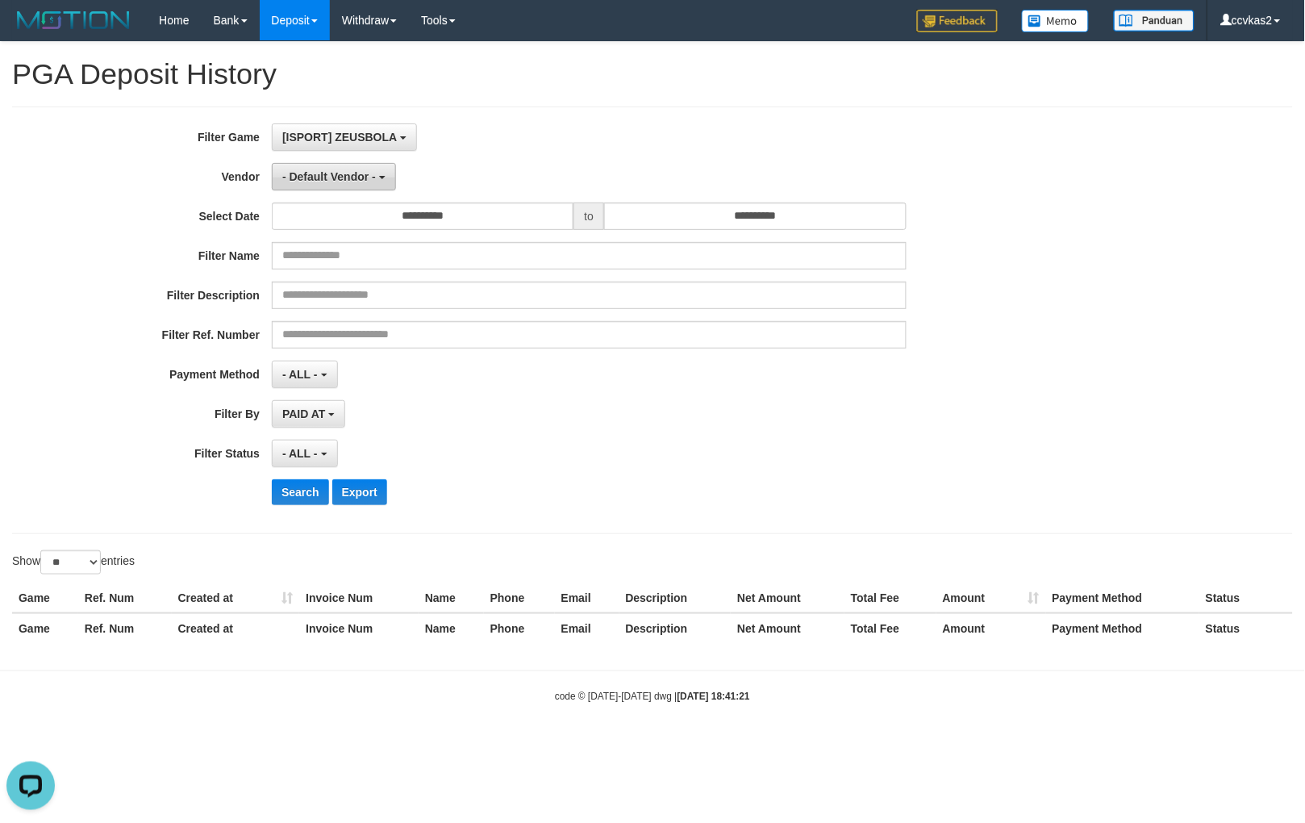
drag, startPoint x: 351, startPoint y: 181, endPoint x: 360, endPoint y: 174, distance: 11.0
click at [355, 178] on span "- Default Vendor -" at bounding box center [329, 176] width 94 height 13
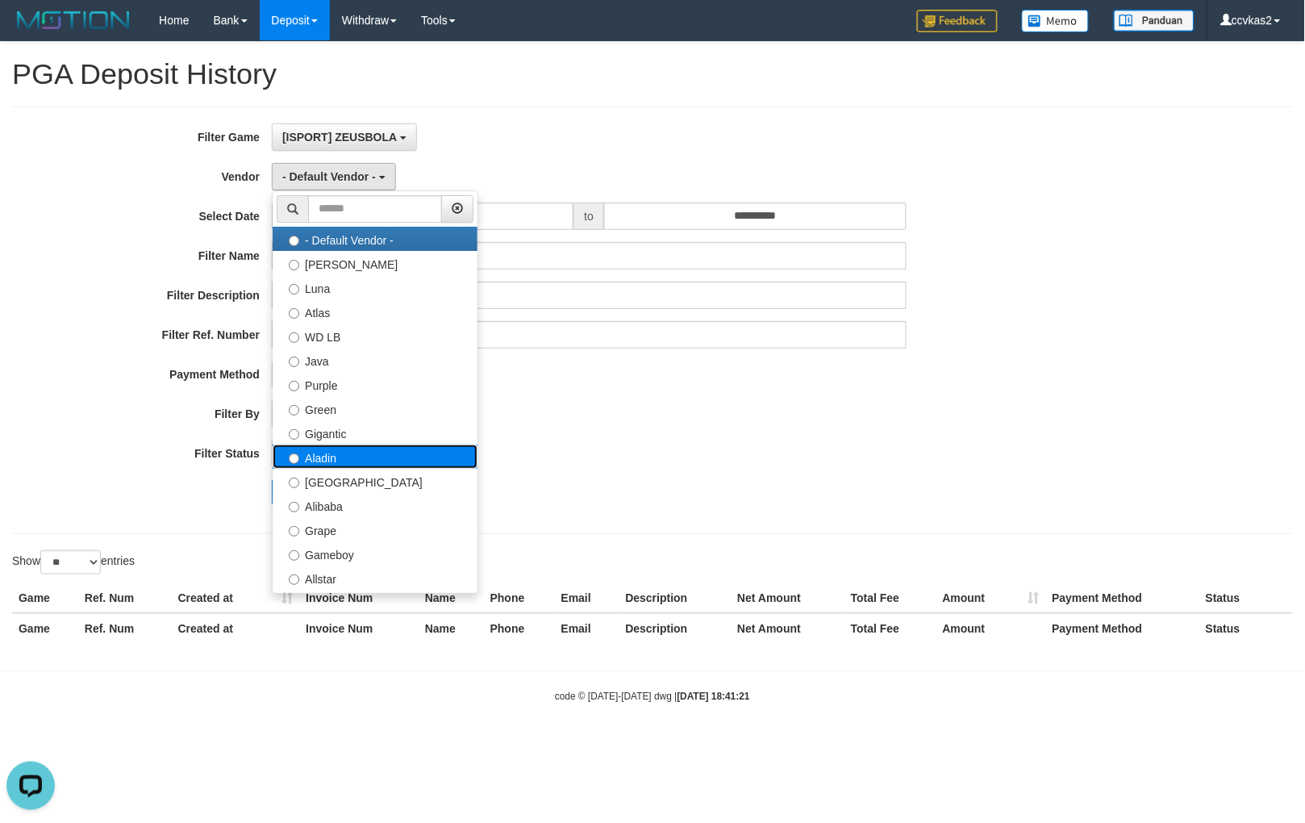
click at [366, 452] on label "Aladin" at bounding box center [375, 456] width 205 height 24
select select "**********"
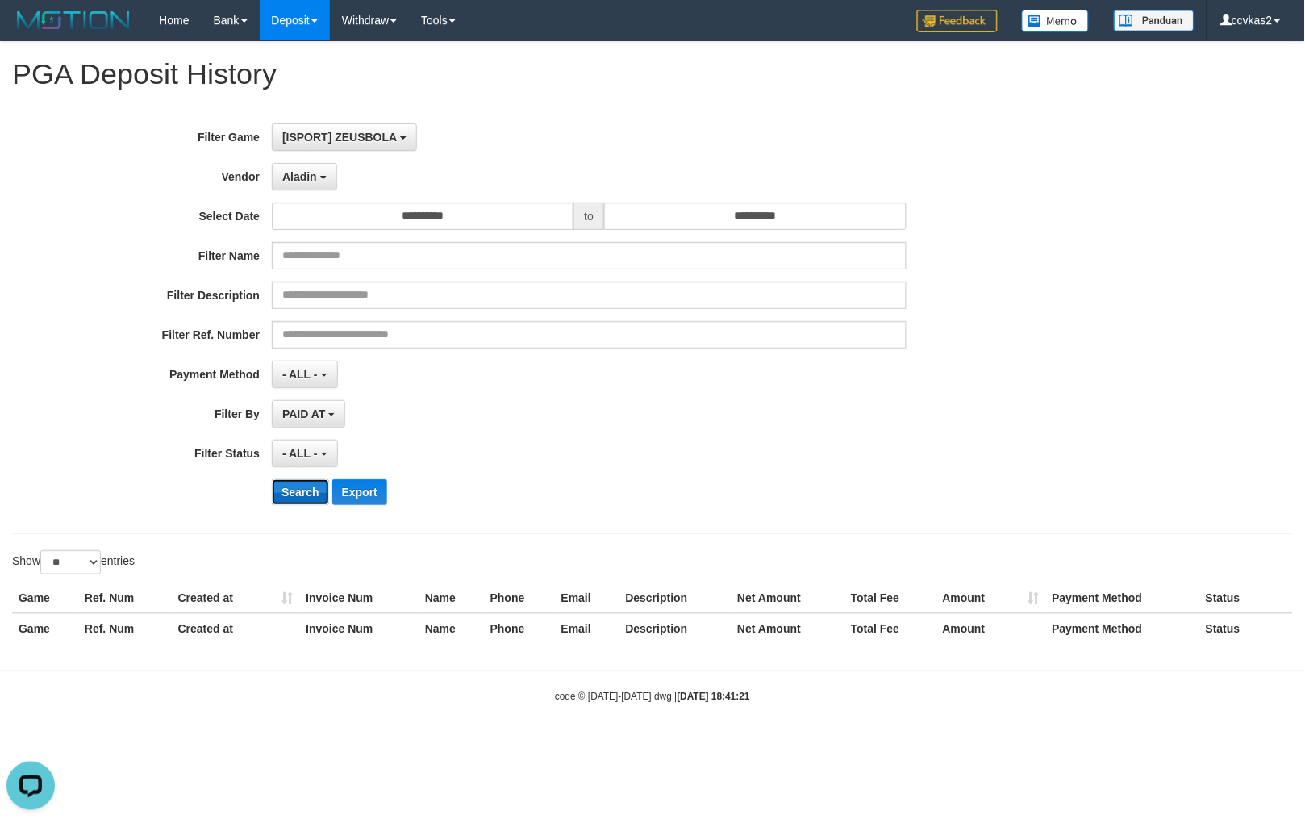
click at [307, 486] on button "Search" at bounding box center [300, 492] width 57 height 26
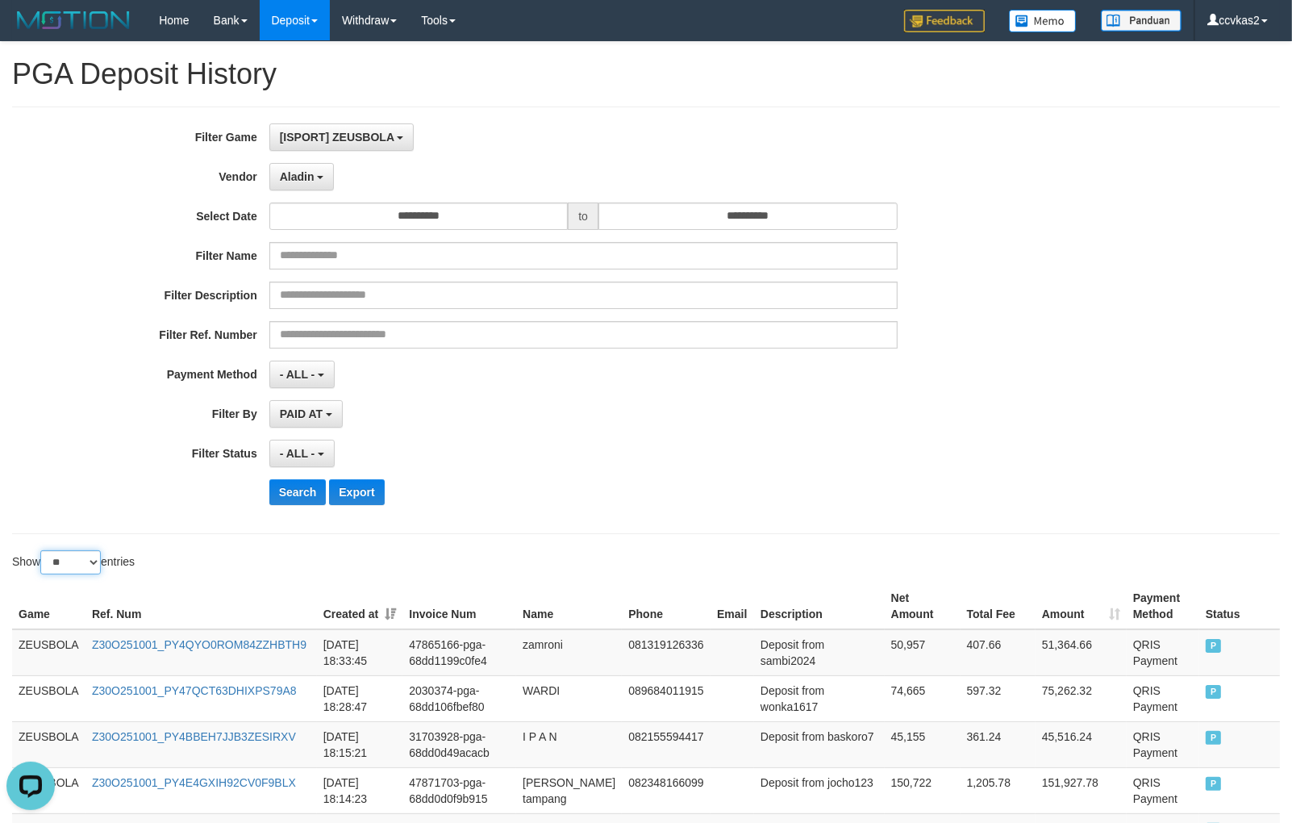
click at [78, 561] on select "** ** ** ***" at bounding box center [70, 562] width 60 height 24
select select "***"
click at [43, 551] on select "** ** ** ***" at bounding box center [70, 562] width 60 height 24
click at [297, 494] on button "Search" at bounding box center [297, 492] width 57 height 26
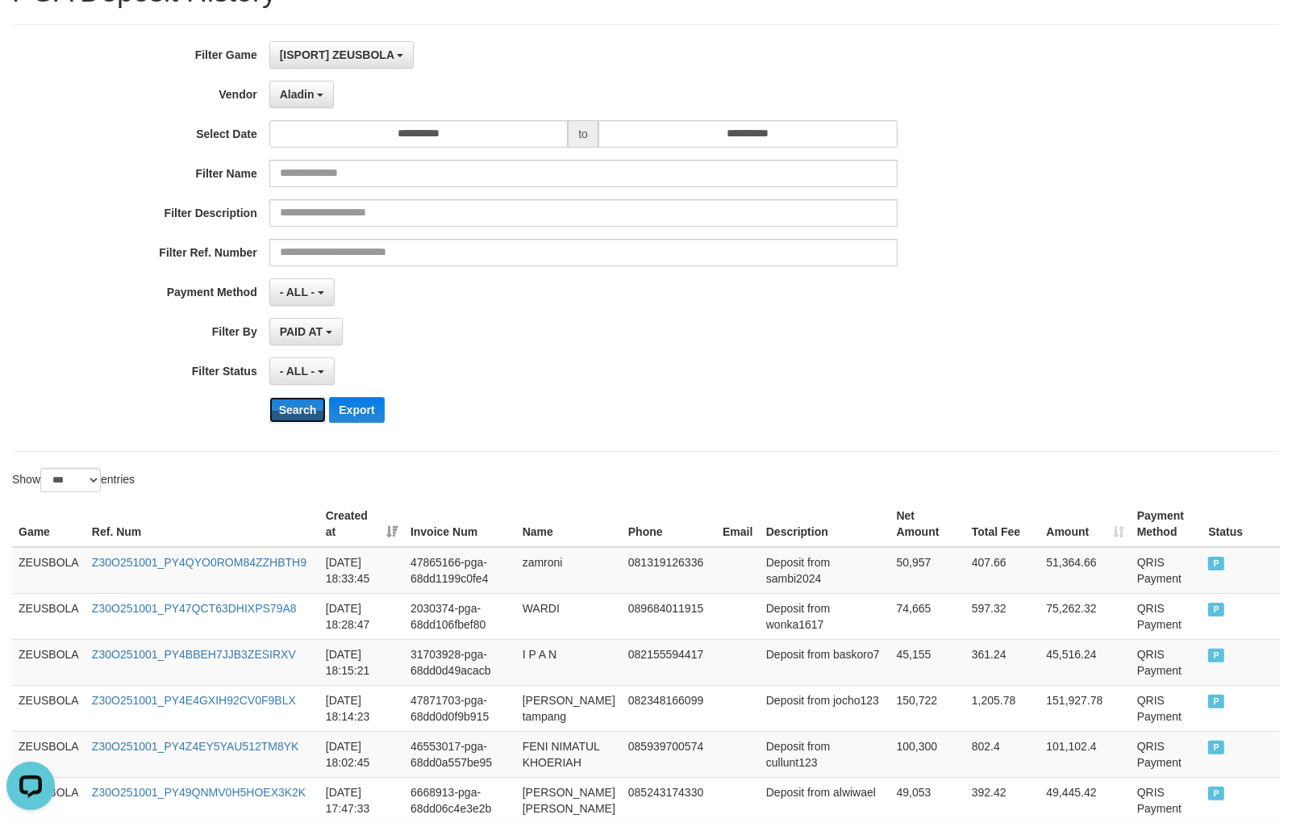
scroll to position [179, 0]
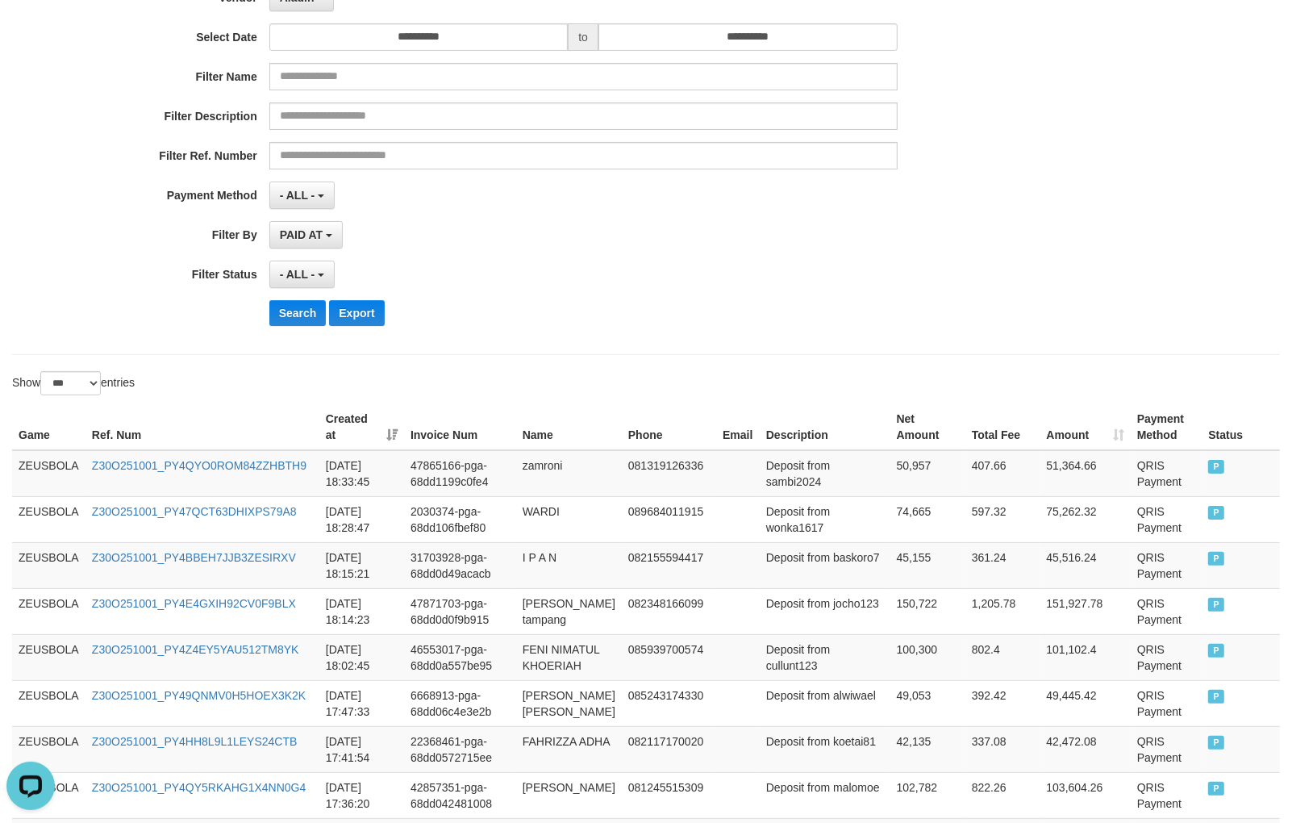
drag, startPoint x: 786, startPoint y: 333, endPoint x: 598, endPoint y: 428, distance: 211.0
click at [785, 333] on div "**********" at bounding box center [538, 141] width 1077 height 394
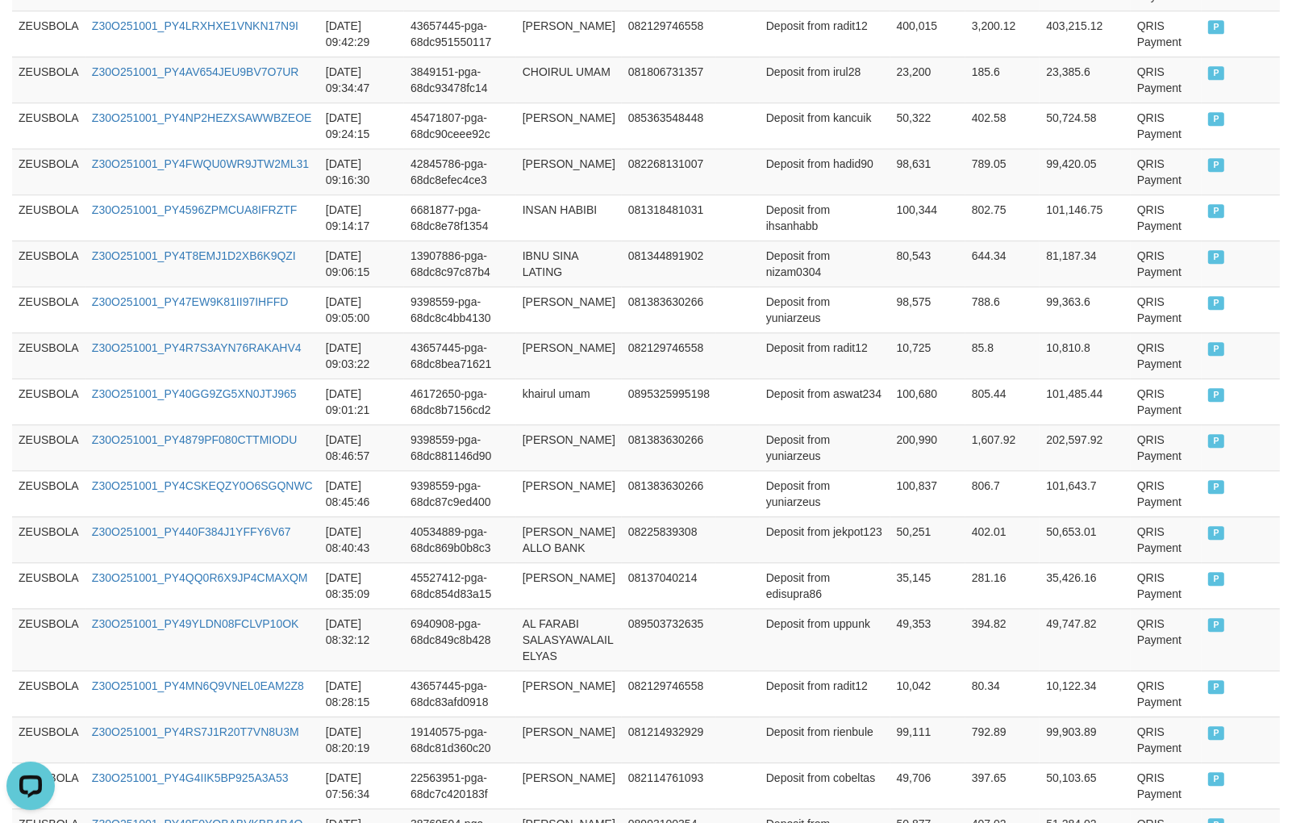
scroll to position [4713, 0]
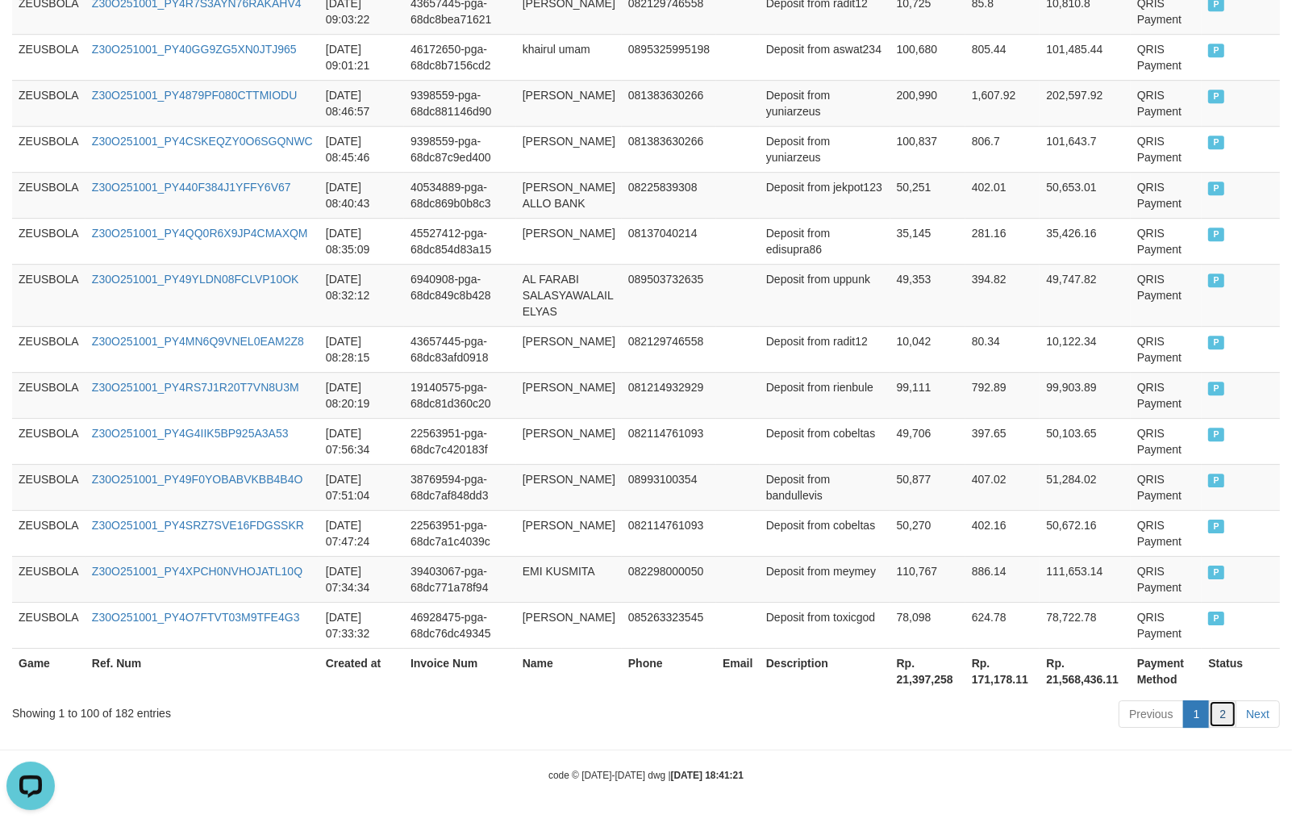
click at [1222, 707] on link "2" at bounding box center [1222, 713] width 27 height 27
click at [804, 464] on td "Deposit from bandullevis" at bounding box center [825, 487] width 131 height 46
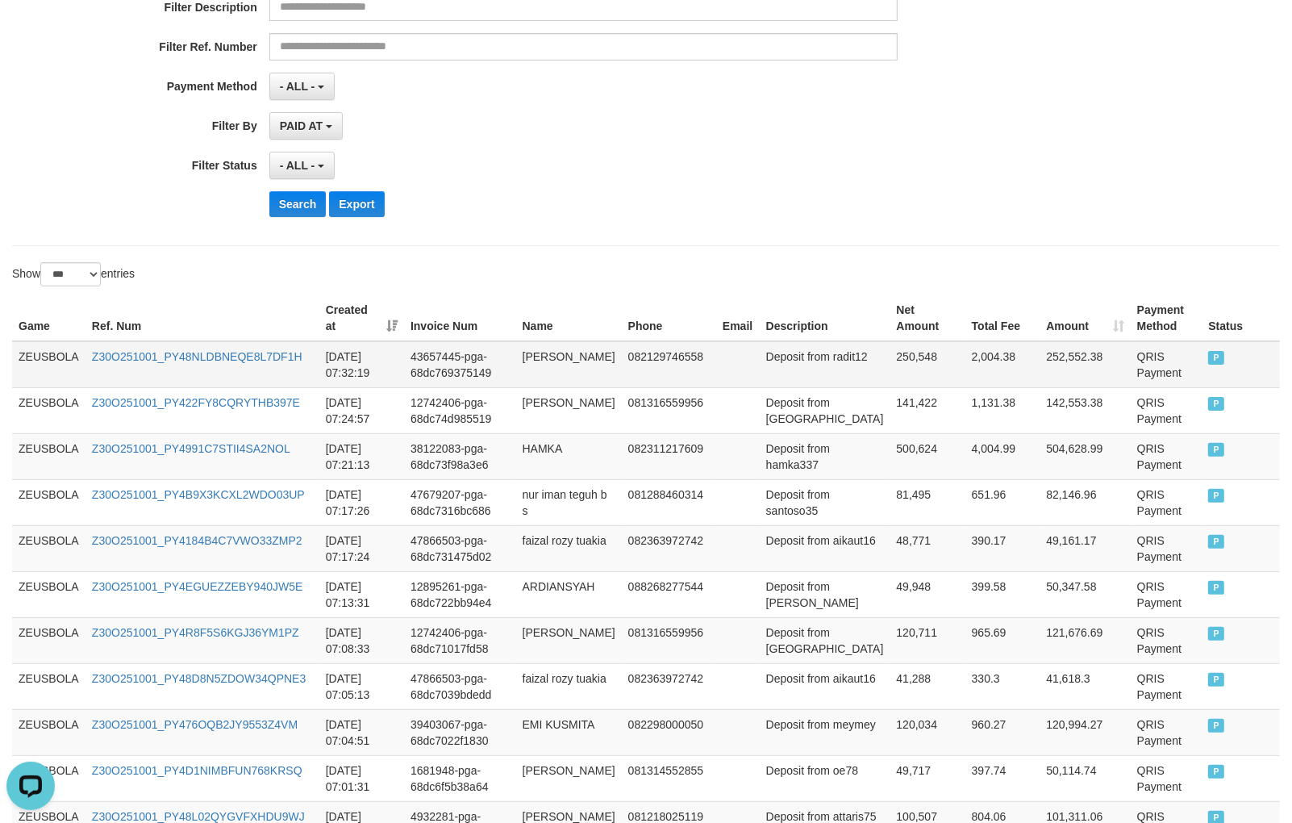
scroll to position [360, 0]
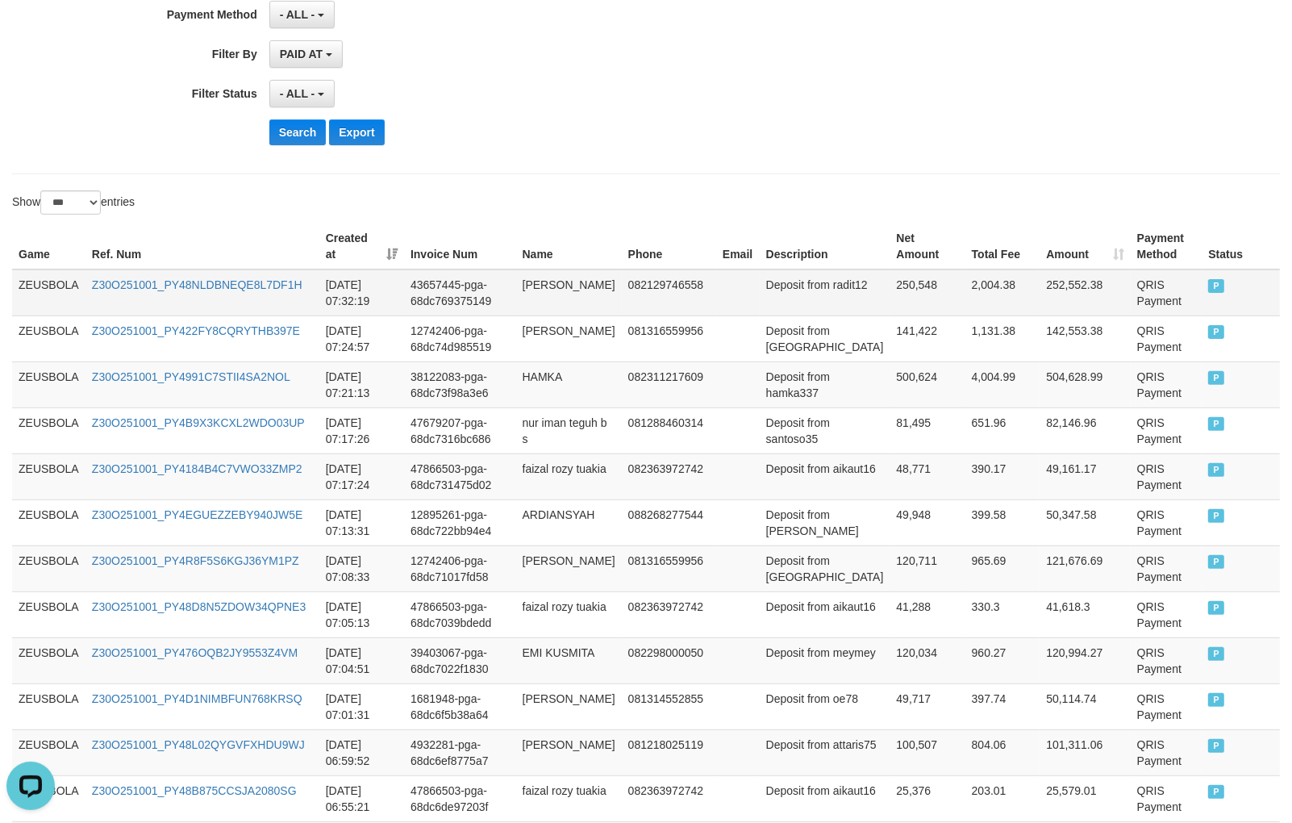
click at [56, 275] on td "ZEUSBOLA" at bounding box center [48, 292] width 73 height 47
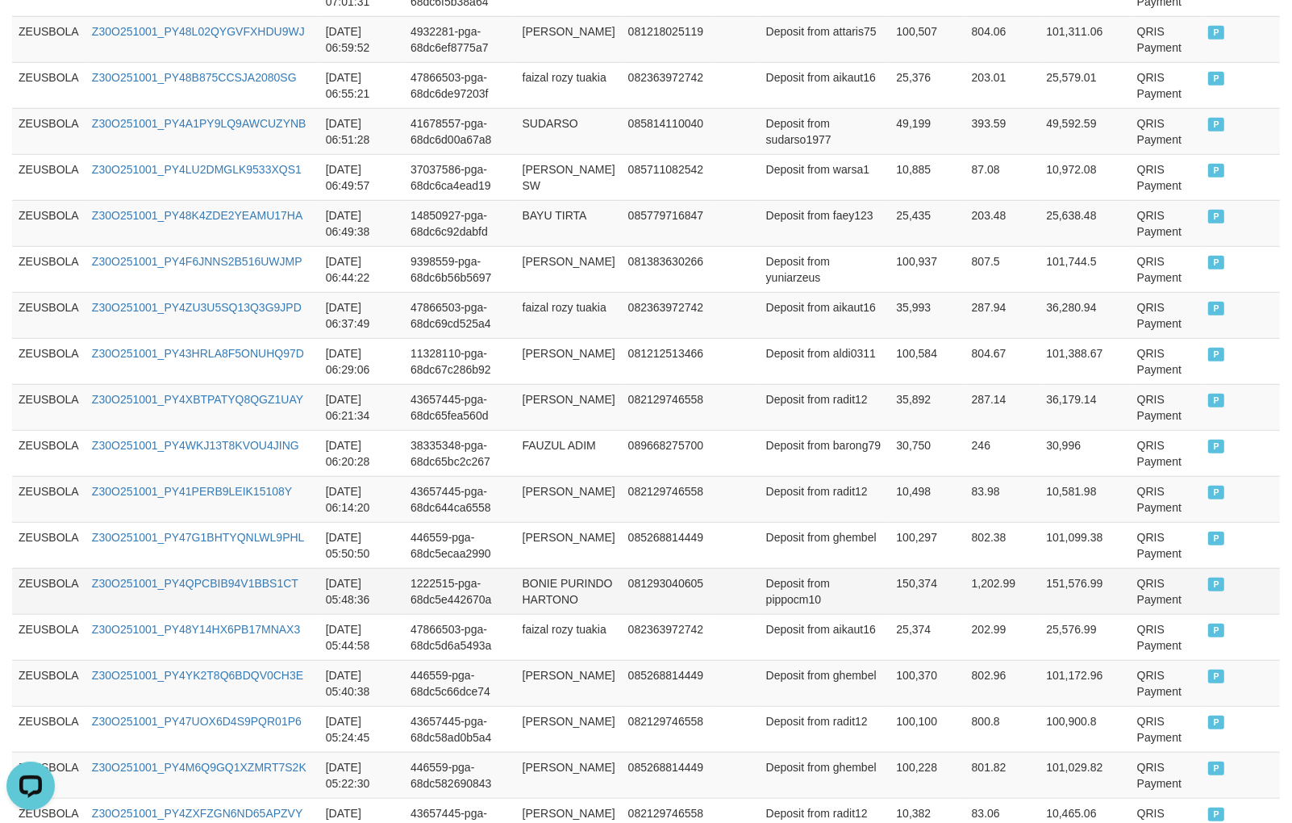
scroll to position [1256, 0]
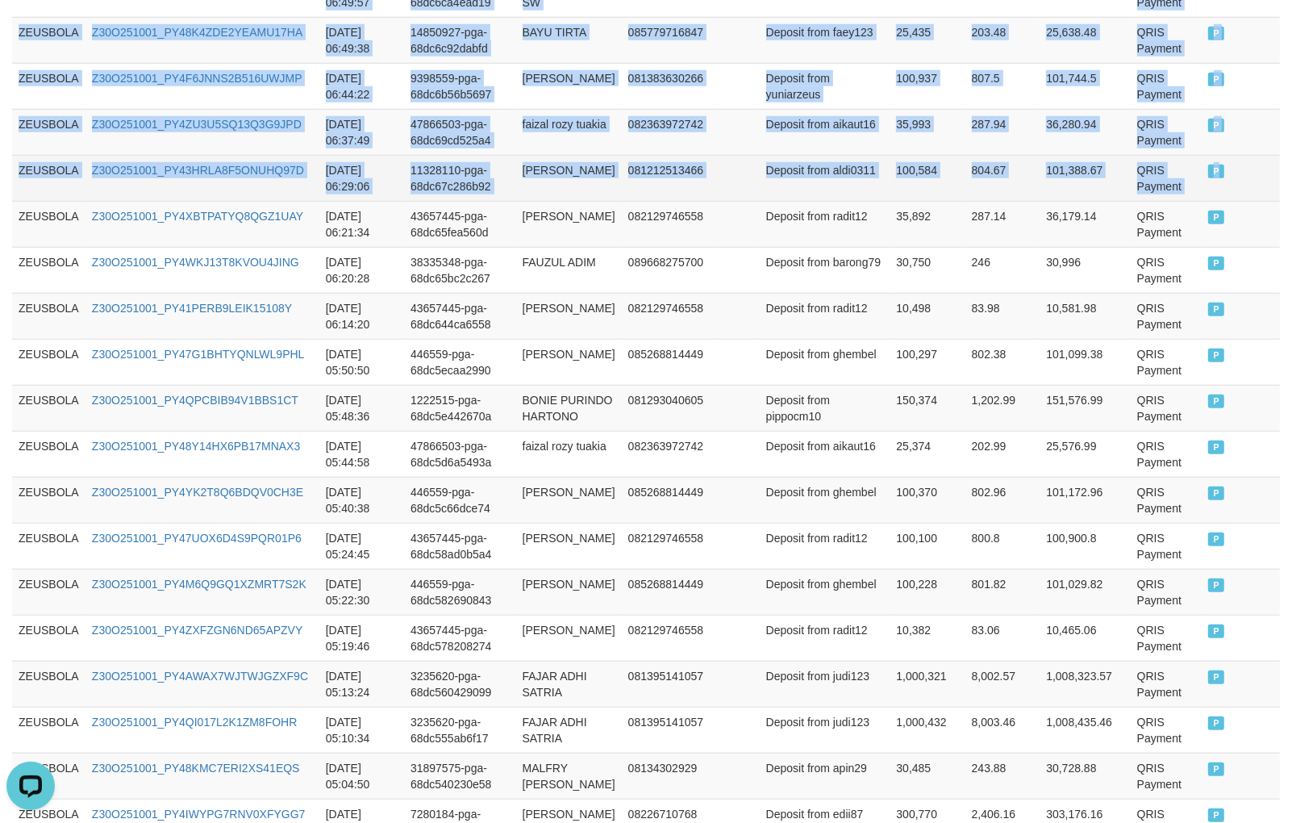
click at [1224, 176] on td "P" at bounding box center [1241, 178] width 78 height 46
copy tbody "ZEUSBOLA Z30O251001_PY48NLDBNEQE8L7DF1H [DATE] 07:32:19 43657445-pga-68dc769375…"
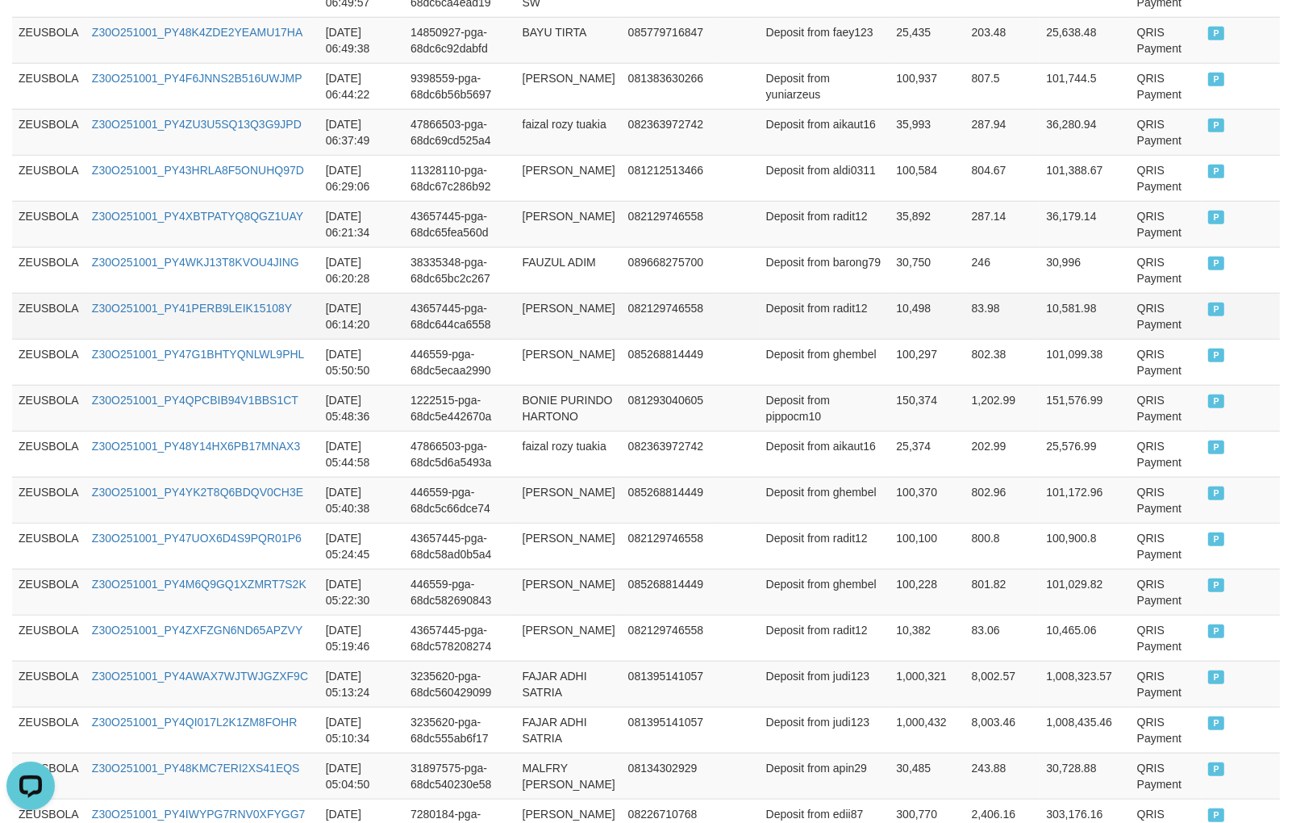
click at [347, 329] on td "[DATE] 06:14:20" at bounding box center [361, 316] width 85 height 46
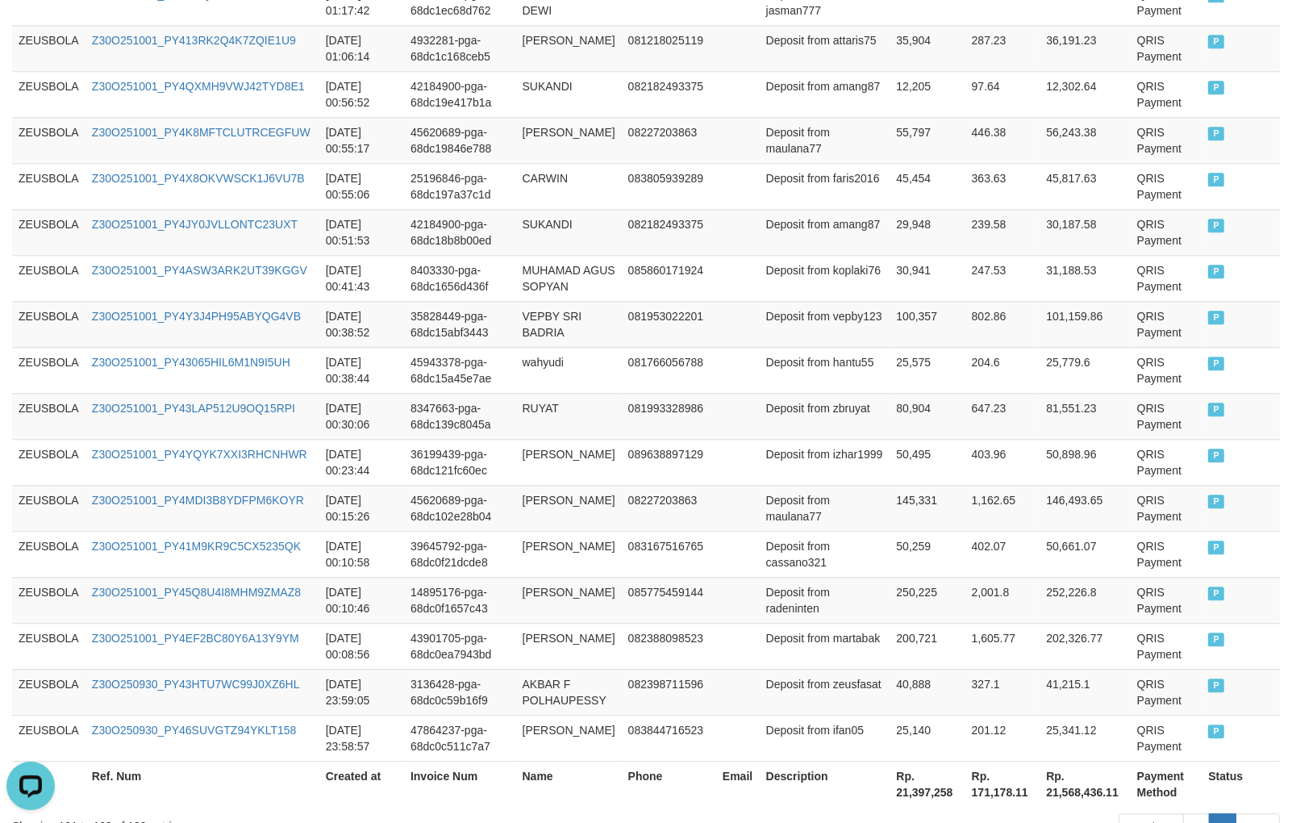
scroll to position [3788, 0]
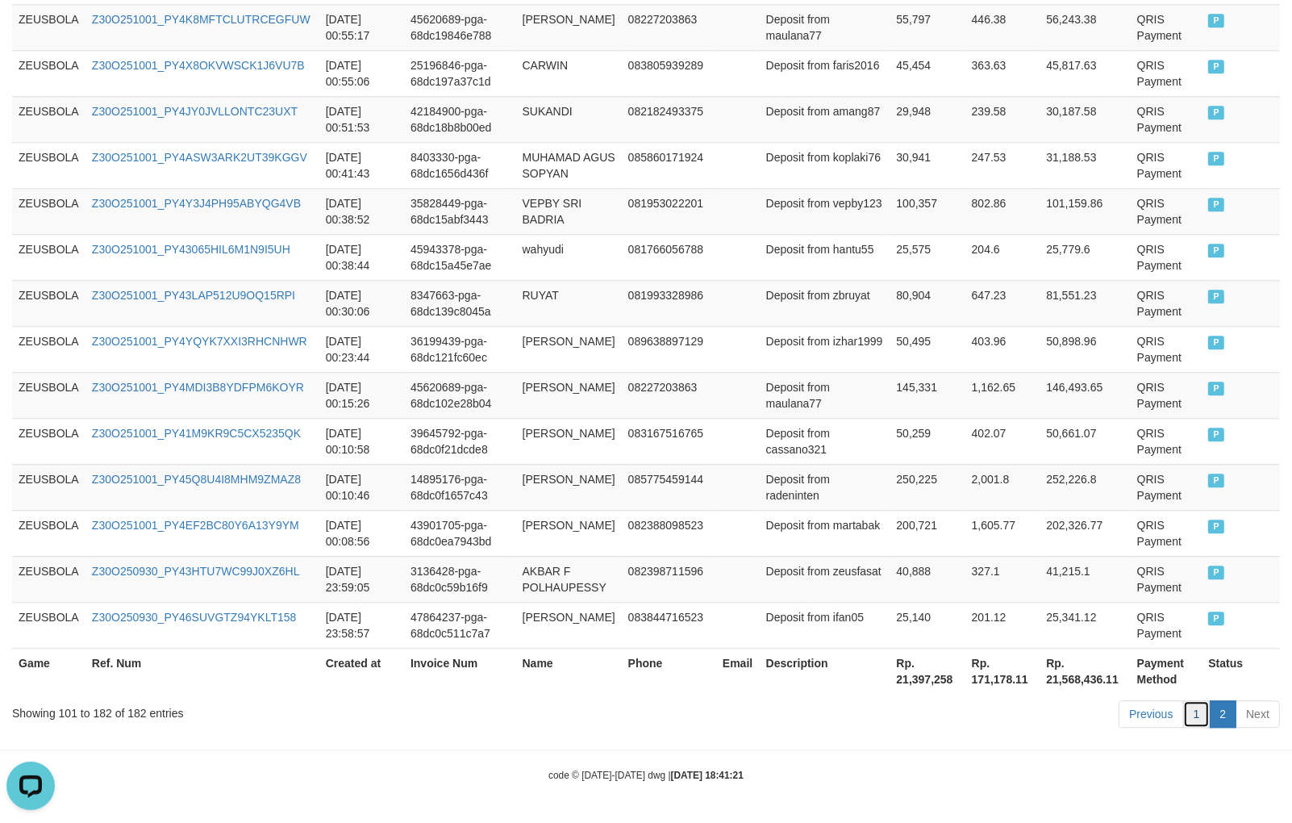
click at [1200, 712] on link "1" at bounding box center [1196, 713] width 27 height 27
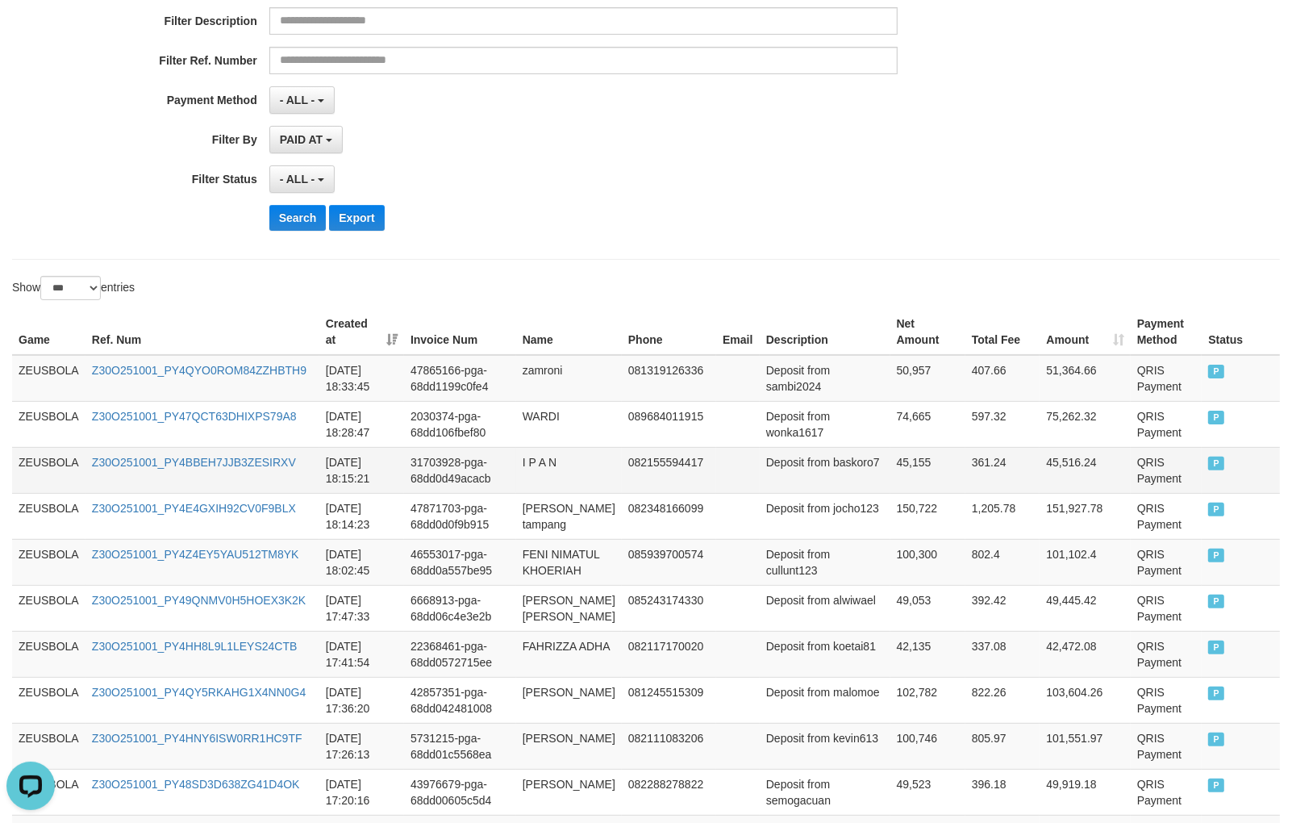
scroll to position [358, 0]
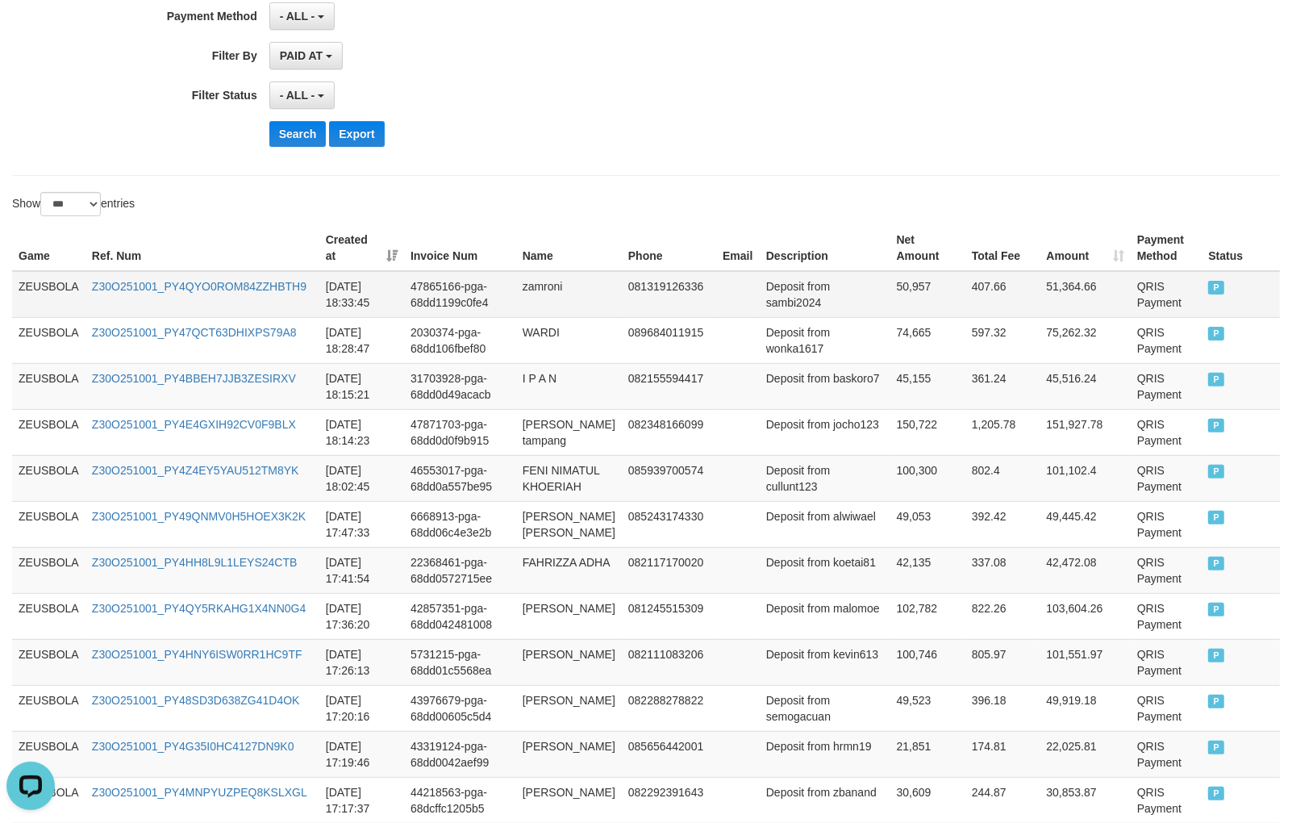
click at [32, 277] on td "ZEUSBOLA" at bounding box center [48, 294] width 73 height 47
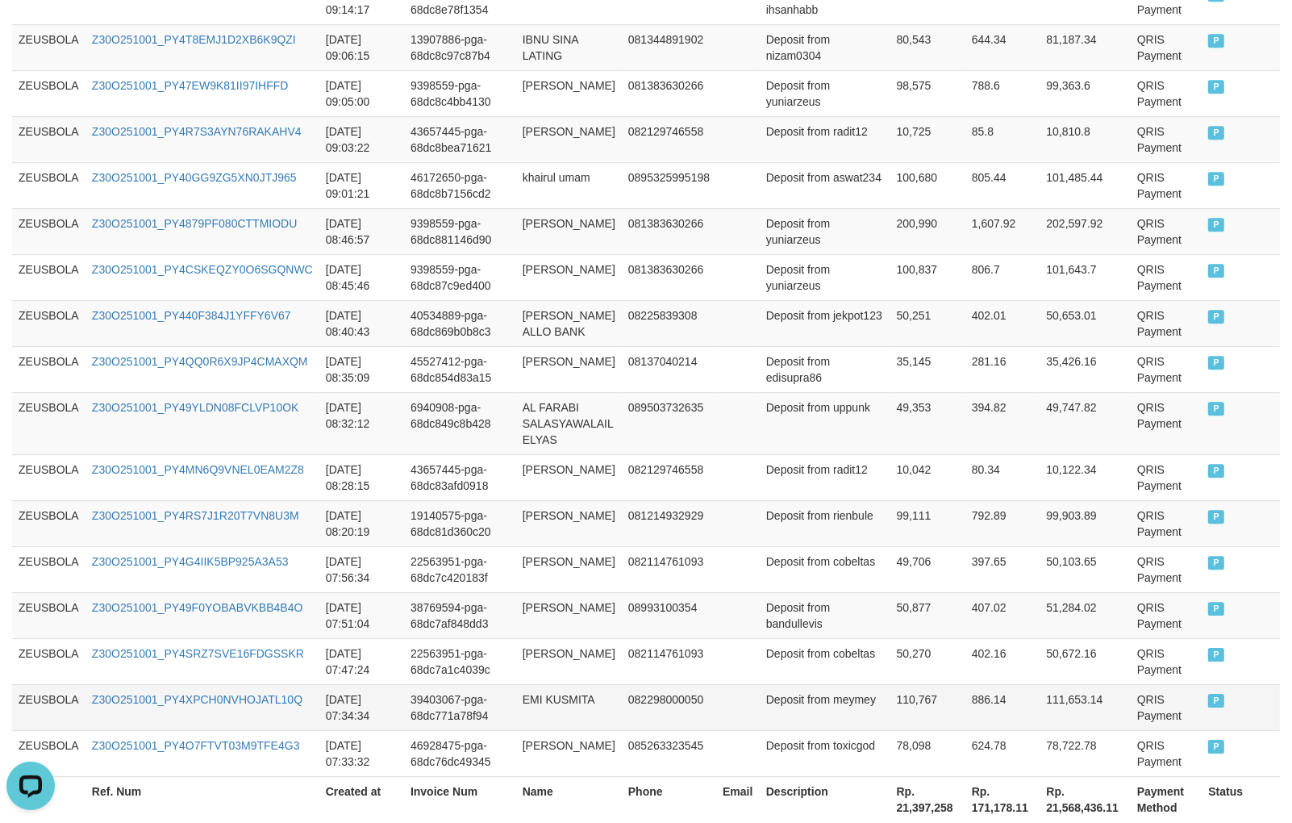
scroll to position [4713, 0]
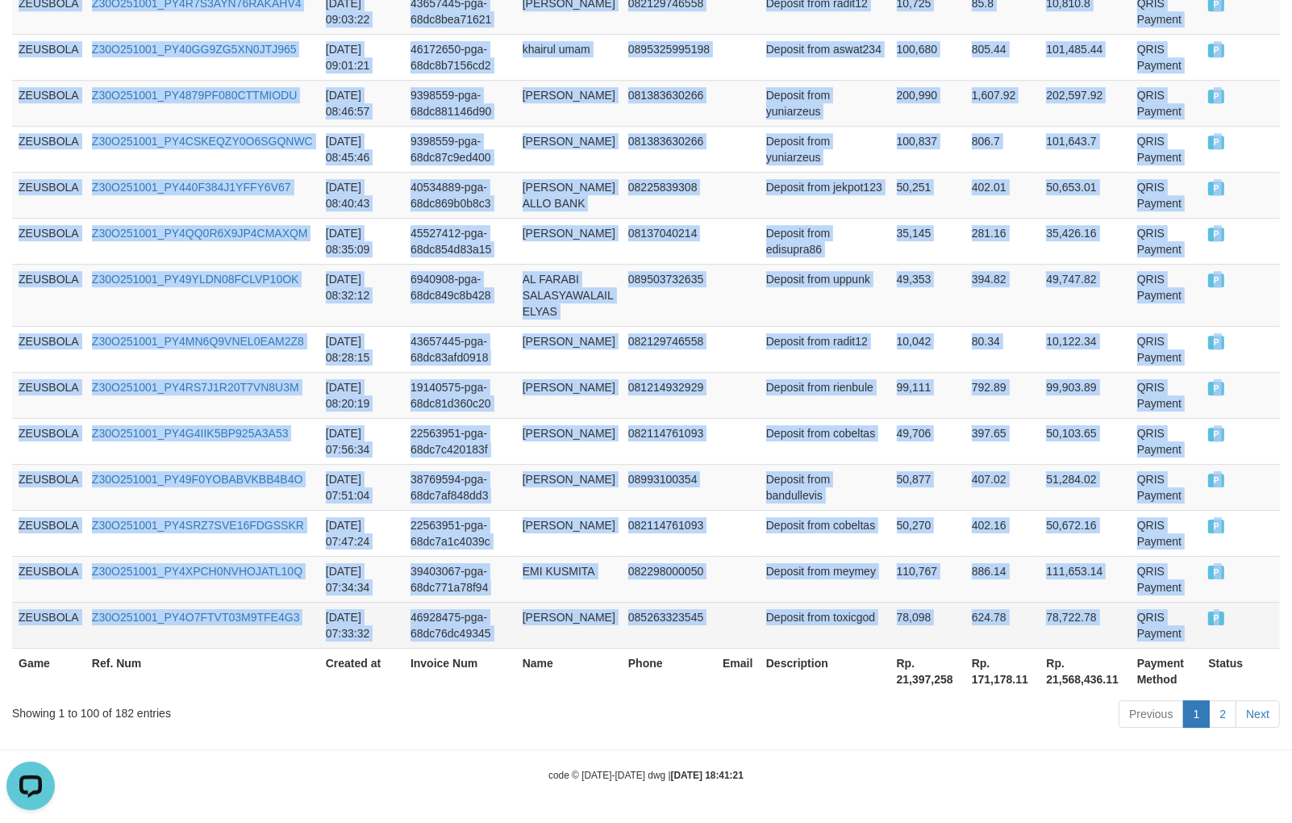
click at [1257, 608] on td "P" at bounding box center [1241, 625] width 78 height 46
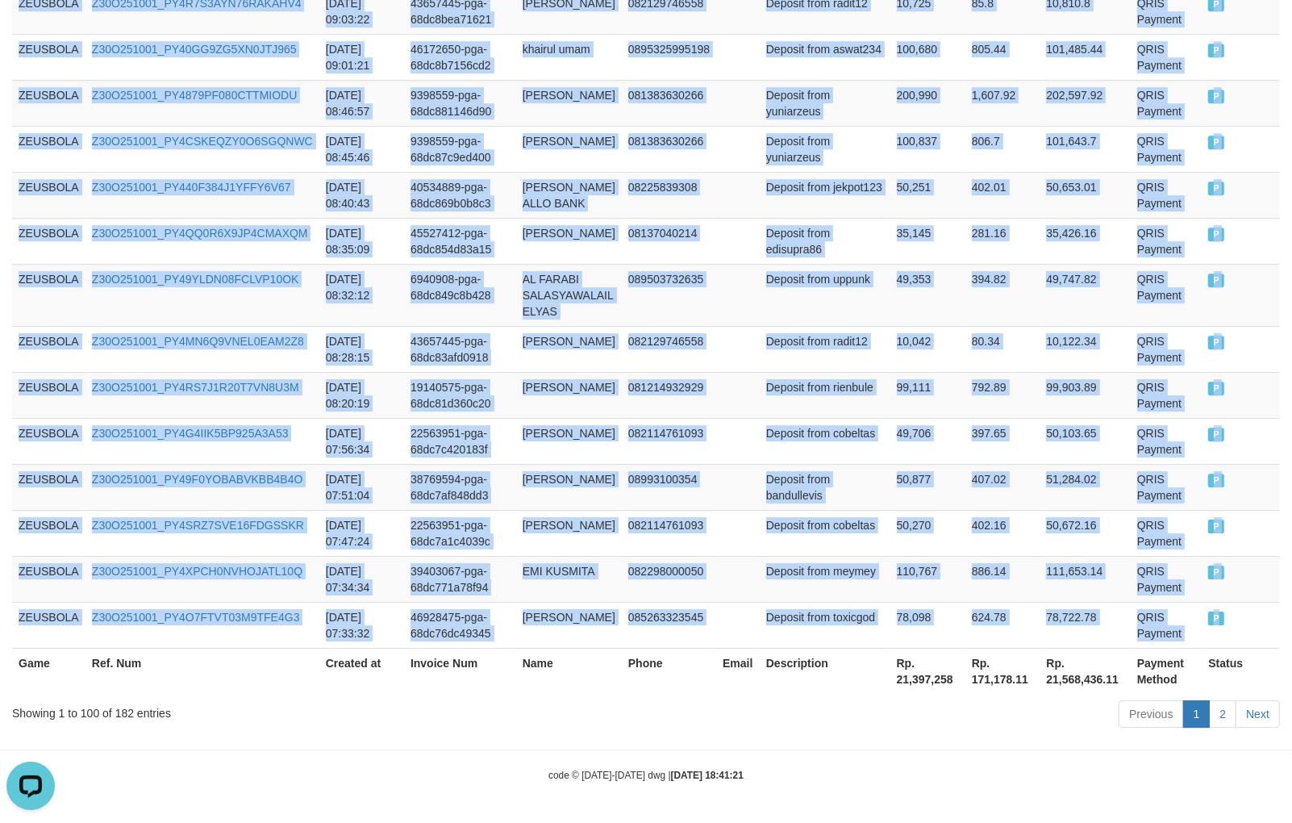
copy tbody "ZEUSBOLA Z30O251001_PY4QYO0ROM84ZZHBTH9 [DATE] 18:33:45 47865166-pga-68dd1199c0…"
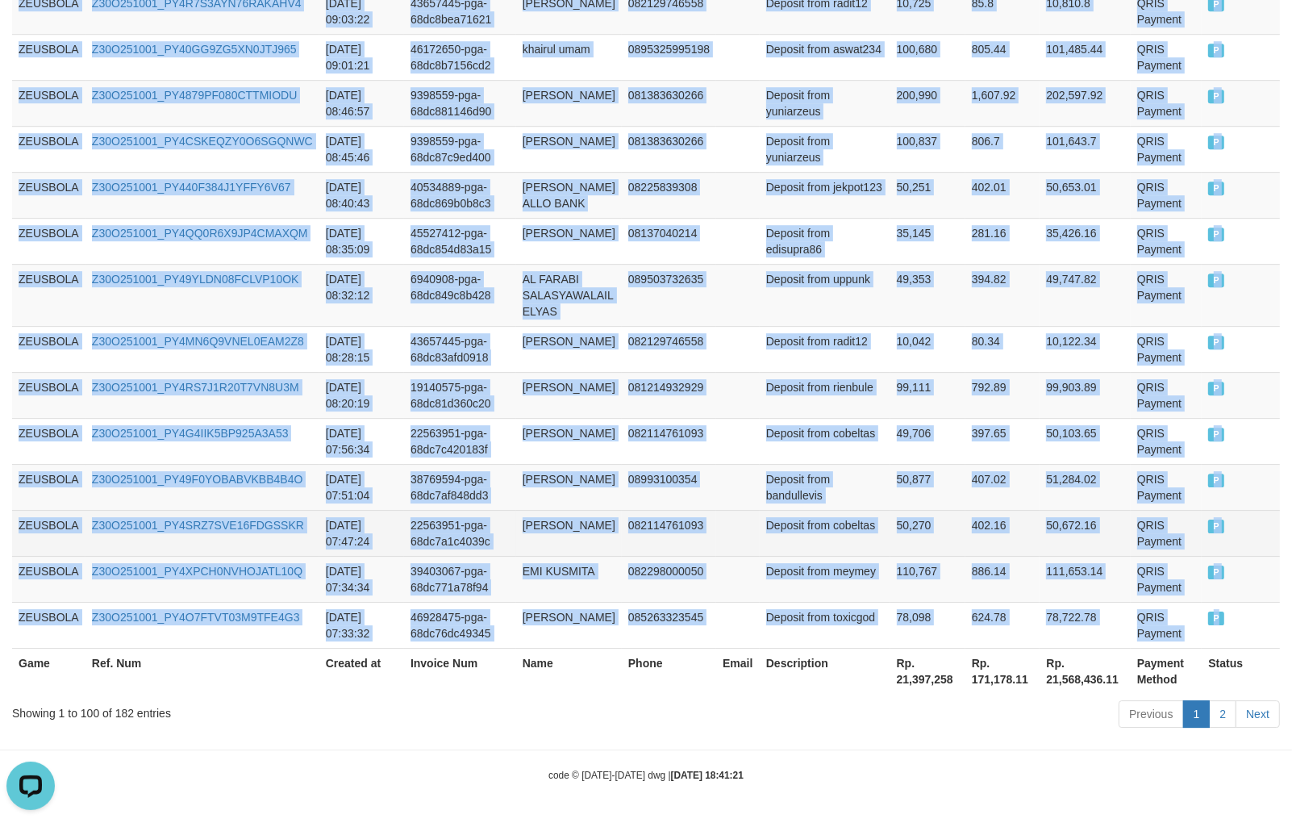
click at [280, 546] on td "Z30O251001_PY4SRZ7SVE16FDGSSKR" at bounding box center [203, 533] width 234 height 46
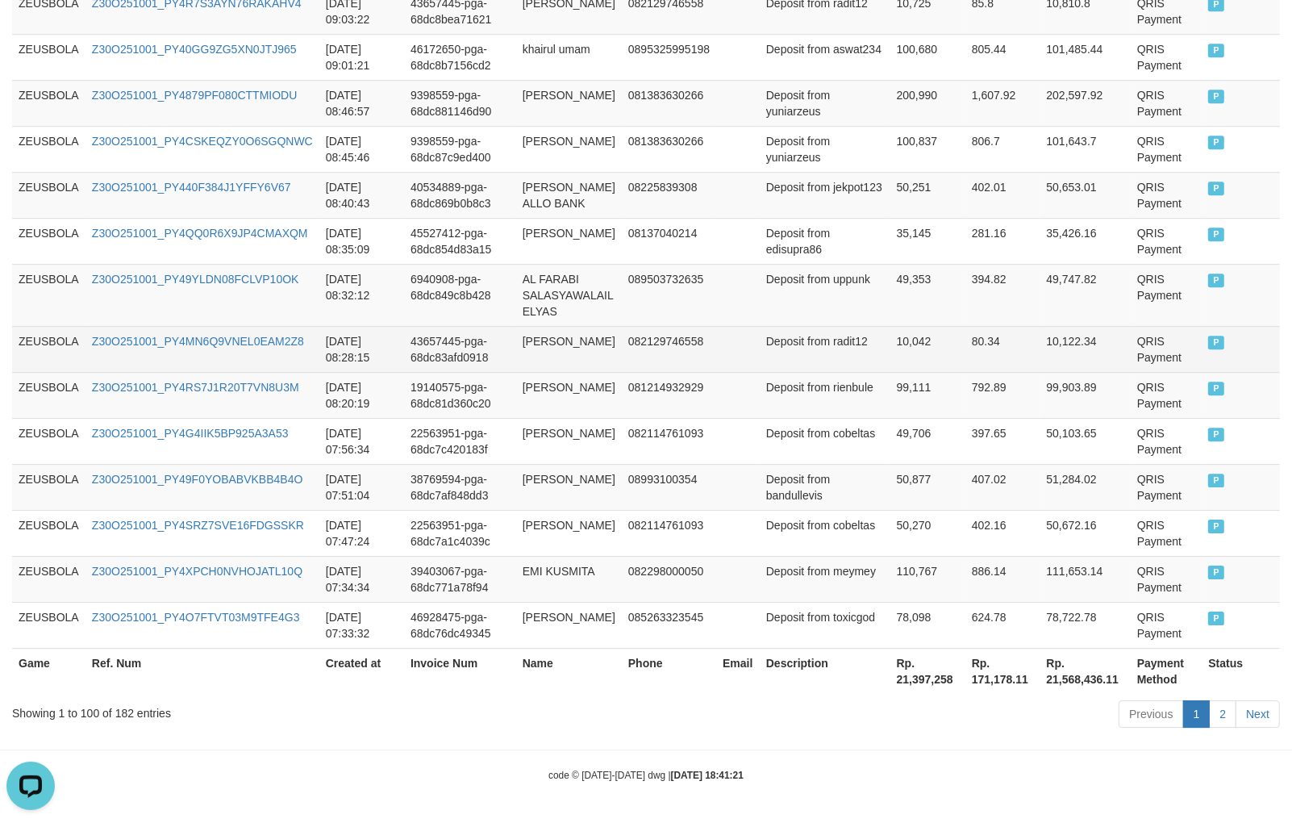
click at [607, 326] on td "[PERSON_NAME]" at bounding box center [569, 349] width 106 height 46
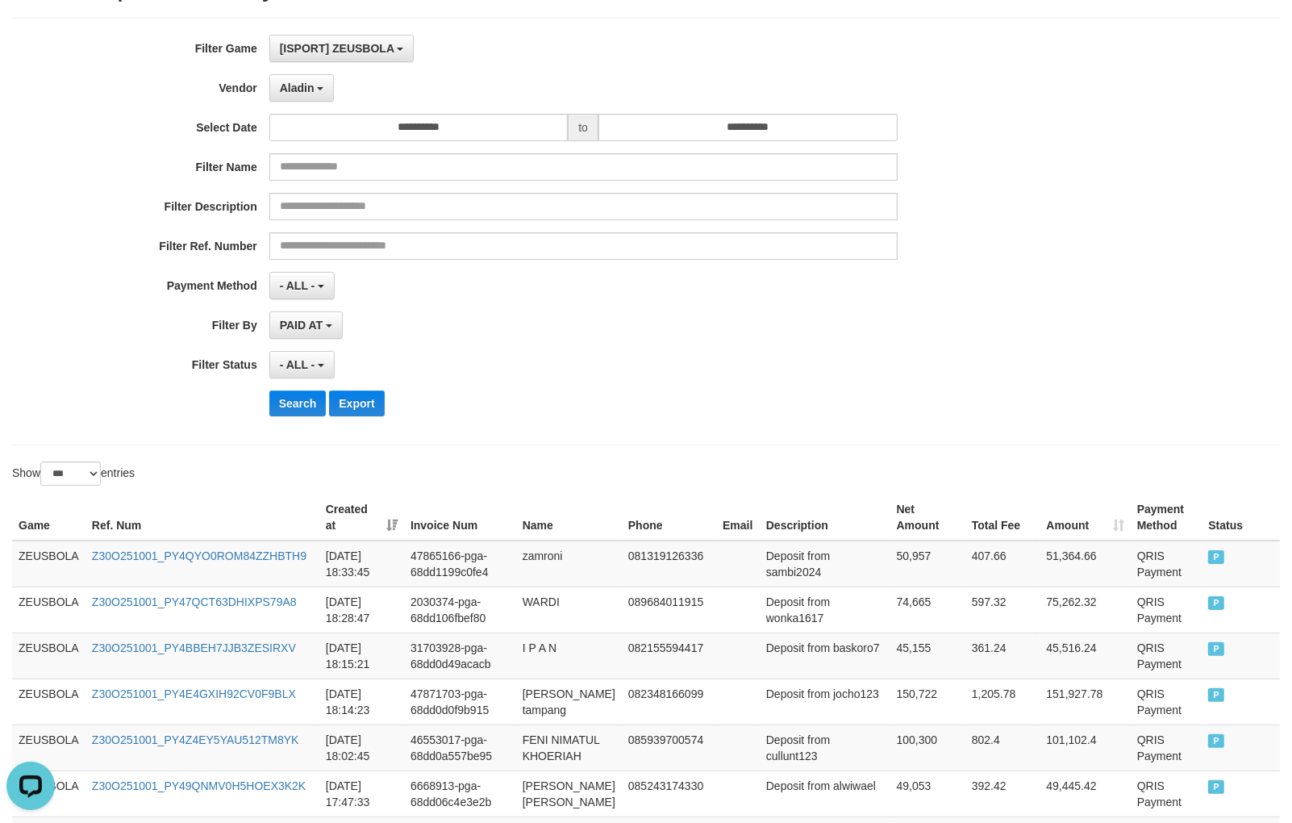
scroll to position [0, 0]
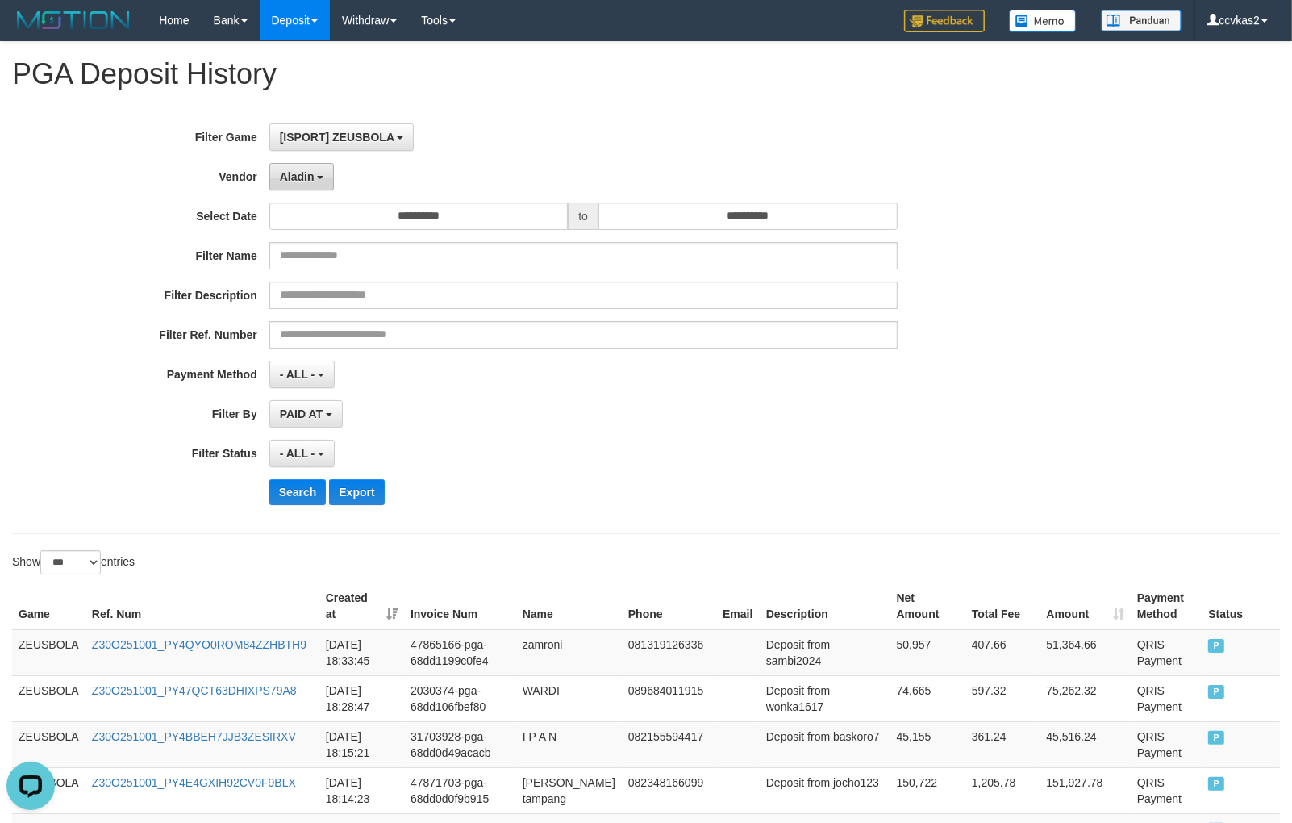
click at [307, 178] on span "Aladin" at bounding box center [297, 176] width 35 height 13
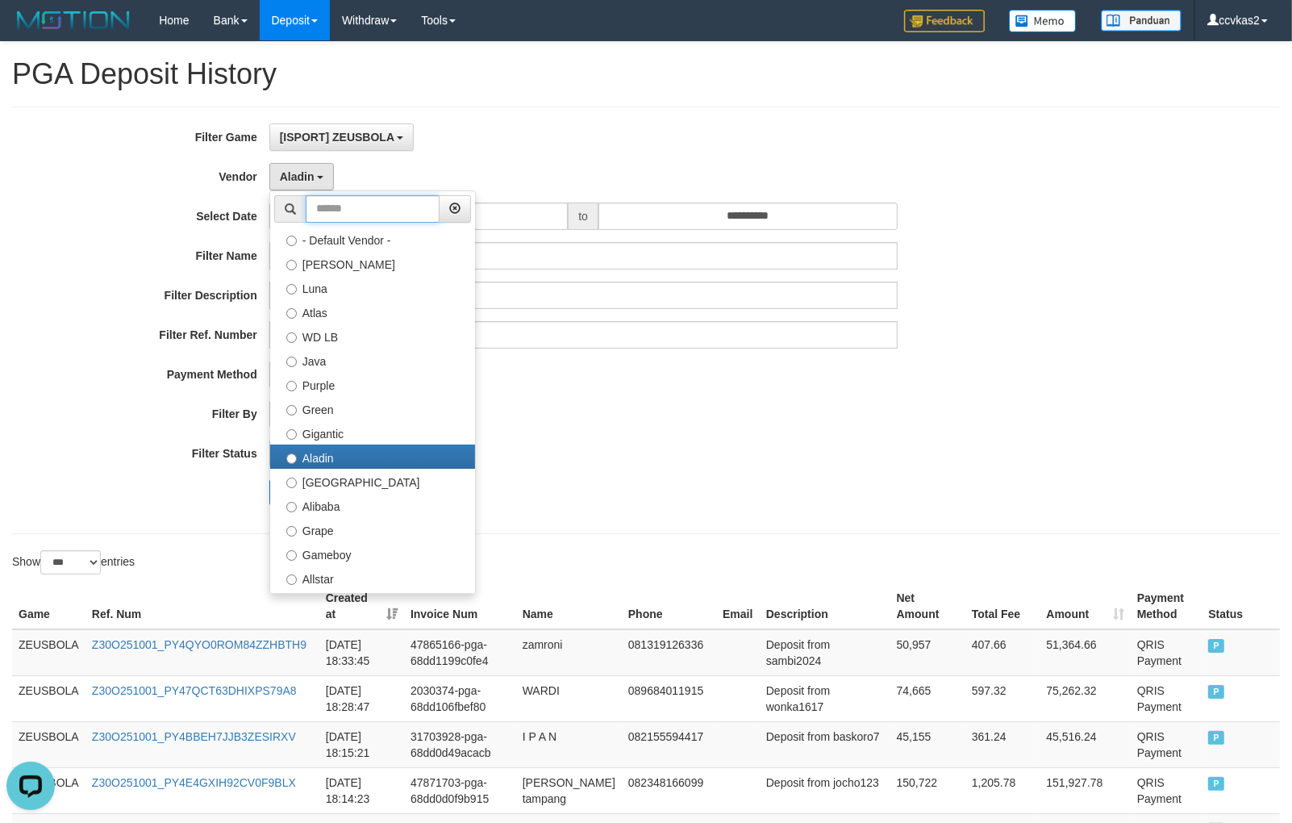
click at [390, 211] on input "text" at bounding box center [373, 208] width 134 height 27
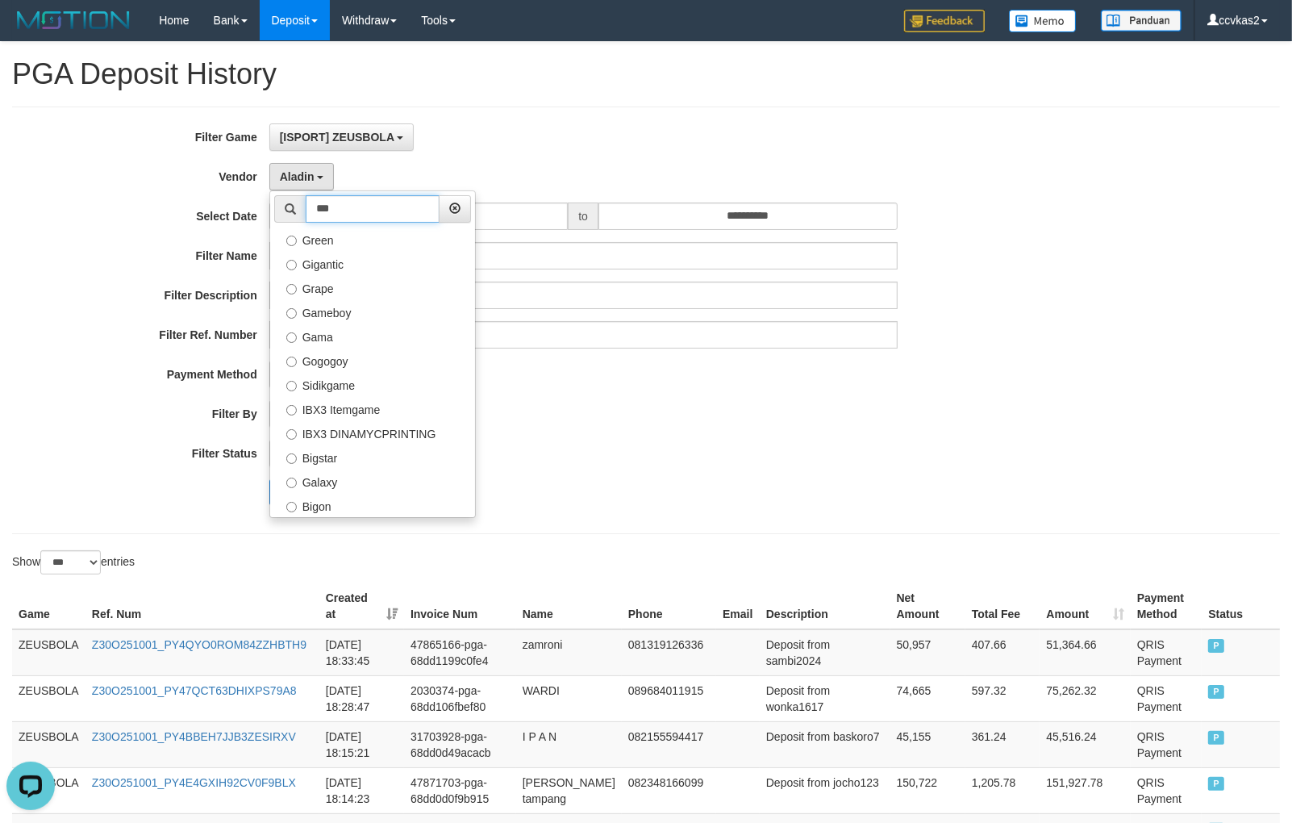
type input "****"
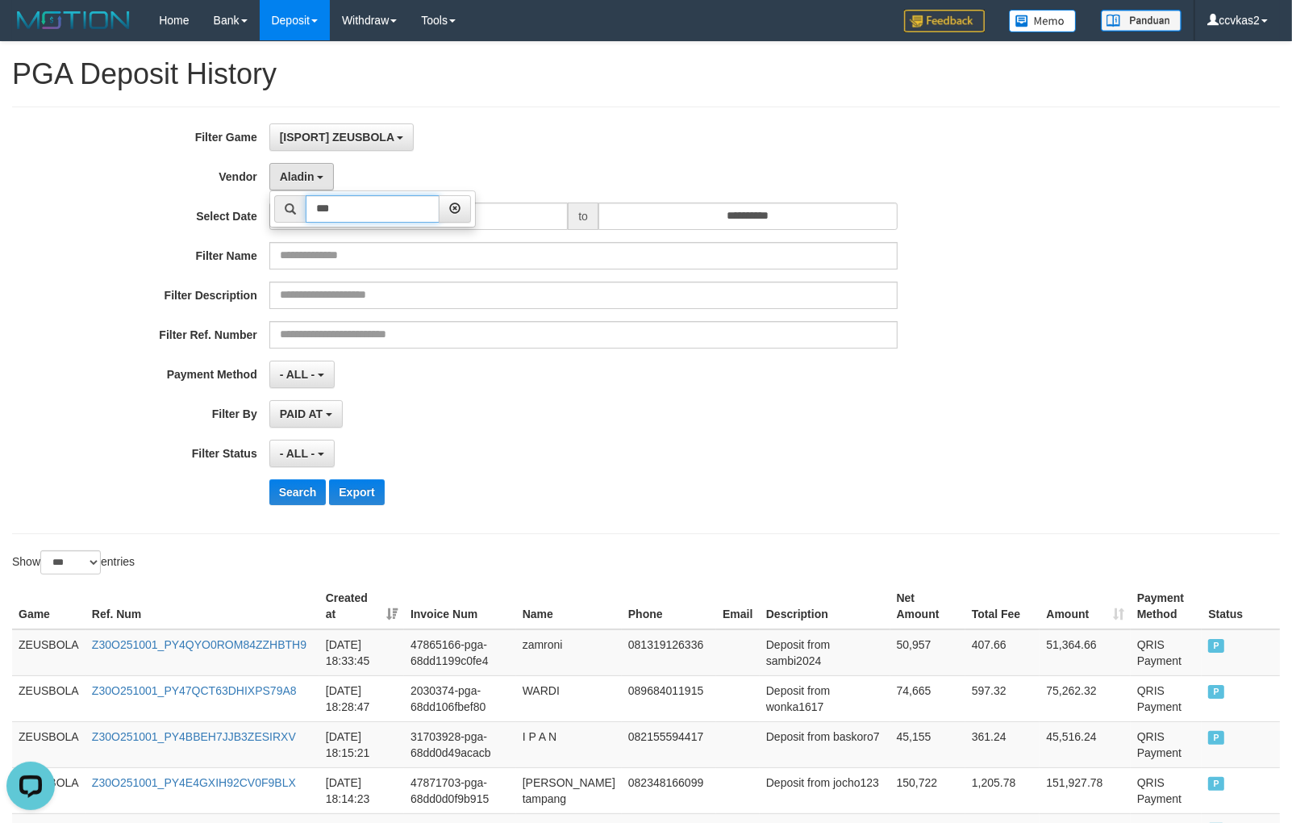
type input "****"
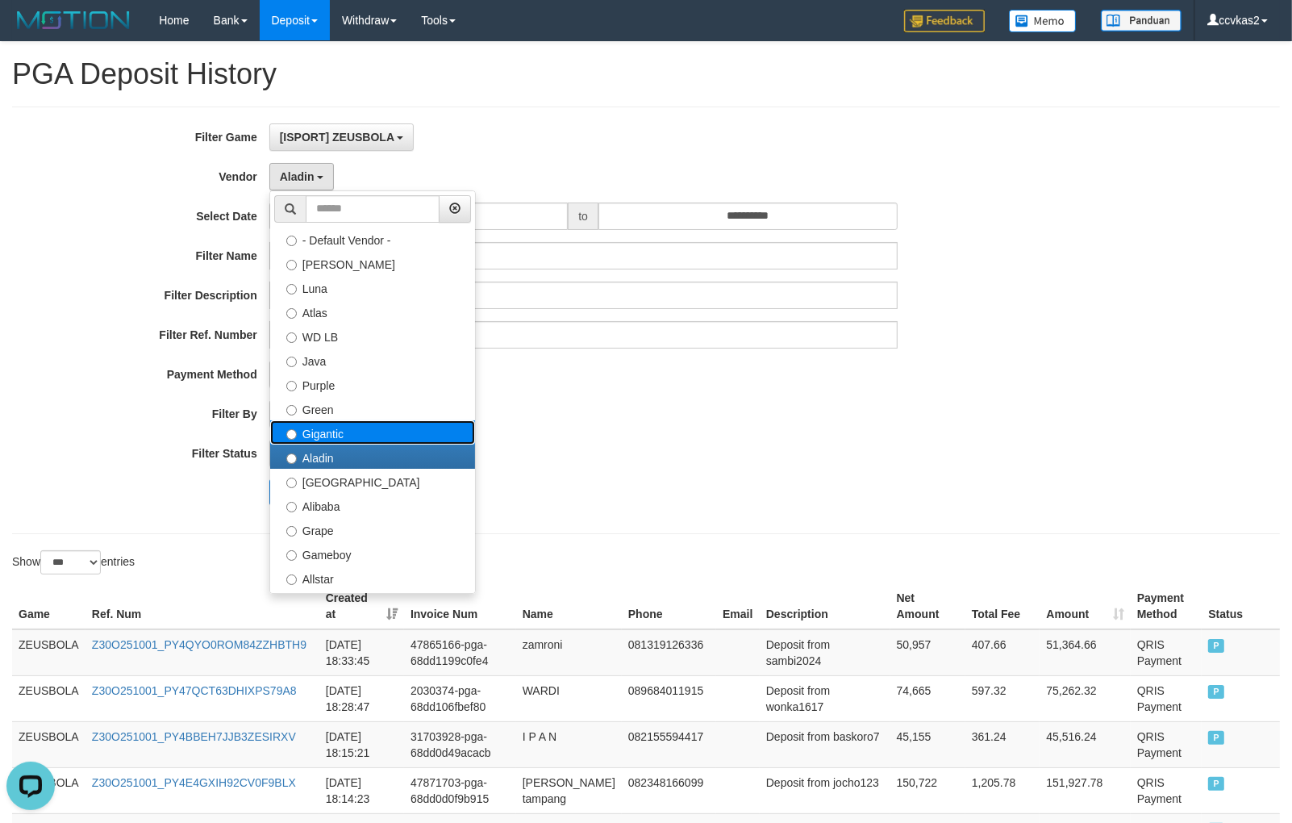
click at [355, 432] on label "Gigantic" at bounding box center [372, 432] width 205 height 24
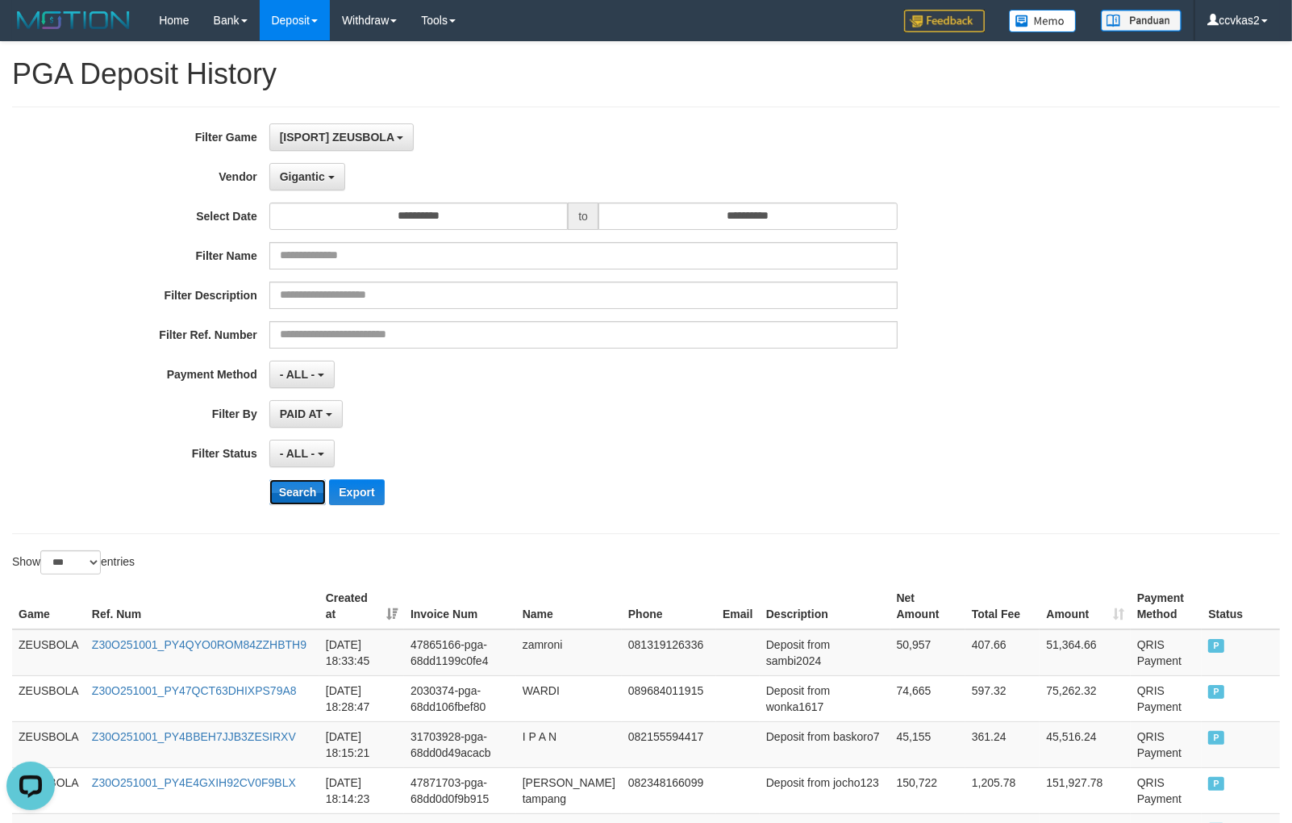
click at [298, 490] on button "Search" at bounding box center [297, 492] width 57 height 26
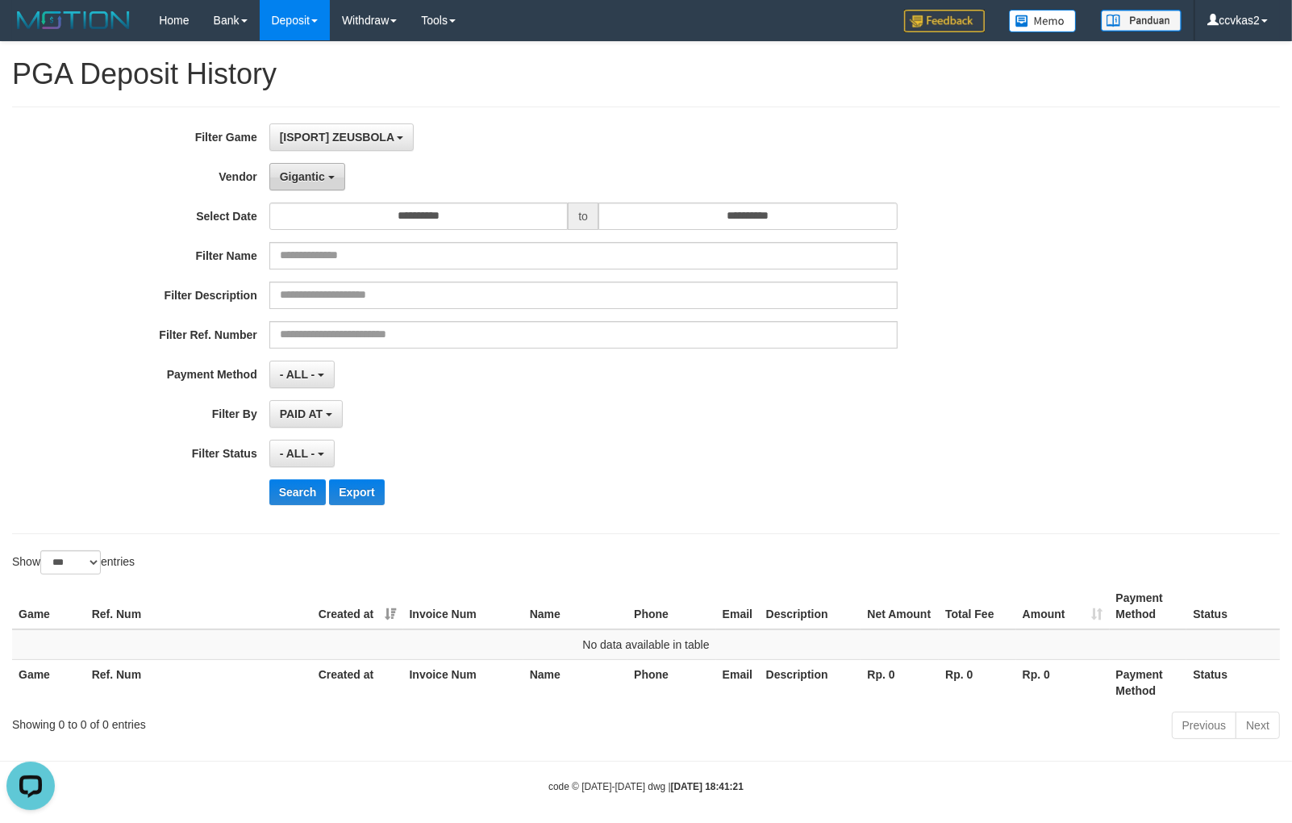
click at [296, 172] on span "Gigantic" at bounding box center [302, 176] width 45 height 13
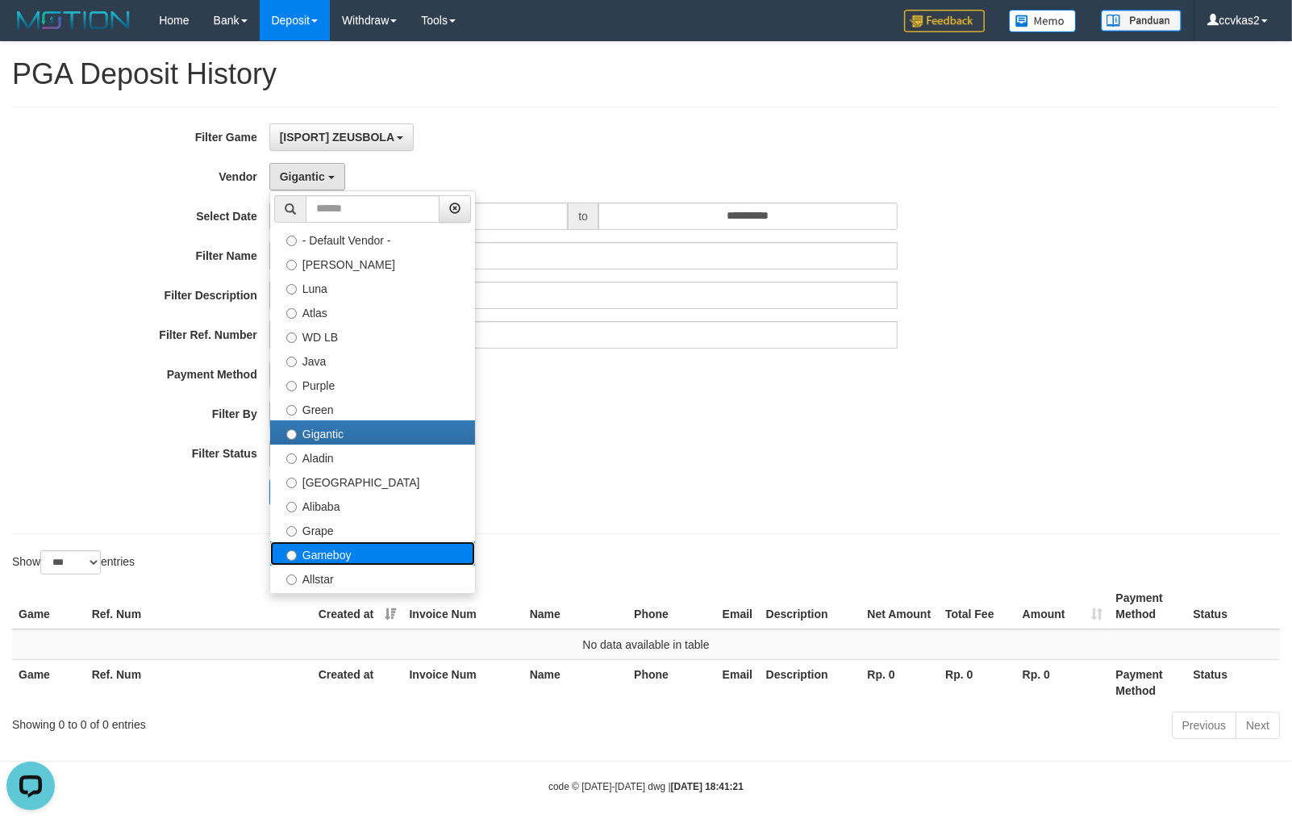
click at [369, 546] on label "Gameboy" at bounding box center [372, 553] width 205 height 24
select select "**********"
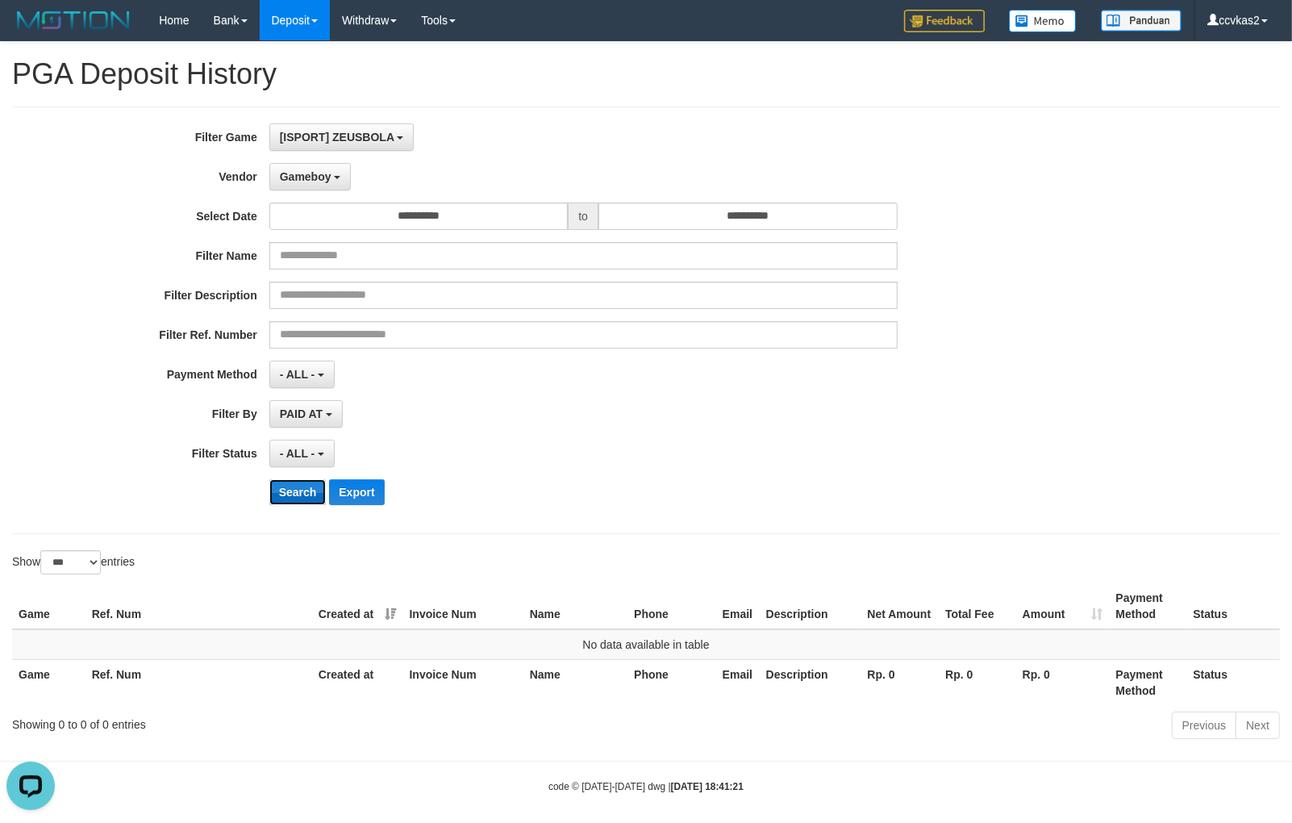
click at [289, 501] on button "Search" at bounding box center [297, 492] width 57 height 26
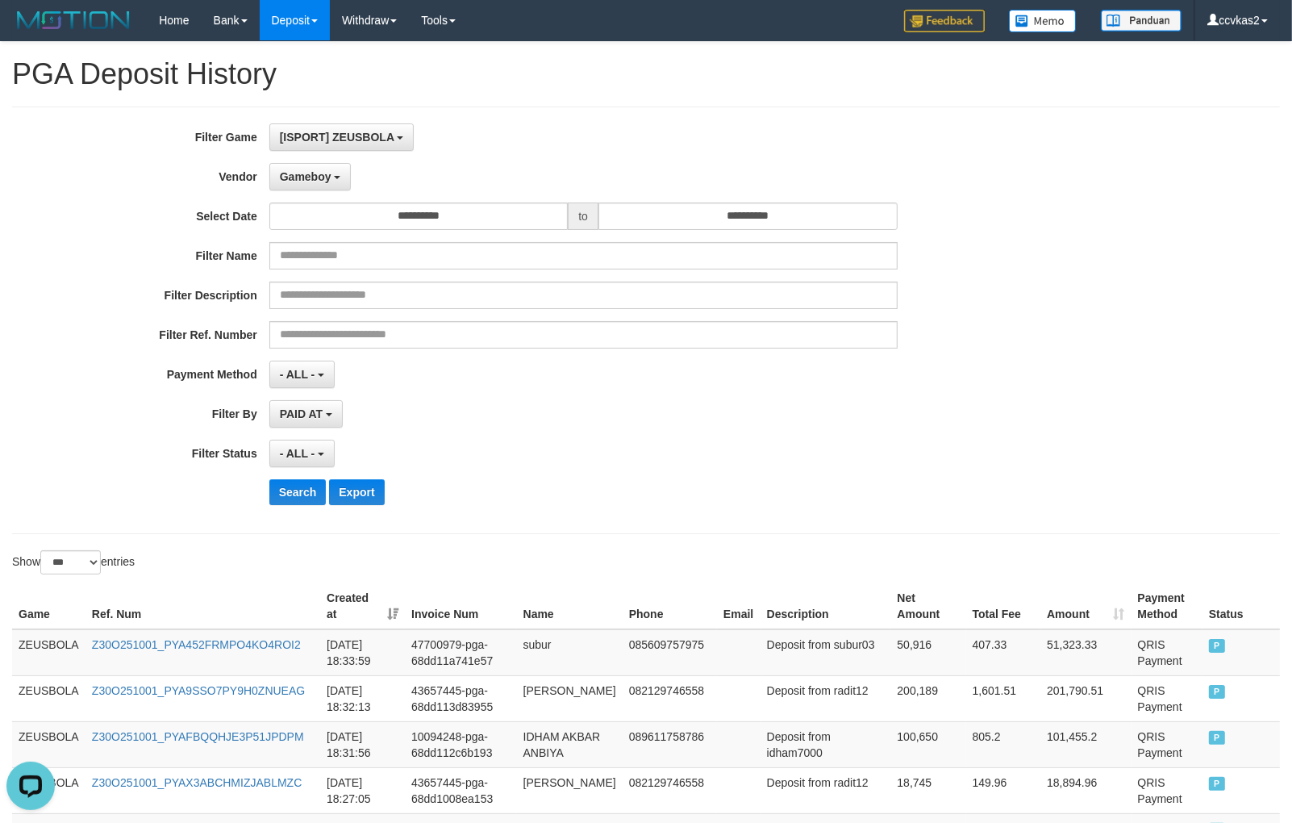
drag, startPoint x: 812, startPoint y: 450, endPoint x: 605, endPoint y: 453, distance: 207.3
click at [811, 450] on div "- ALL - SELECT ALL - ALL - SELECT STATUS PENDING/UNPAID PAID CANCELED EXPIRED" at bounding box center [583, 453] width 628 height 27
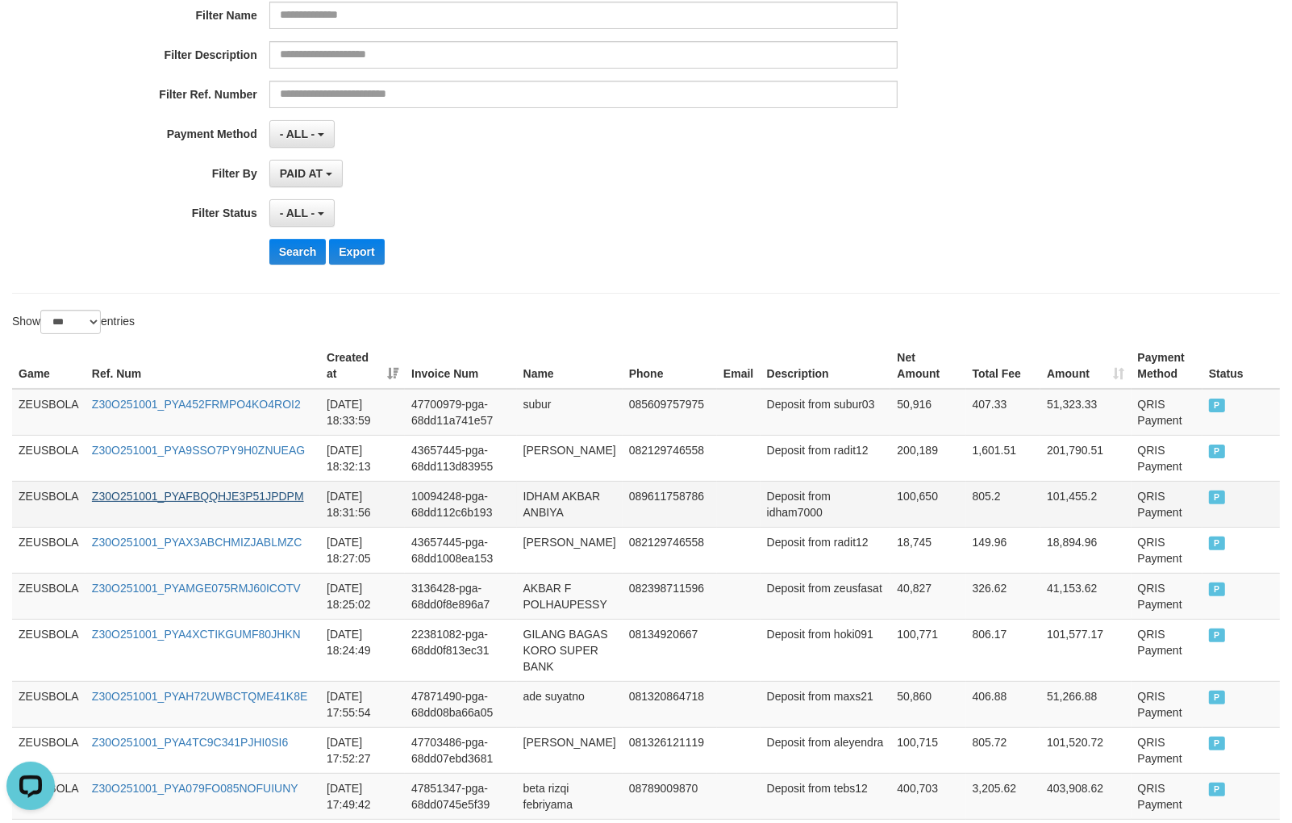
scroll to position [358, 0]
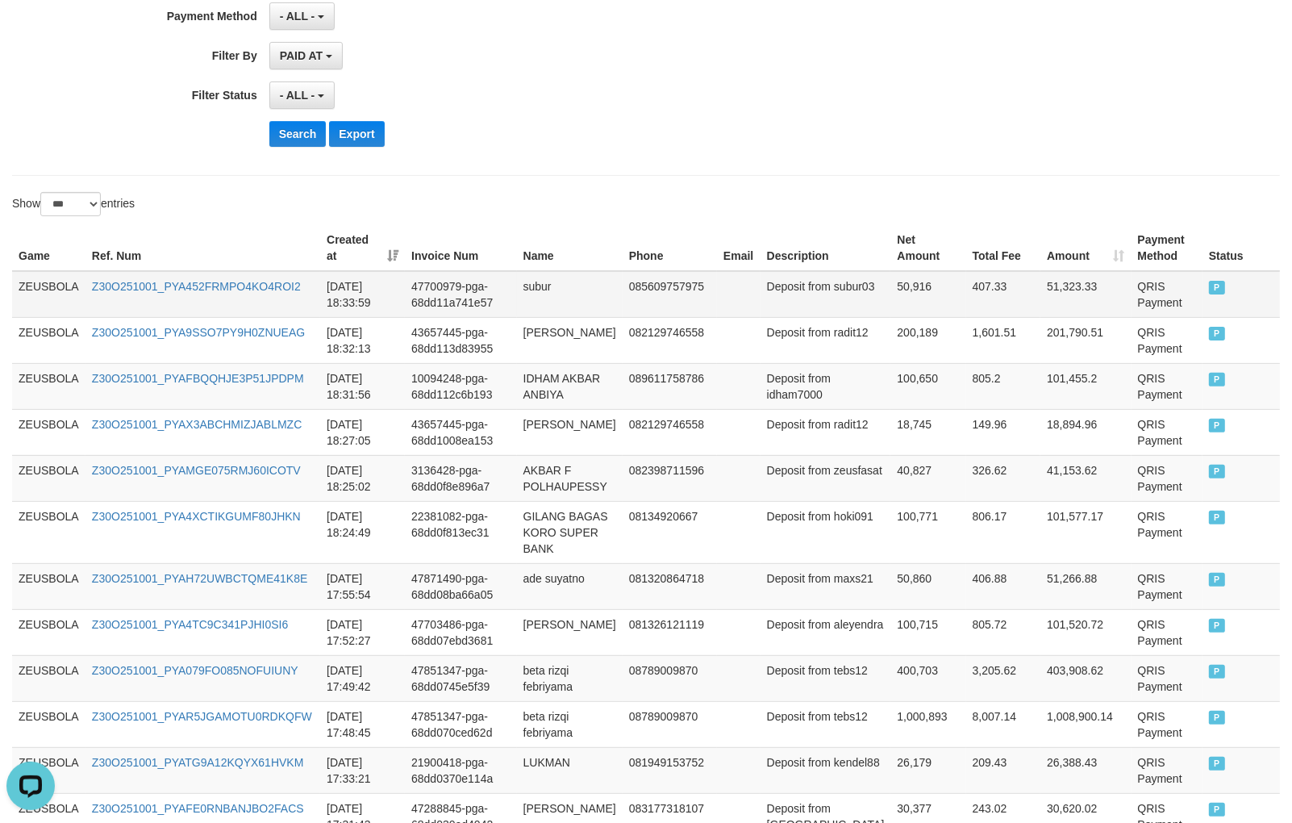
click at [45, 277] on td "ZEUSBOLA" at bounding box center [48, 294] width 73 height 47
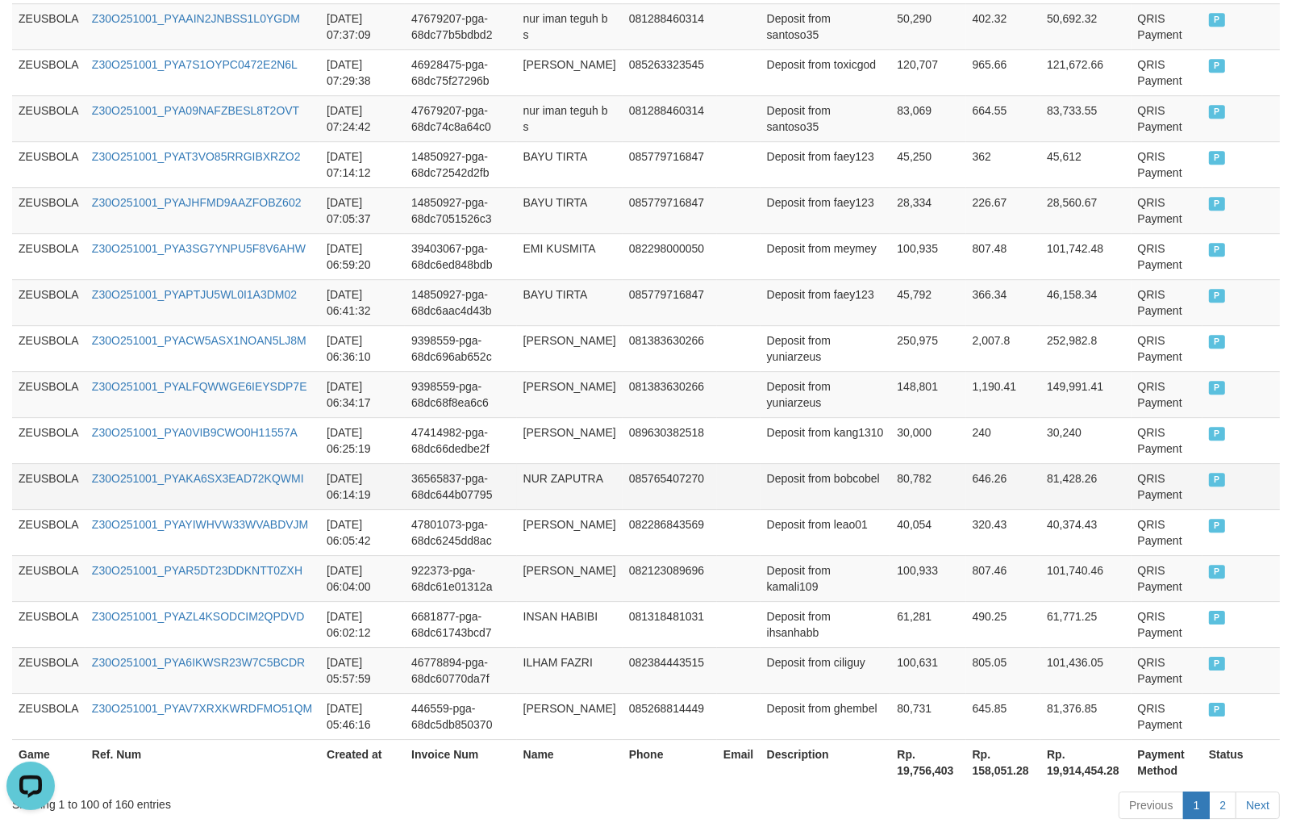
scroll to position [4660, 0]
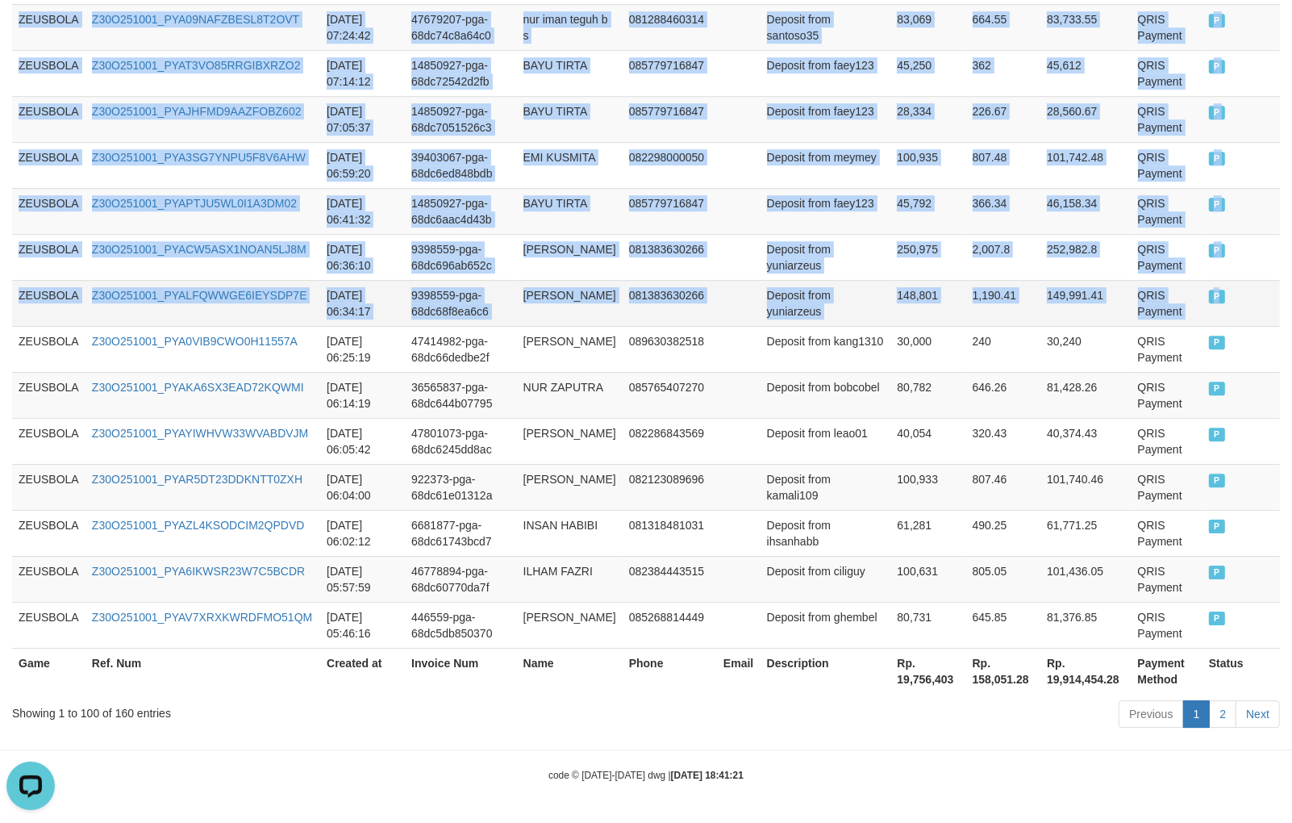
click at [1218, 326] on td "P" at bounding box center [1241, 303] width 77 height 46
copy tbody "ZEUSBOLA Z30O251001_PYA452FRMPO4KO4ROI2 [DATE] 18:33:59 47700979-pga-68dd11a741…"
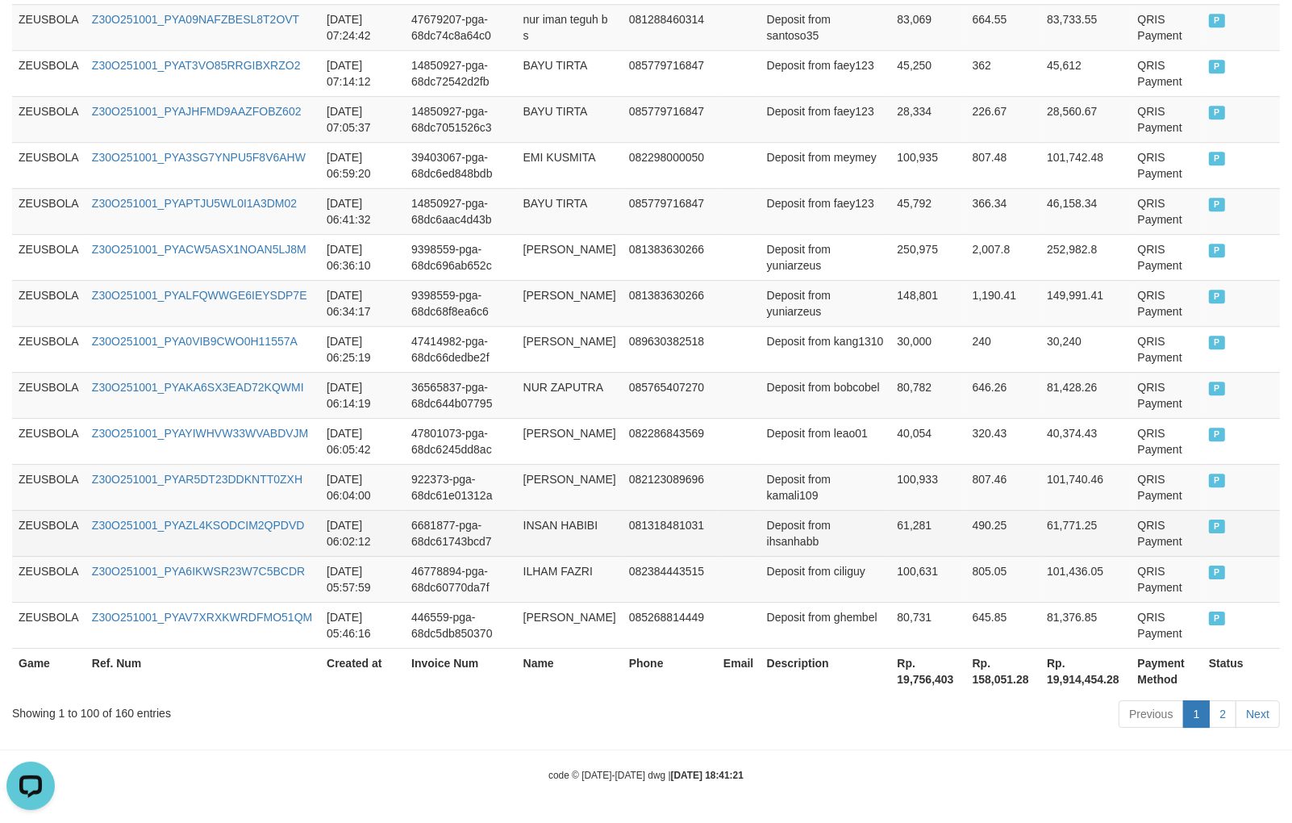
click at [359, 556] on td "[DATE] 06:02:12" at bounding box center [362, 533] width 85 height 46
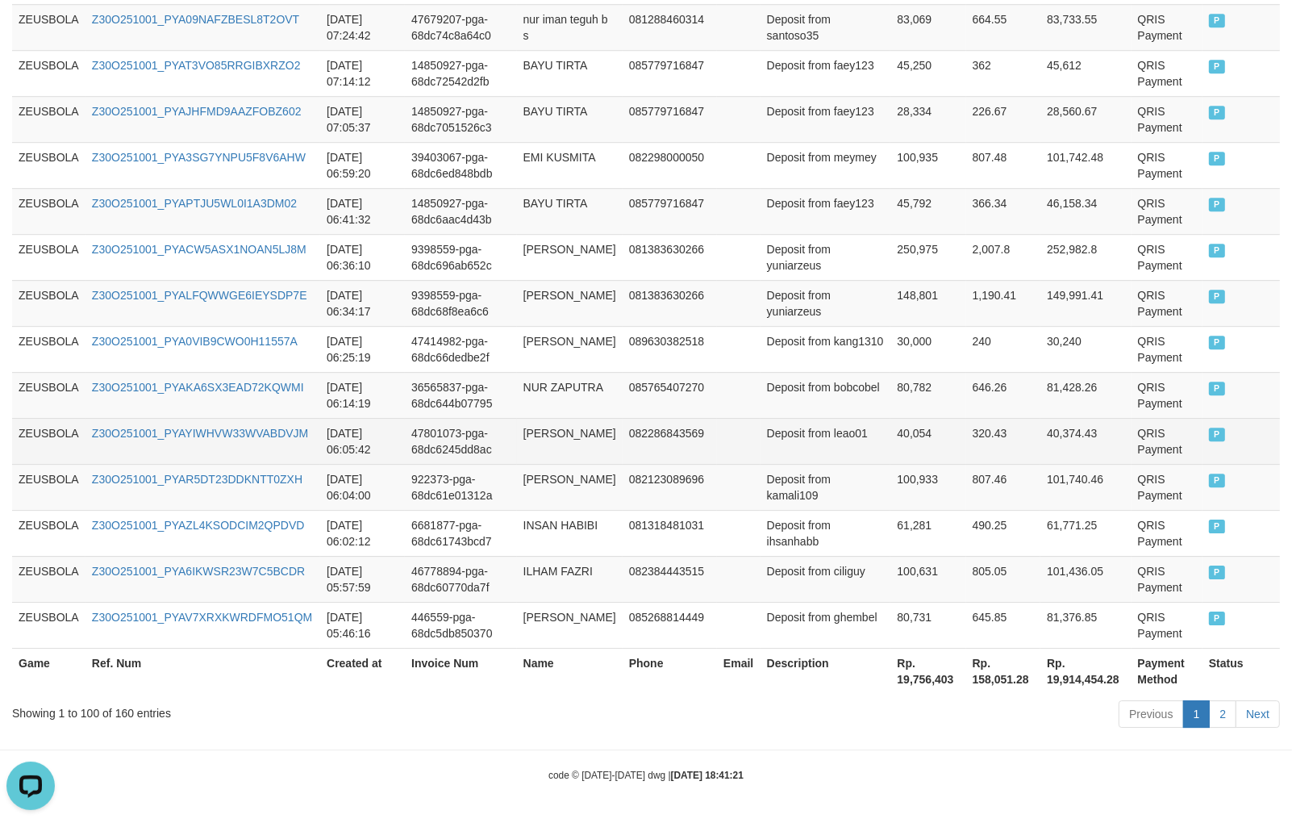
click at [632, 458] on td "082286843569" at bounding box center [670, 441] width 94 height 46
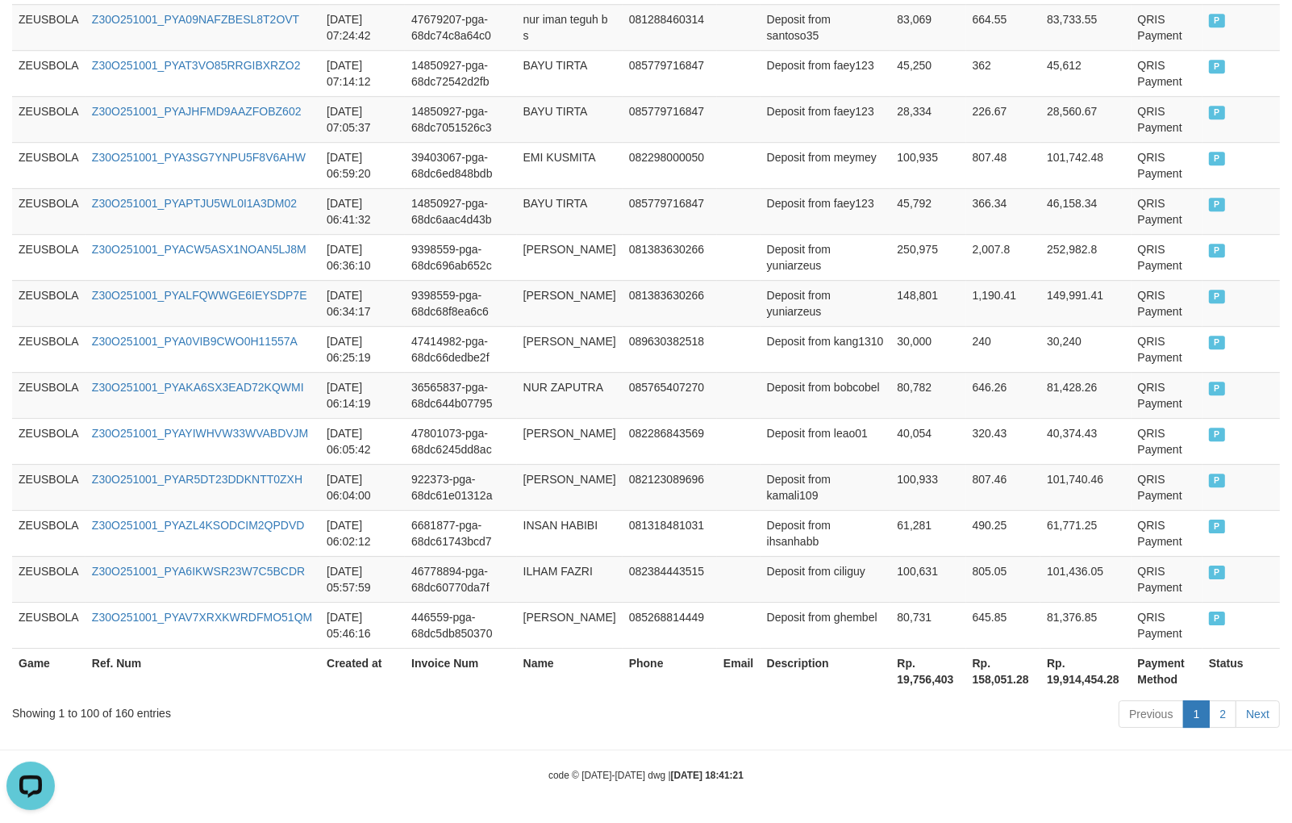
scroll to position [0, 0]
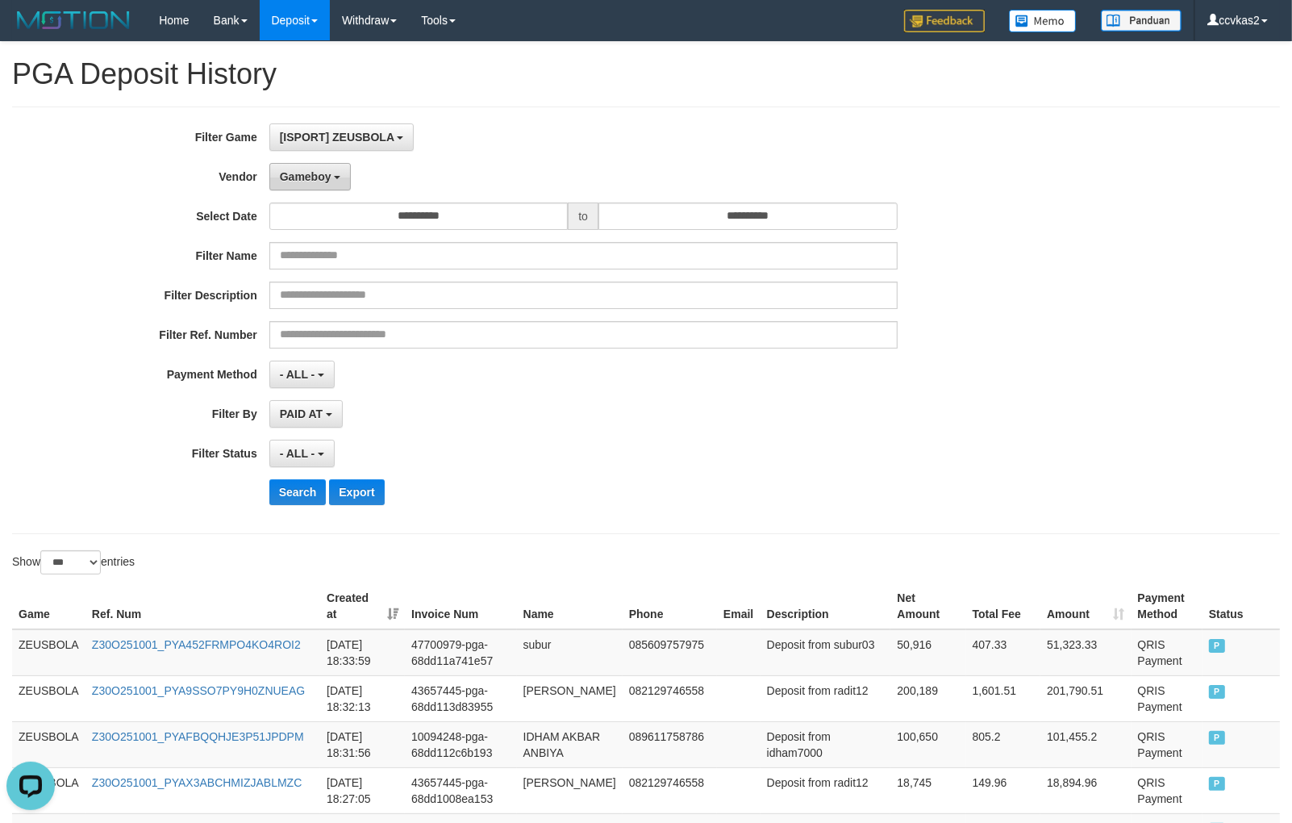
click at [307, 180] on span "Gameboy" at bounding box center [306, 176] width 52 height 13
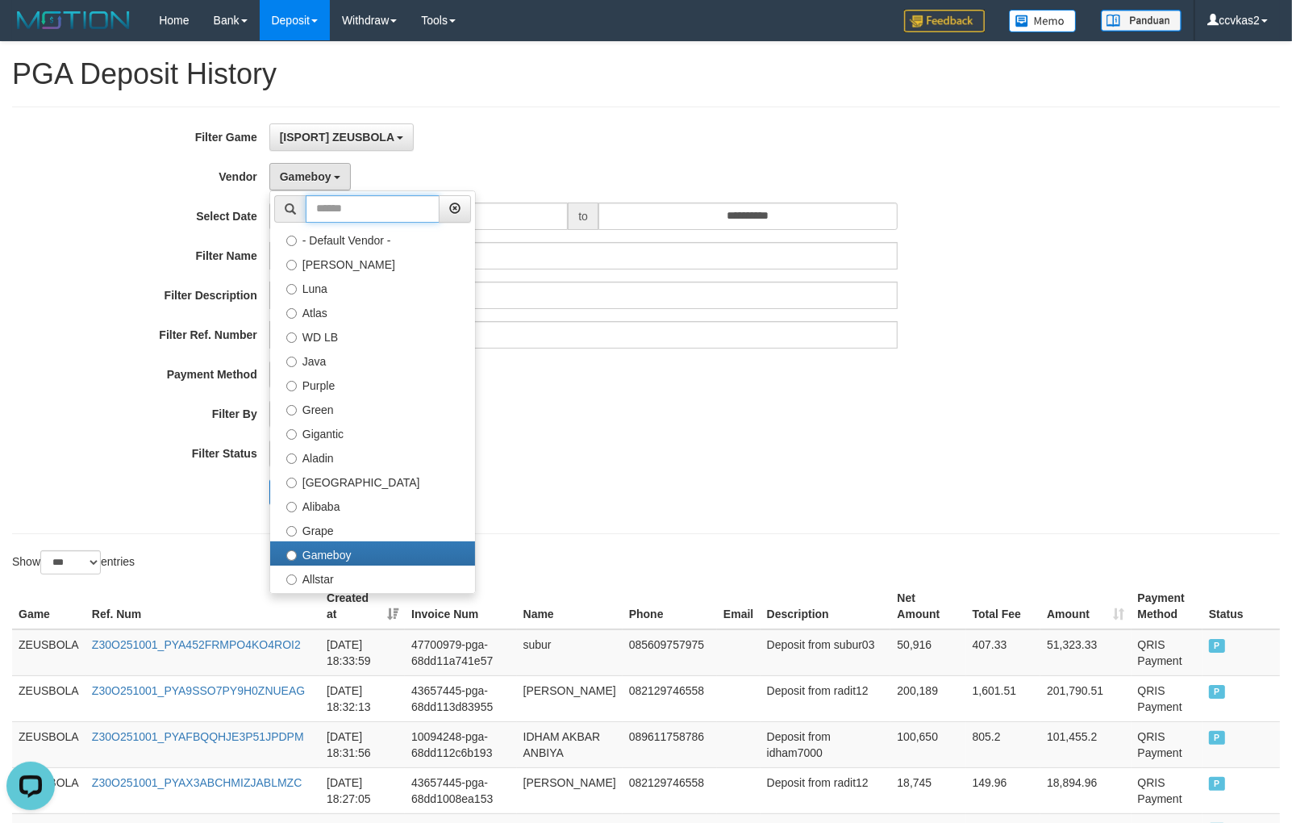
click at [350, 212] on input "text" at bounding box center [373, 208] width 134 height 27
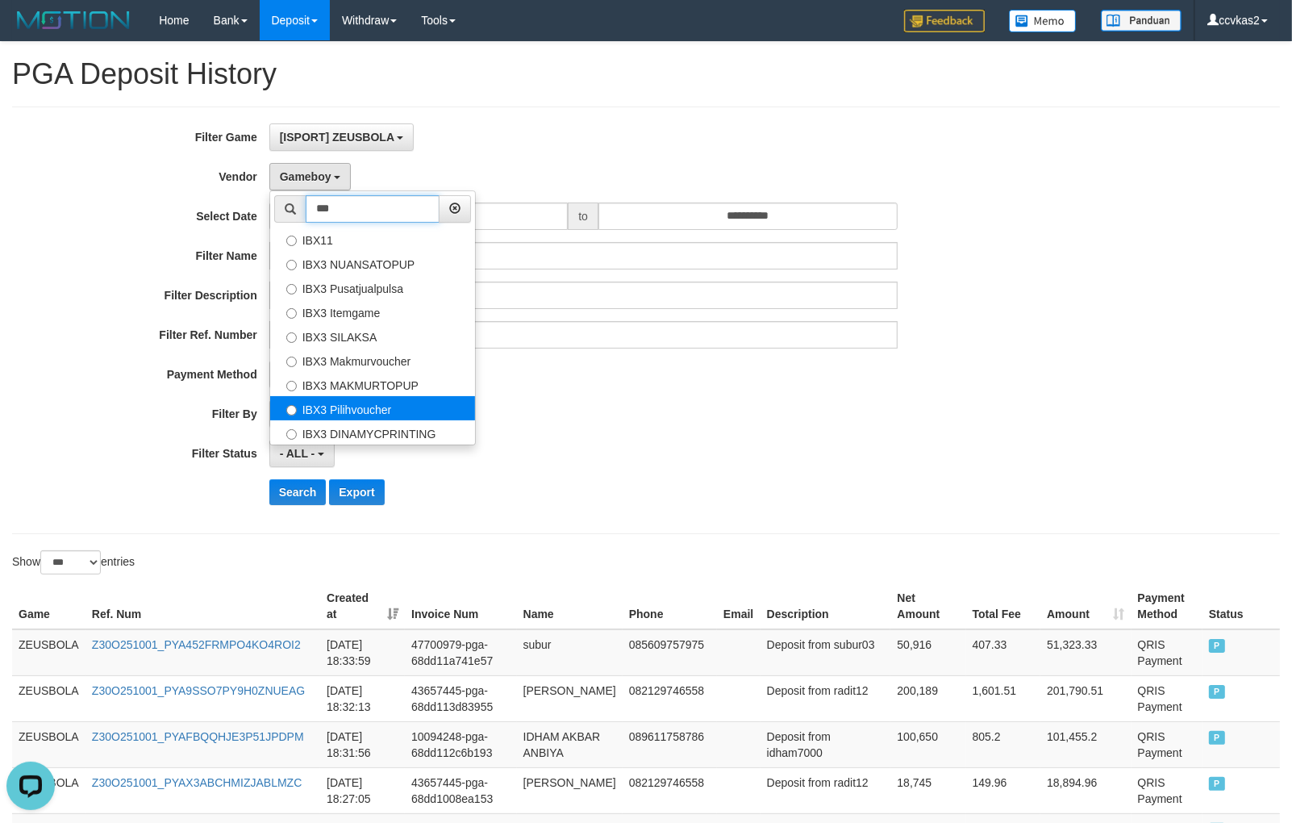
type input "***"
click at [388, 400] on label "IBX3 Pilihvoucher" at bounding box center [372, 408] width 205 height 24
select select "**********"
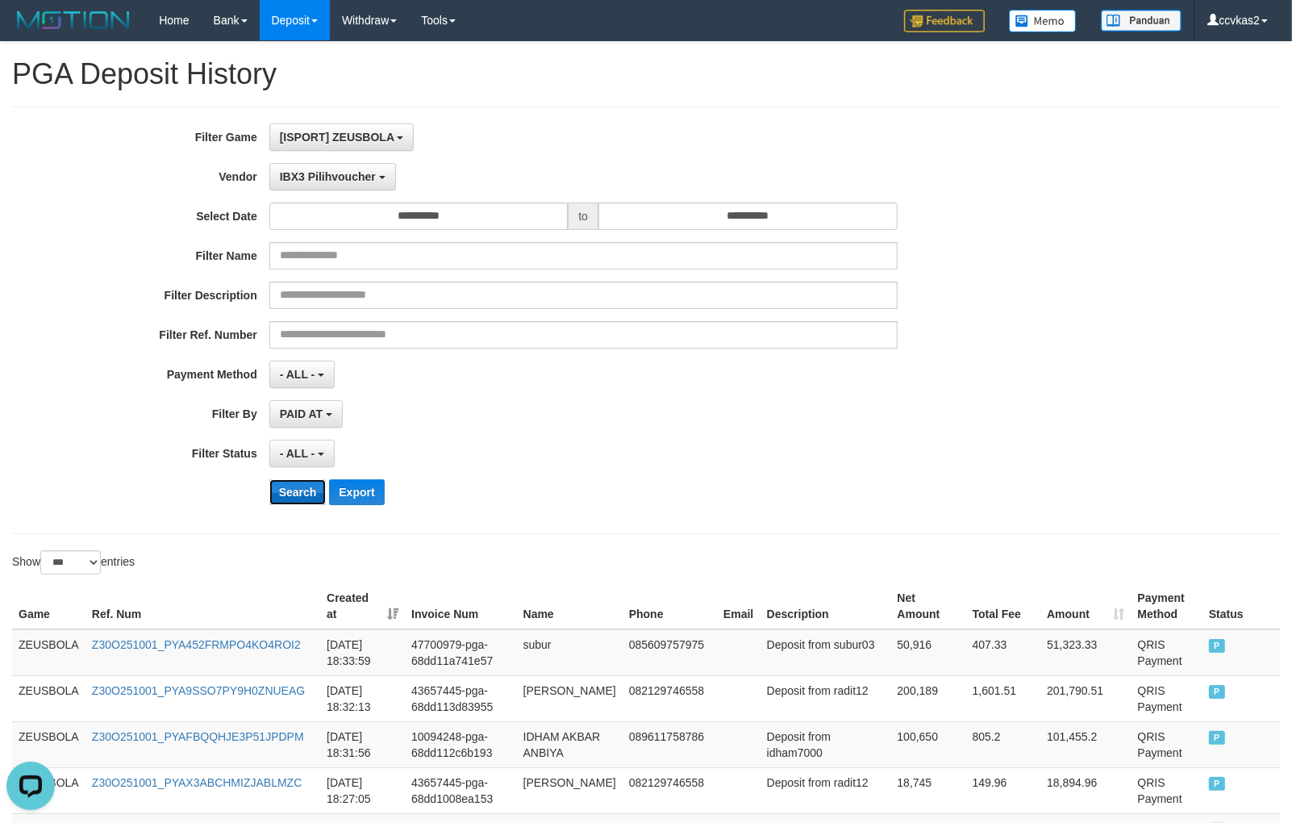
click at [298, 482] on button "Search" at bounding box center [297, 492] width 57 height 26
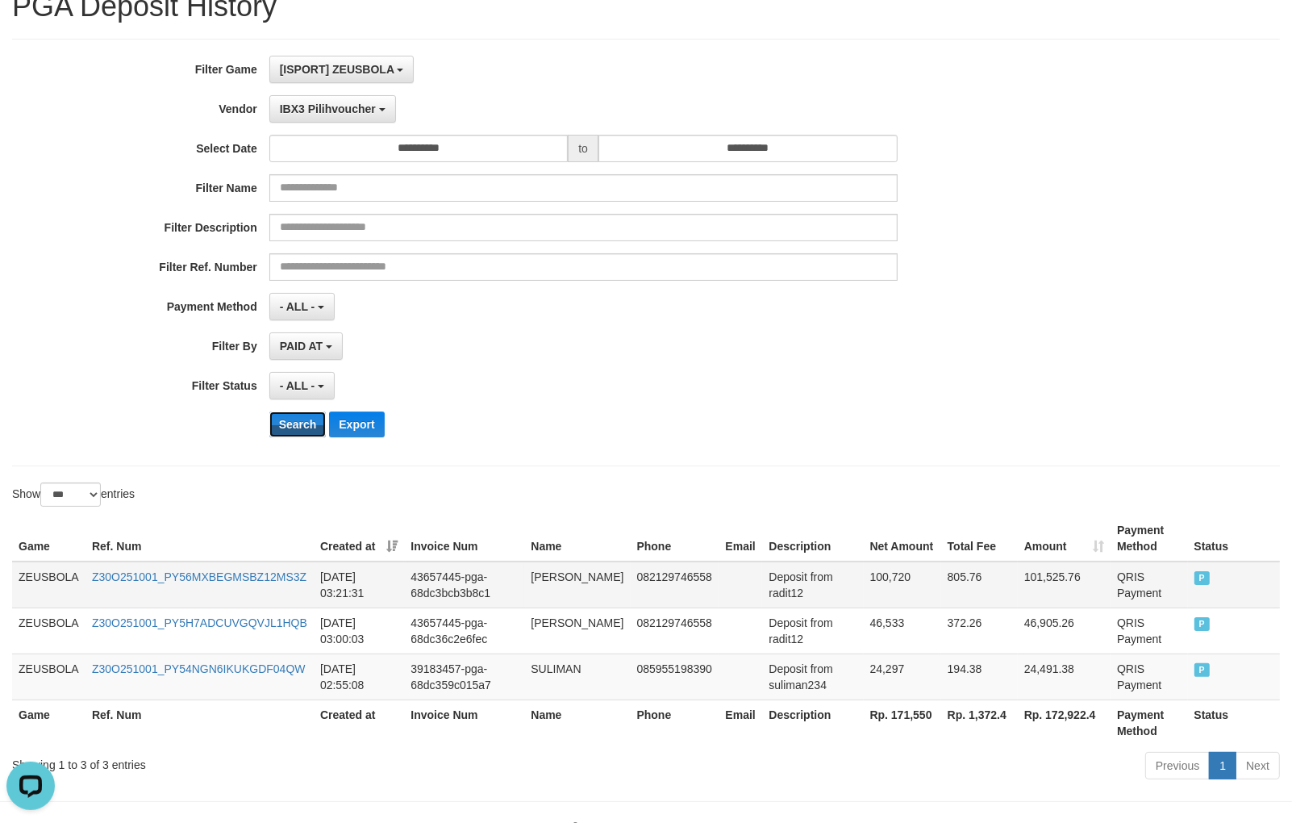
scroll to position [121, 0]
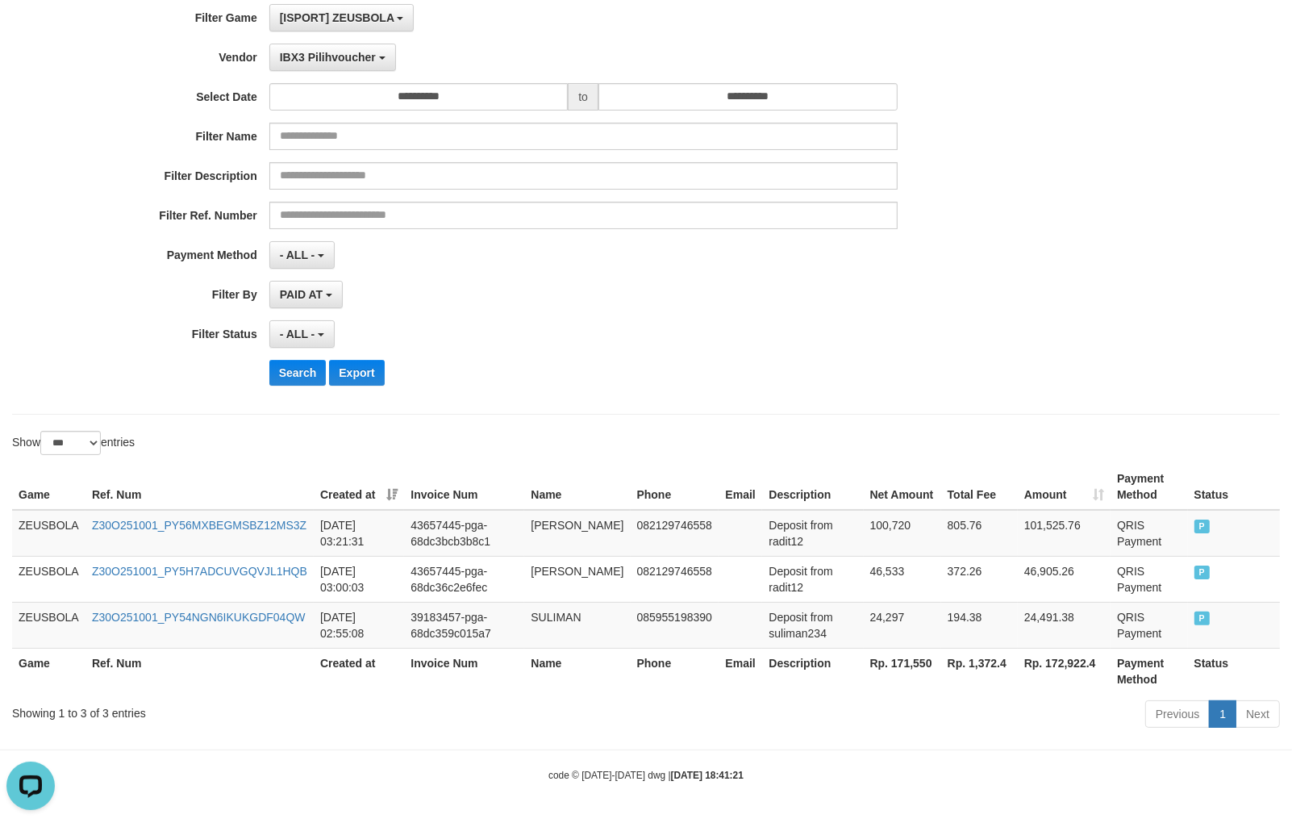
drag, startPoint x: 844, startPoint y: 457, endPoint x: 828, endPoint y: 444, distance: 20.6
click at [828, 444] on div "Show ** ** ** *** entries Game Ref. Num Created at Invoice Num Name Phone Email…" at bounding box center [646, 582] width 1268 height 302
click at [759, 397] on div "**********" at bounding box center [646, 201] width 1268 height 428
click at [341, 62] on button "IBX3 Pilihvoucher" at bounding box center [332, 57] width 127 height 27
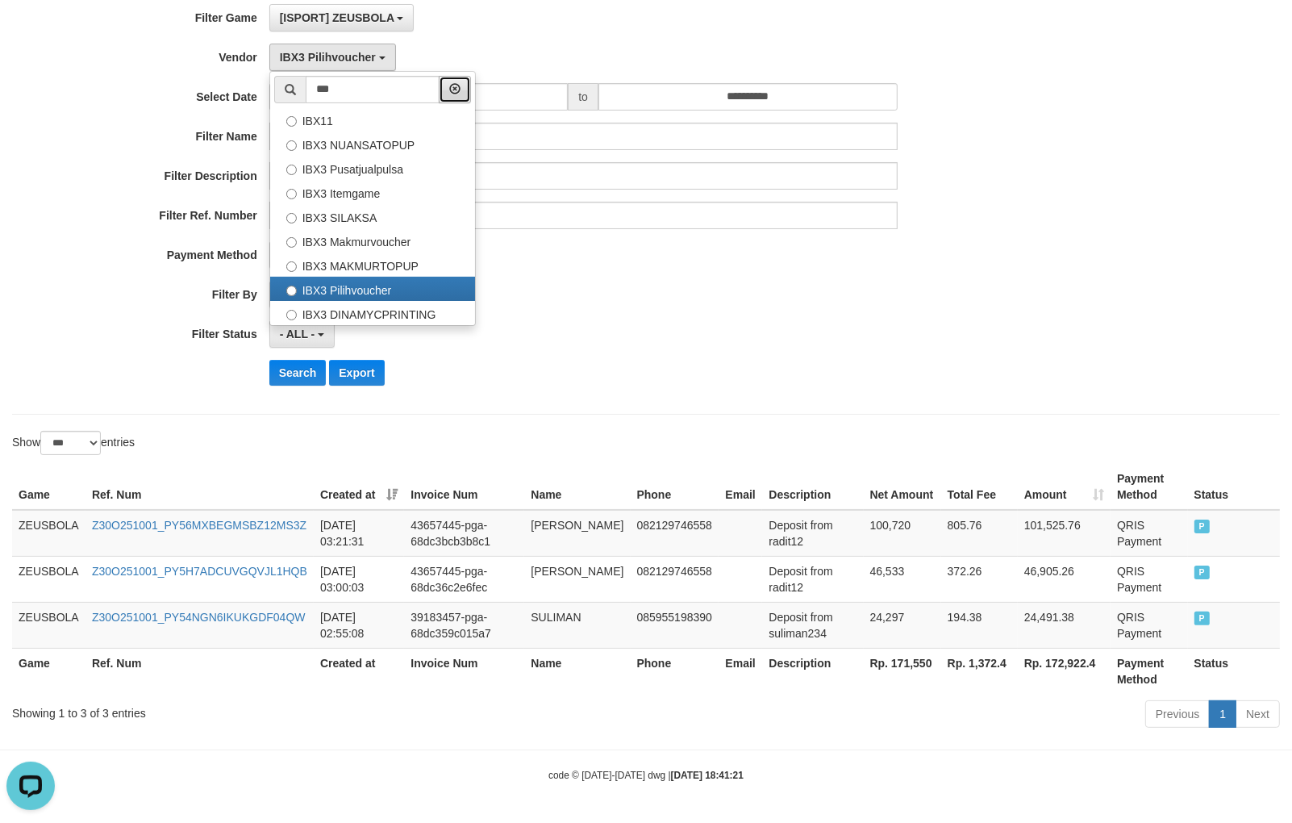
click at [461, 89] on icon "button" at bounding box center [454, 88] width 11 height 11
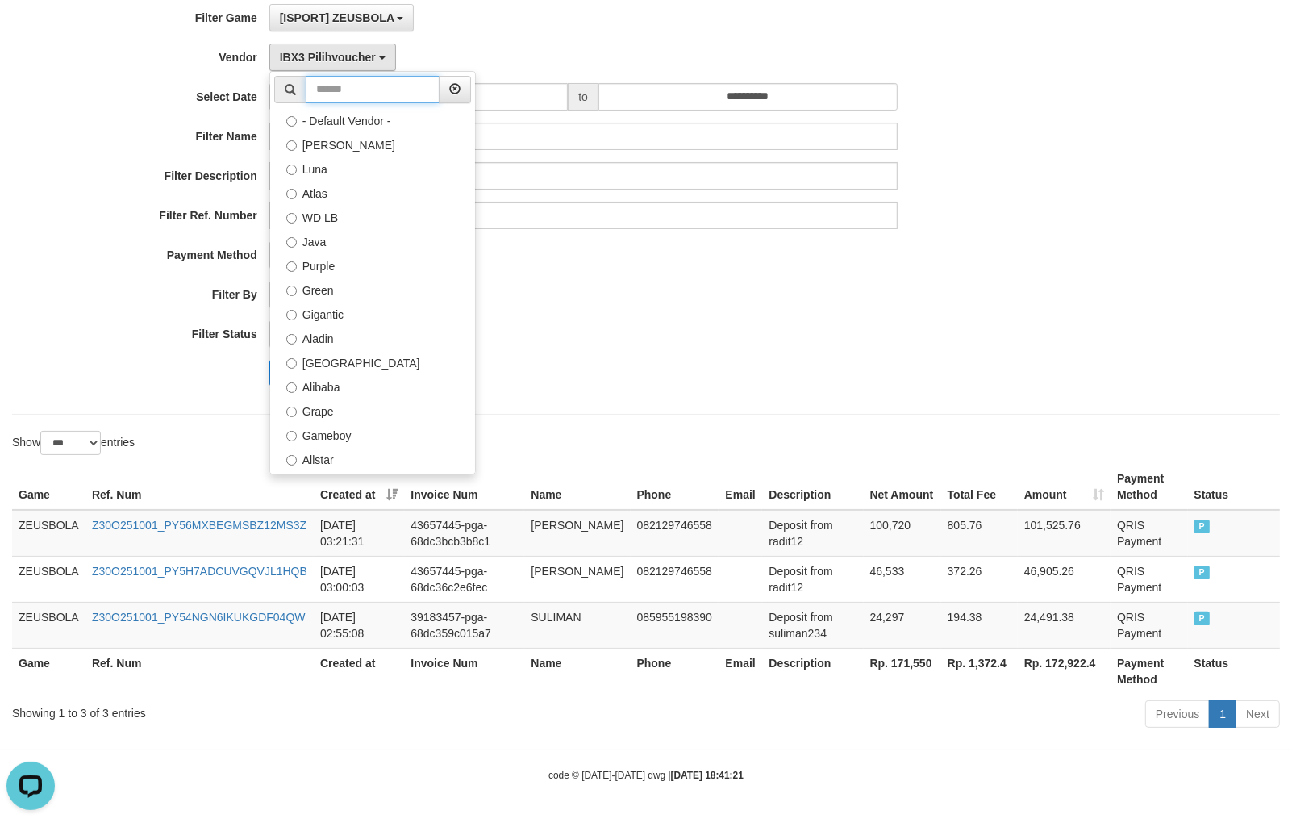
click at [392, 93] on input "text" at bounding box center [373, 89] width 134 height 27
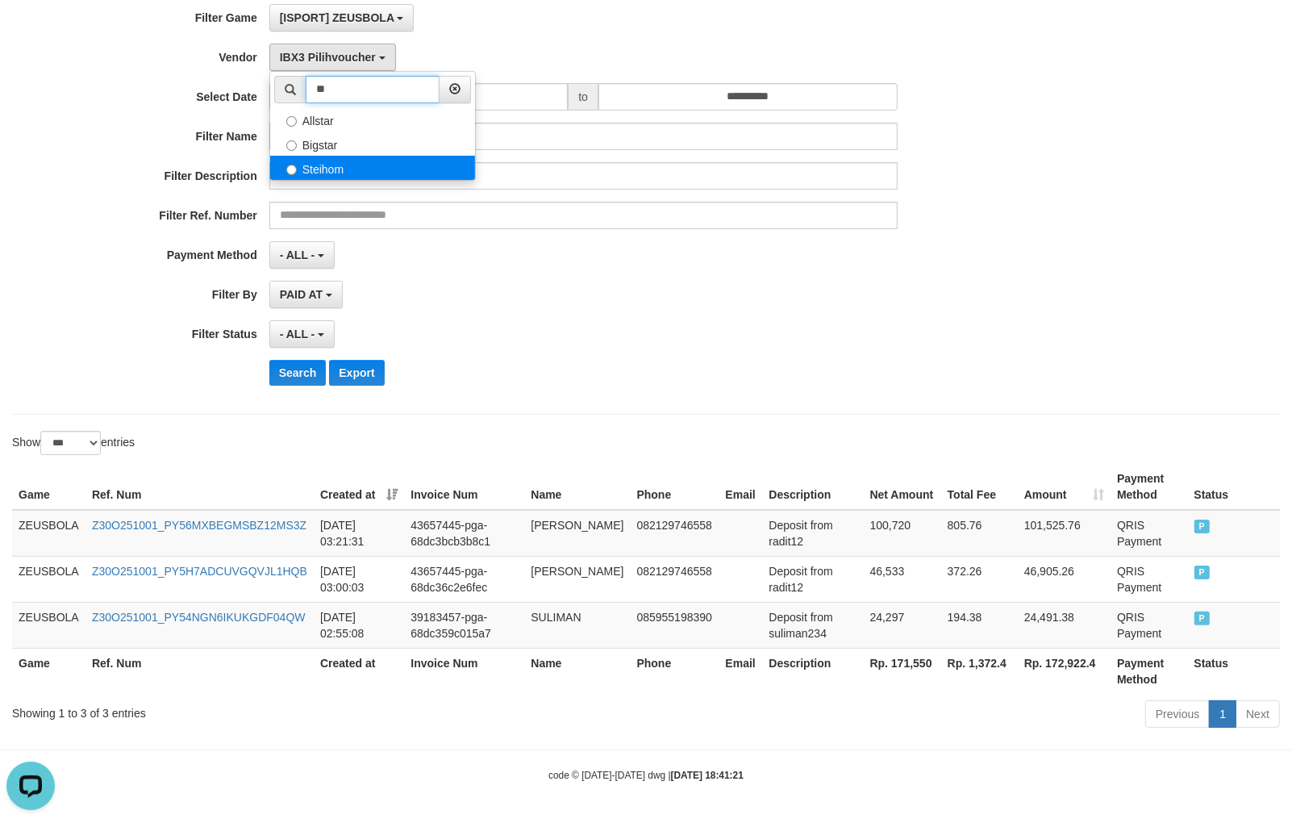
type input "**"
click at [382, 163] on label "Steihom" at bounding box center [372, 168] width 205 height 24
select select "**********"
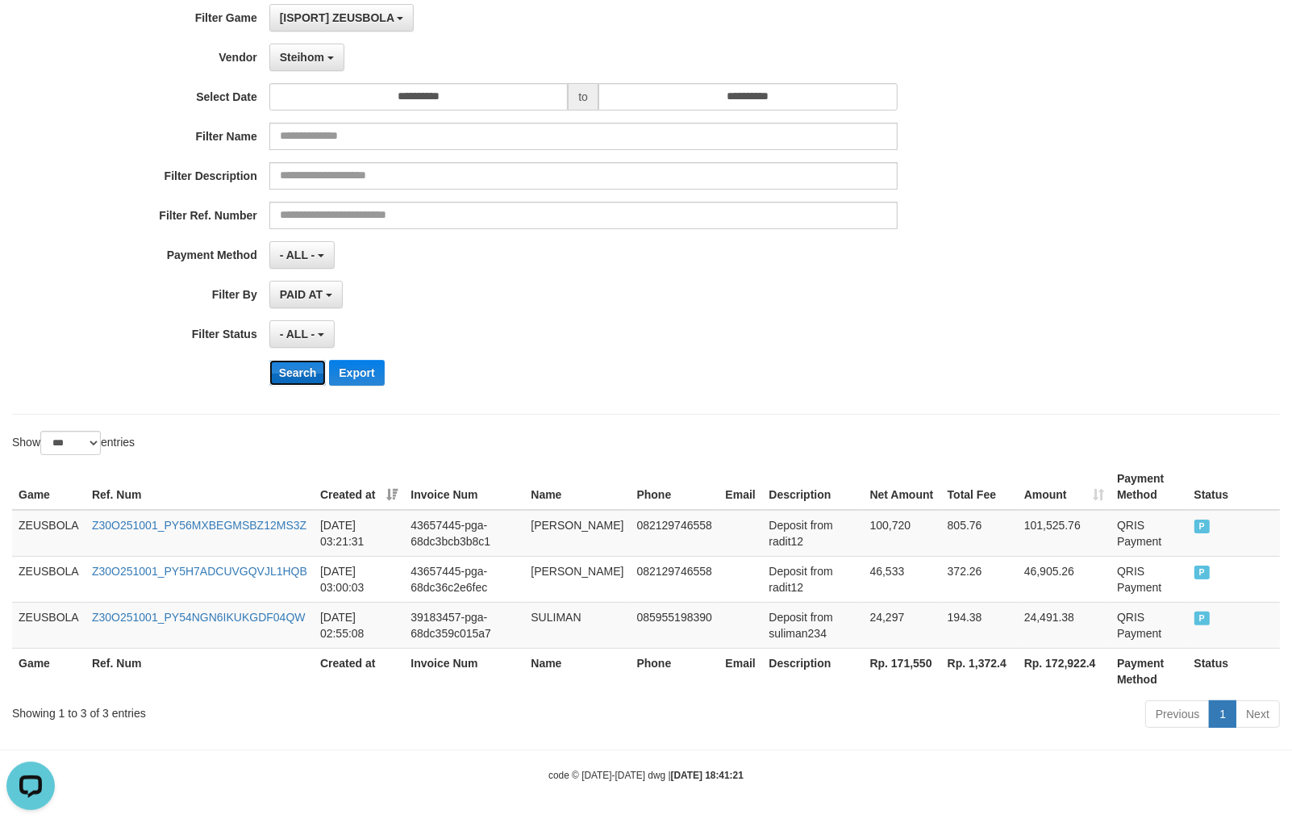
click at [285, 369] on button "Search" at bounding box center [297, 373] width 57 height 26
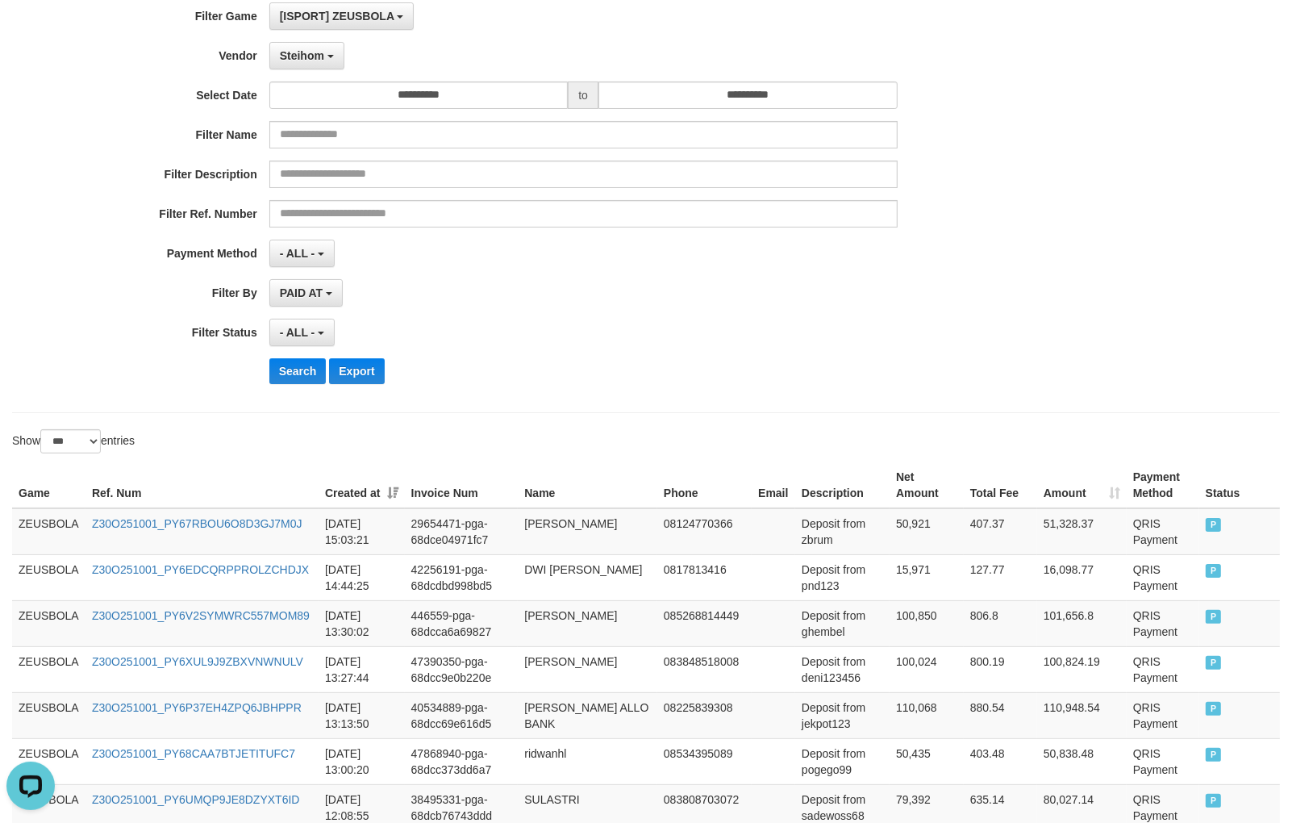
click at [508, 381] on div "Search Export" at bounding box center [672, 371] width 807 height 26
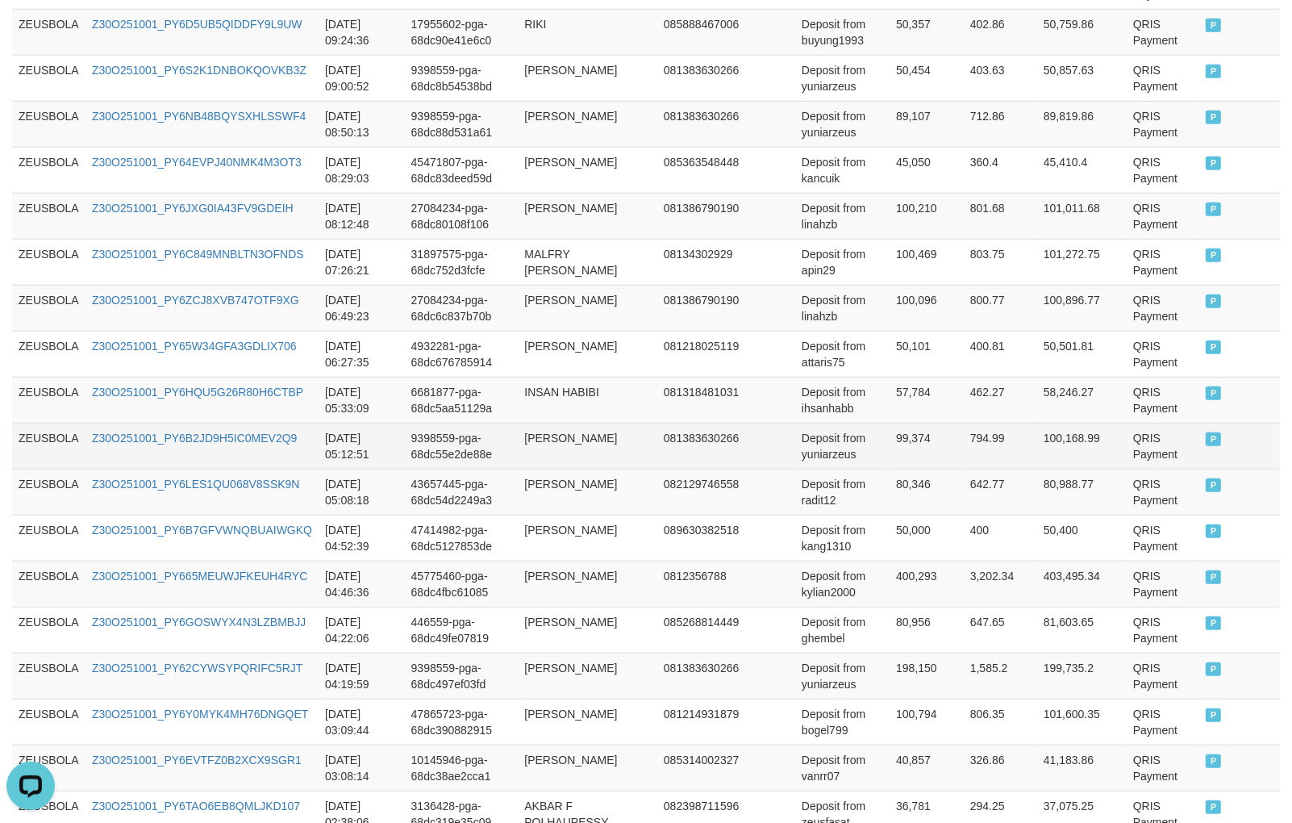
click at [998, 501] on table "Game Ref. Num Created at Invoice Num Name Phone Email Description Net Amount To…" at bounding box center [646, 261] width 1268 height 2069
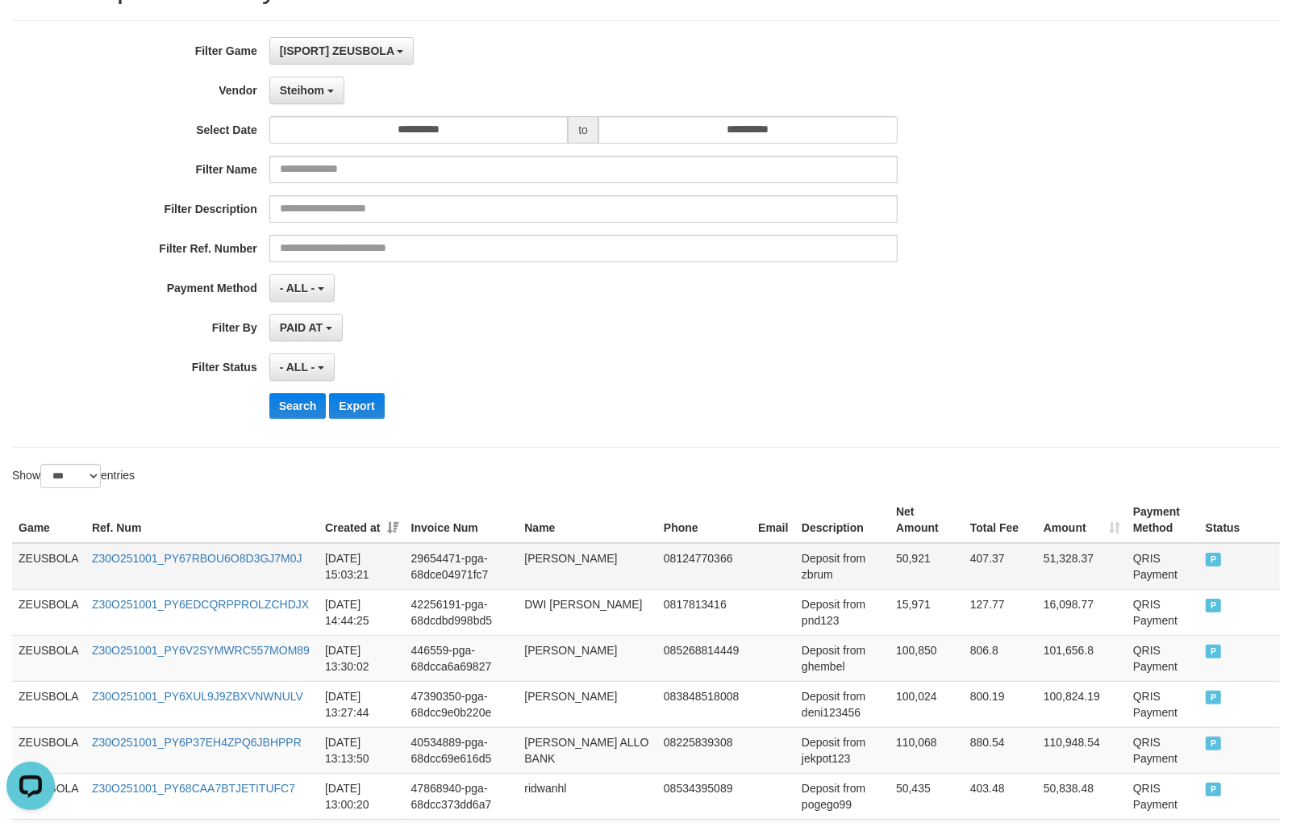
scroll to position [190, 0]
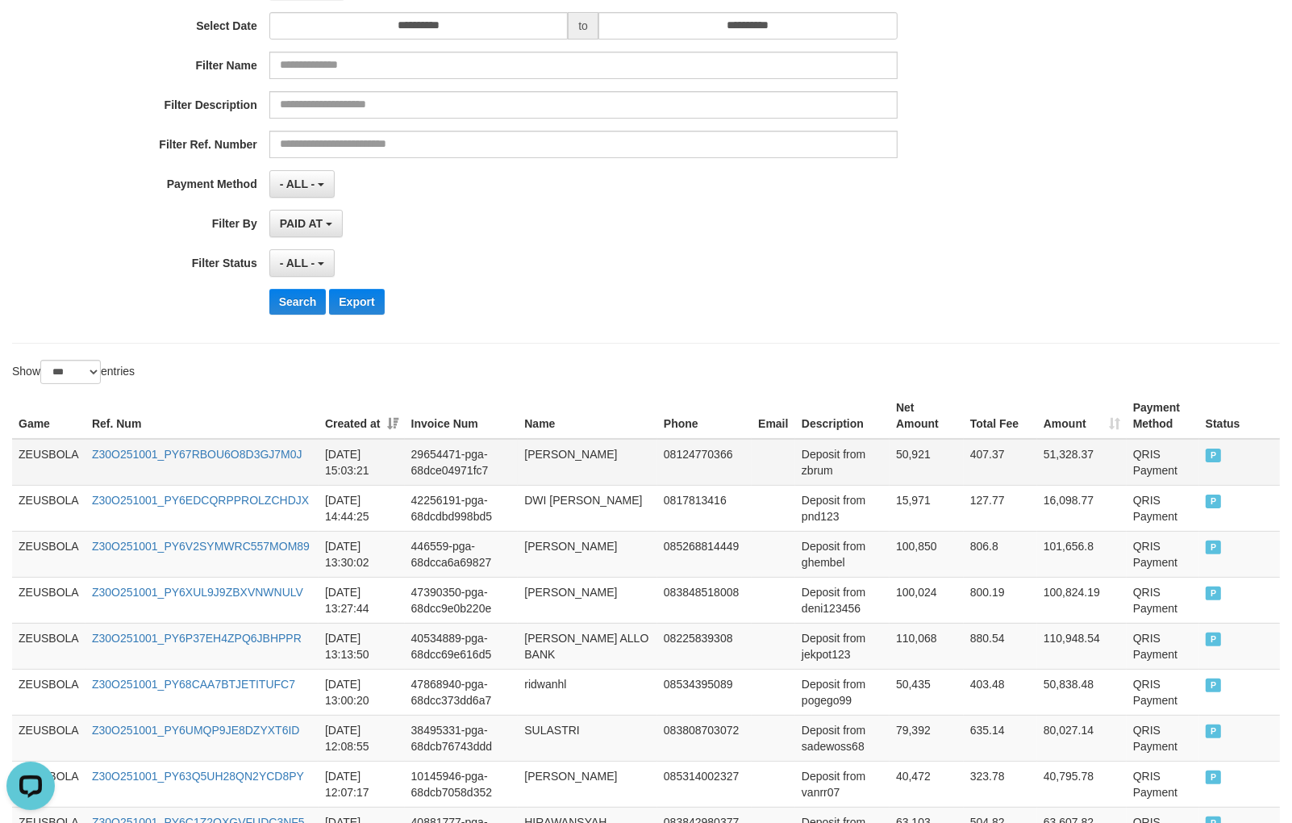
click at [52, 453] on td "ZEUSBOLA" at bounding box center [48, 462] width 73 height 47
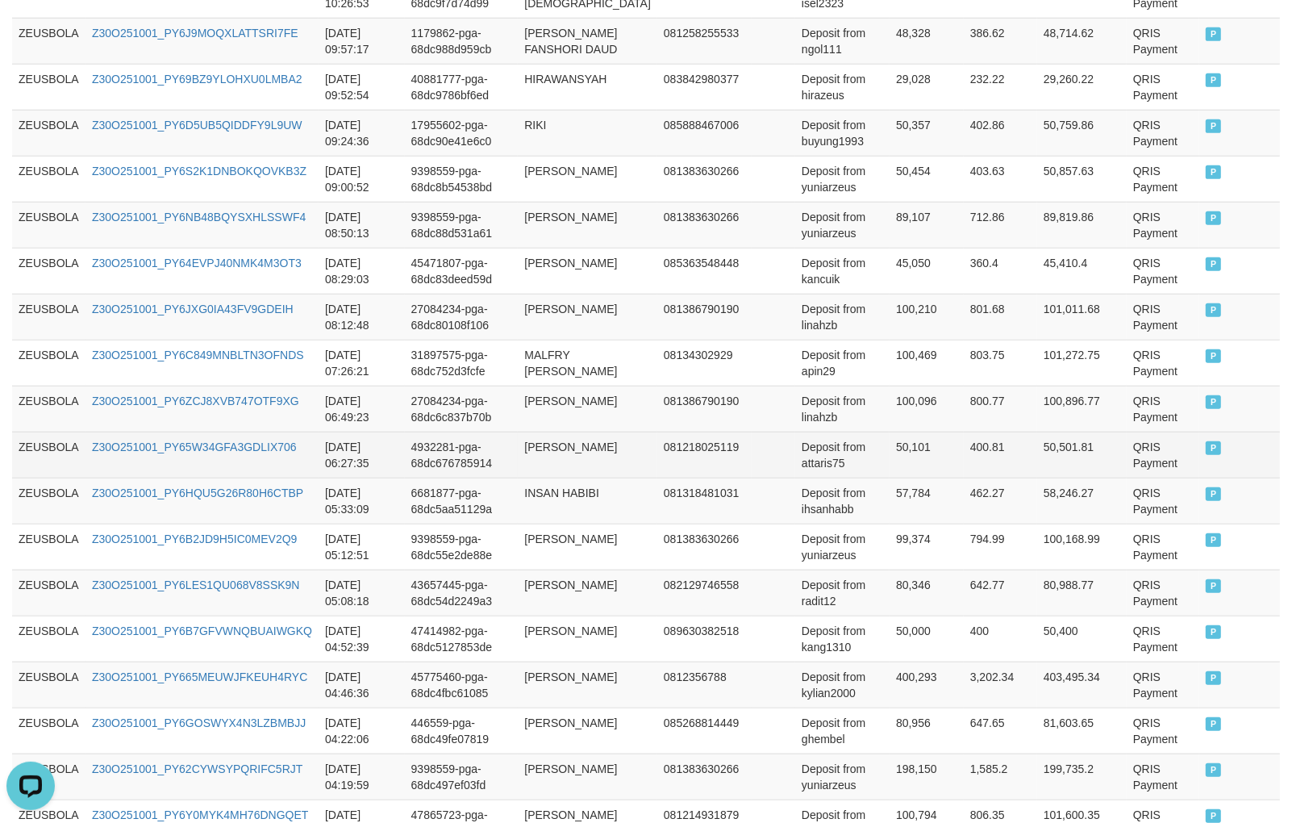
scroll to position [1266, 0]
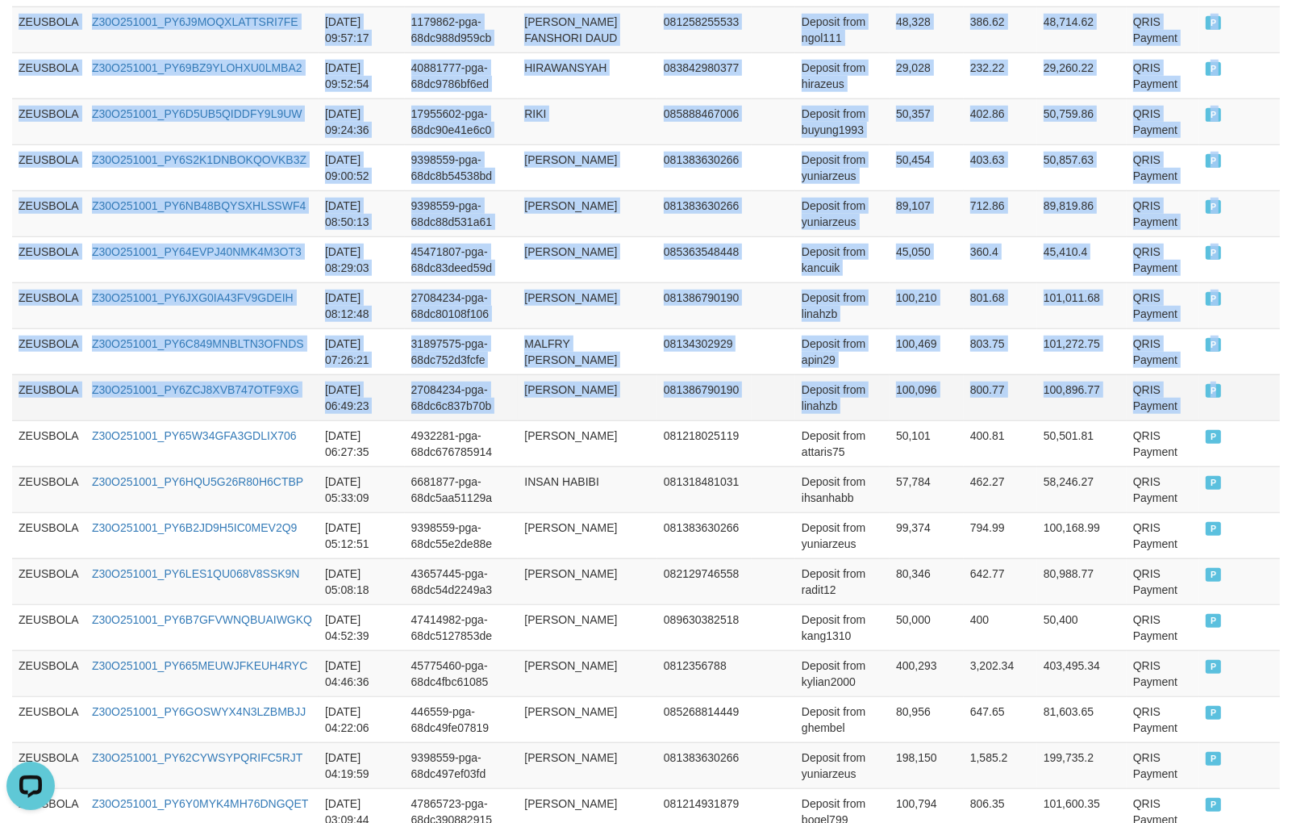
click at [1248, 420] on td "P" at bounding box center [1239, 397] width 81 height 46
copy tbody "ZEUSBOLA Z30O251001_PY67RBOU6O8D3GJ7M0J [DATE] 15:03:21 29654471-pga-68dce04971…"
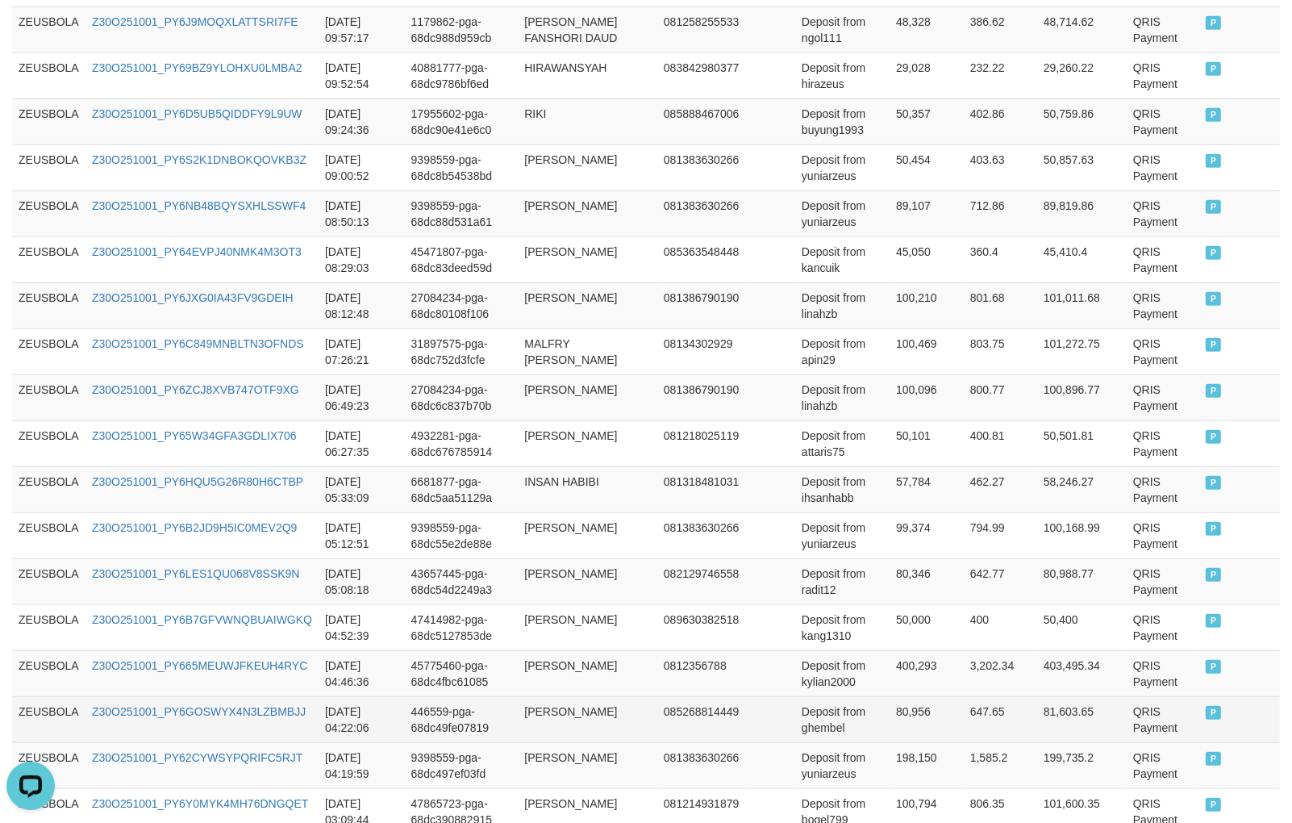
click at [476, 742] on td "446559-pga-68dc49fe07819" at bounding box center [462, 719] width 114 height 46
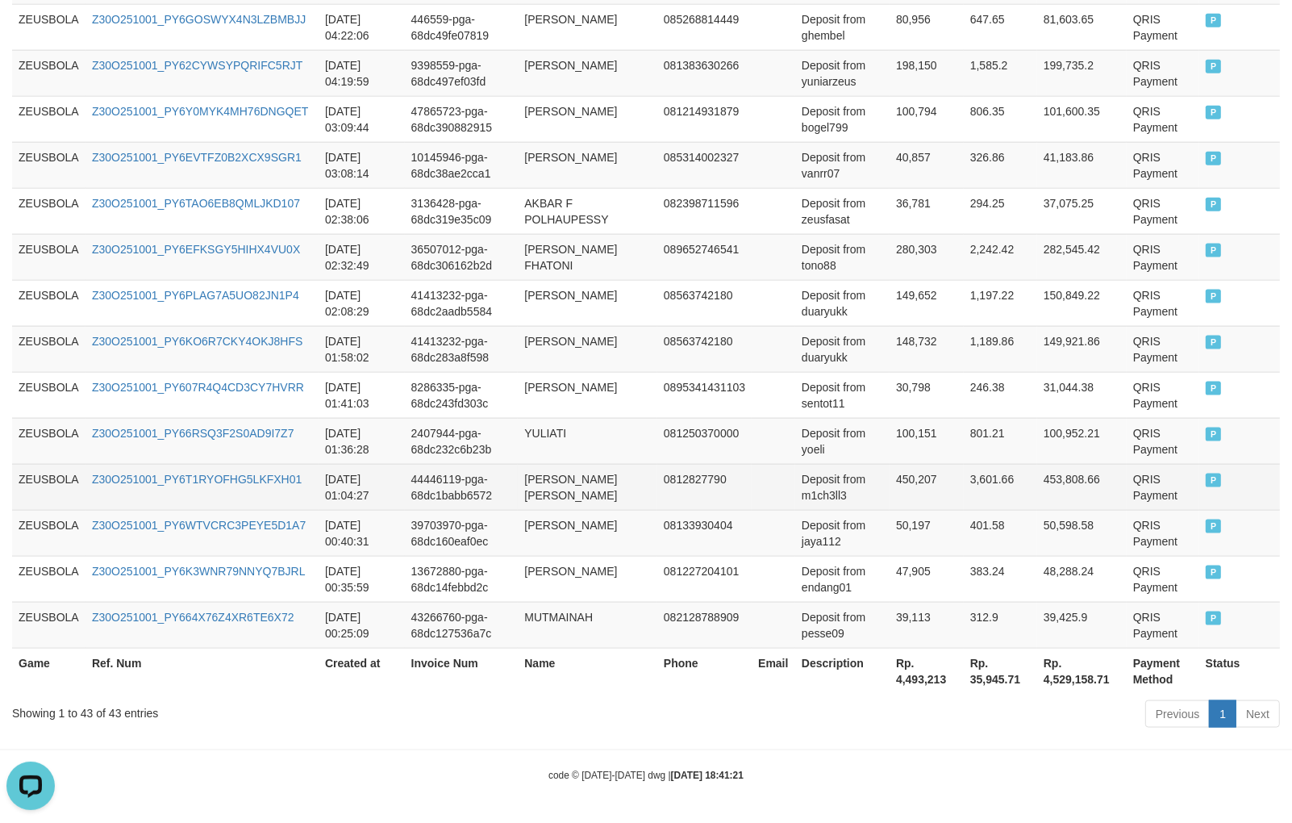
scroll to position [2059, 0]
